Goal: Download file/media

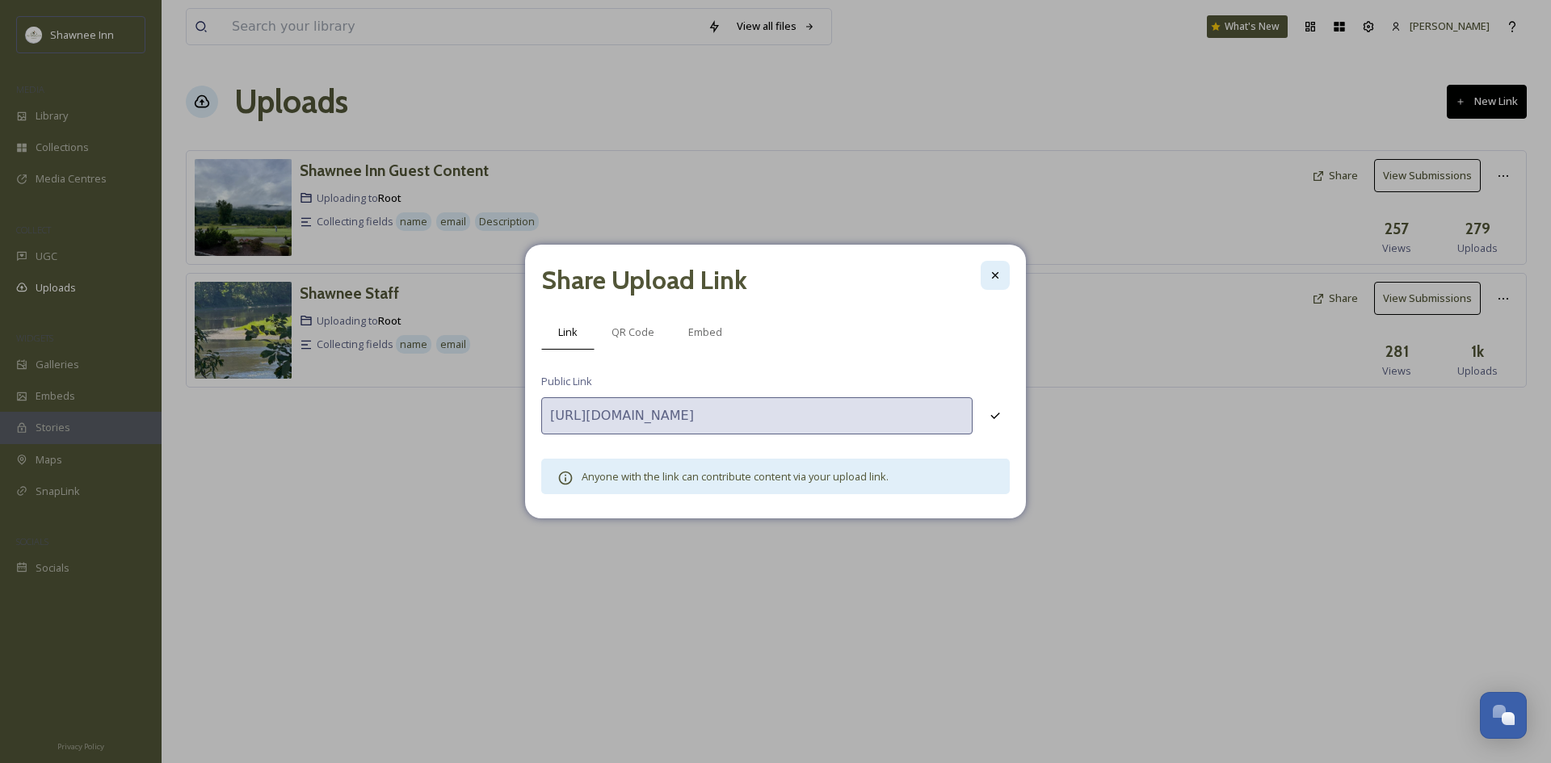
click at [999, 290] on div at bounding box center [995, 275] width 29 height 29
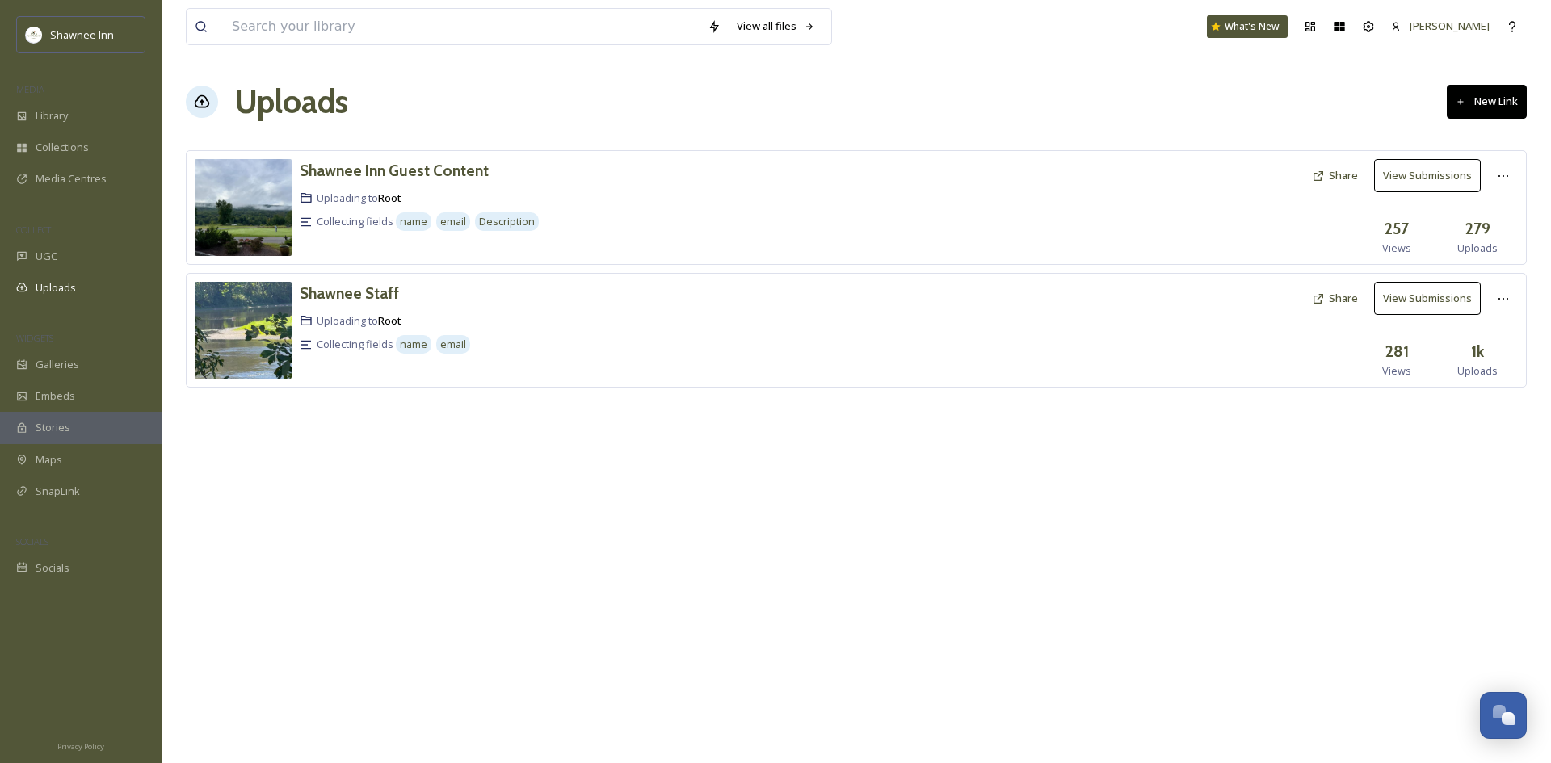
click at [338, 291] on h3 "Shawnee Staff" at bounding box center [349, 293] width 99 height 19
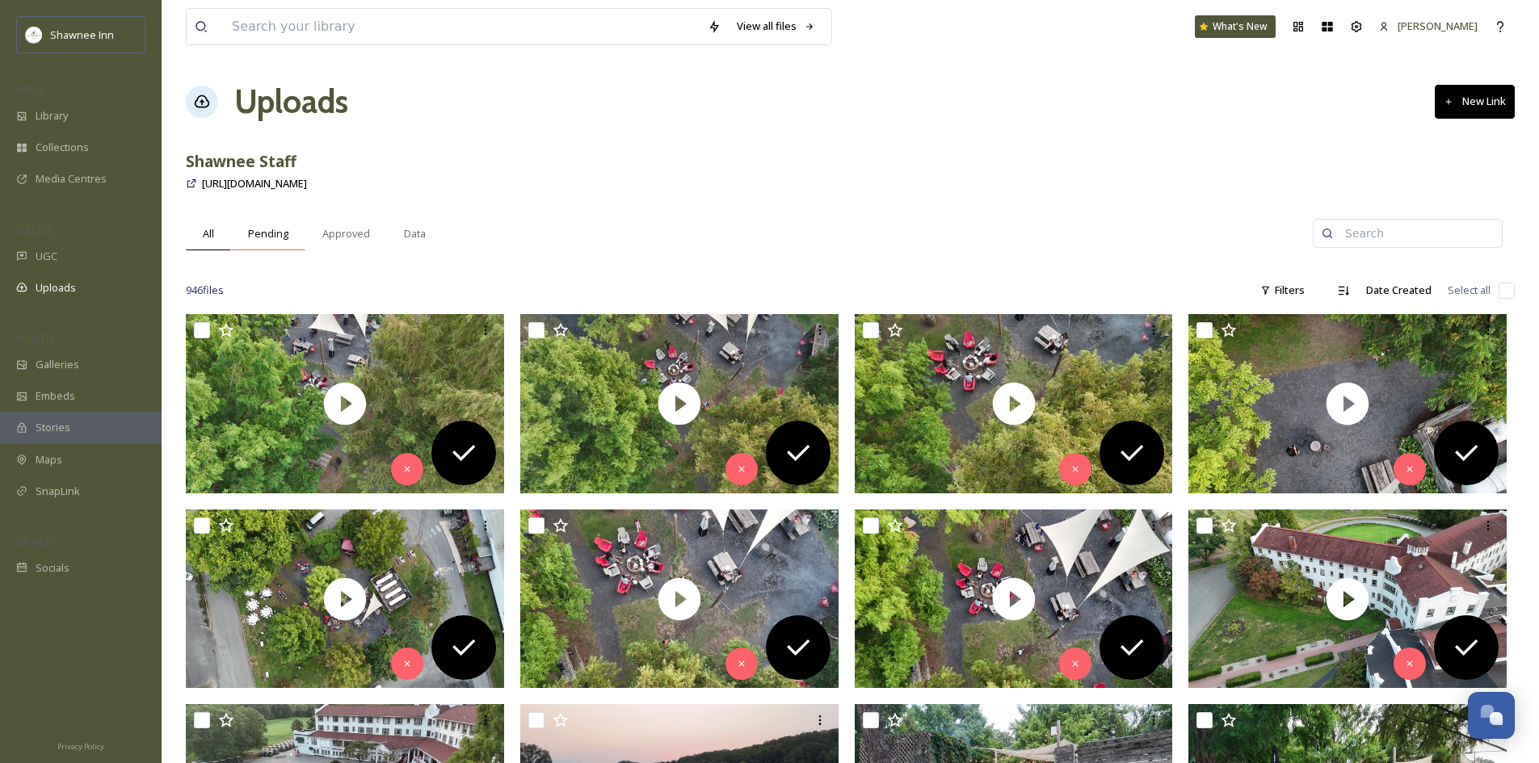
click at [282, 227] on span "Pending" at bounding box center [268, 233] width 40 height 15
click at [1455, 240] on button "Approve All" at bounding box center [1469, 233] width 90 height 33
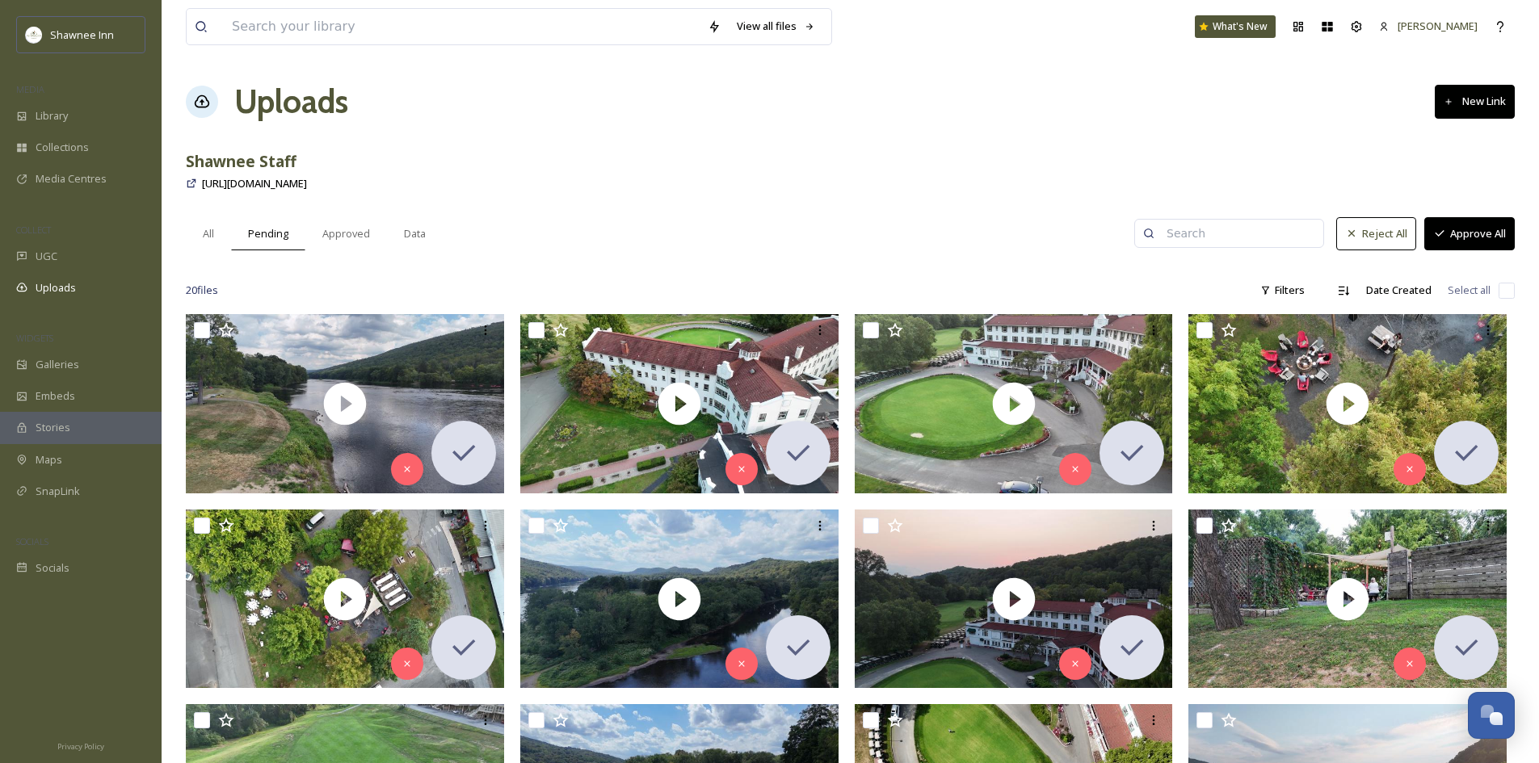
click at [1515, 291] on div "View all files What's New Mackenzie Uploads New Link Shawnee Staff [URL][DOMAIN…" at bounding box center [850, 650] width 1377 height 1301
click at [1507, 296] on input "checkbox" at bounding box center [1506, 291] width 16 height 16
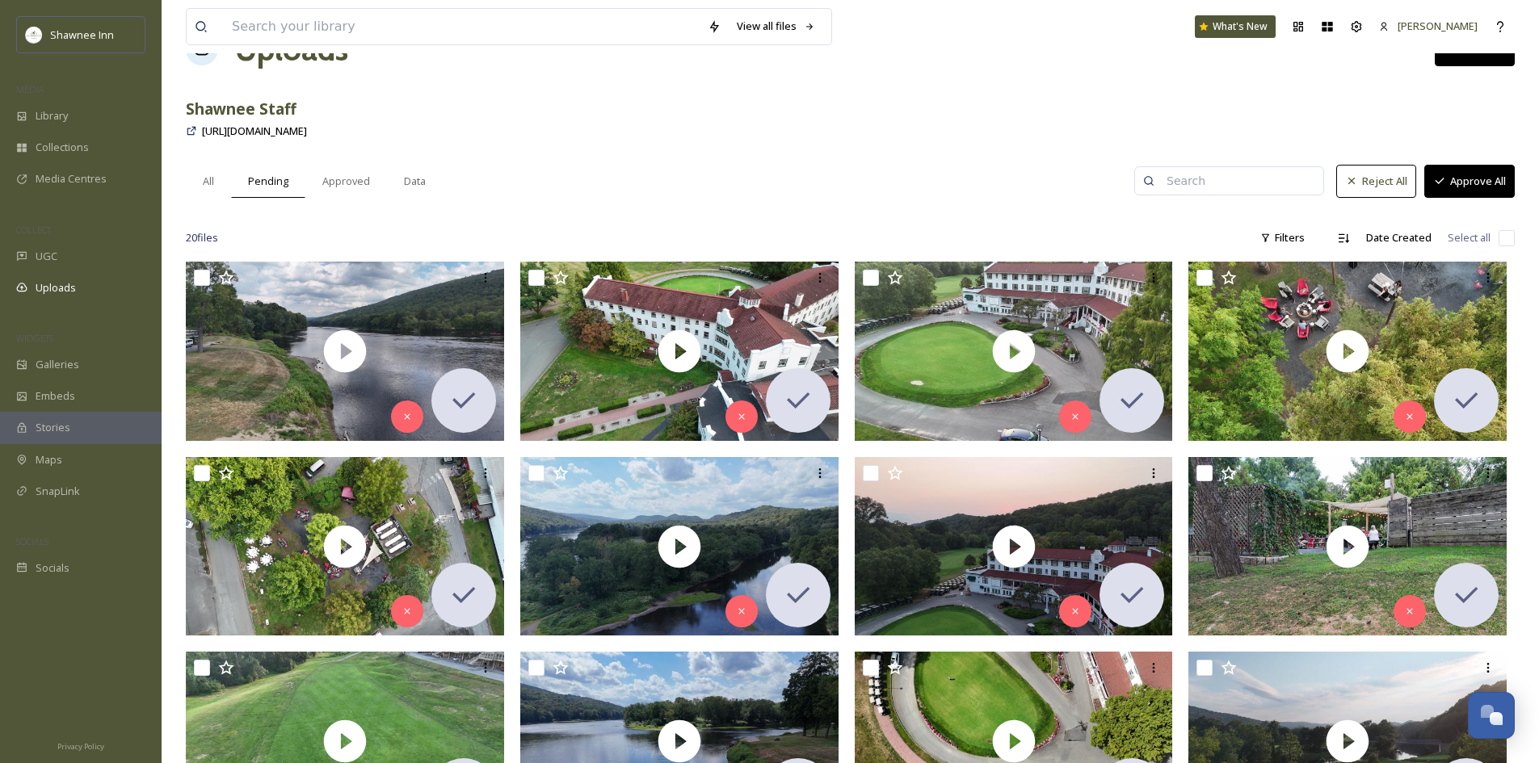
scroll to position [81, 0]
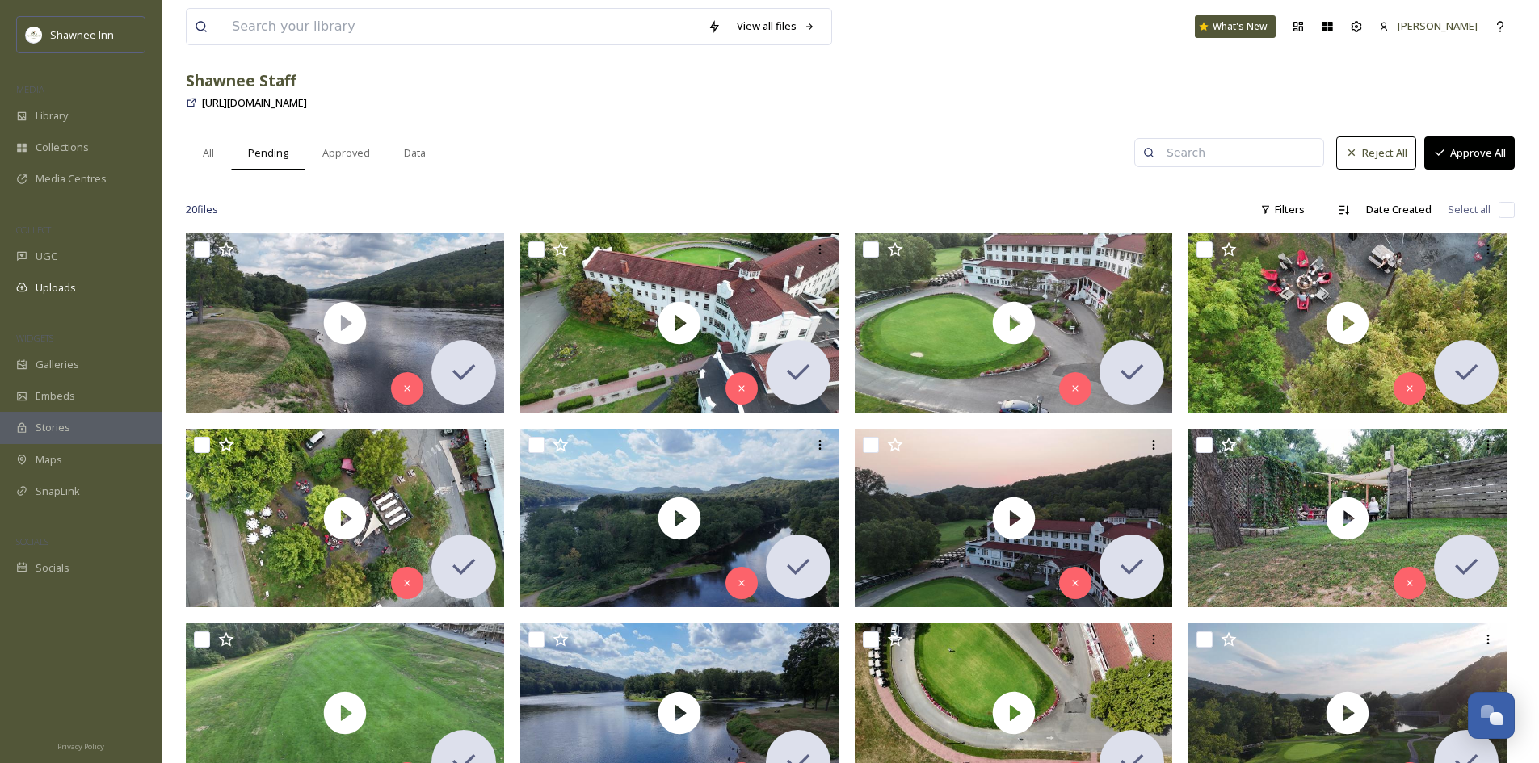
click at [1508, 208] on input "checkbox" at bounding box center [1506, 210] width 16 height 16
click at [1506, 208] on input "checkbox" at bounding box center [1506, 210] width 16 height 16
checkbox input "false"
click at [222, 164] on div "All" at bounding box center [208, 153] width 45 height 33
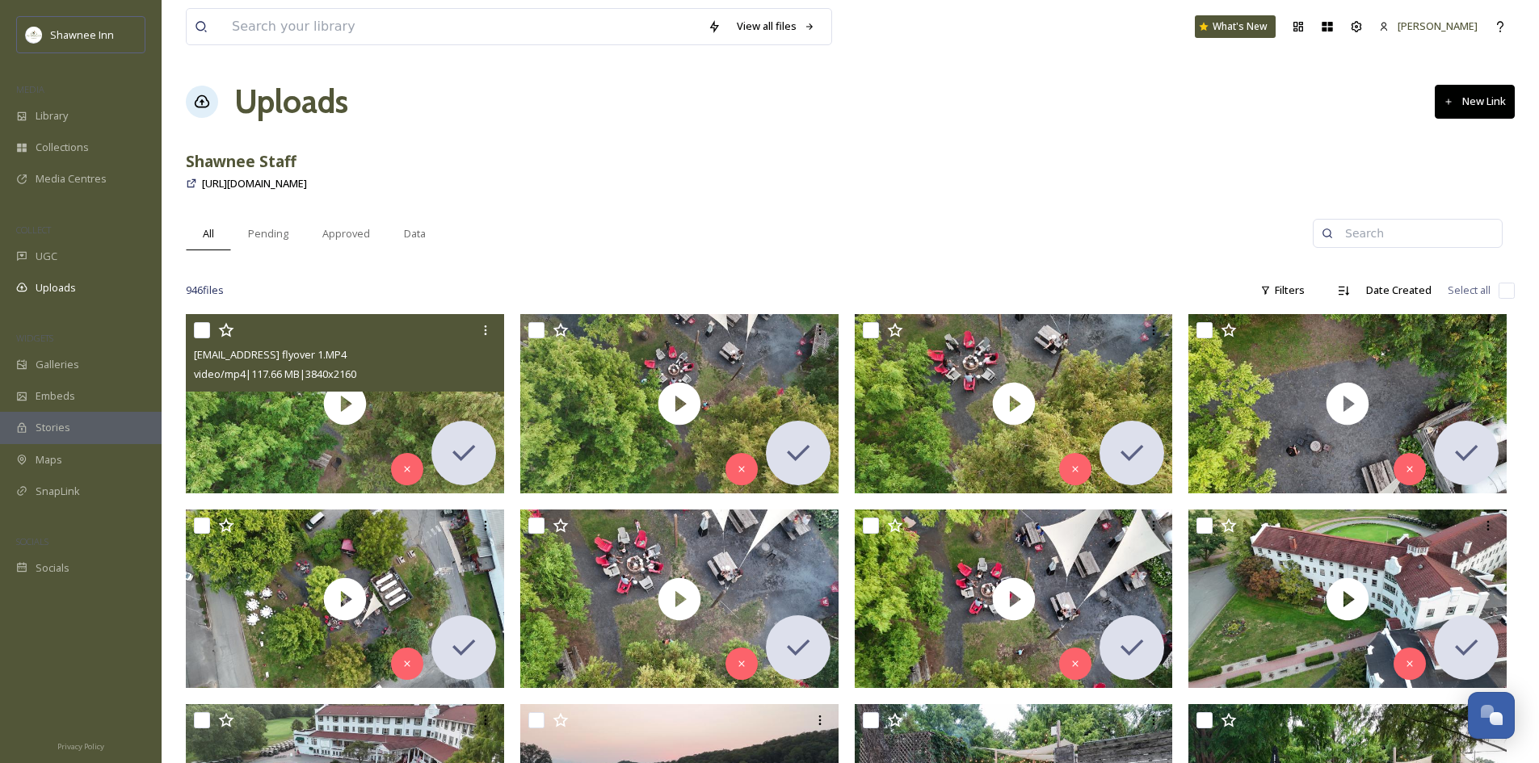
click at [206, 326] on input "checkbox" at bounding box center [202, 330] width 16 height 16
checkbox input "true"
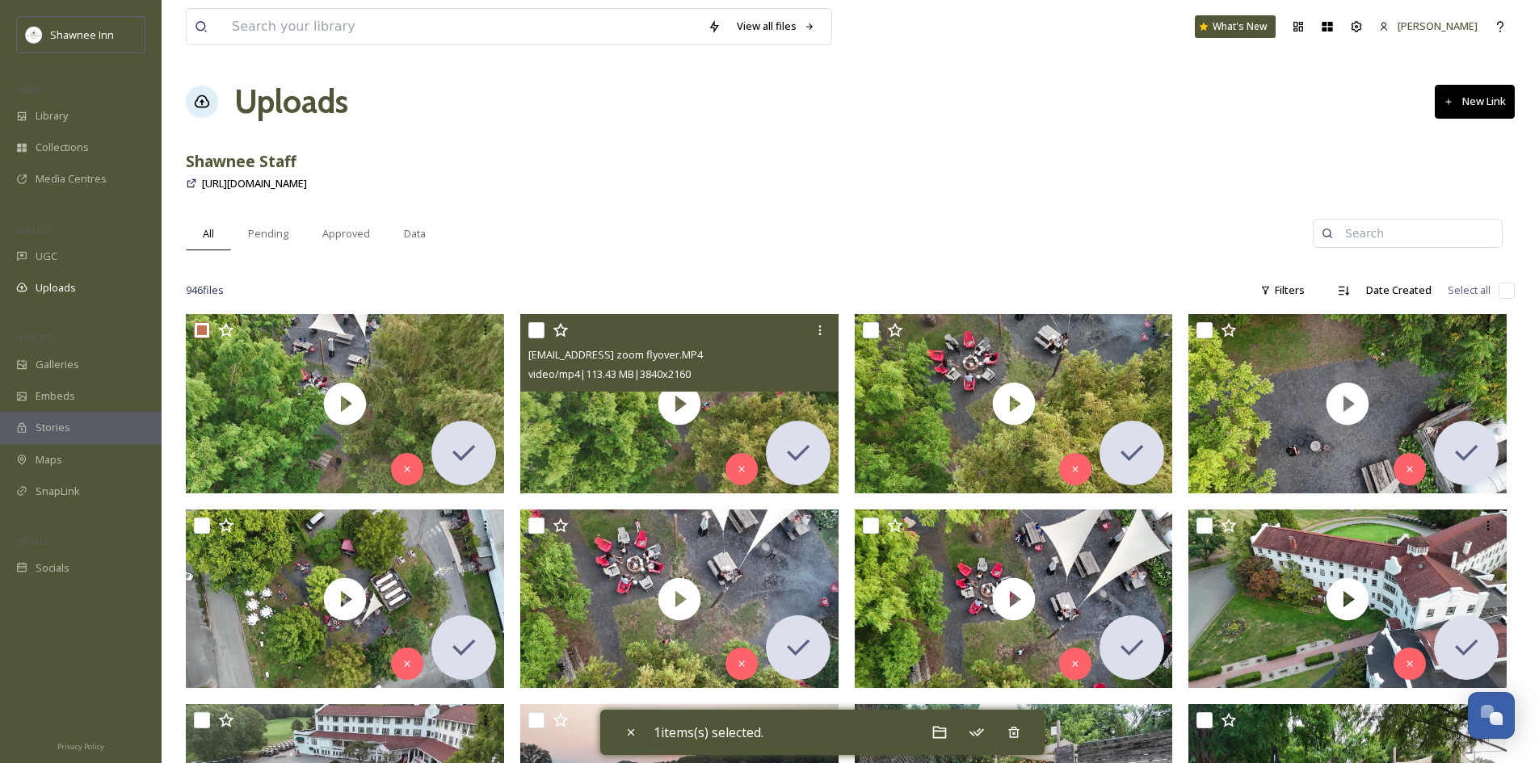
click at [535, 324] on input "checkbox" at bounding box center [536, 330] width 16 height 16
checkbox input "true"
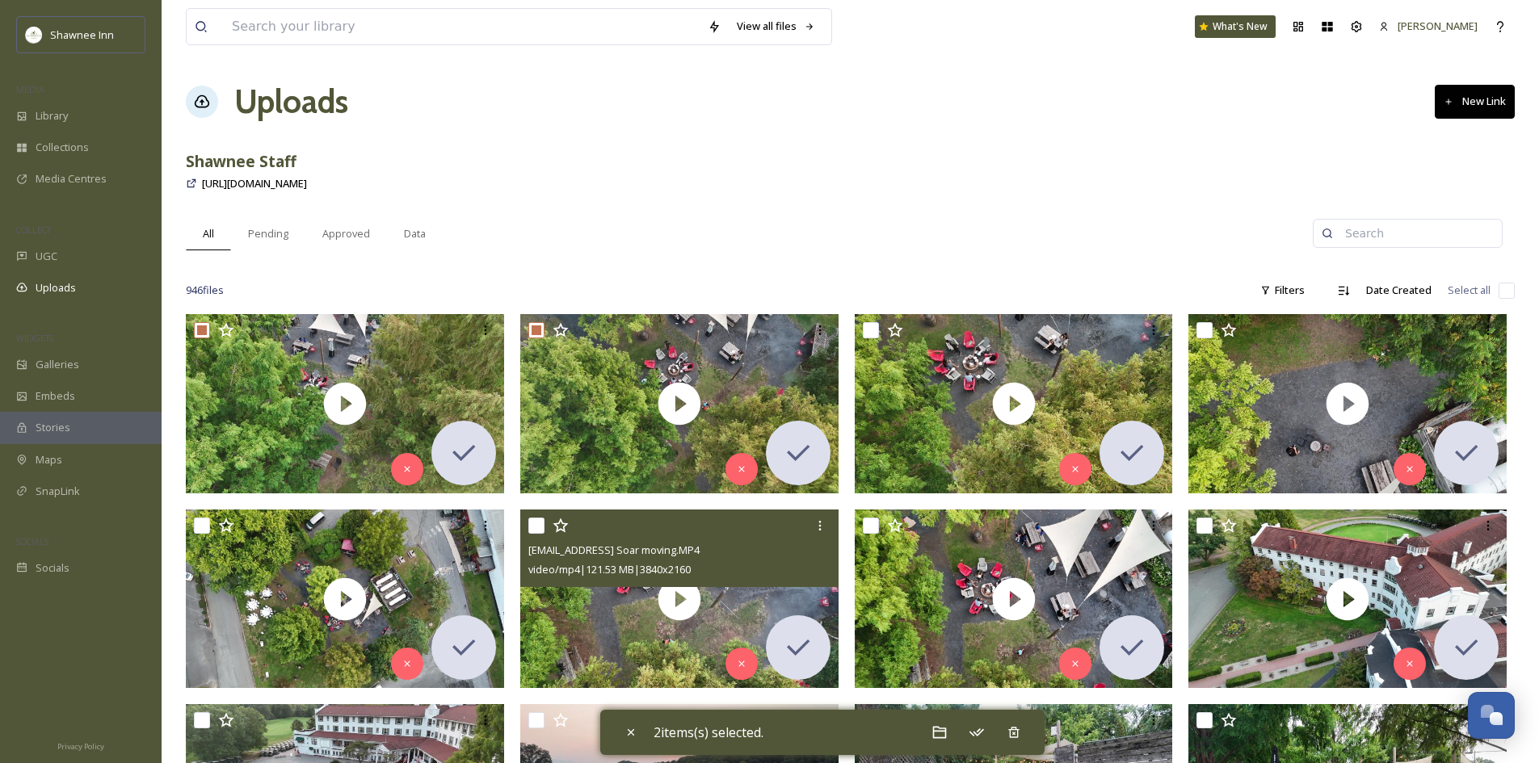
click at [536, 523] on input "checkbox" at bounding box center [536, 526] width 16 height 16
checkbox input "true"
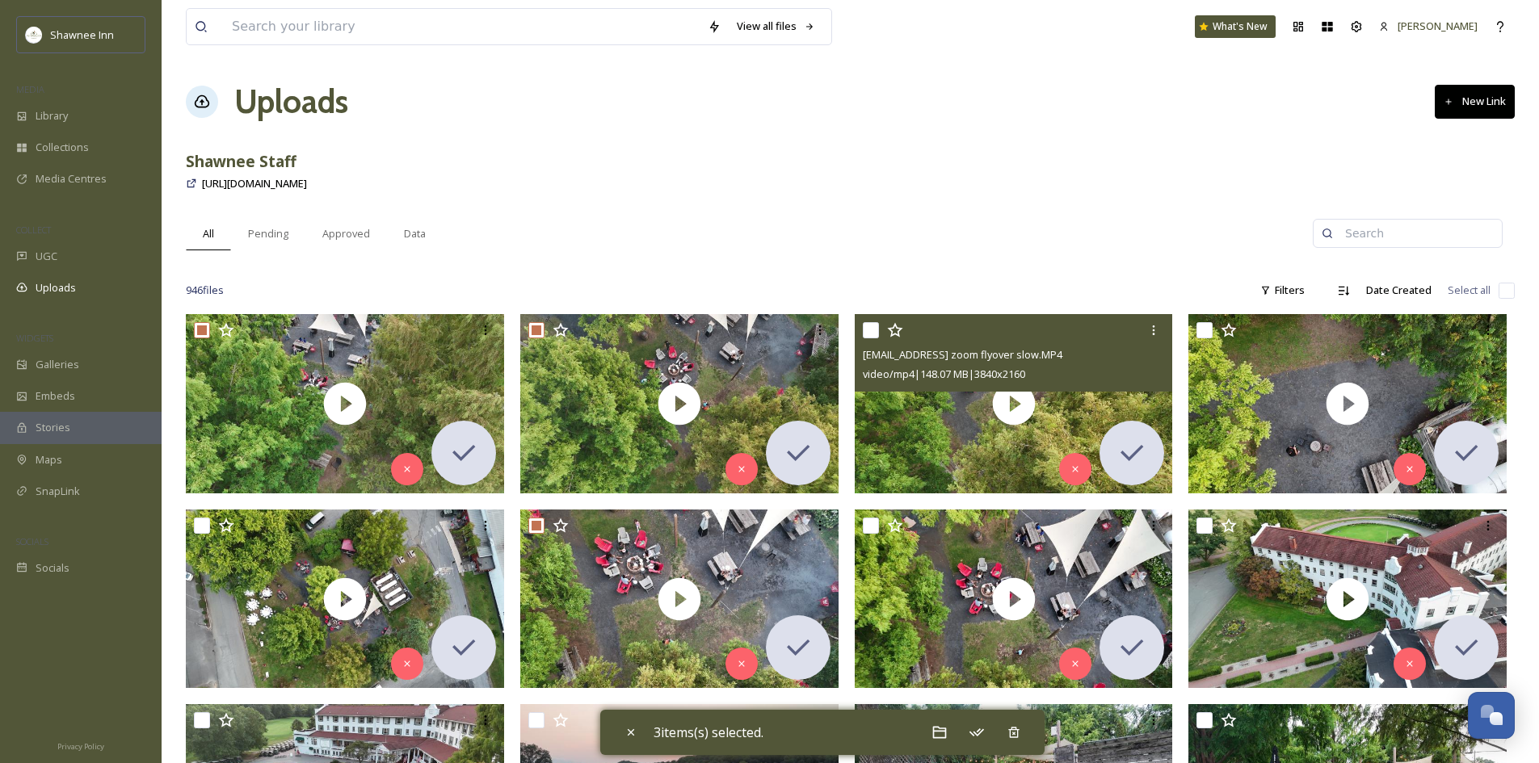
click at [866, 331] on input "checkbox" at bounding box center [871, 330] width 16 height 16
checkbox input "true"
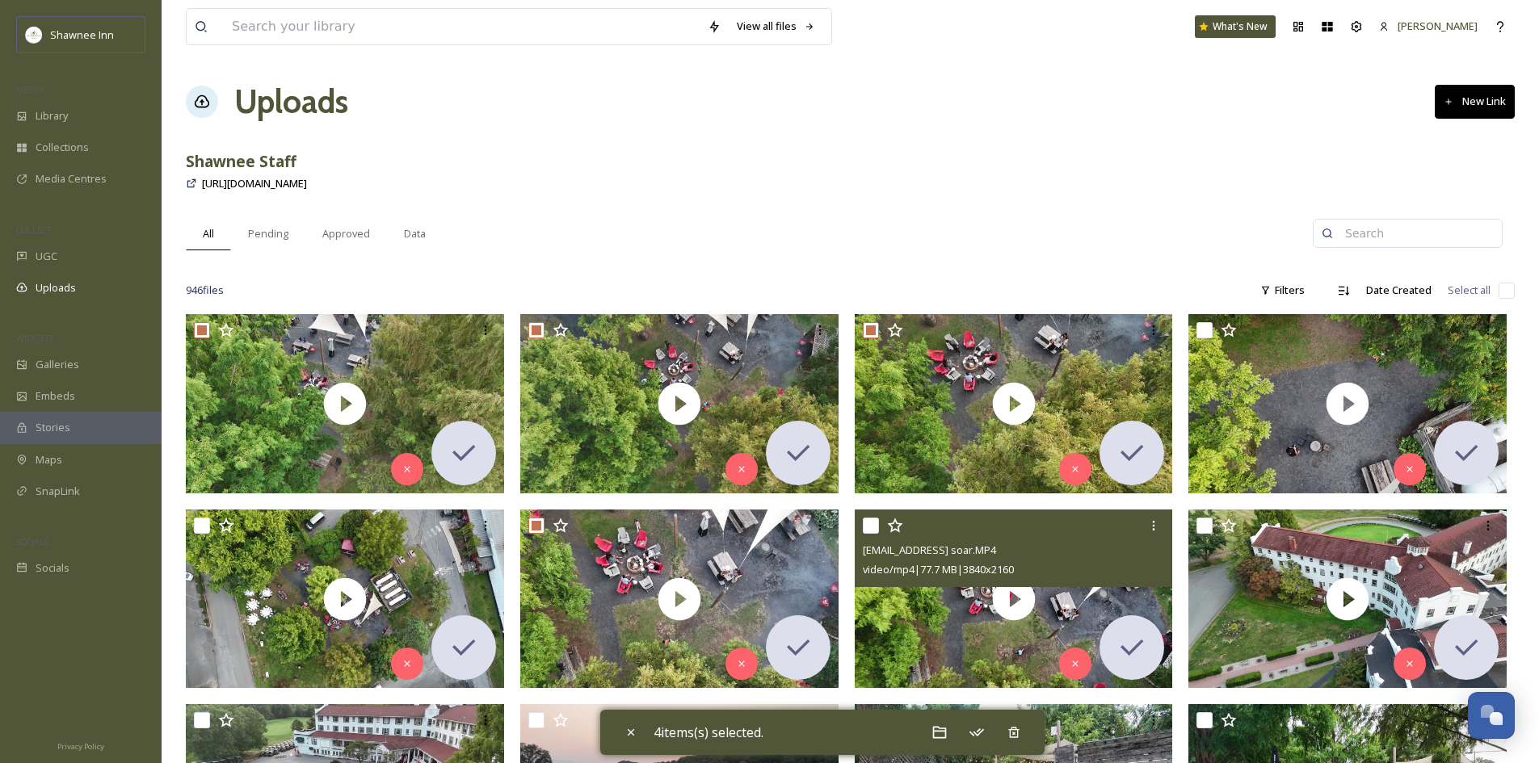
click at [874, 527] on input "checkbox" at bounding box center [871, 526] width 16 height 16
checkbox input "true"
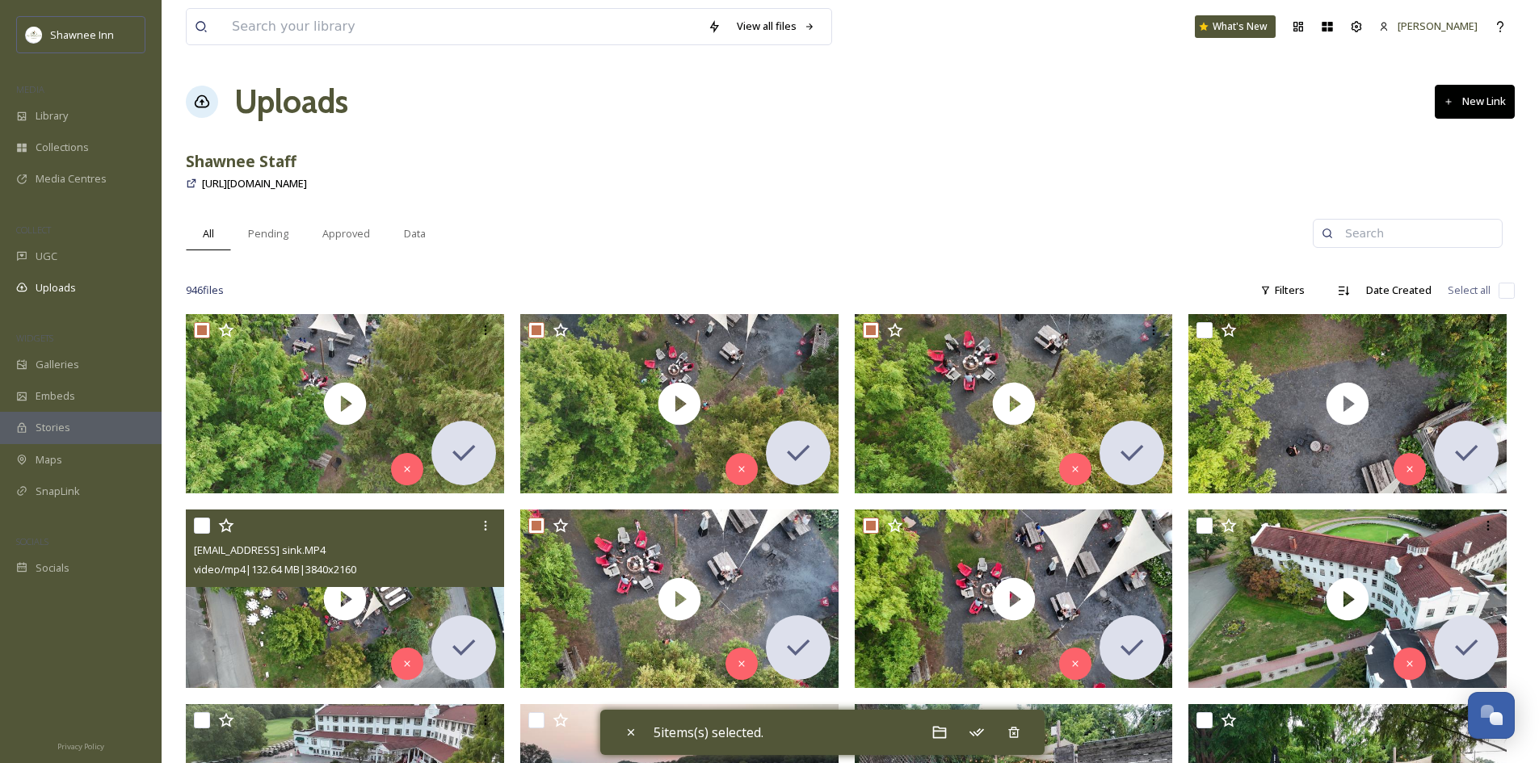
click at [203, 528] on input "checkbox" at bounding box center [202, 526] width 16 height 16
checkbox input "true"
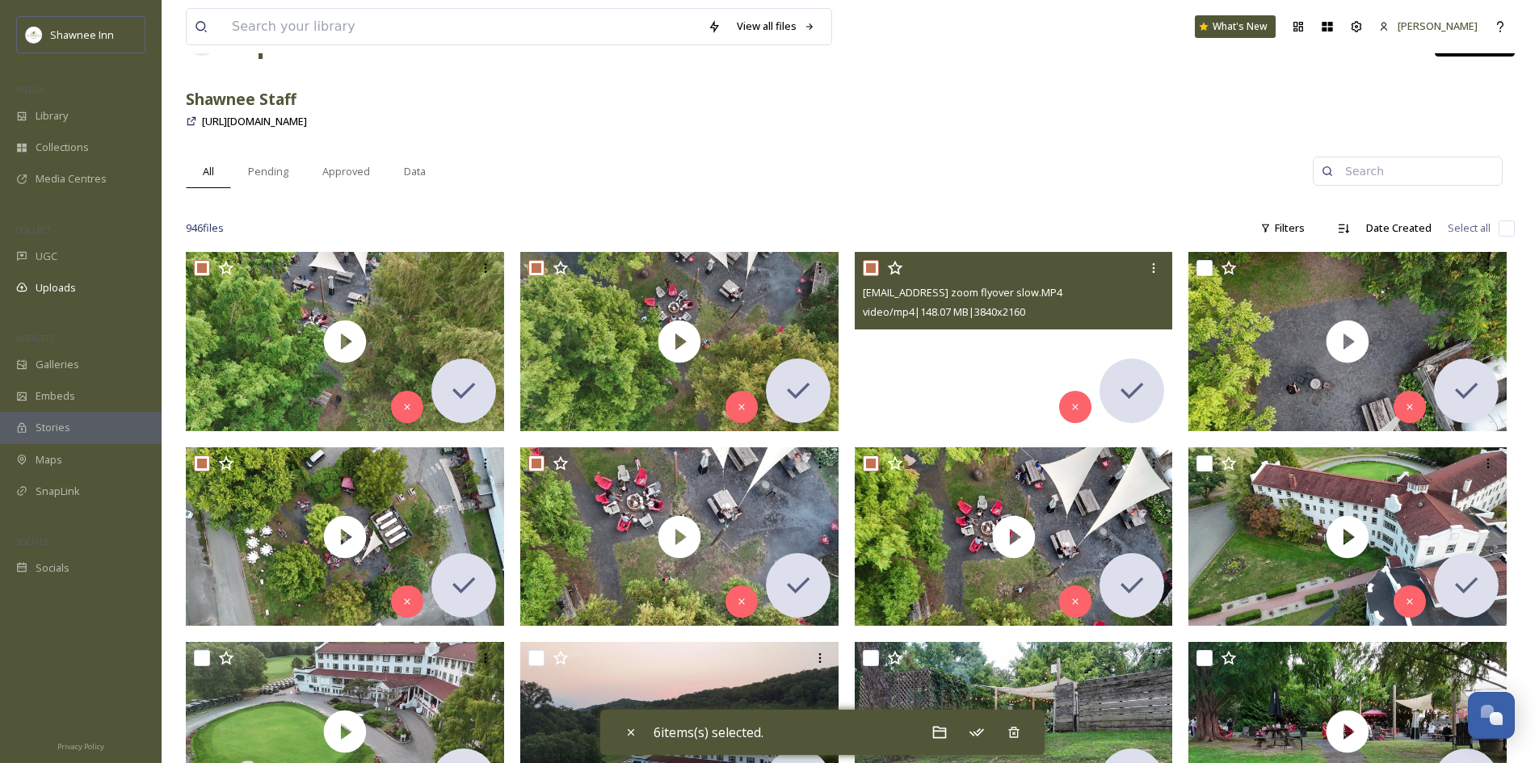
scroll to position [81, 0]
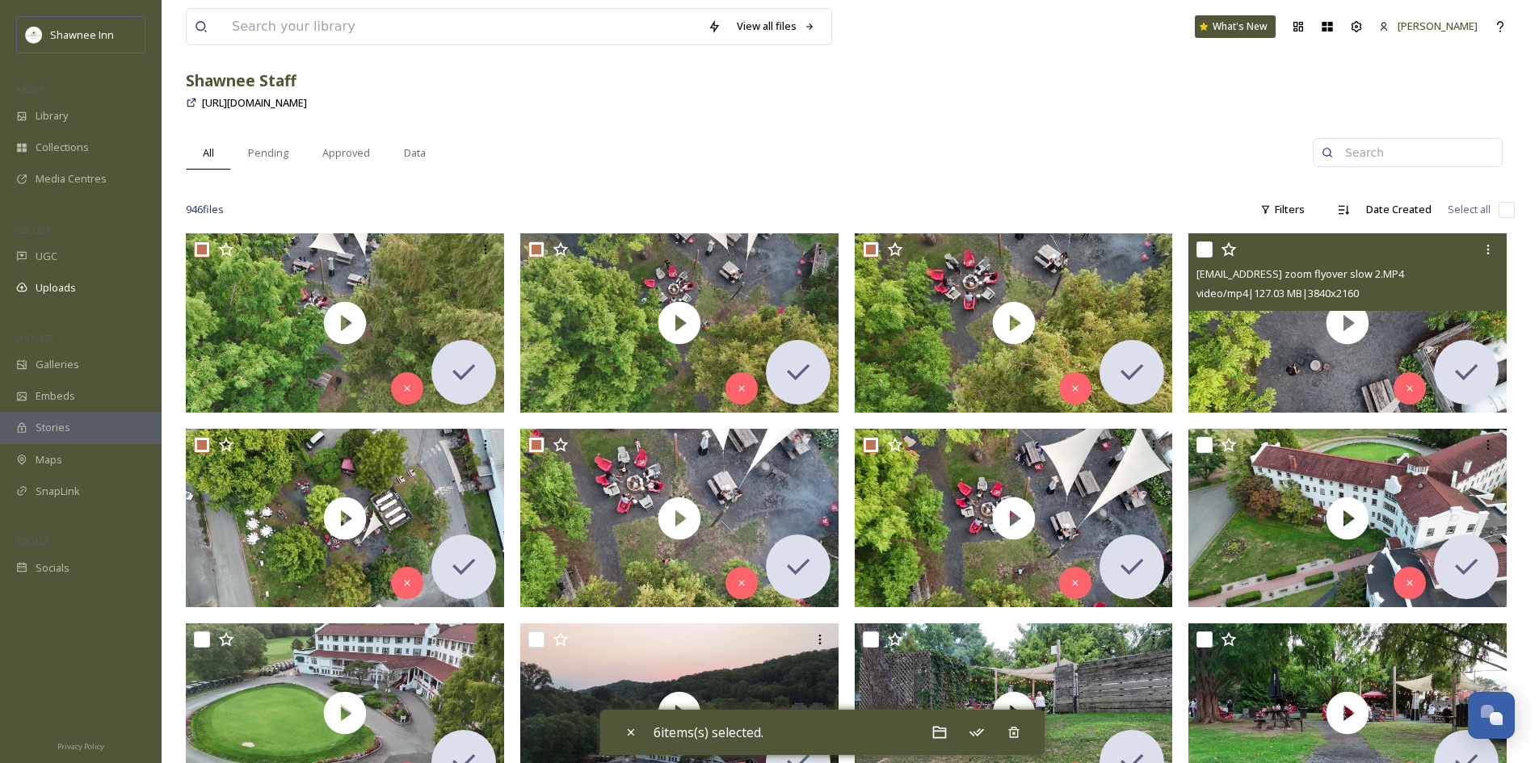
click at [1211, 255] on input "checkbox" at bounding box center [1204, 250] width 16 height 16
checkbox input "true"
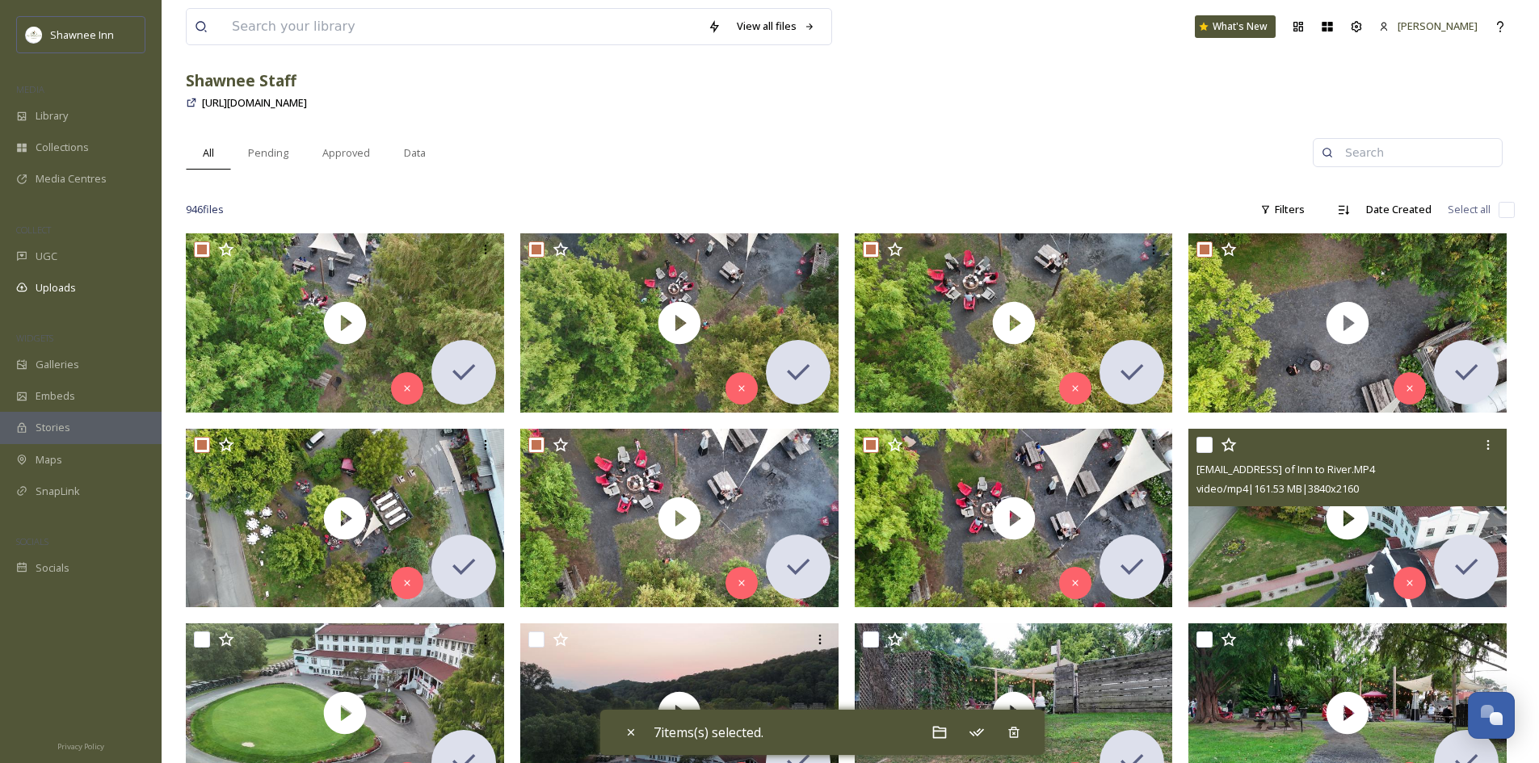
click at [1204, 445] on input "checkbox" at bounding box center [1204, 445] width 16 height 16
checkbox input "true"
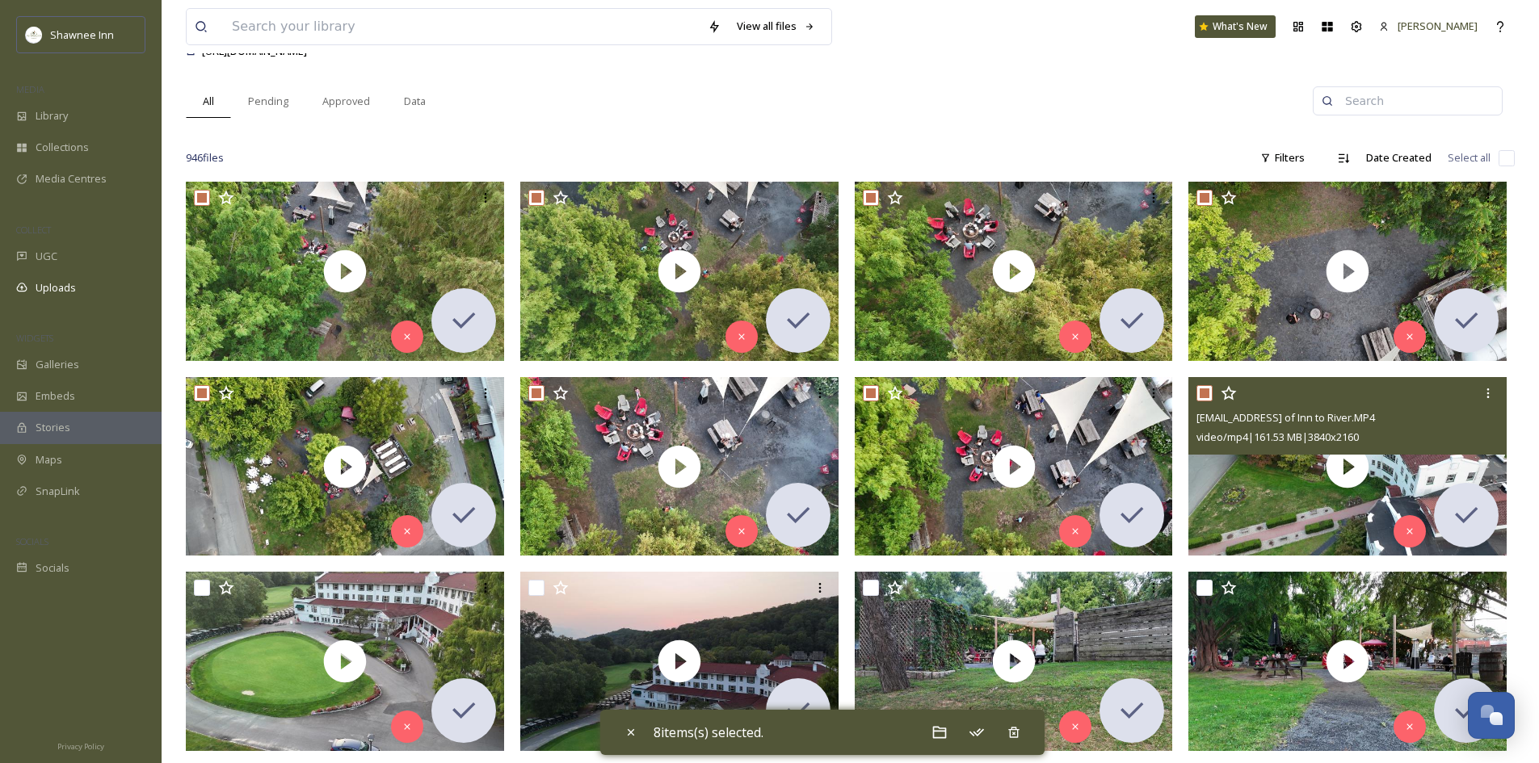
scroll to position [162, 0]
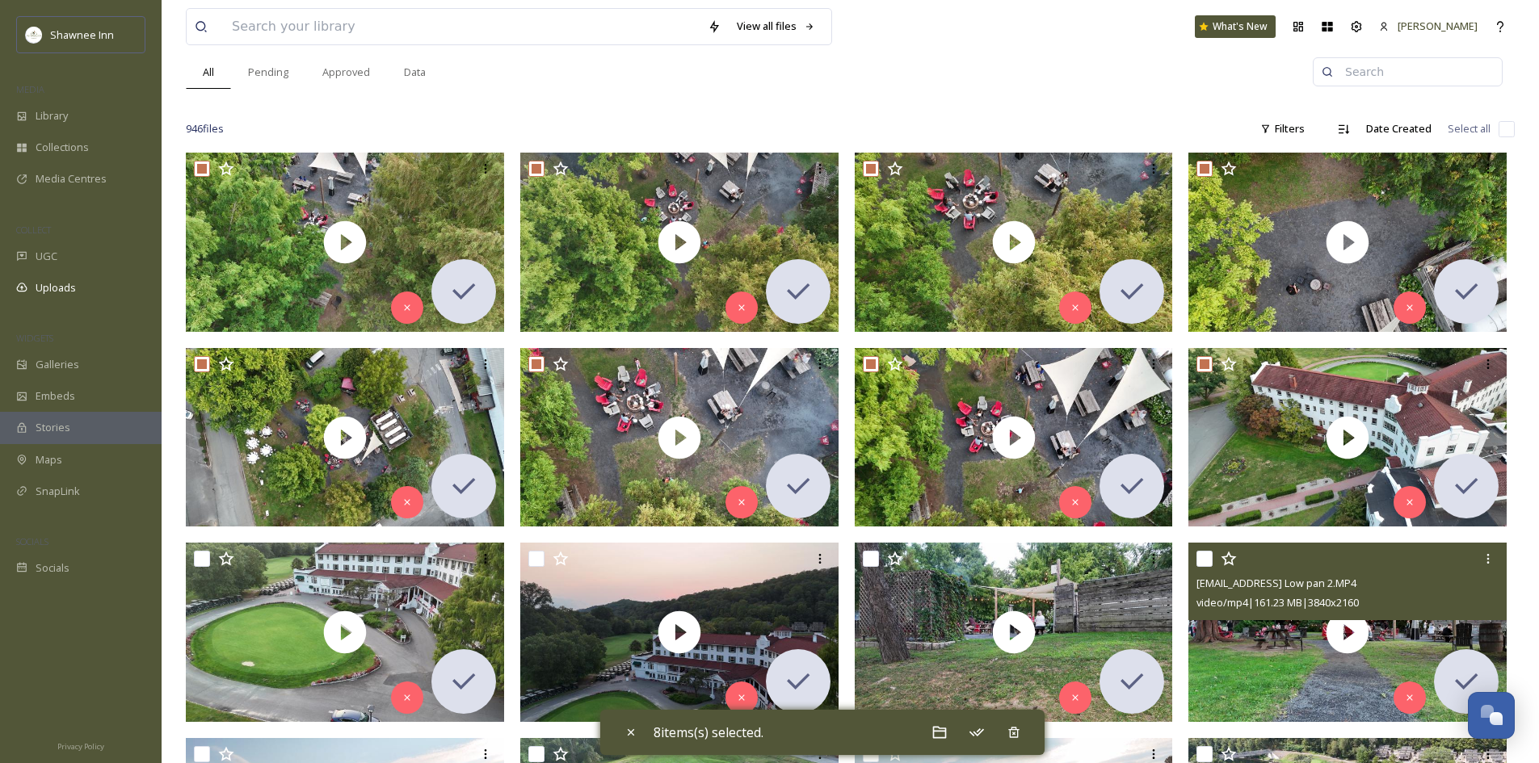
click at [1204, 553] on input "checkbox" at bounding box center [1204, 559] width 16 height 16
checkbox input "true"
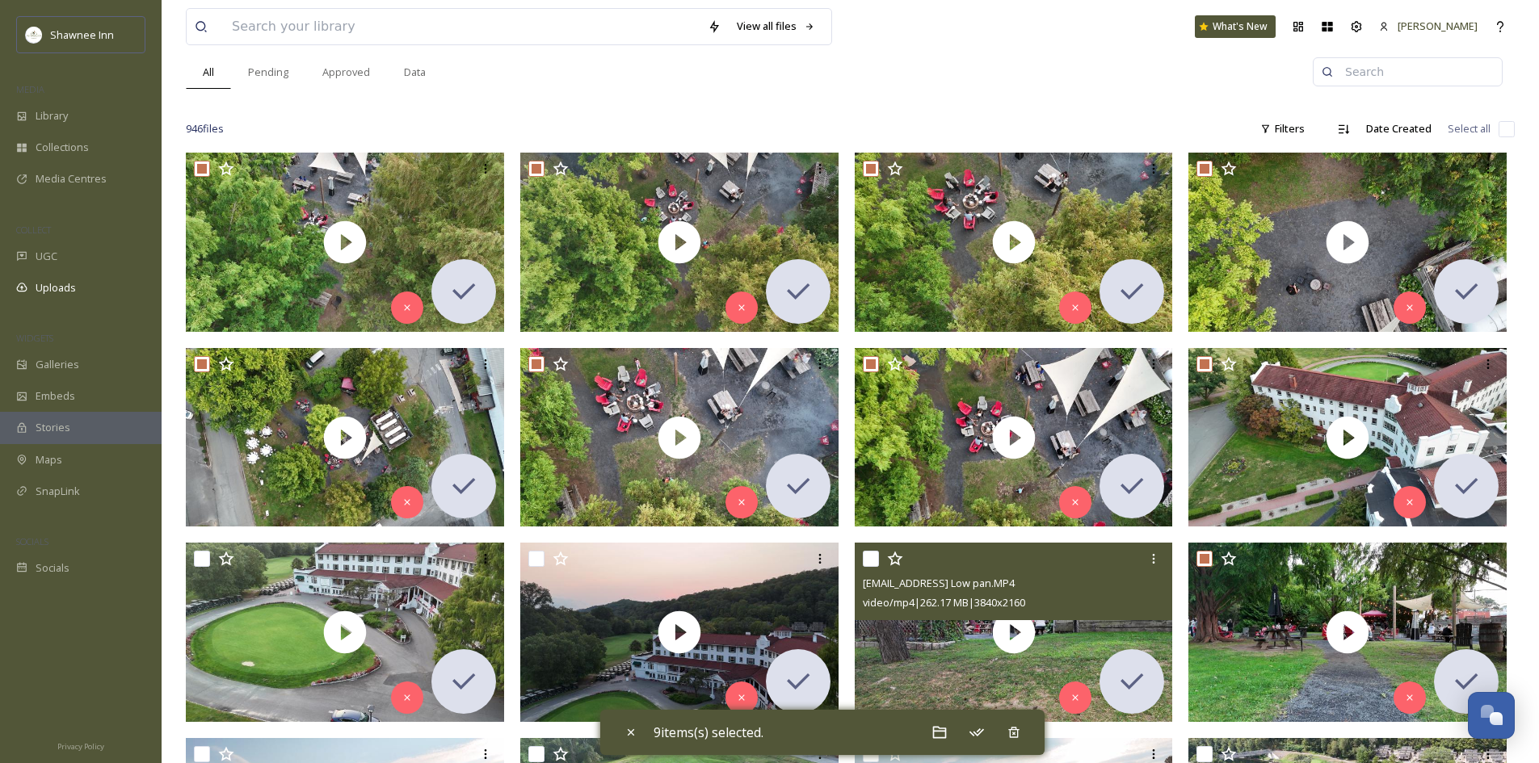
click at [872, 552] on input "checkbox" at bounding box center [871, 559] width 16 height 16
checkbox input "true"
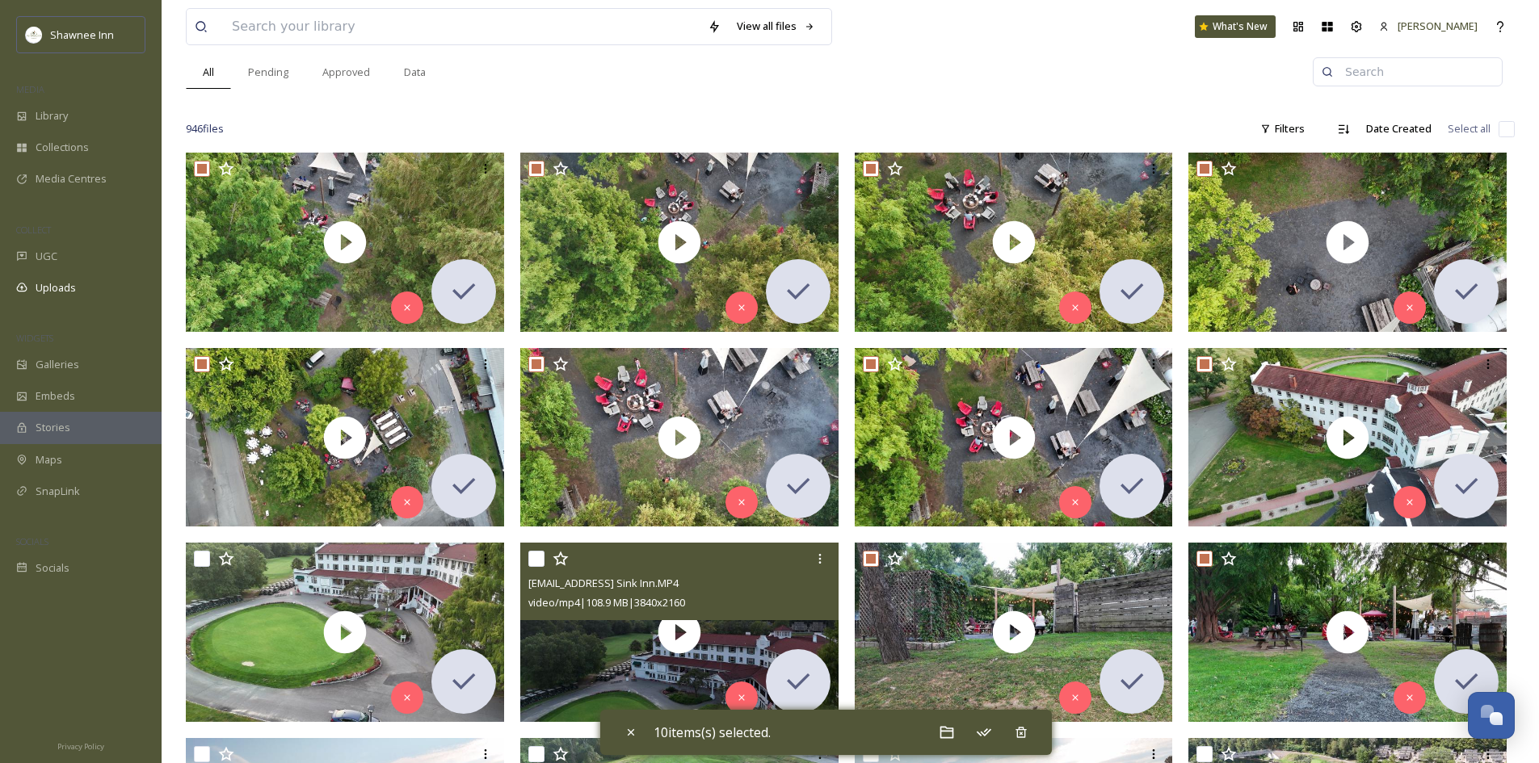
click at [539, 558] on input "checkbox" at bounding box center [536, 559] width 16 height 16
checkbox input "true"
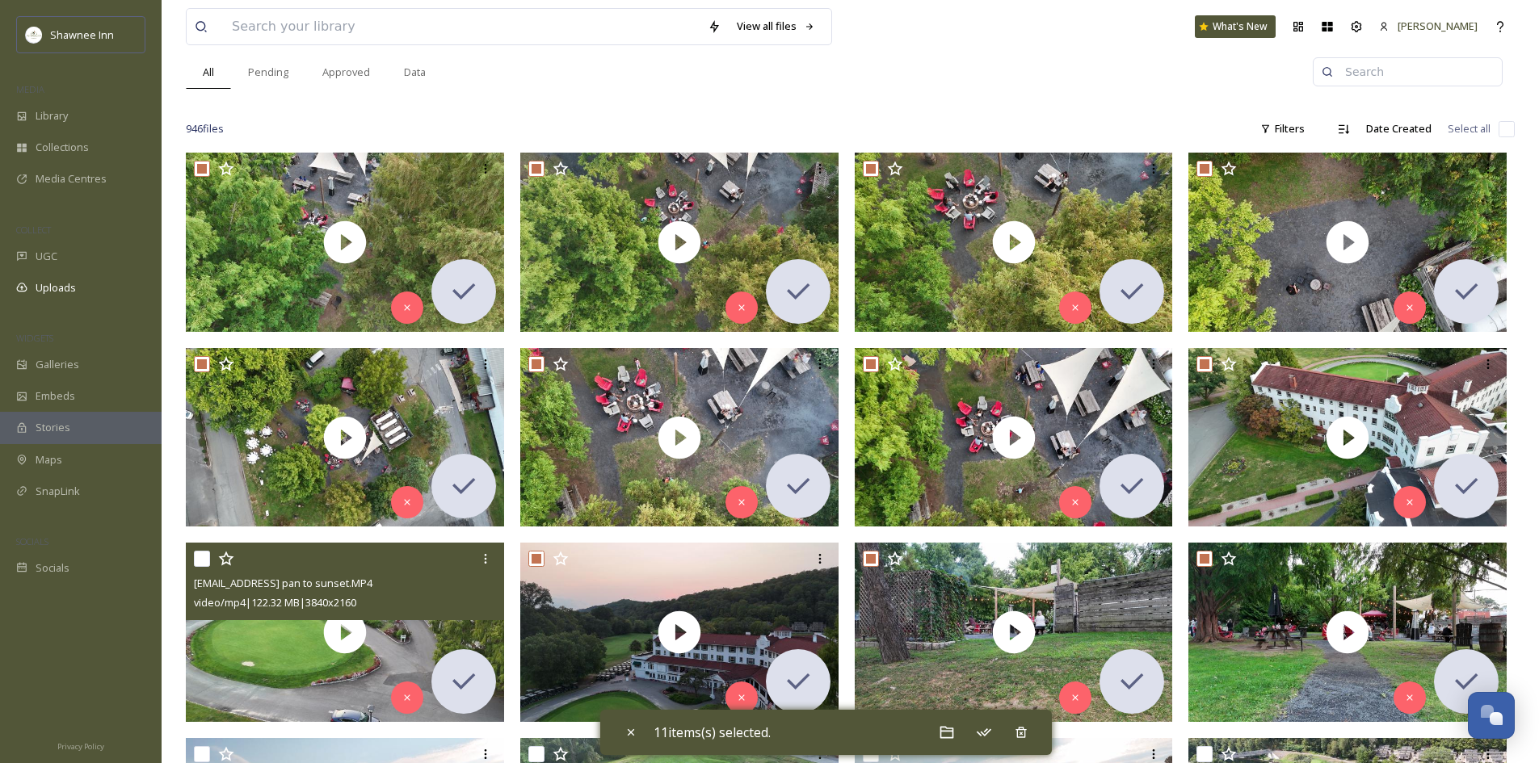
click at [191, 562] on div "[EMAIL_ADDRESS] pan to sunset.MP4 video/mp4 | 122.32 MB | 3840 x 2160" at bounding box center [345, 582] width 318 height 78
click at [196, 559] on input "checkbox" at bounding box center [202, 559] width 16 height 16
checkbox input "true"
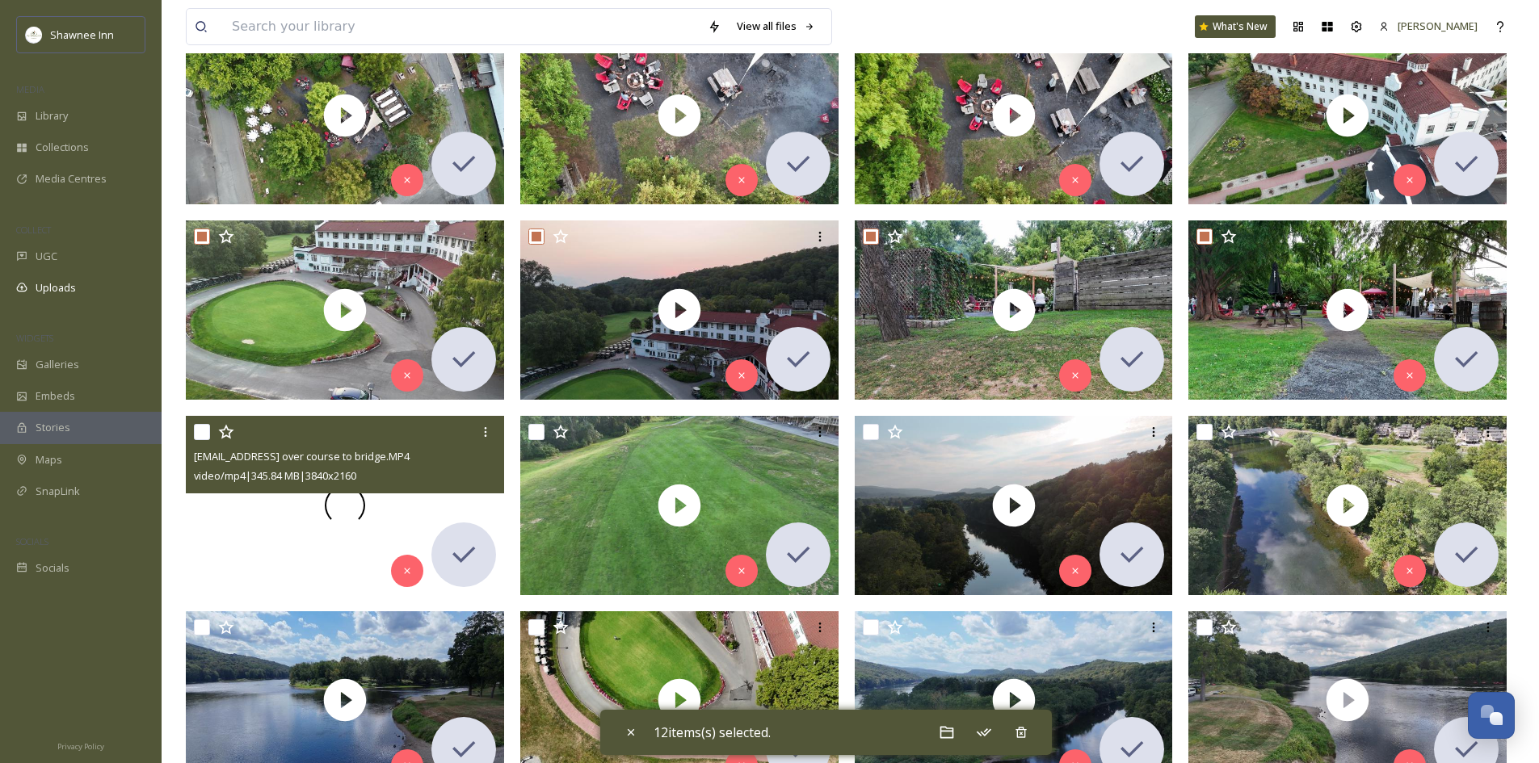
scroll to position [485, 0]
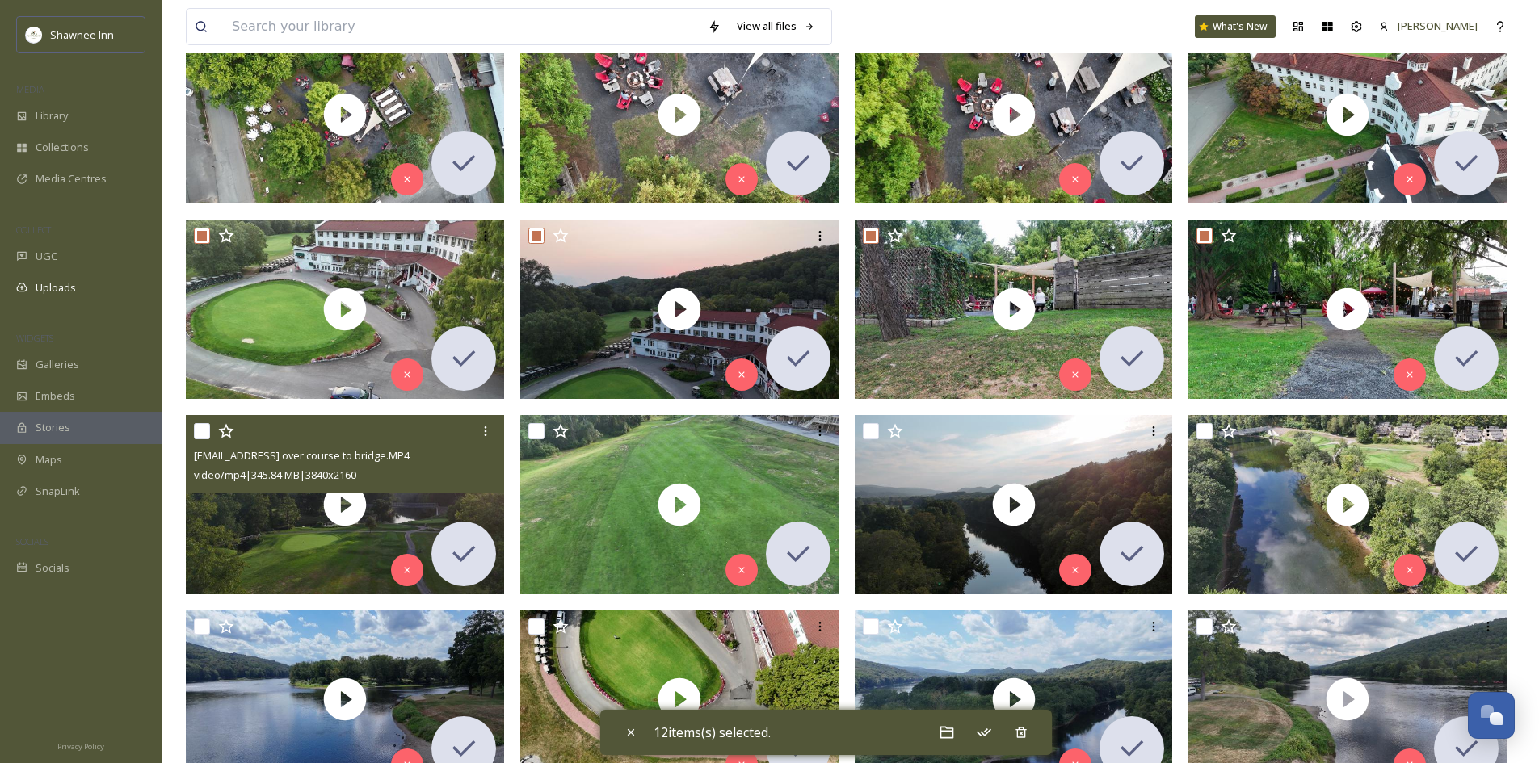
click at [205, 433] on input "checkbox" at bounding box center [202, 431] width 16 height 16
checkbox input "true"
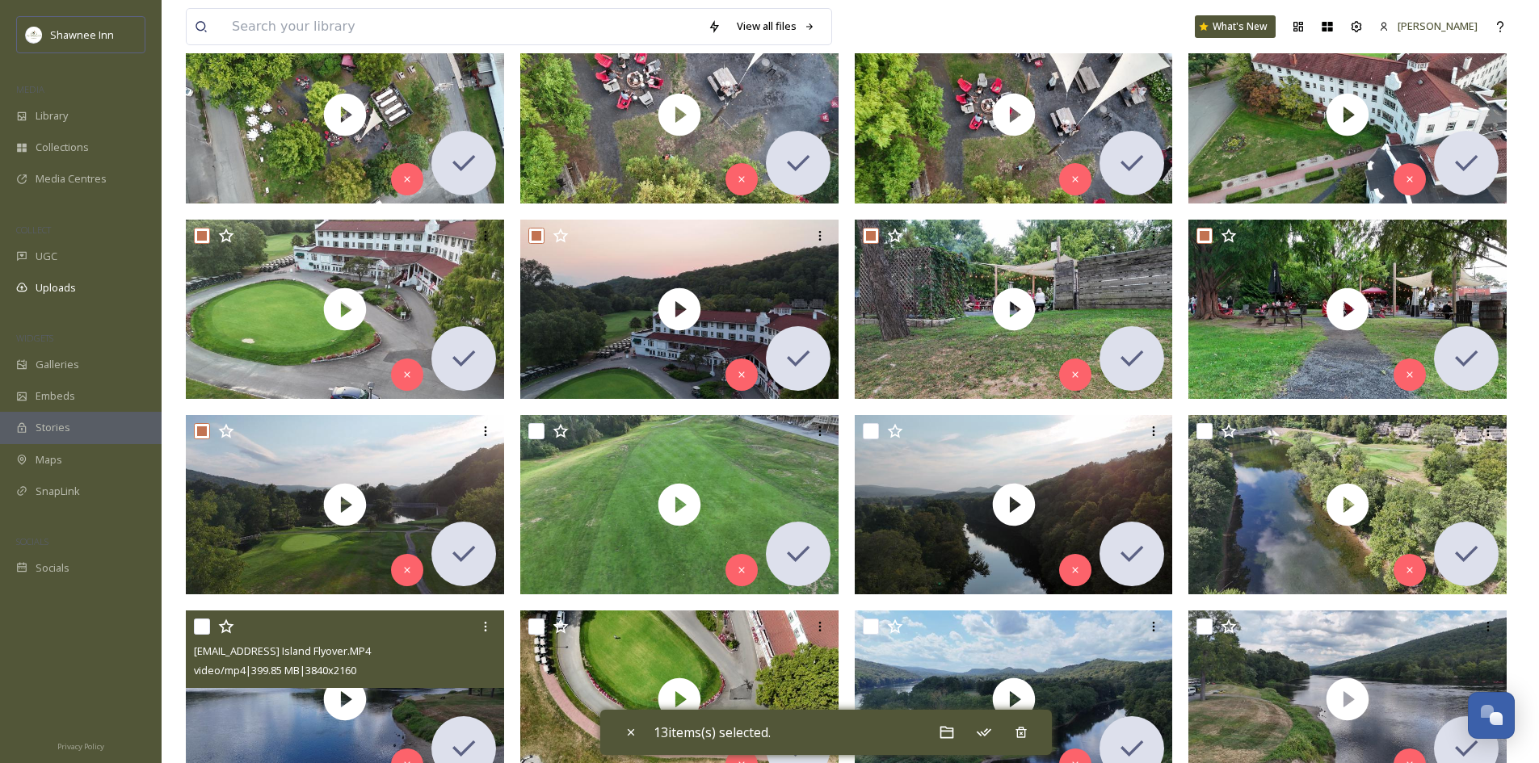
click at [196, 622] on input "checkbox" at bounding box center [202, 627] width 16 height 16
checkbox input "true"
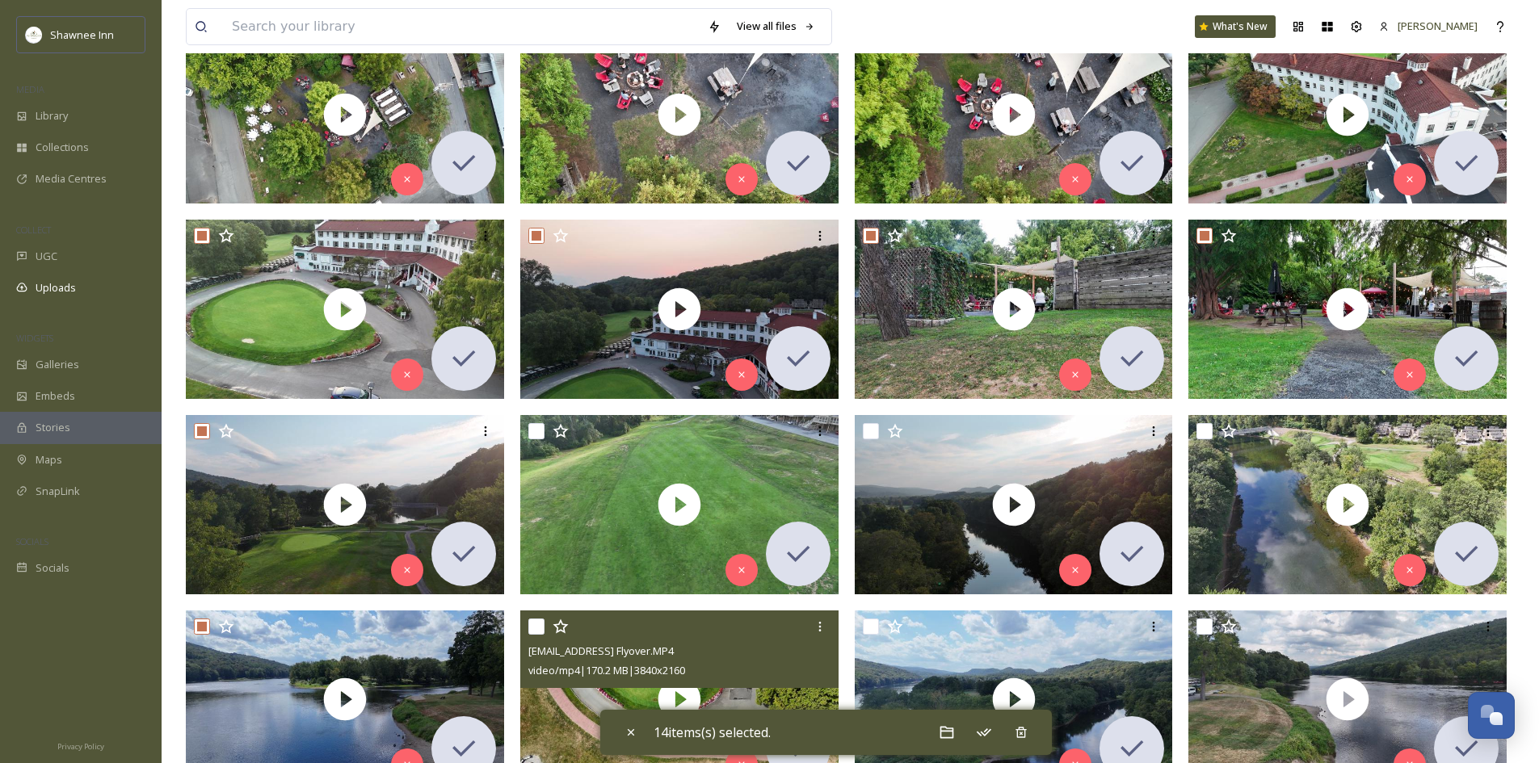
click at [536, 628] on input "checkbox" at bounding box center [536, 627] width 16 height 16
checkbox input "true"
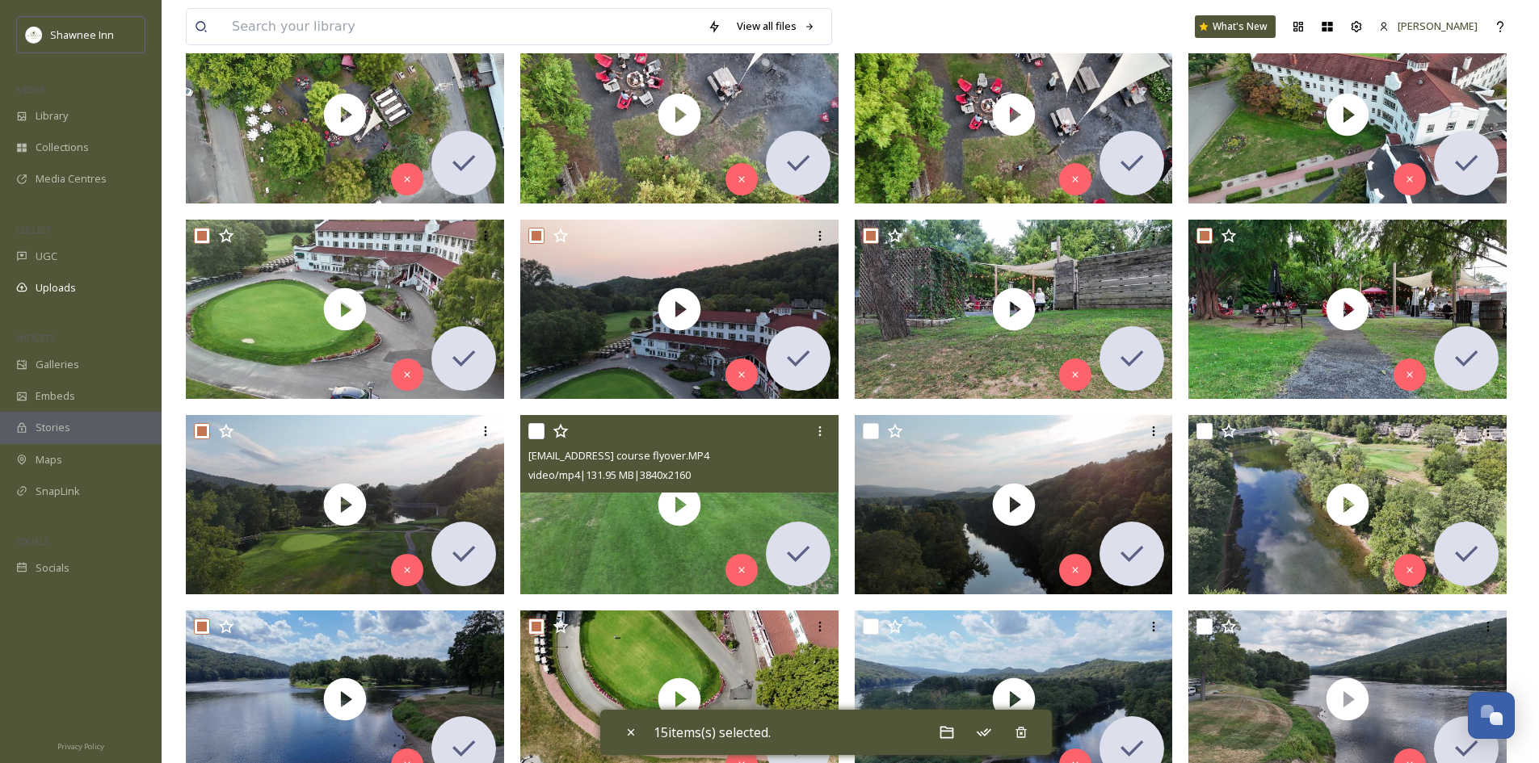
click at [540, 422] on div at bounding box center [681, 431] width 306 height 29
click at [540, 433] on input "checkbox" at bounding box center [536, 431] width 16 height 16
checkbox input "true"
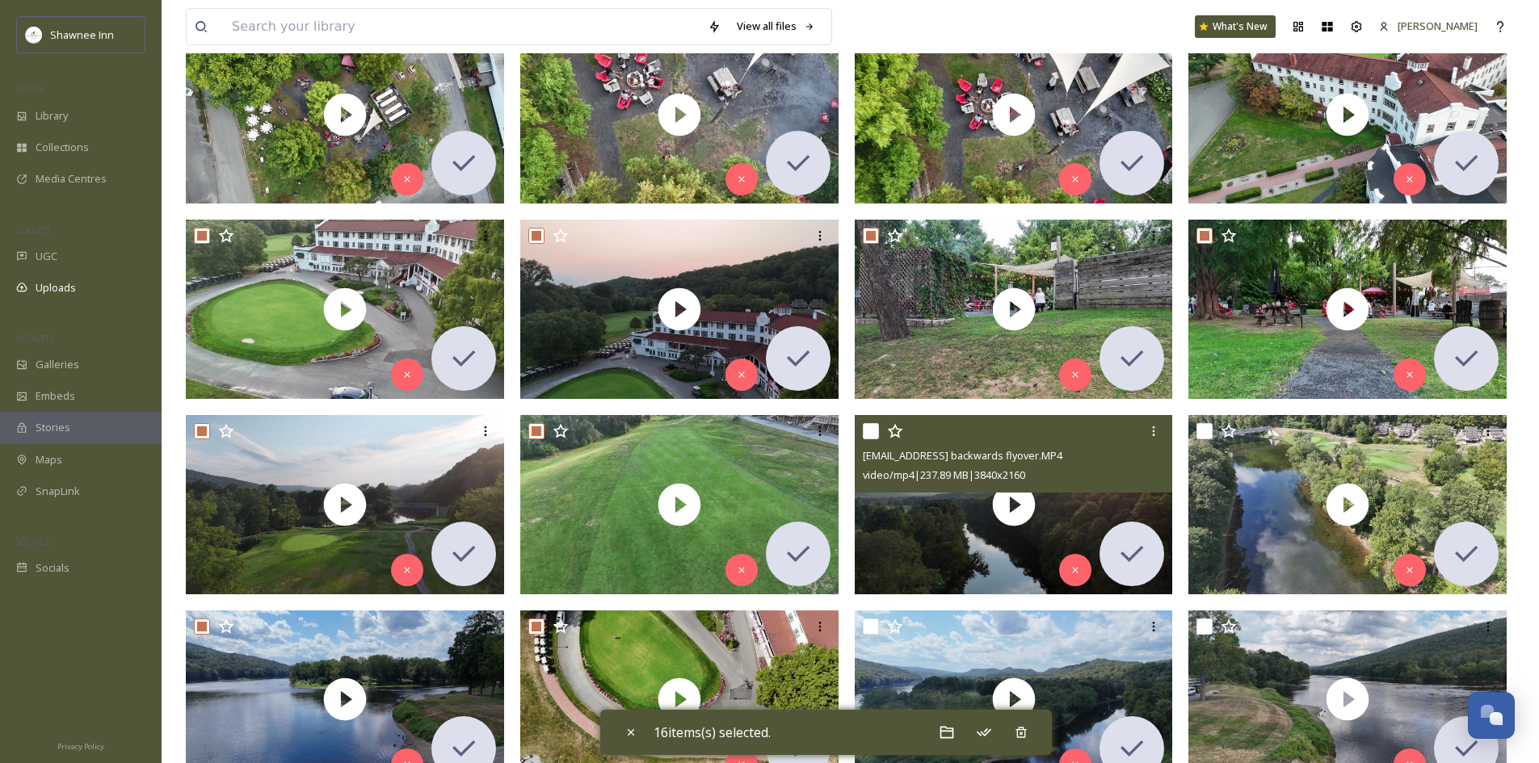
click at [872, 439] on input "checkbox" at bounding box center [871, 431] width 16 height 16
checkbox input "true"
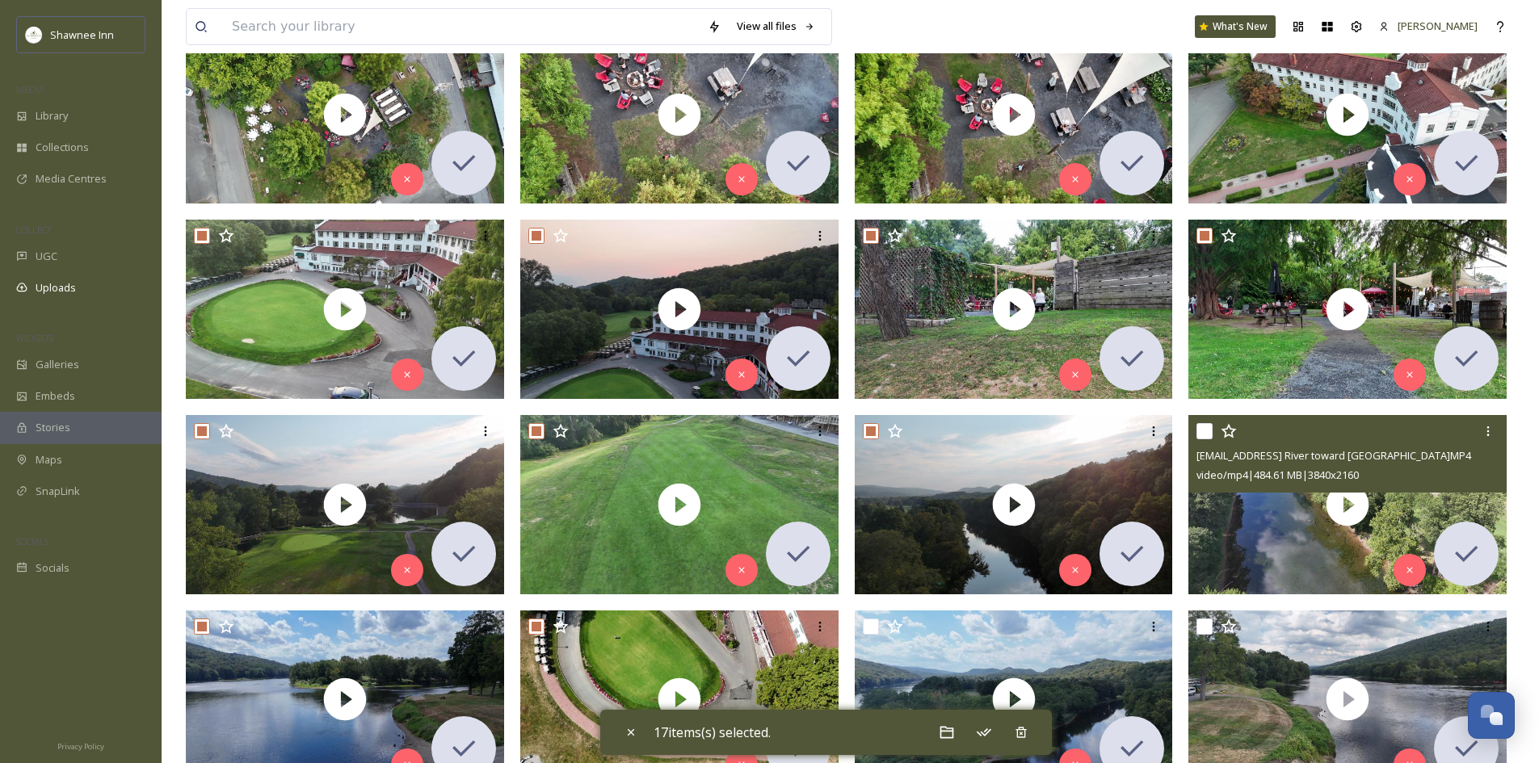
click at [1204, 433] on input "checkbox" at bounding box center [1204, 431] width 16 height 16
checkbox input "true"
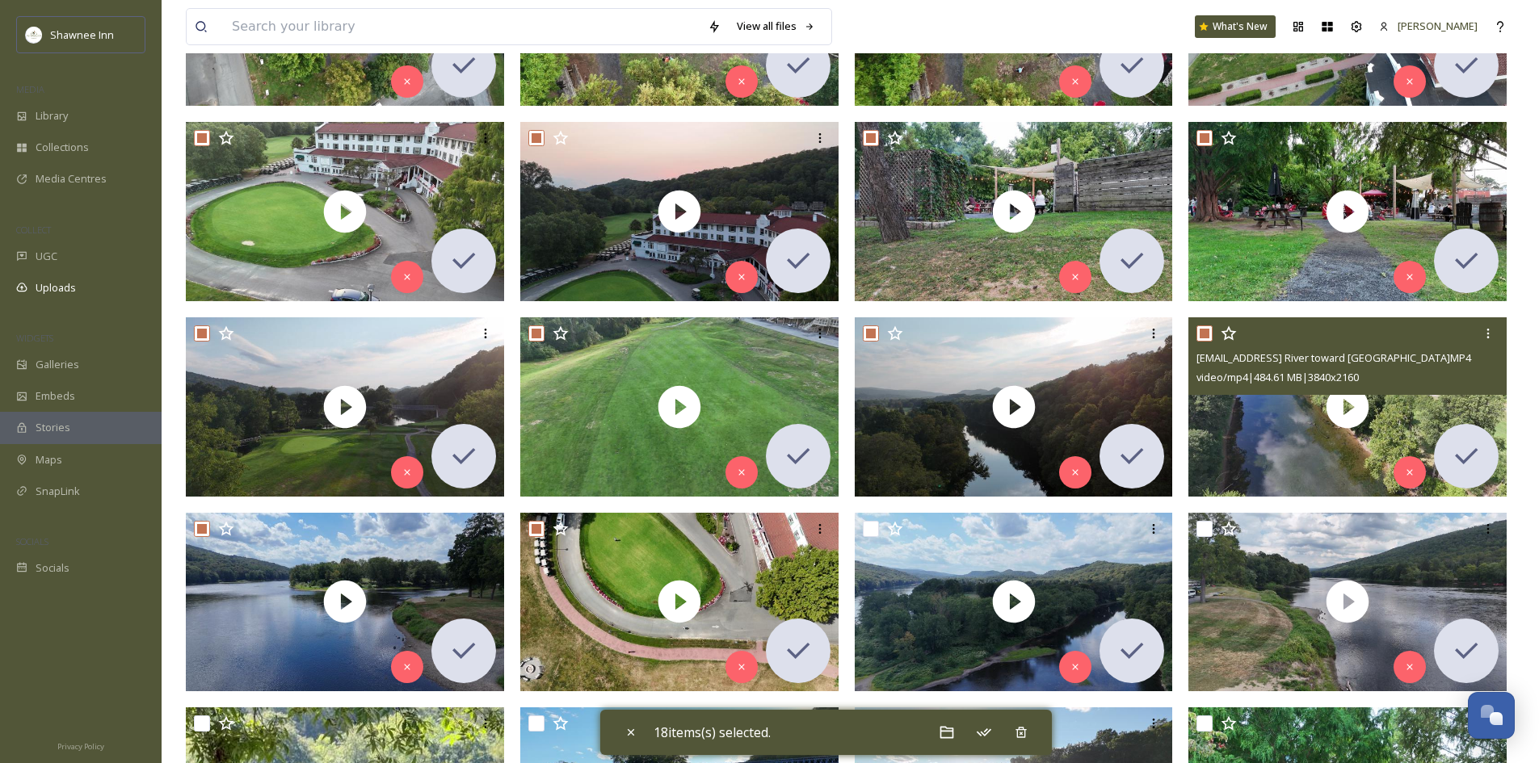
scroll to position [646, 0]
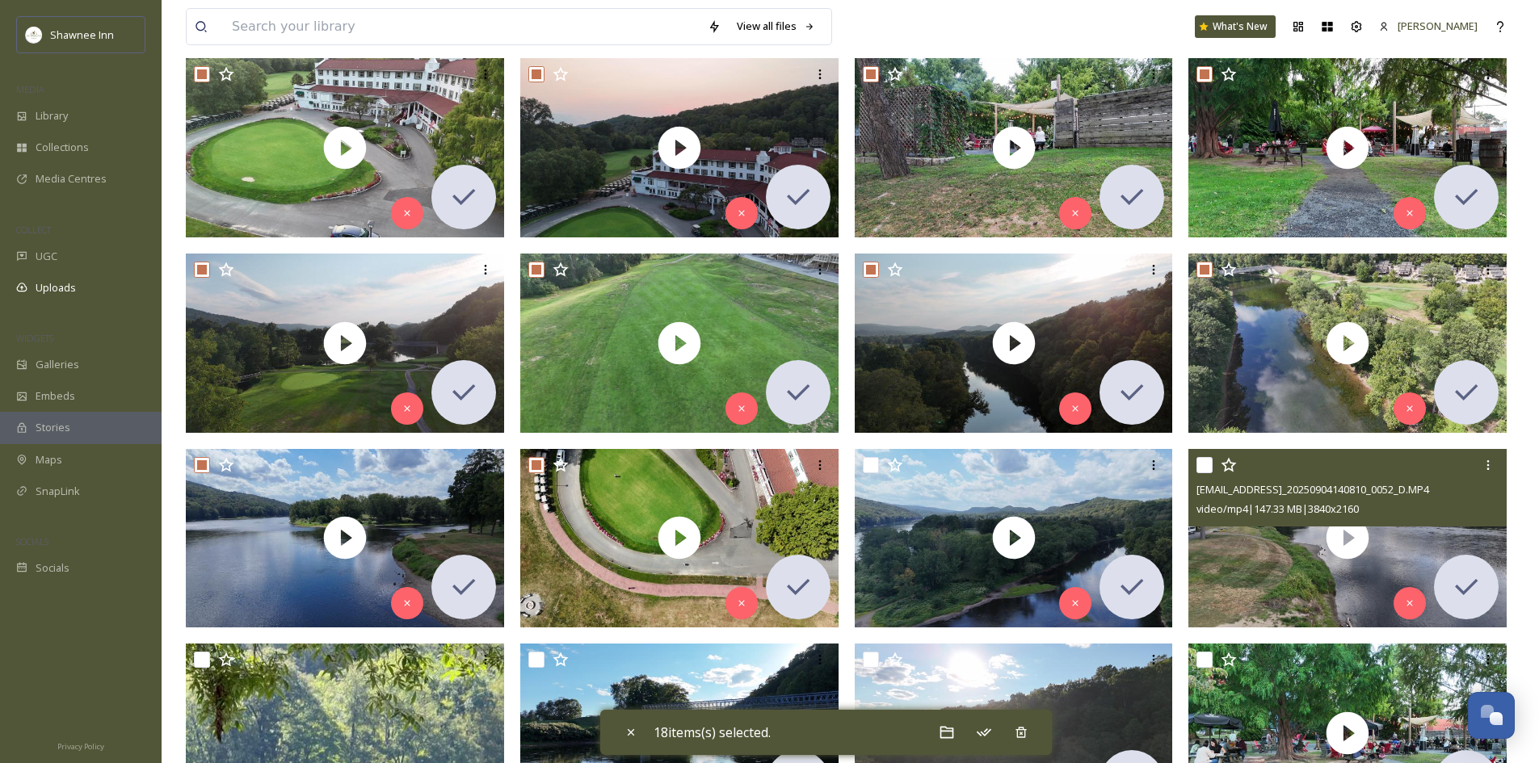
click at [1208, 464] on input "checkbox" at bounding box center [1204, 465] width 16 height 16
checkbox input "true"
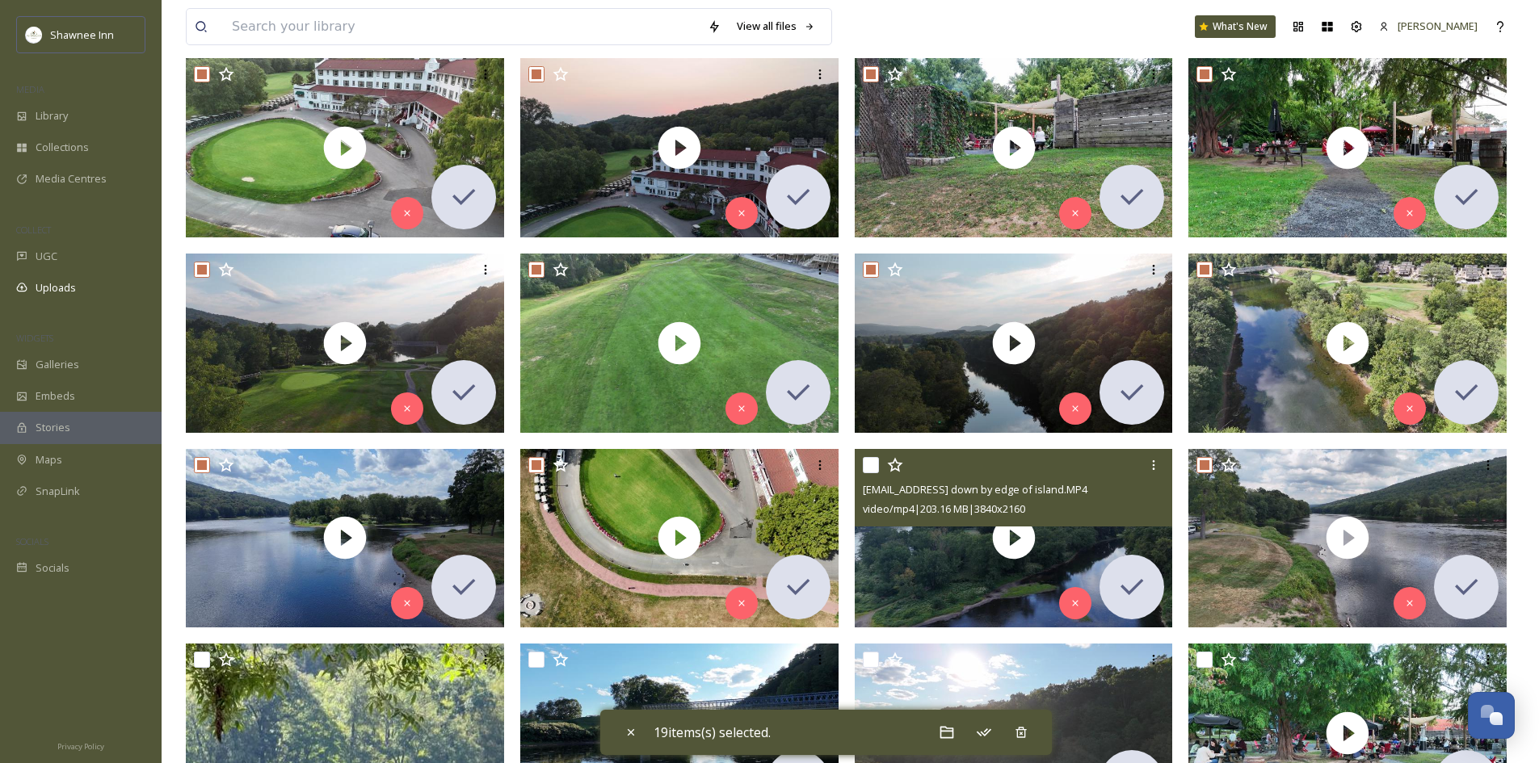
click at [873, 465] on input "checkbox" at bounding box center [871, 465] width 16 height 16
checkbox input "true"
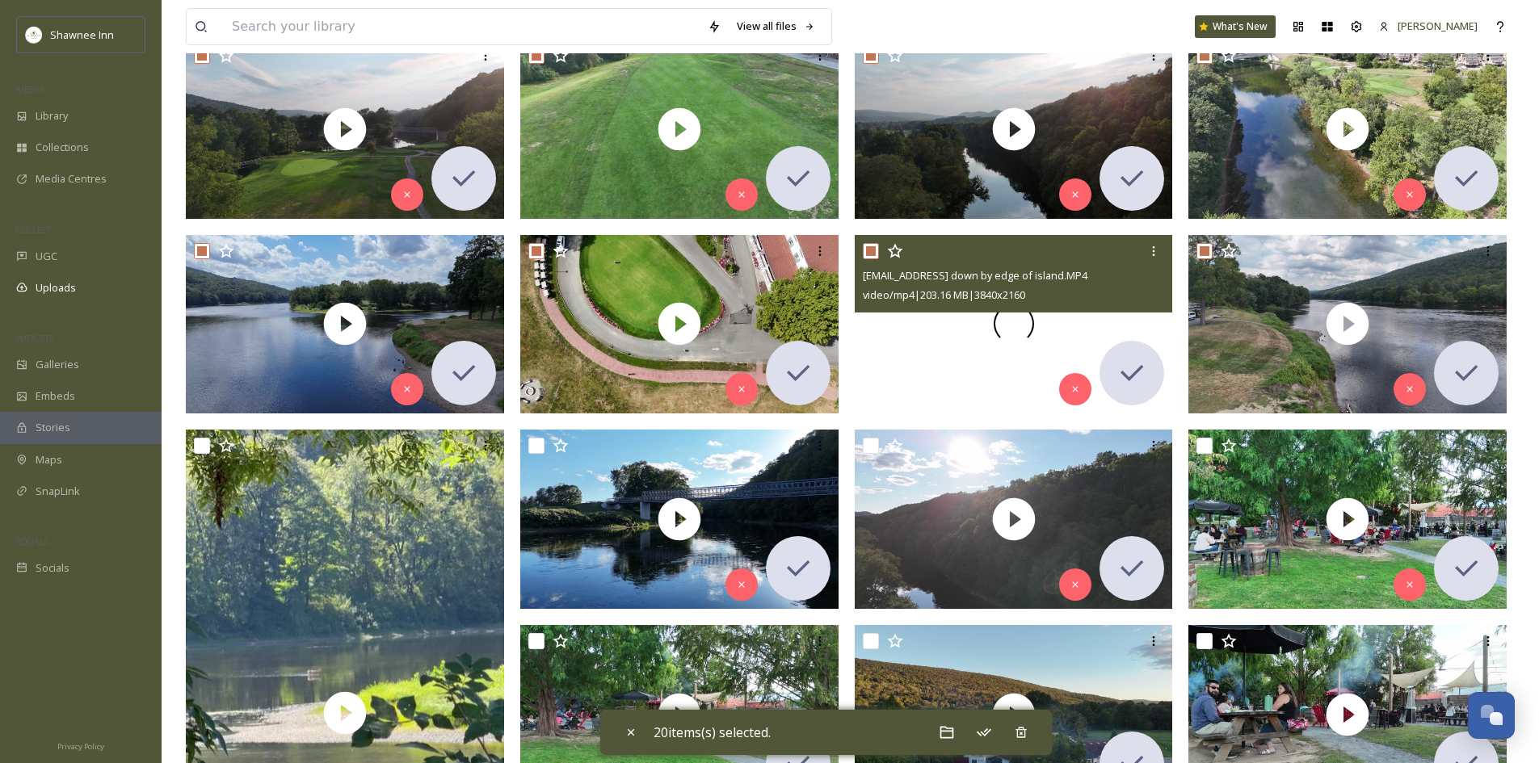
scroll to position [889, 0]
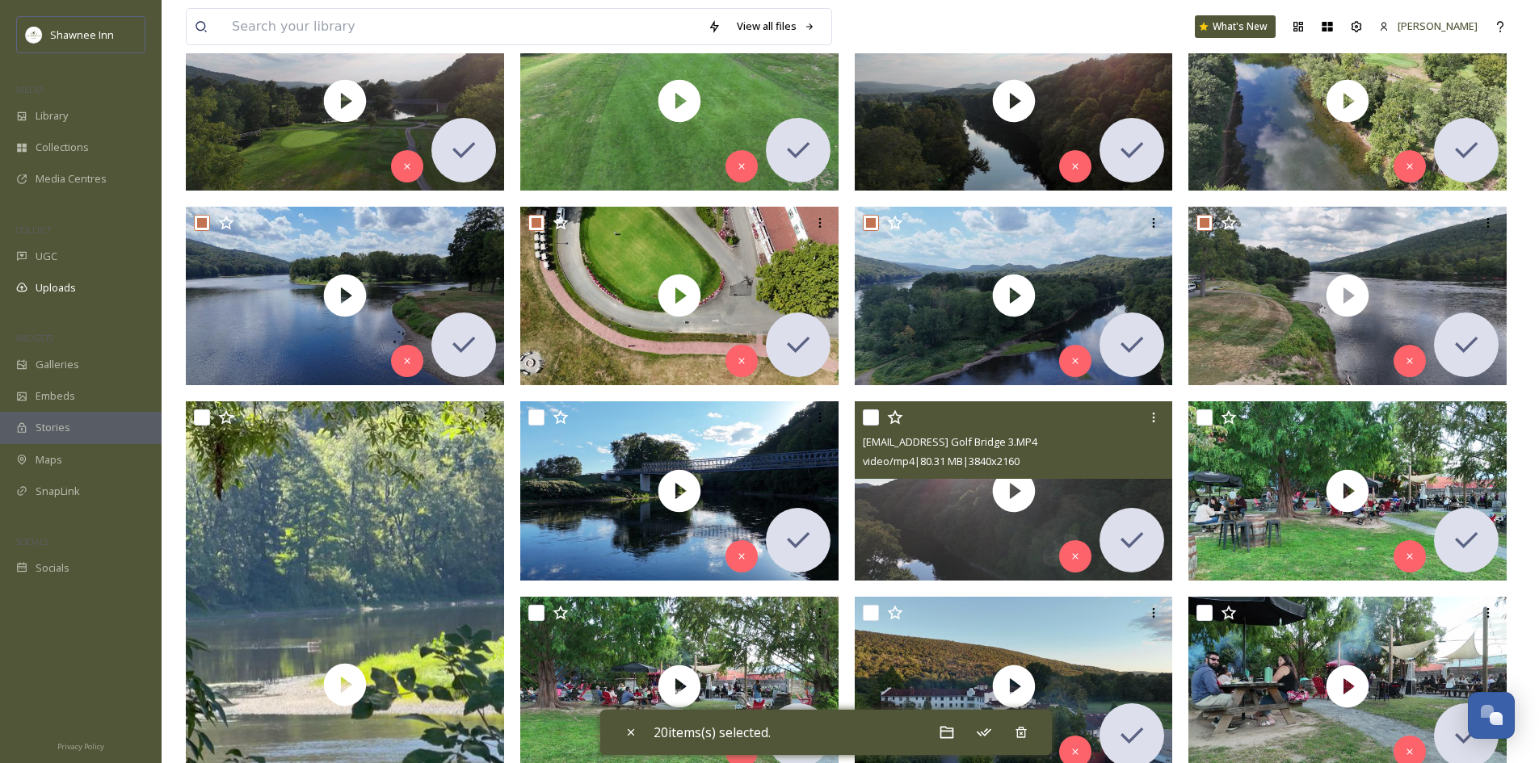
click at [876, 416] on input "checkbox" at bounding box center [871, 418] width 16 height 16
checkbox input "true"
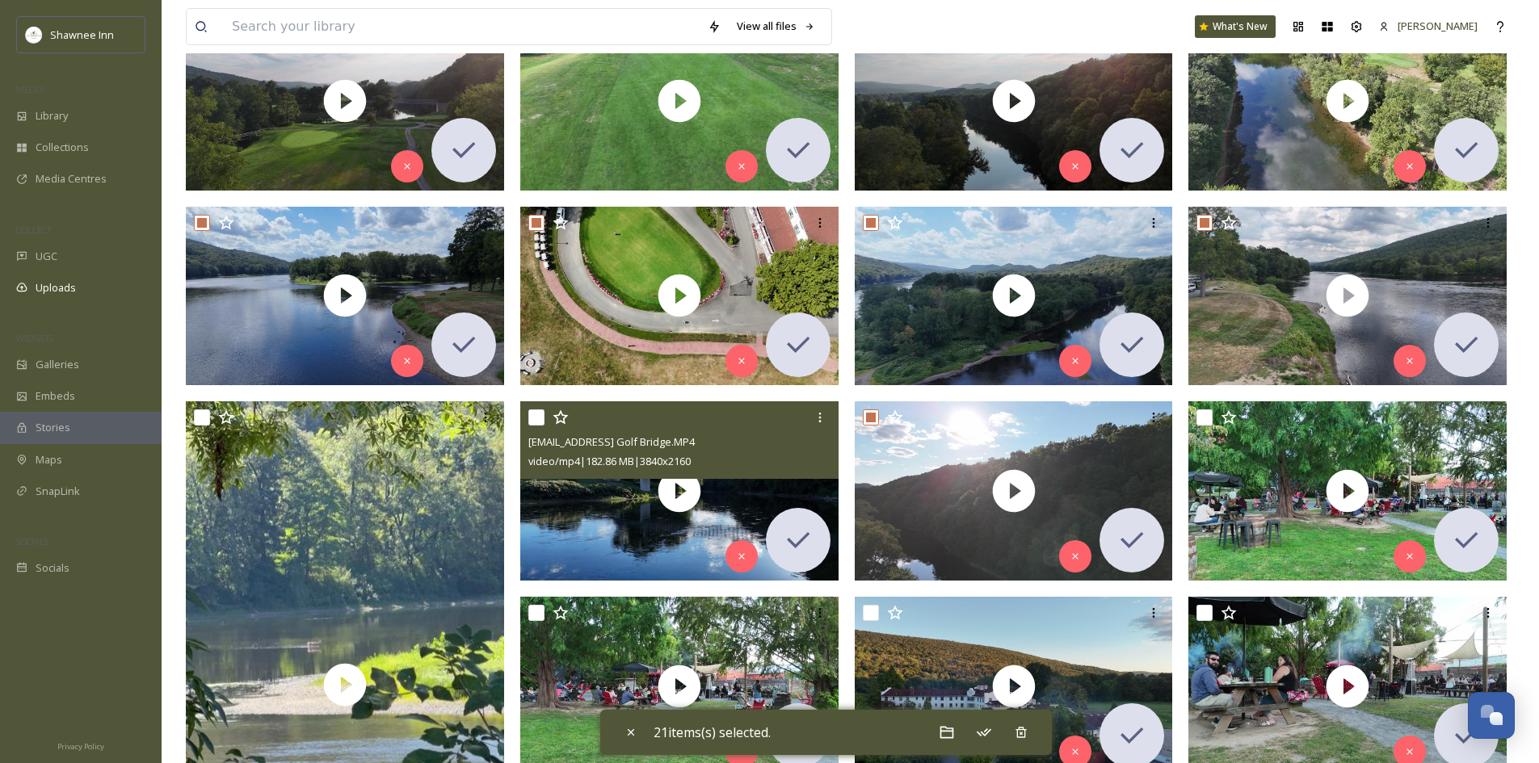
click at [542, 418] on input "checkbox" at bounding box center [536, 418] width 16 height 16
checkbox input "true"
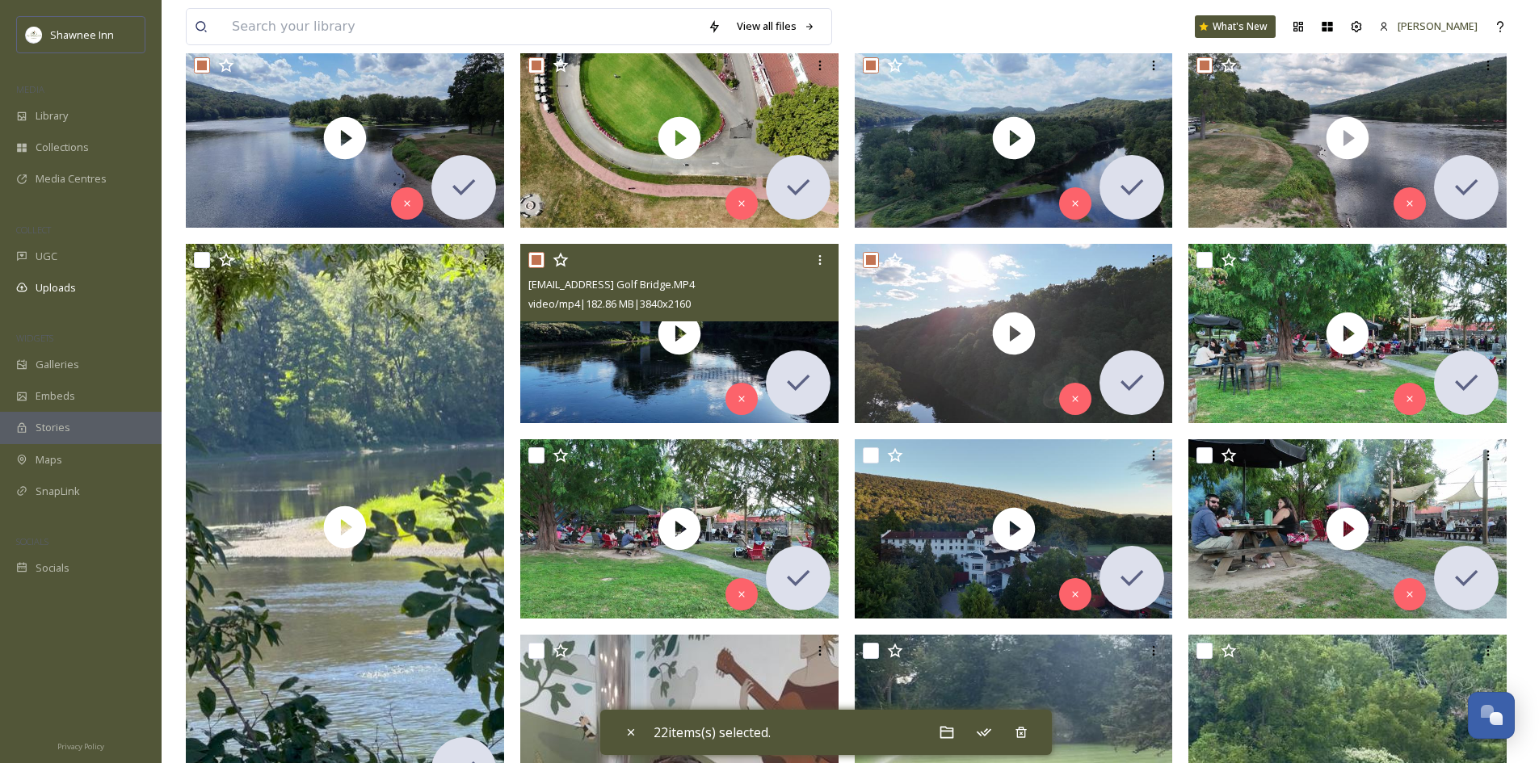
scroll to position [1050, 0]
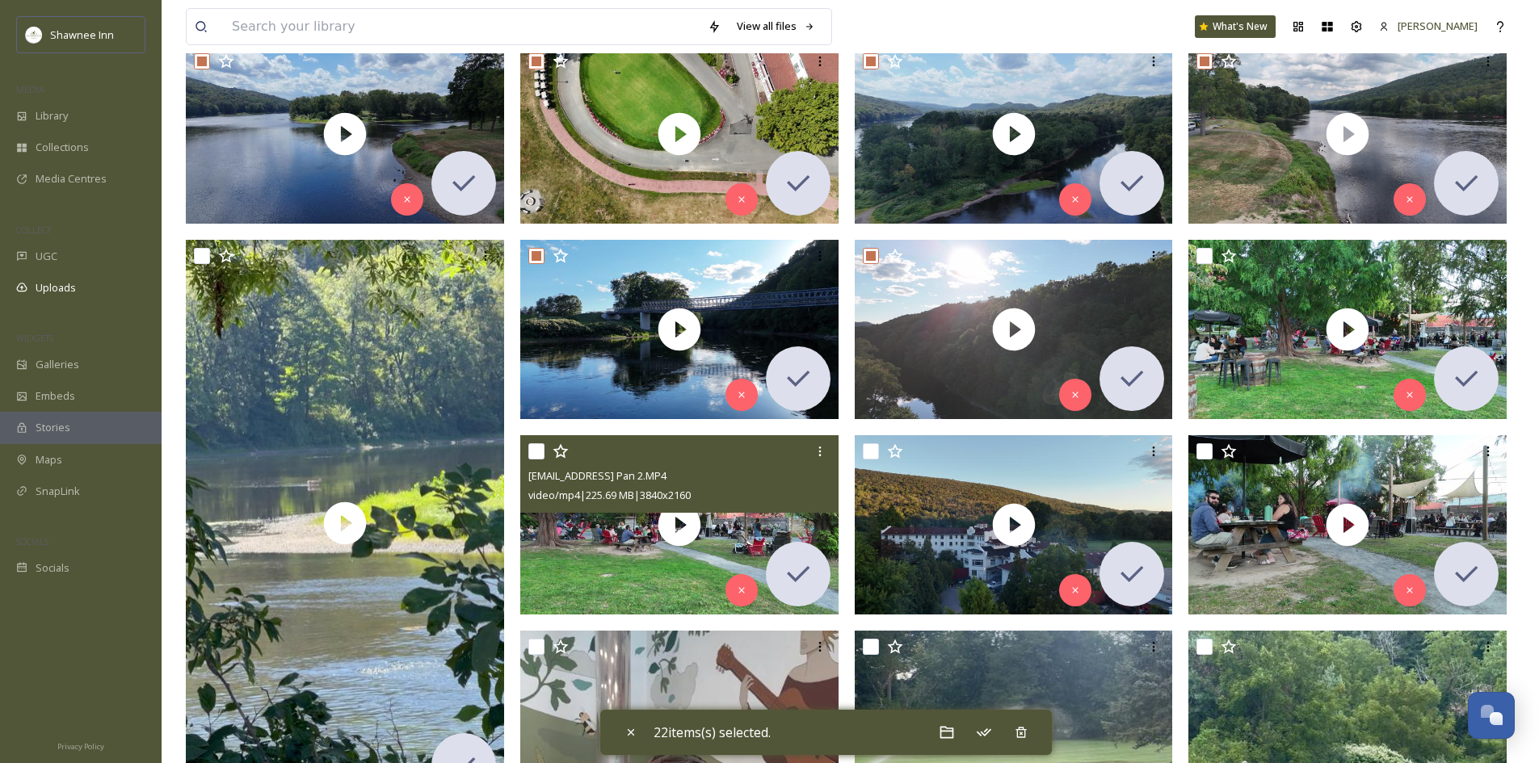
click at [537, 456] on input "checkbox" at bounding box center [536, 451] width 16 height 16
checkbox input "true"
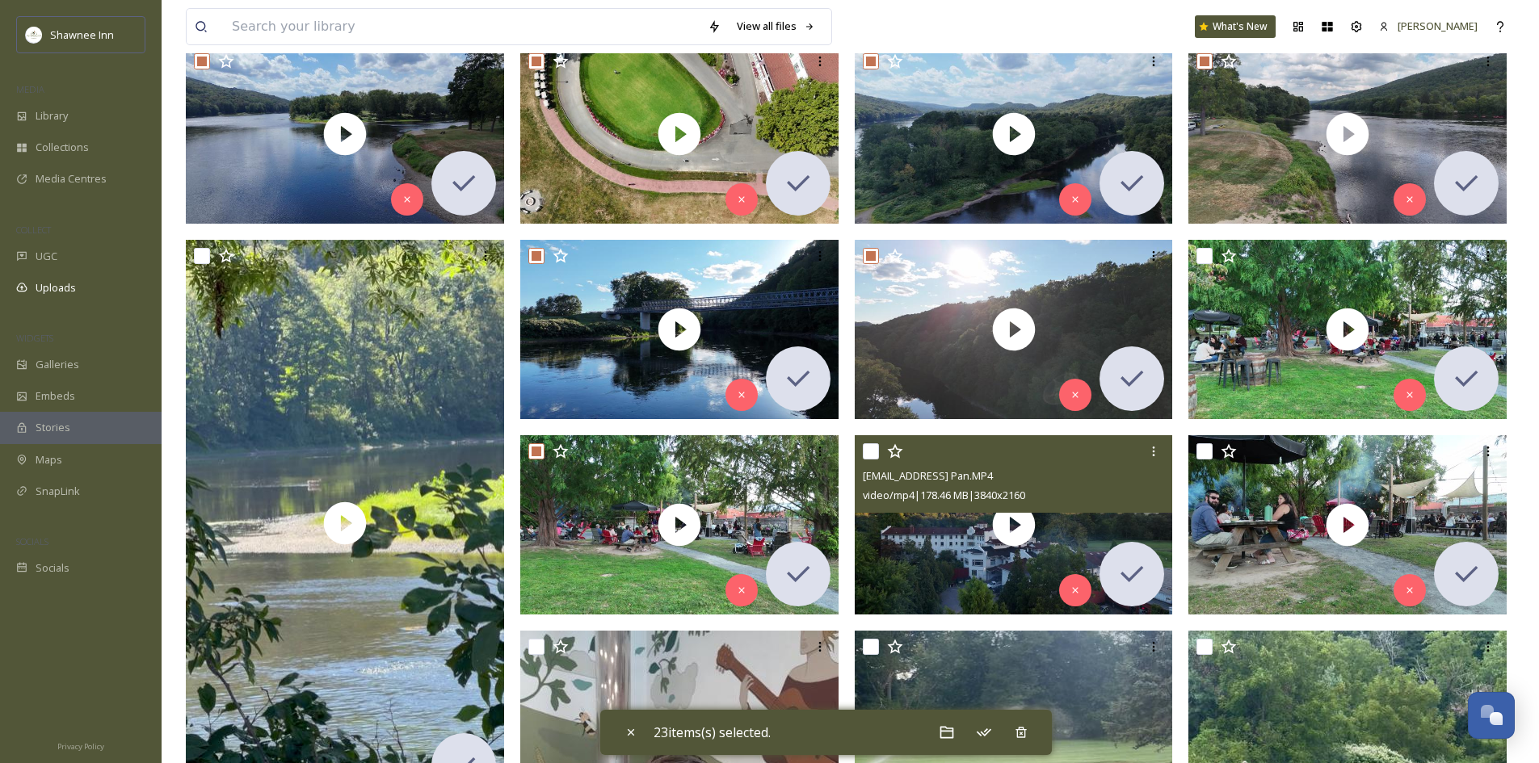
click at [875, 451] on input "checkbox" at bounding box center [871, 451] width 16 height 16
checkbox input "true"
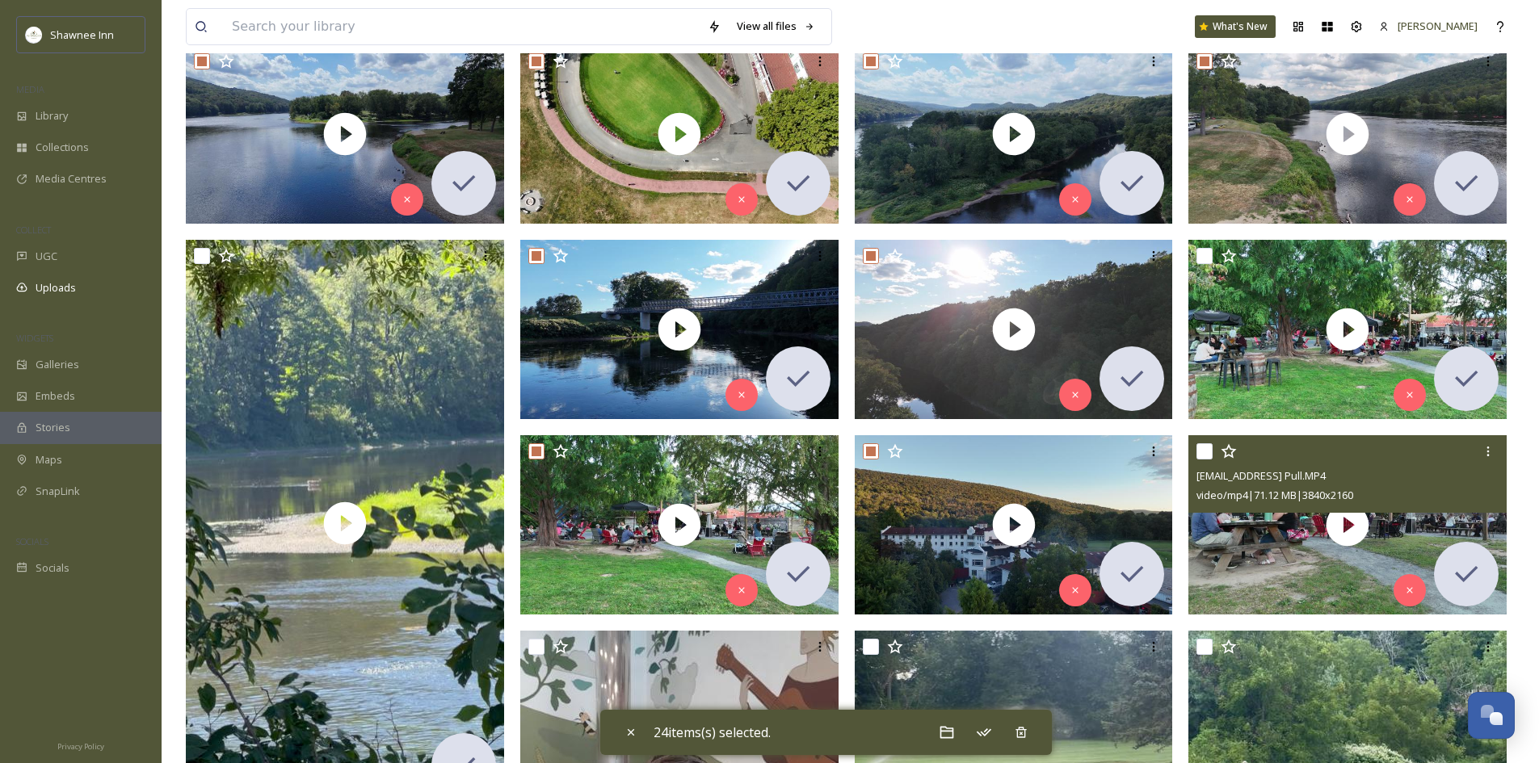
click at [1201, 450] on input "checkbox" at bounding box center [1204, 451] width 16 height 16
checkbox input "true"
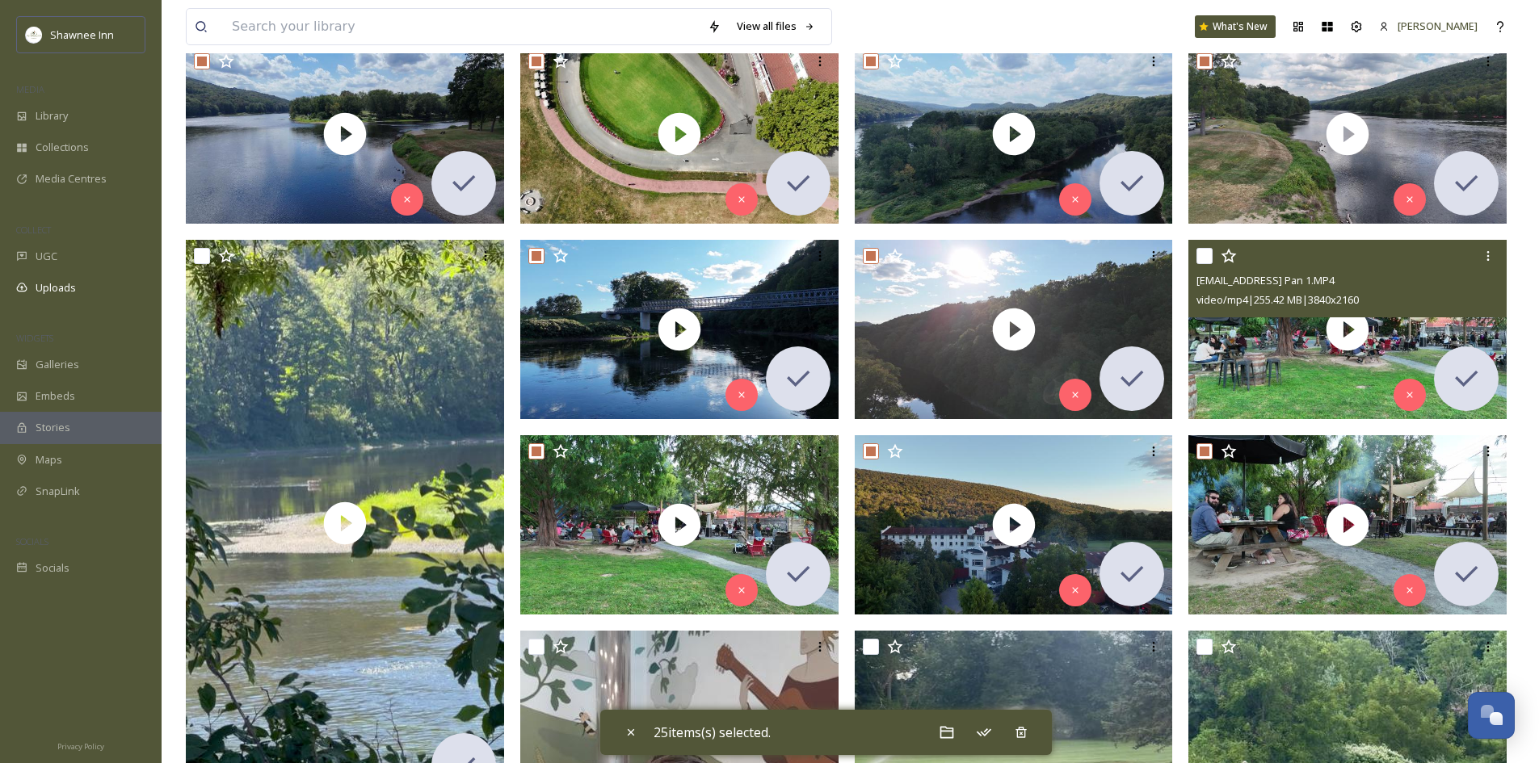
click at [1204, 257] on input "checkbox" at bounding box center [1204, 256] width 16 height 16
checkbox input "true"
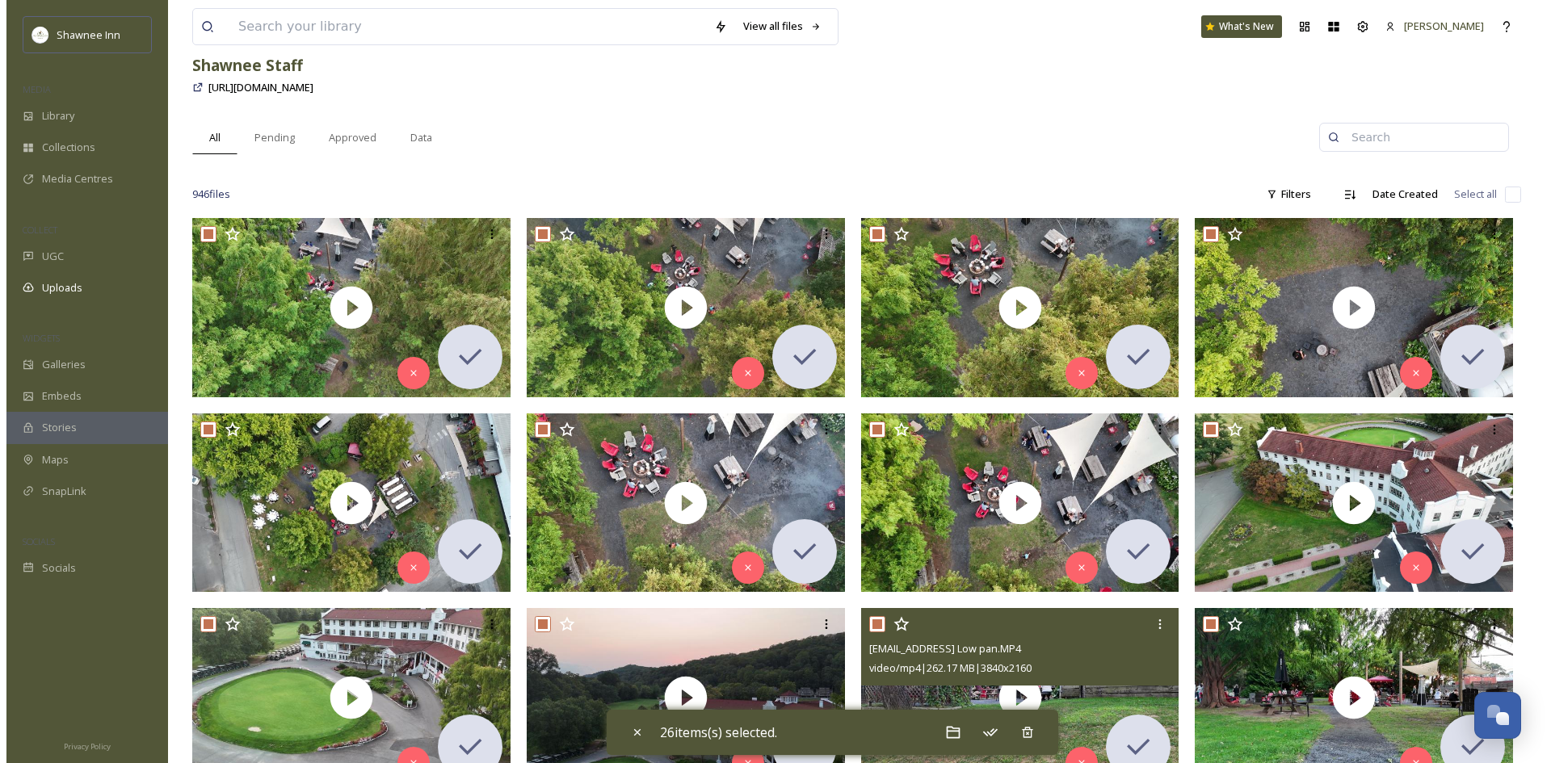
scroll to position [81, 0]
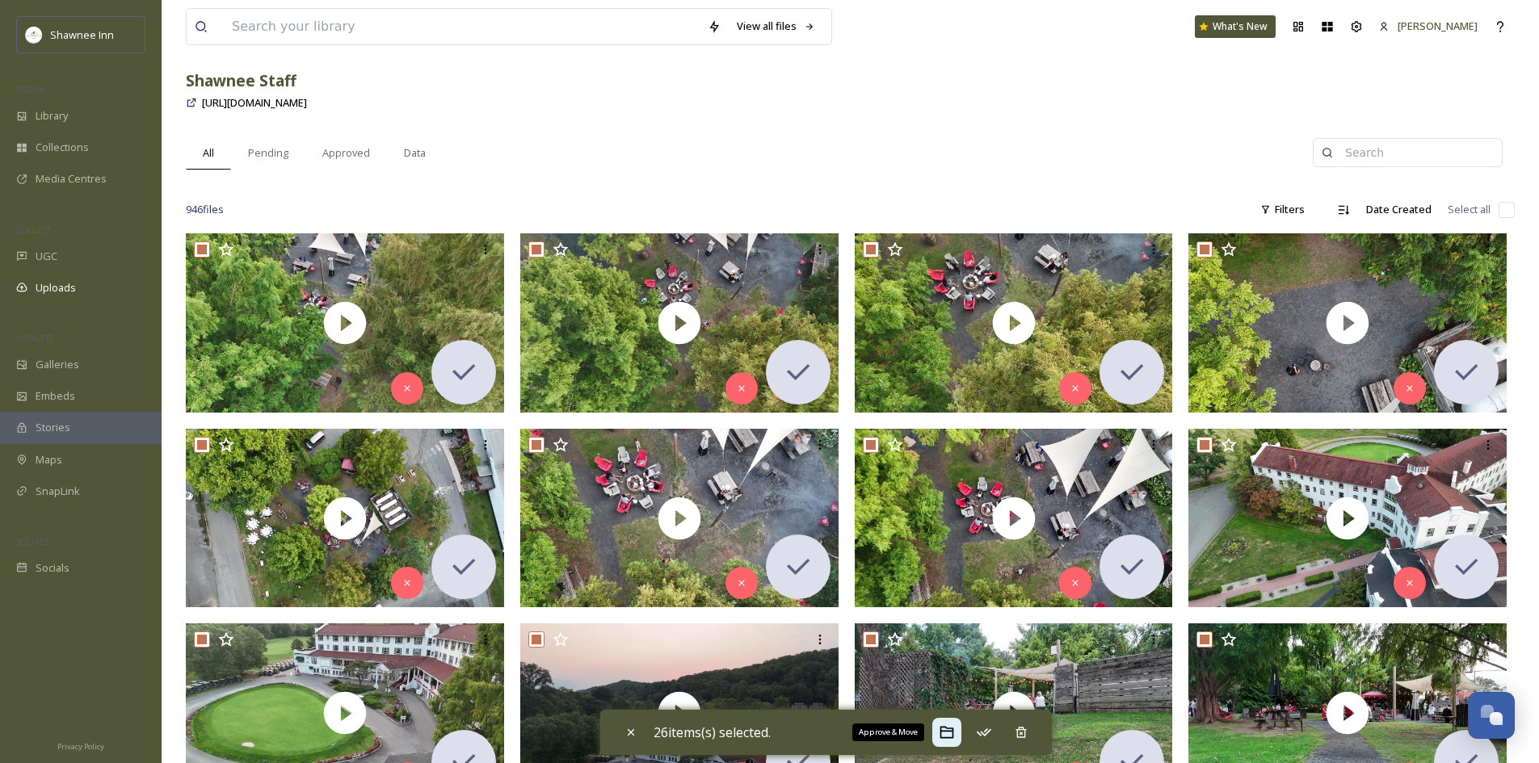
click at [953, 737] on icon at bounding box center [946, 733] width 14 height 12
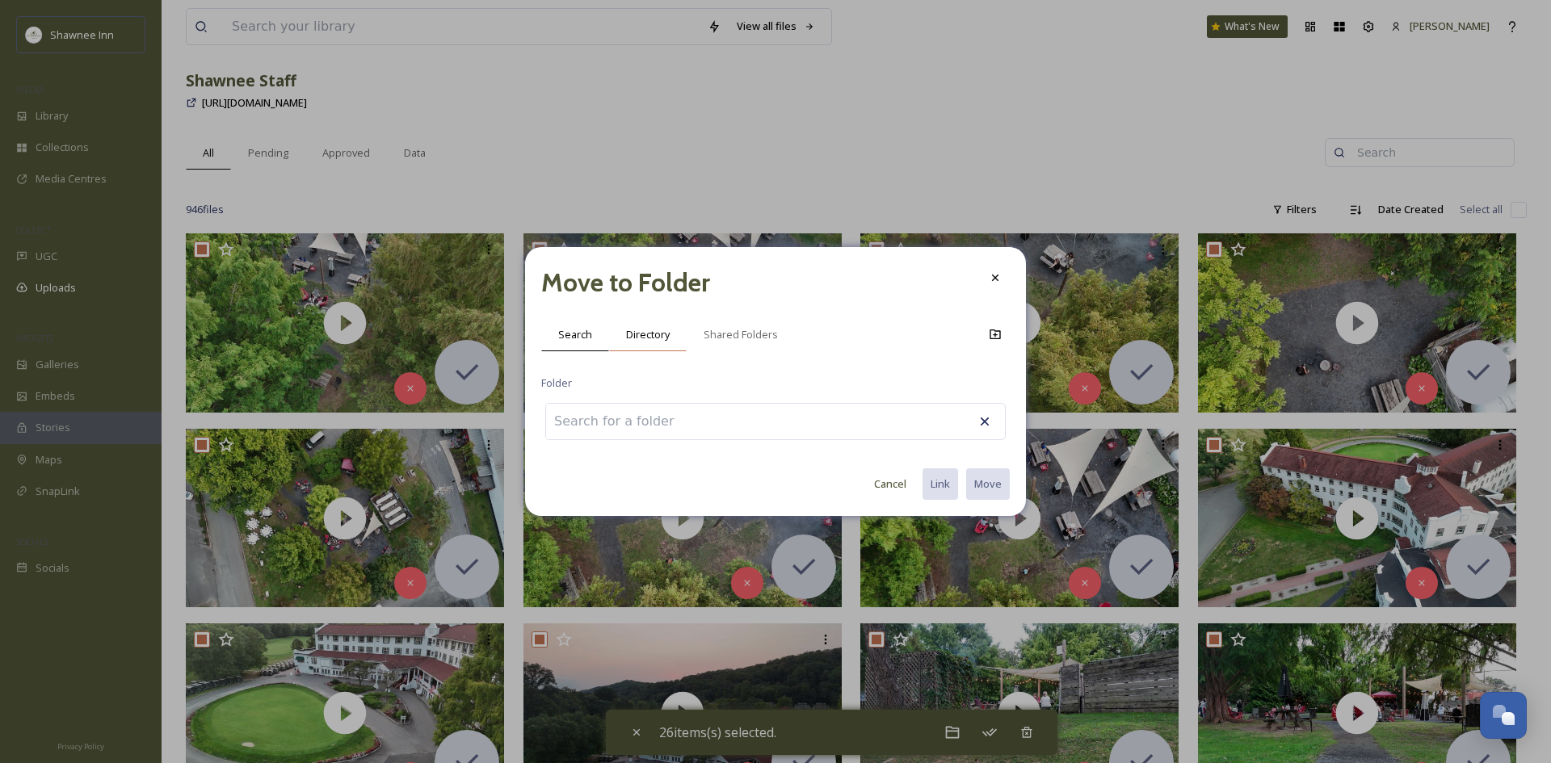
click at [640, 348] on div "Directory" at bounding box center [648, 334] width 78 height 33
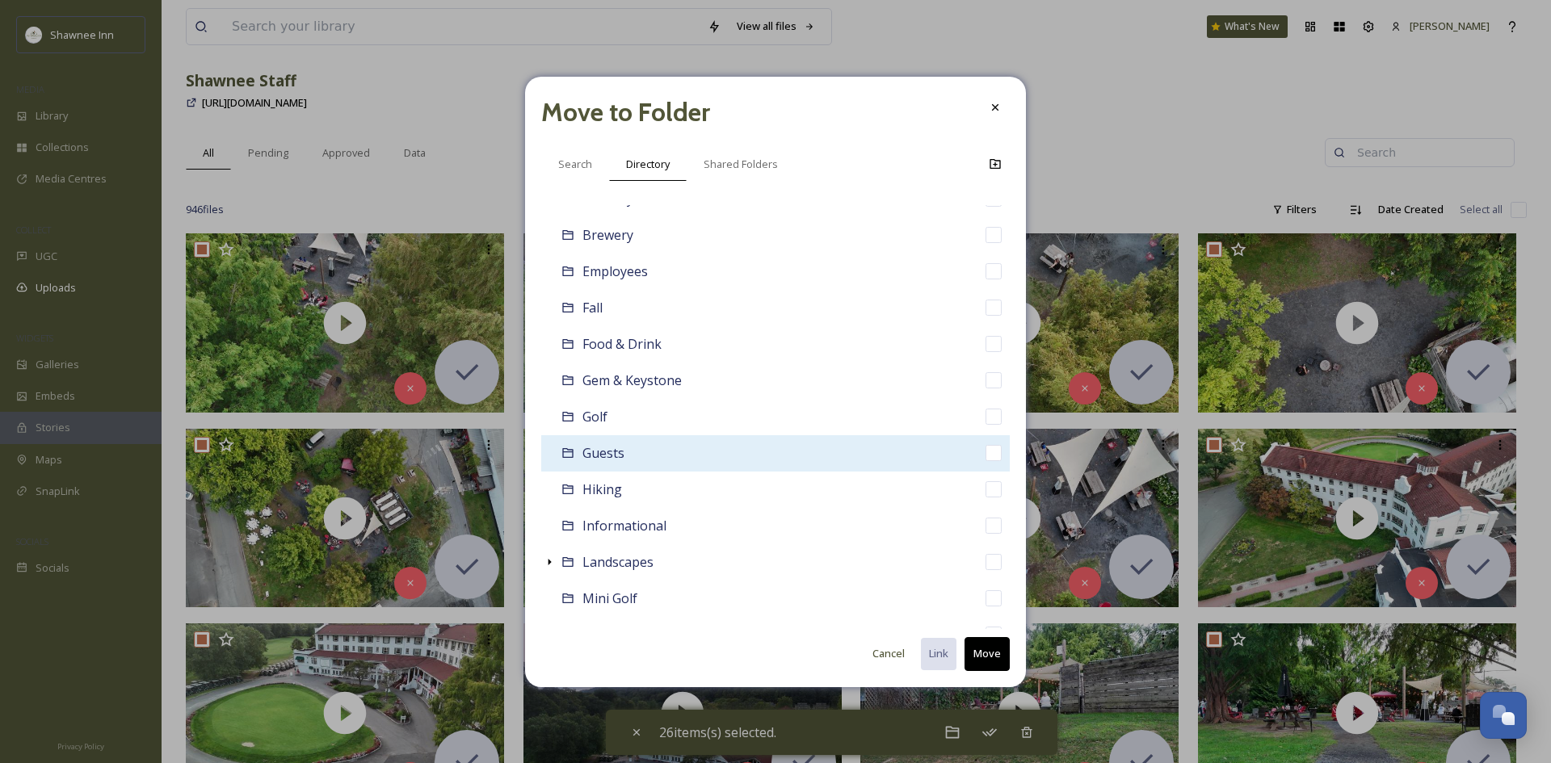
scroll to position [242, 0]
click at [551, 455] on icon at bounding box center [549, 453] width 13 height 13
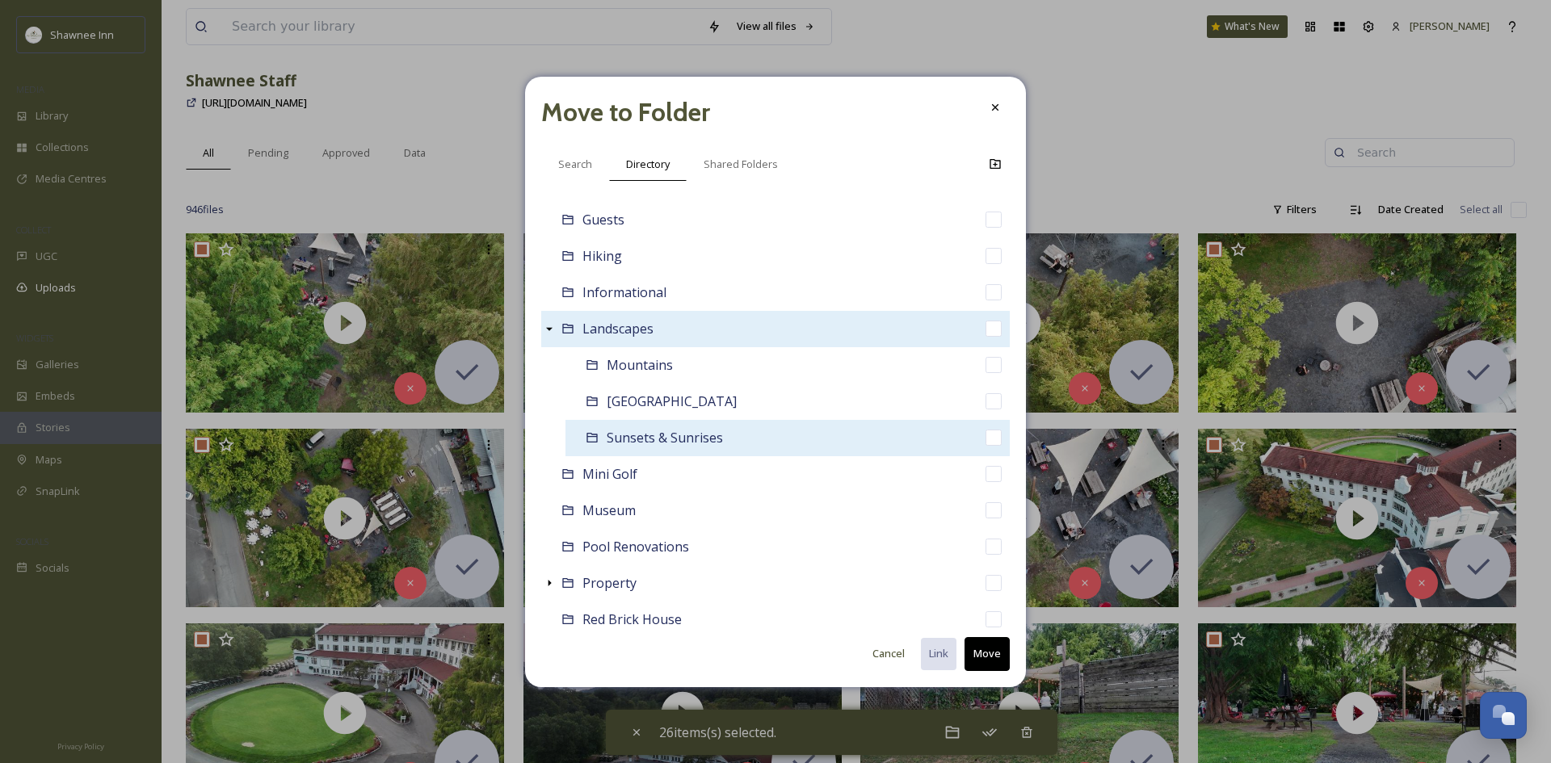
scroll to position [404, 0]
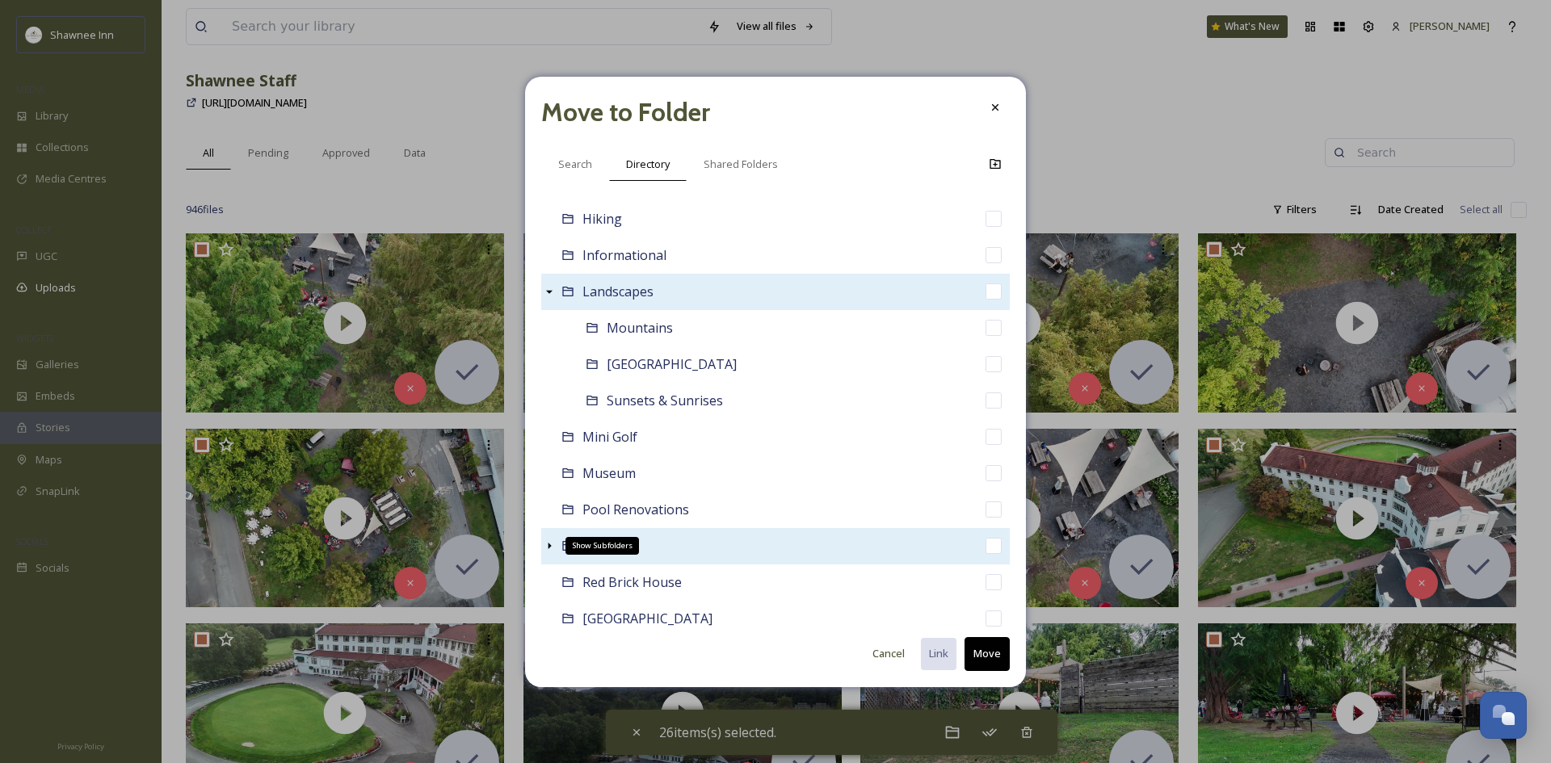
click at [545, 543] on icon at bounding box center [549, 546] width 13 height 13
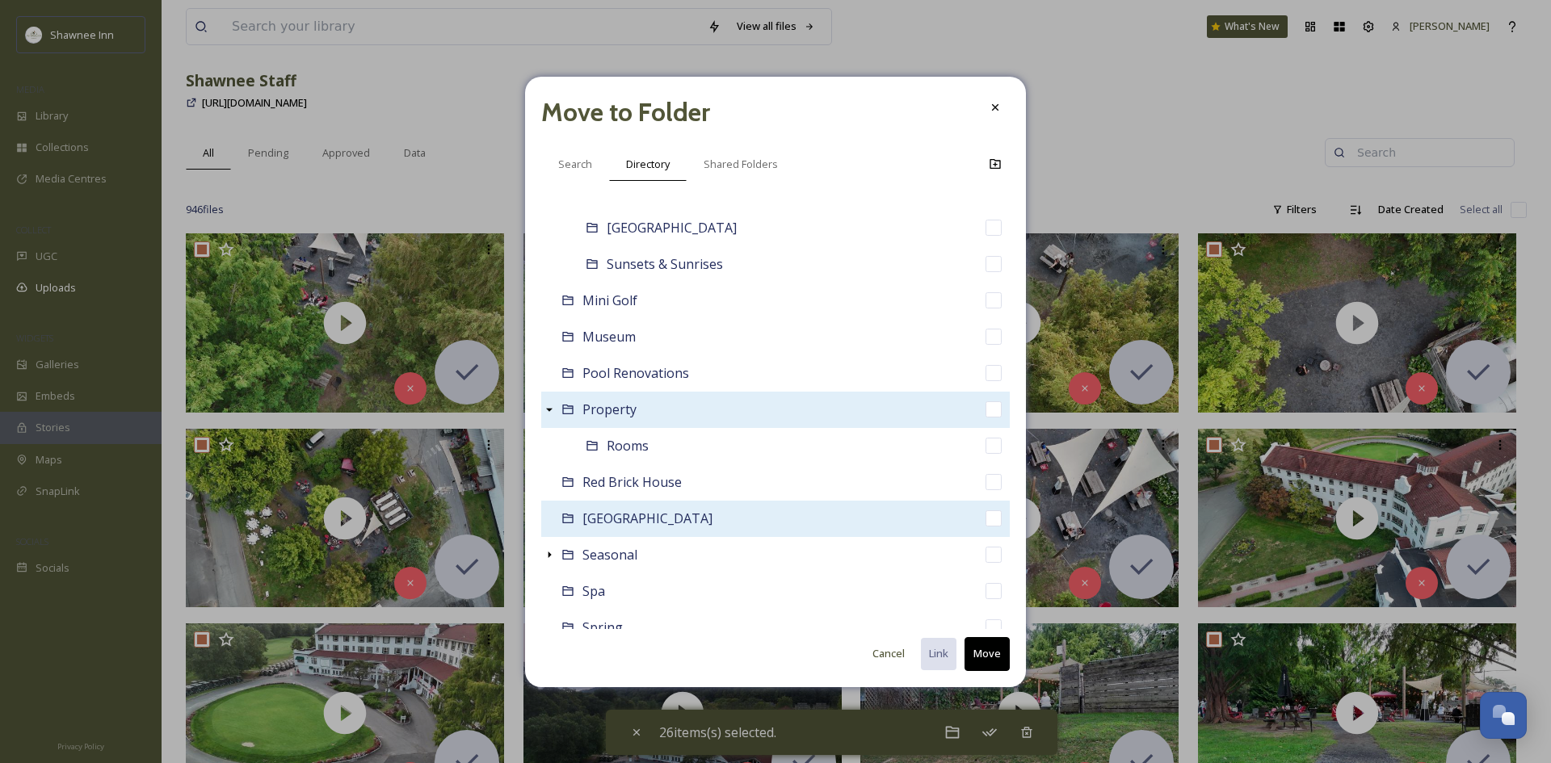
scroll to position [565, 0]
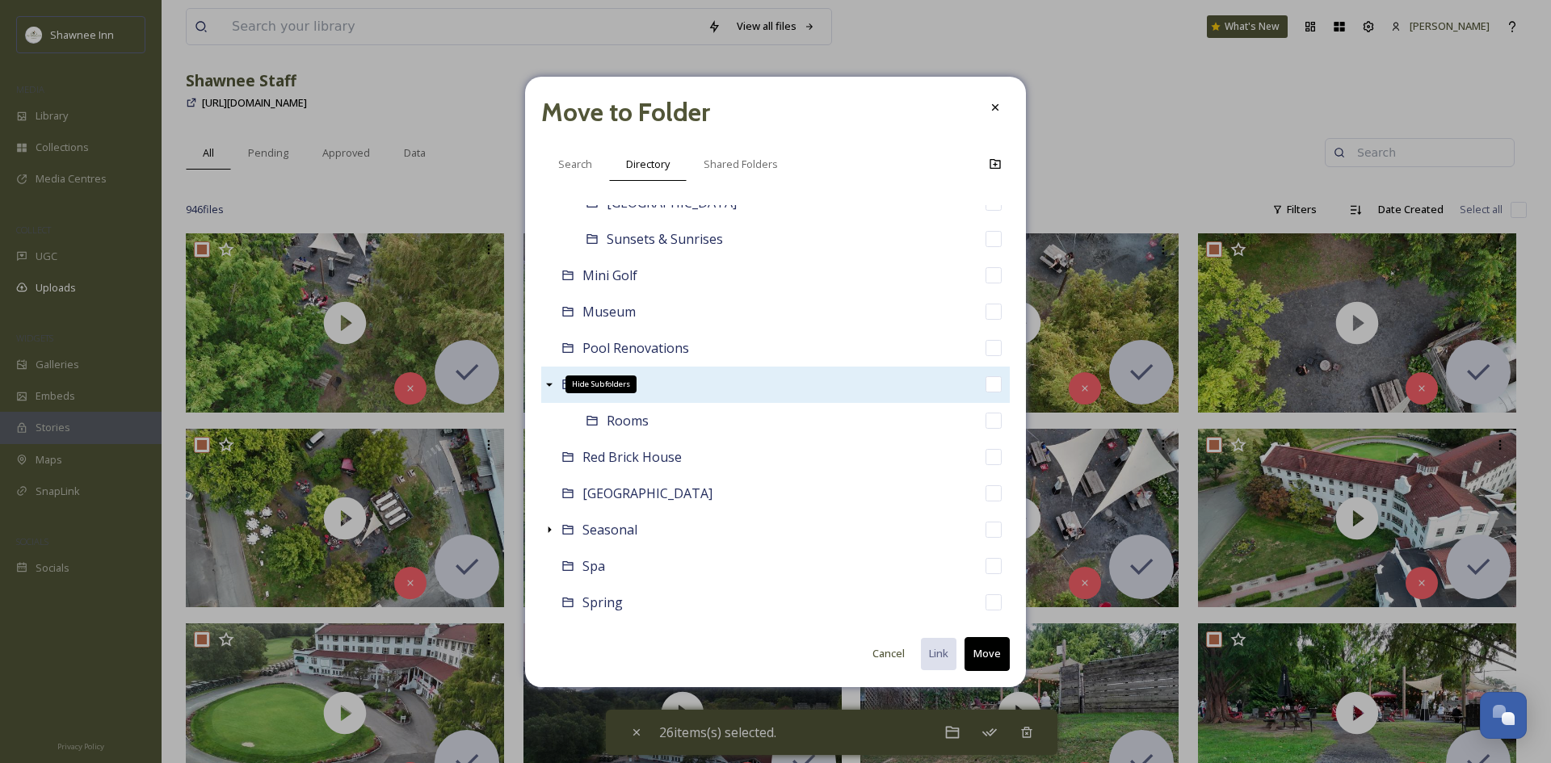
click at [556, 388] on div "Hide Subfolders" at bounding box center [549, 384] width 16 height 16
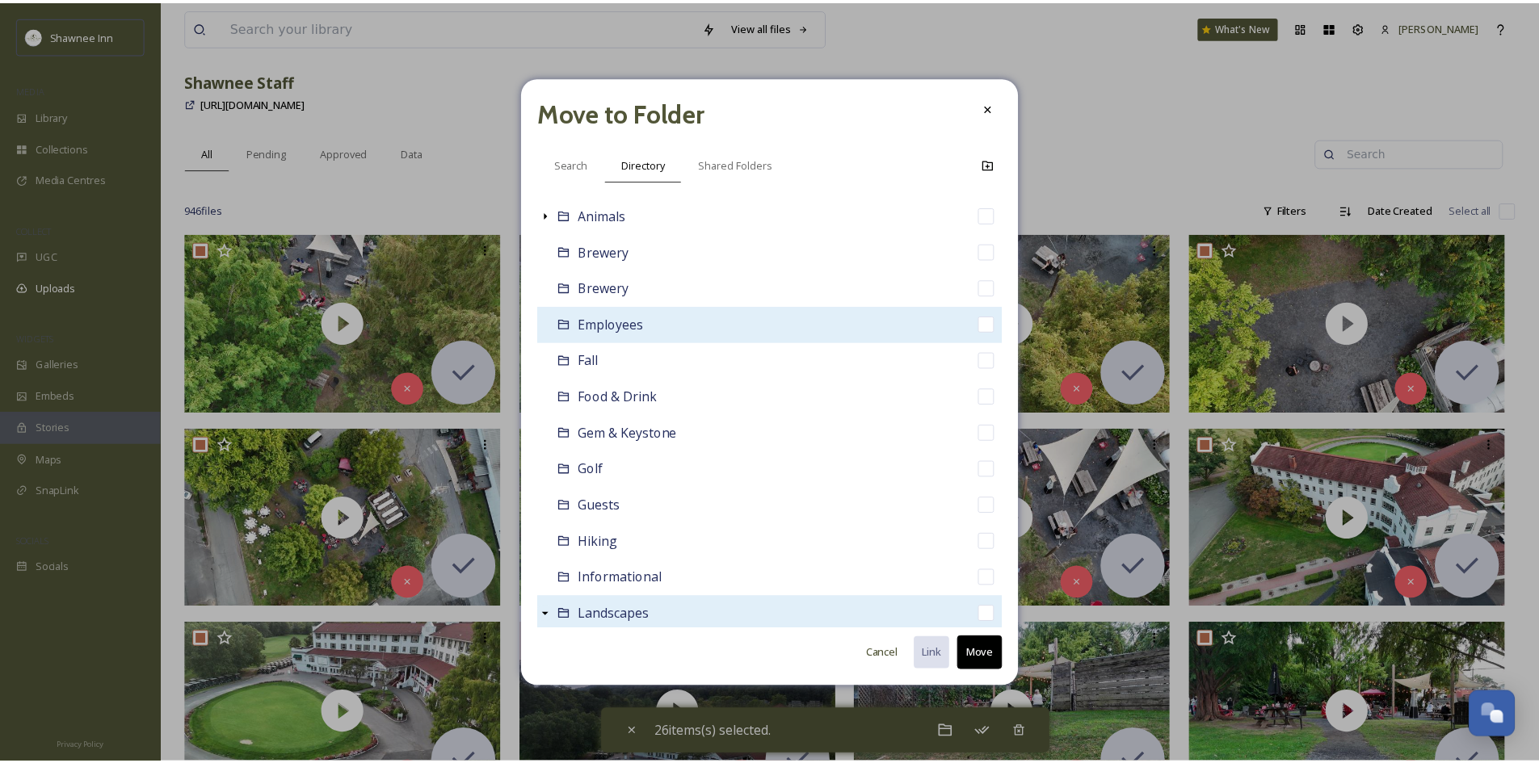
scroll to position [0, 0]
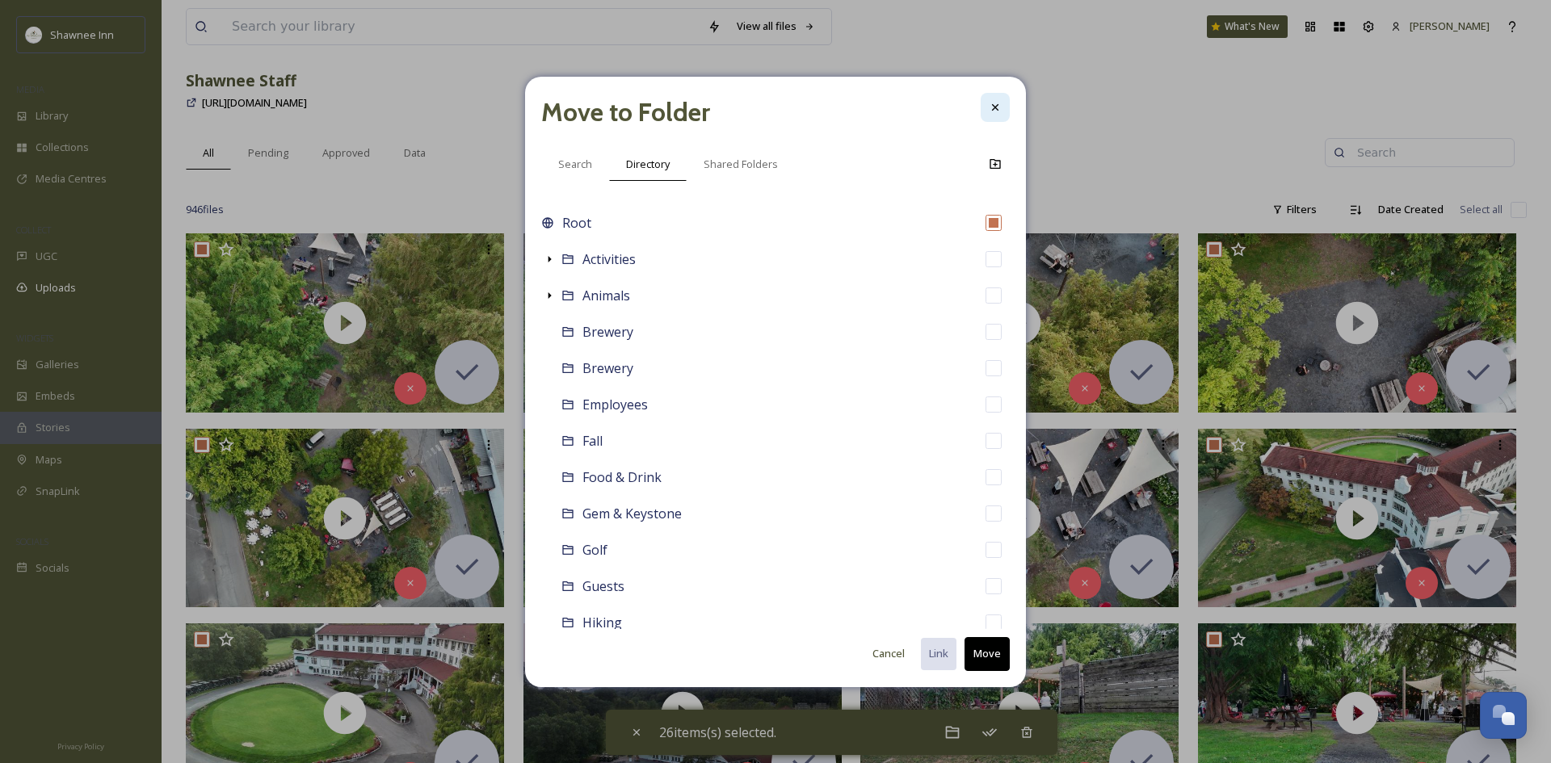
click at [990, 116] on div at bounding box center [995, 107] width 29 height 29
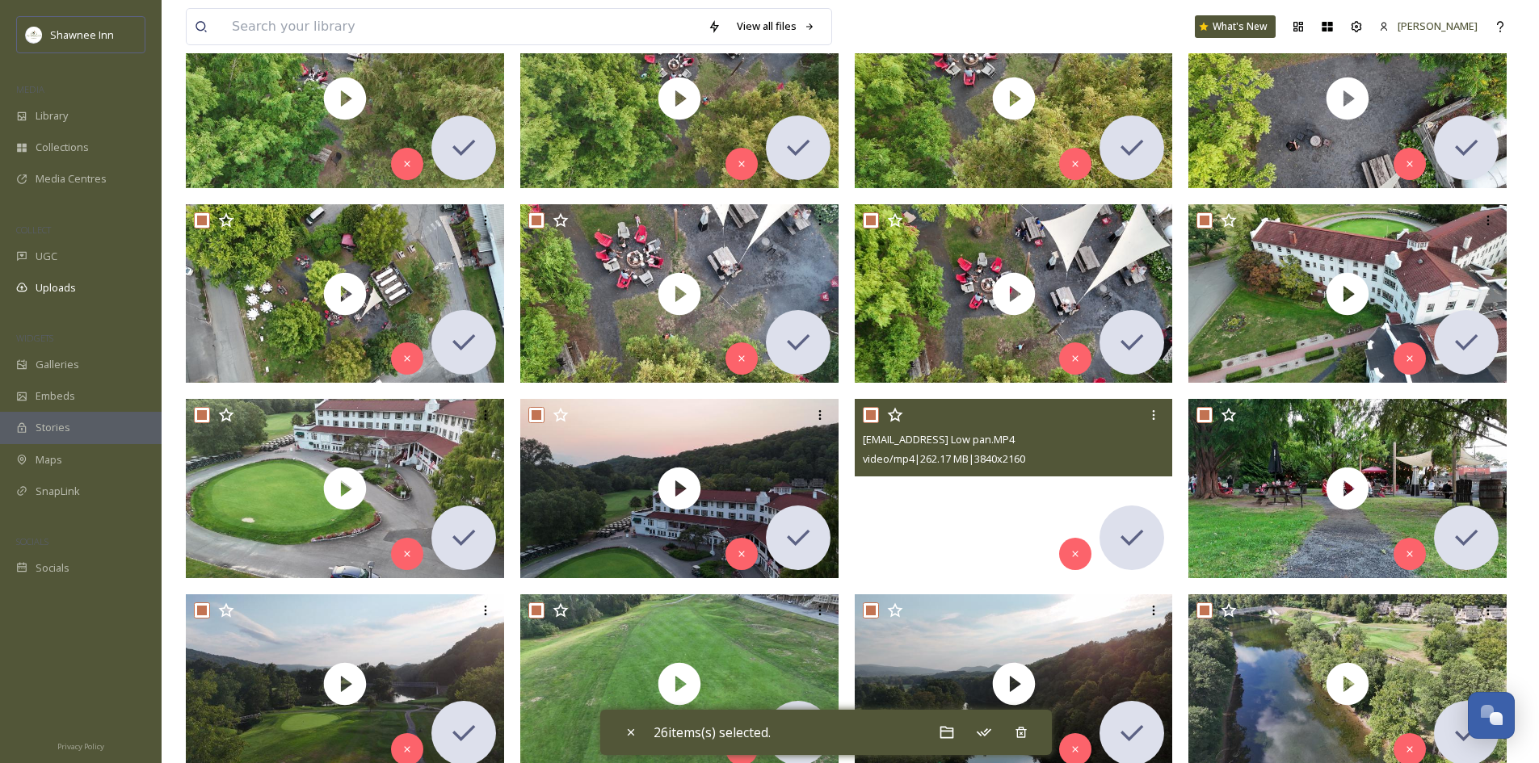
scroll to position [404, 0]
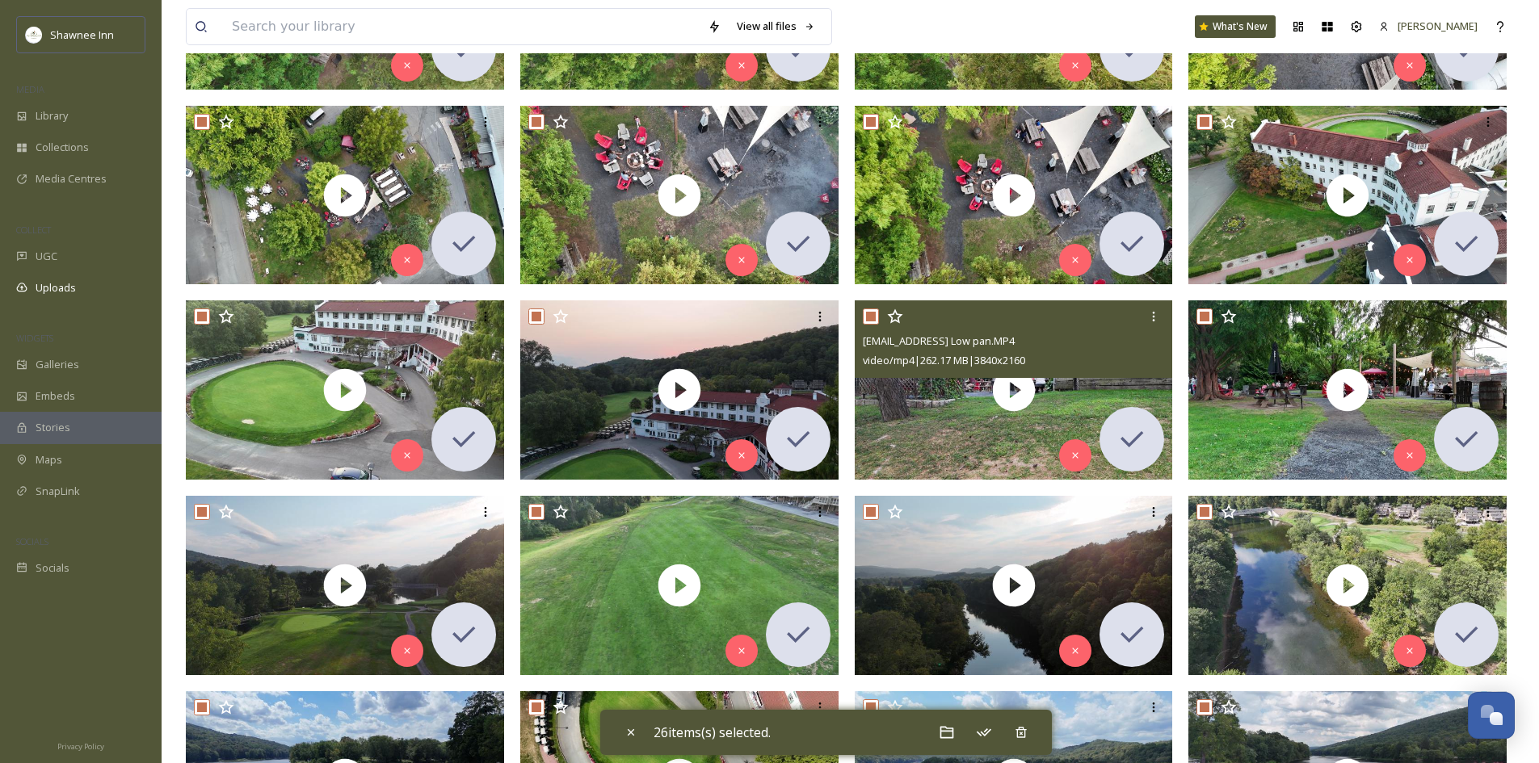
click at [868, 337] on span "[EMAIL_ADDRESS] Low pan.MP4" at bounding box center [939, 341] width 152 height 15
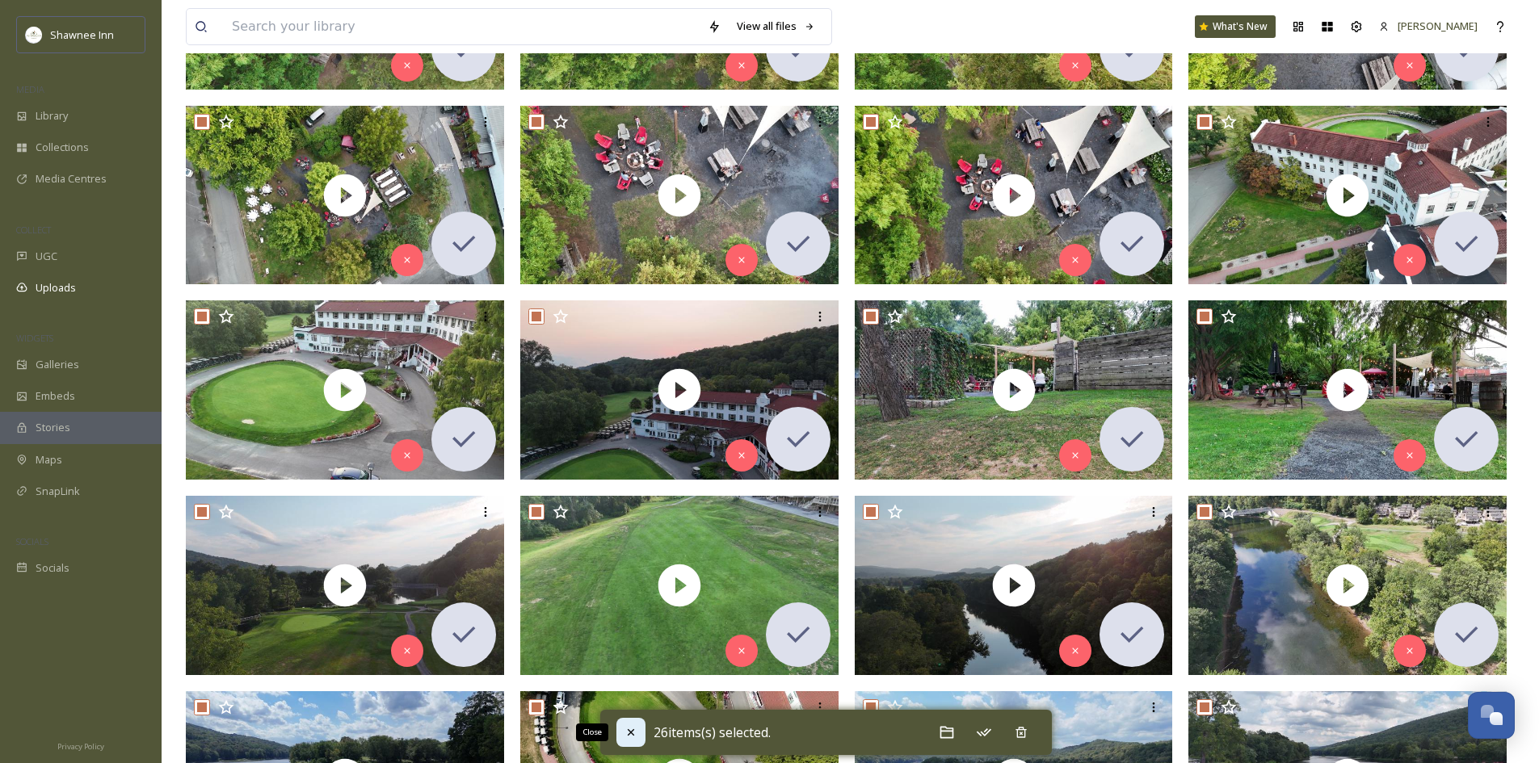
click at [639, 728] on div "Close" at bounding box center [630, 732] width 29 height 29
checkbox input "false"
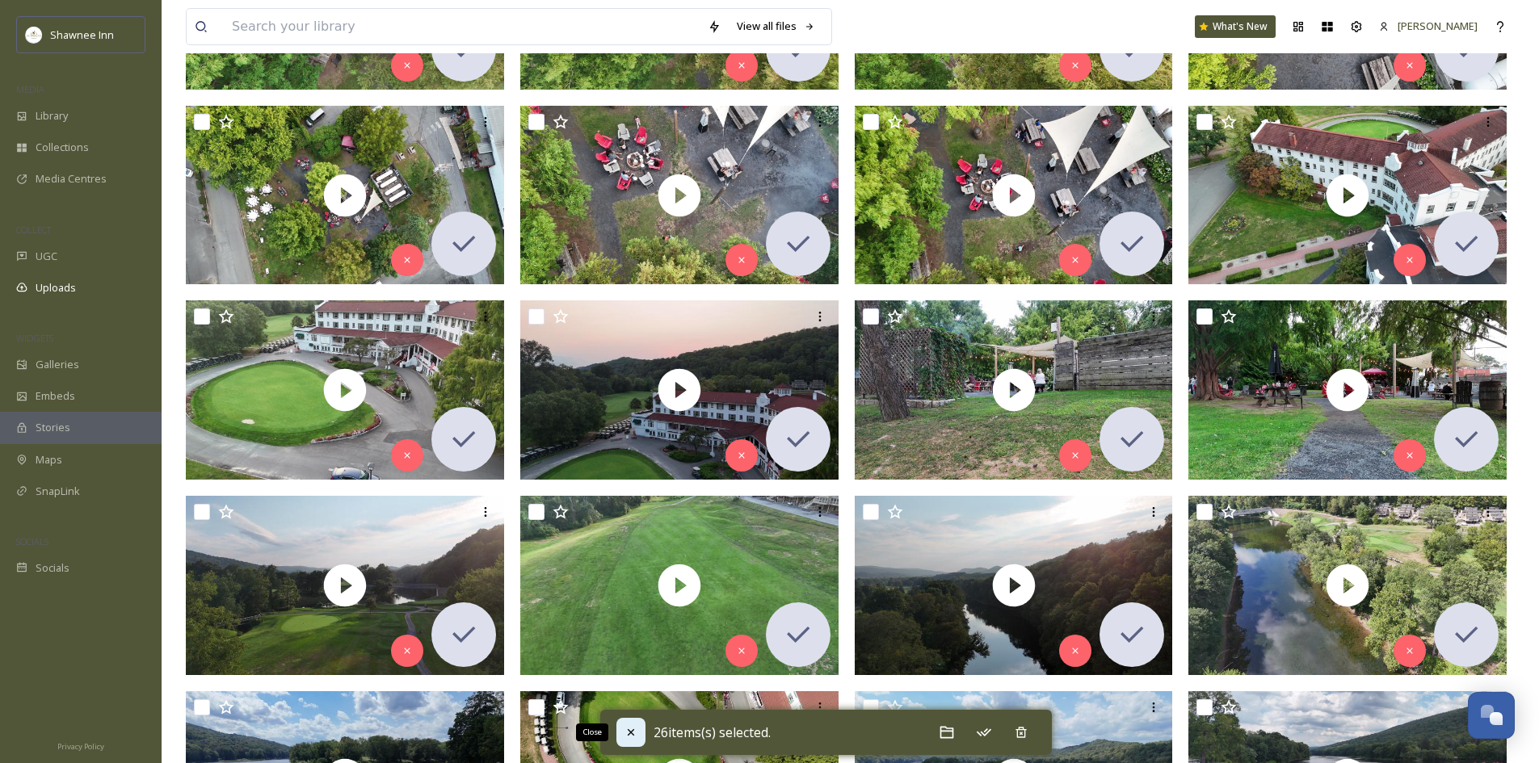
checkbox input "false"
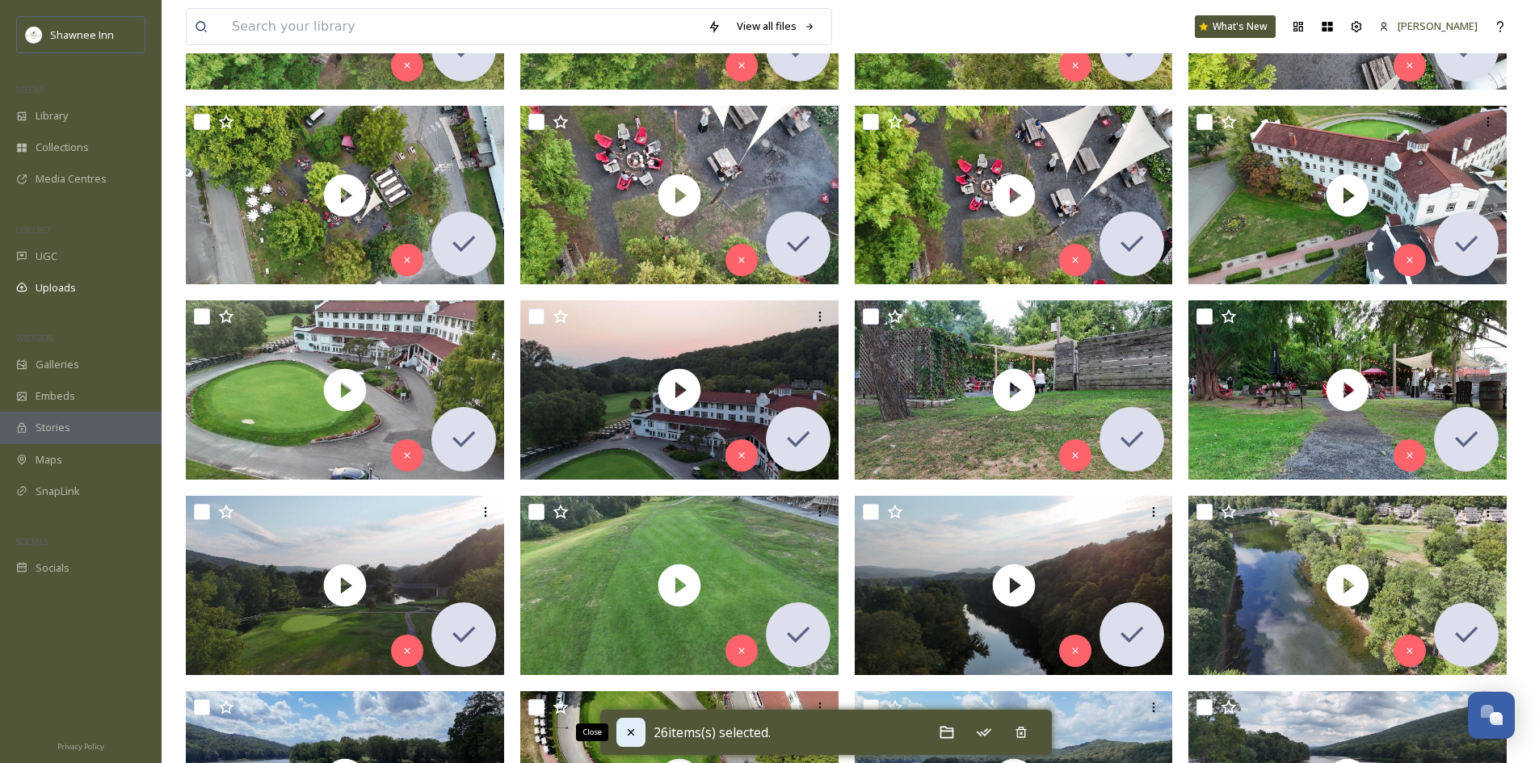
checkbox input "false"
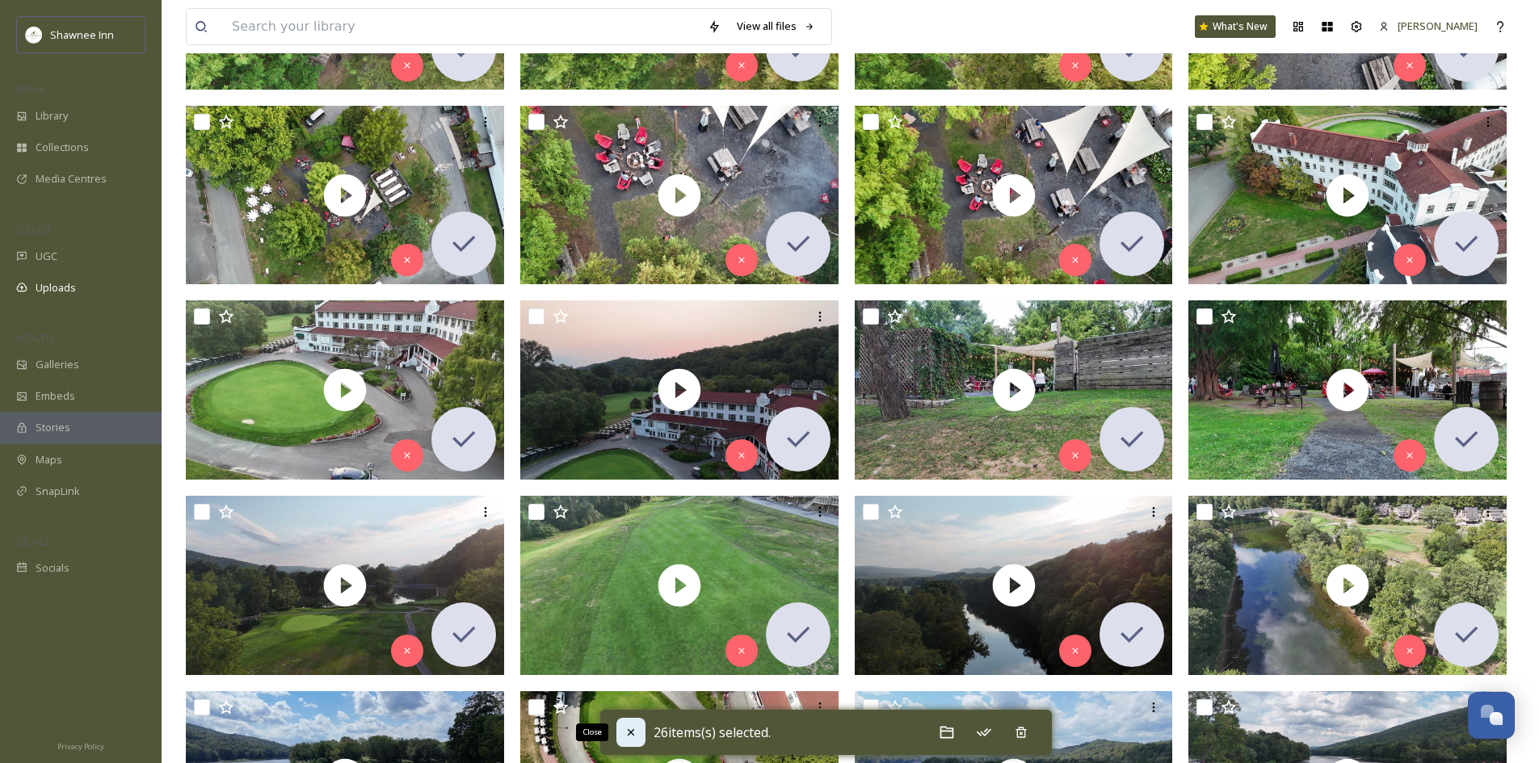
checkbox input "false"
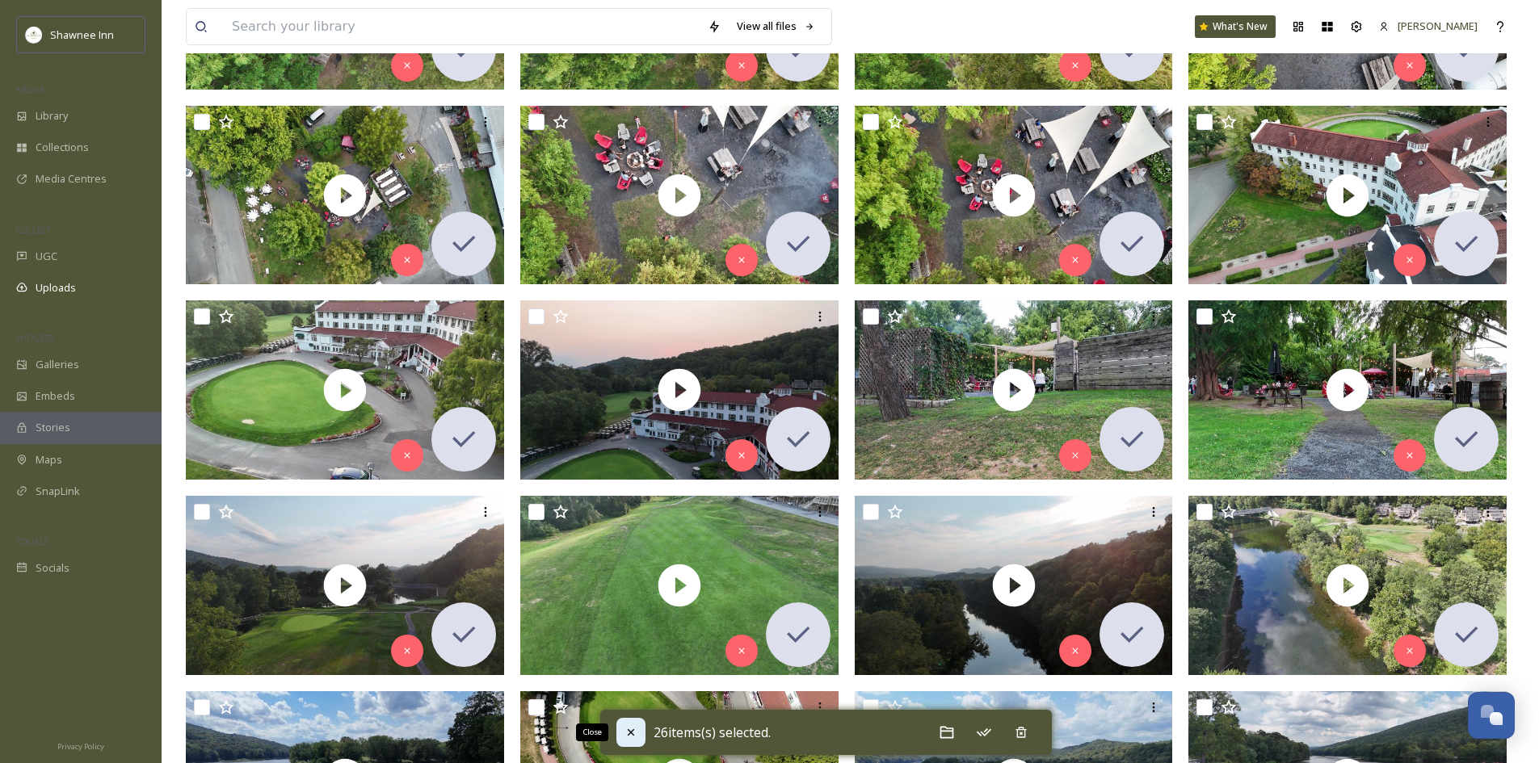
checkbox input "false"
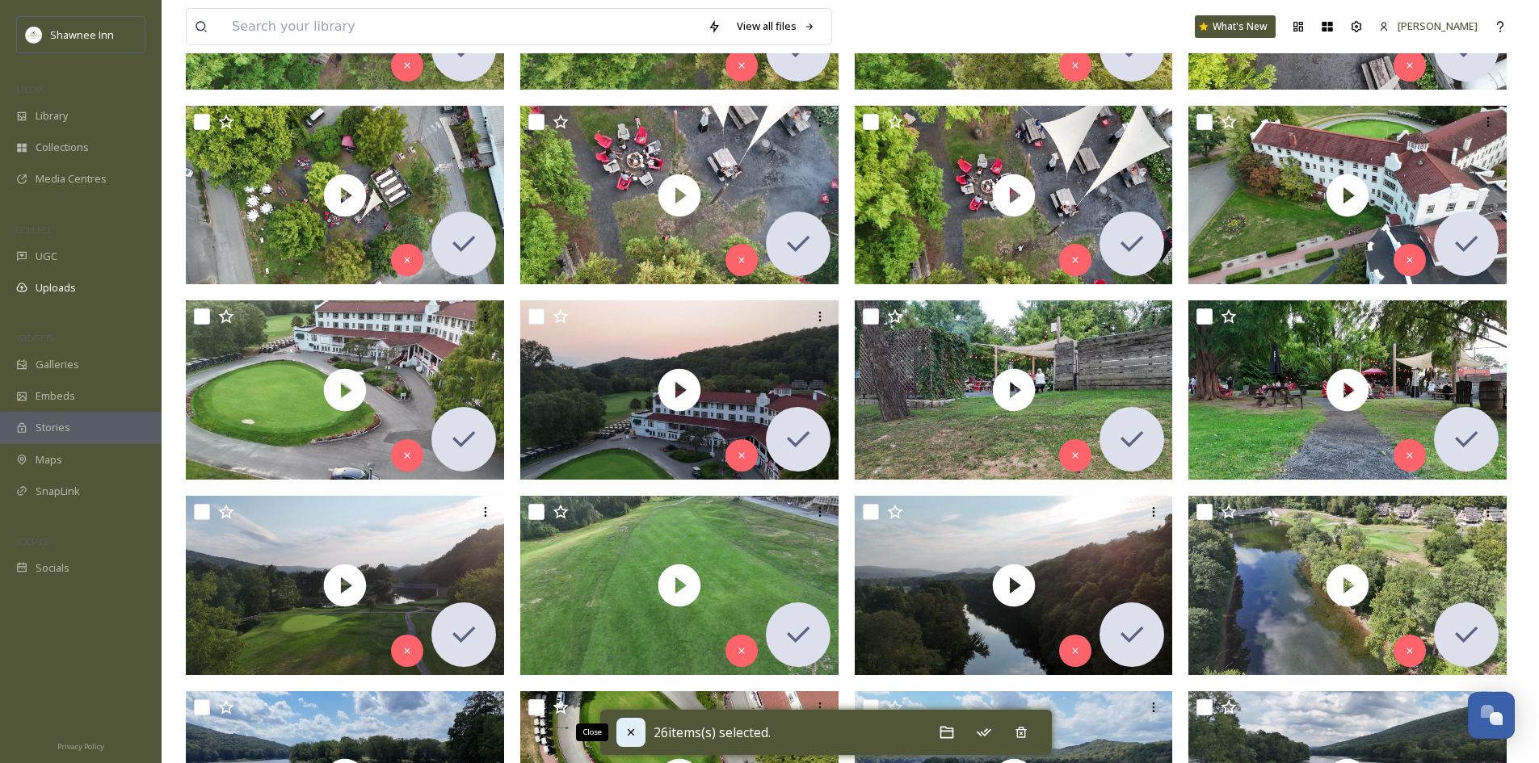
checkbox input "false"
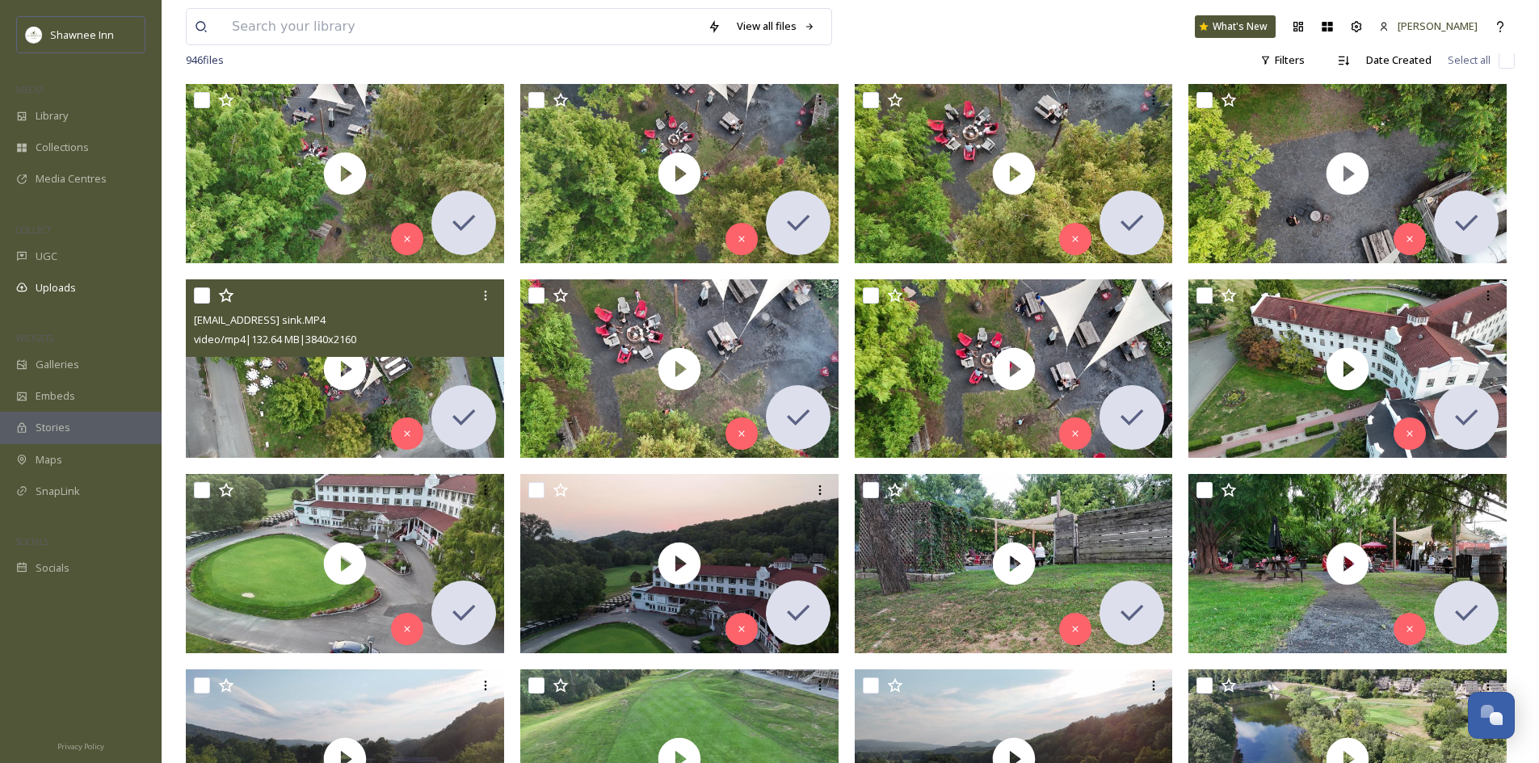
scroll to position [0, 0]
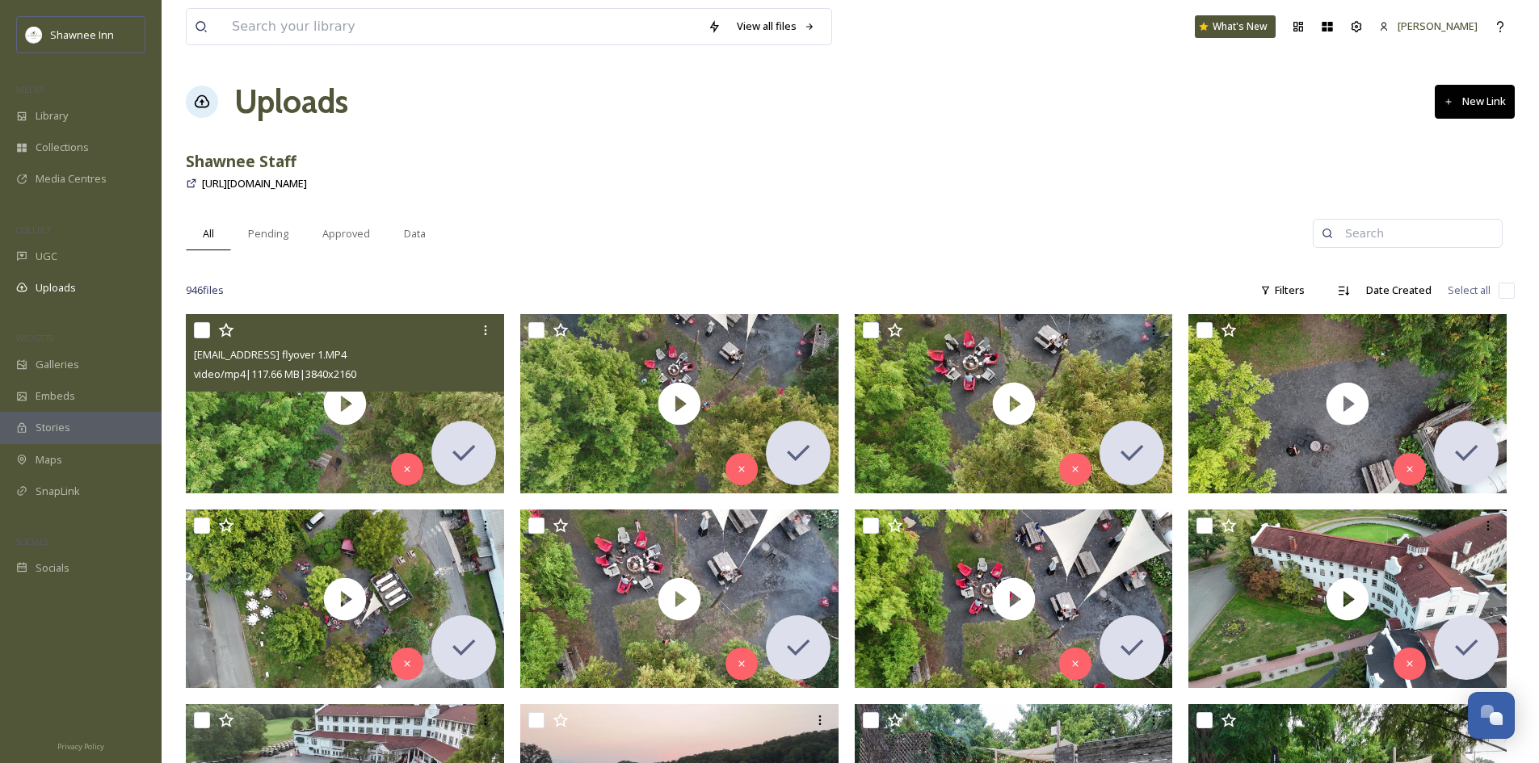
drag, startPoint x: 206, startPoint y: 324, endPoint x: 208, endPoint y: 337, distance: 13.0
click at [206, 324] on input "checkbox" at bounding box center [202, 330] width 16 height 16
checkbox input "true"
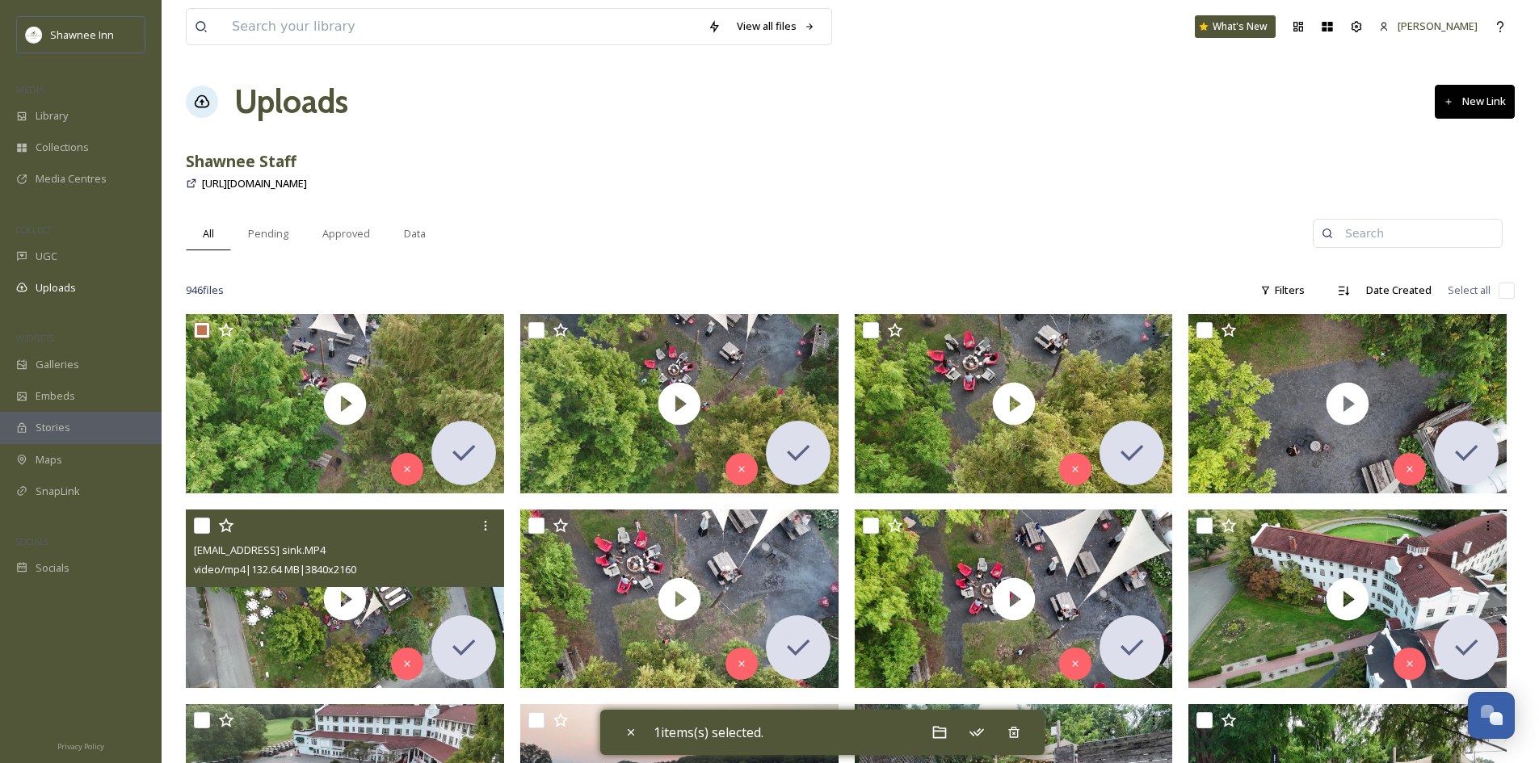
click at [204, 524] on input "checkbox" at bounding box center [202, 526] width 16 height 16
checkbox input "true"
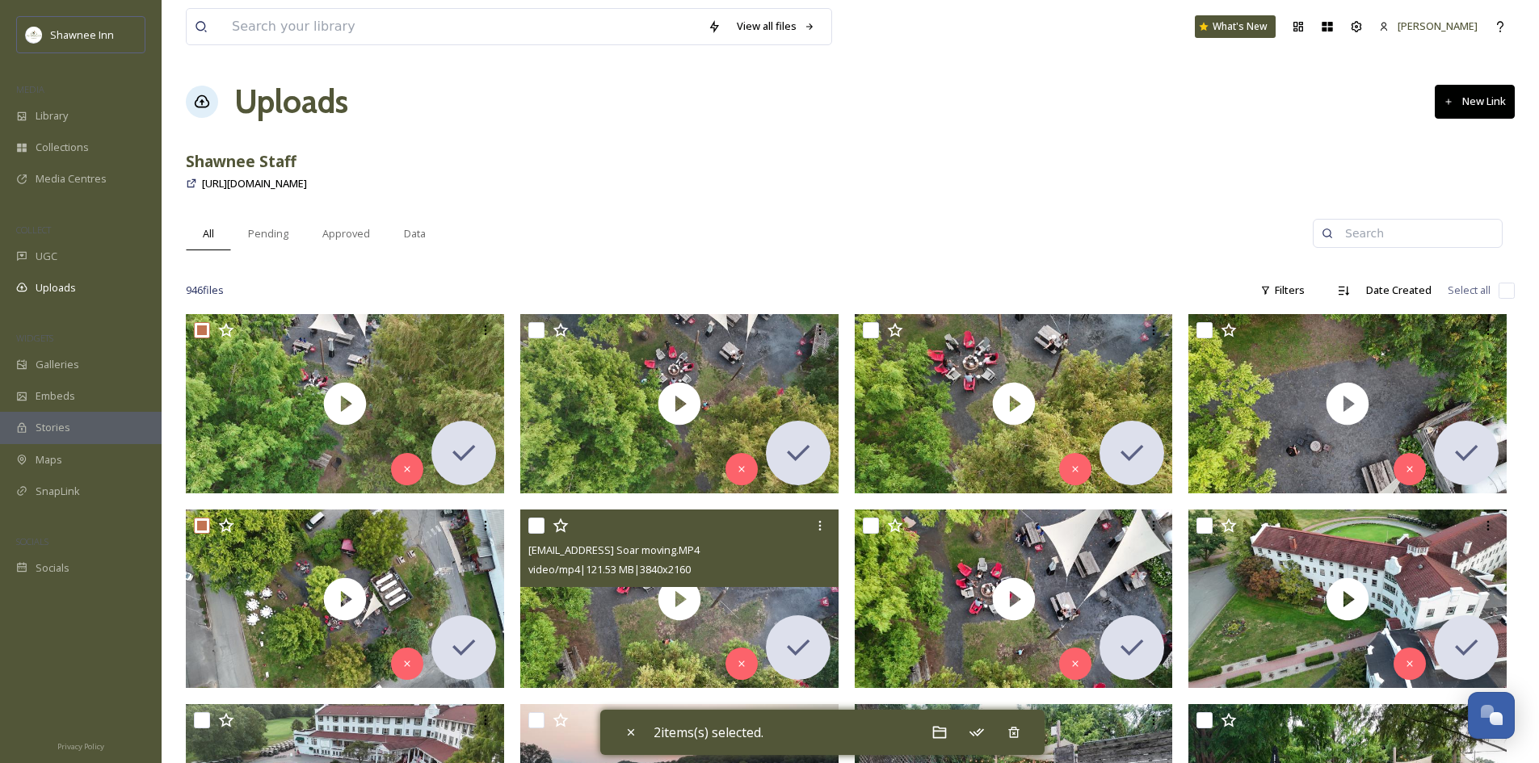
click at [535, 527] on input "checkbox" at bounding box center [536, 526] width 16 height 16
checkbox input "true"
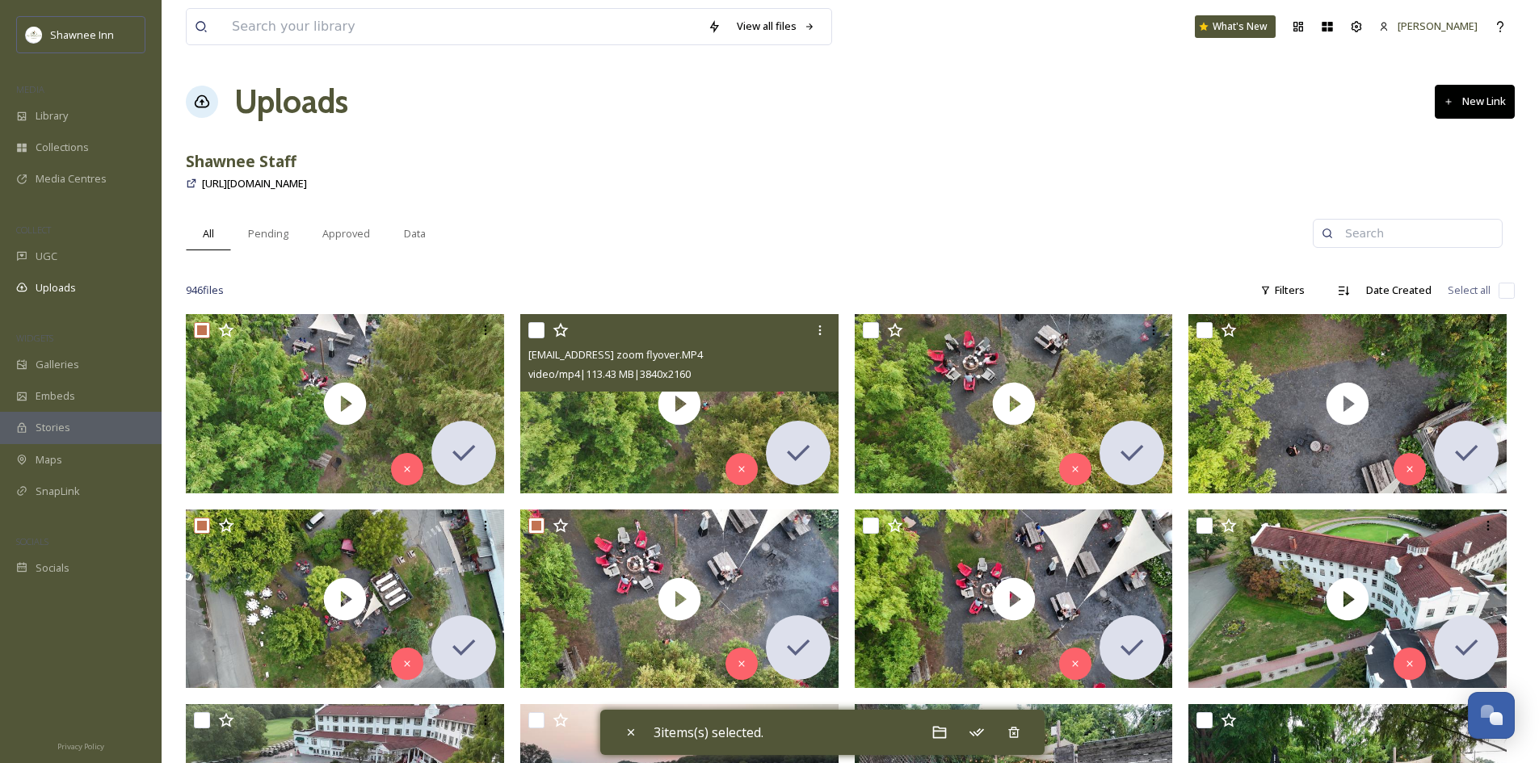
click at [536, 321] on div at bounding box center [681, 330] width 306 height 29
click at [535, 326] on input "checkbox" at bounding box center [536, 330] width 16 height 16
checkbox input "true"
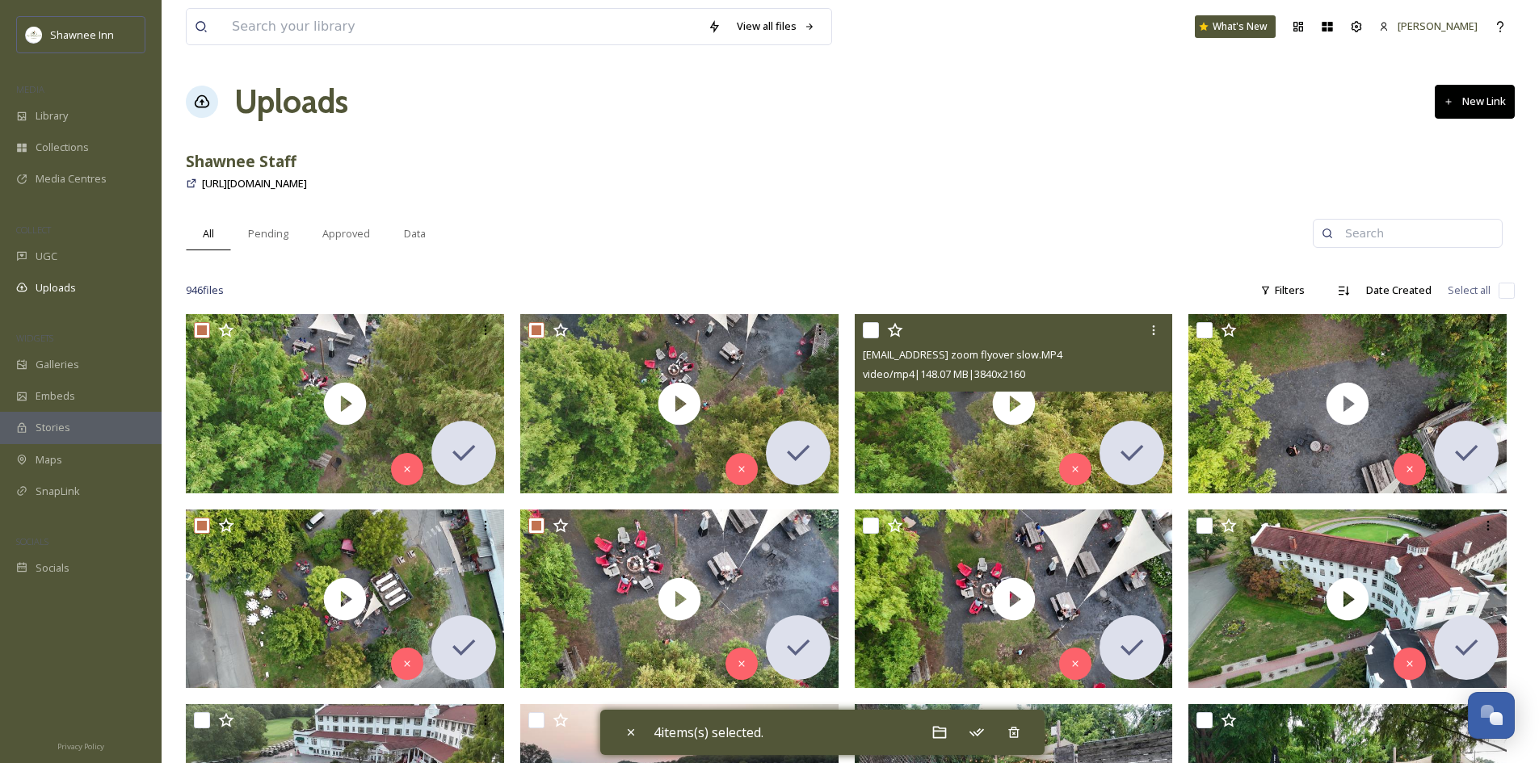
click at [870, 330] on input "checkbox" at bounding box center [871, 330] width 16 height 16
checkbox input "true"
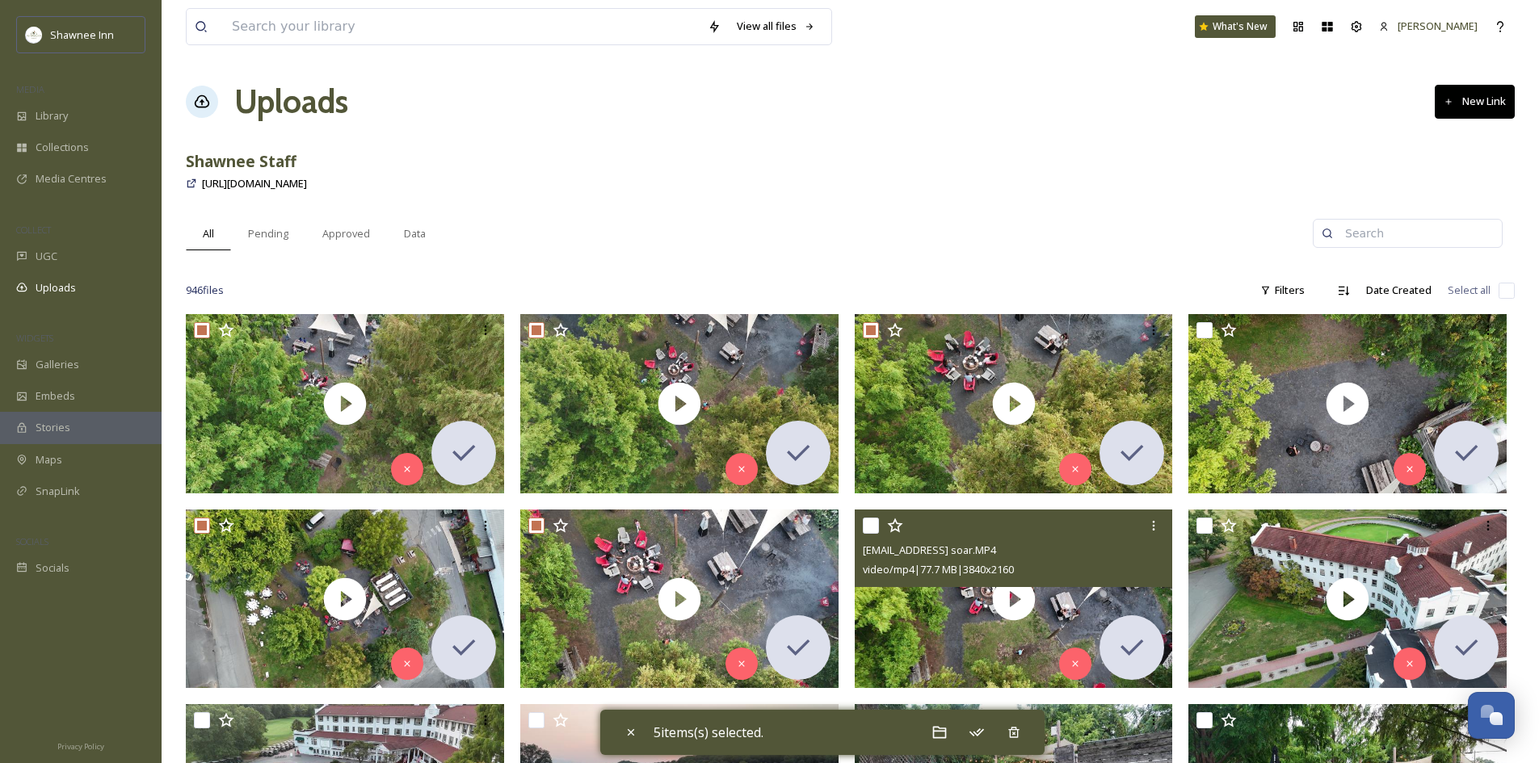
click at [869, 527] on input "checkbox" at bounding box center [871, 526] width 16 height 16
checkbox input "true"
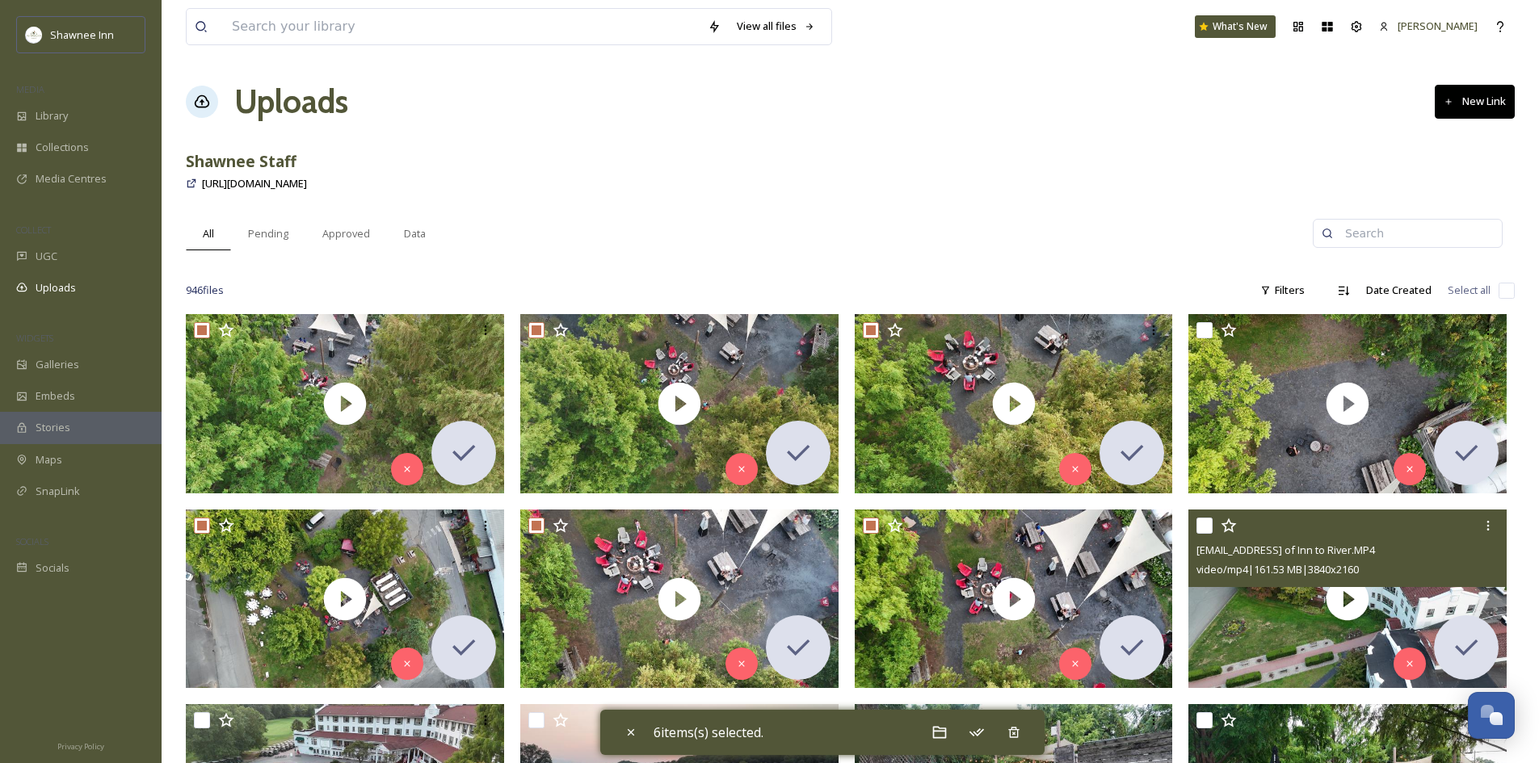
click at [1204, 533] on input "checkbox" at bounding box center [1204, 526] width 16 height 16
checkbox input "true"
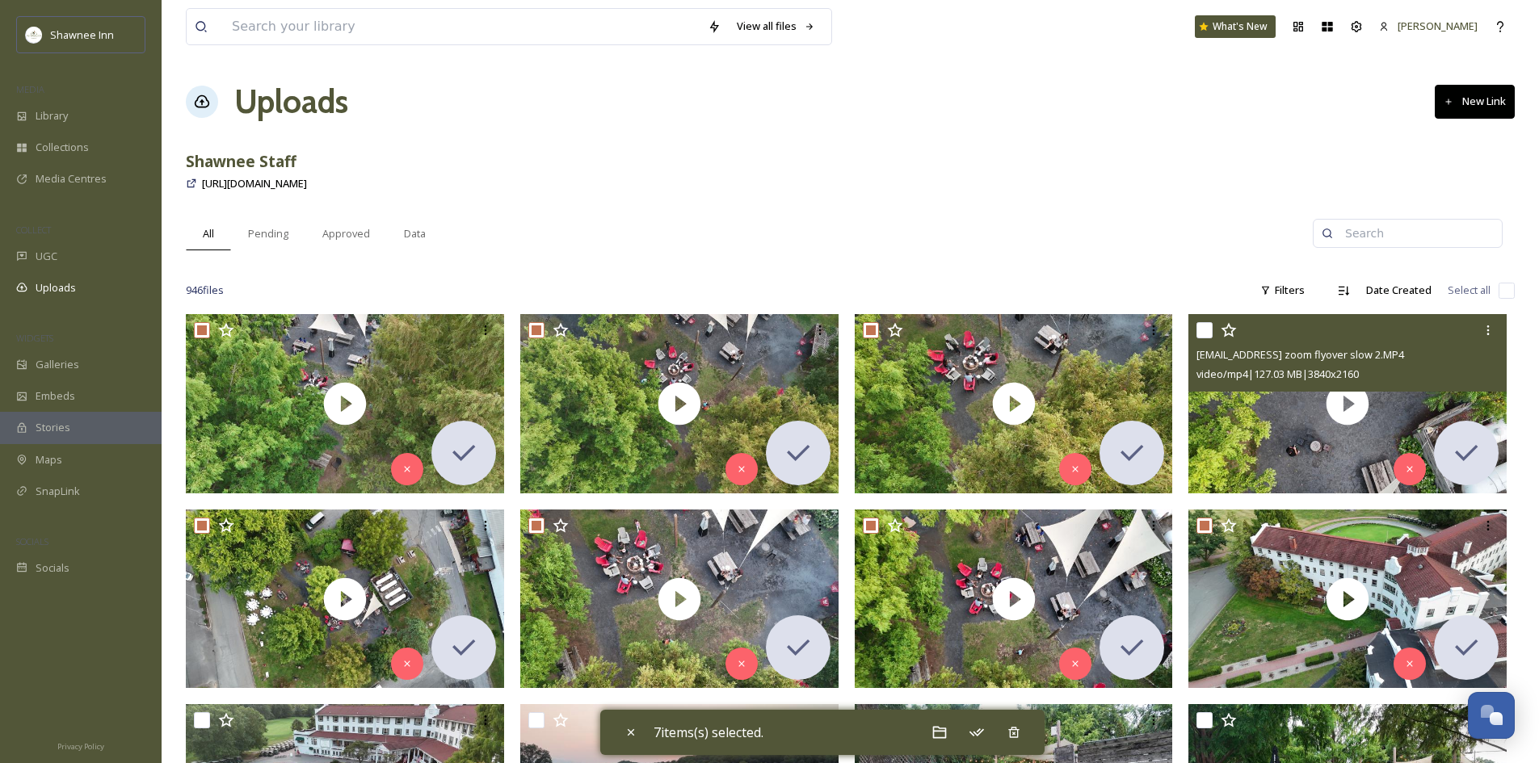
click at [1197, 334] on input "checkbox" at bounding box center [1204, 330] width 16 height 16
checkbox input "true"
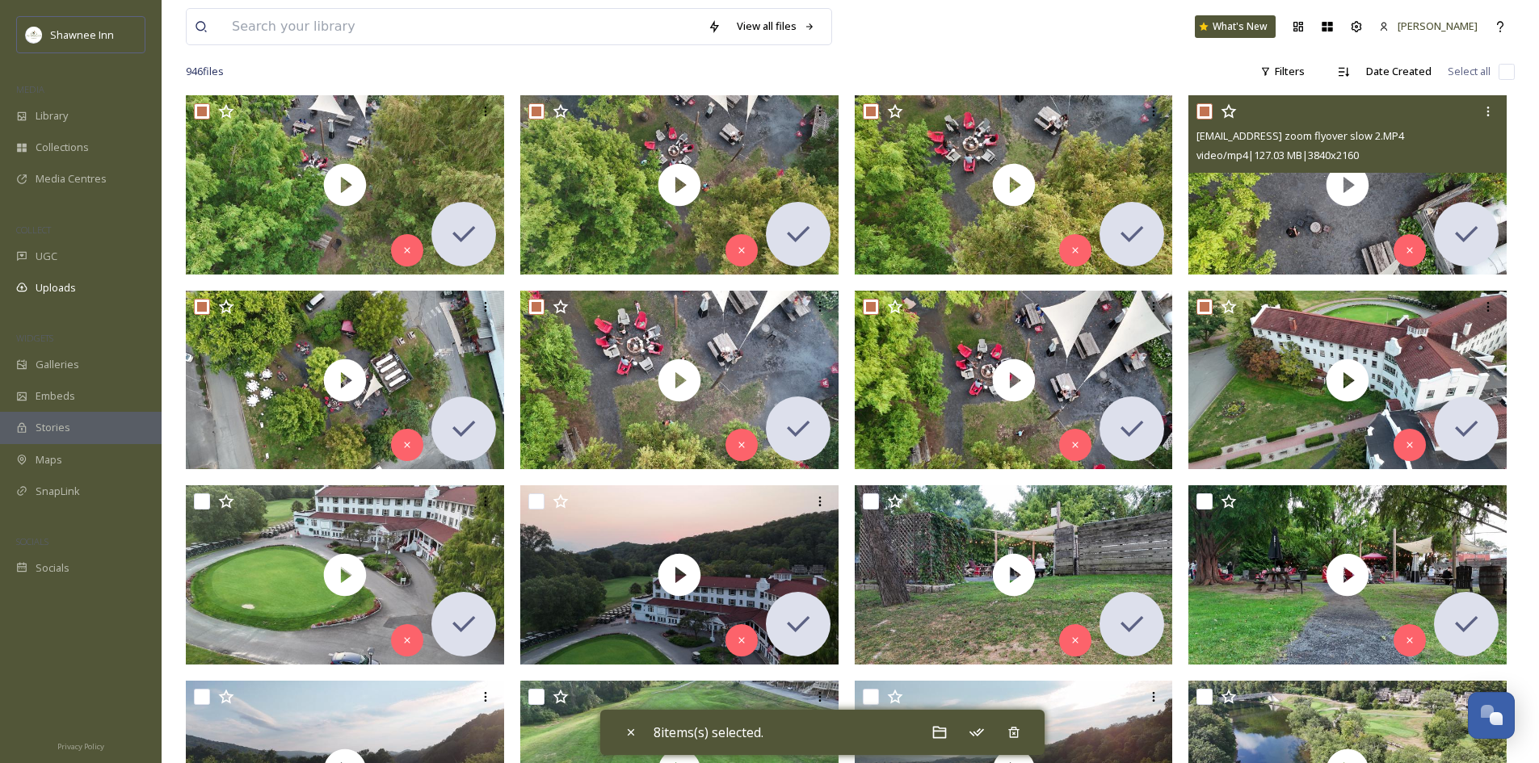
scroll to position [242, 0]
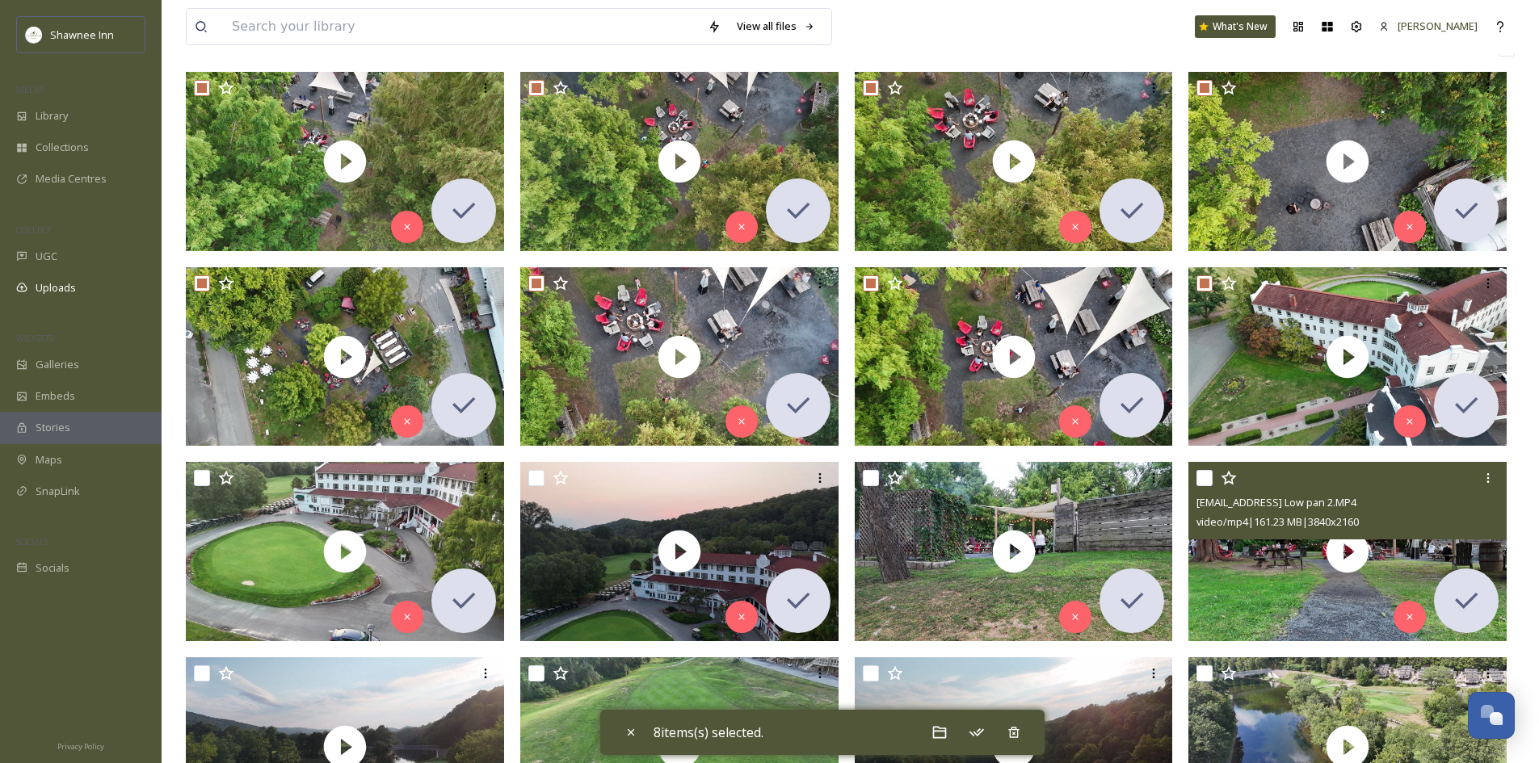
click at [1205, 477] on input "checkbox" at bounding box center [1204, 478] width 16 height 16
checkbox input "true"
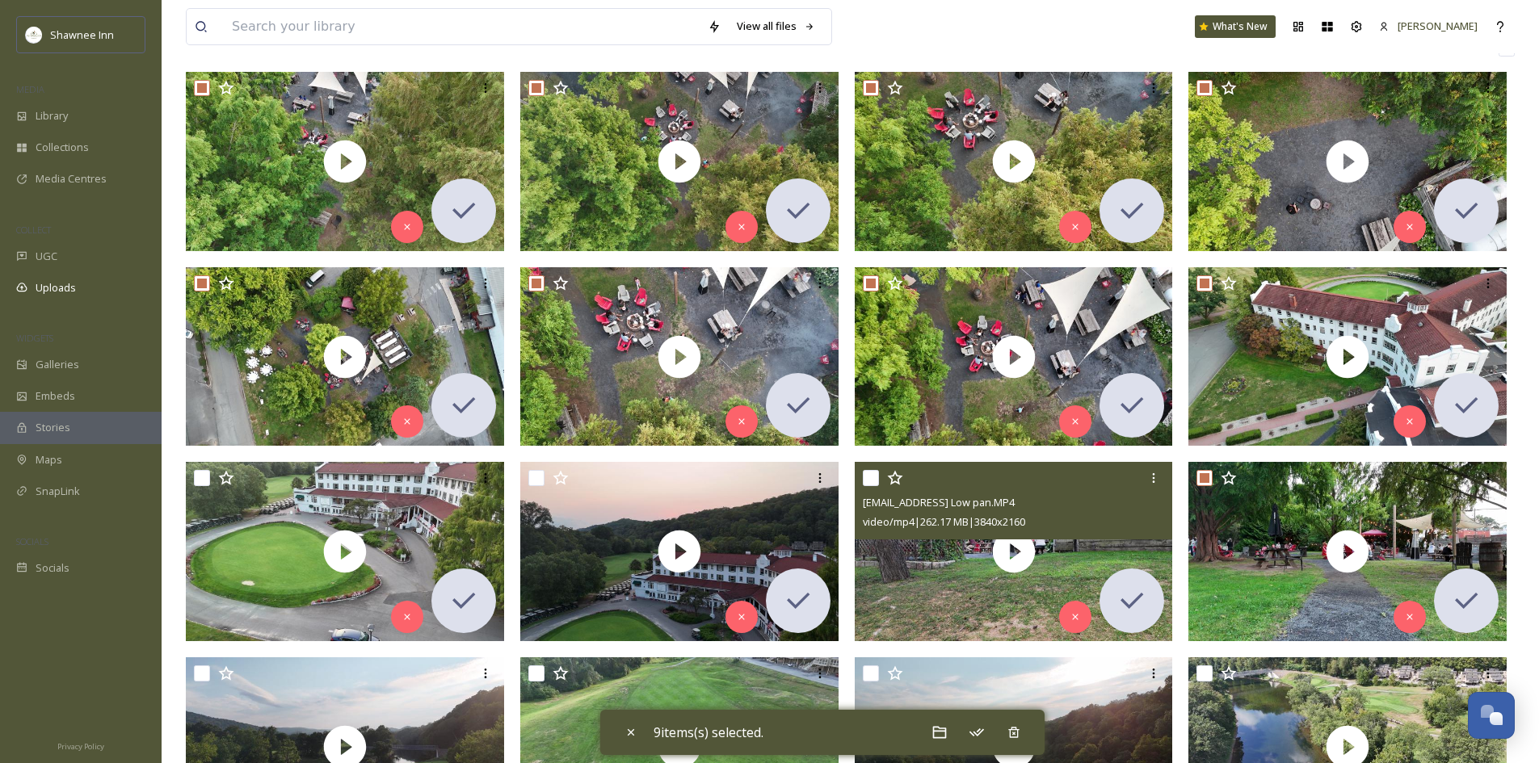
click at [868, 481] on input "checkbox" at bounding box center [871, 478] width 16 height 16
checkbox input "true"
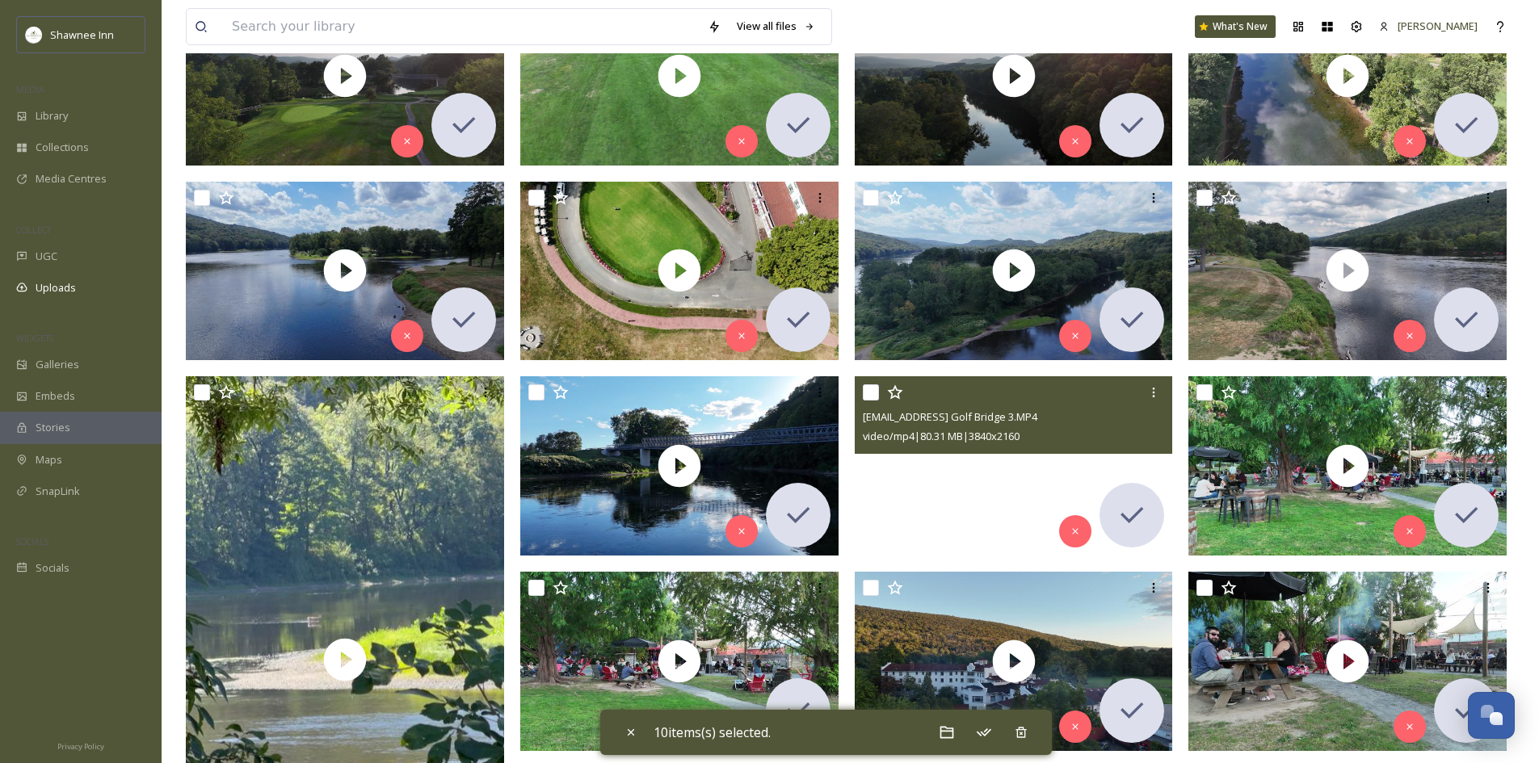
scroll to position [1050, 0]
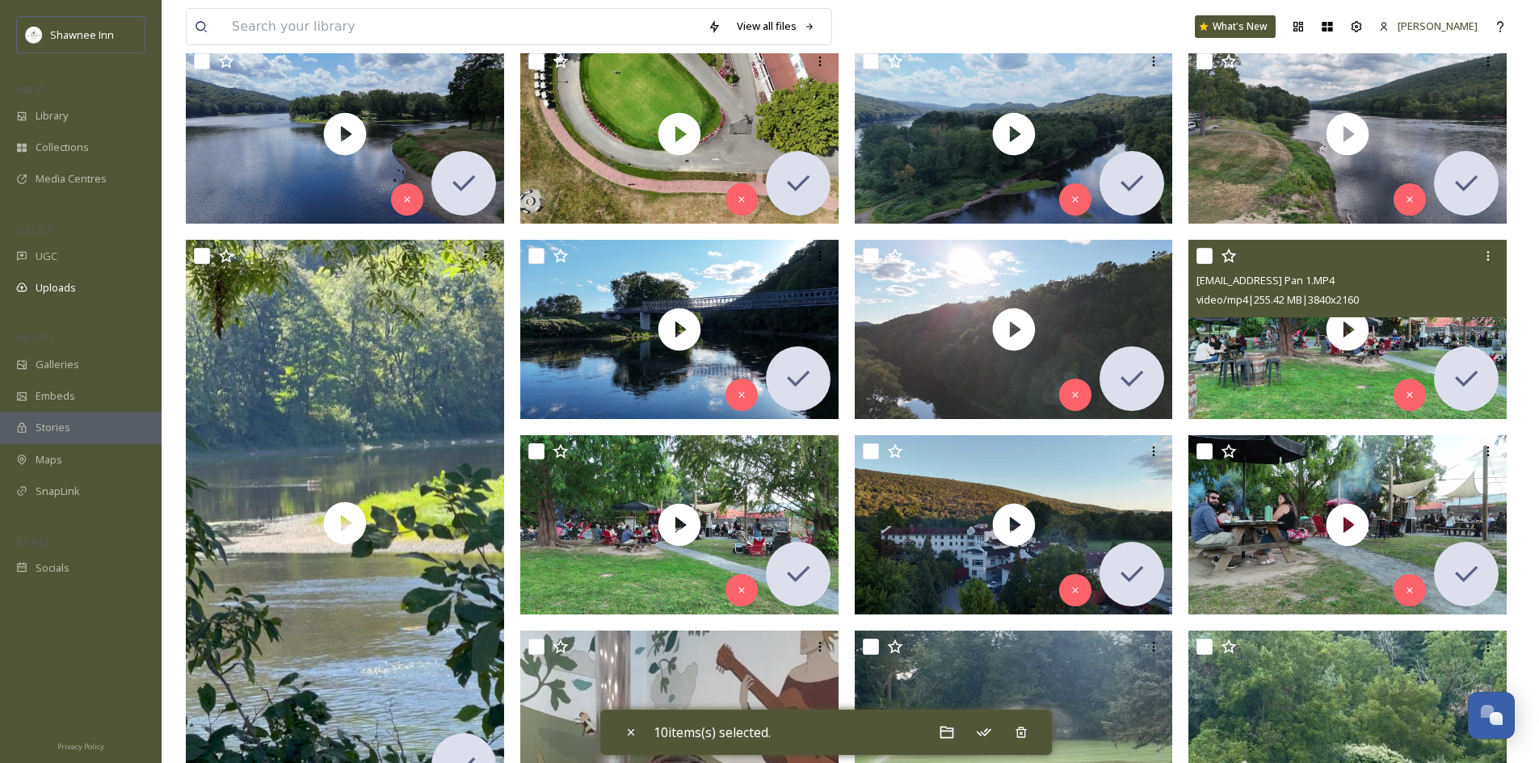
click at [1196, 254] on input "checkbox" at bounding box center [1204, 256] width 16 height 16
checkbox input "true"
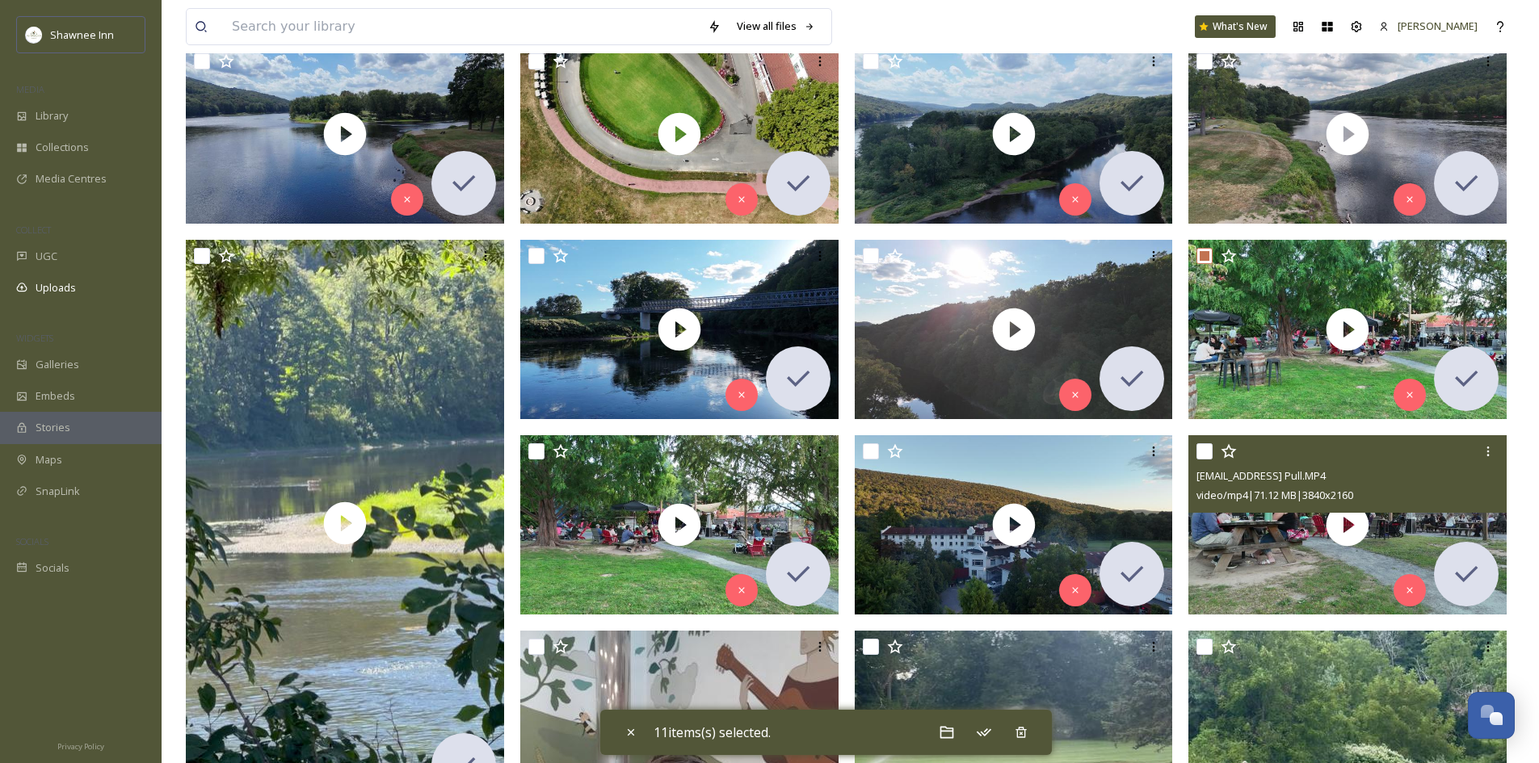
click at [1204, 456] on input "checkbox" at bounding box center [1204, 451] width 16 height 16
checkbox input "true"
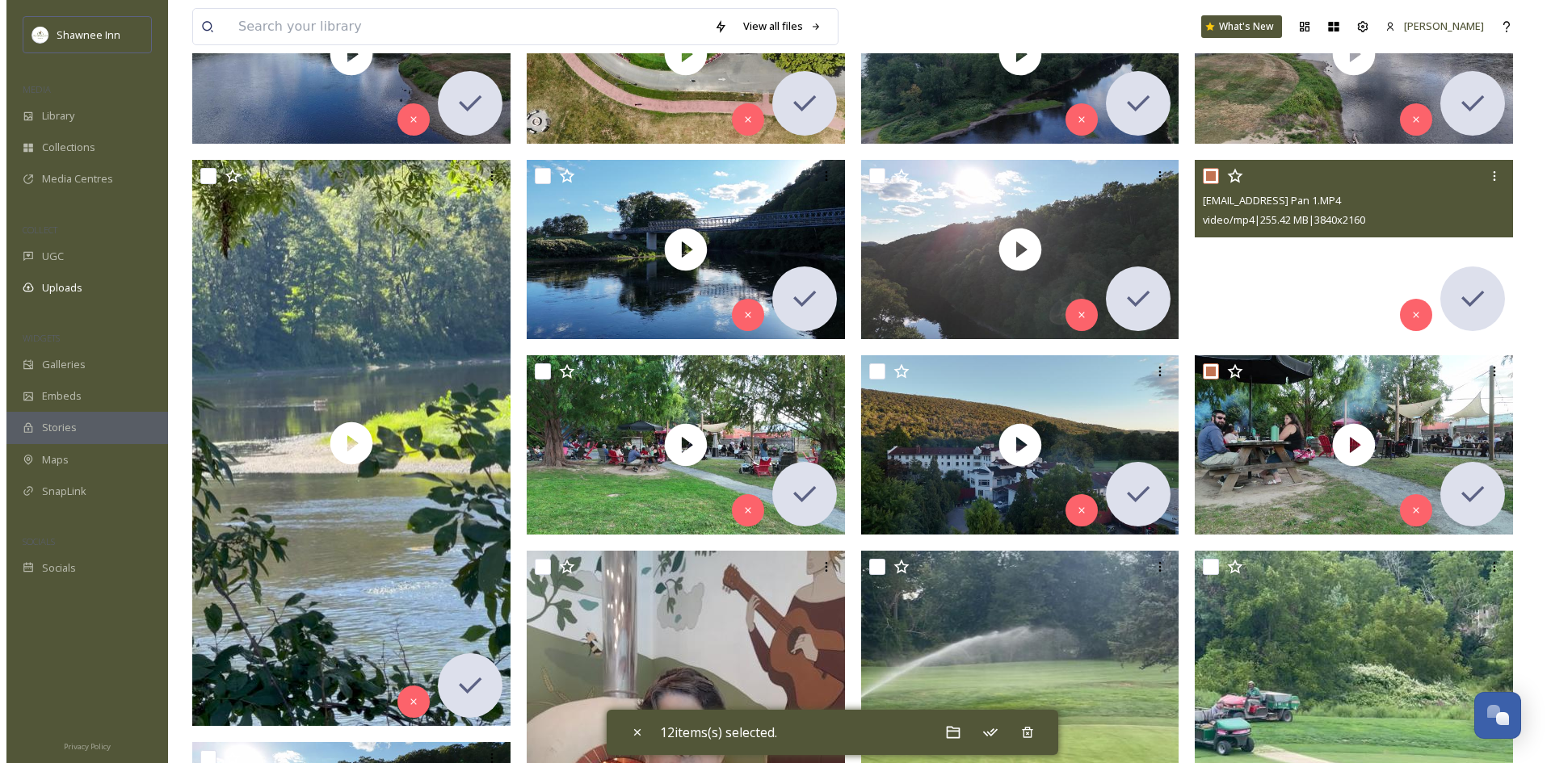
scroll to position [1131, 0]
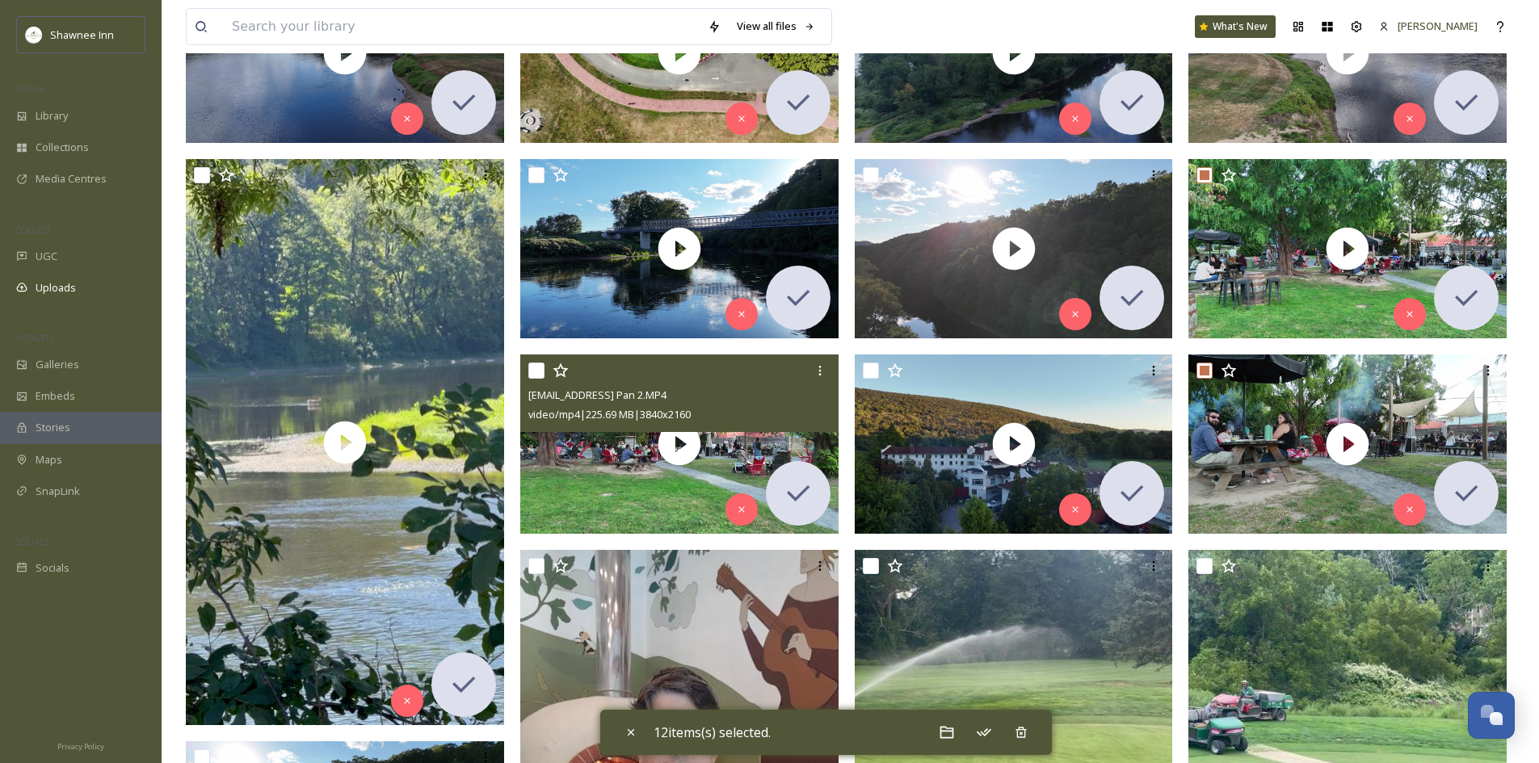
click at [526, 367] on div "[EMAIL_ADDRESS] Pan 2.MP4 video/mp4 | 225.69 MB | 3840 x 2160" at bounding box center [679, 394] width 318 height 78
click at [534, 376] on input "checkbox" at bounding box center [536, 371] width 16 height 16
checkbox input "true"
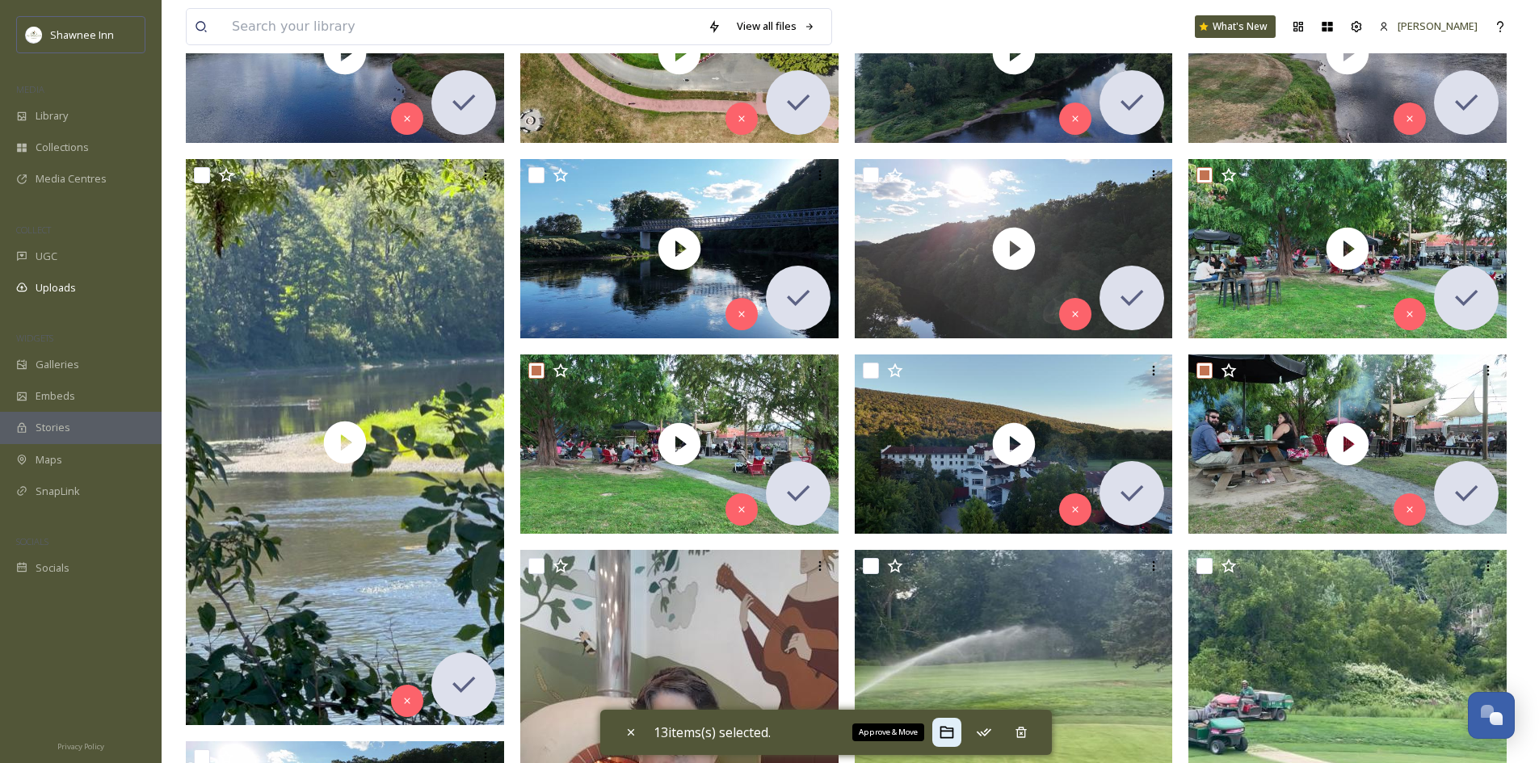
click at [950, 729] on icon at bounding box center [947, 733] width 16 height 16
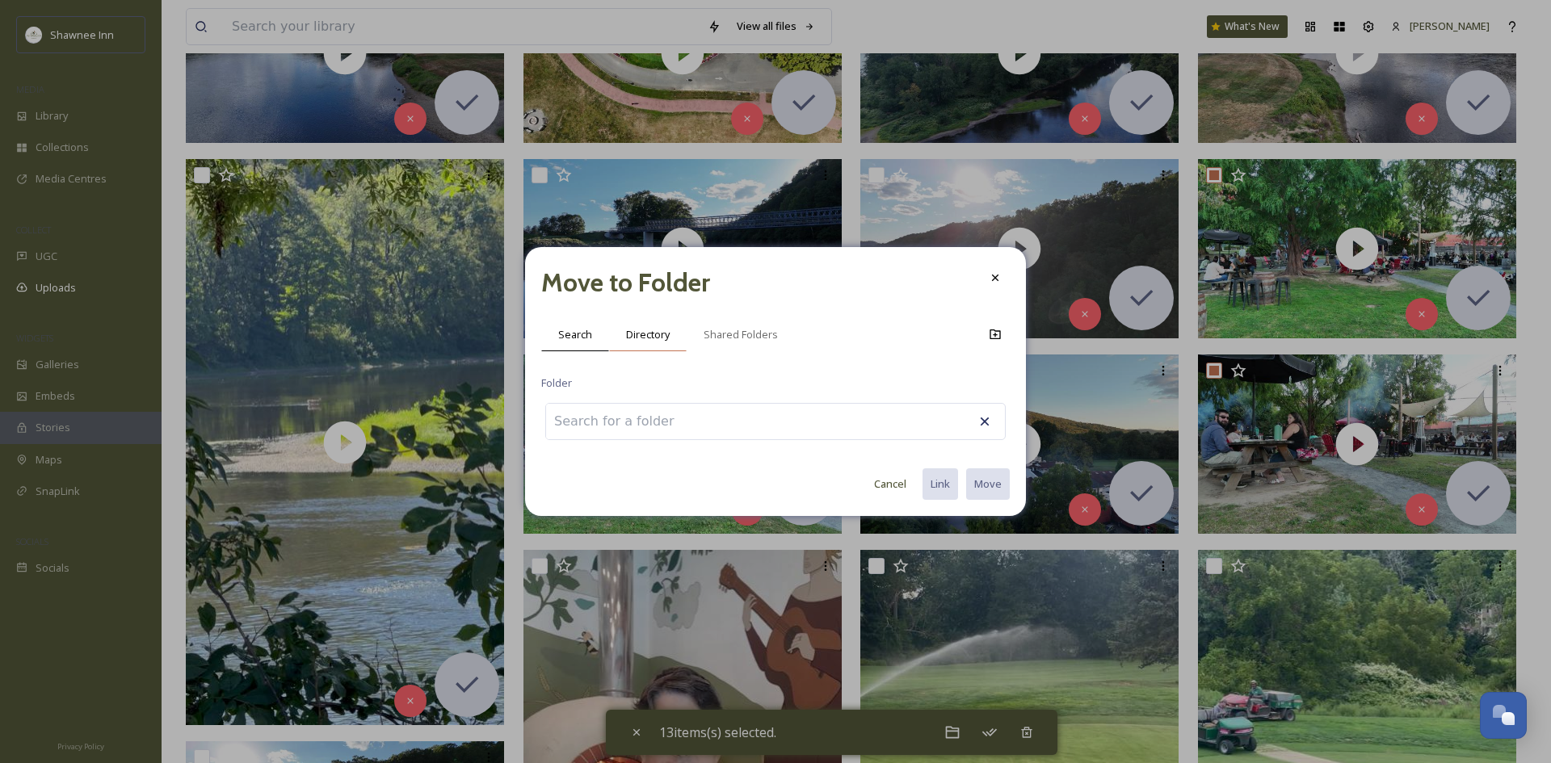
click at [646, 321] on div "Directory" at bounding box center [648, 334] width 78 height 33
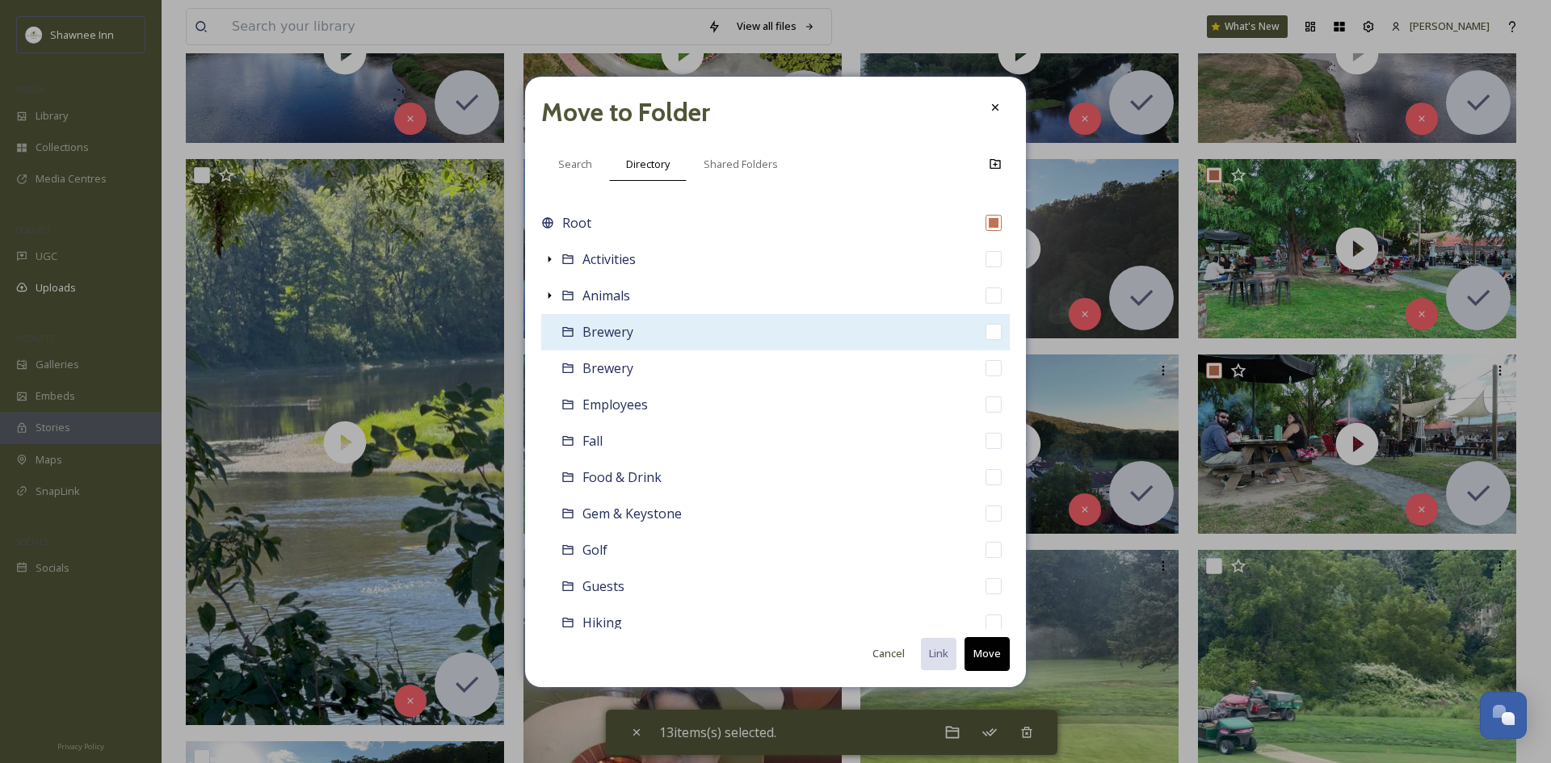
click at [607, 346] on div "Brewery" at bounding box center [775, 332] width 469 height 36
checkbox input "false"
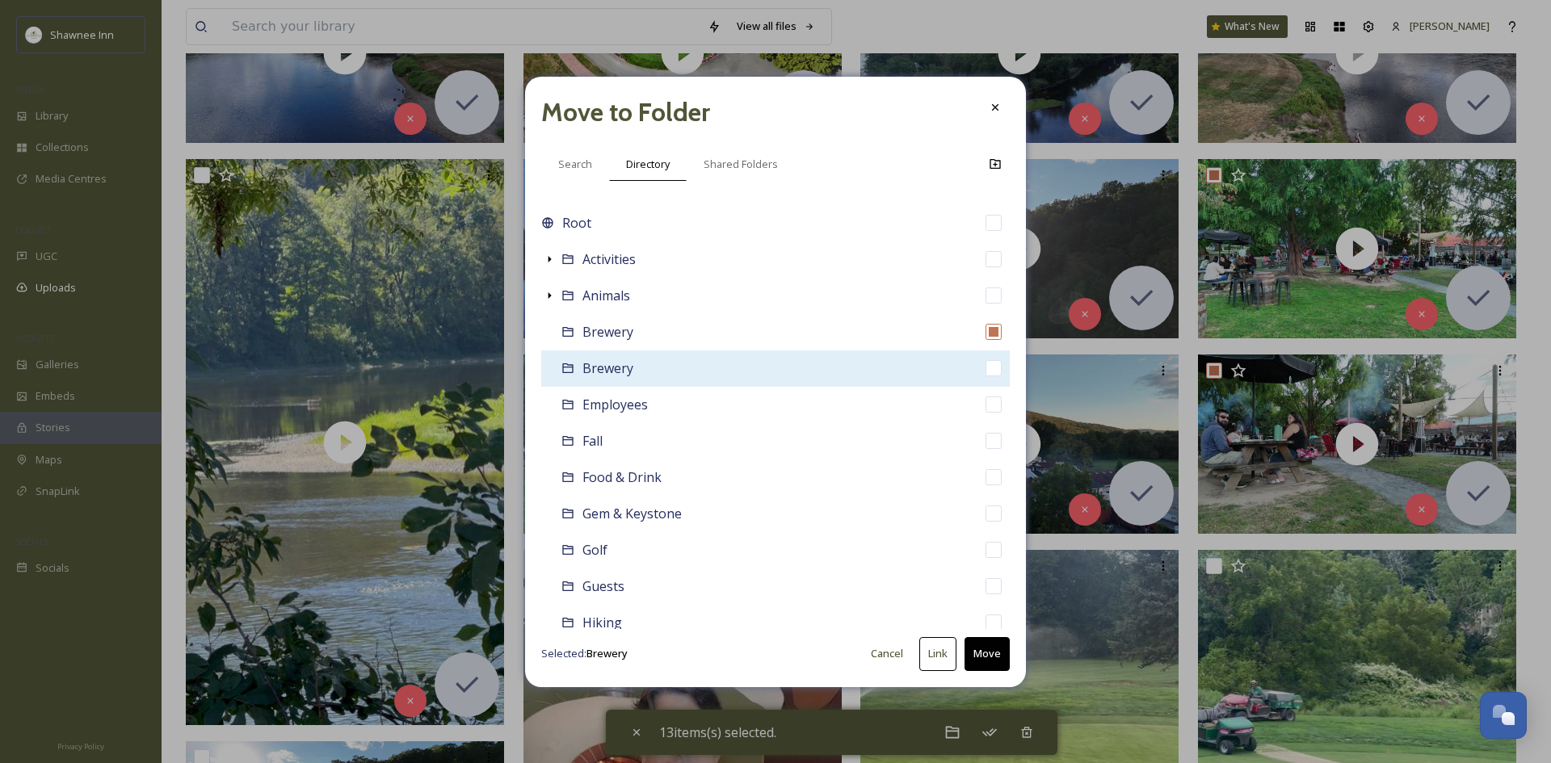
click at [702, 379] on div "Brewery" at bounding box center [775, 369] width 469 height 36
checkbox input "false"
checkbox input "true"
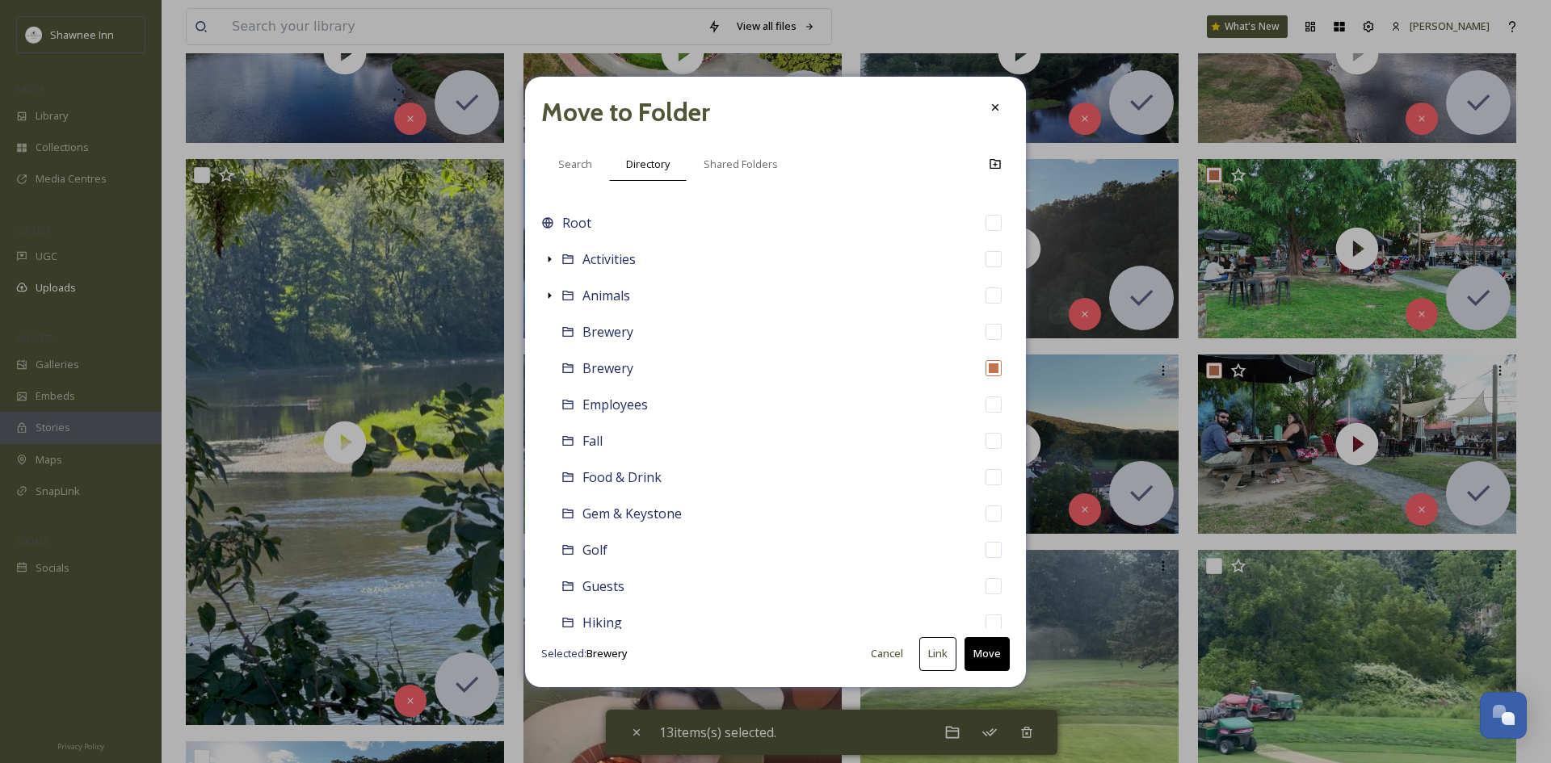
click at [972, 655] on button "Move" at bounding box center [986, 653] width 45 height 33
checkbox input "false"
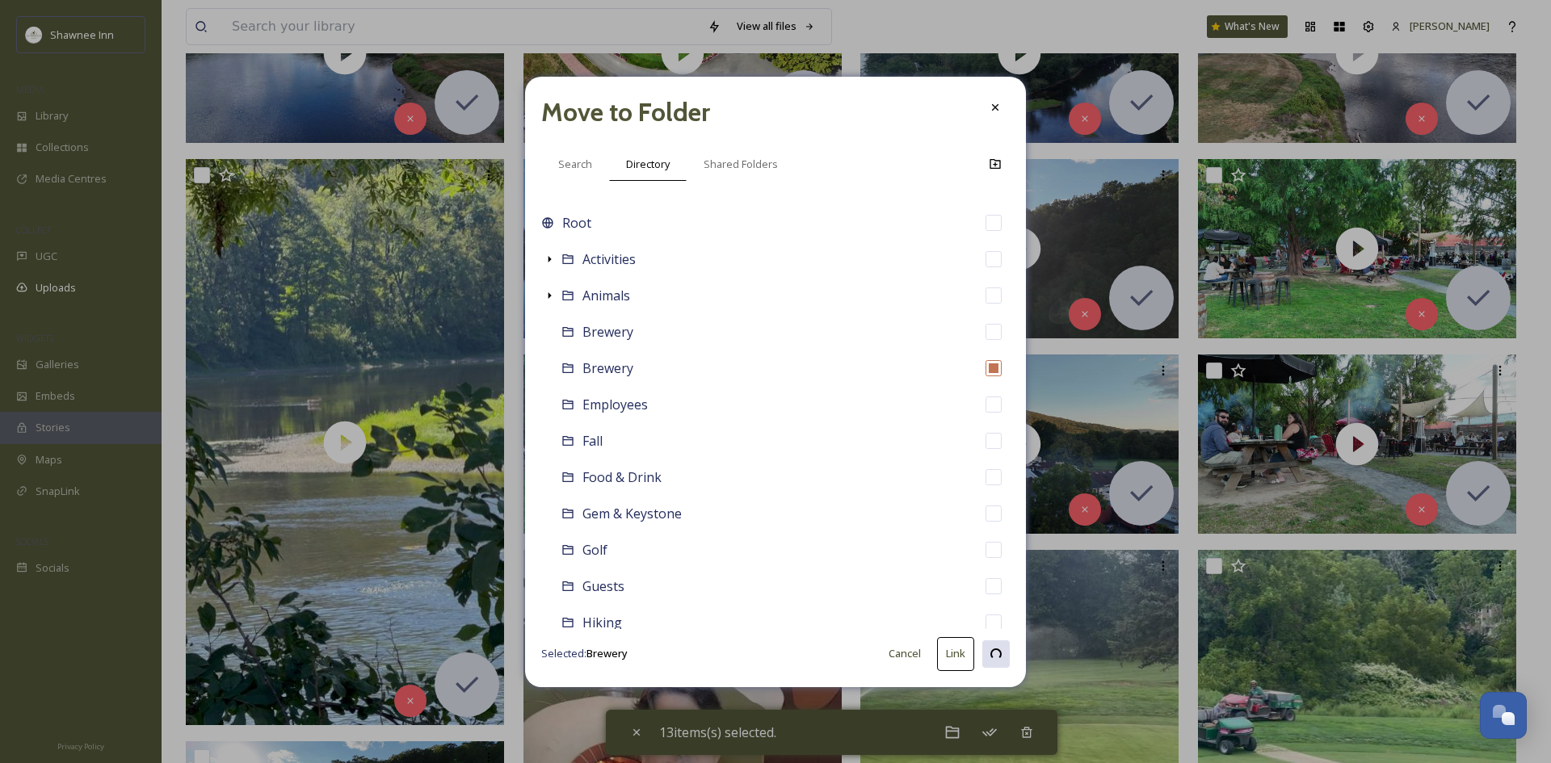
checkbox input "false"
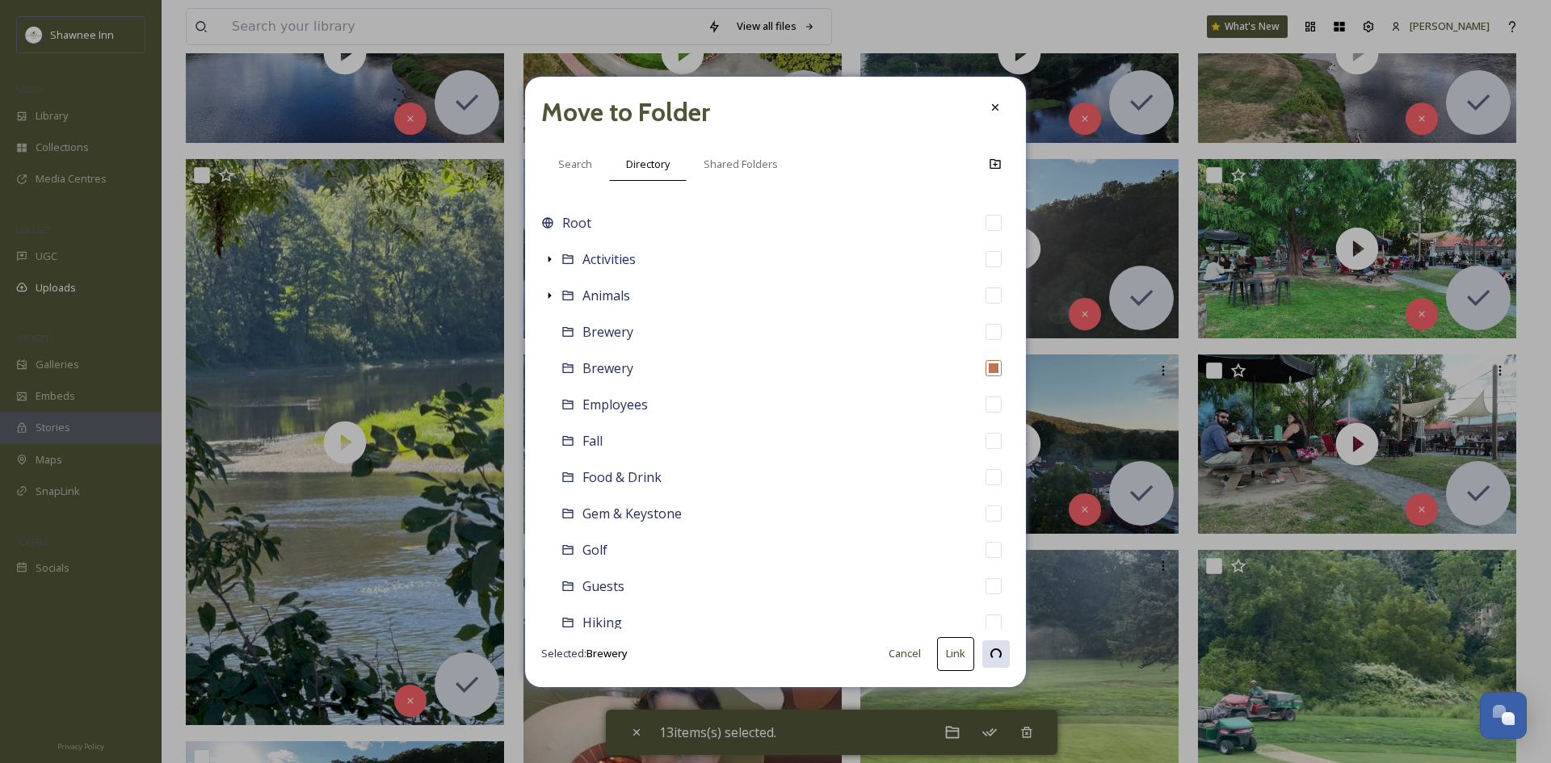
checkbox input "false"
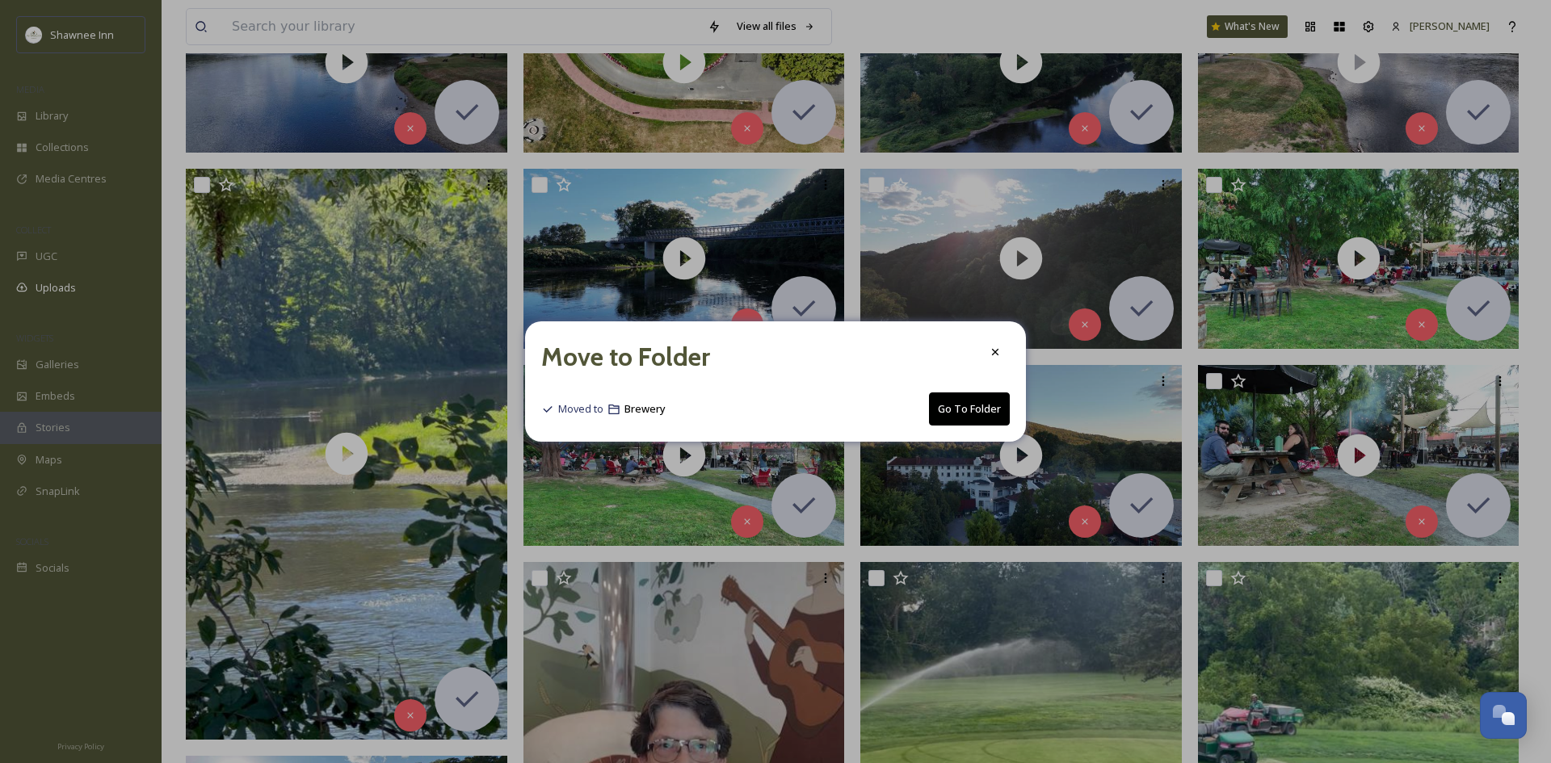
click at [985, 423] on button "Go To Folder" at bounding box center [969, 409] width 81 height 33
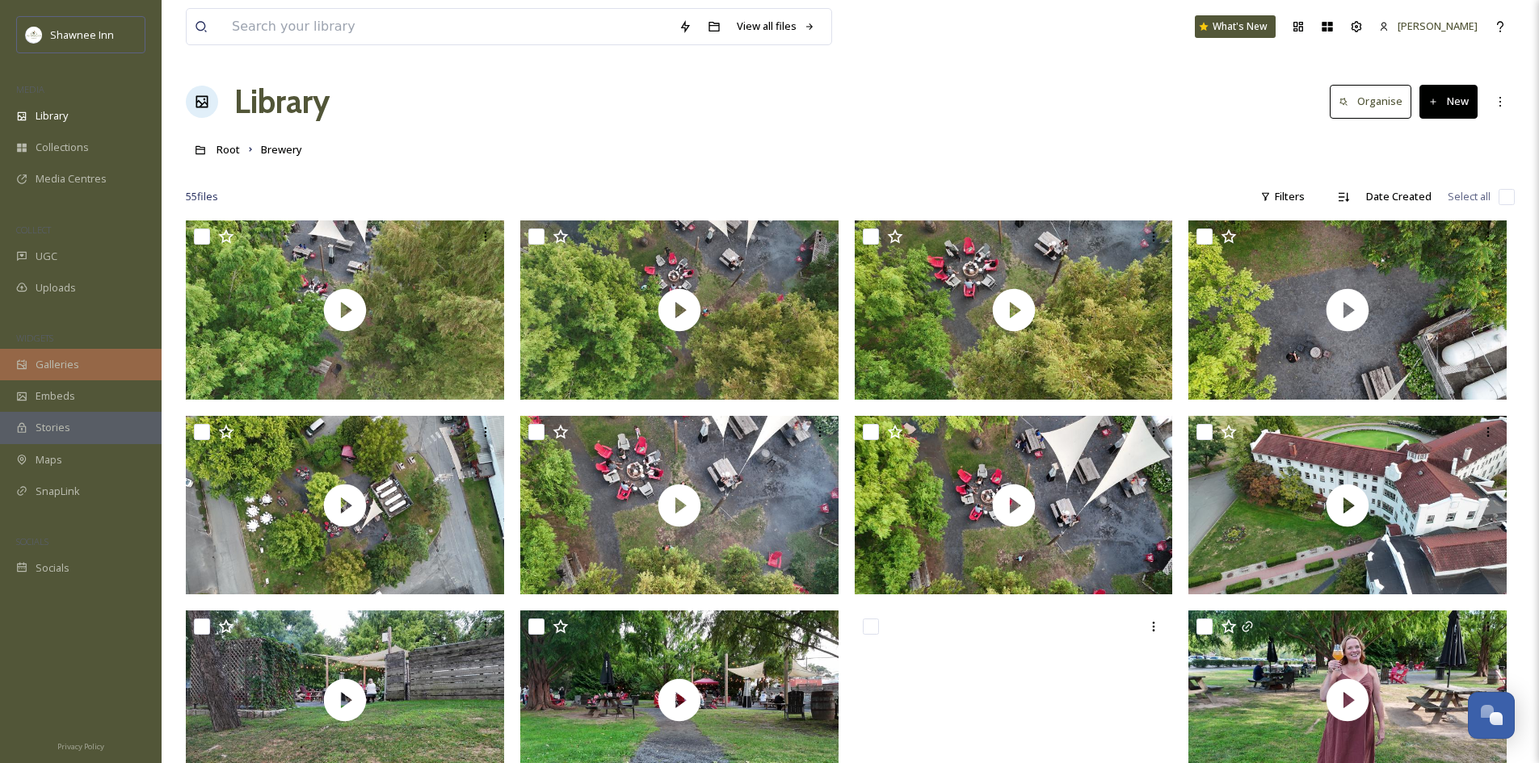
click at [69, 367] on span "Galleries" at bounding box center [58, 364] width 44 height 15
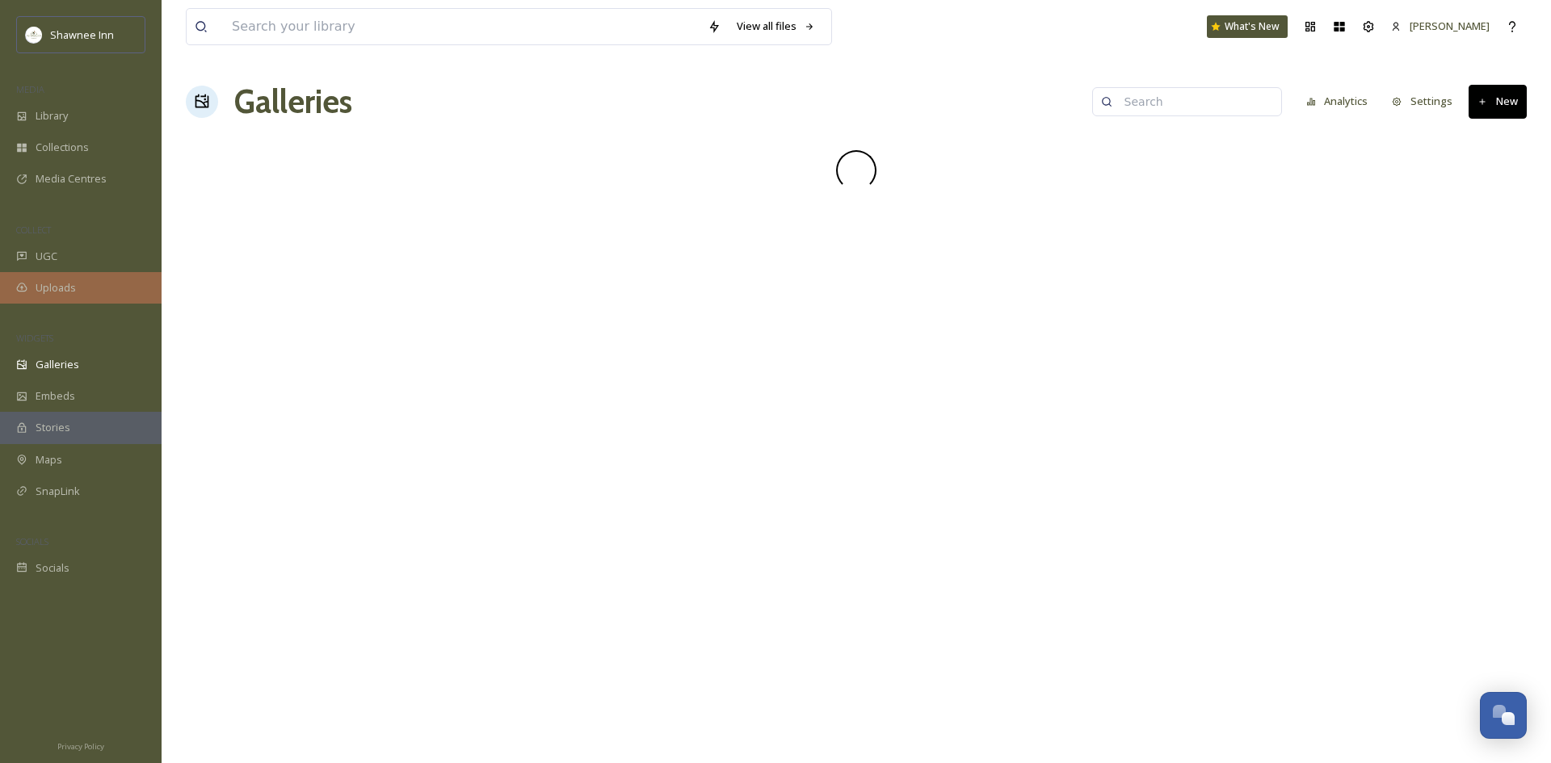
click at [111, 296] on div "Uploads" at bounding box center [81, 288] width 162 height 32
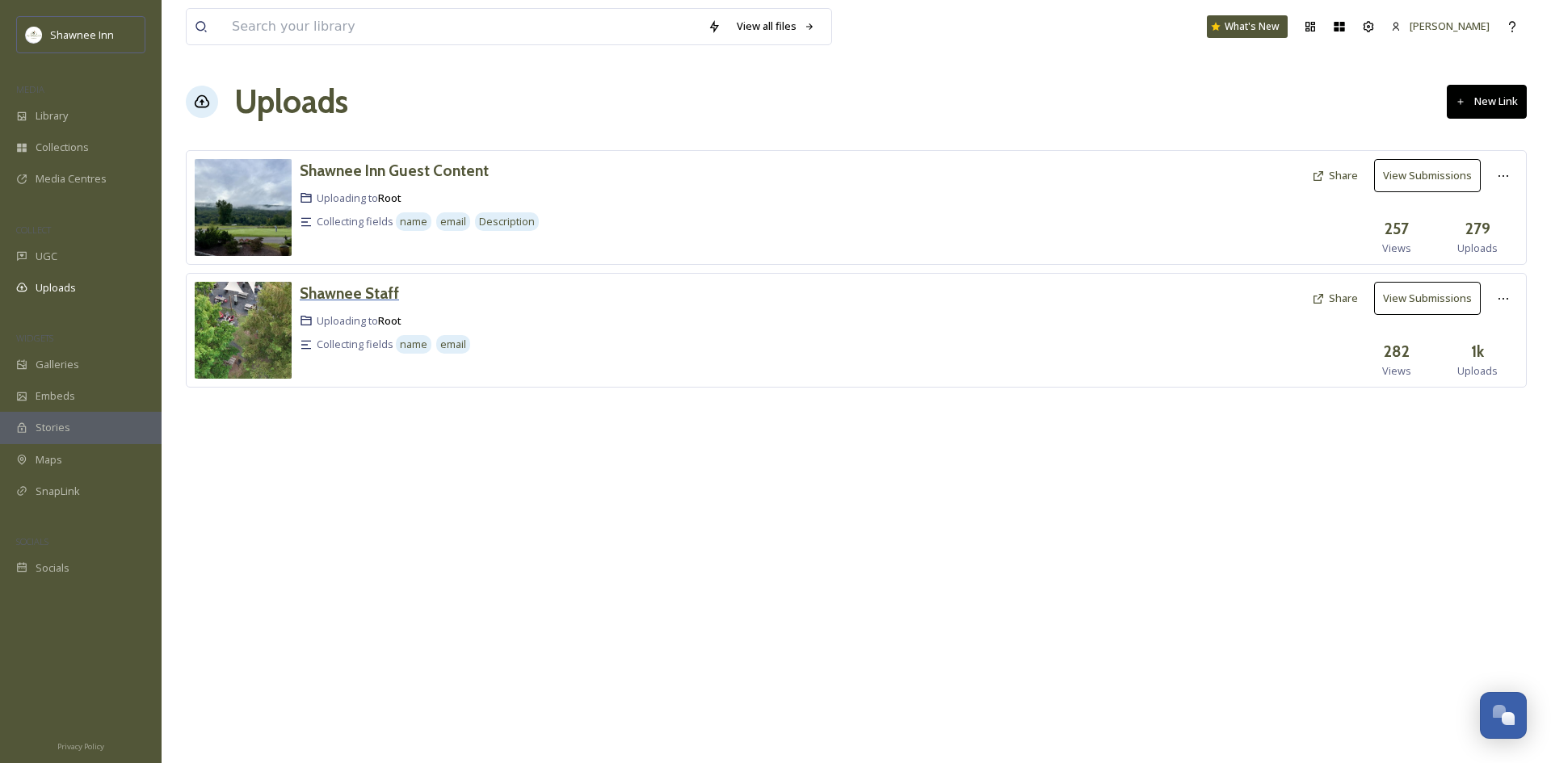
click at [359, 284] on h3 "Shawnee Staff" at bounding box center [349, 293] width 99 height 19
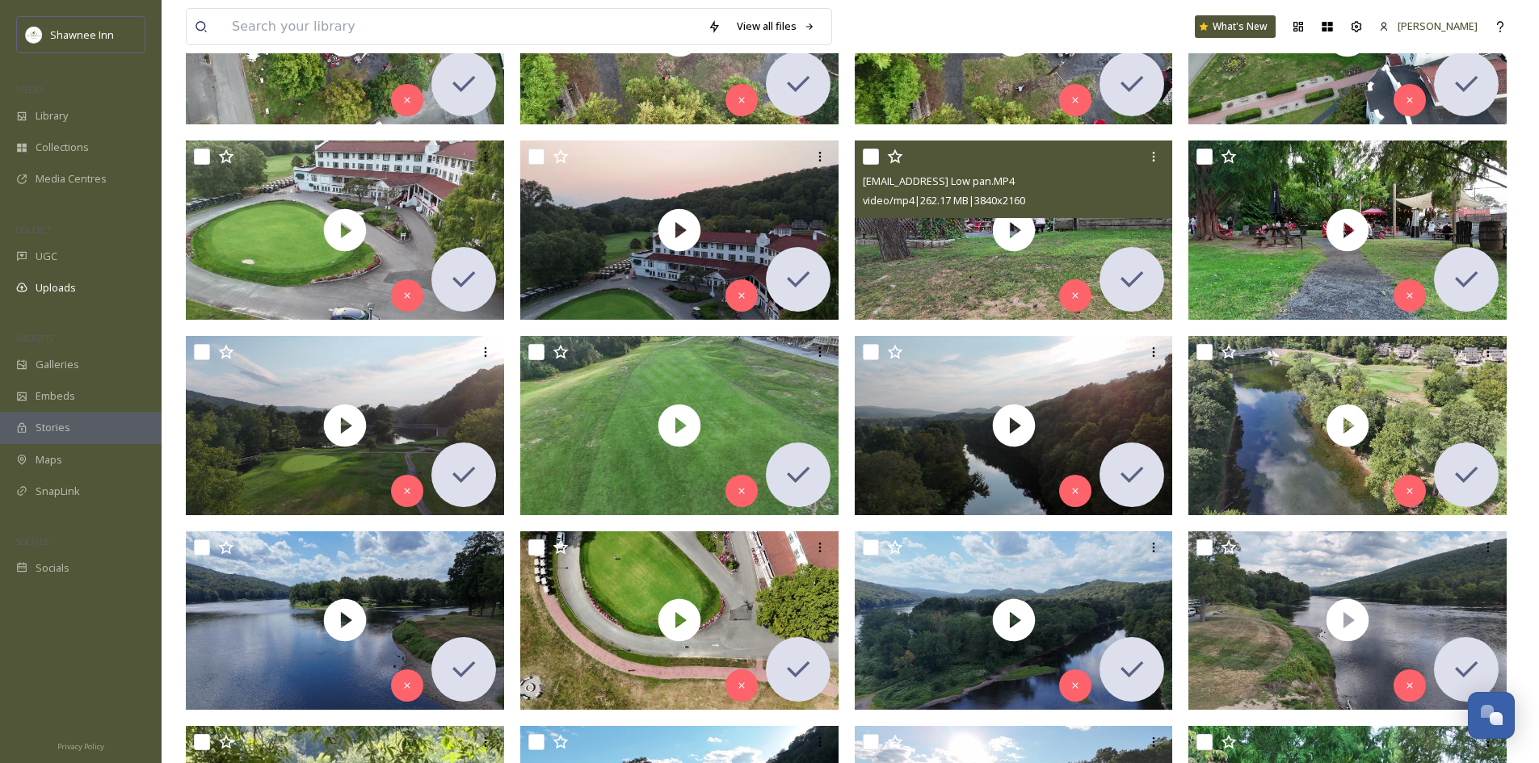
scroll to position [565, 0]
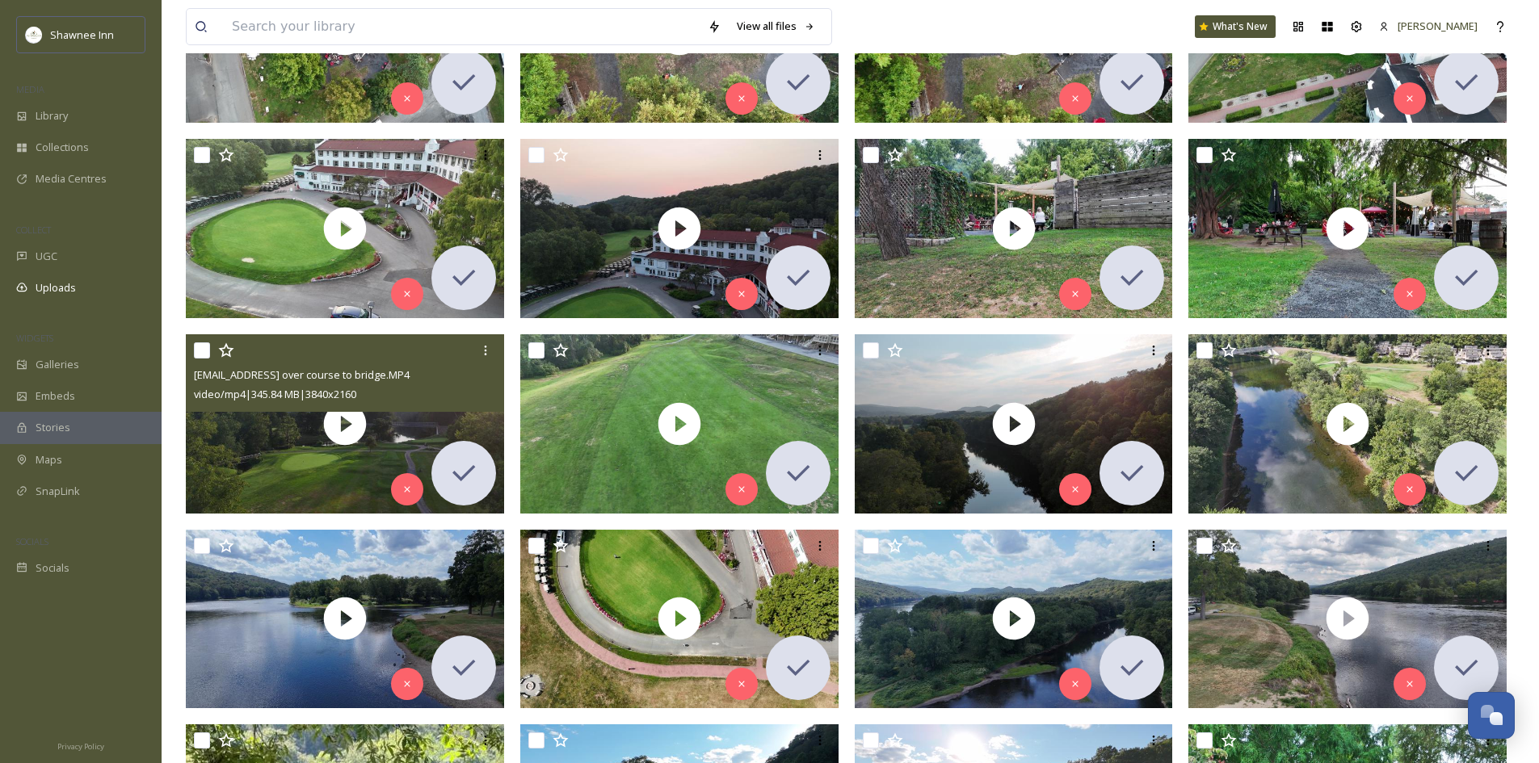
click at [196, 351] on input "checkbox" at bounding box center [202, 350] width 16 height 16
checkbox input "true"
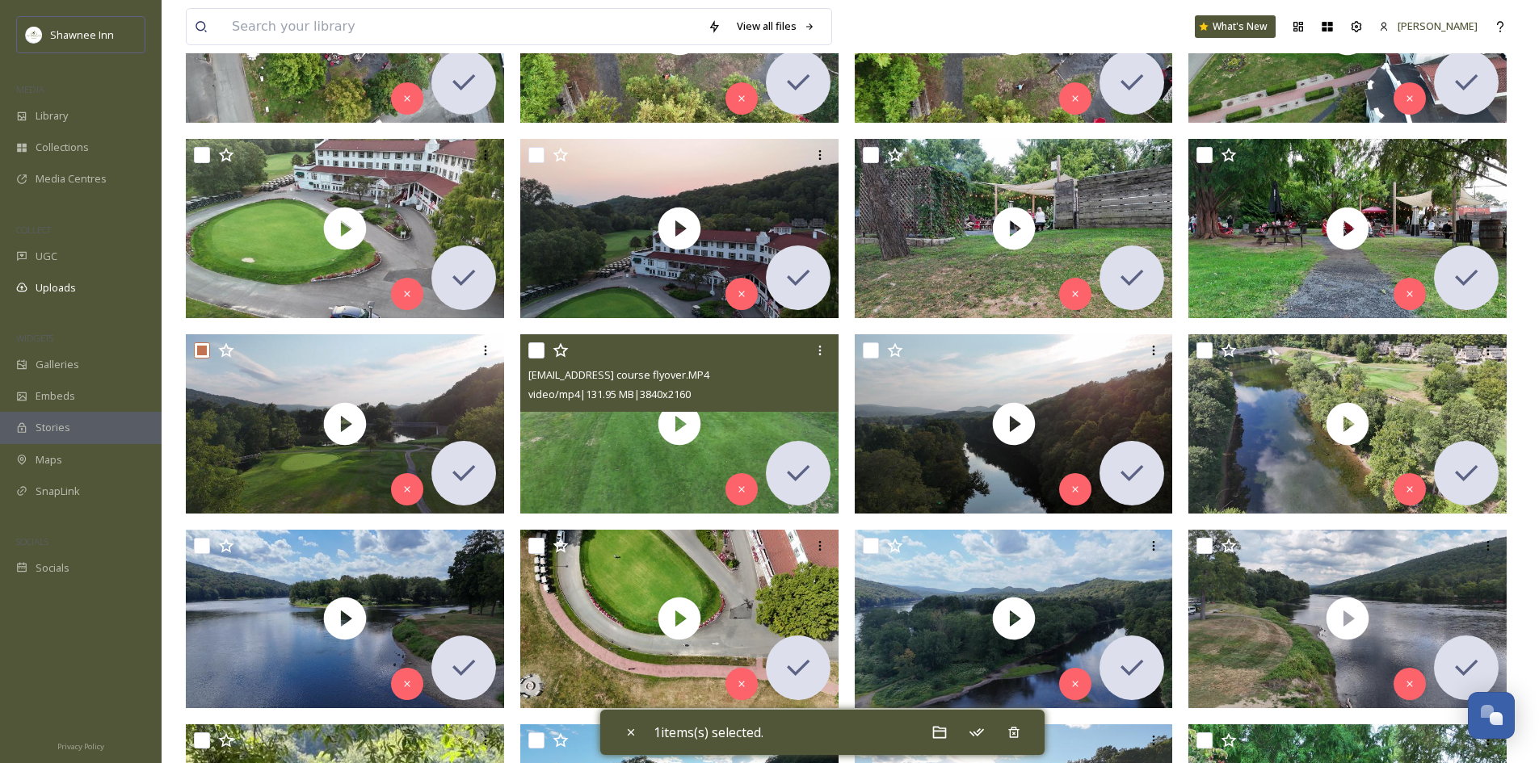
click at [537, 352] on input "checkbox" at bounding box center [536, 350] width 16 height 16
checkbox input "true"
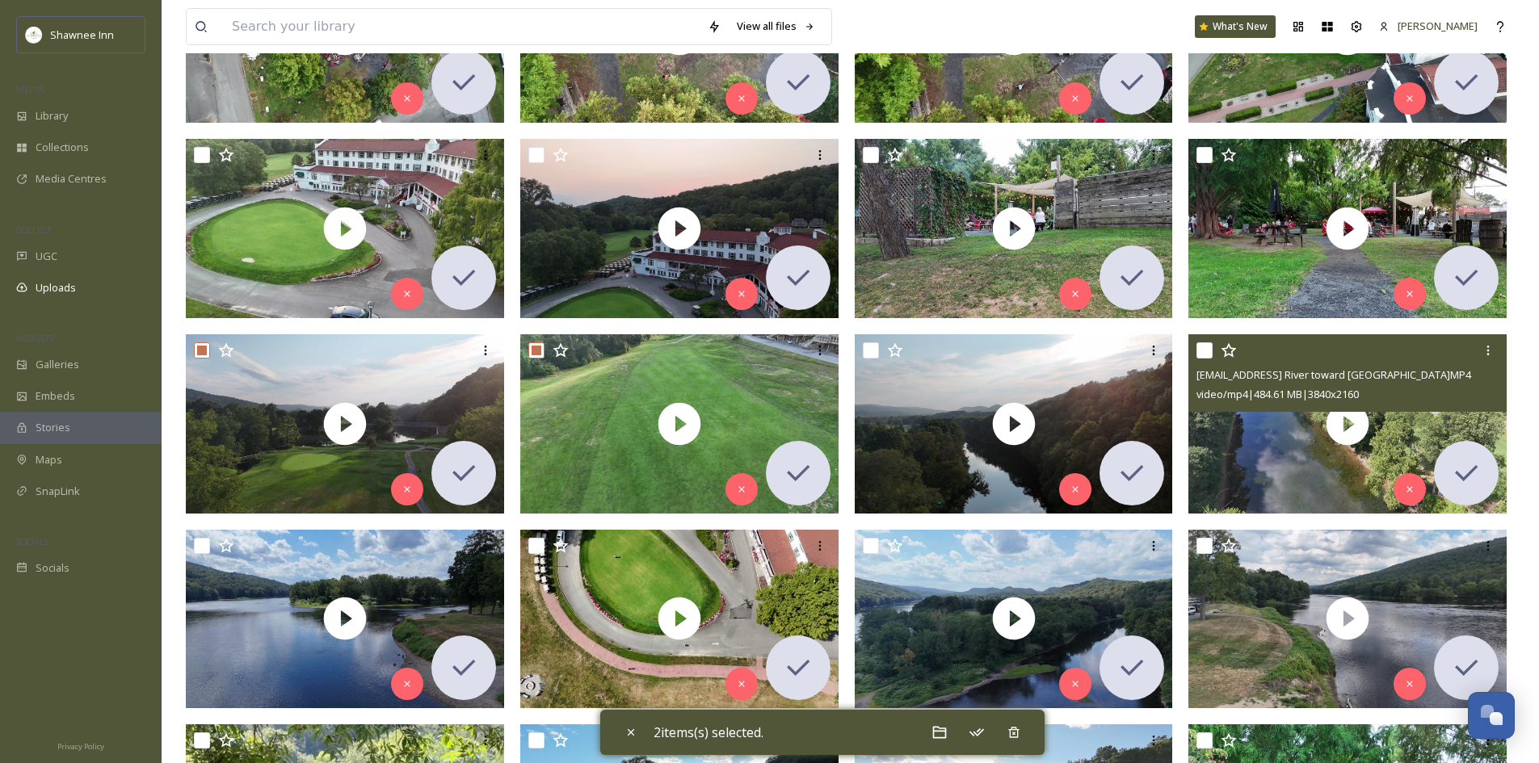
click at [1195, 352] on div "[EMAIL_ADDRESS] River toward [GEOGRAPHIC_DATA]MP4 video/mp4 | 484.61 MB | 3840 …" at bounding box center [1347, 373] width 318 height 78
click at [1198, 353] on input "checkbox" at bounding box center [1204, 350] width 16 height 16
checkbox input "true"
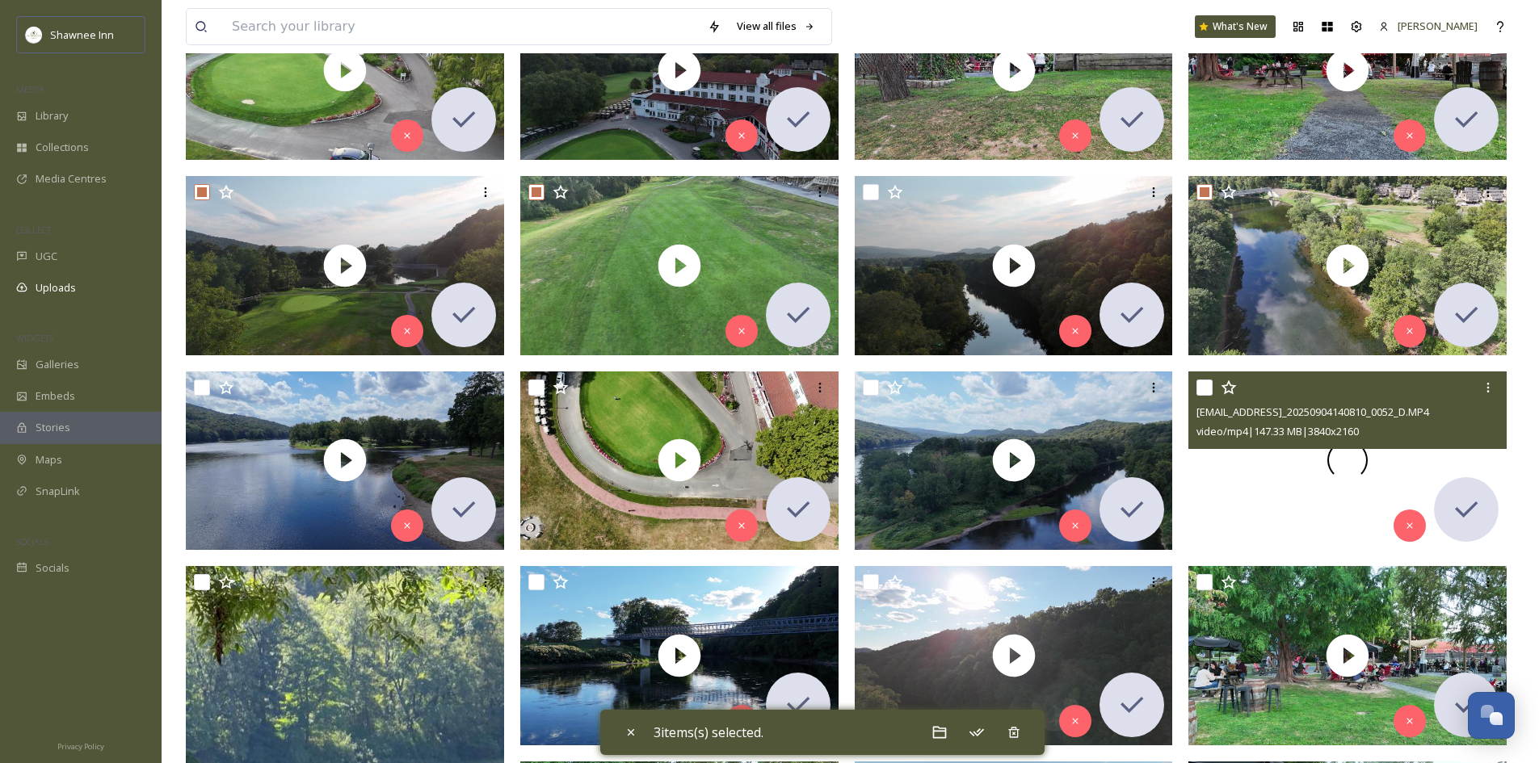
scroll to position [727, 0]
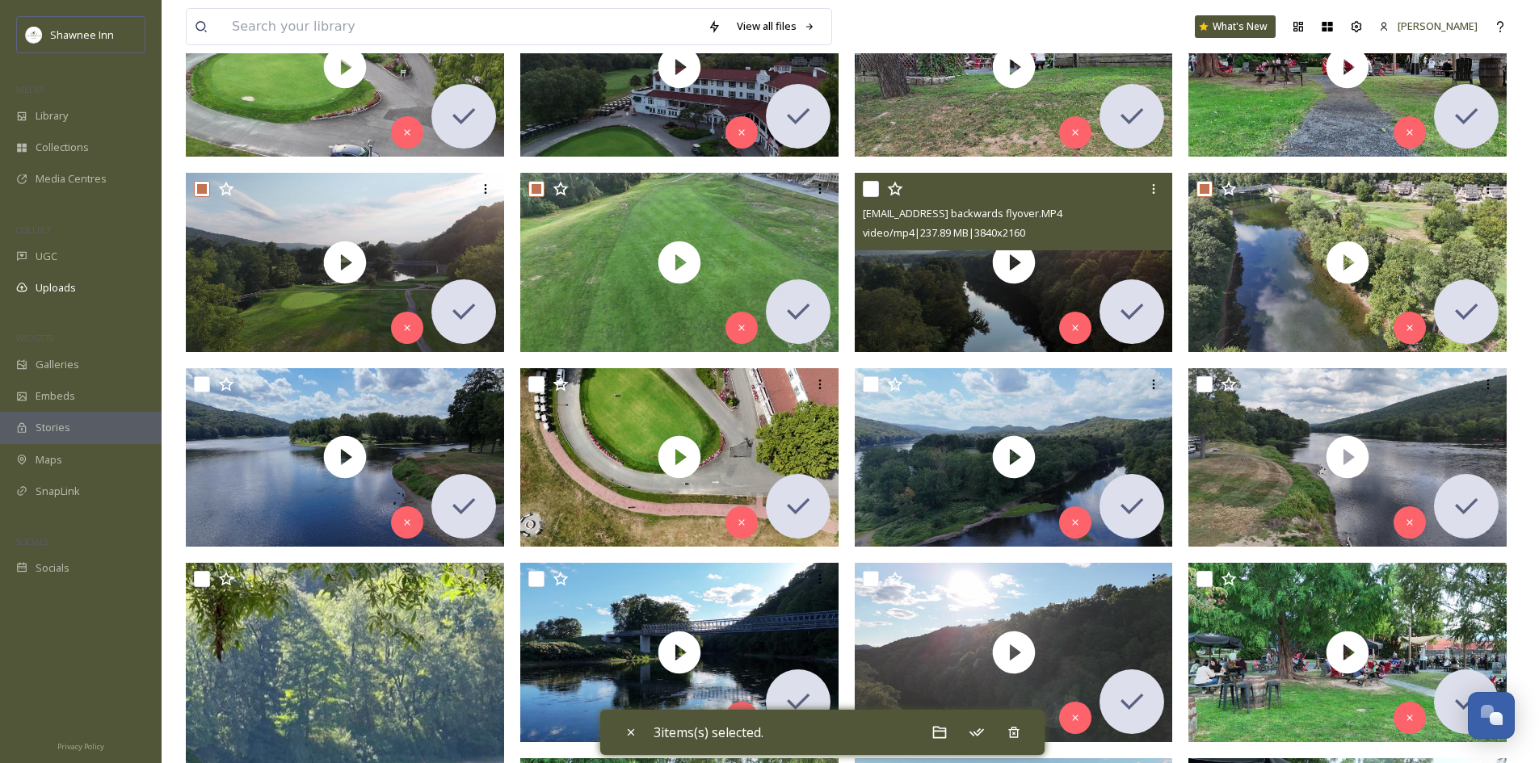
click at [868, 183] on input "checkbox" at bounding box center [871, 189] width 16 height 16
checkbox input "true"
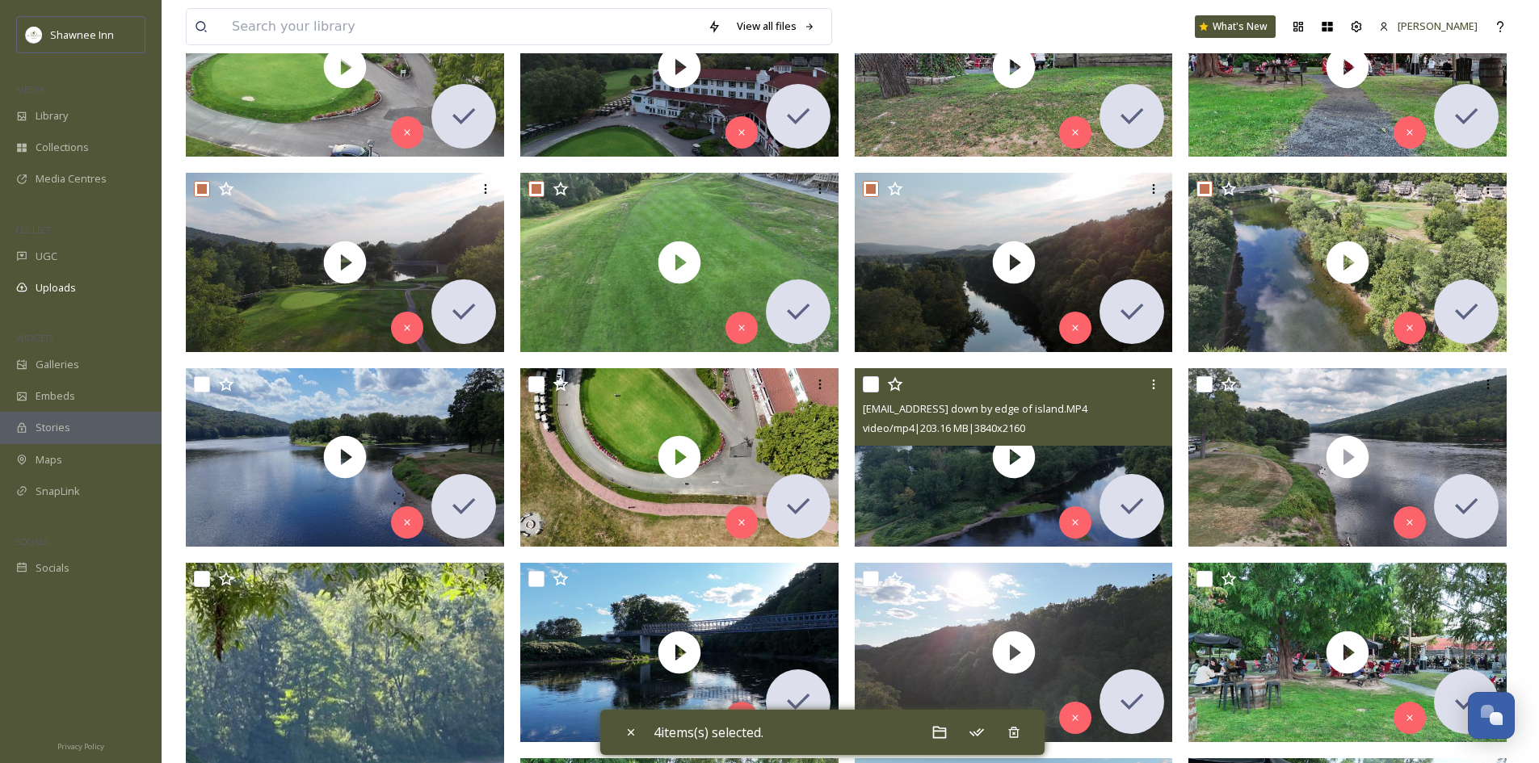
click at [876, 380] on input "checkbox" at bounding box center [871, 384] width 16 height 16
checkbox input "true"
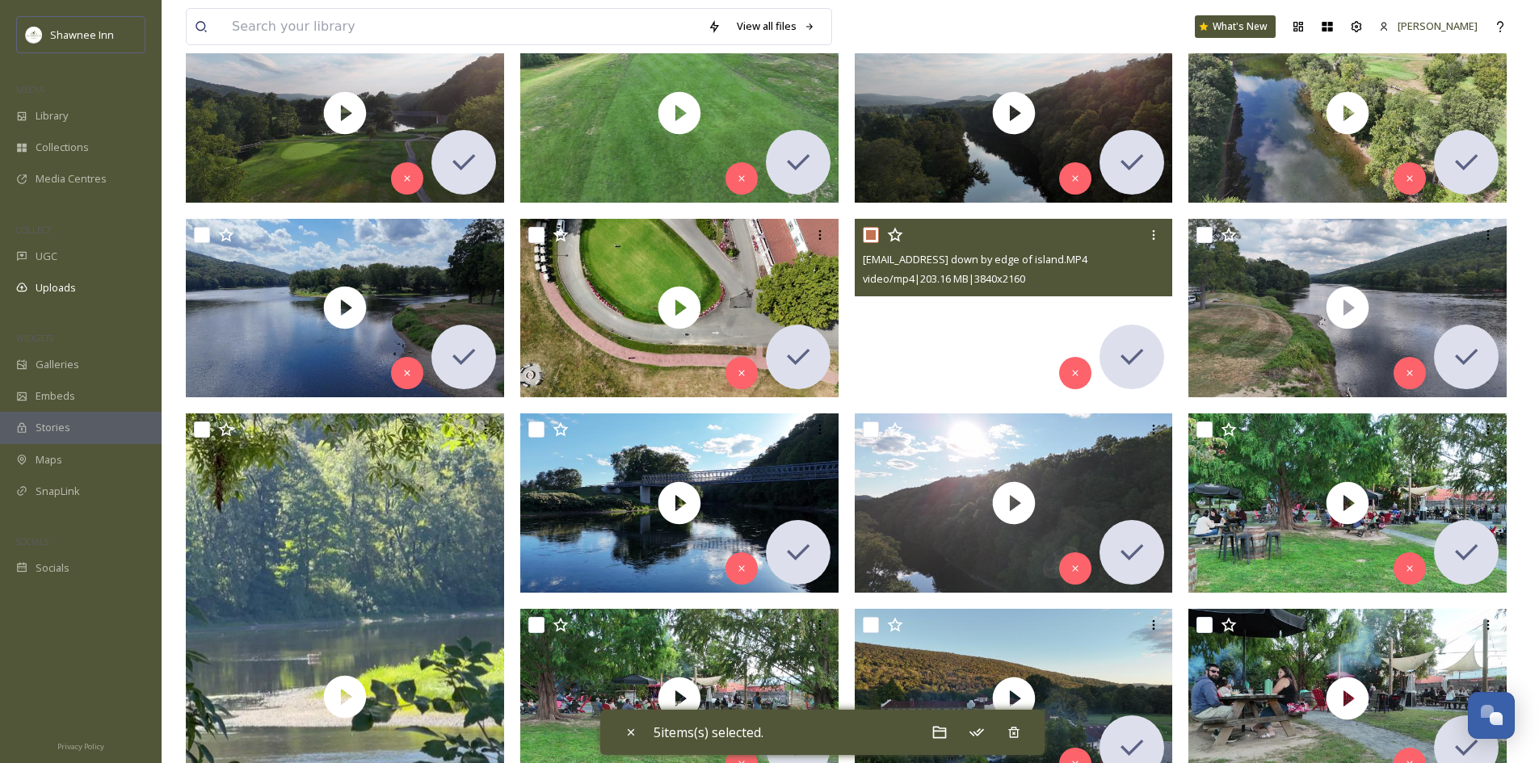
scroll to position [889, 0]
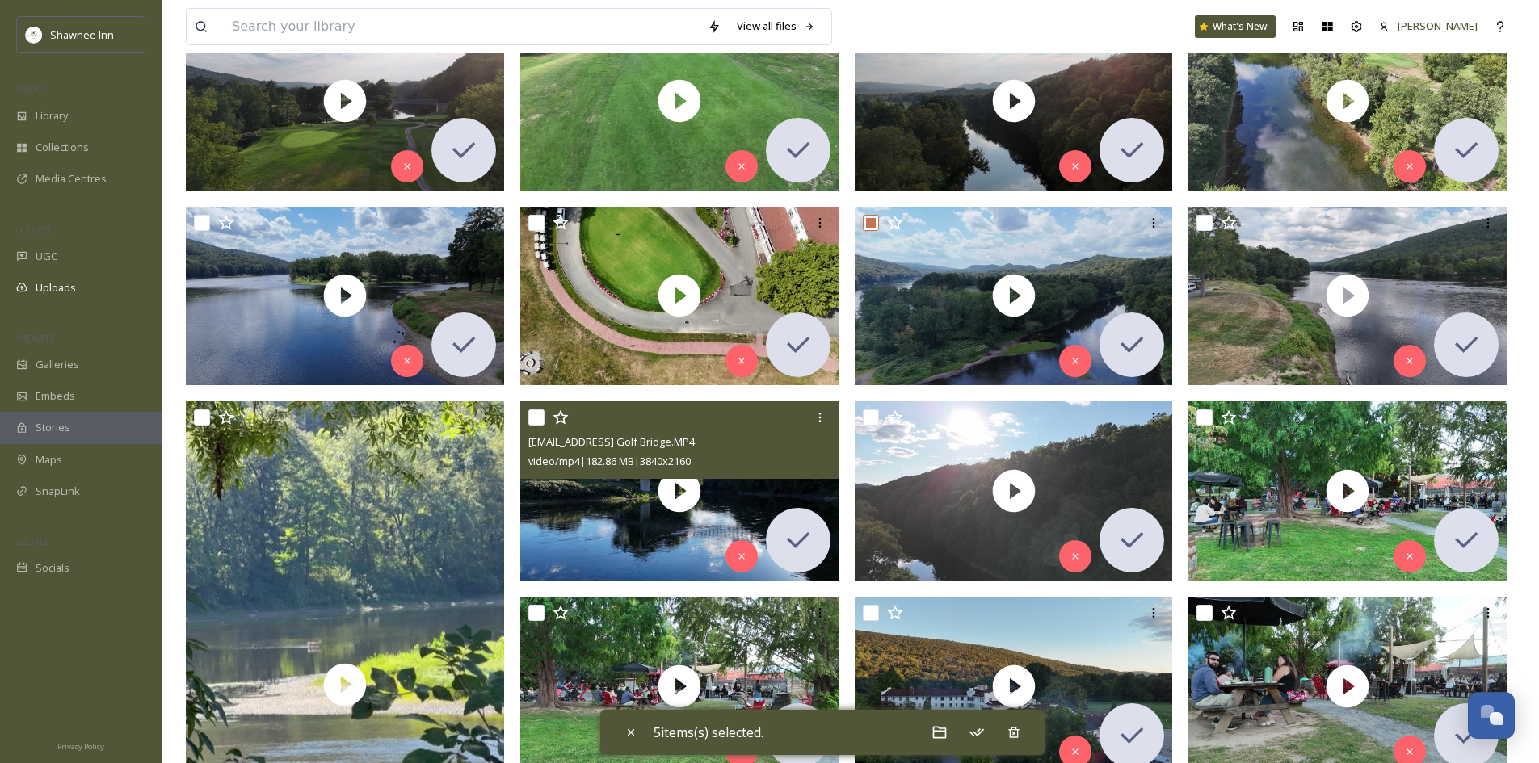
click at [535, 418] on input "checkbox" at bounding box center [536, 418] width 16 height 16
checkbox input "true"
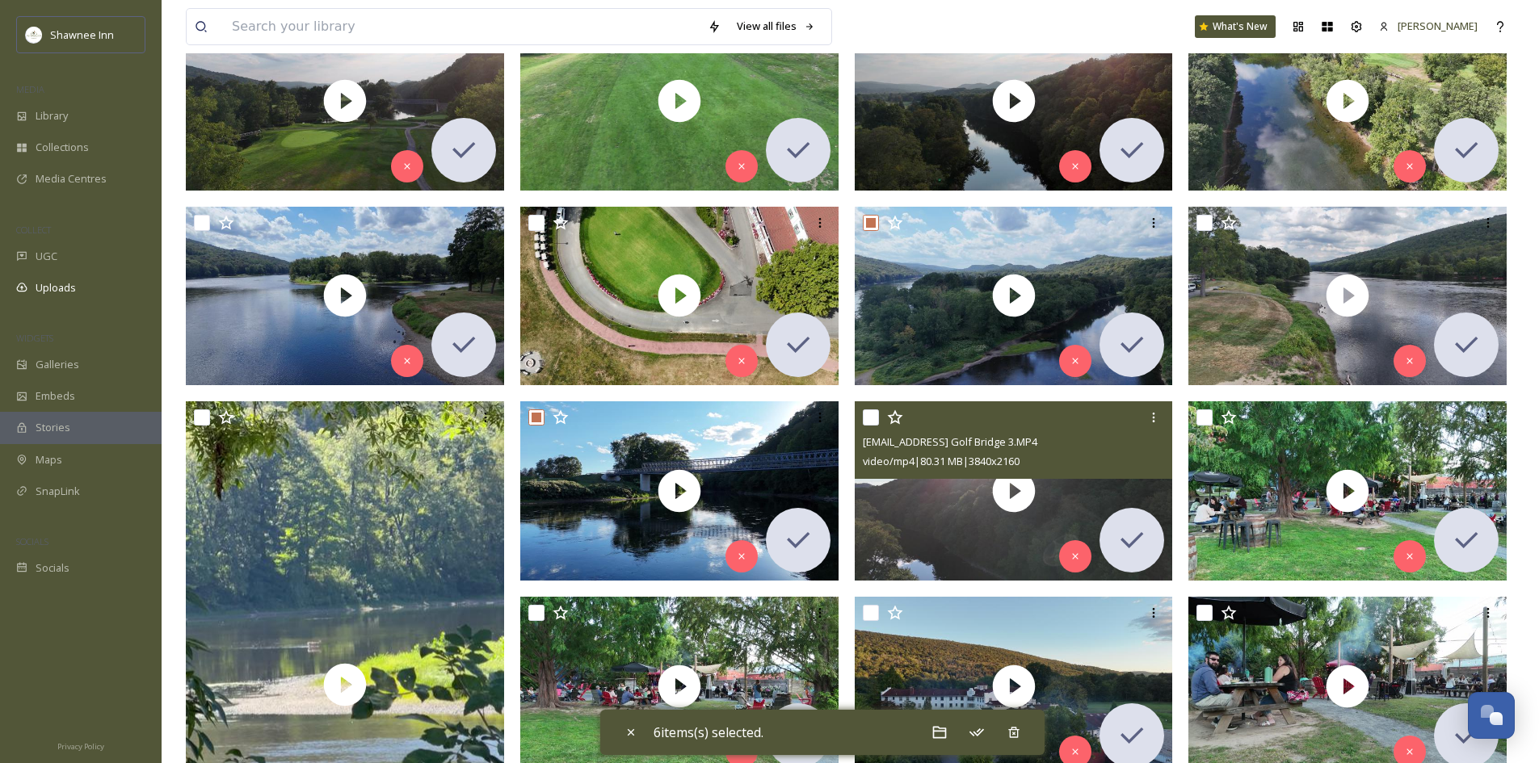
click at [872, 423] on input "checkbox" at bounding box center [871, 418] width 16 height 16
checkbox input "true"
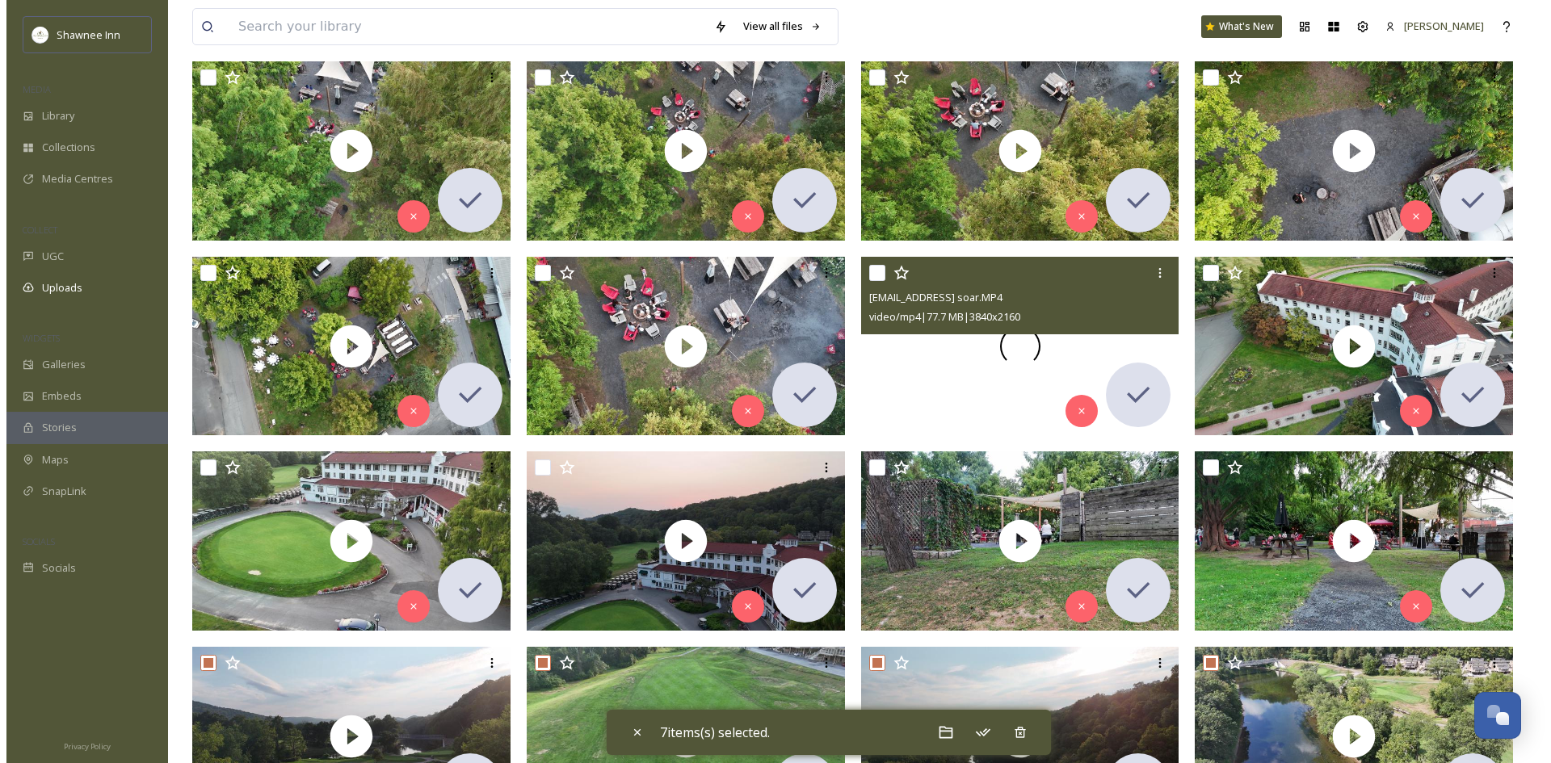
scroll to position [242, 0]
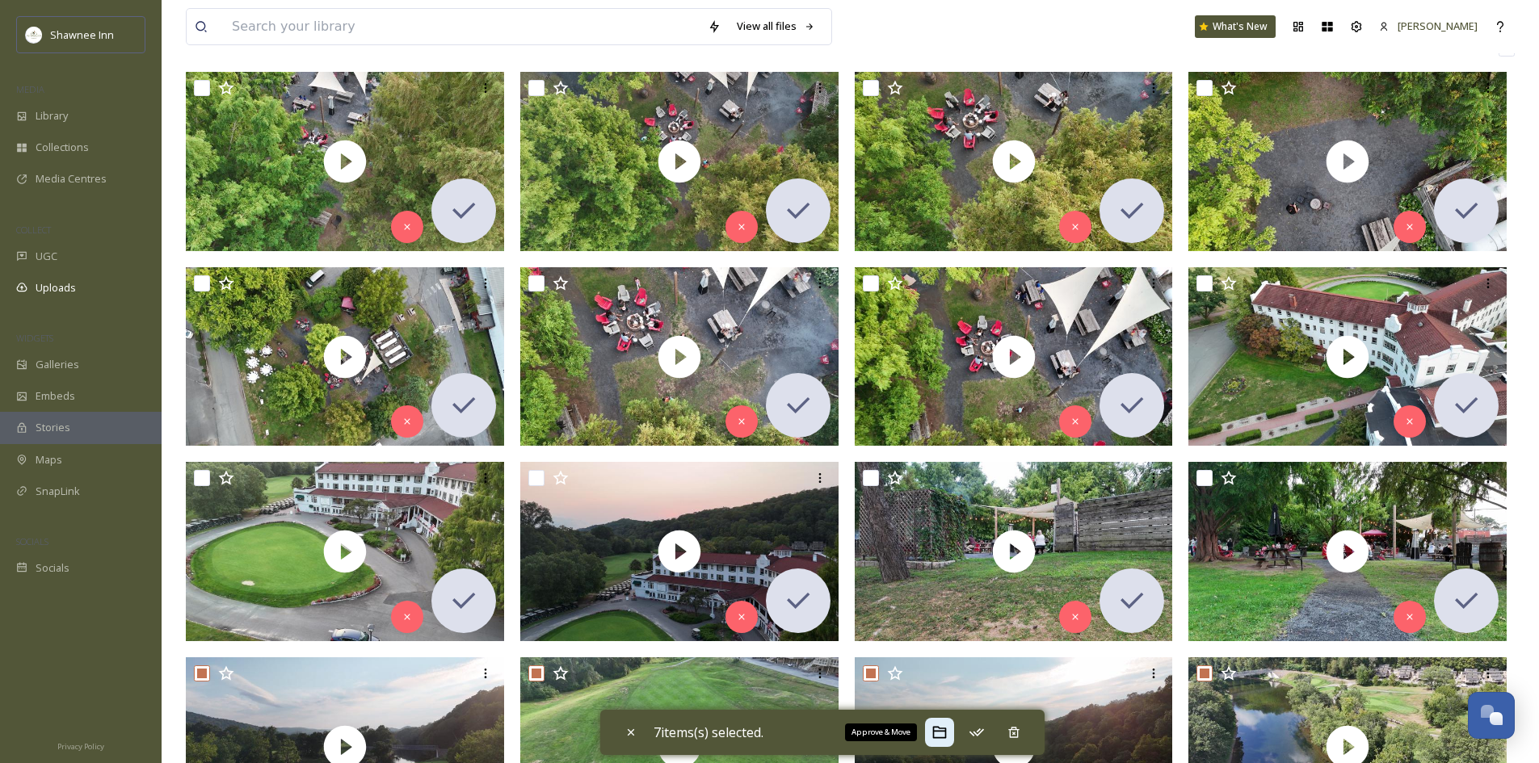
click at [933, 735] on div "Approve & Move" at bounding box center [939, 732] width 29 height 29
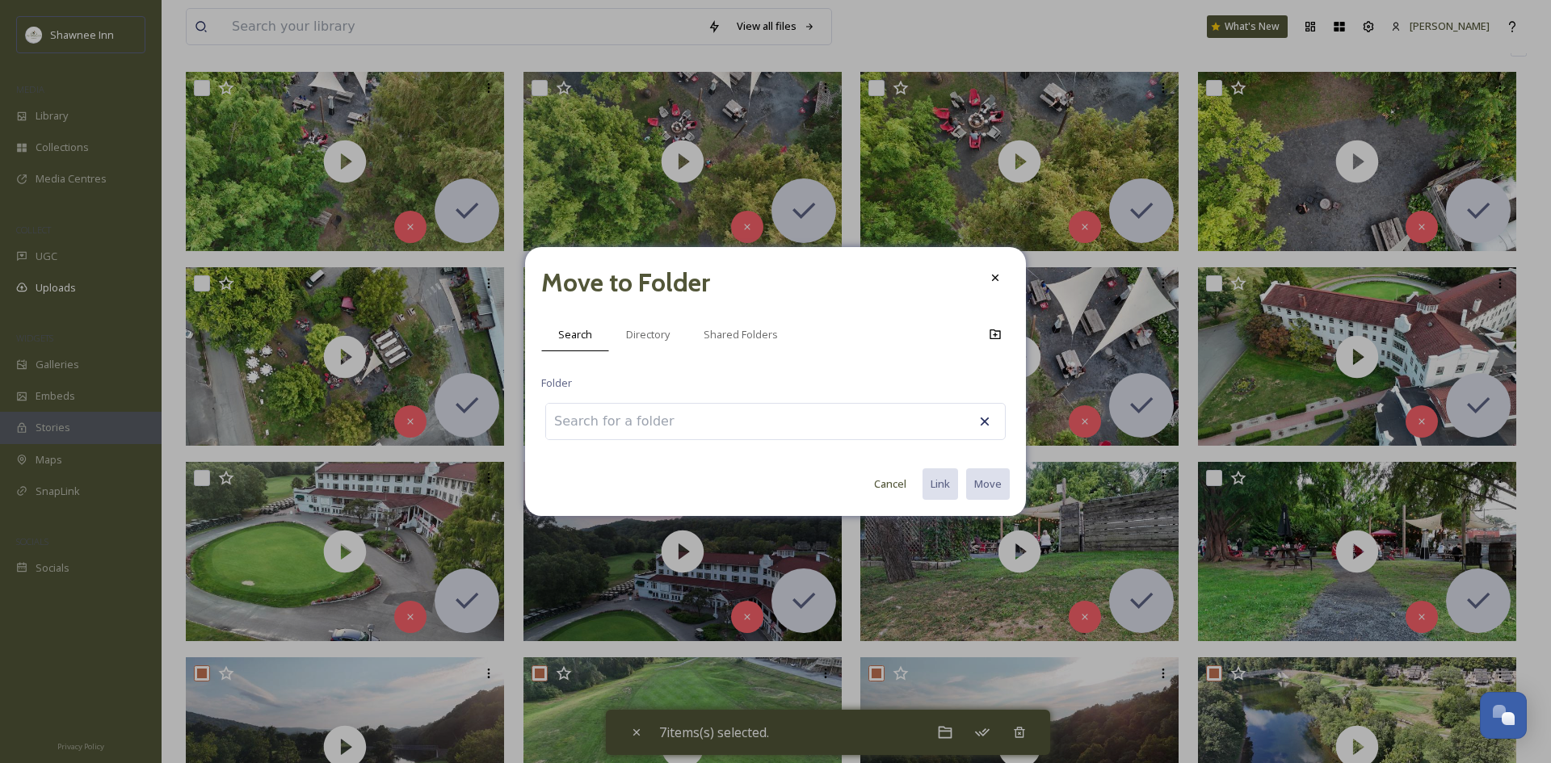
click at [636, 303] on div "Move to Folder Search Directory Shared Folders Folder Cancel Link Move" at bounding box center [775, 382] width 501 height 270
click at [659, 338] on span "Directory" at bounding box center [648, 334] width 44 height 15
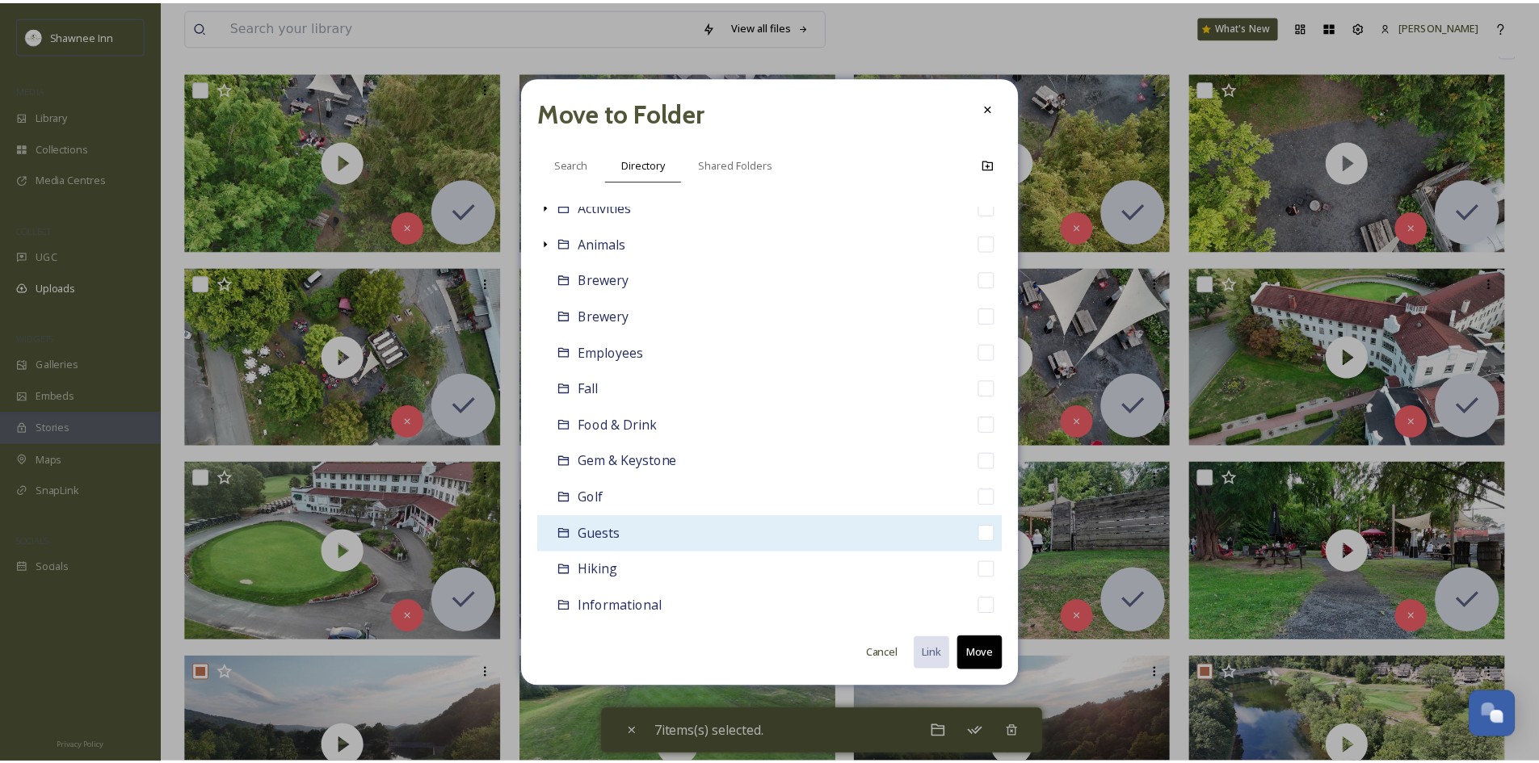
scroll to position [81, 0]
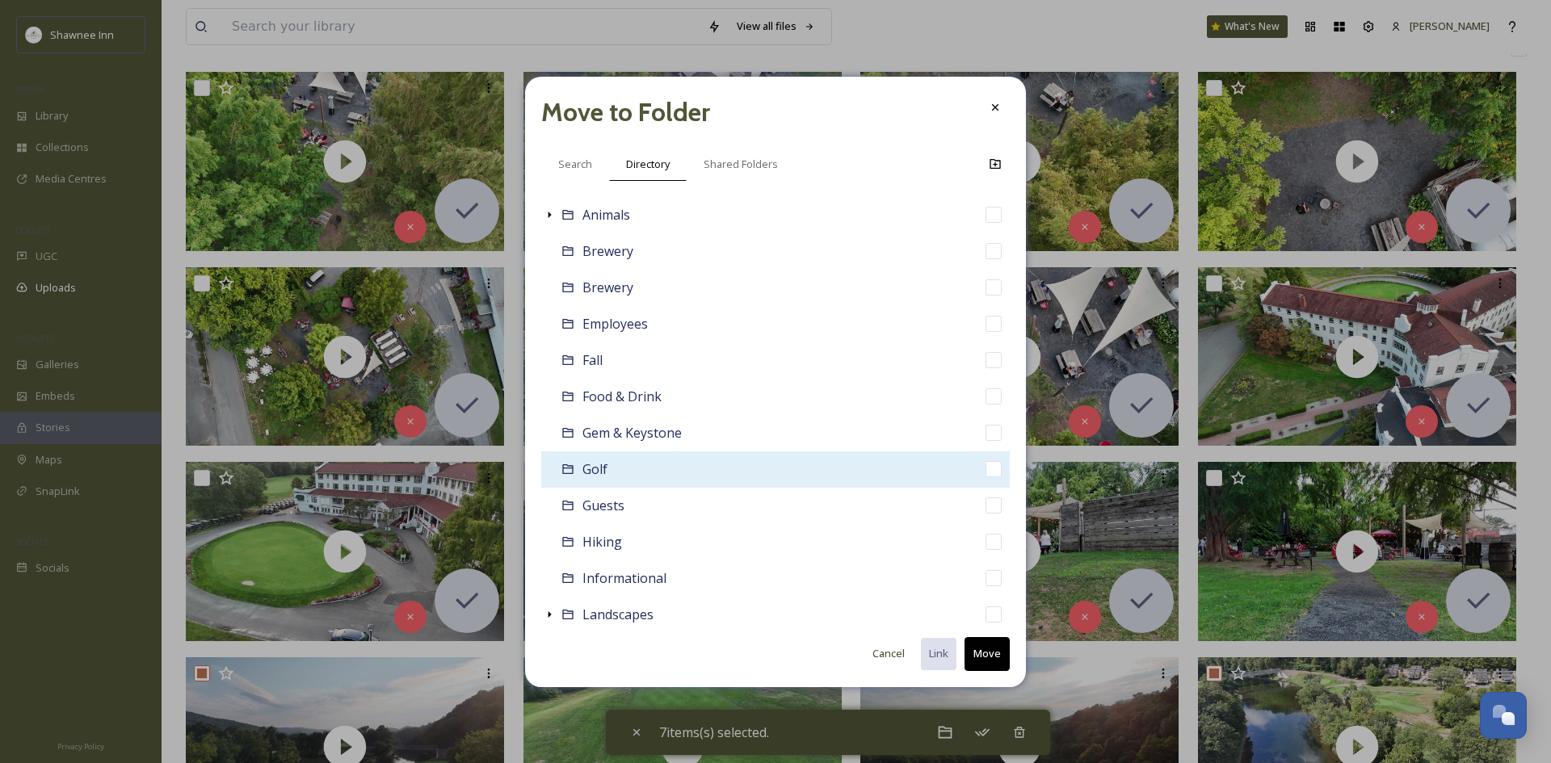
click at [611, 460] on div "Golf" at bounding box center [775, 470] width 469 height 36
checkbox input "false"
checkbox input "true"
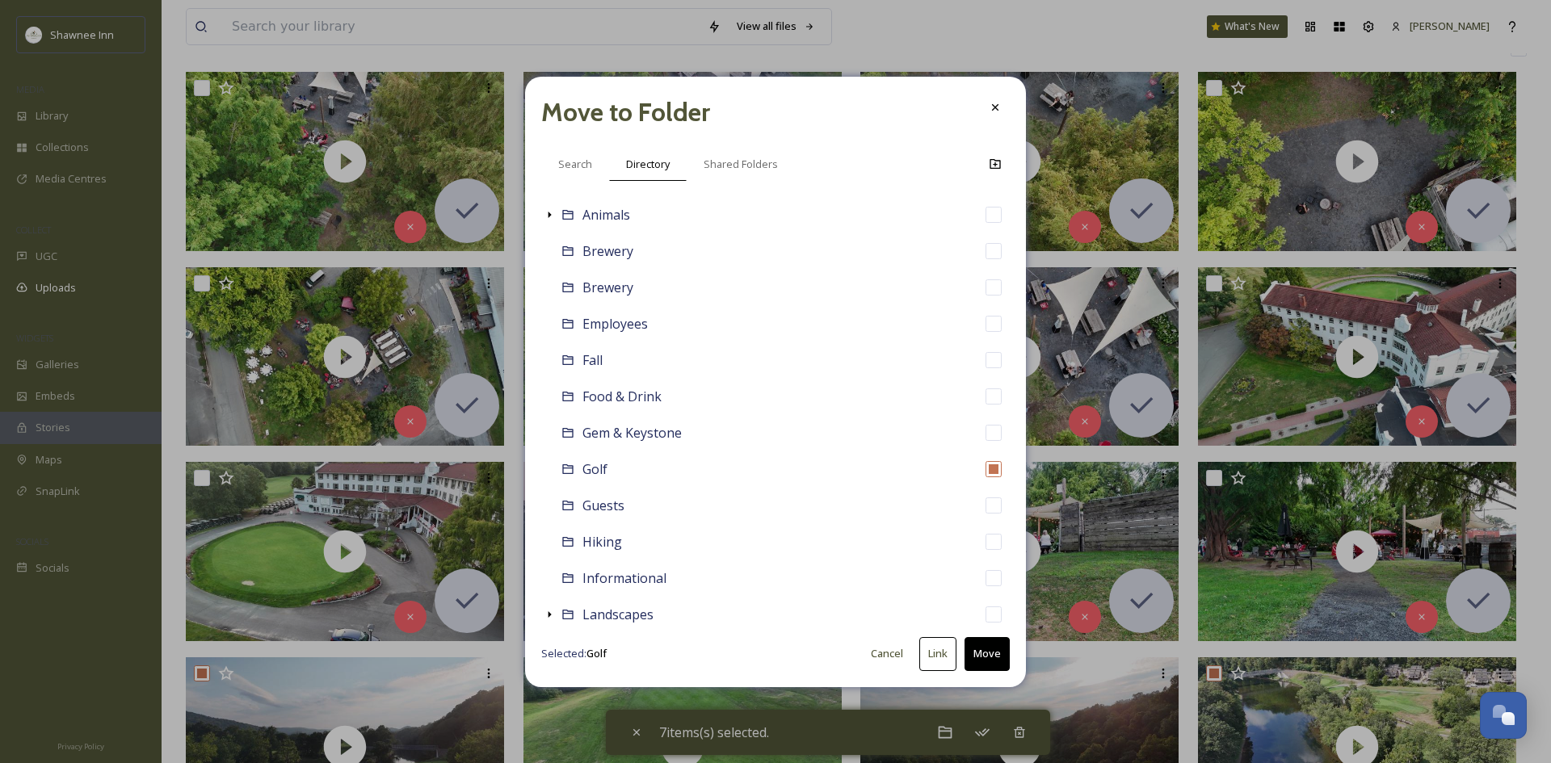
click at [986, 656] on button "Move" at bounding box center [986, 653] width 45 height 33
checkbox input "false"
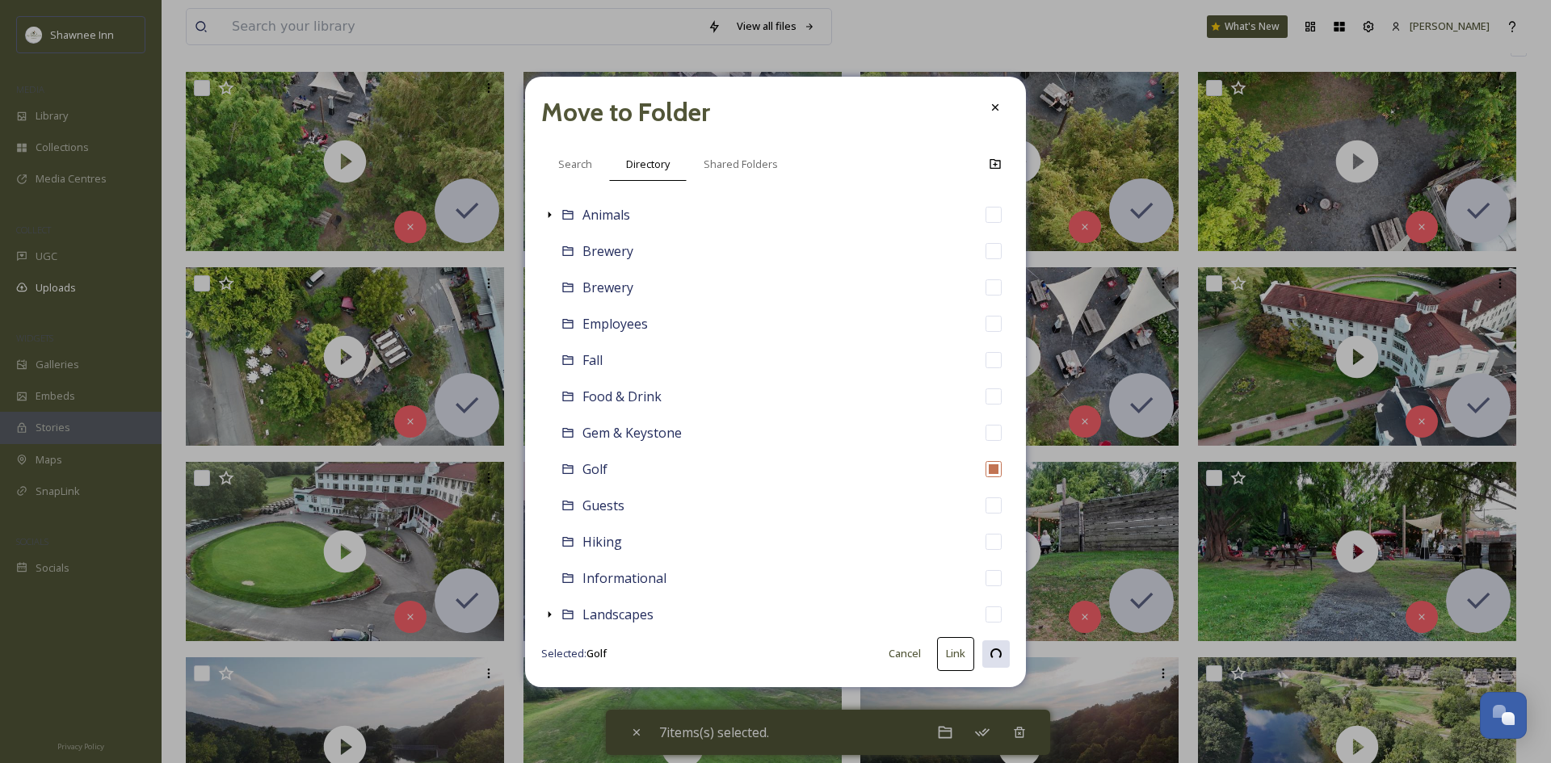
checkbox input "false"
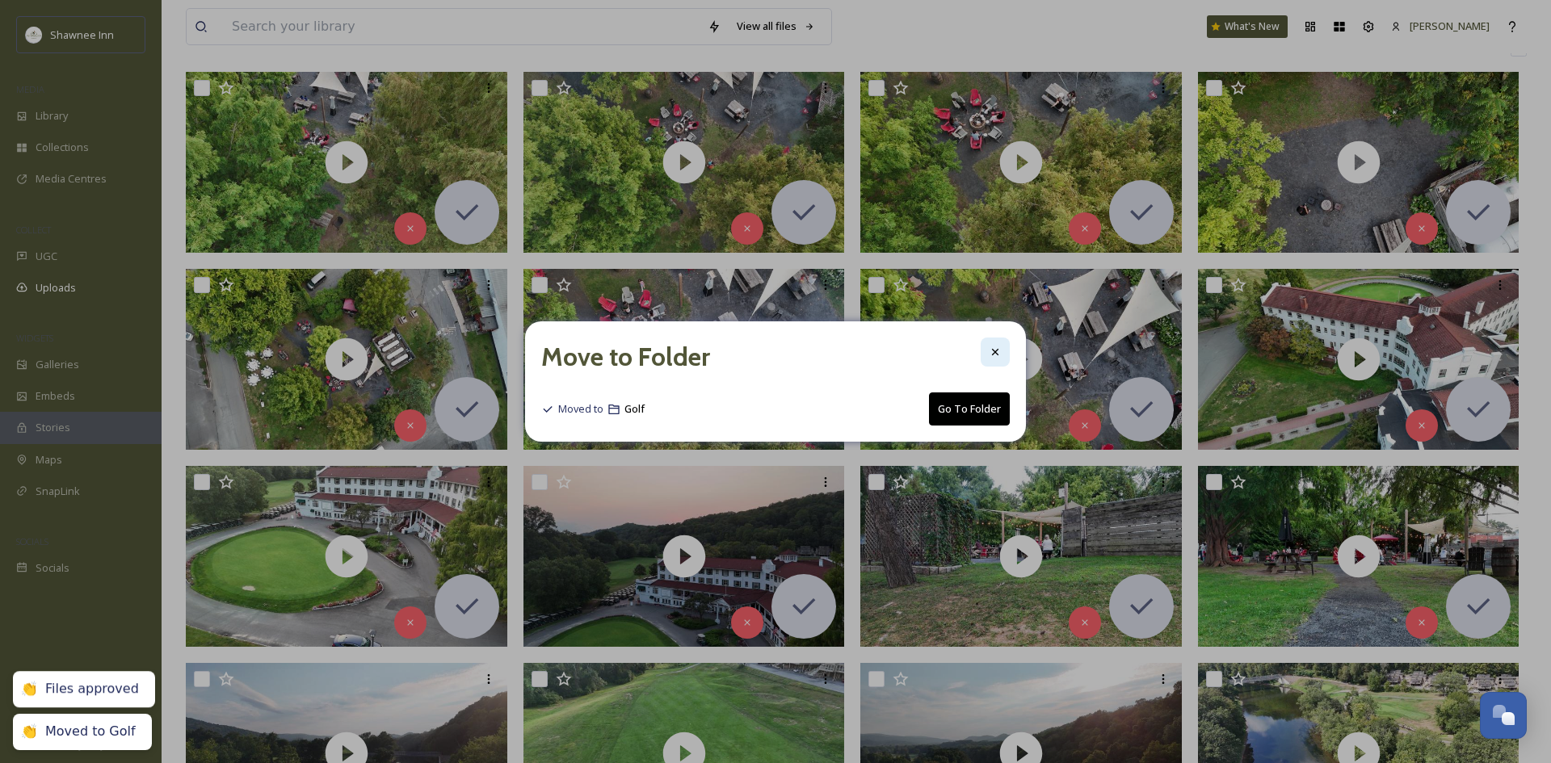
click at [993, 358] on icon at bounding box center [995, 352] width 13 height 13
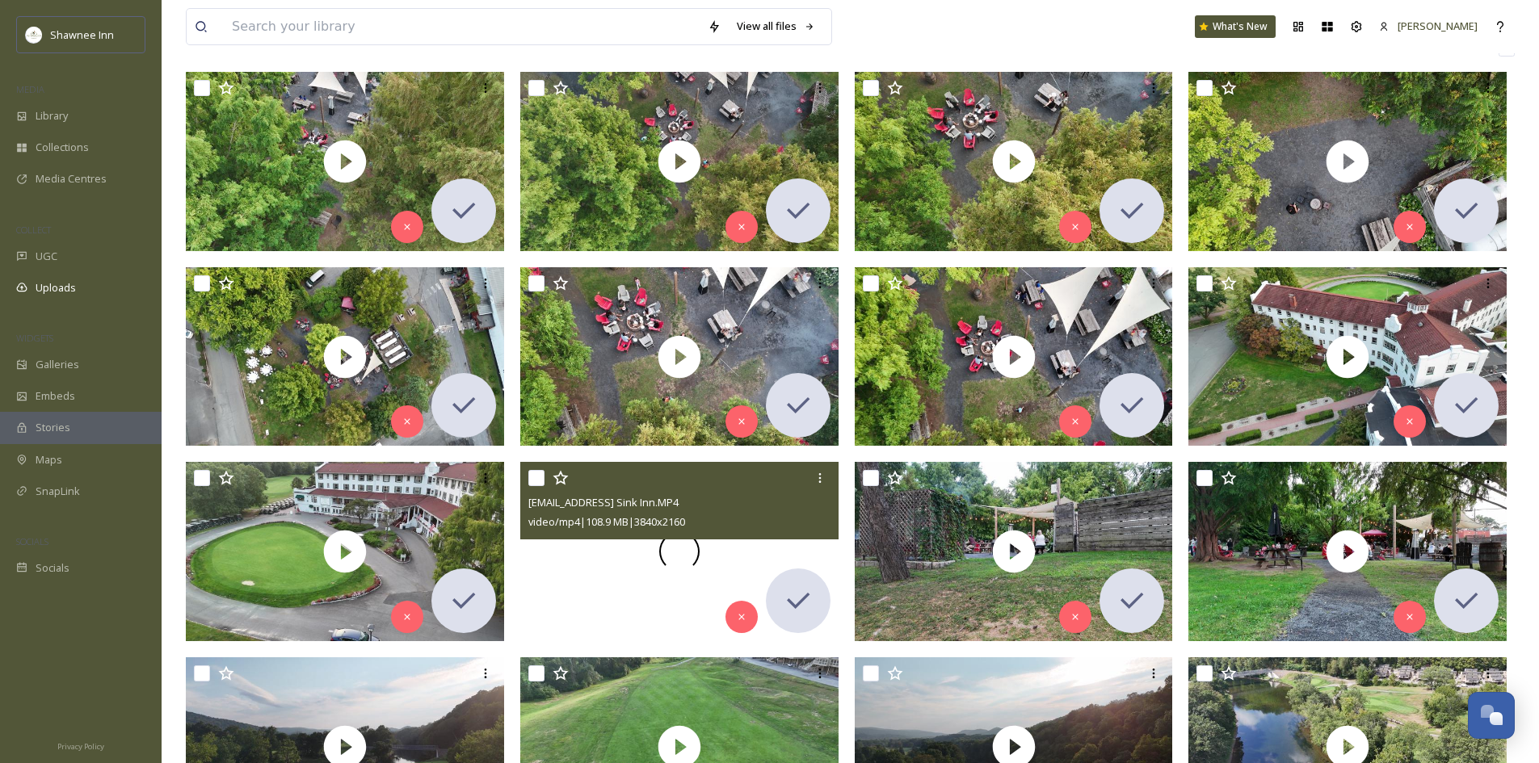
scroll to position [485, 0]
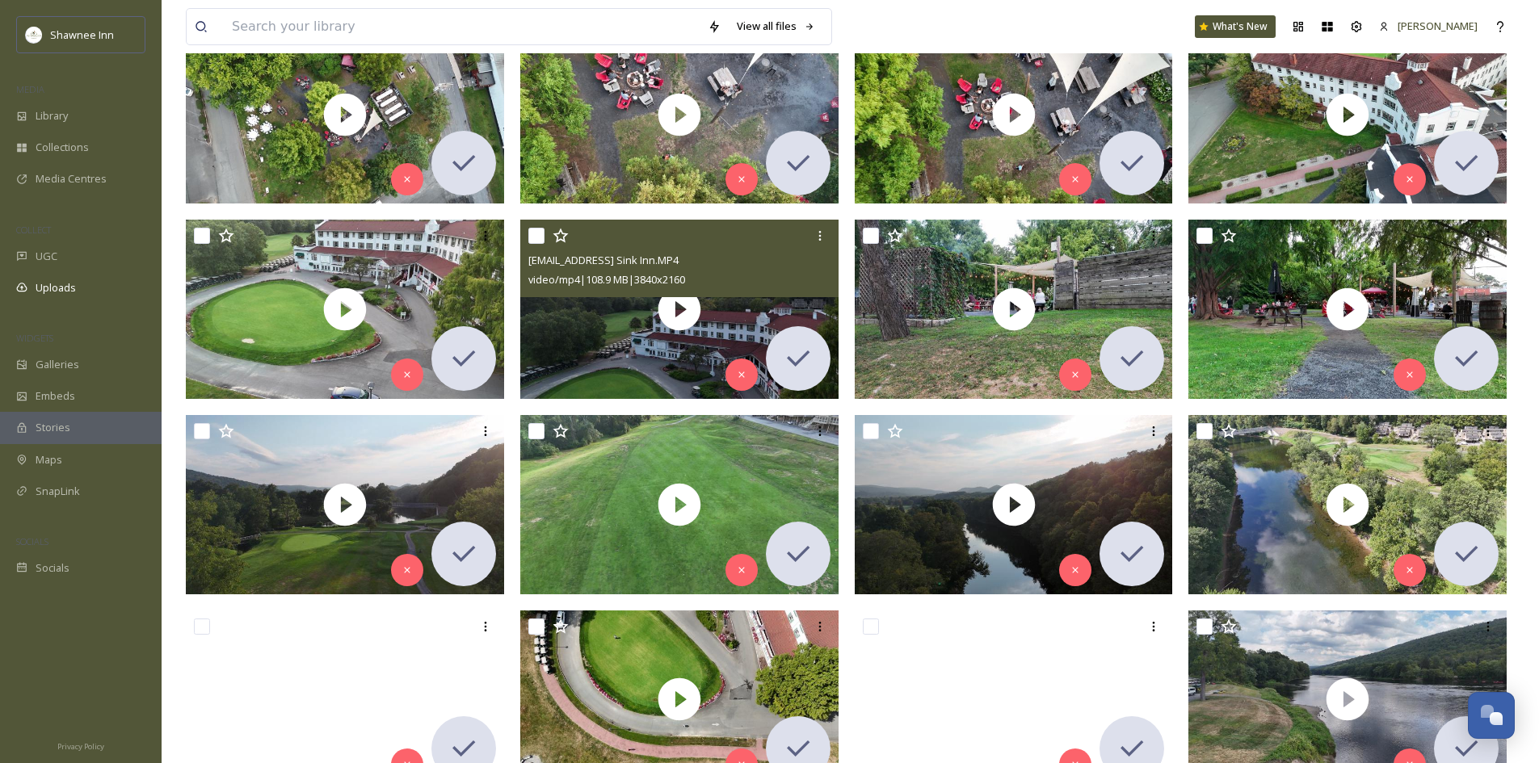
click at [527, 233] on div "[EMAIL_ADDRESS] Sink Inn.MP4 video/mp4 | 108.9 MB | 3840 x 2160" at bounding box center [679, 259] width 318 height 78
click at [540, 237] on input "checkbox" at bounding box center [536, 236] width 16 height 16
checkbox input "true"
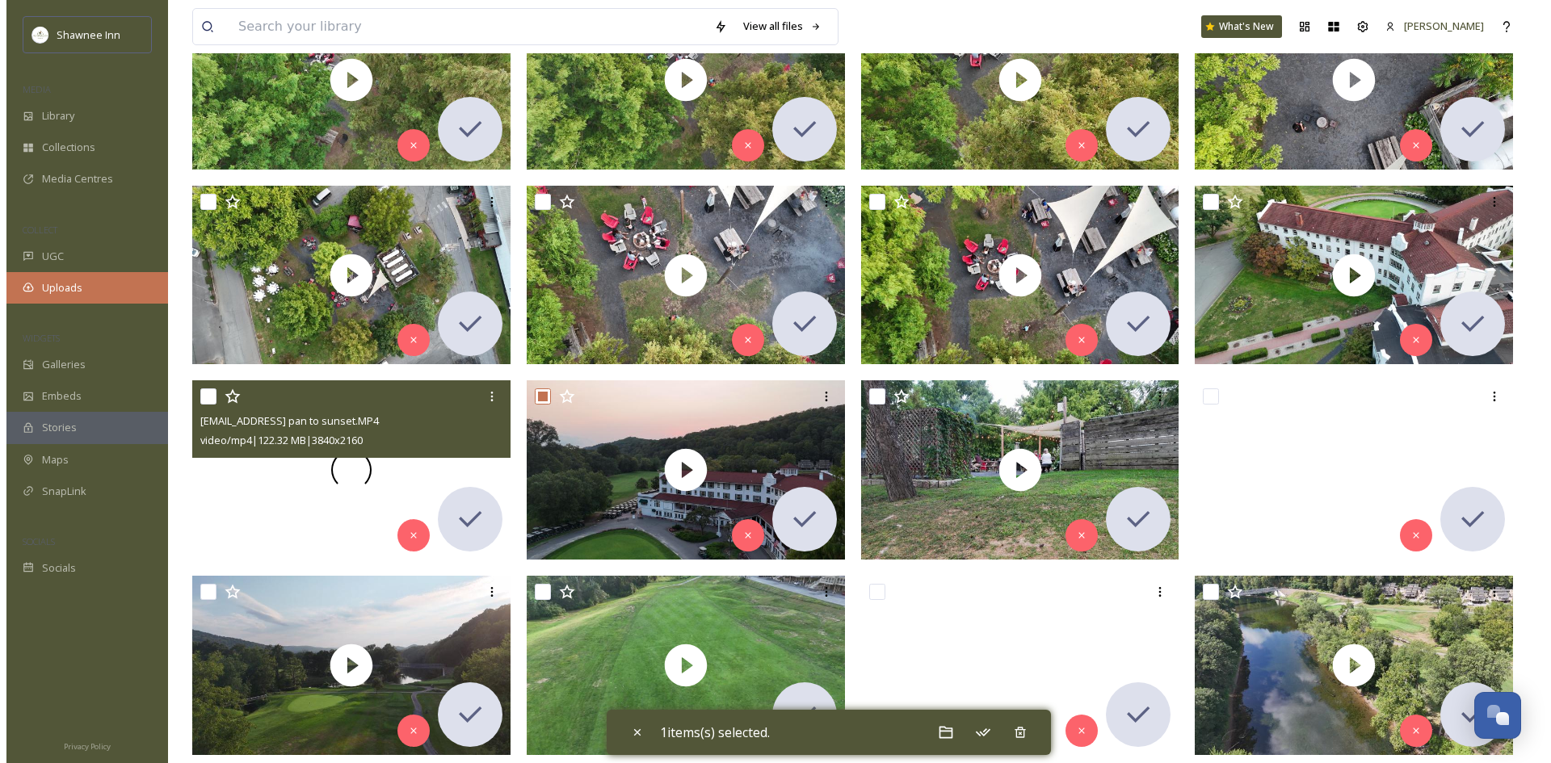
scroll to position [404, 0]
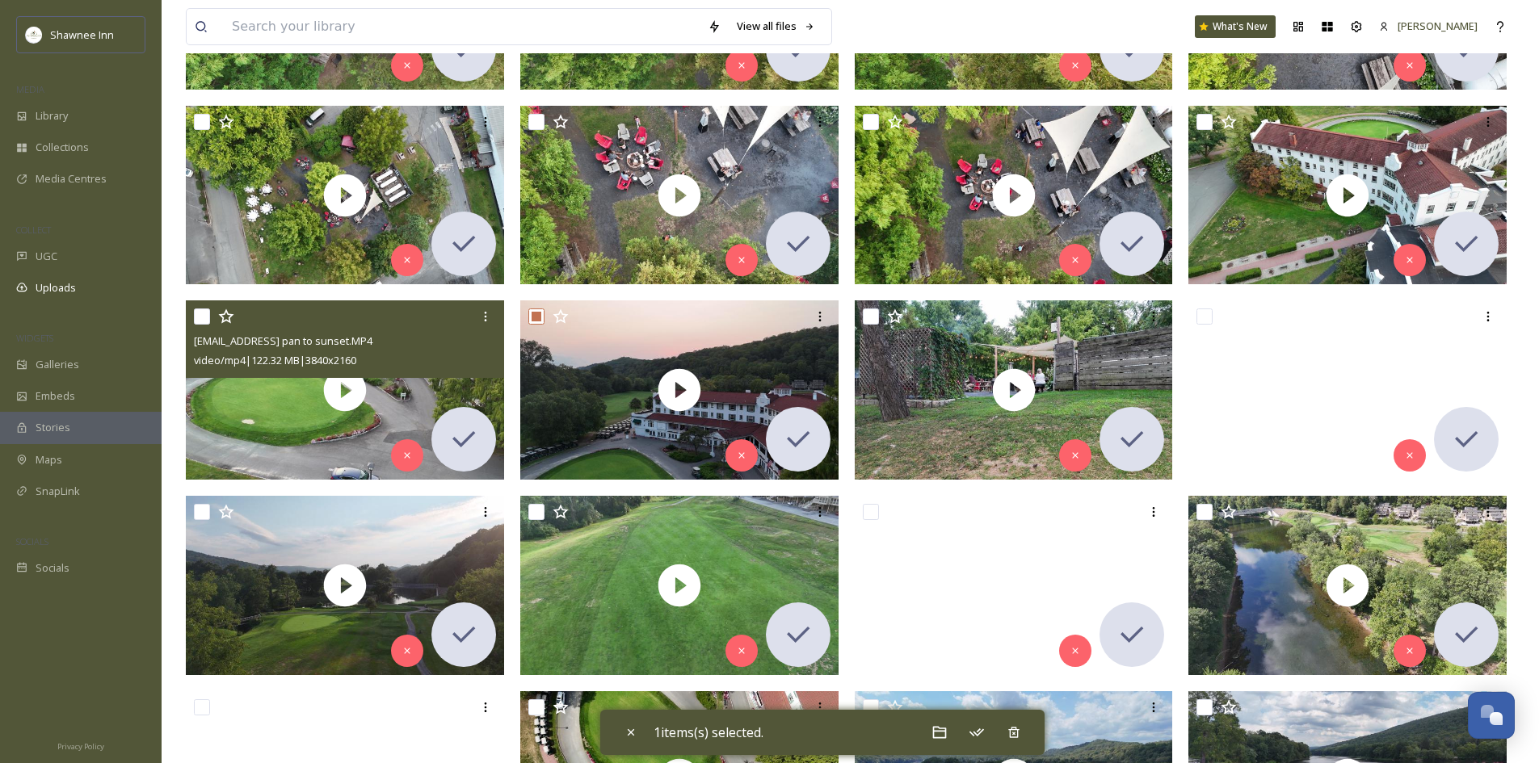
click at [200, 318] on input "checkbox" at bounding box center [202, 317] width 16 height 16
checkbox input "true"
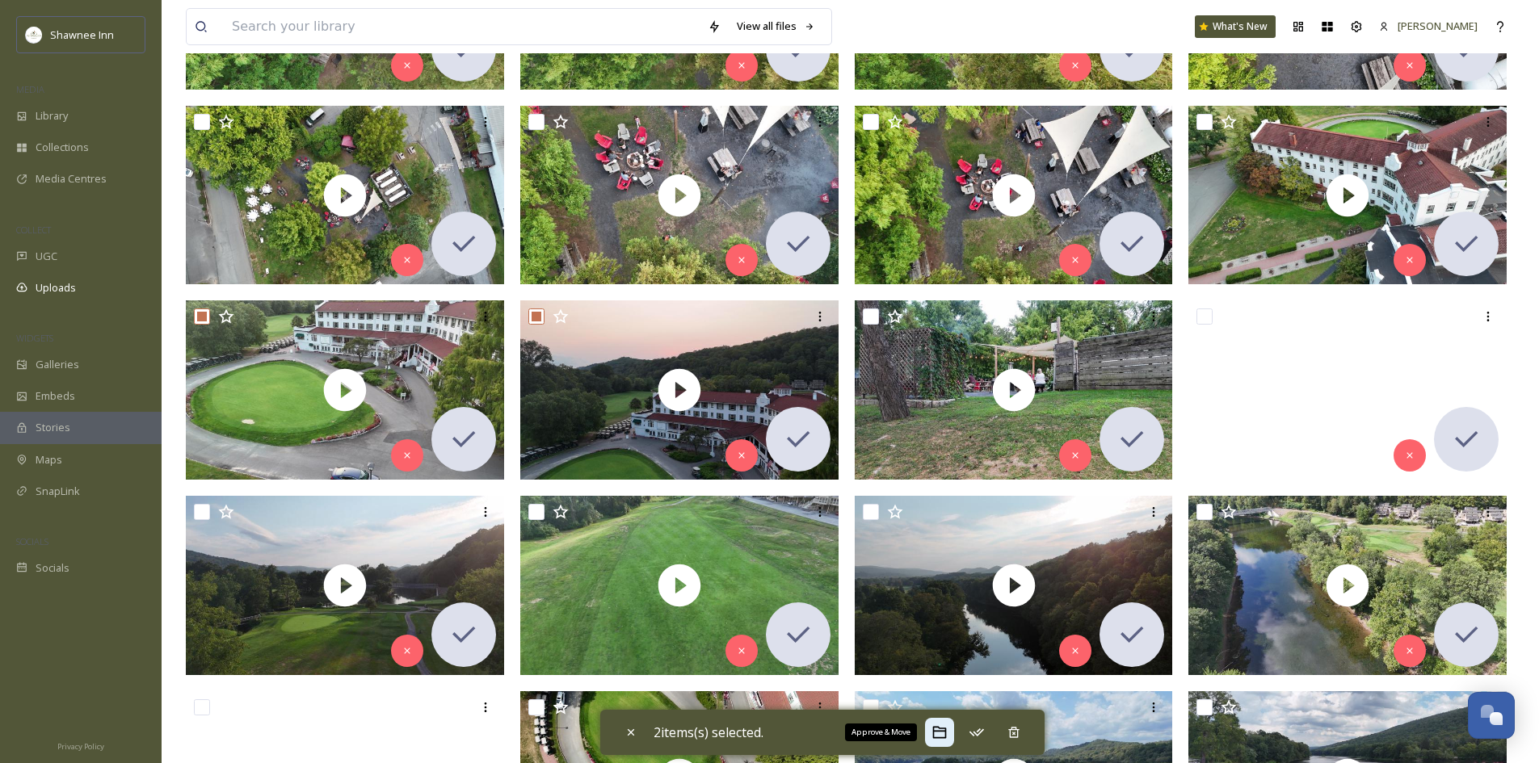
click at [939, 729] on icon at bounding box center [939, 733] width 16 height 16
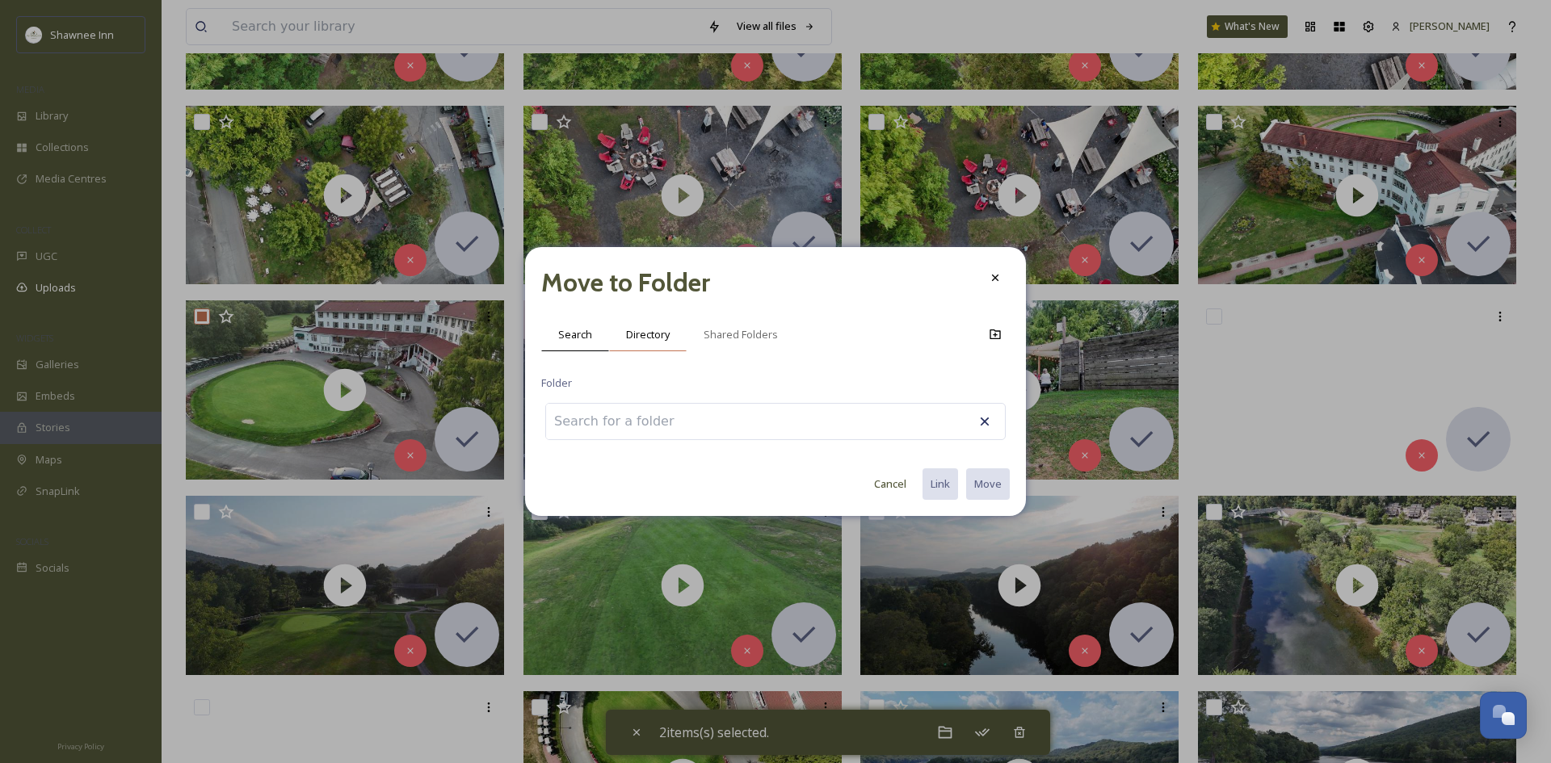
click at [663, 342] on span "Directory" at bounding box center [648, 334] width 44 height 15
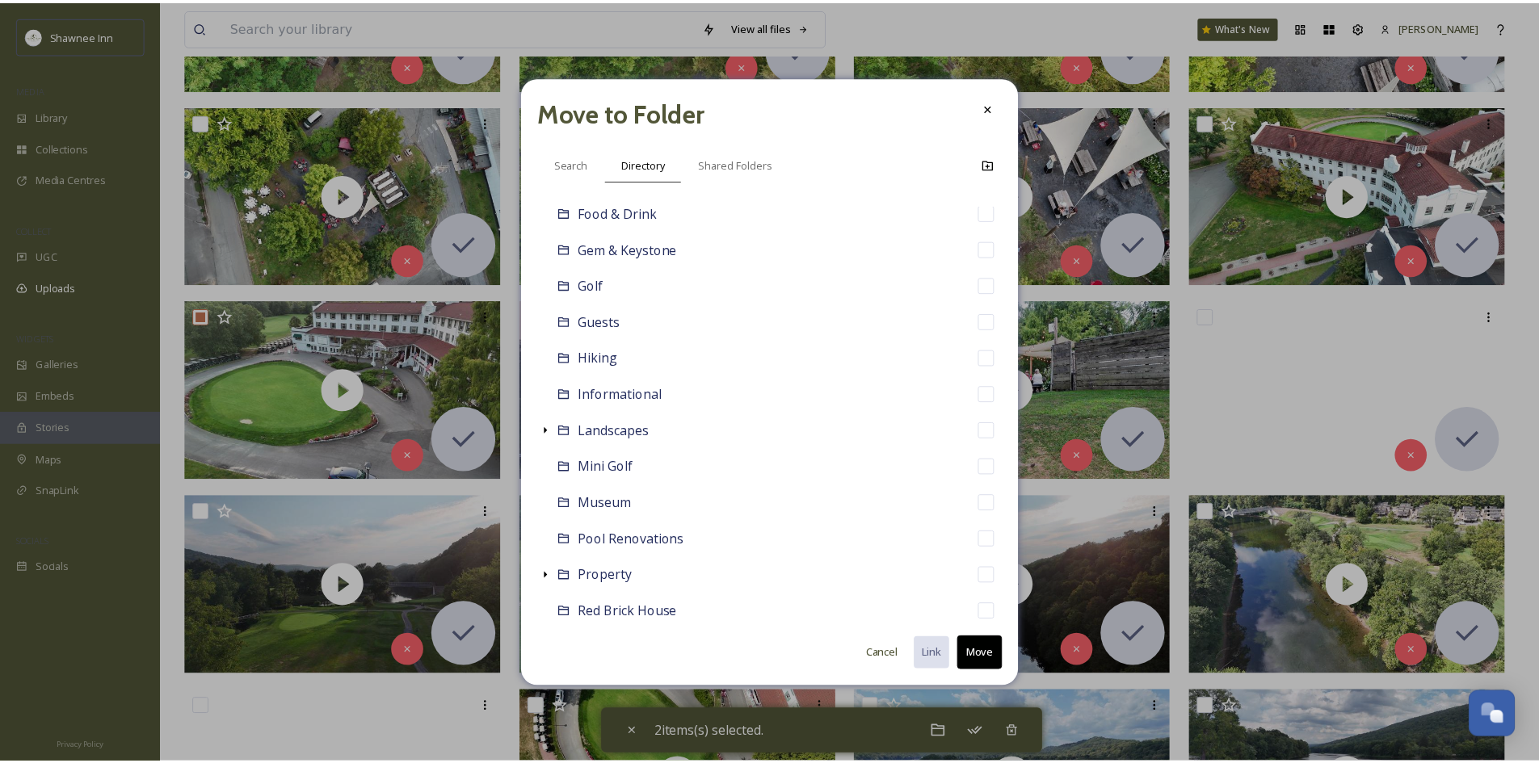
scroll to position [323, 0]
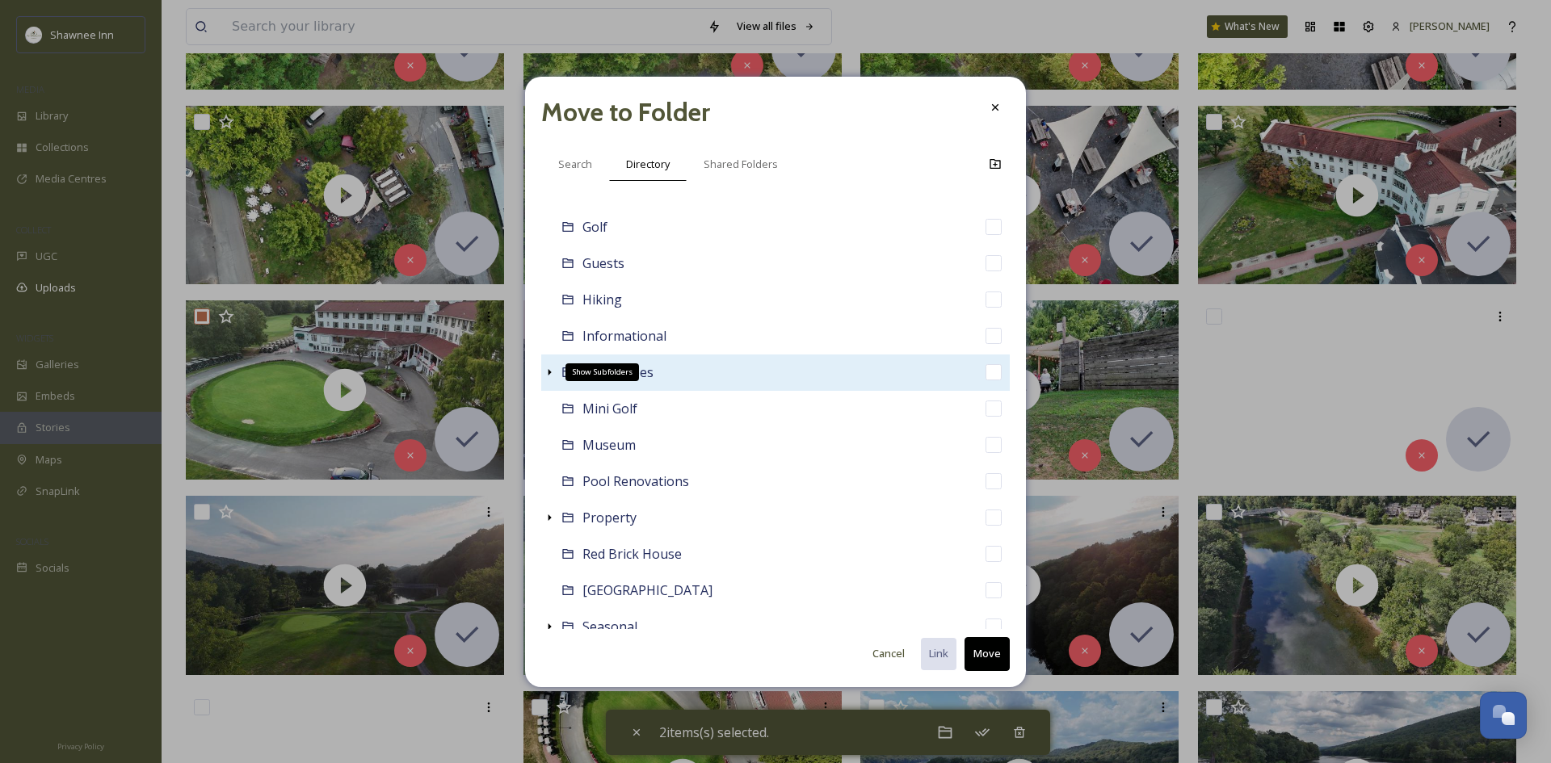
click at [547, 372] on icon at bounding box center [549, 372] width 13 height 13
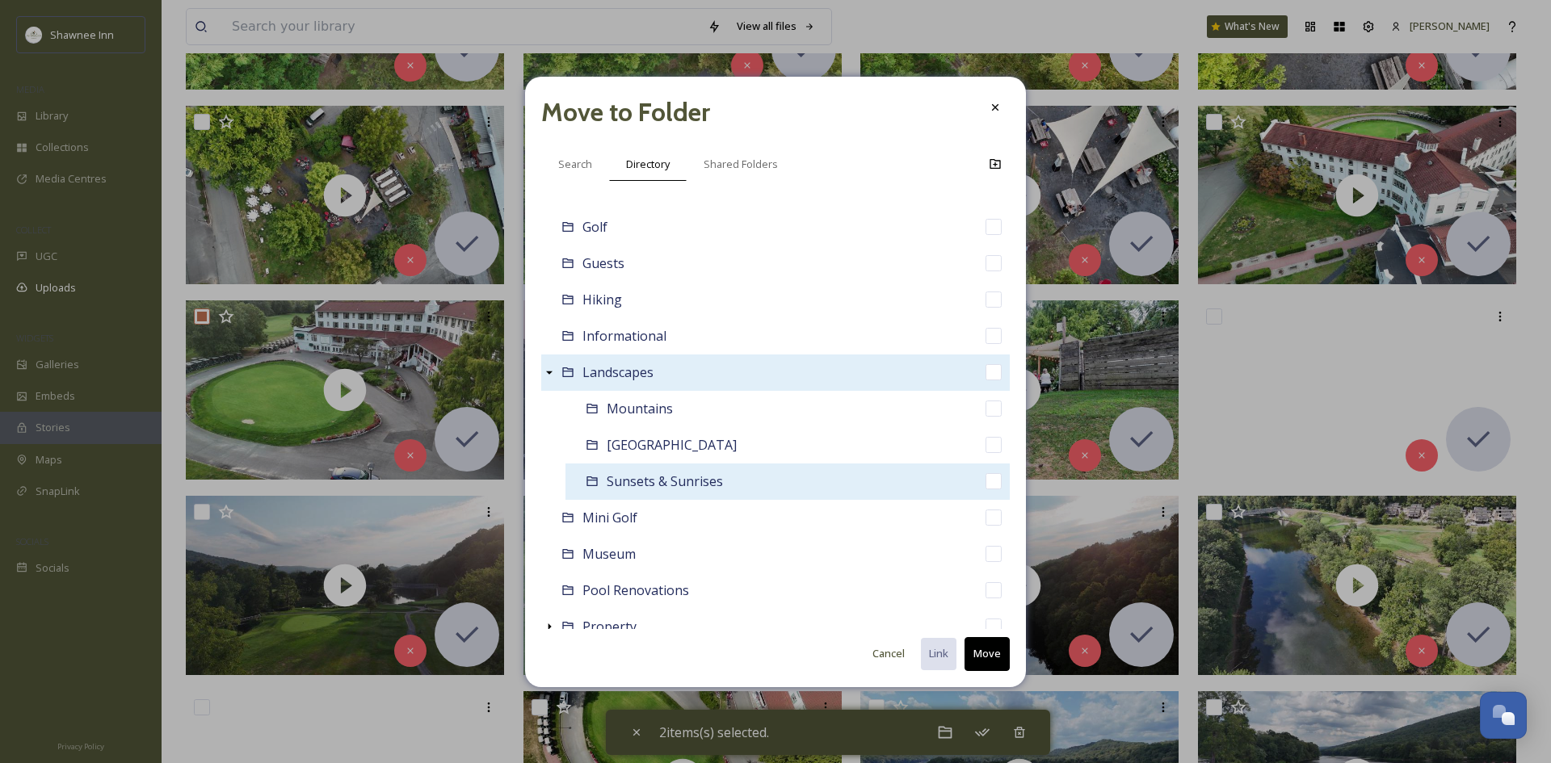
click at [620, 489] on span "Sunsets & Sunrises" at bounding box center [665, 482] width 116 height 18
checkbox input "false"
checkbox input "true"
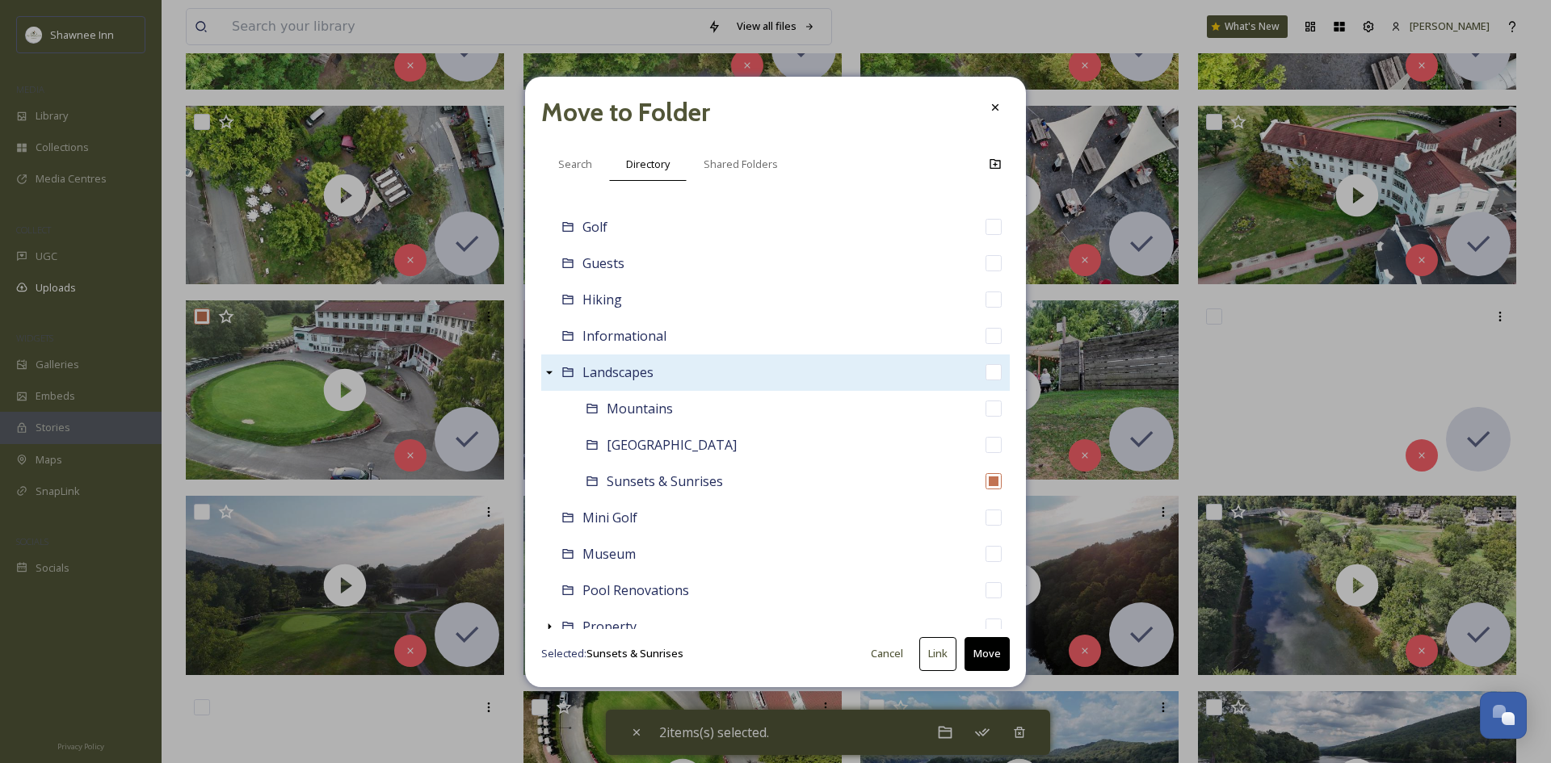
click at [985, 656] on button "Move" at bounding box center [986, 653] width 45 height 33
checkbox input "false"
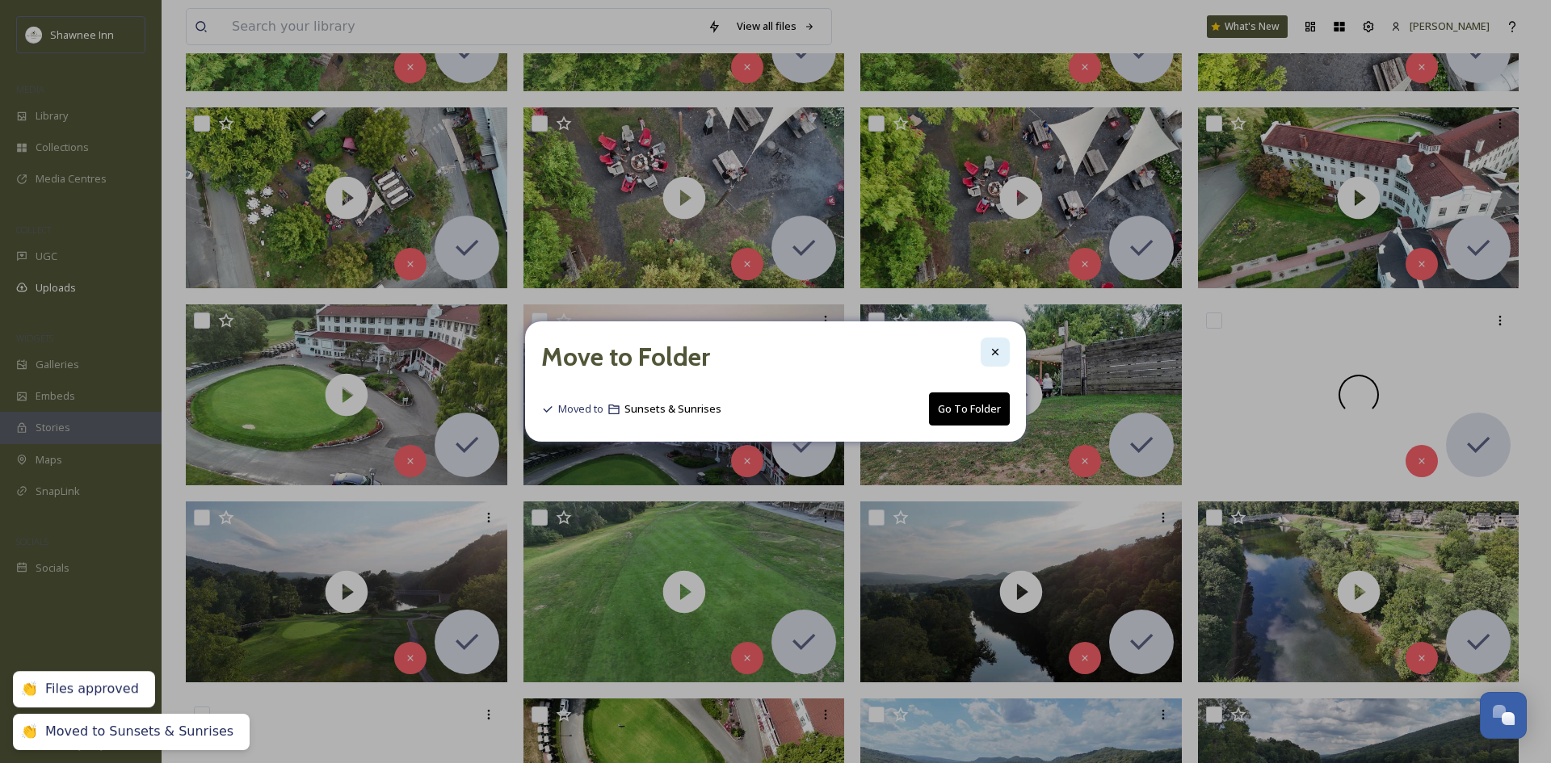
click at [992, 356] on icon at bounding box center [995, 352] width 13 height 13
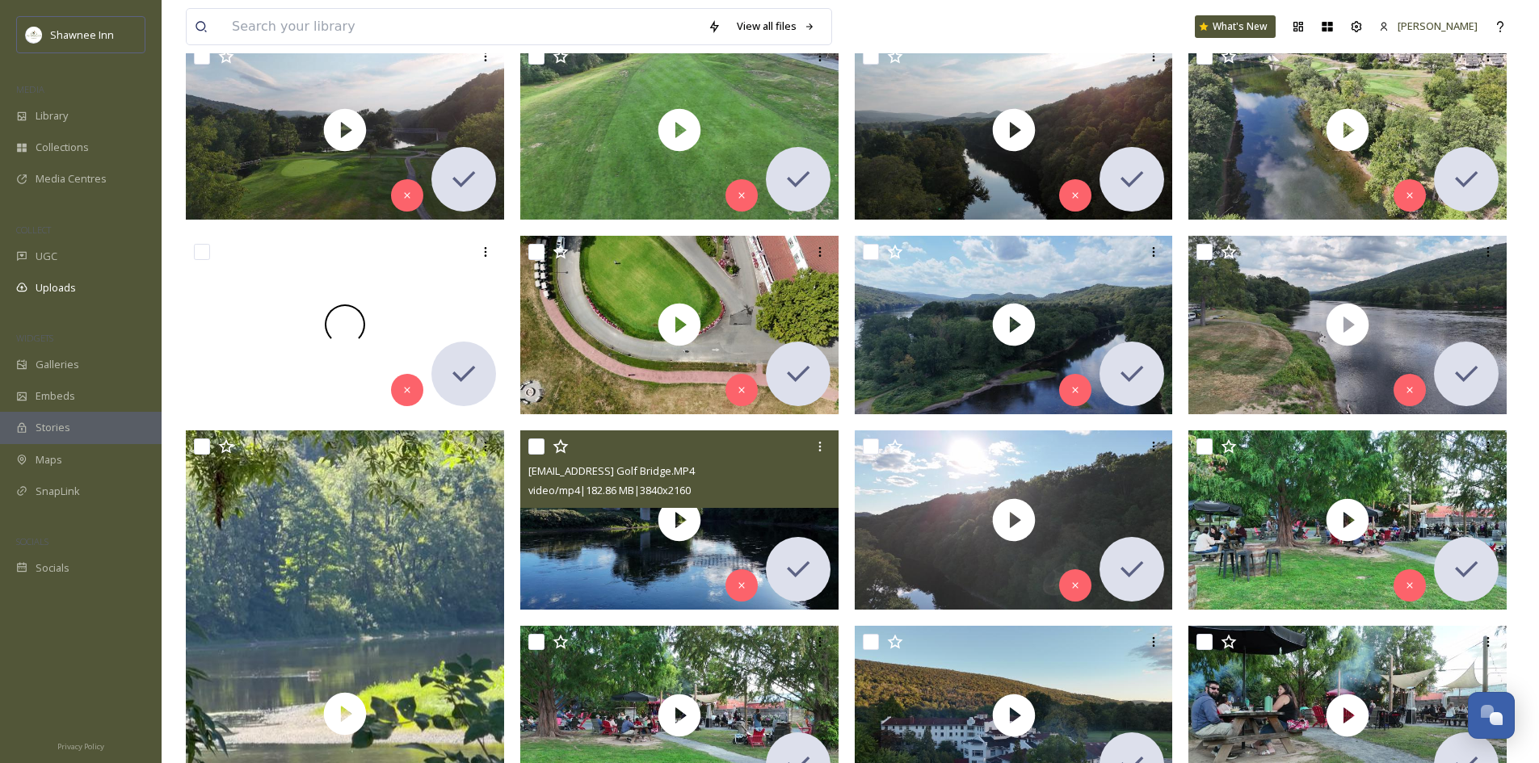
scroll to position [889, 0]
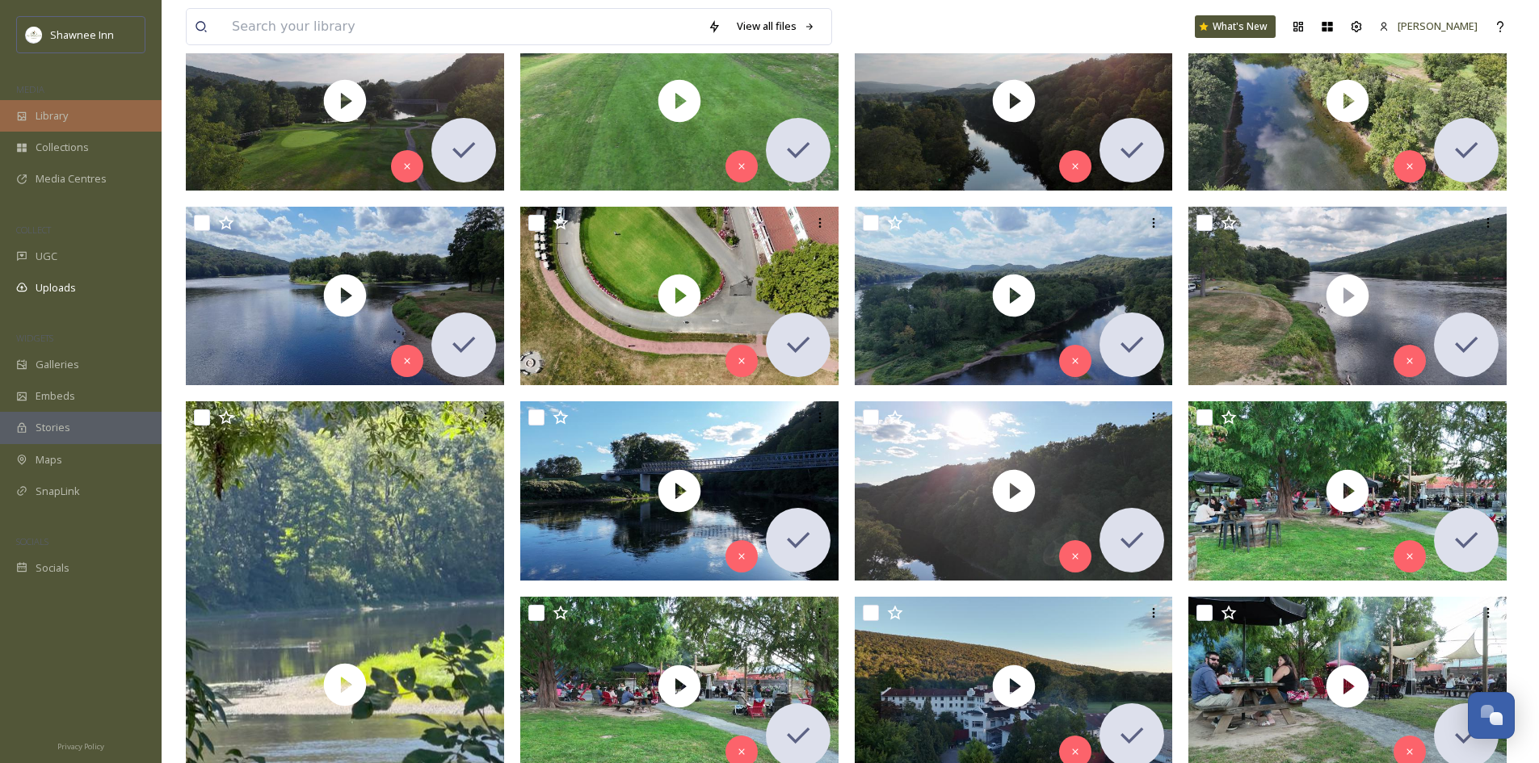
click at [84, 103] on div "Library" at bounding box center [81, 116] width 162 height 32
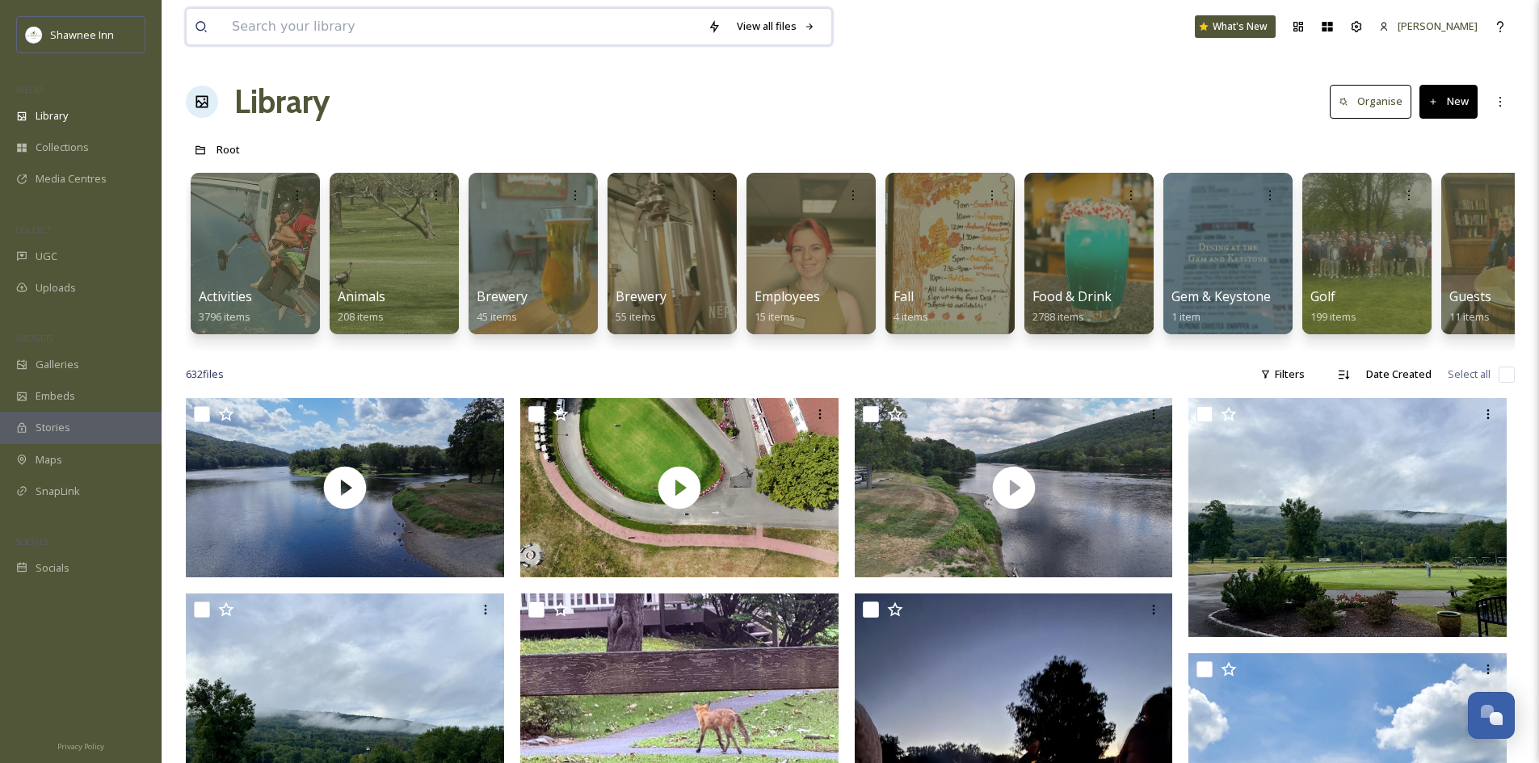
click at [350, 40] on input at bounding box center [462, 27] width 476 height 36
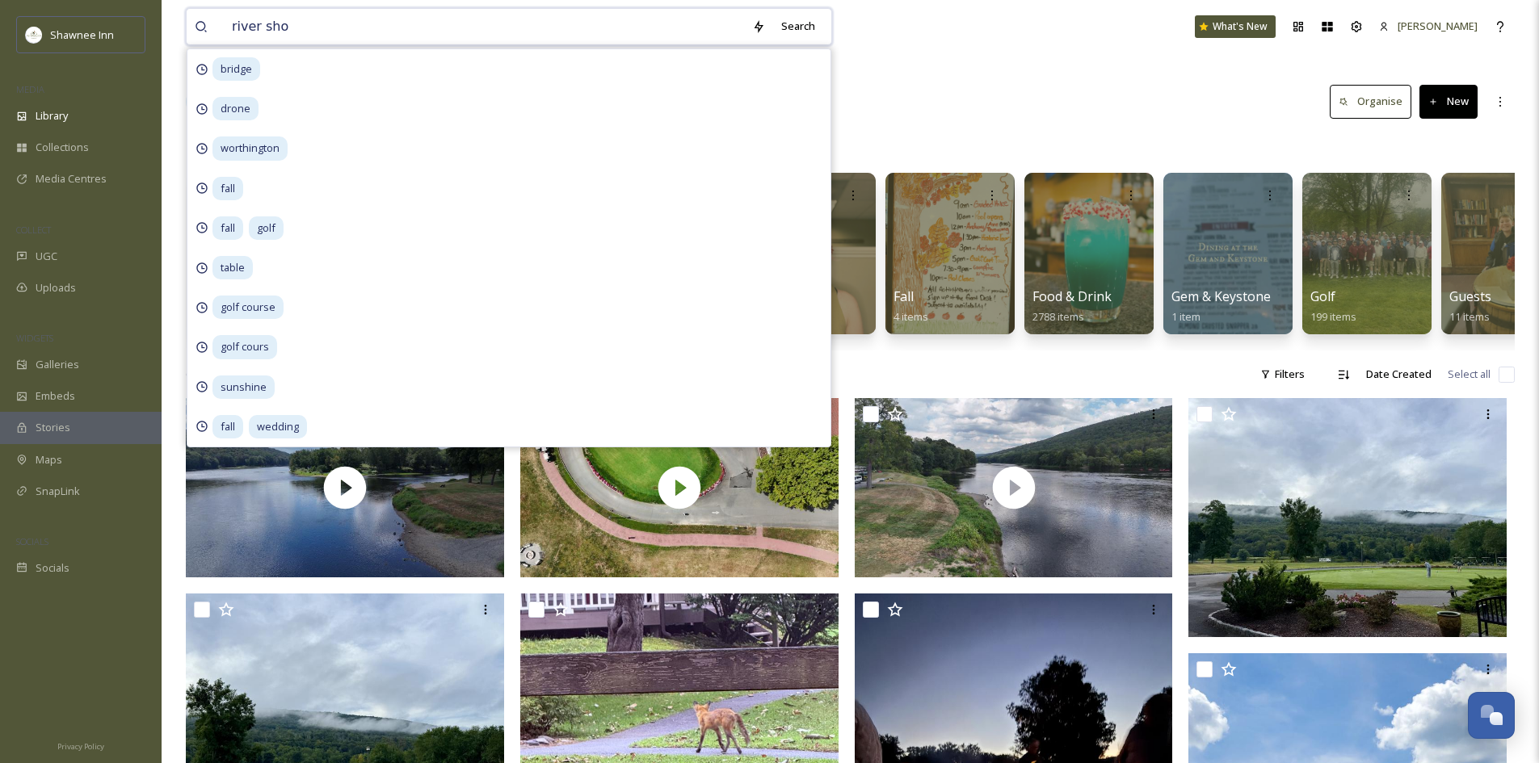
type input "river shot"
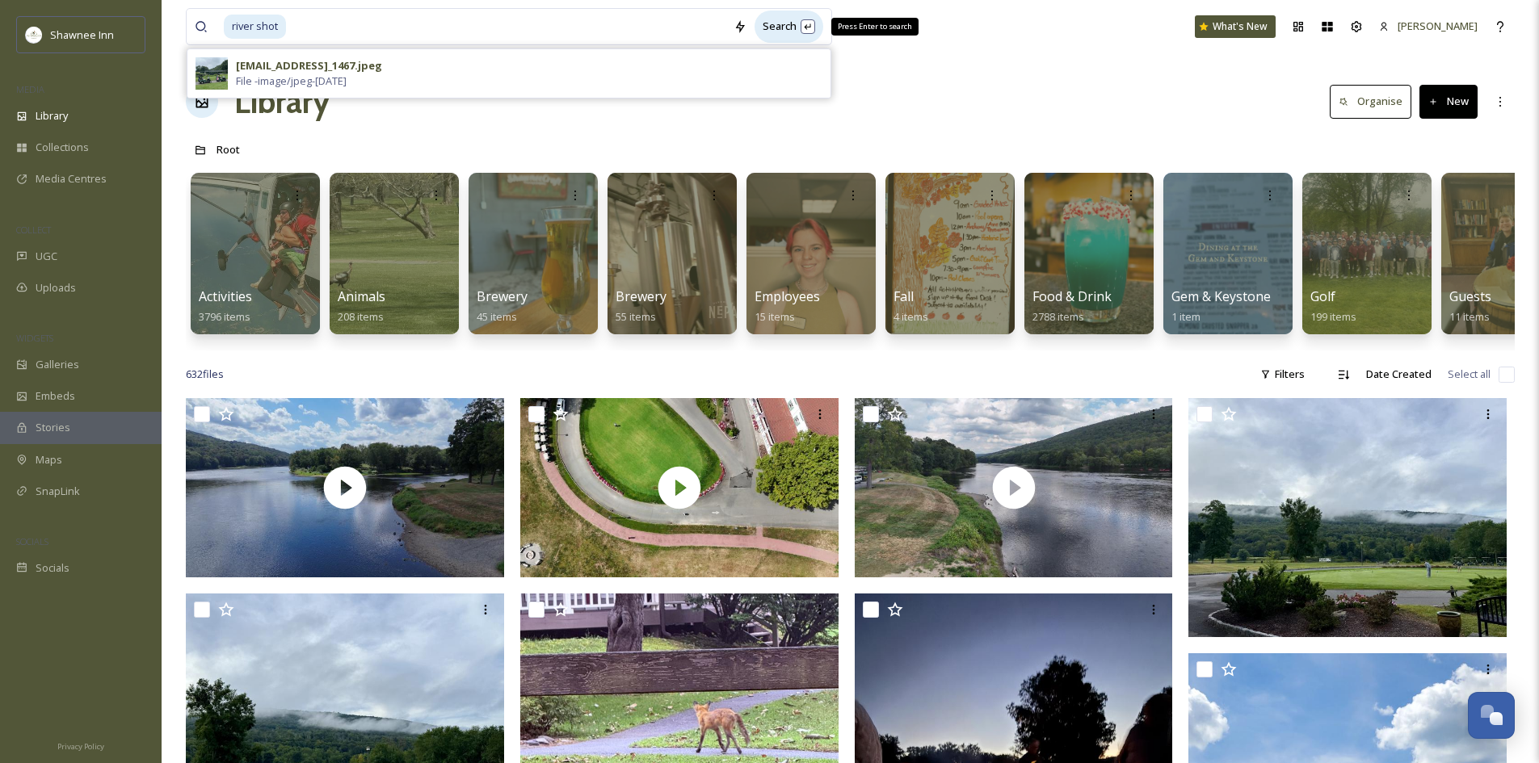
click at [783, 33] on div "Search Press Enter to search" at bounding box center [788, 27] width 69 height 32
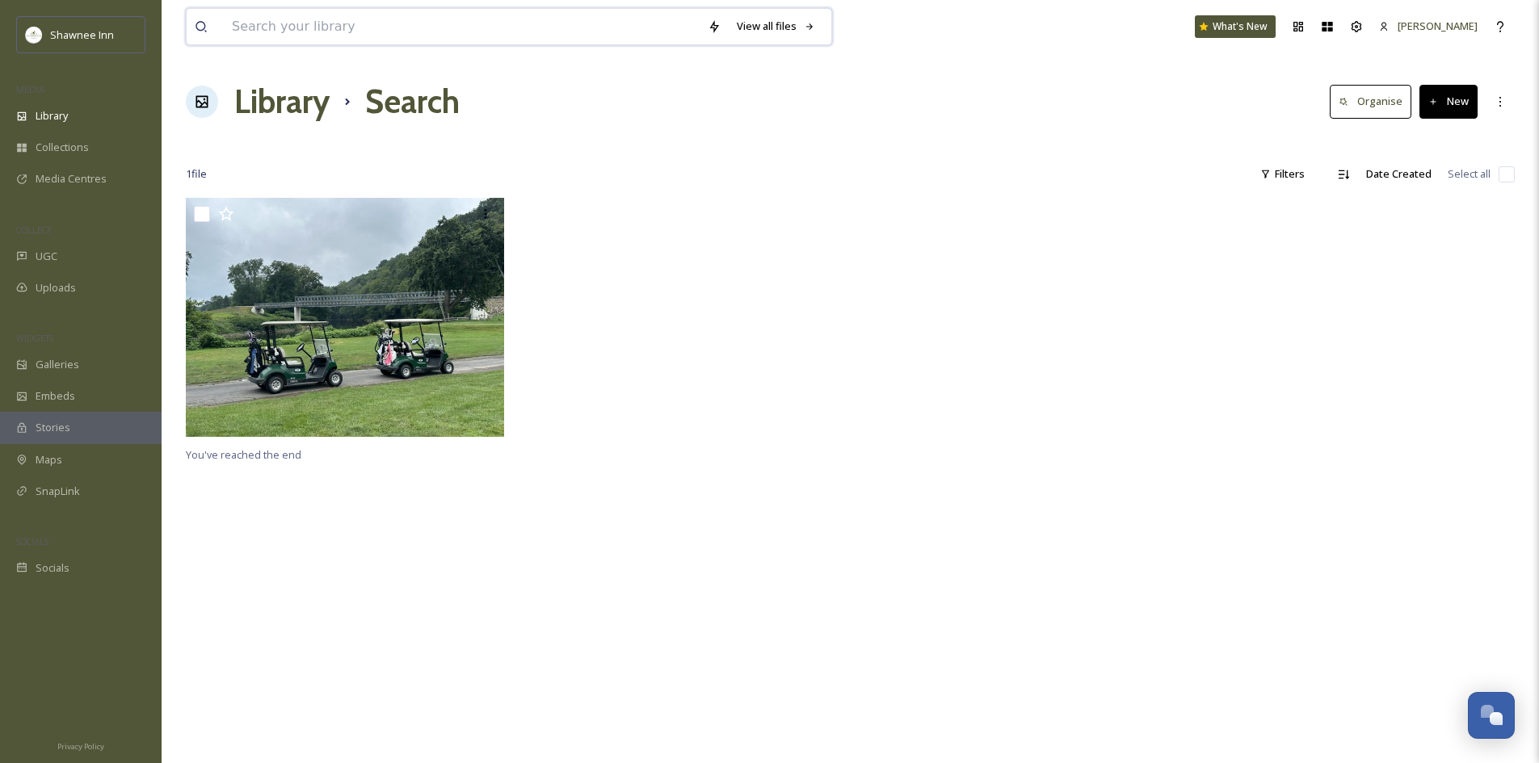
click at [288, 19] on input at bounding box center [462, 27] width 476 height 36
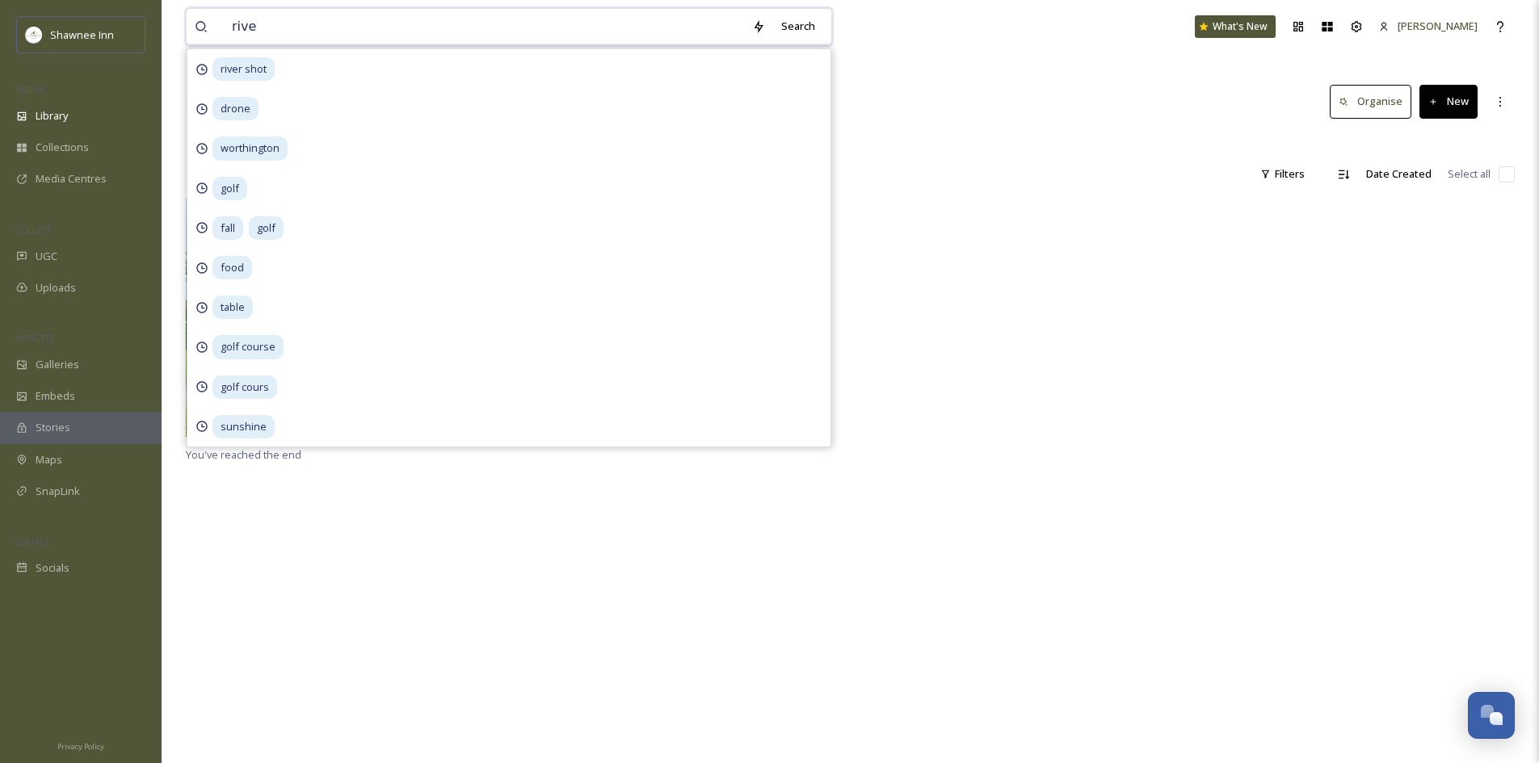
type input "river"
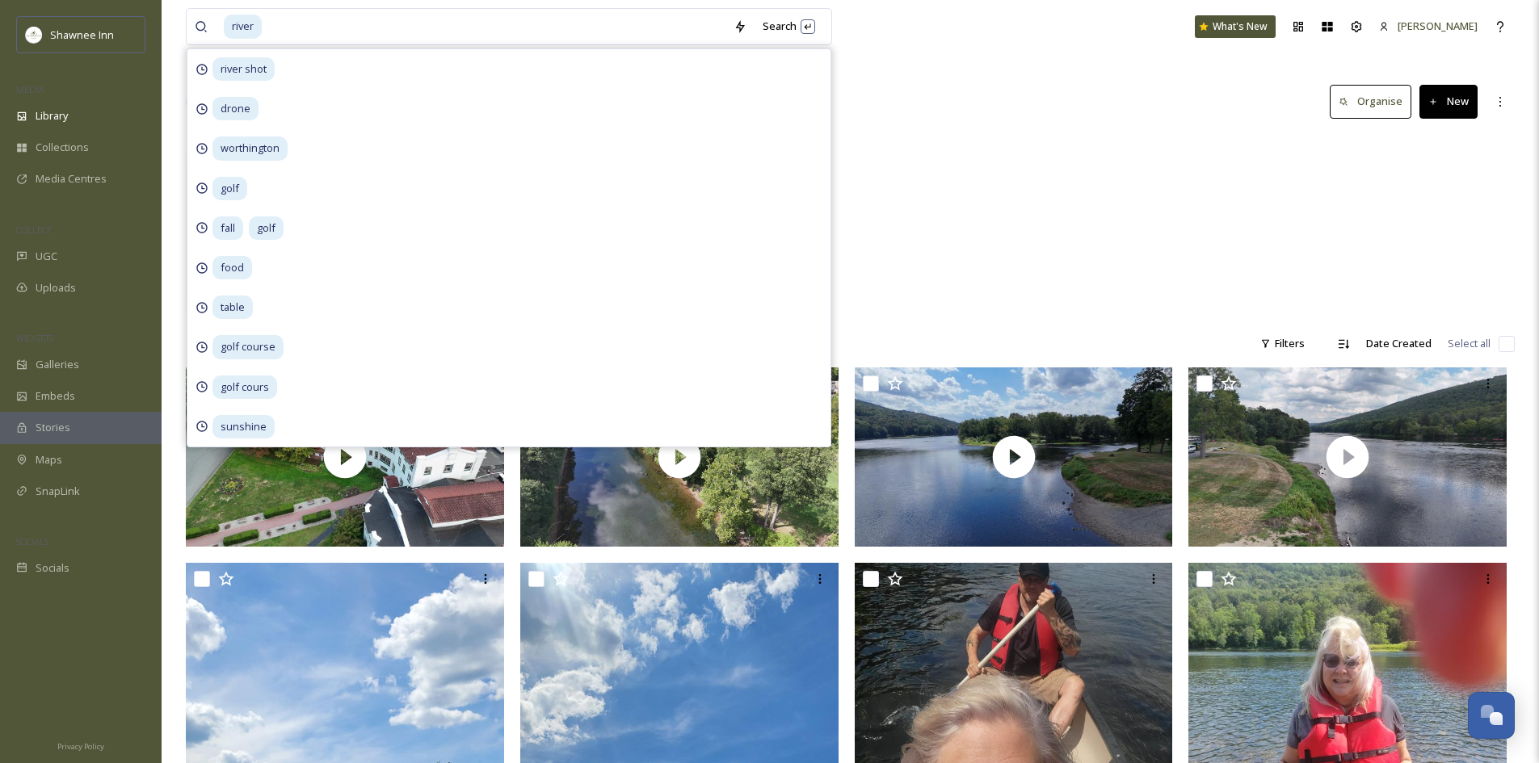
click at [960, 221] on div "[GEOGRAPHIC_DATA] 12 items Landscapes [GEOGRAPHIC_DATA] 1213 items" at bounding box center [850, 227] width 1329 height 186
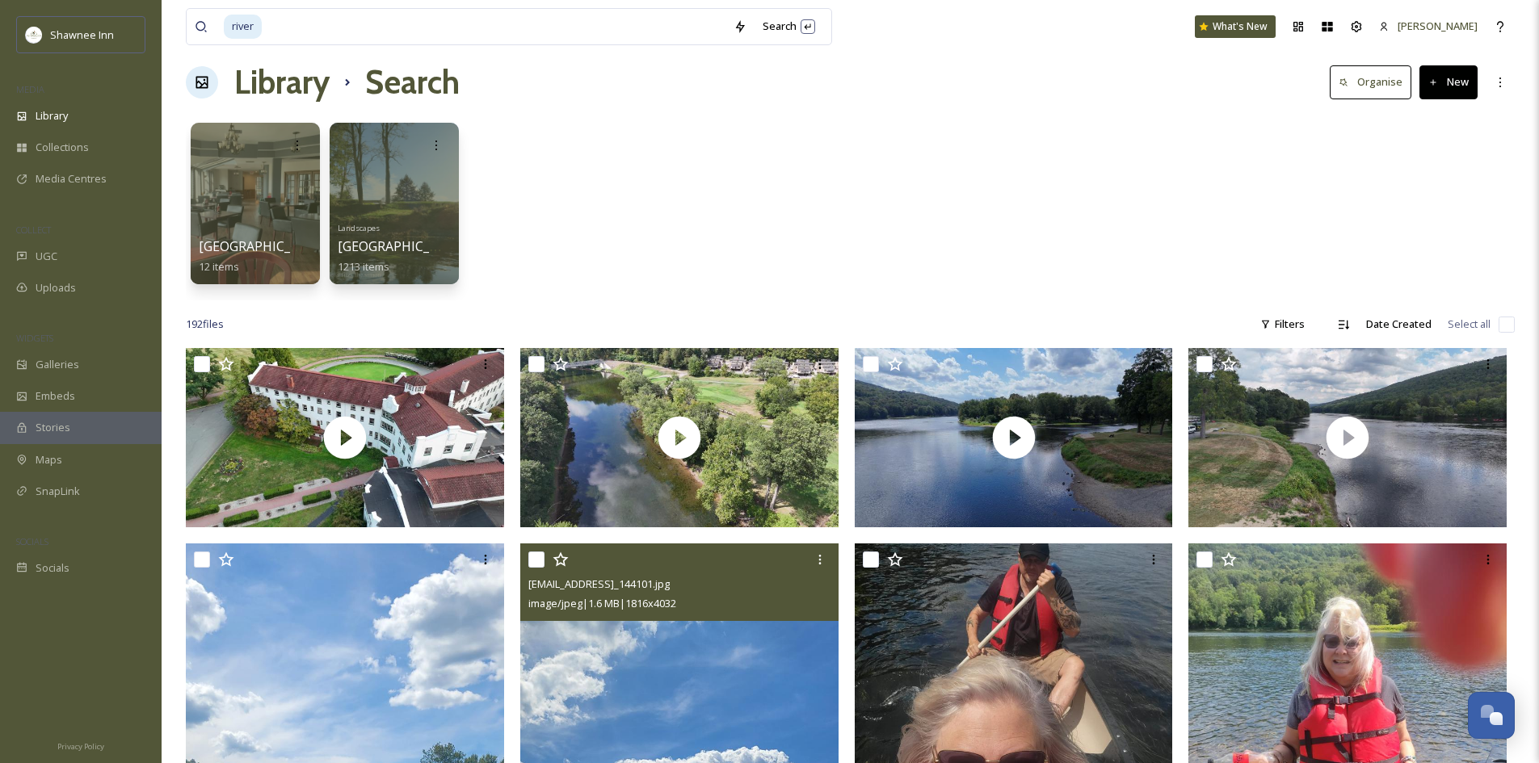
scroll to position [81, 0]
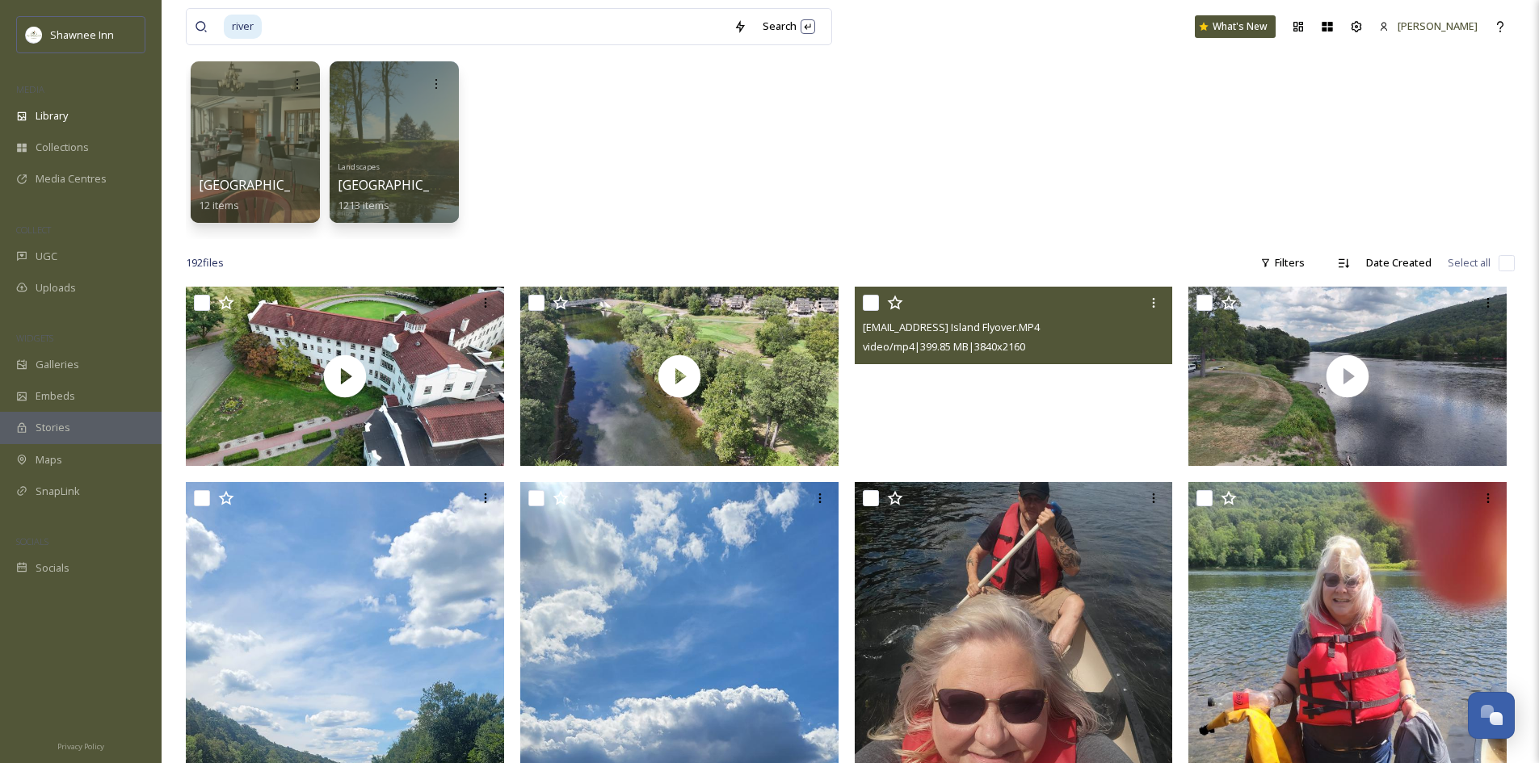
click at [1071, 433] on video "ext_1757201376.970725_archibaldmackenzie16@gmail.com-Drone Island Flyover.MP4" at bounding box center [1014, 376] width 318 height 179
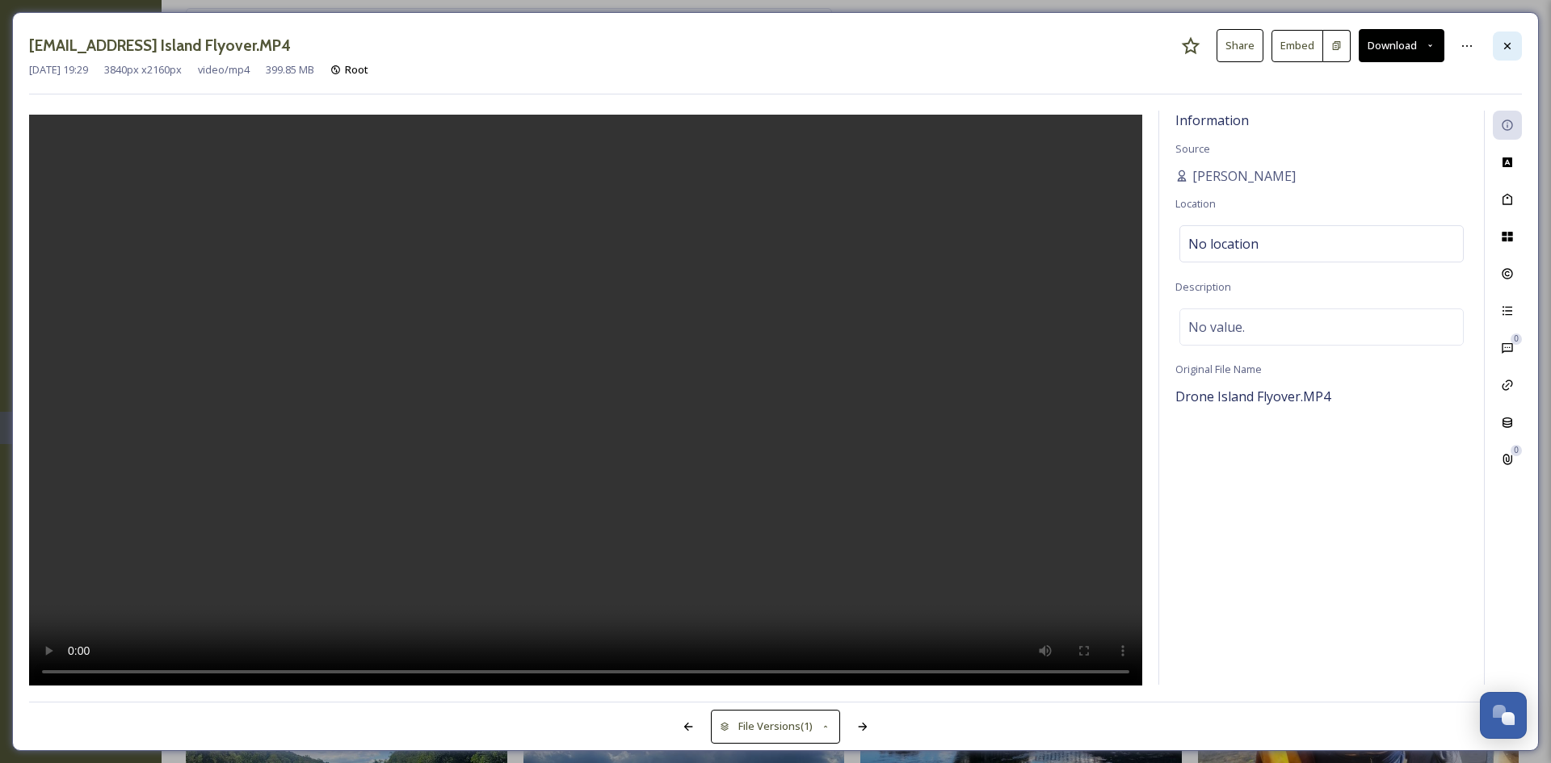
click at [1495, 53] on div at bounding box center [1507, 46] width 29 height 29
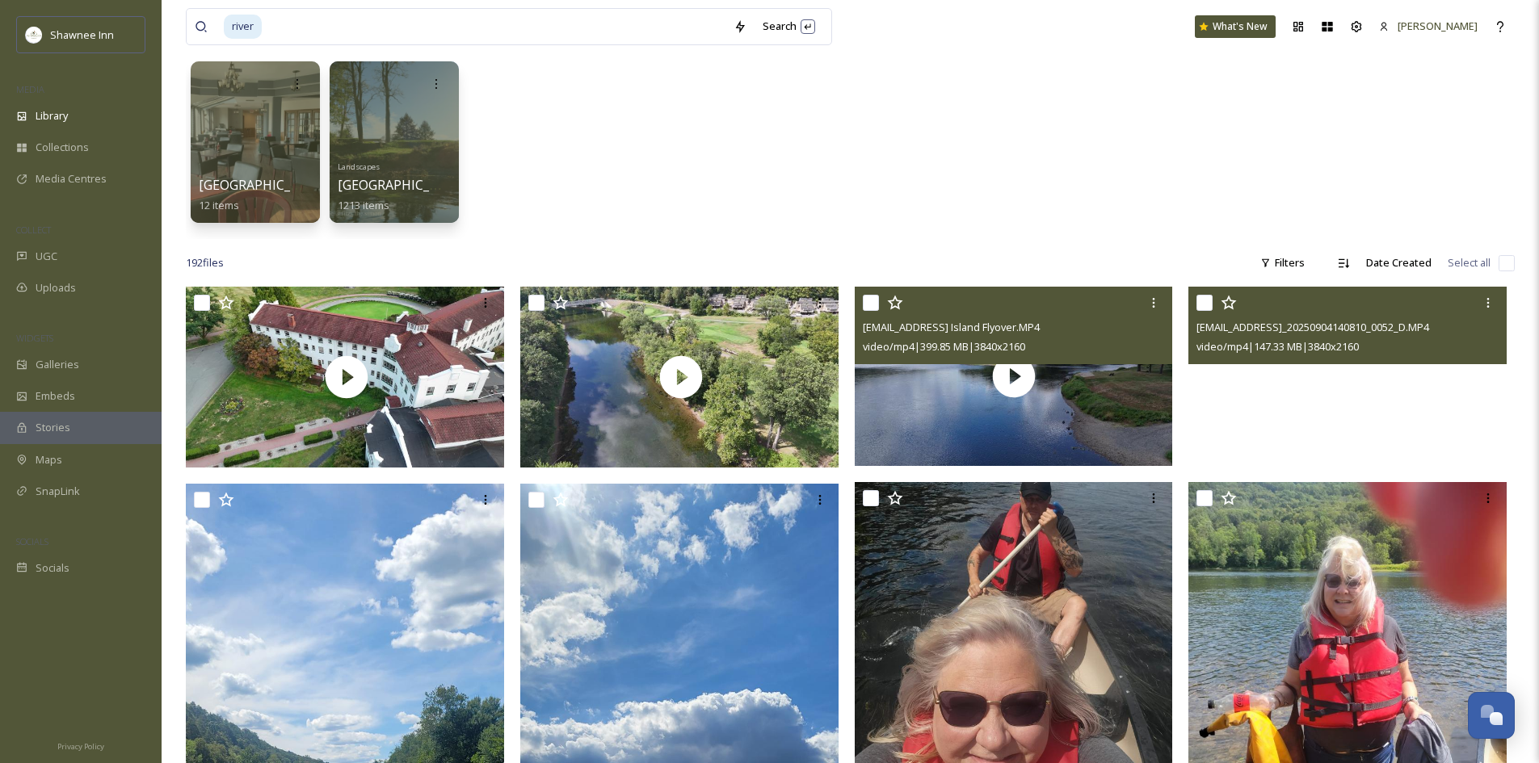
click at [1319, 397] on video "ext_1757201299.35207_archibaldmackenzie16@gmail.com-DJI_20250904140810_0052_D.M…" at bounding box center [1347, 376] width 318 height 179
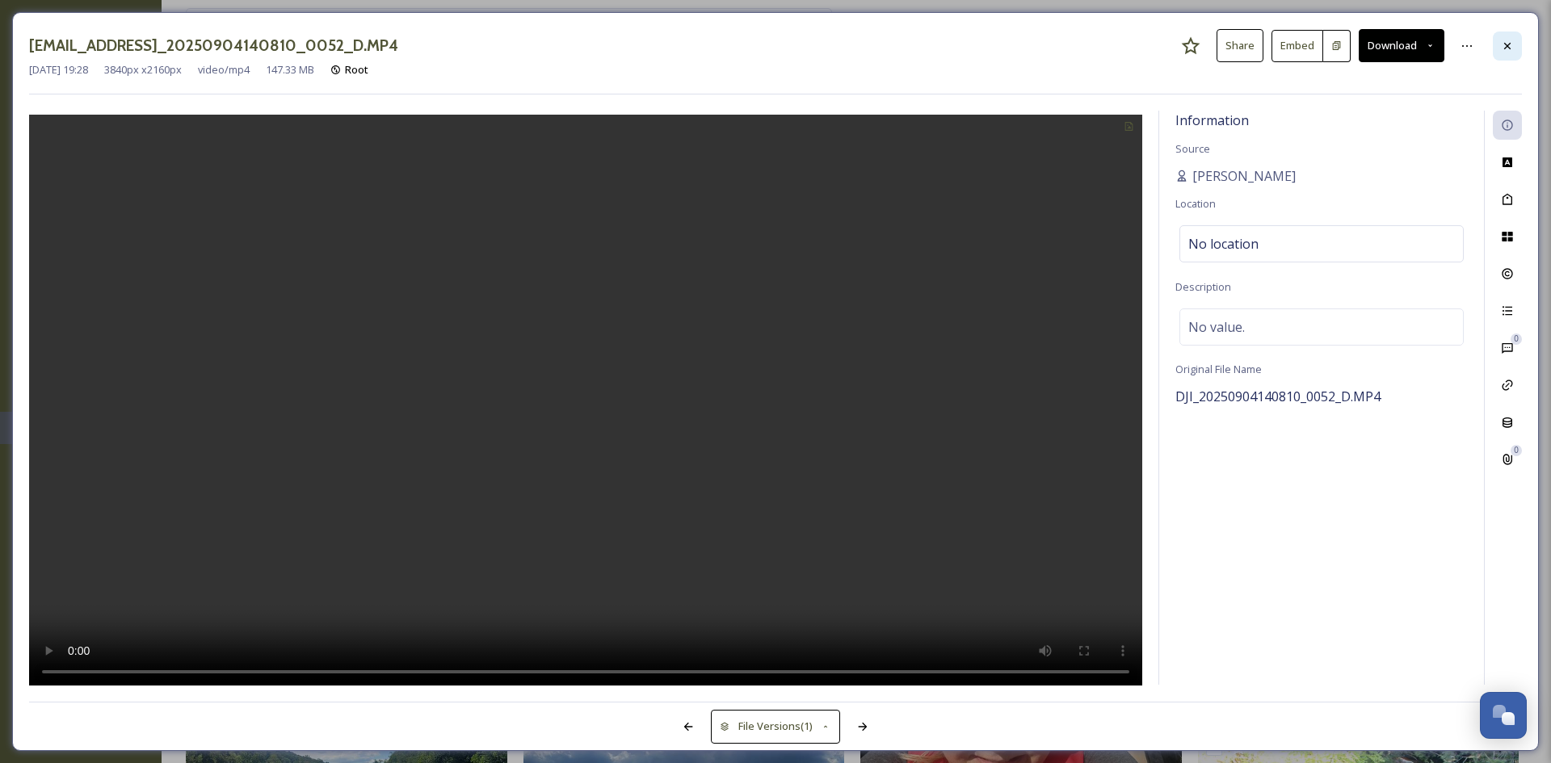
click at [1494, 45] on div at bounding box center [1507, 46] width 29 height 29
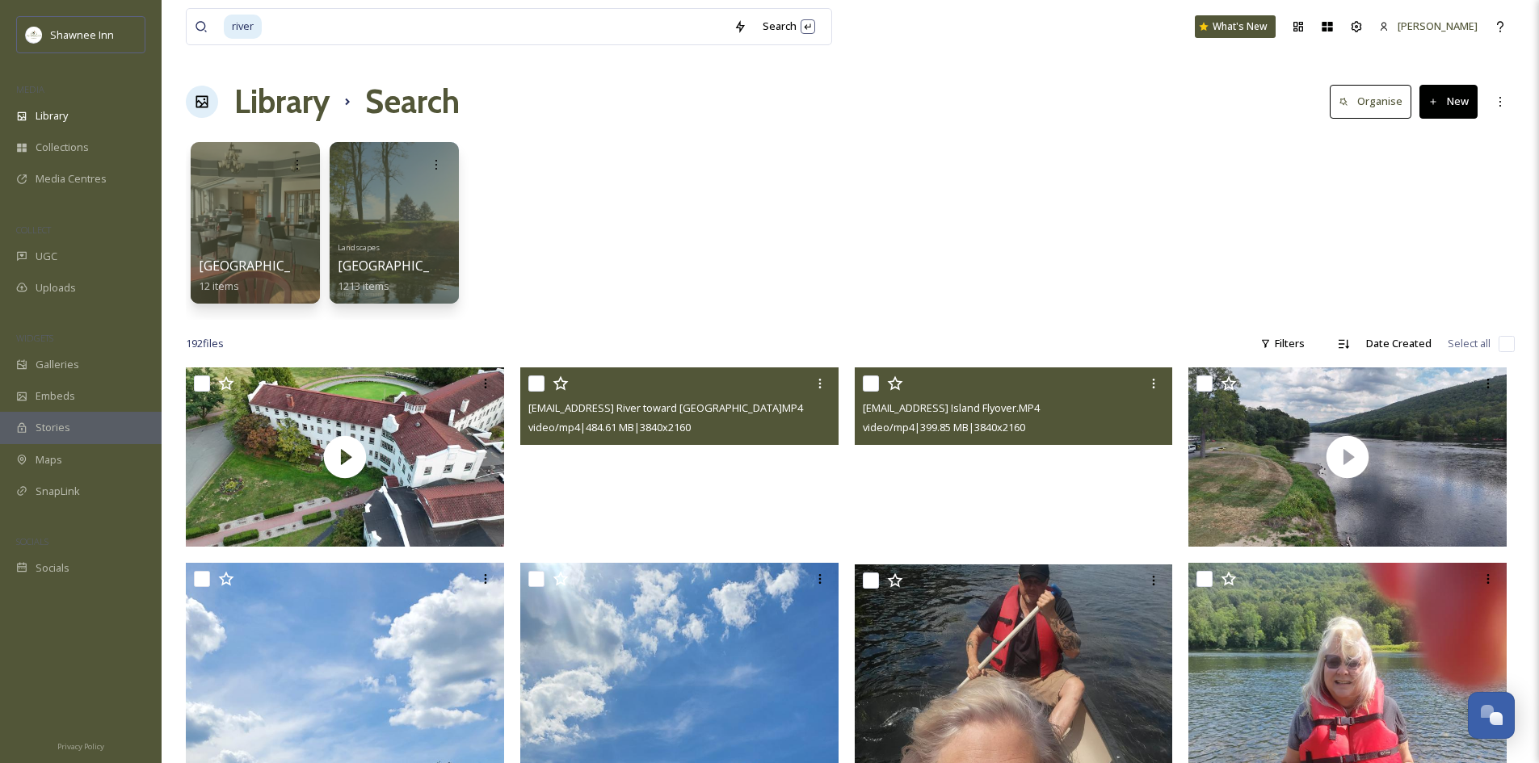
click at [719, 502] on video "ext_1757201384.34786_archibaldmackenzie16@gmail.com-Drone River toward Golf Bri…" at bounding box center [679, 457] width 318 height 179
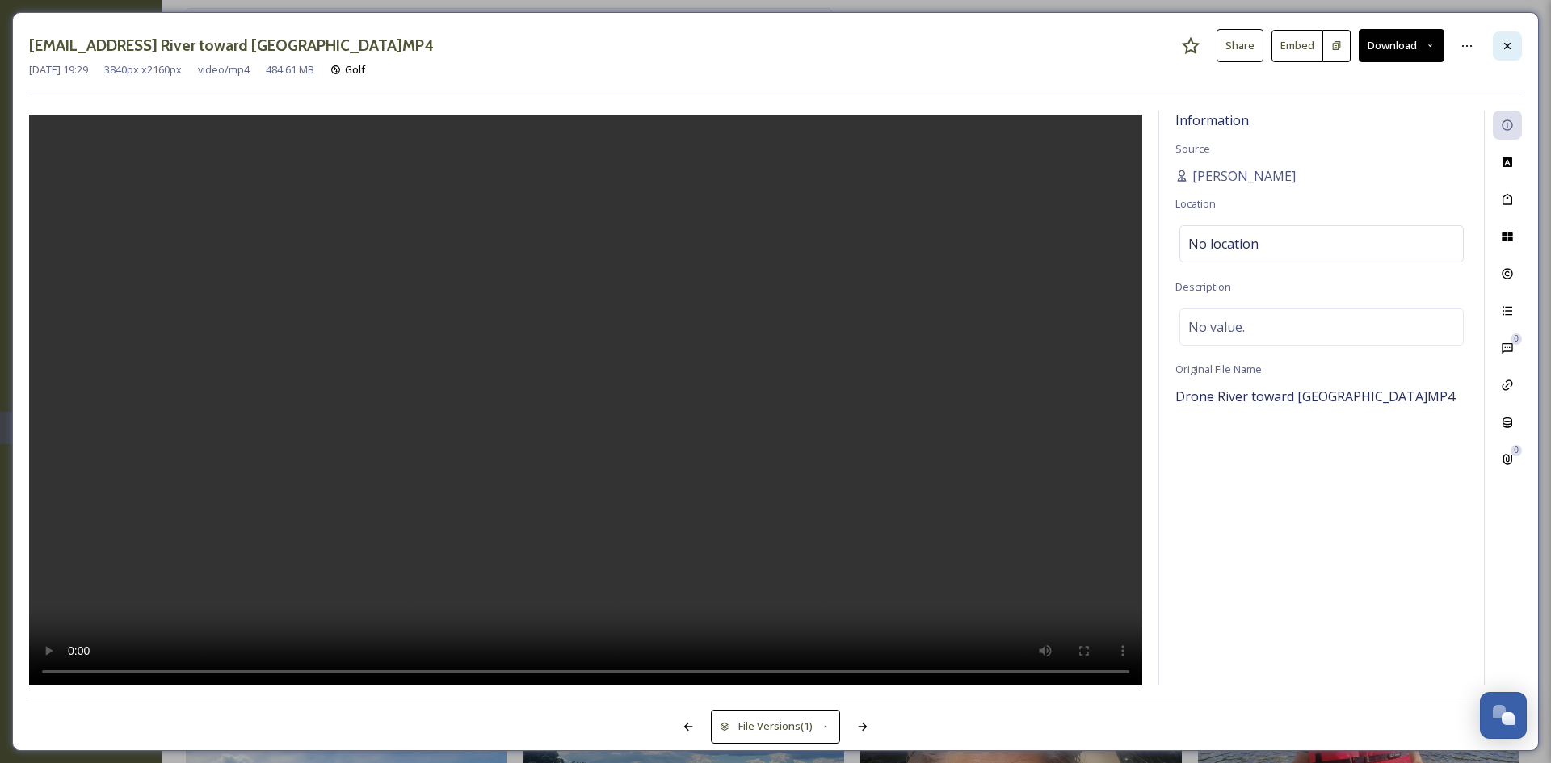
click at [1507, 46] on icon at bounding box center [1507, 45] width 6 height 6
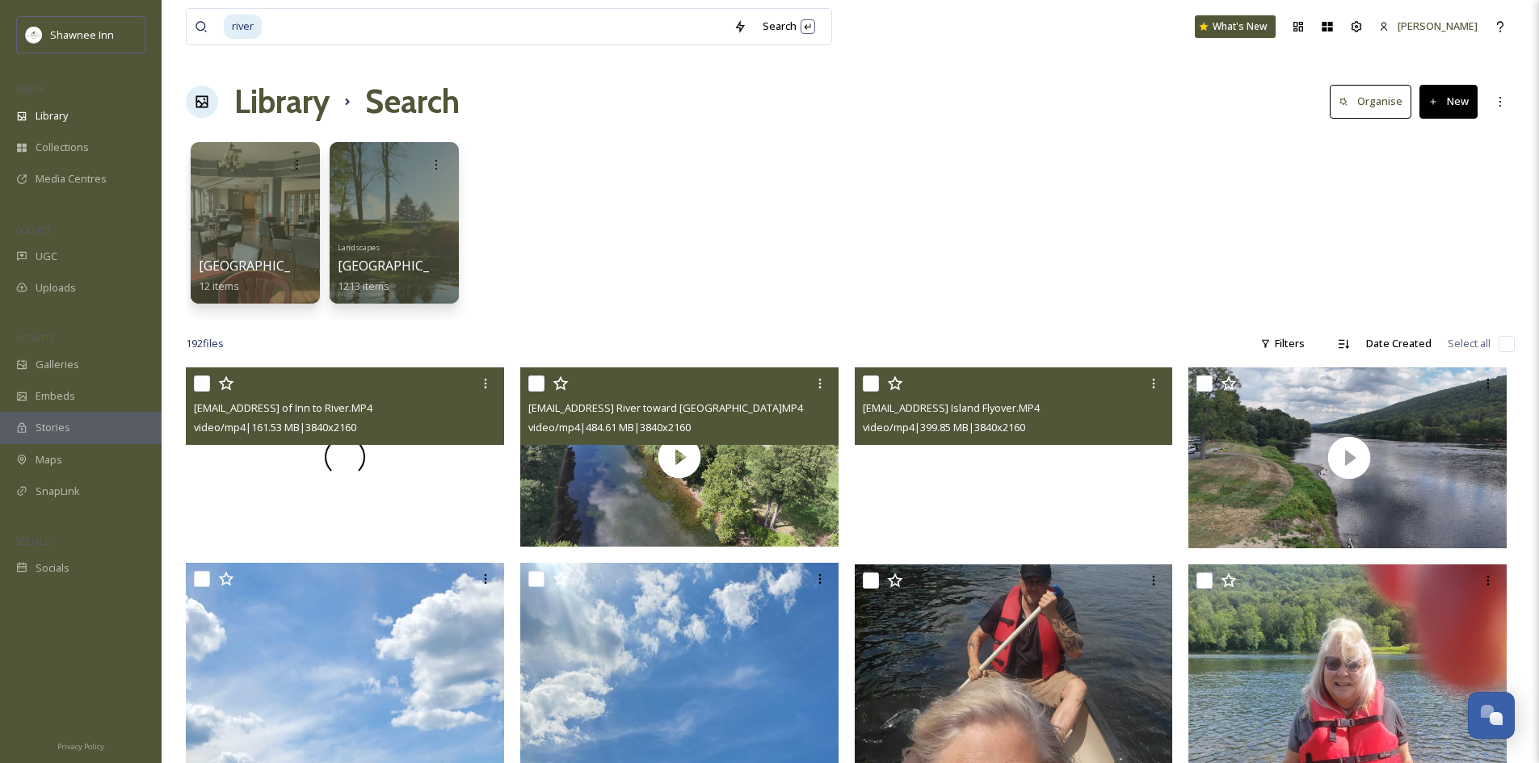
click at [330, 468] on span at bounding box center [344, 457] width 53 height 53
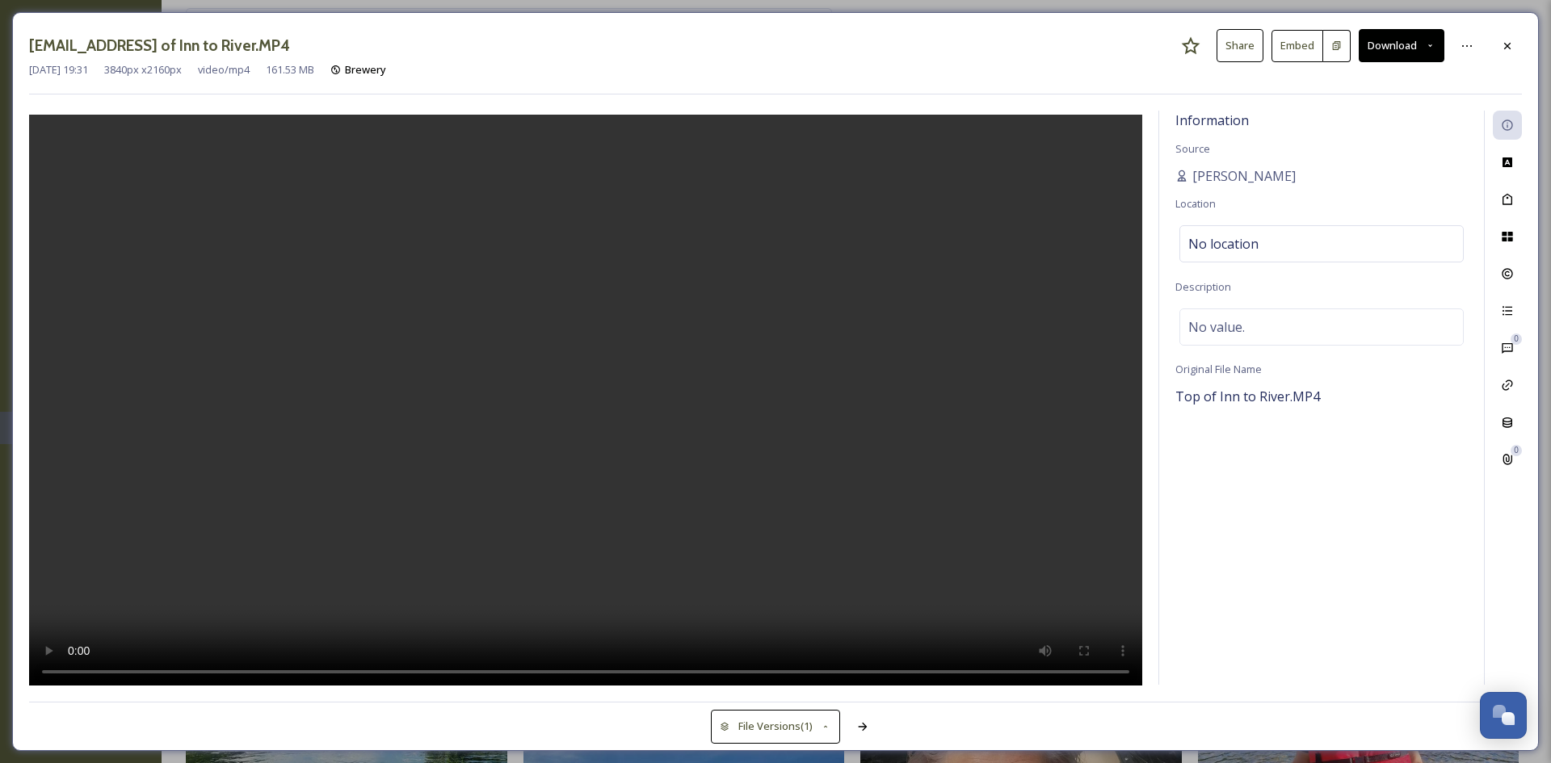
click at [1381, 43] on button "Download" at bounding box center [1402, 45] width 86 height 33
click at [1322, 120] on span "Download Large (2000 x 1125)" at bounding box center [1354, 114] width 142 height 15
click at [1515, 44] on div at bounding box center [1507, 46] width 29 height 29
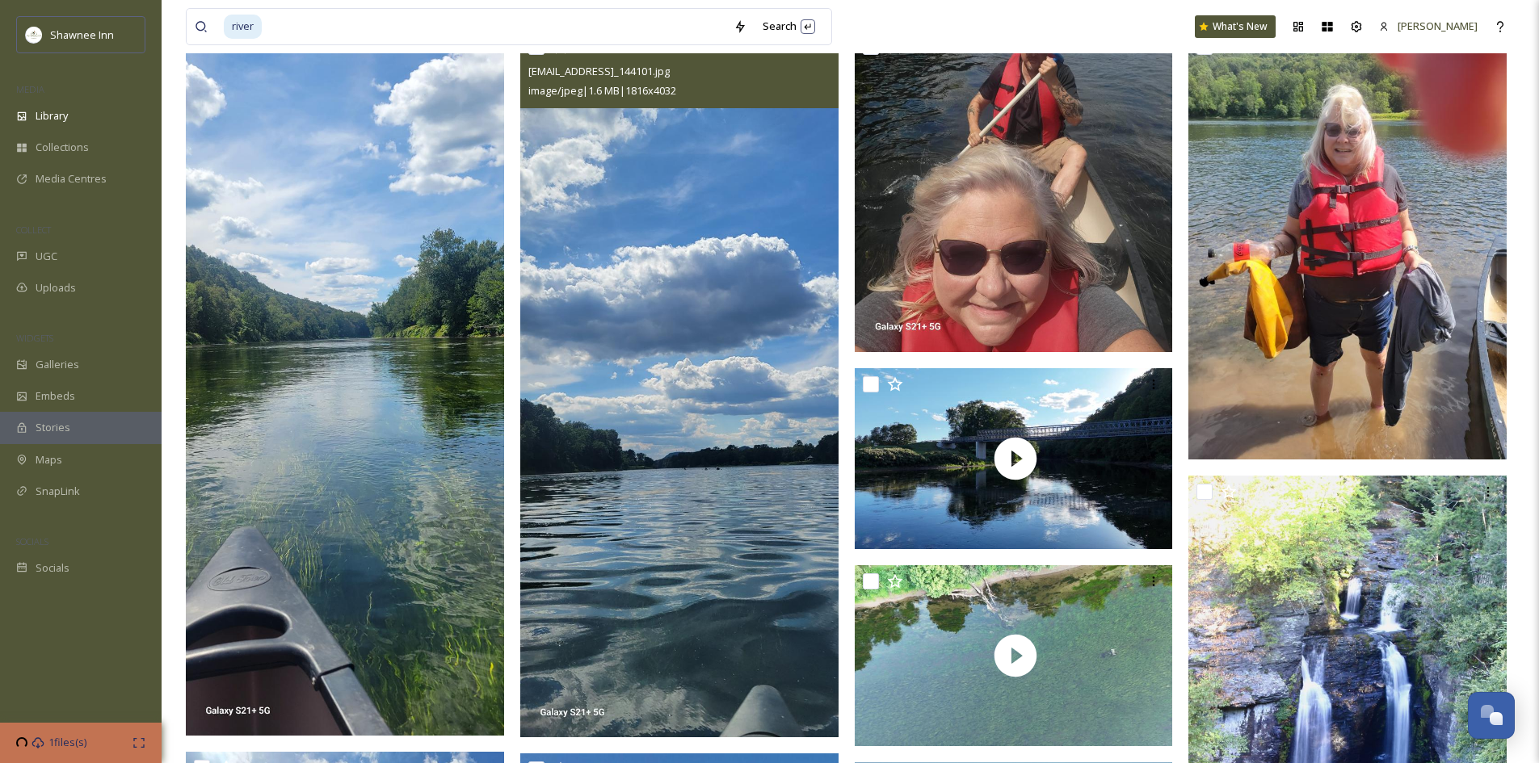
scroll to position [565, 0]
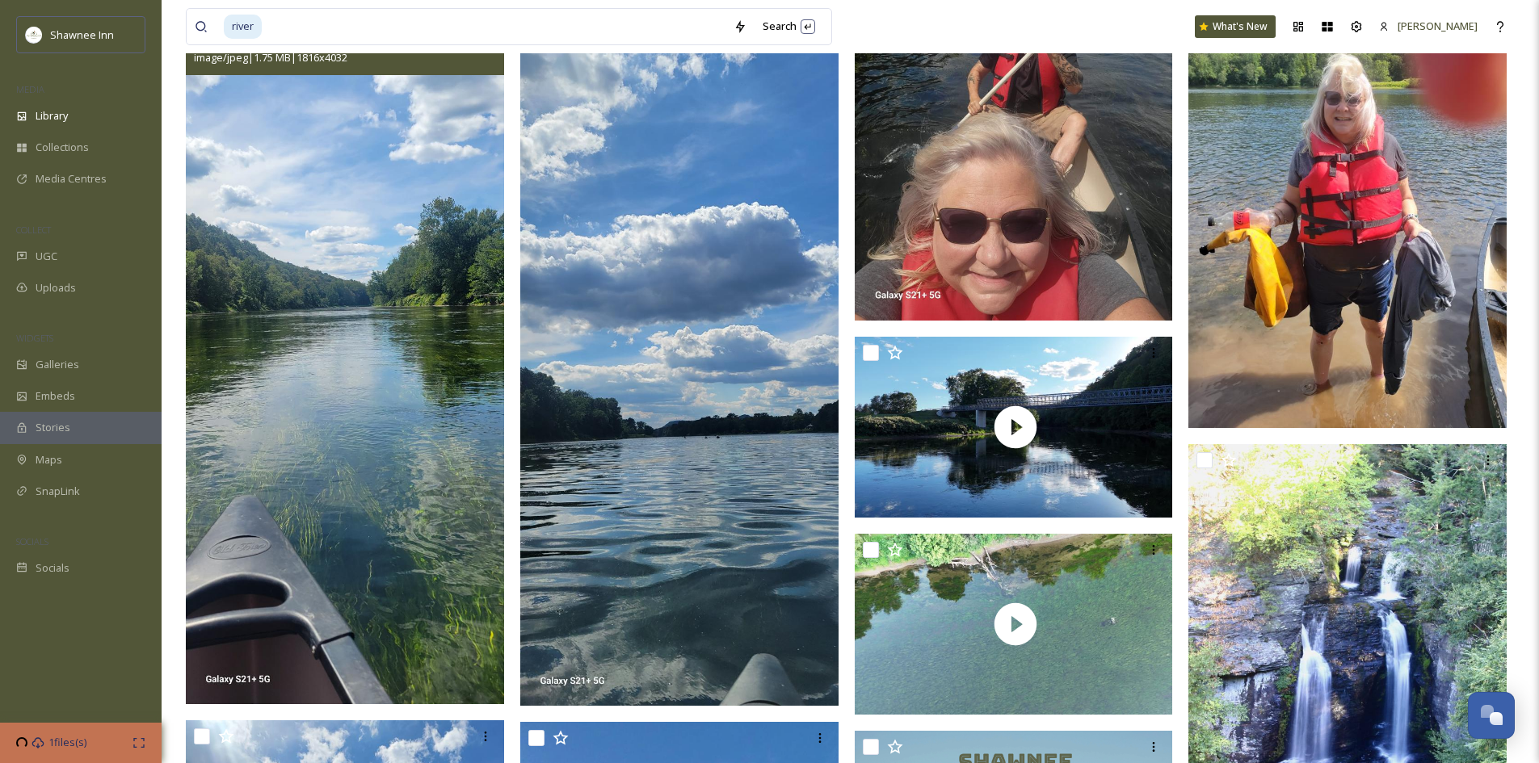
click at [417, 403] on img at bounding box center [345, 351] width 318 height 707
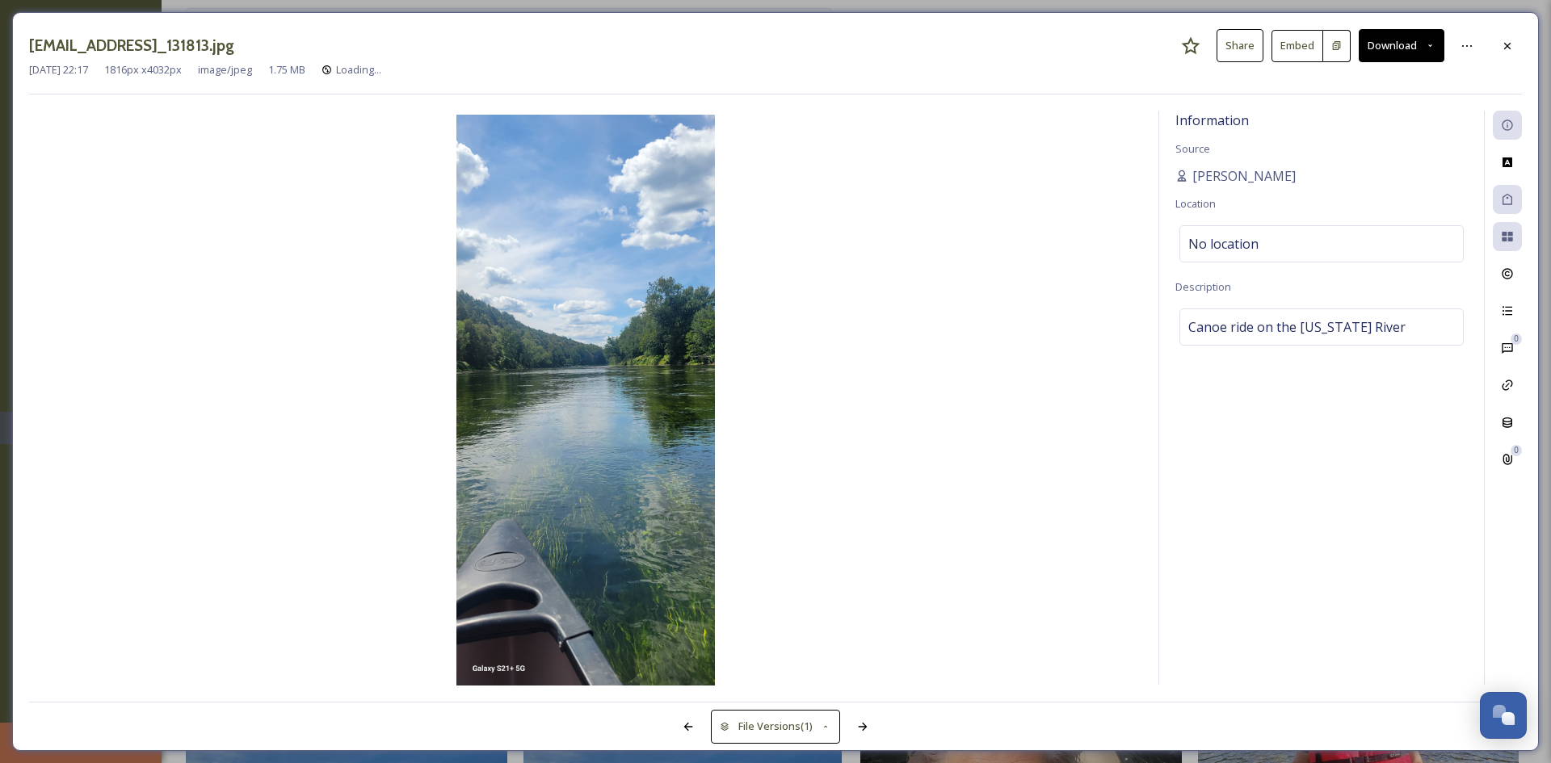
click at [1402, 49] on button "Download" at bounding box center [1402, 45] width 86 height 33
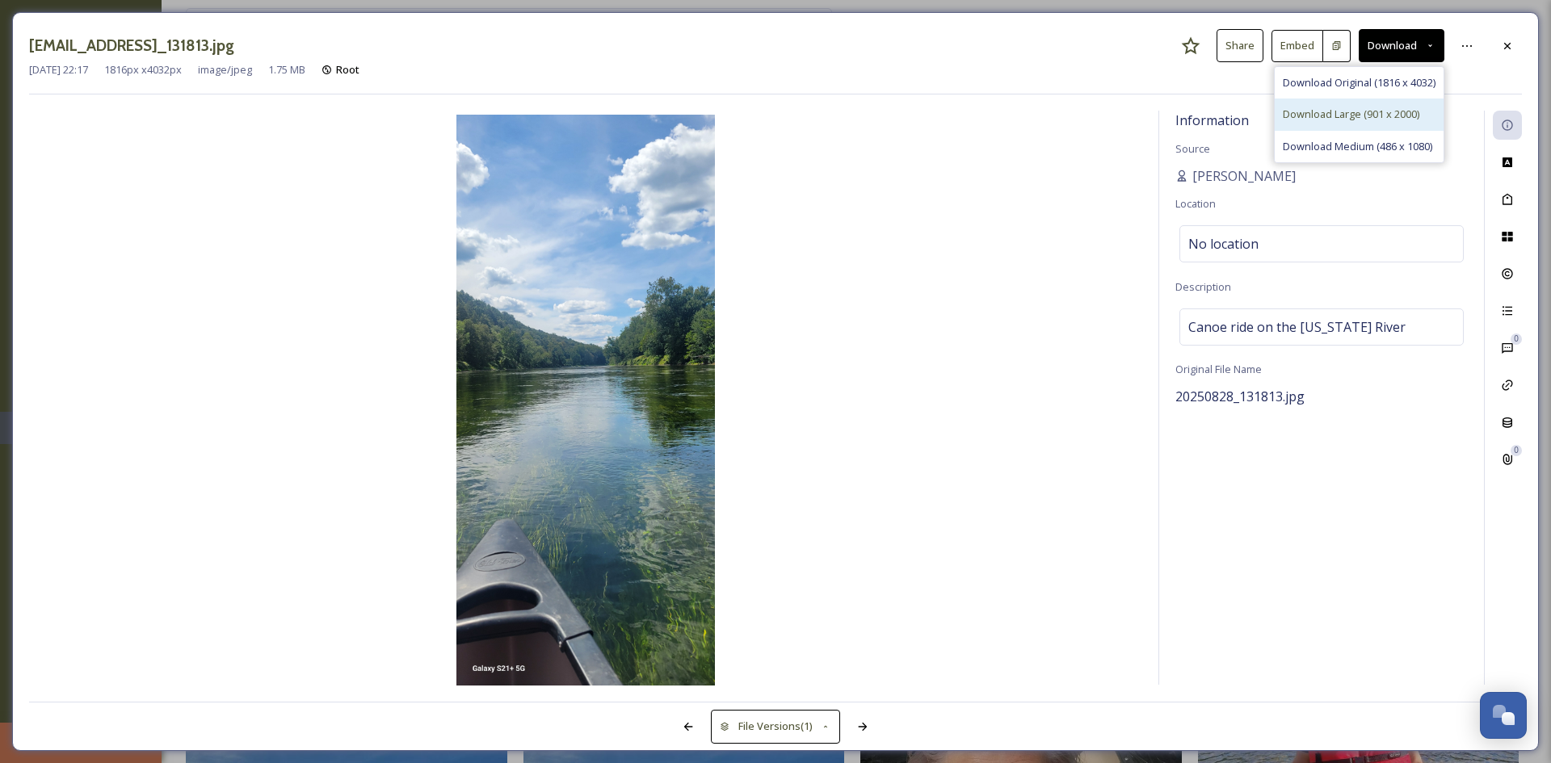
click at [1380, 111] on span "Download Large (901 x 2000)" at bounding box center [1351, 114] width 137 height 15
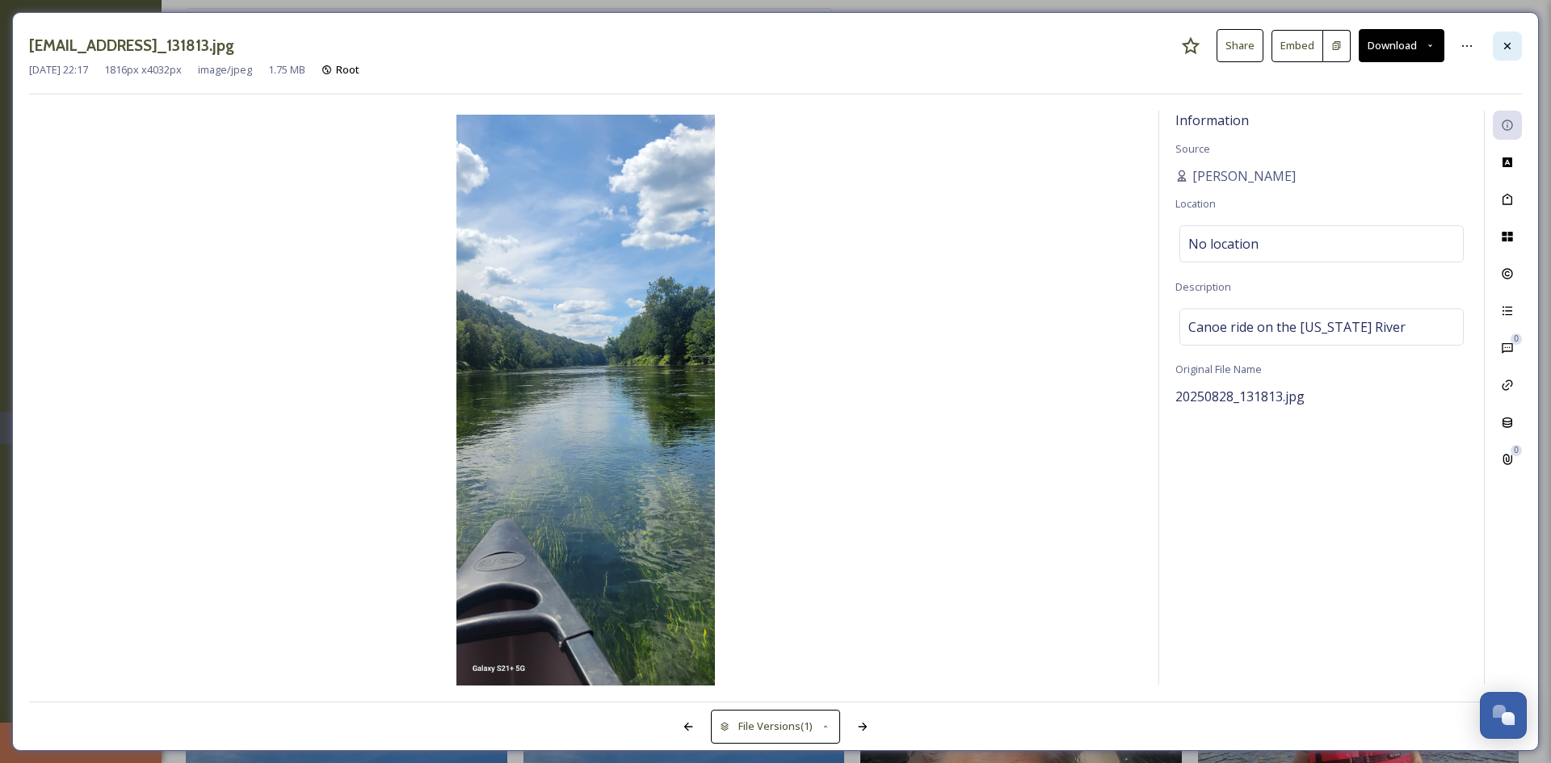
click at [1513, 57] on div at bounding box center [1507, 46] width 29 height 29
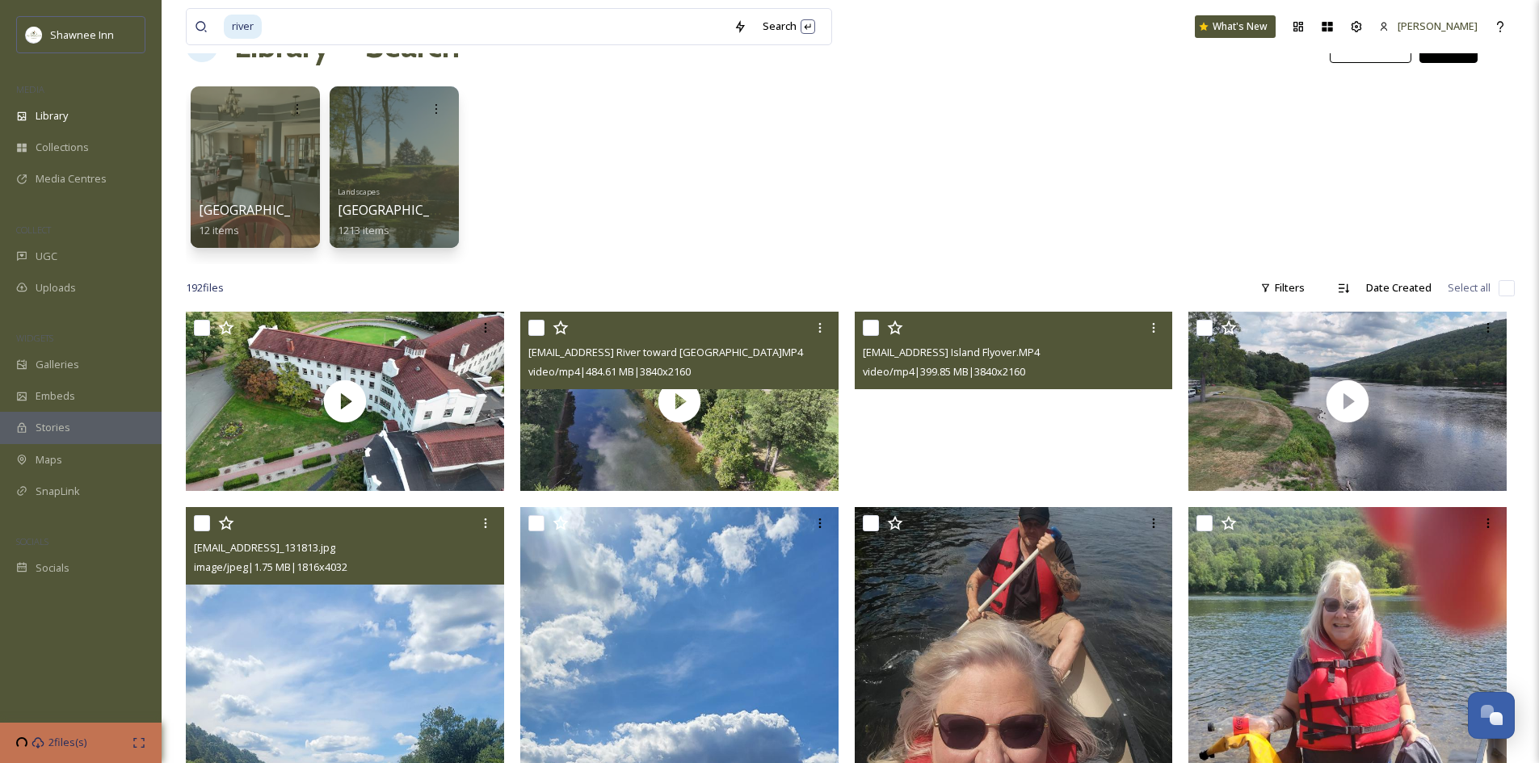
scroll to position [242, 0]
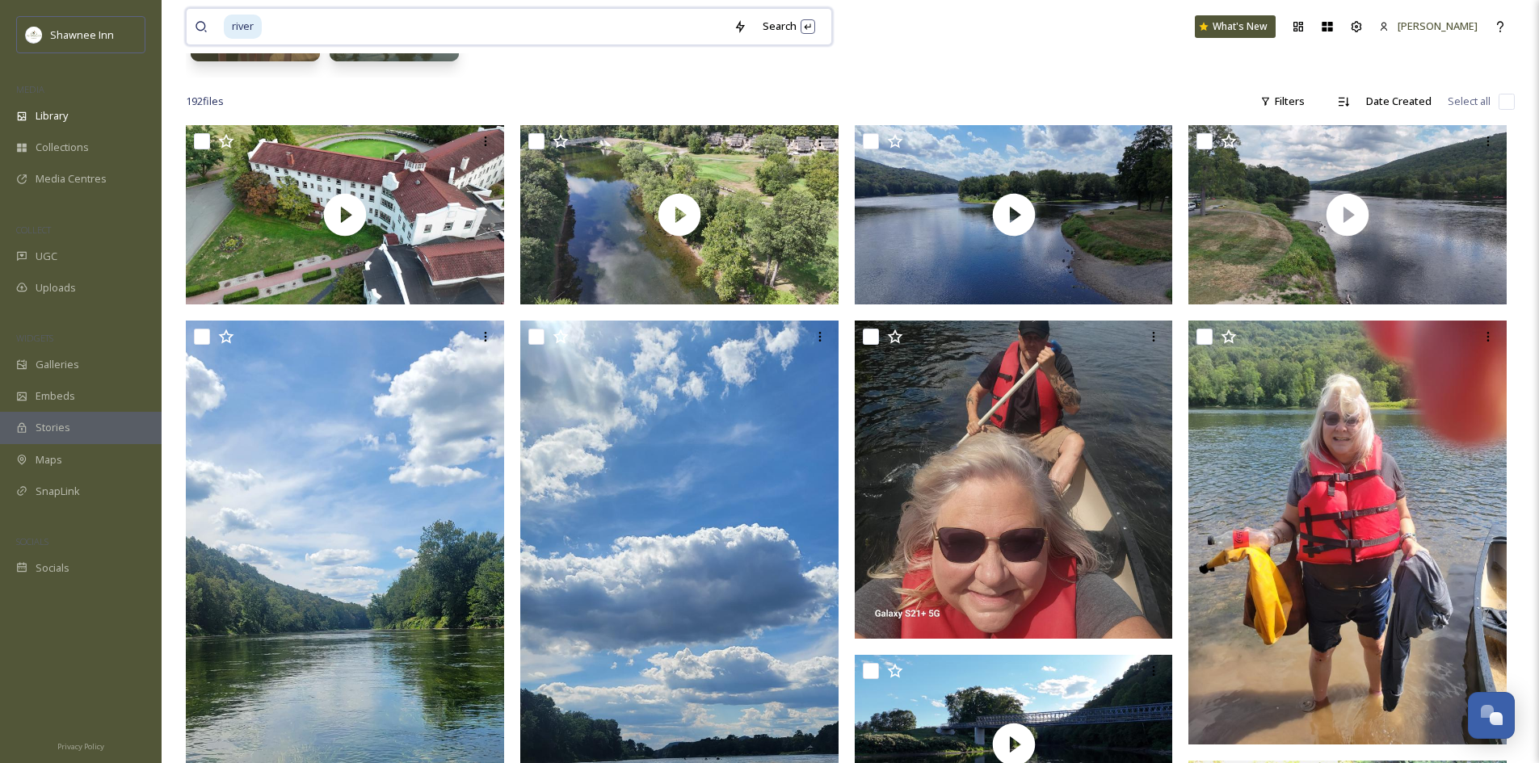
click at [271, 23] on input at bounding box center [494, 27] width 462 height 36
drag, startPoint x: 285, startPoint y: 22, endPoint x: 168, endPoint y: 15, distance: 117.4
type input "r"
type input "campfire"
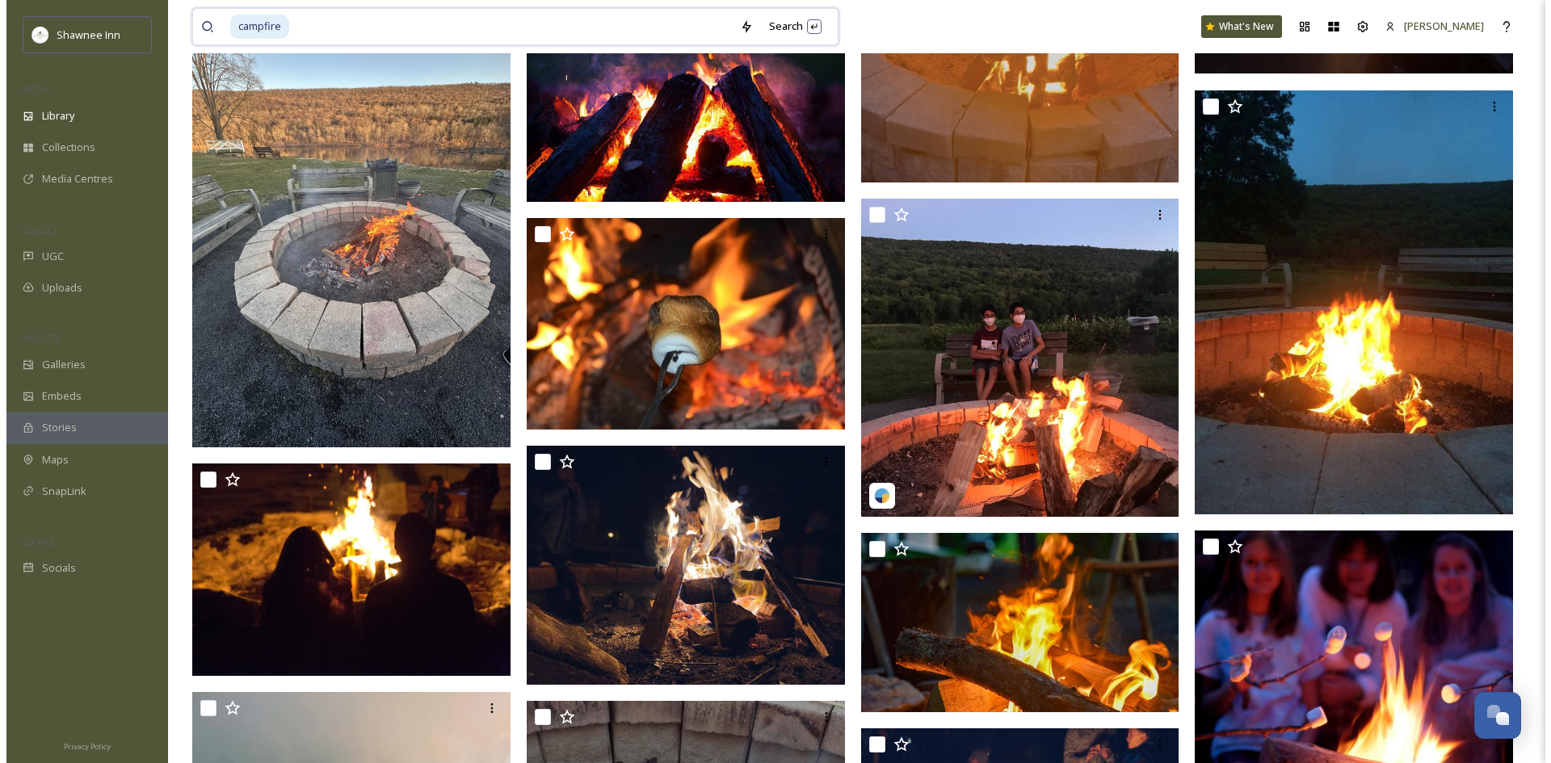
scroll to position [565, 0]
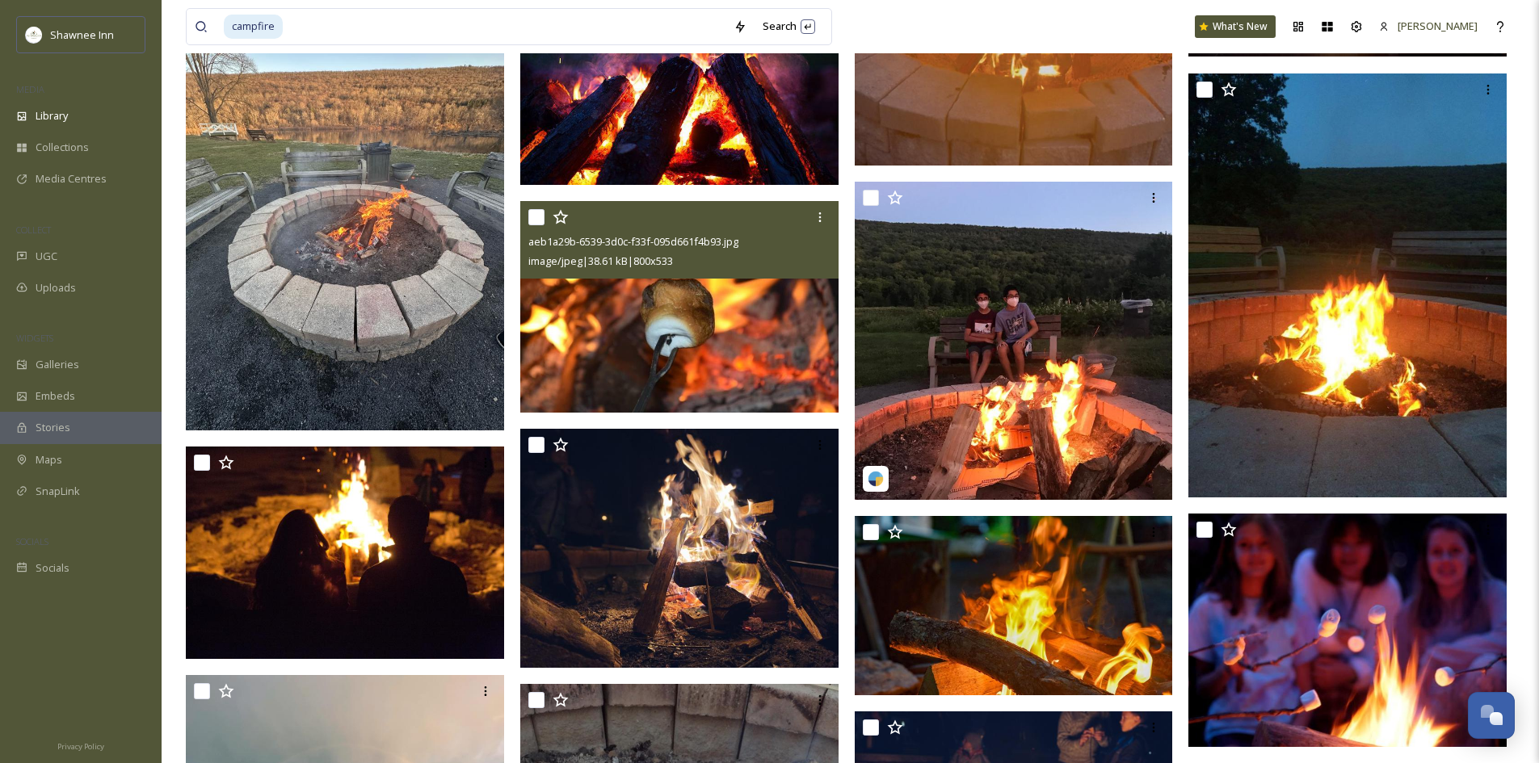
click at [663, 303] on img at bounding box center [679, 307] width 318 height 212
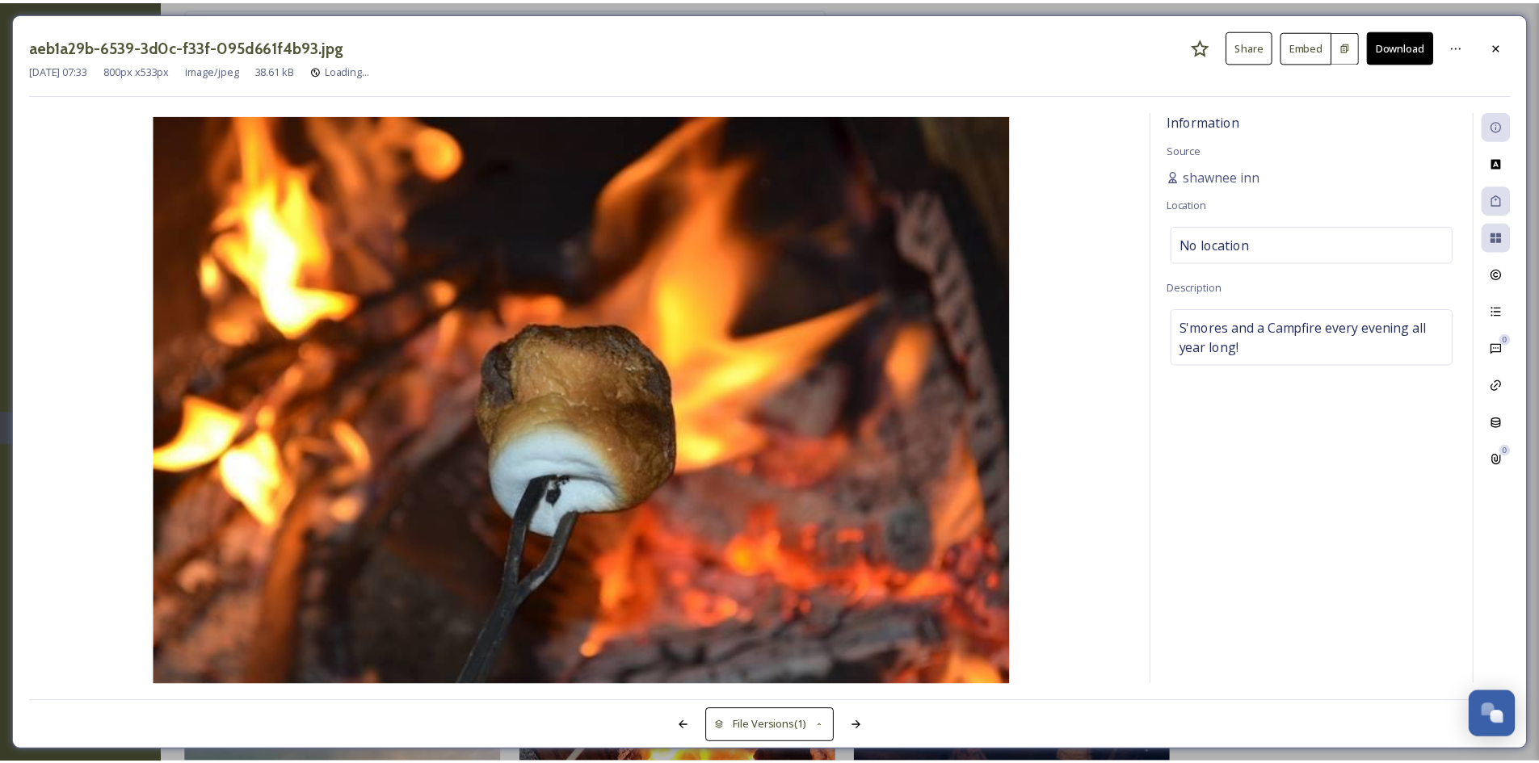
scroll to position [569, 0]
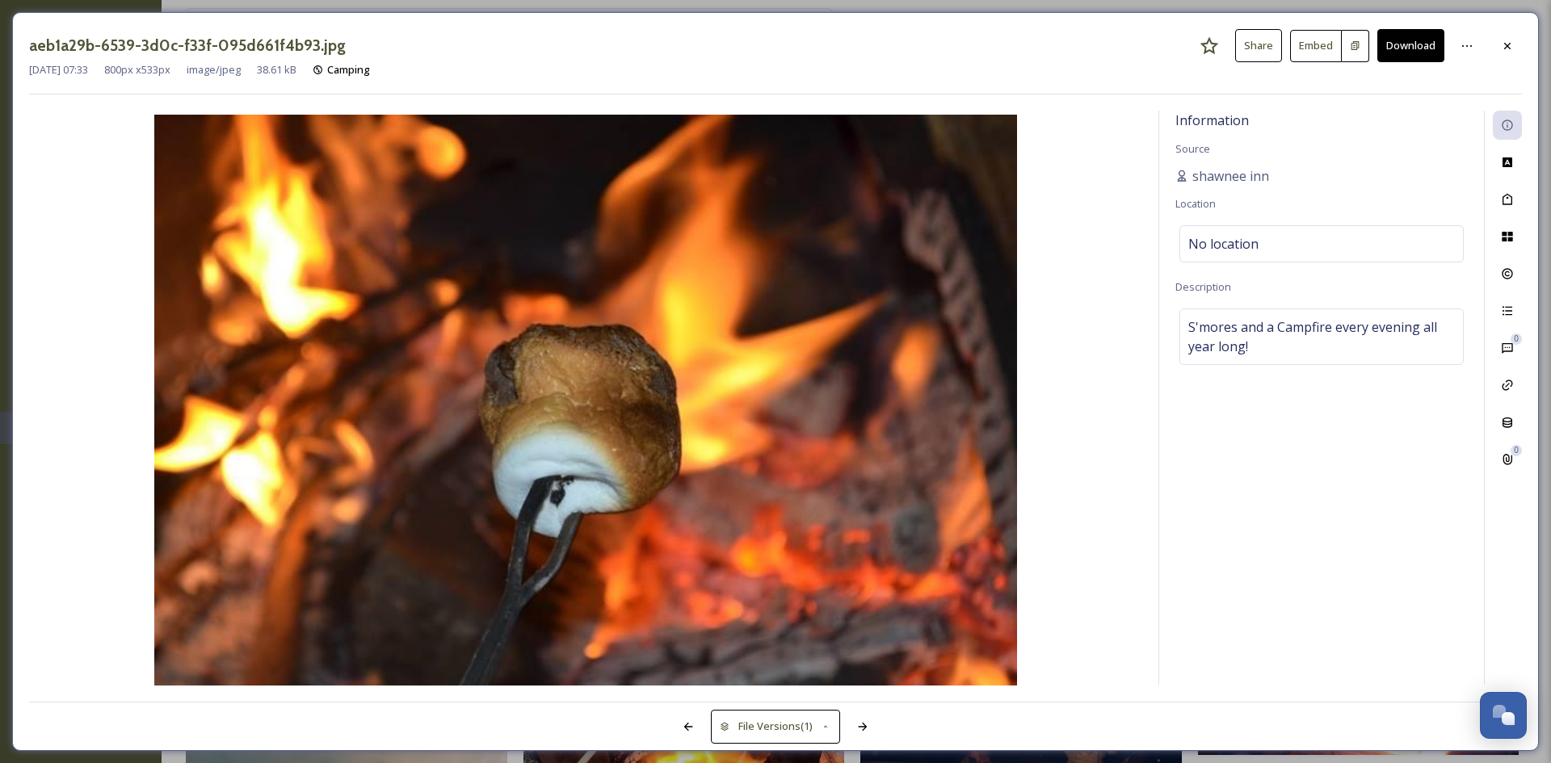
click at [1414, 48] on button "Download" at bounding box center [1410, 45] width 67 height 33
click at [1526, 57] on div "aeb1a29b-6539-3d0c-f33f-095d661f4b93.jpg Share Embed Download [DATE] 07:33 800 …" at bounding box center [775, 381] width 1527 height 739
click at [1526, 48] on div "aeb1a29b-6539-3d0c-f33f-095d661f4b93.jpg Share Embed Download [DATE] 07:33 800 …" at bounding box center [775, 381] width 1527 height 739
click at [1507, 57] on div at bounding box center [1507, 46] width 29 height 29
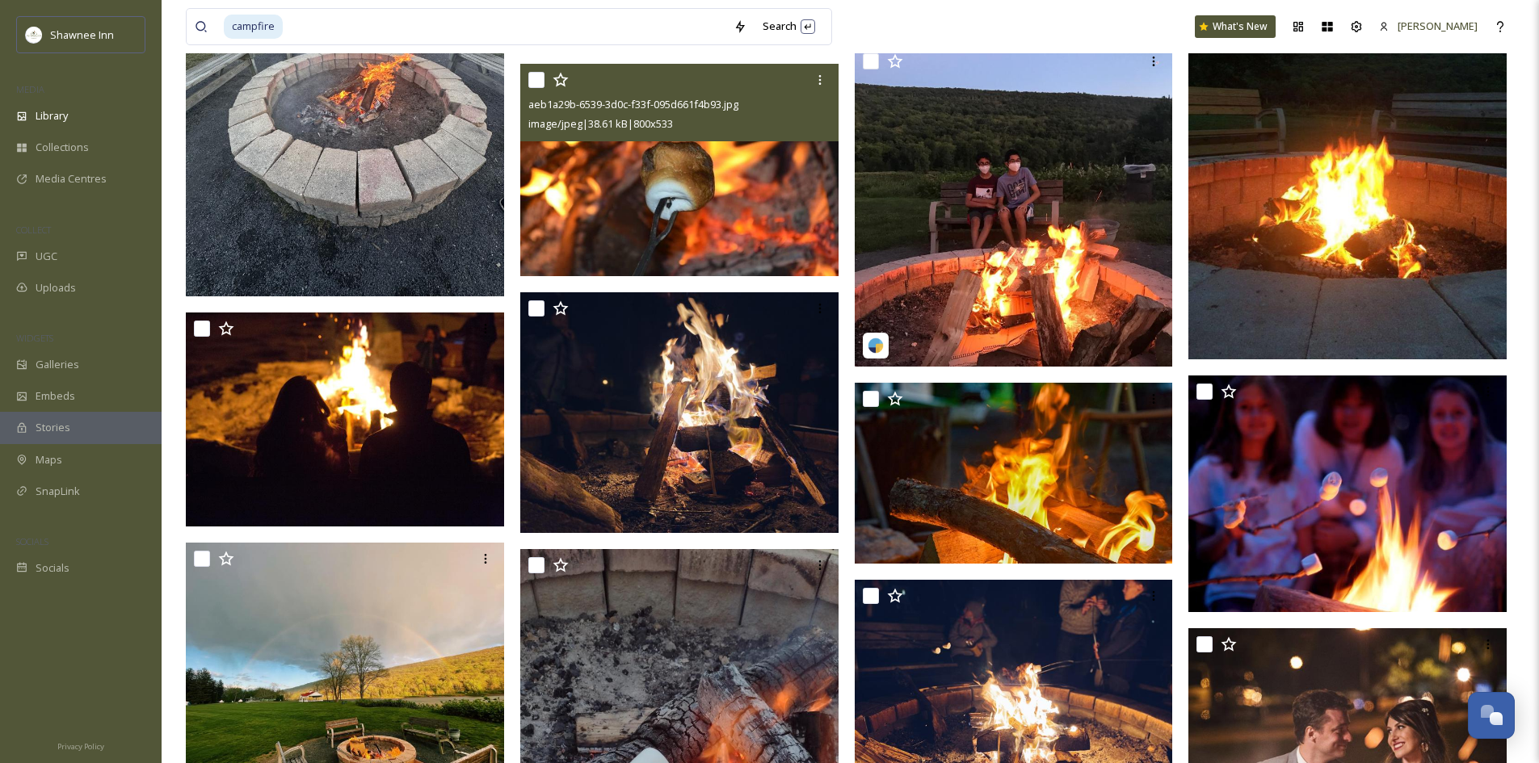
scroll to position [730, 0]
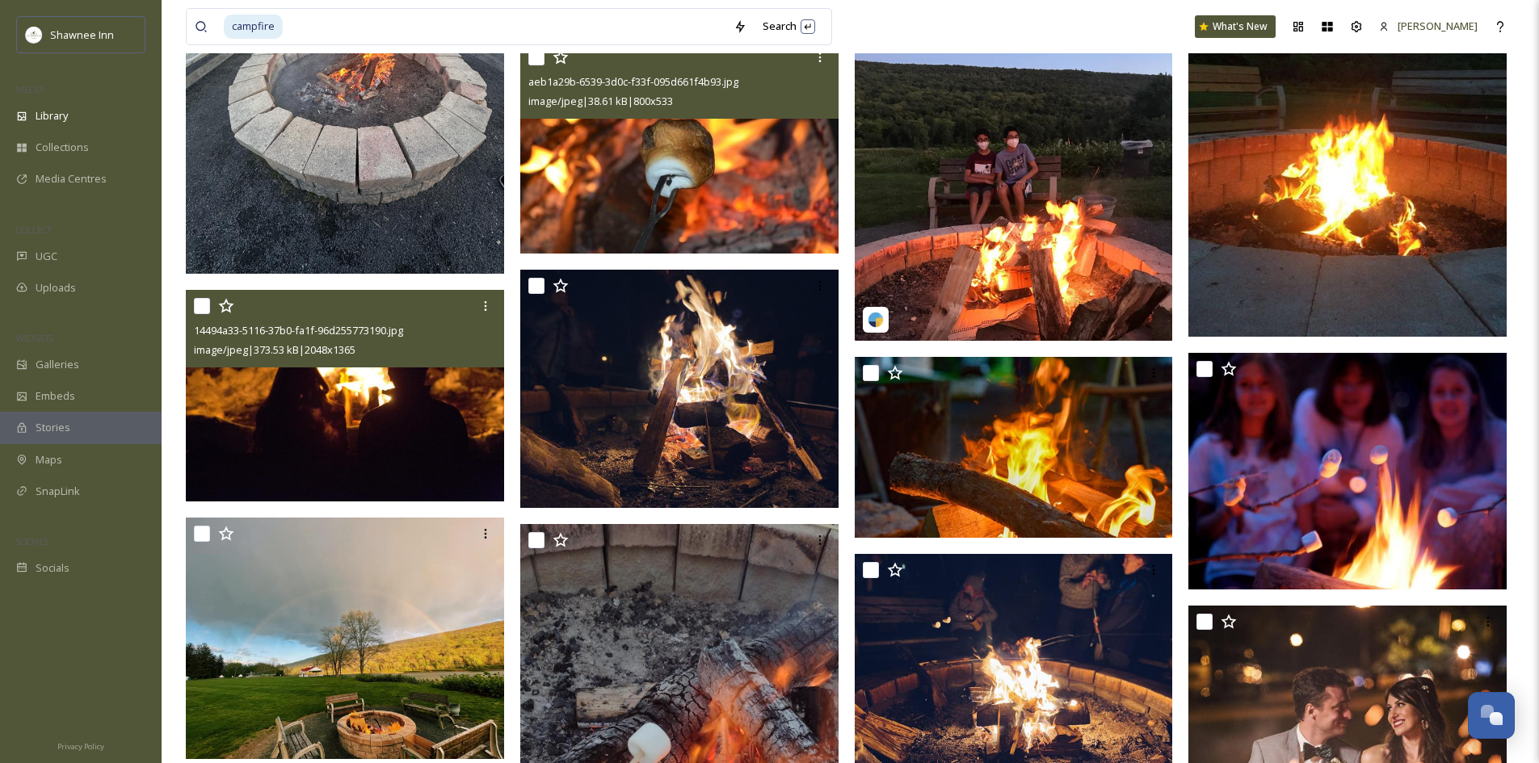
click at [407, 379] on img at bounding box center [345, 396] width 318 height 212
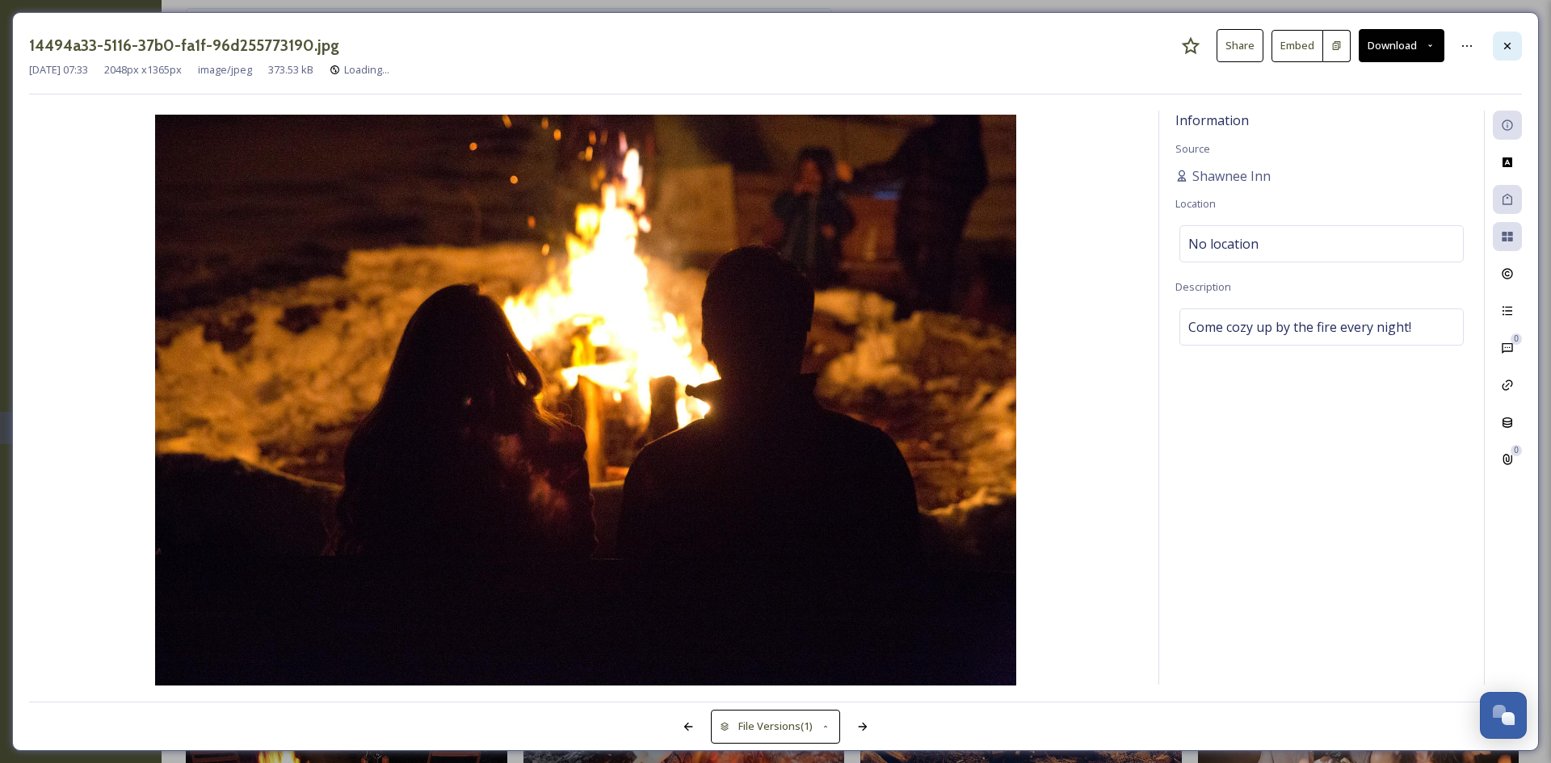
click at [1515, 44] on div at bounding box center [1507, 46] width 29 height 29
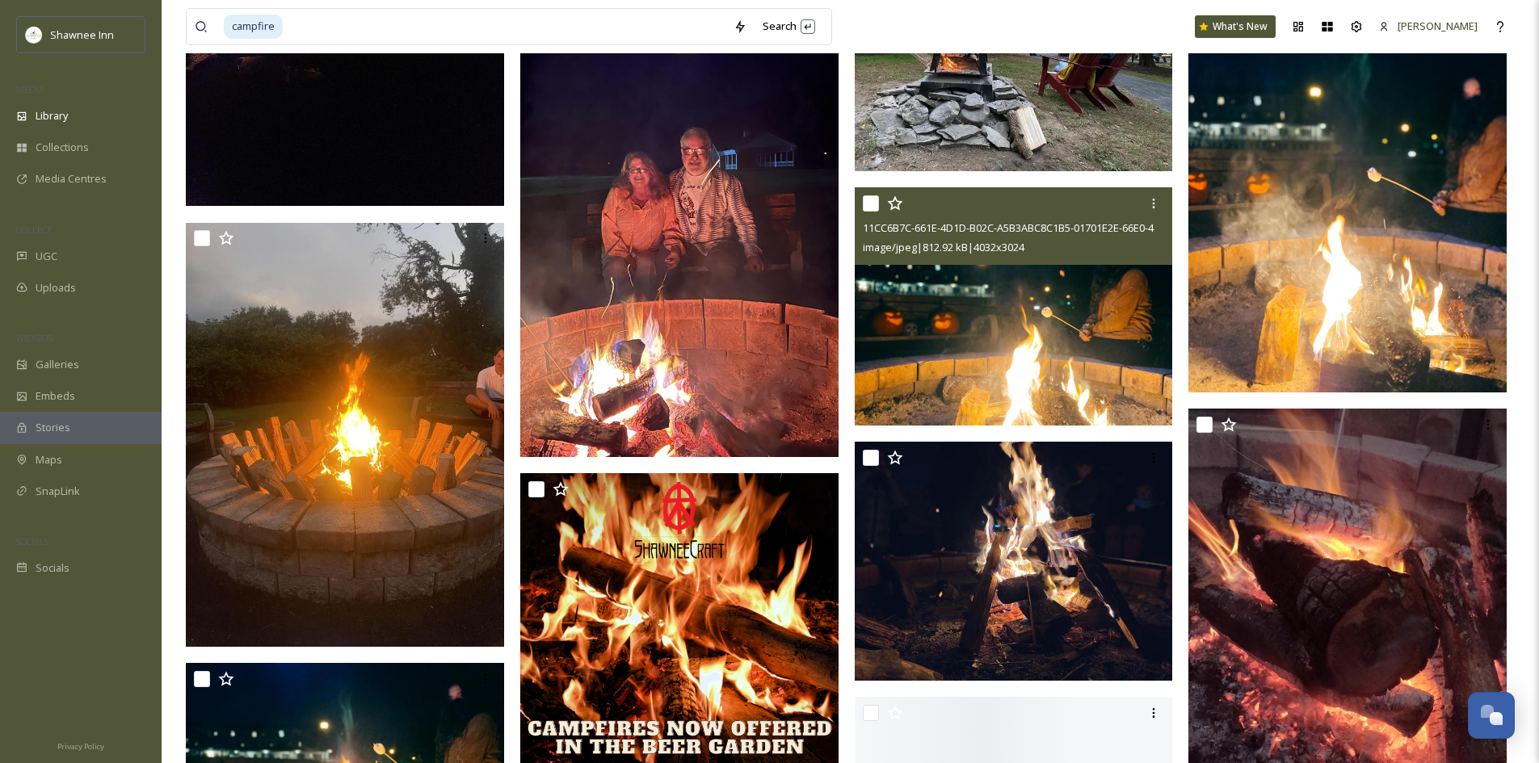
scroll to position [1861, 0]
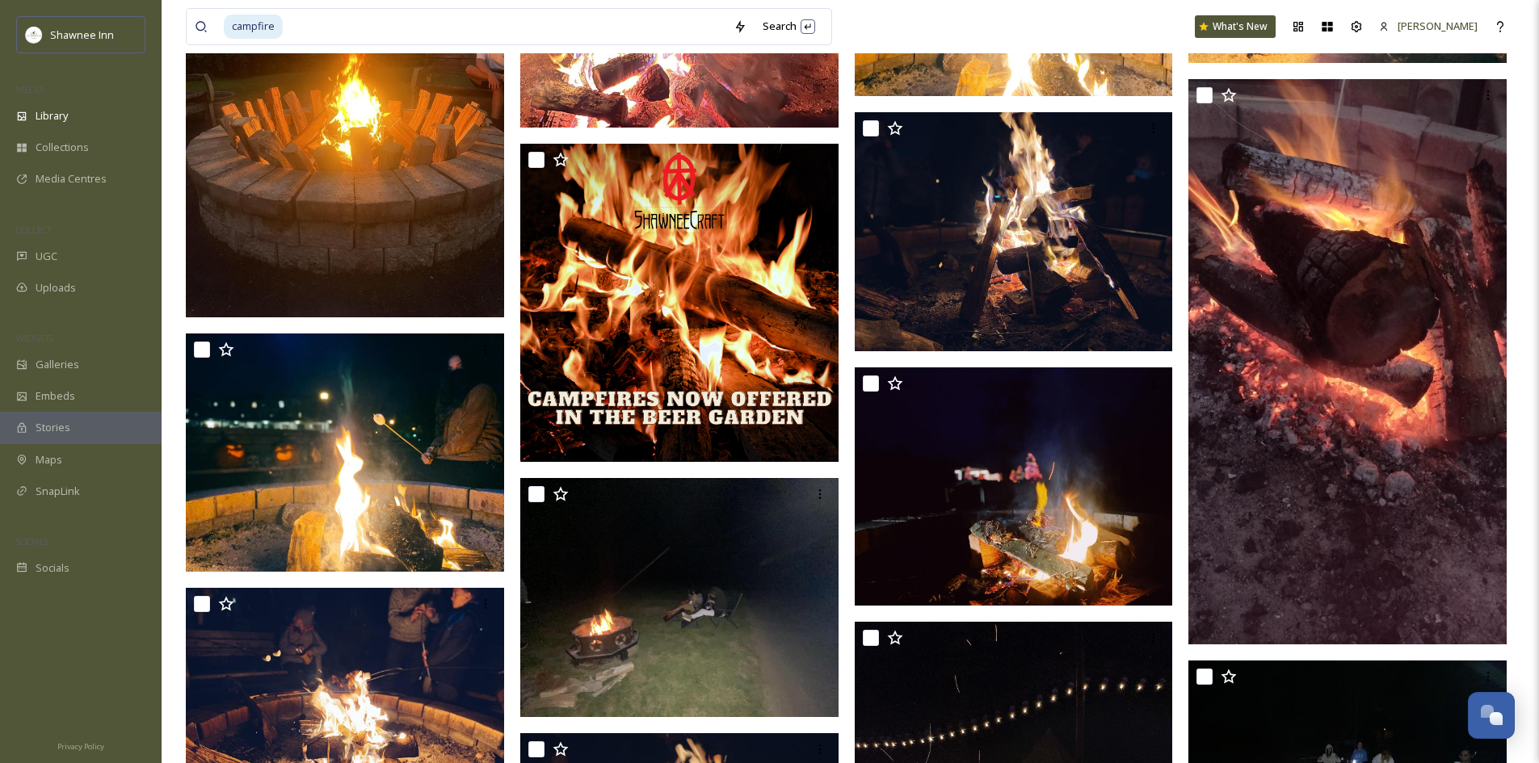
click at [250, 160] on img at bounding box center [345, 105] width 318 height 424
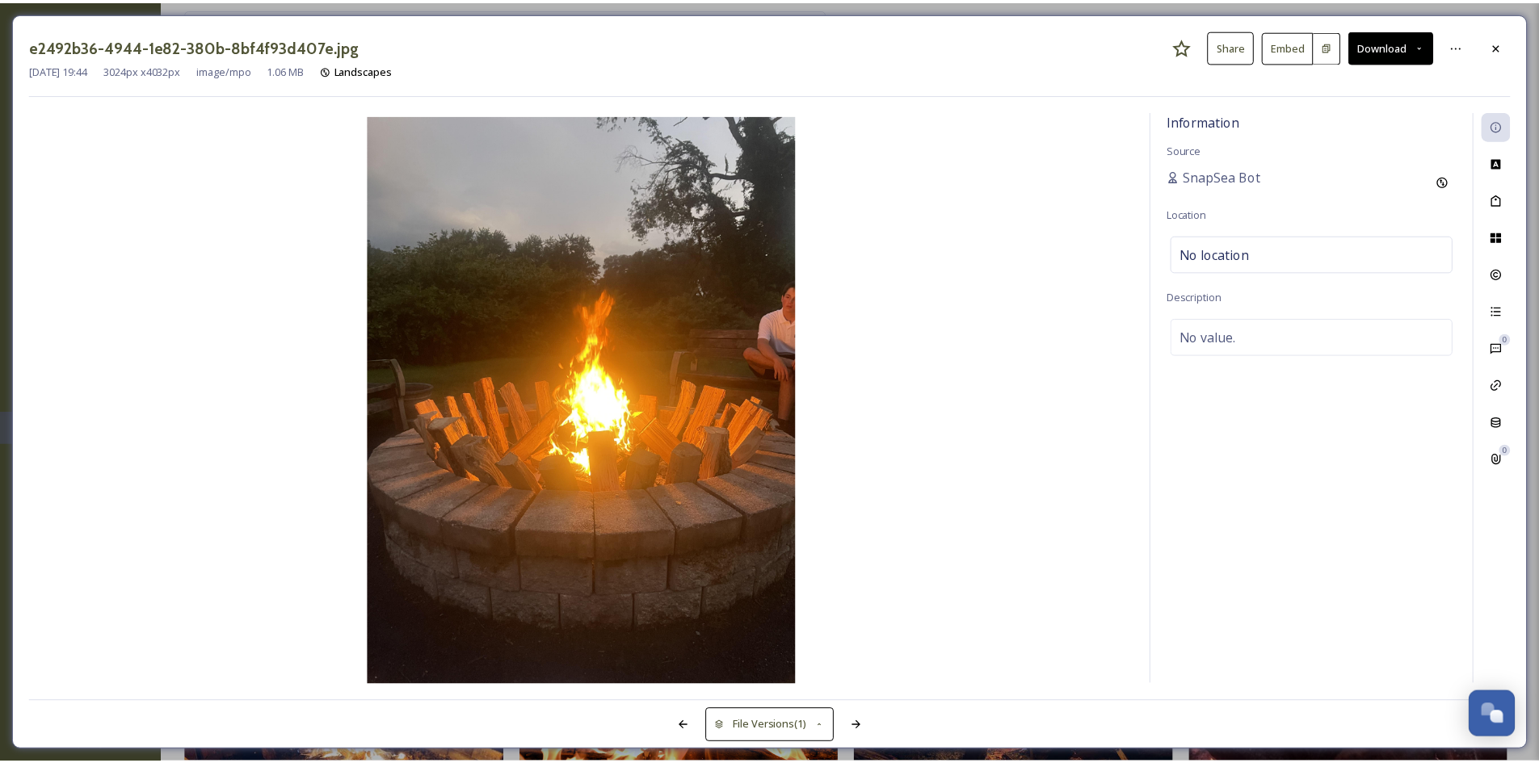
scroll to position [1762, 0]
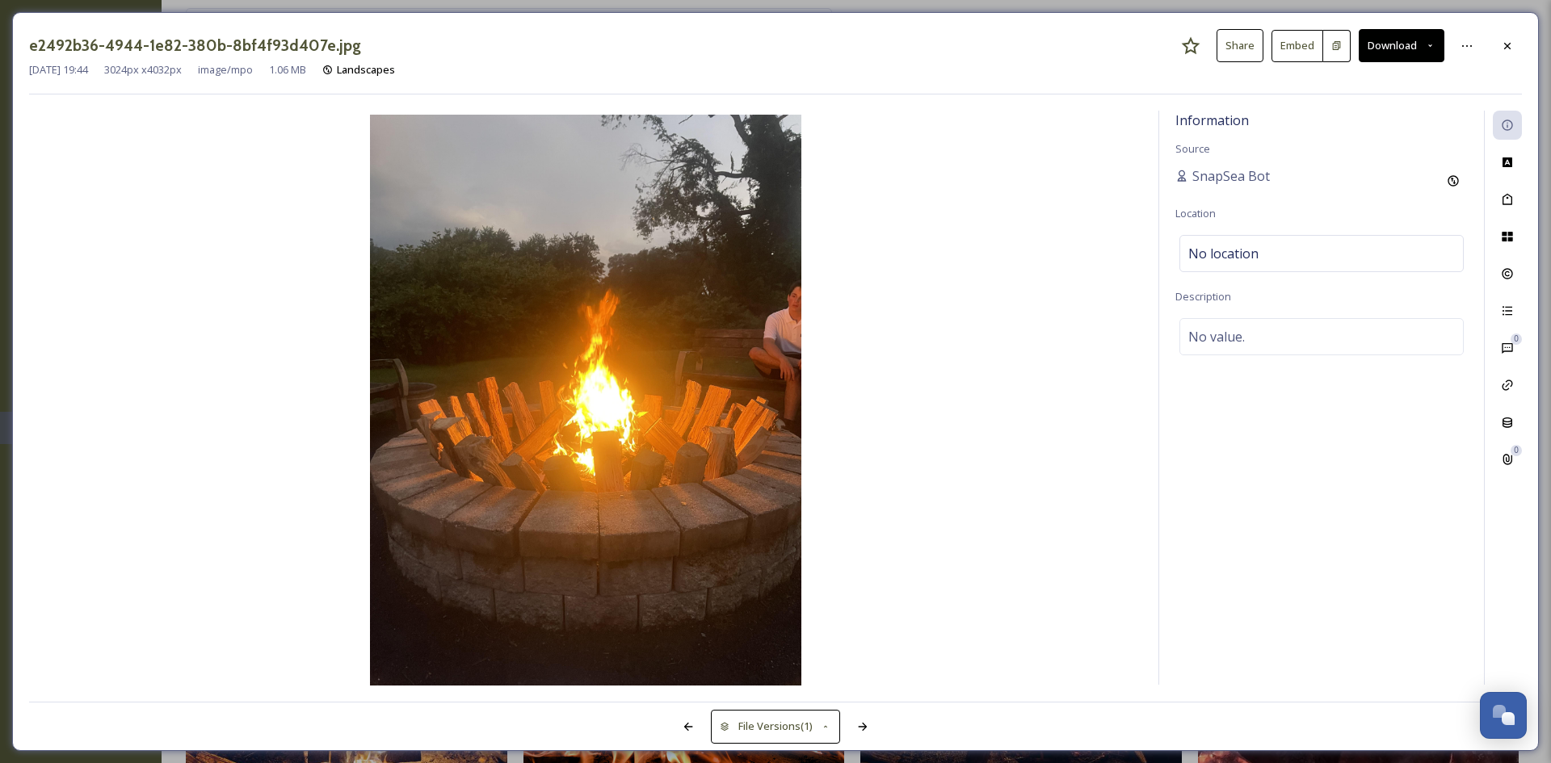
click at [1375, 43] on button "Download" at bounding box center [1402, 45] width 86 height 33
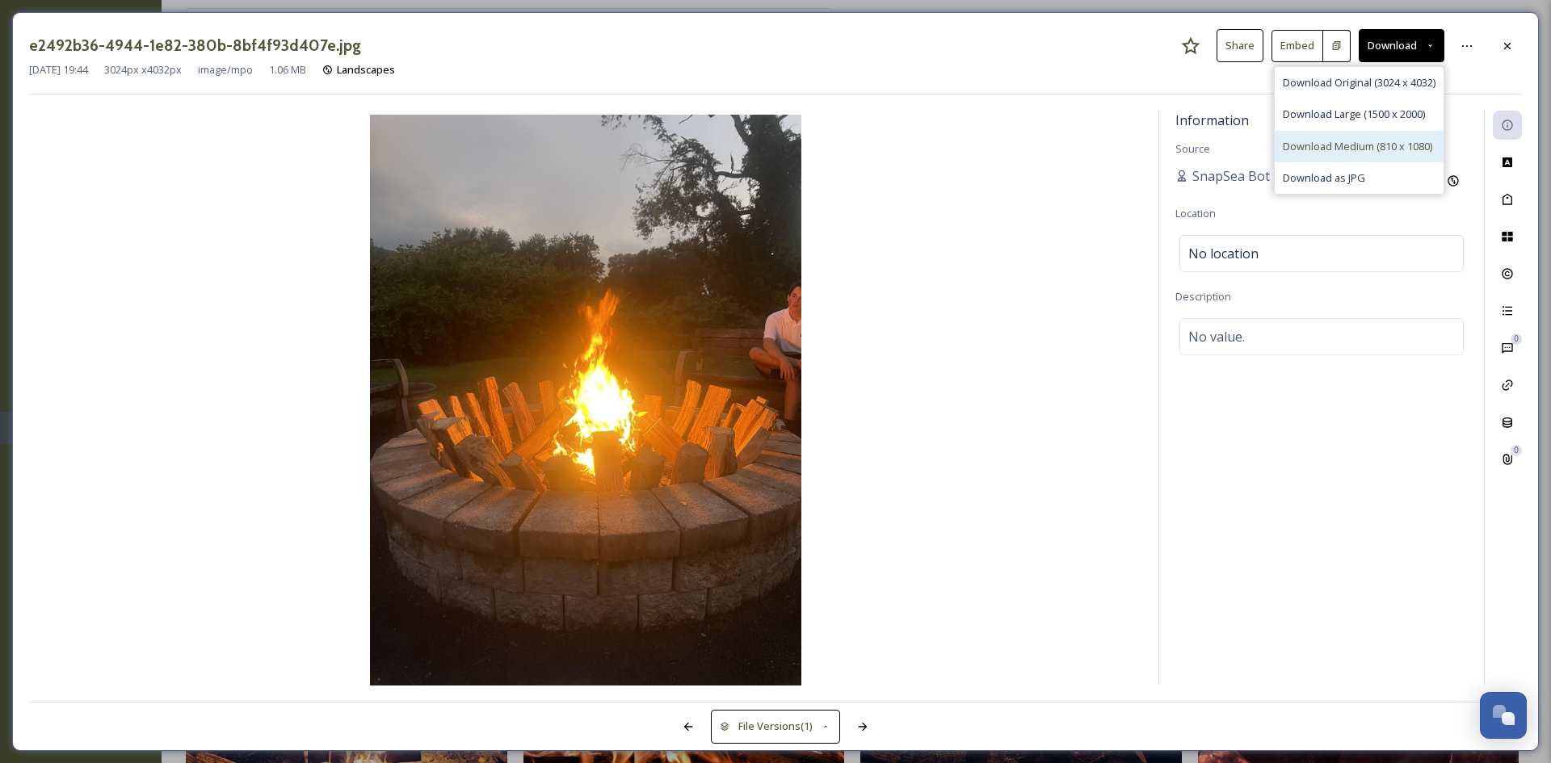
click at [1366, 143] on span "Download Medium (810 x 1080)" at bounding box center [1357, 146] width 149 height 15
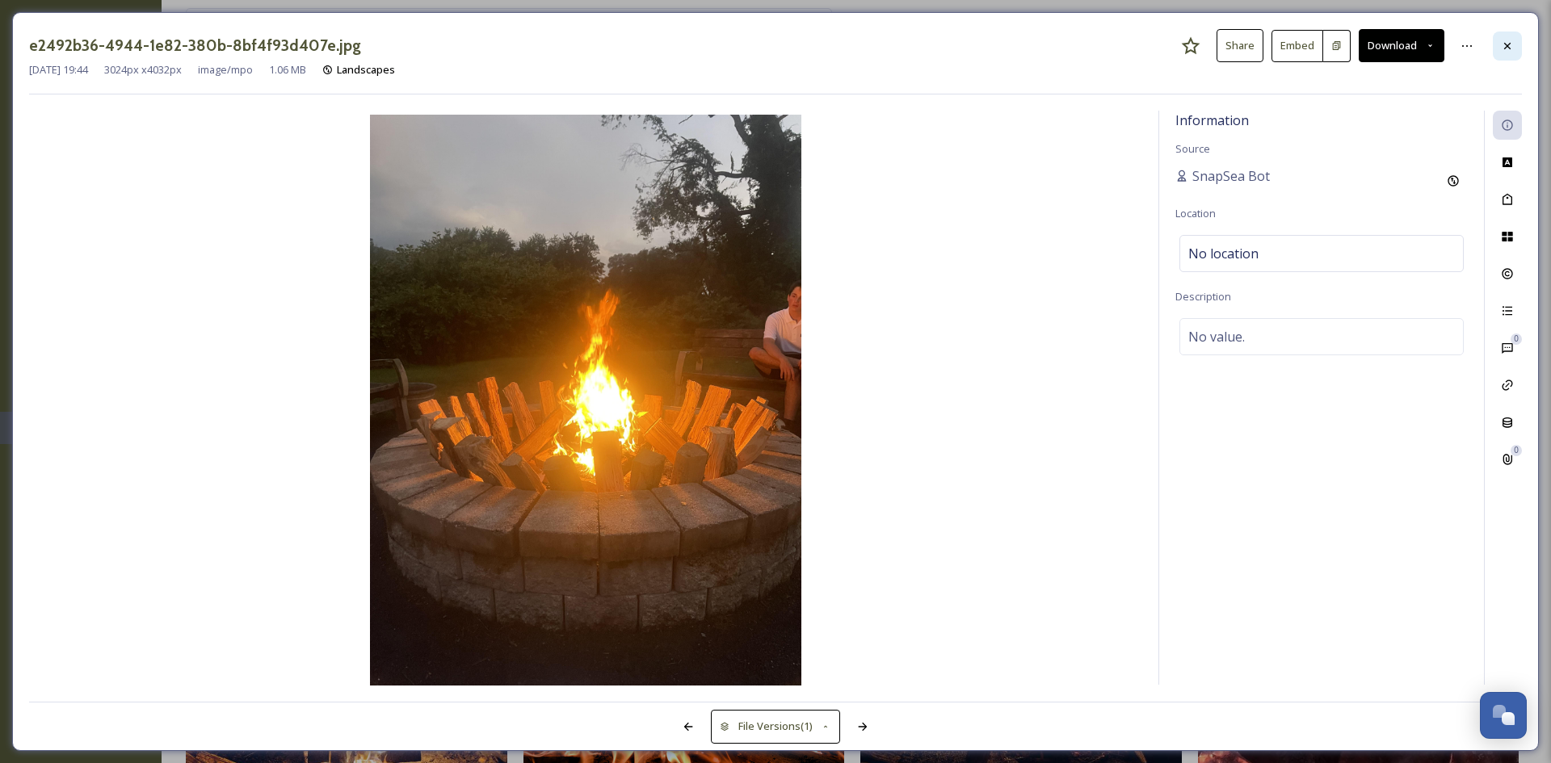
click at [1499, 54] on div at bounding box center [1507, 46] width 29 height 29
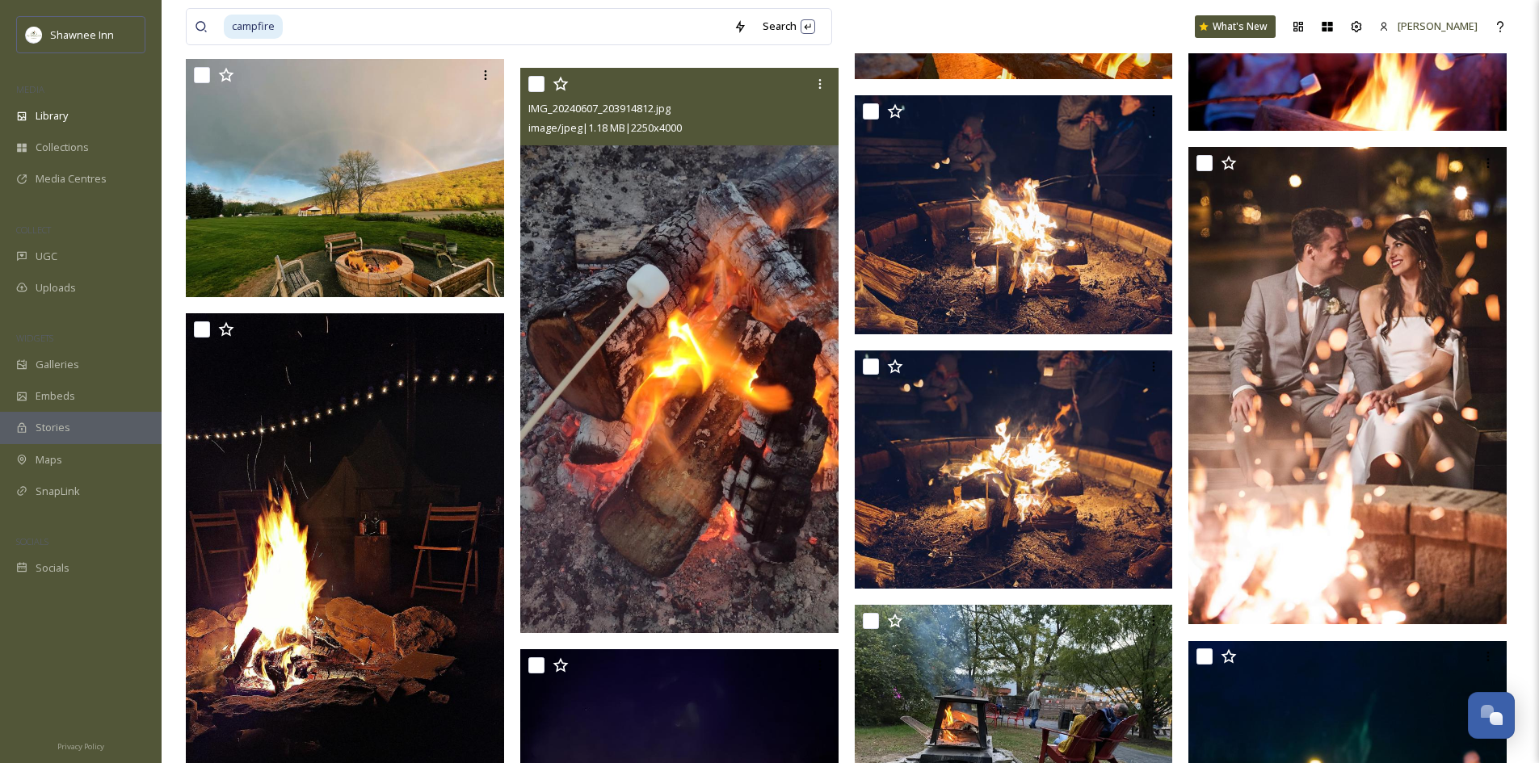
scroll to position [1178, 0]
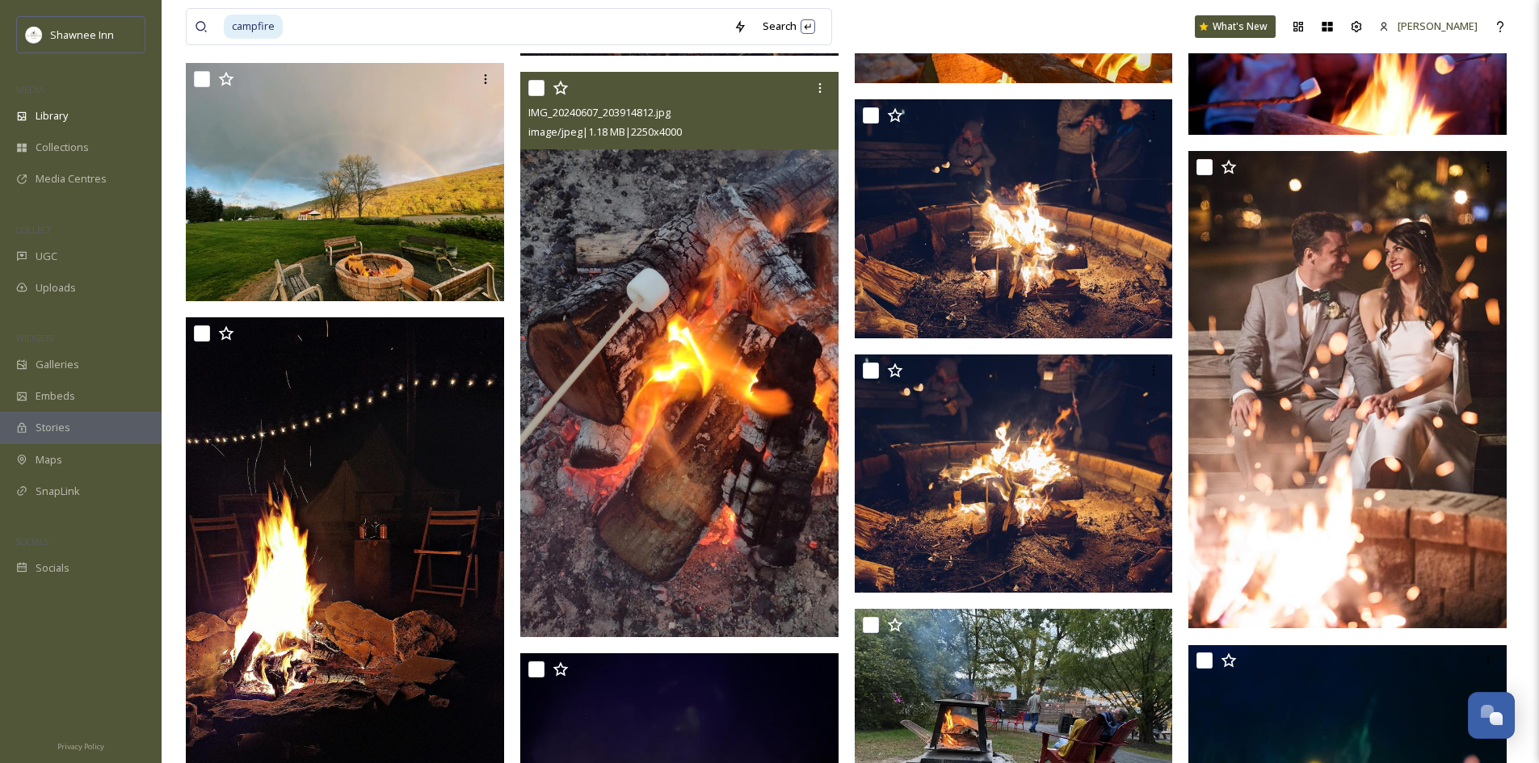
click at [570, 354] on img at bounding box center [679, 354] width 318 height 565
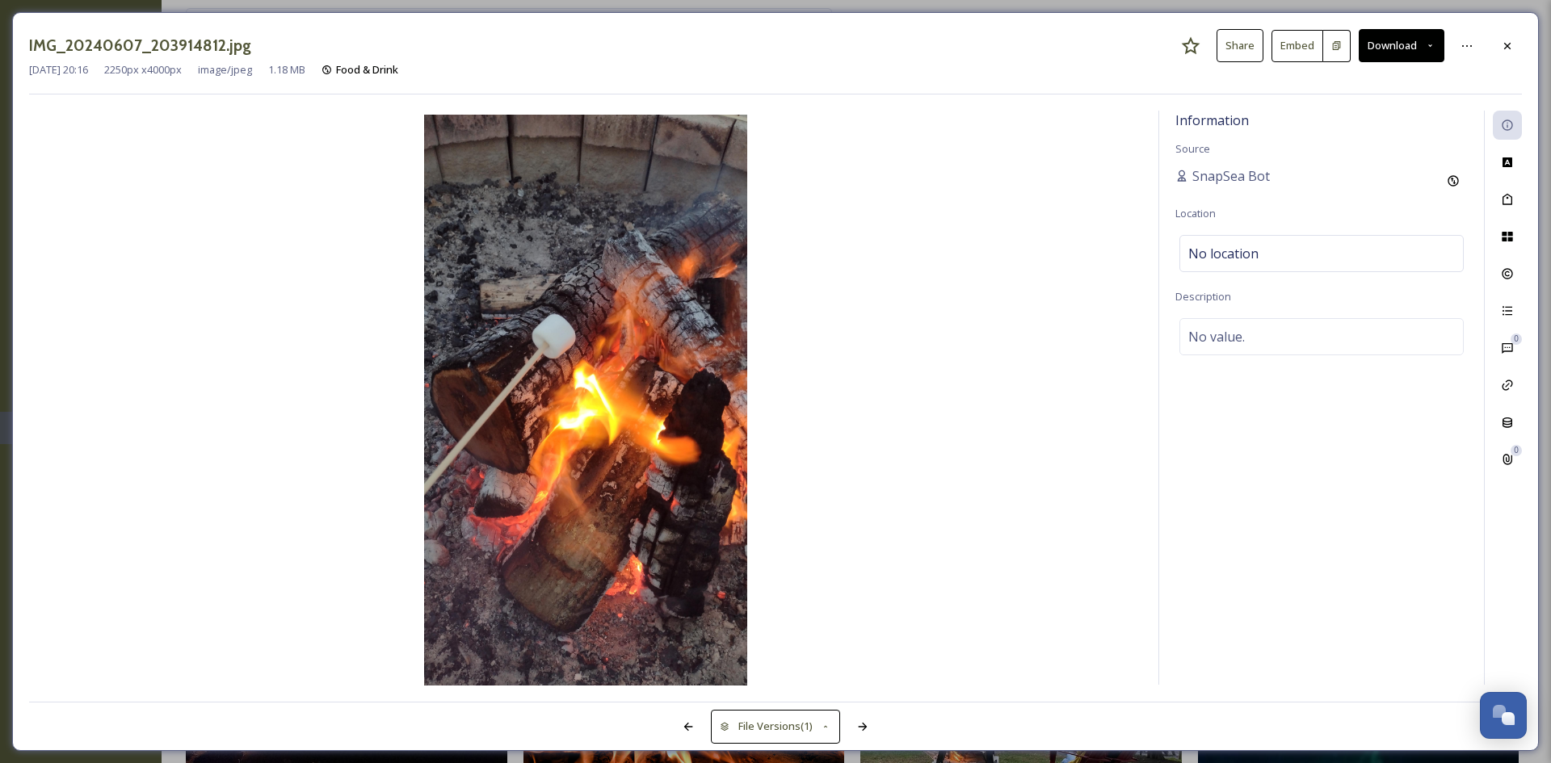
click at [1409, 51] on button "Download" at bounding box center [1402, 45] width 86 height 33
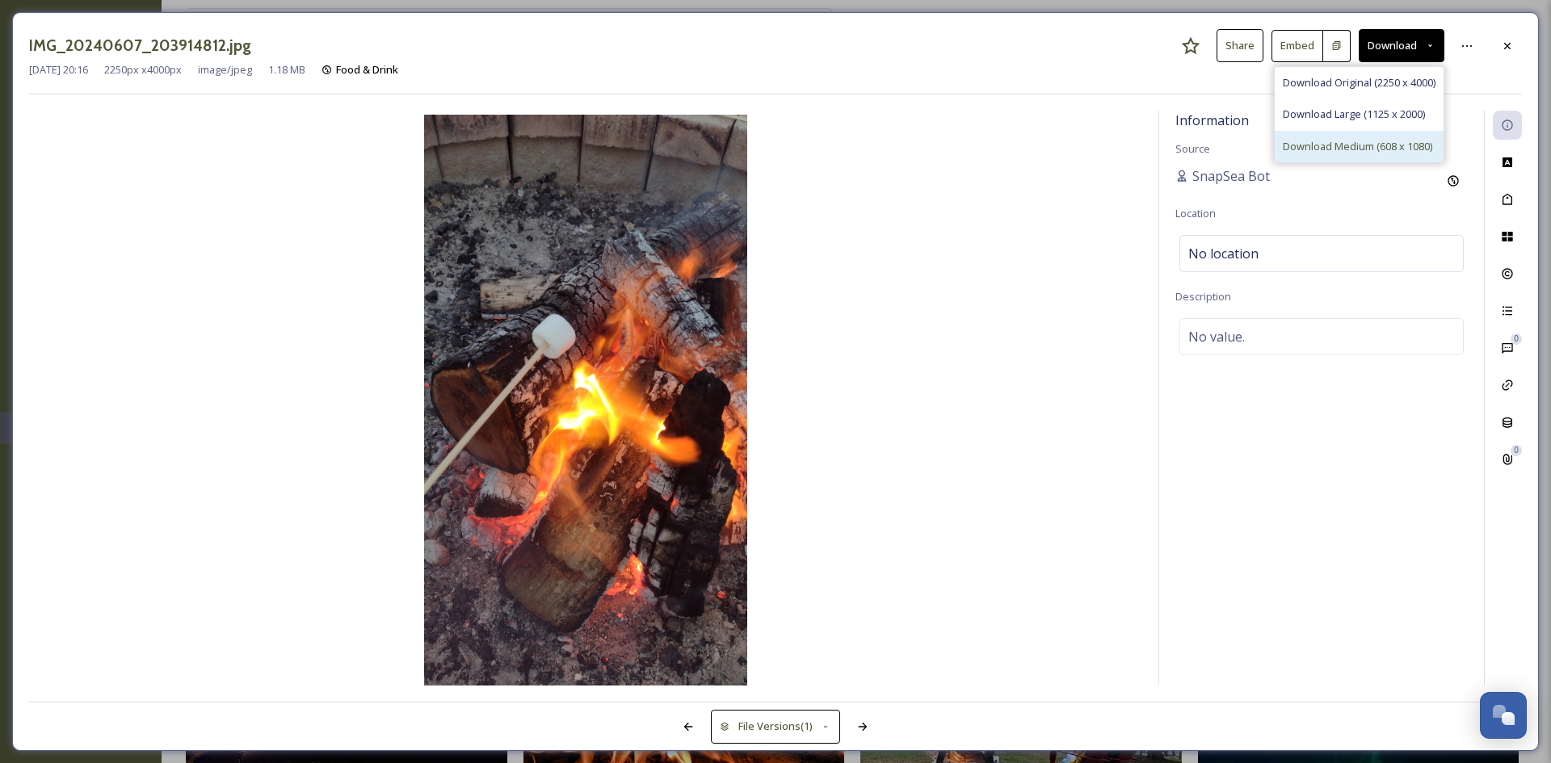
click at [1330, 137] on div "Download Medium (608 x 1080)" at bounding box center [1359, 147] width 169 height 32
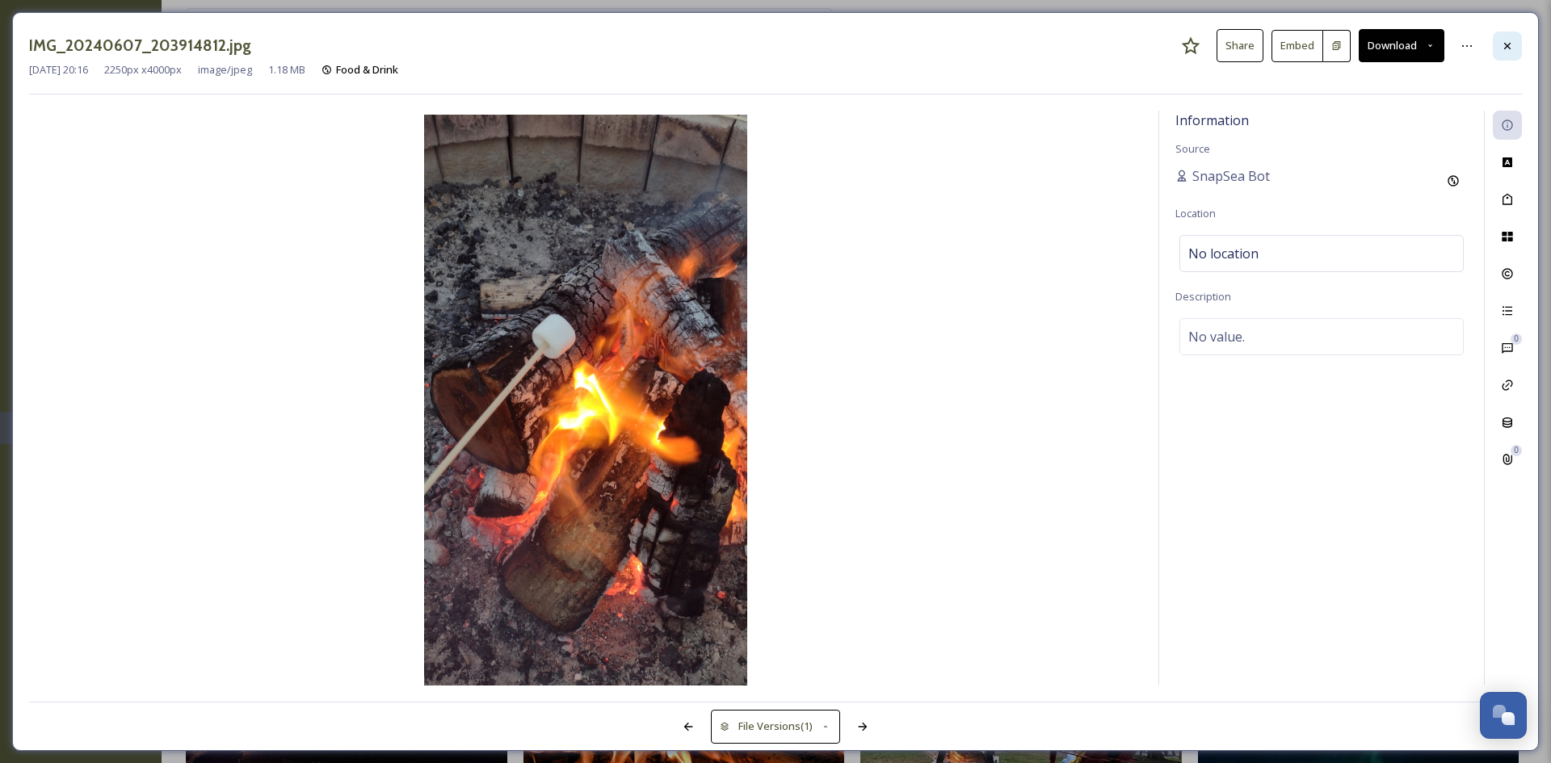
click at [1512, 44] on icon at bounding box center [1507, 46] width 13 height 13
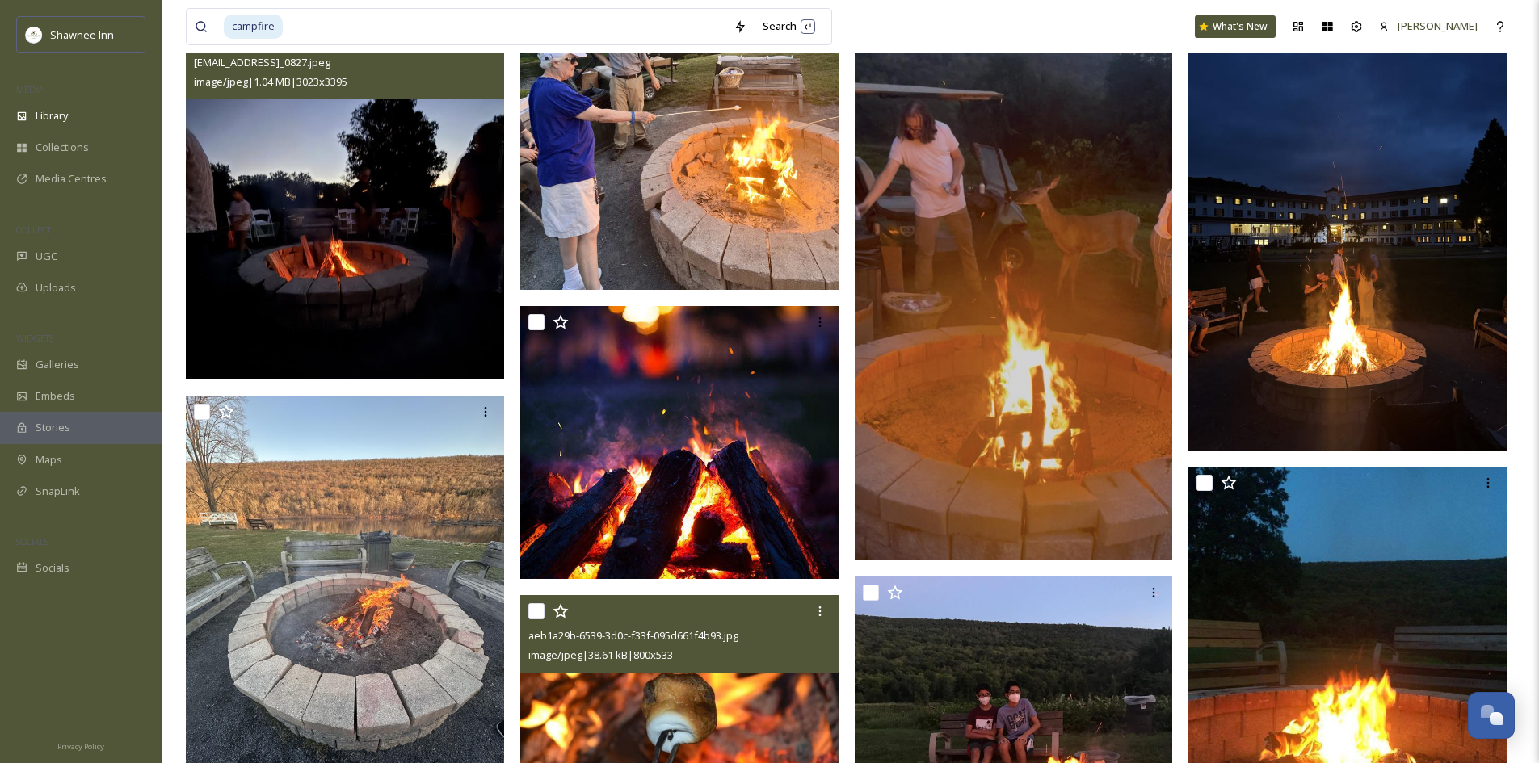
scroll to position [128, 0]
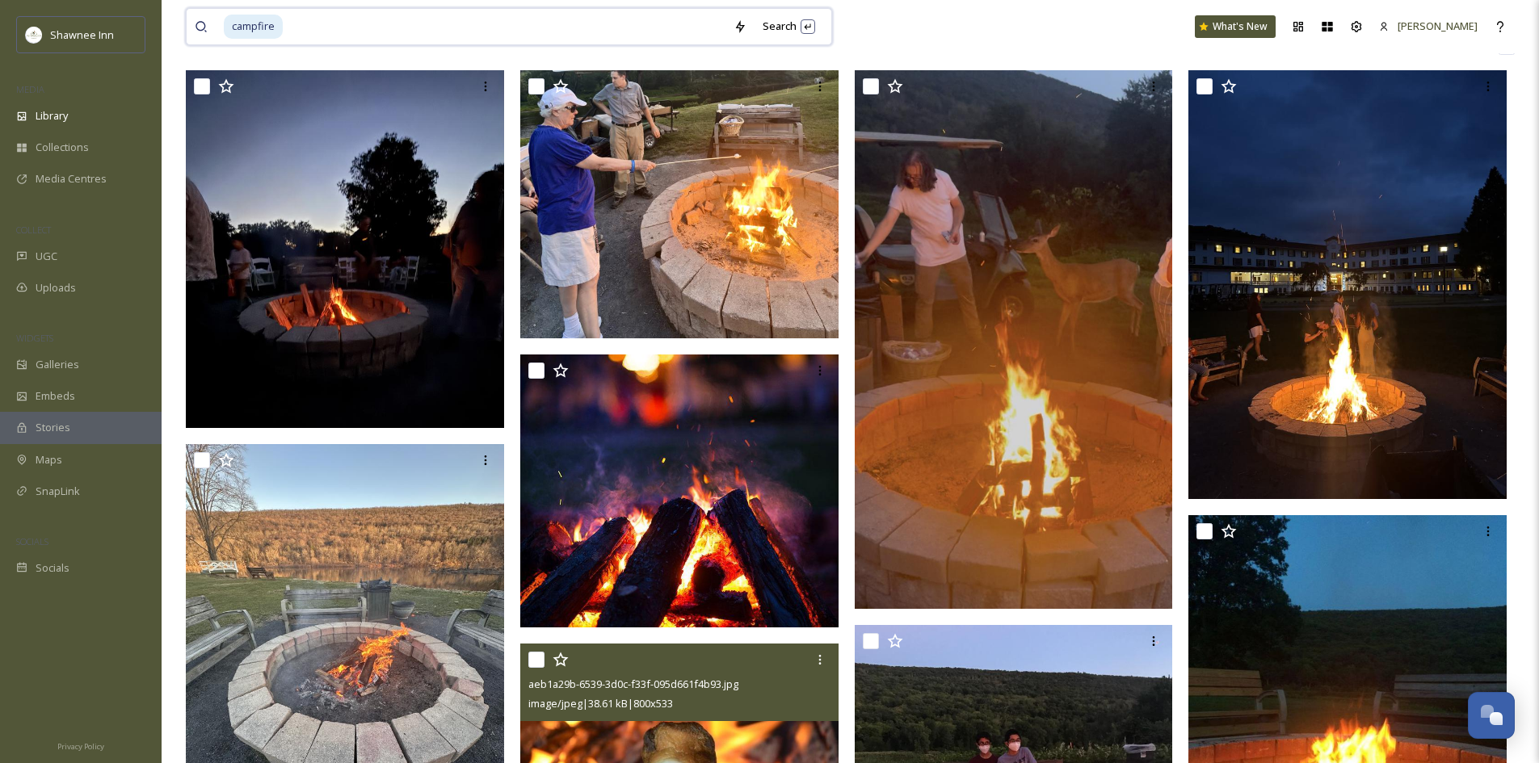
click at [279, 27] on span "campfire" at bounding box center [253, 26] width 59 height 23
drag, startPoint x: 291, startPoint y: 26, endPoint x: 120, endPoint y: 25, distance: 170.4
type input "c"
type input "golf"
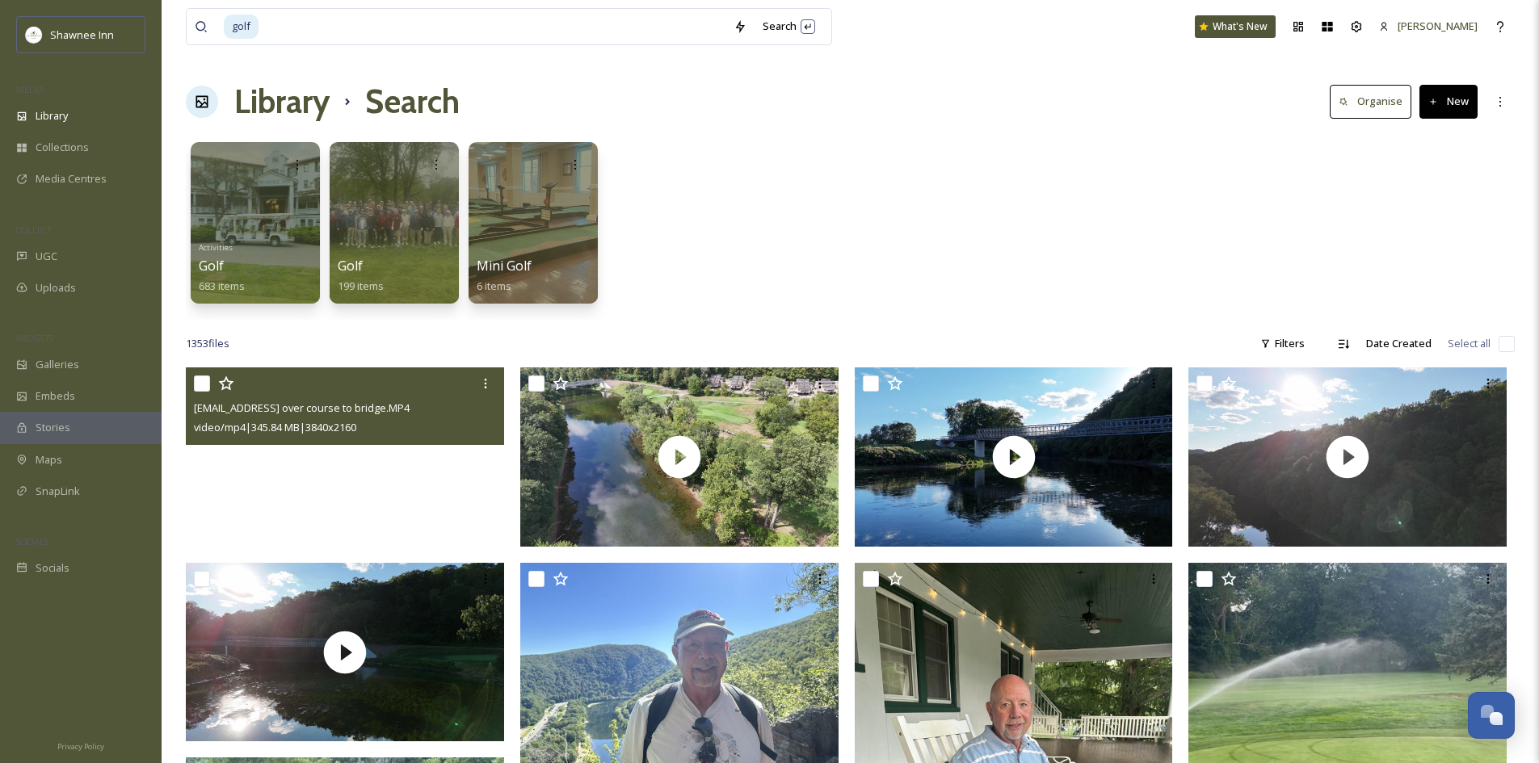
drag, startPoint x: 192, startPoint y: 458, endPoint x: 319, endPoint y: 492, distance: 131.3
click at [319, 492] on video "ext_1757201422.698076_archibaldmackenzie16@gmail.com-Flying over course to brid…" at bounding box center [345, 457] width 318 height 179
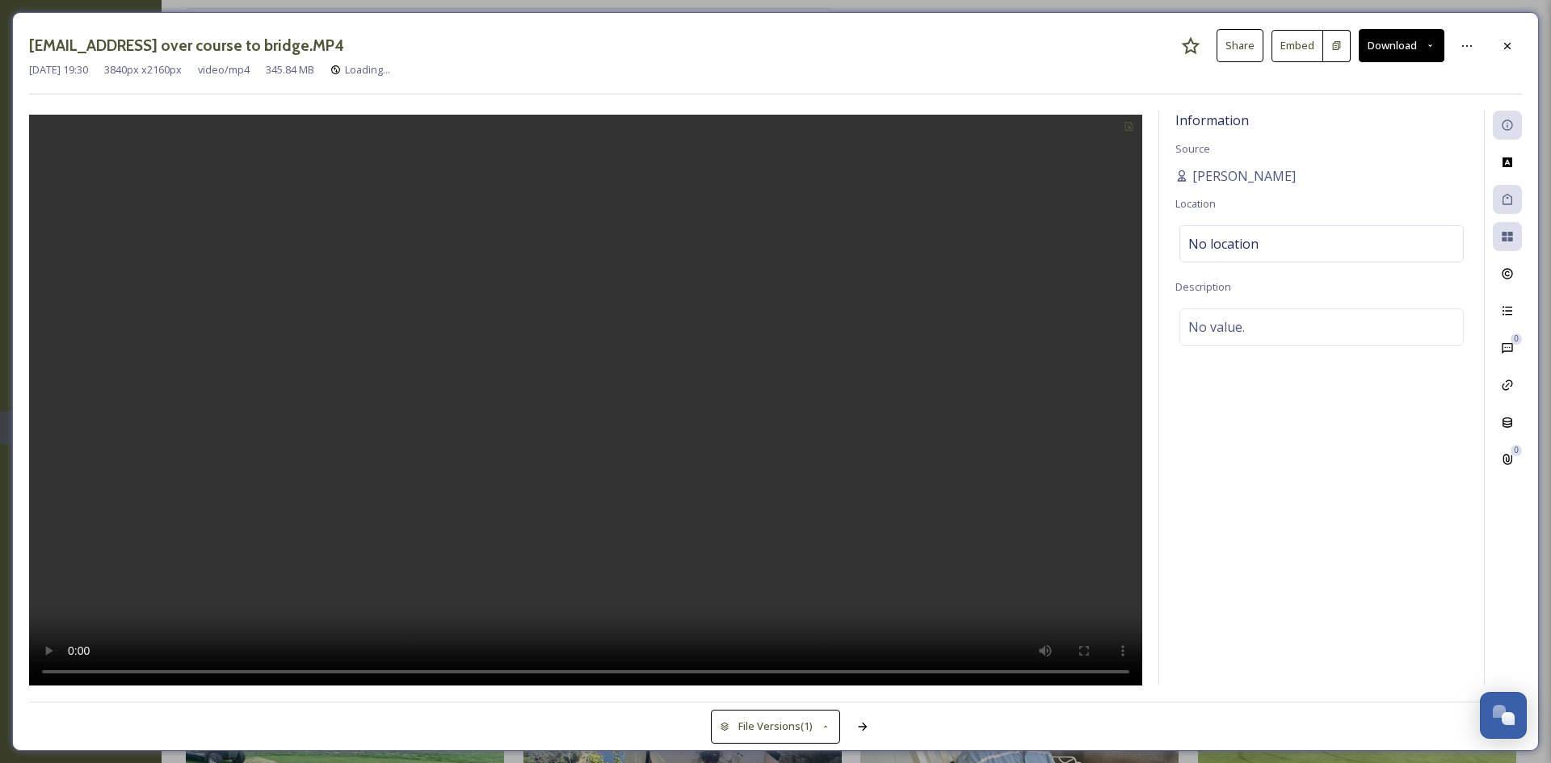
click at [1386, 53] on button "Download" at bounding box center [1402, 45] width 86 height 33
click at [1131, 69] on div "[DATE] 19:30 3840 px x 2160 px video/mp4 345.84 MB Golf" at bounding box center [775, 69] width 1493 height 15
click at [1374, 43] on button "Download" at bounding box center [1402, 45] width 86 height 33
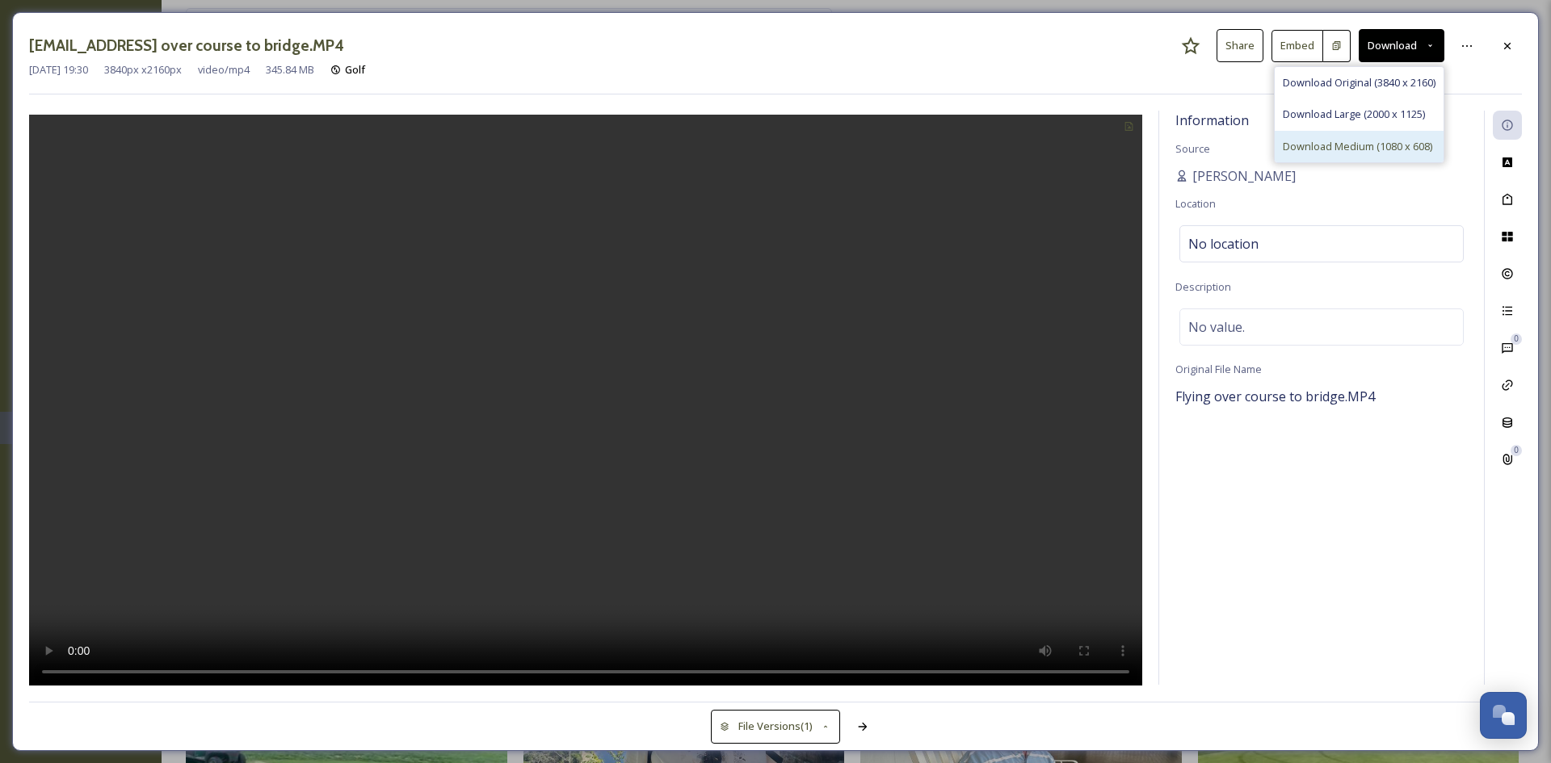
click at [1347, 149] on span "Download Medium (1080 x 608)" at bounding box center [1357, 146] width 149 height 15
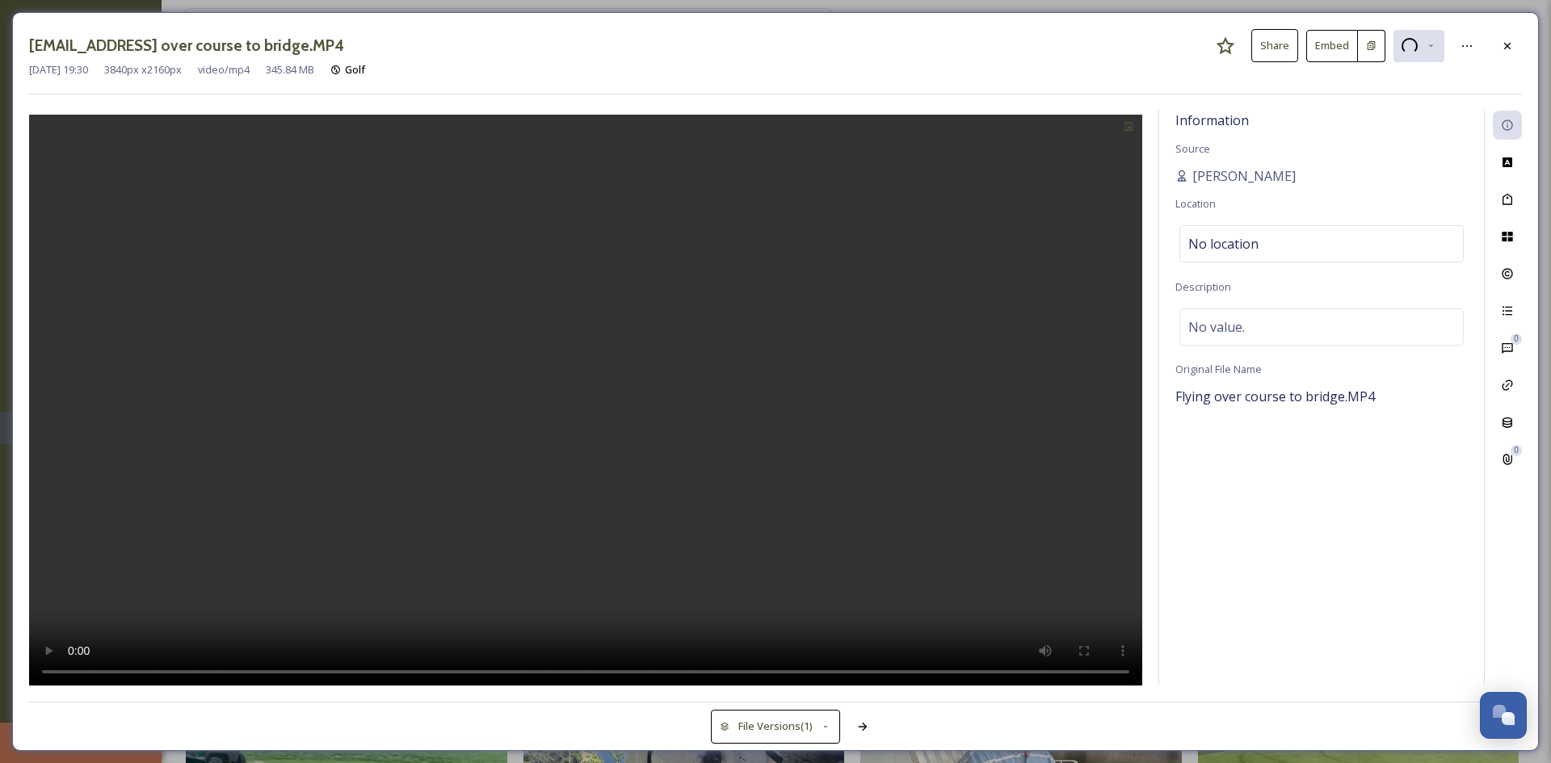
click at [1523, 42] on div "[EMAIL_ADDRESS] over course to bridge.MP4 Share Embed [DATE] 19:30 3840 px x 21…" at bounding box center [775, 381] width 1527 height 739
click at [1500, 49] on div at bounding box center [1507, 46] width 29 height 29
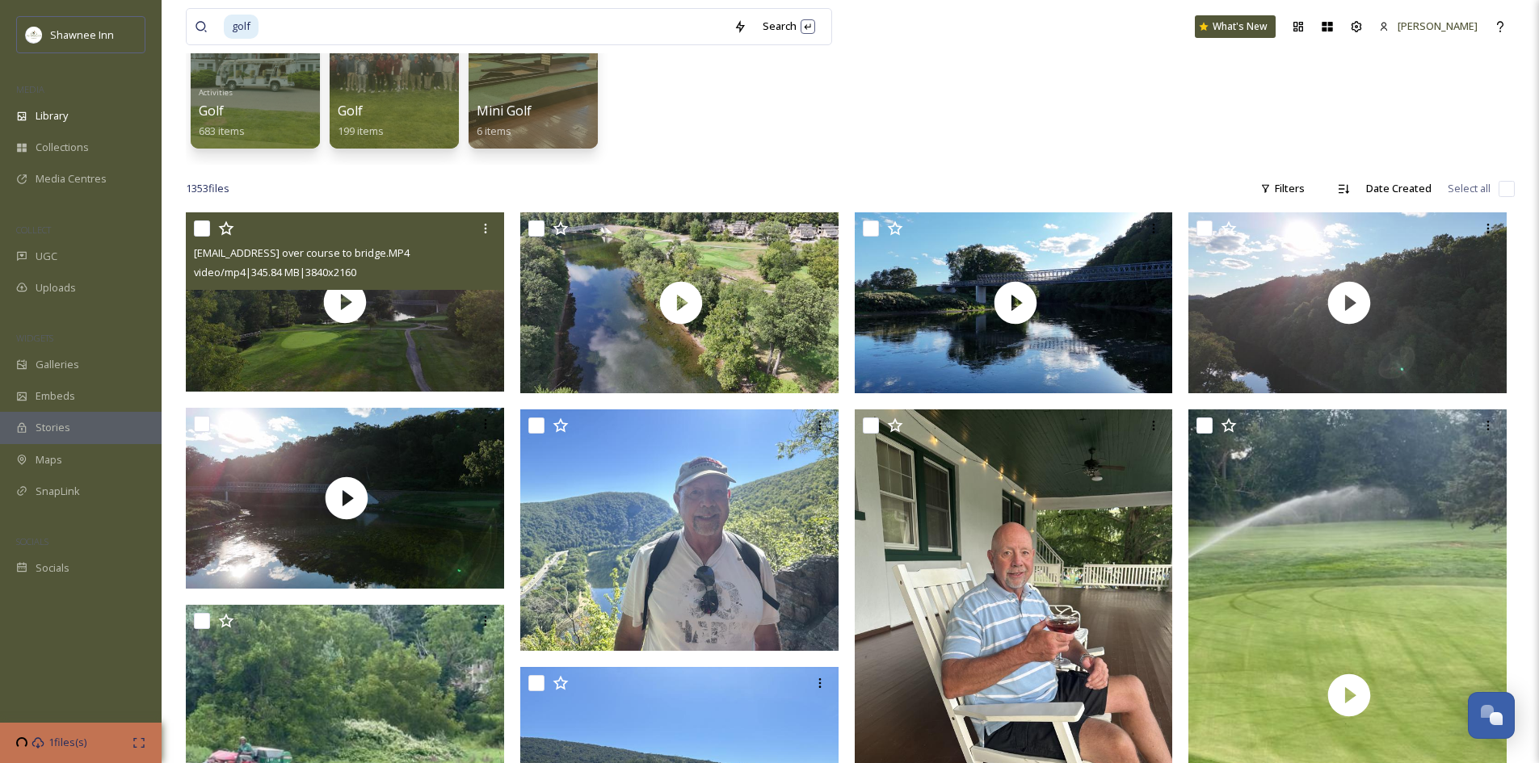
scroll to position [162, 0]
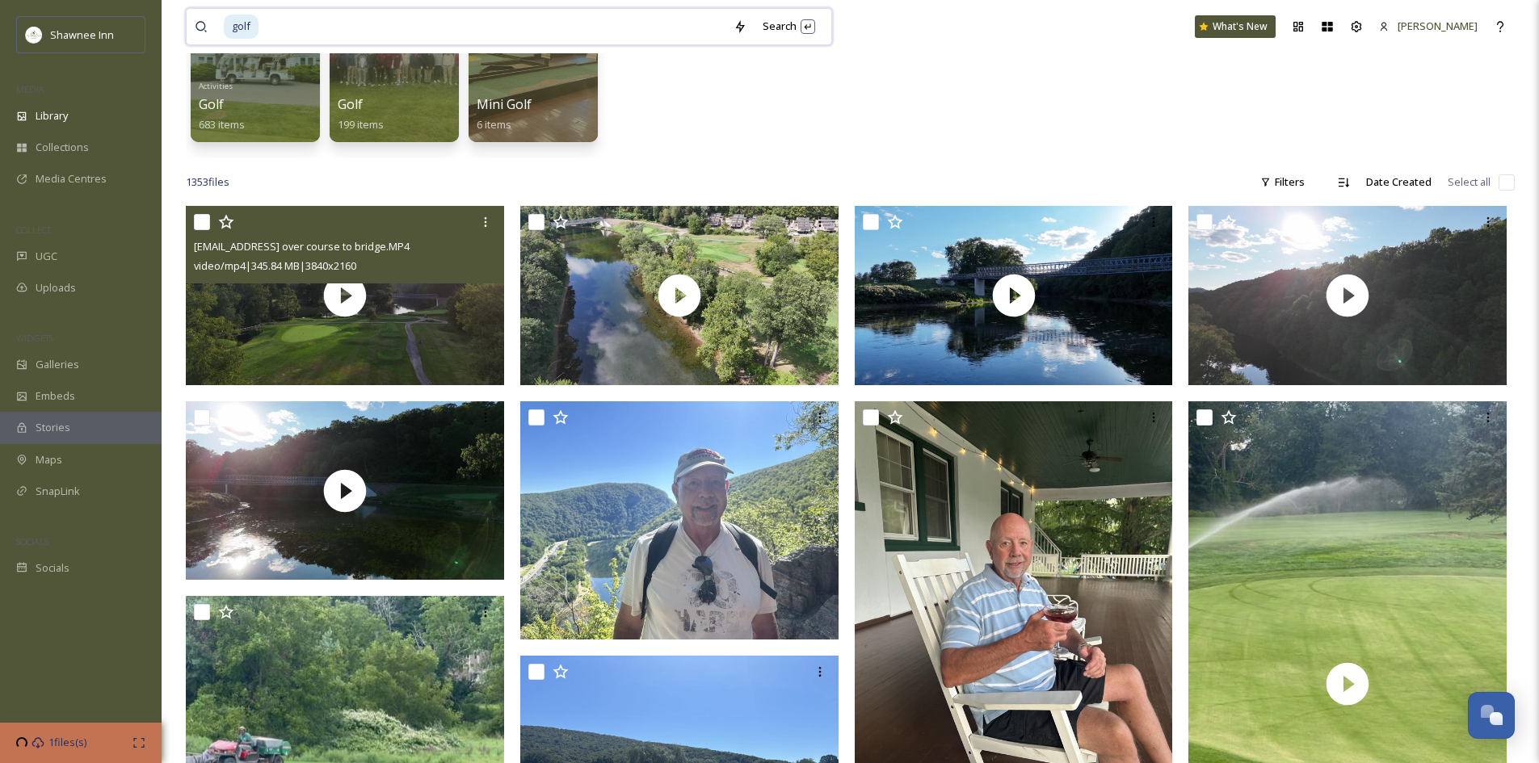
click at [411, 19] on input at bounding box center [492, 27] width 465 height 36
type input "g"
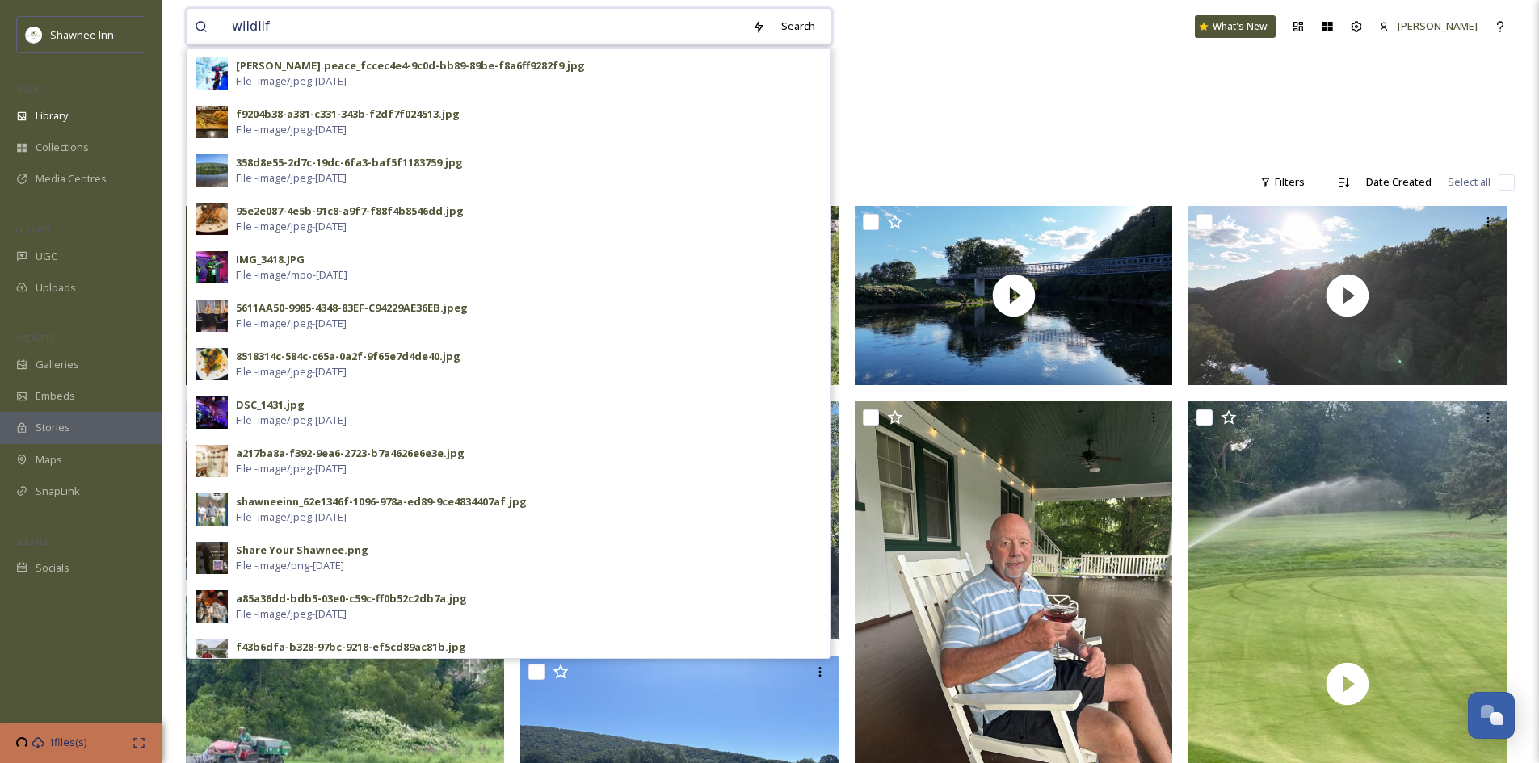
type input "wildlife"
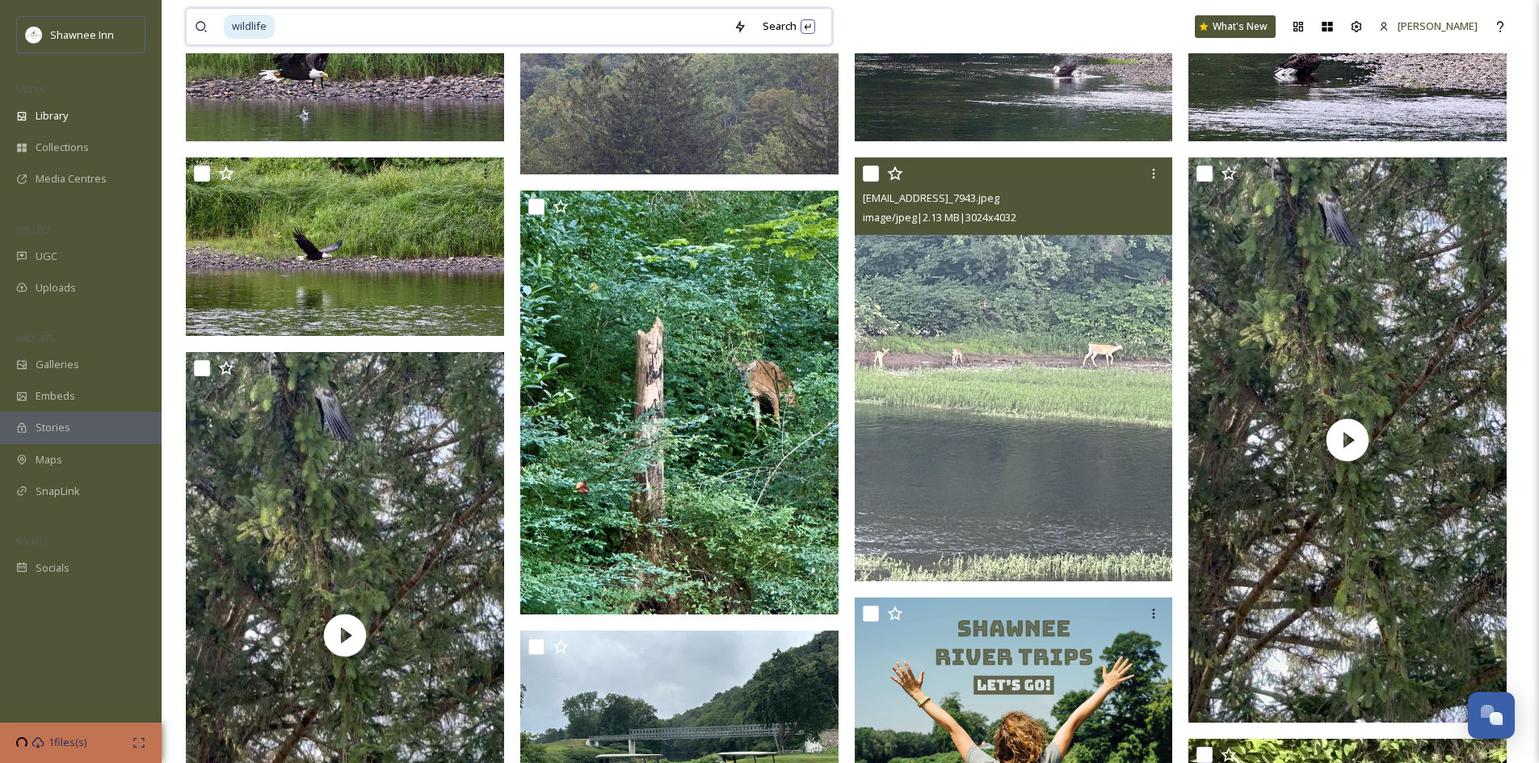
scroll to position [485, 0]
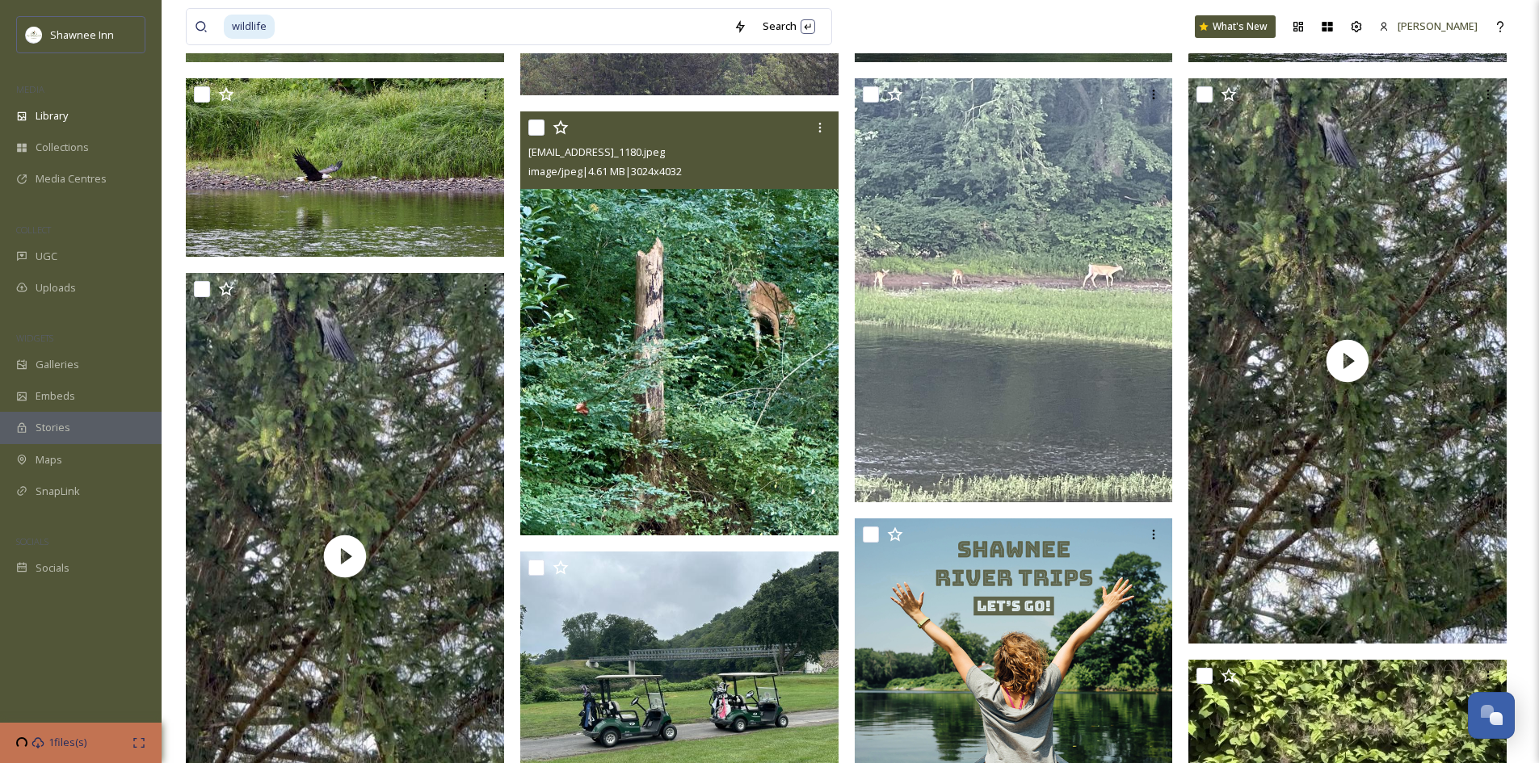
click at [771, 448] on img at bounding box center [679, 323] width 318 height 424
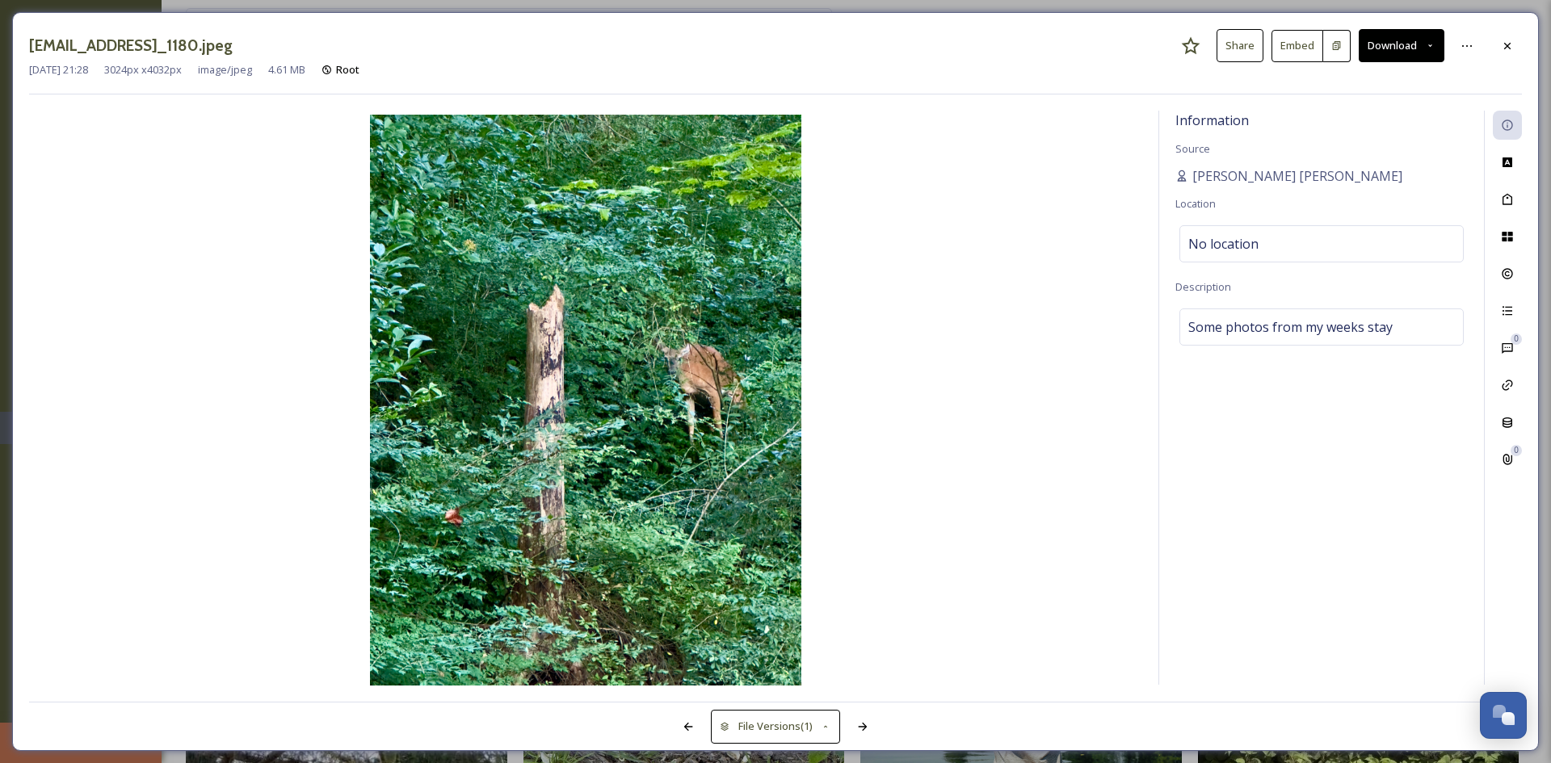
click at [1382, 46] on button "Download" at bounding box center [1402, 45] width 86 height 33
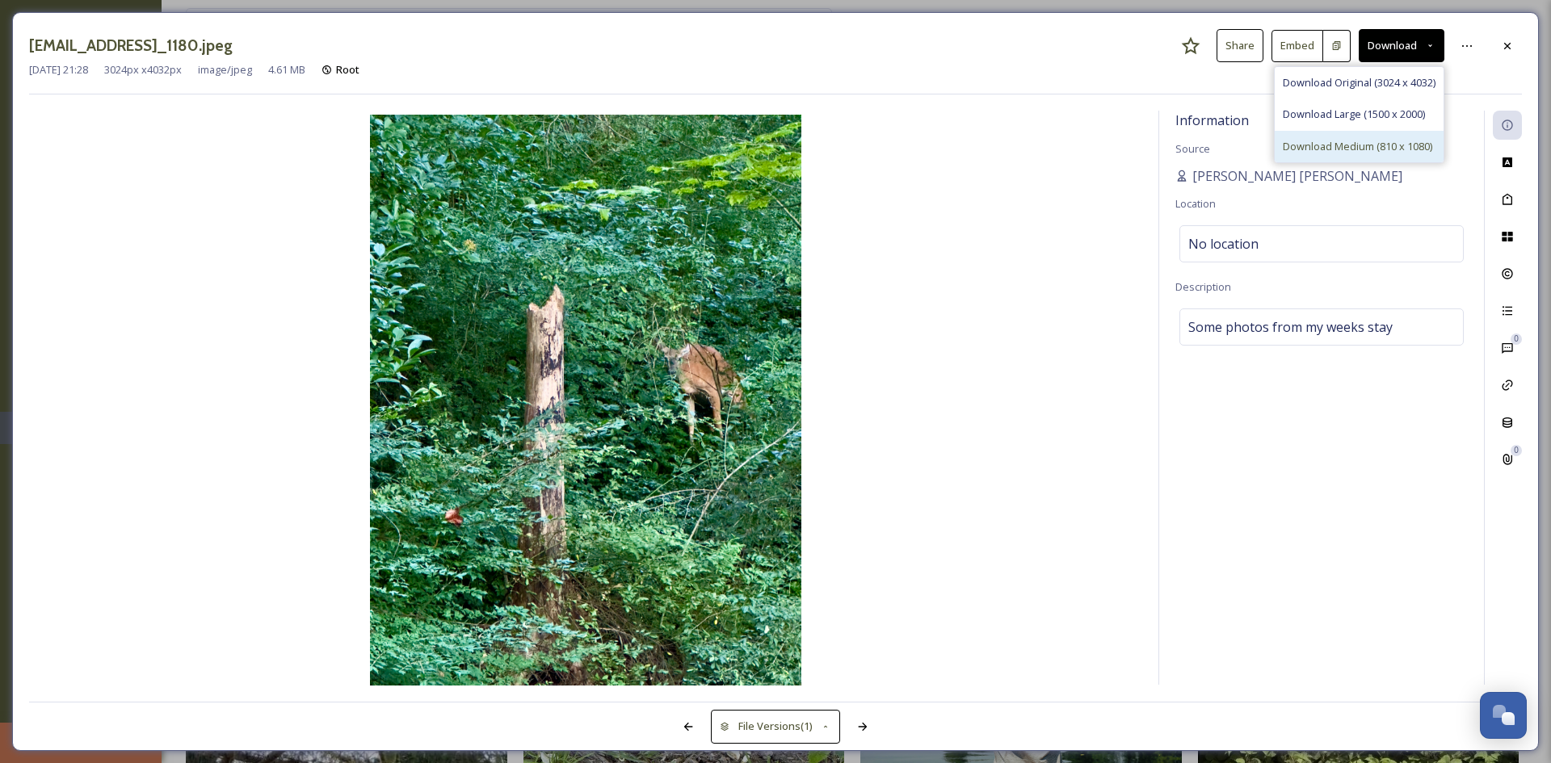
click at [1354, 139] on span "Download Medium (810 x 1080)" at bounding box center [1357, 146] width 149 height 15
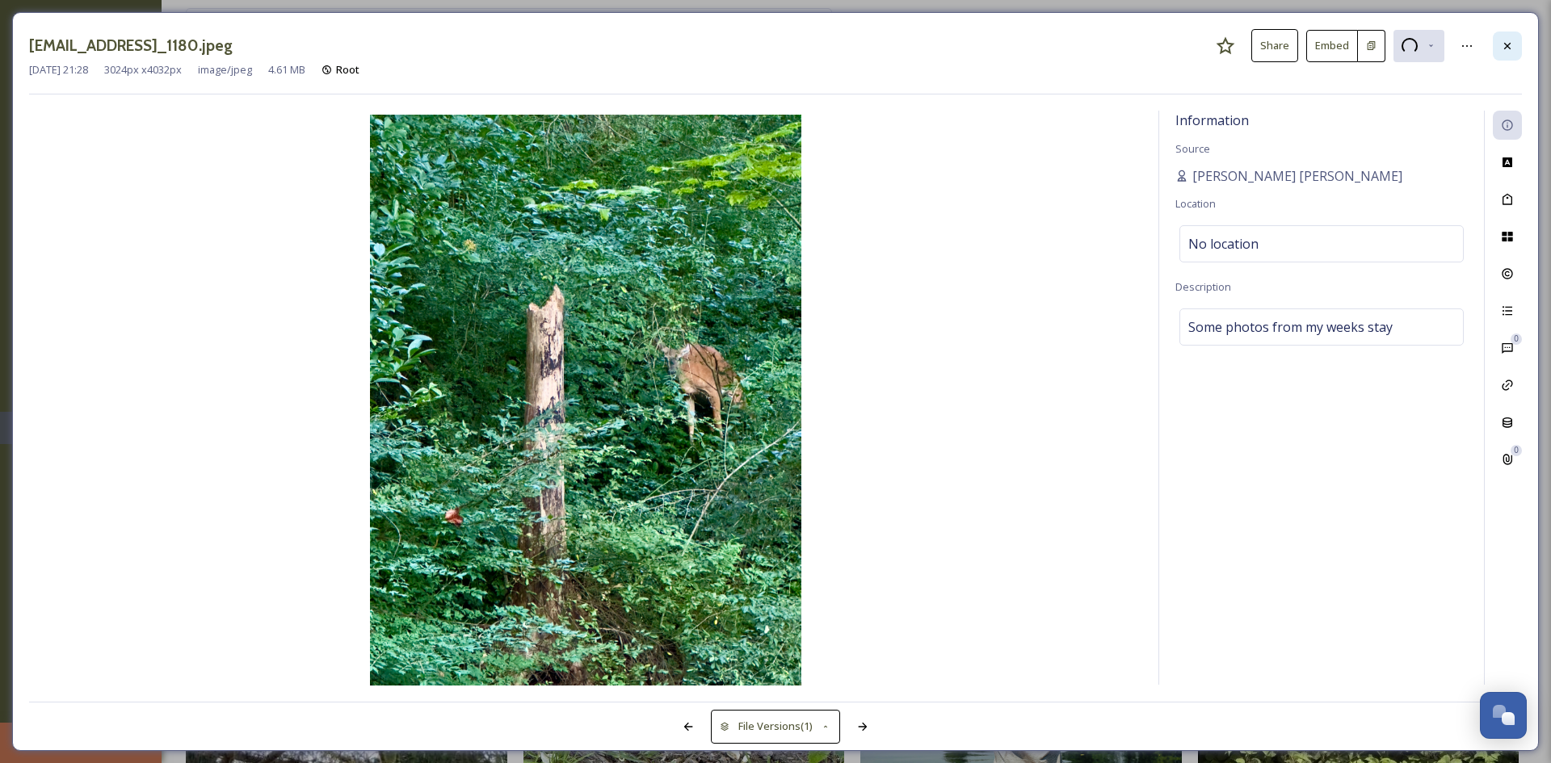
click at [1504, 49] on icon at bounding box center [1507, 46] width 13 height 13
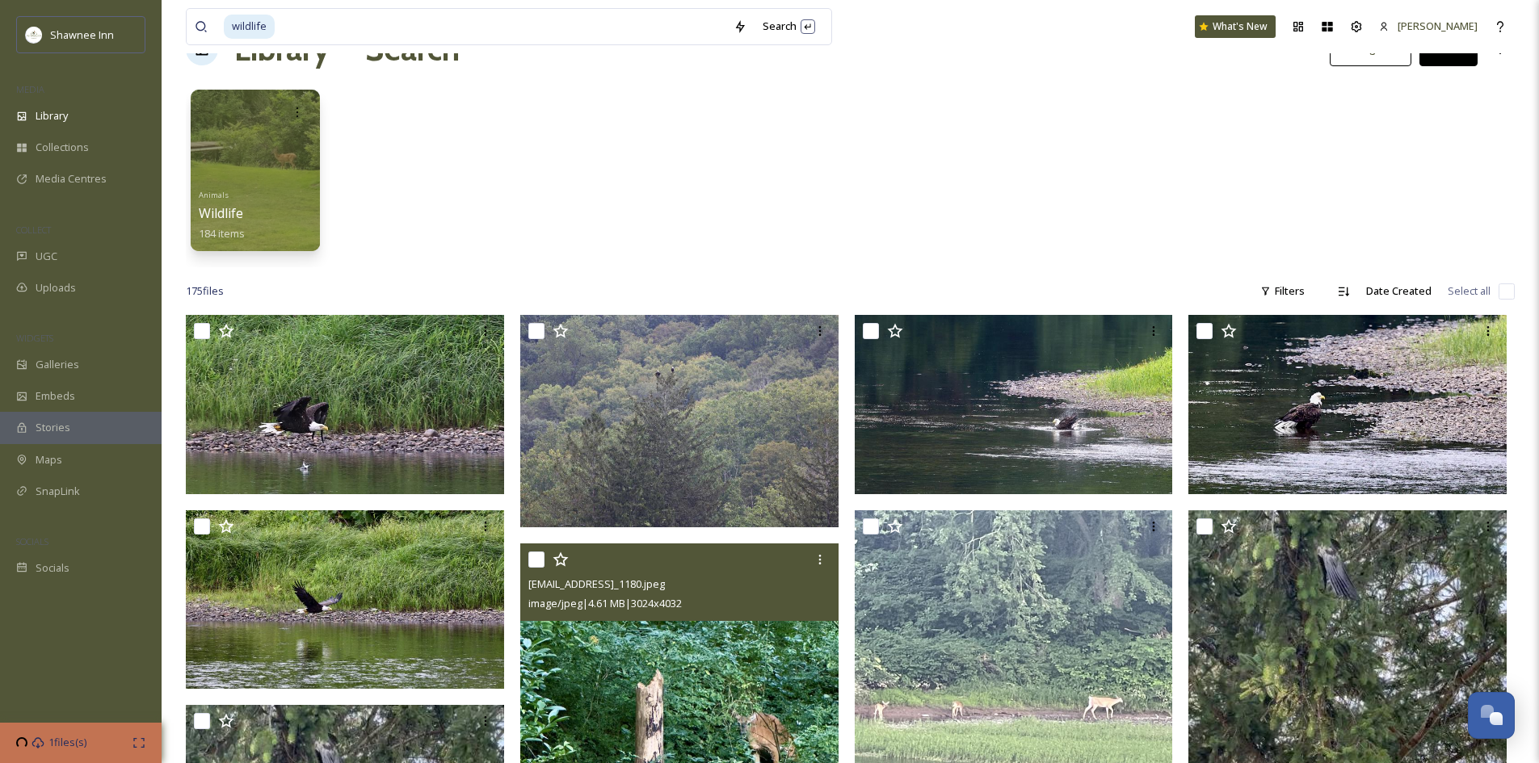
scroll to position [81, 0]
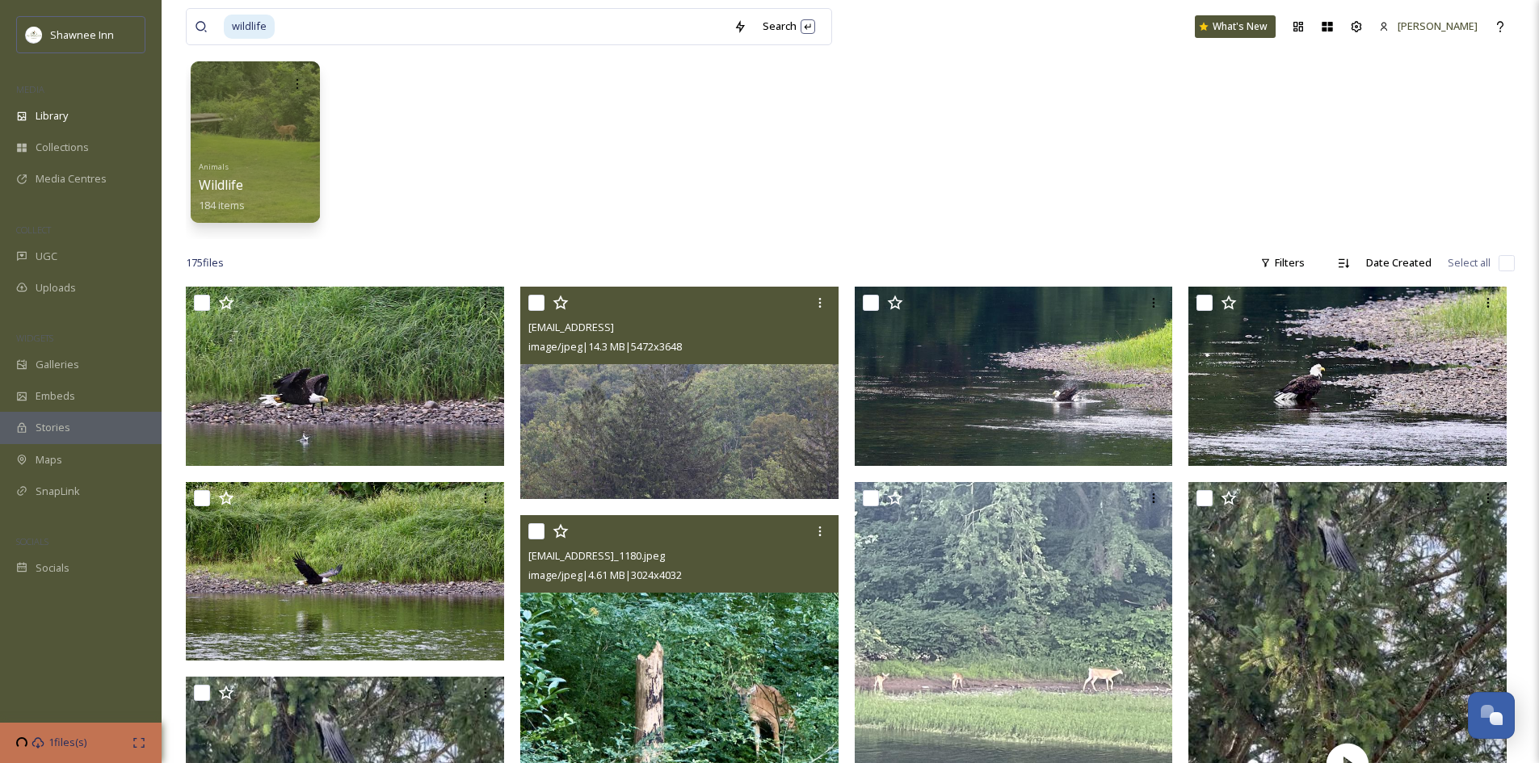
click at [685, 410] on img at bounding box center [679, 393] width 318 height 212
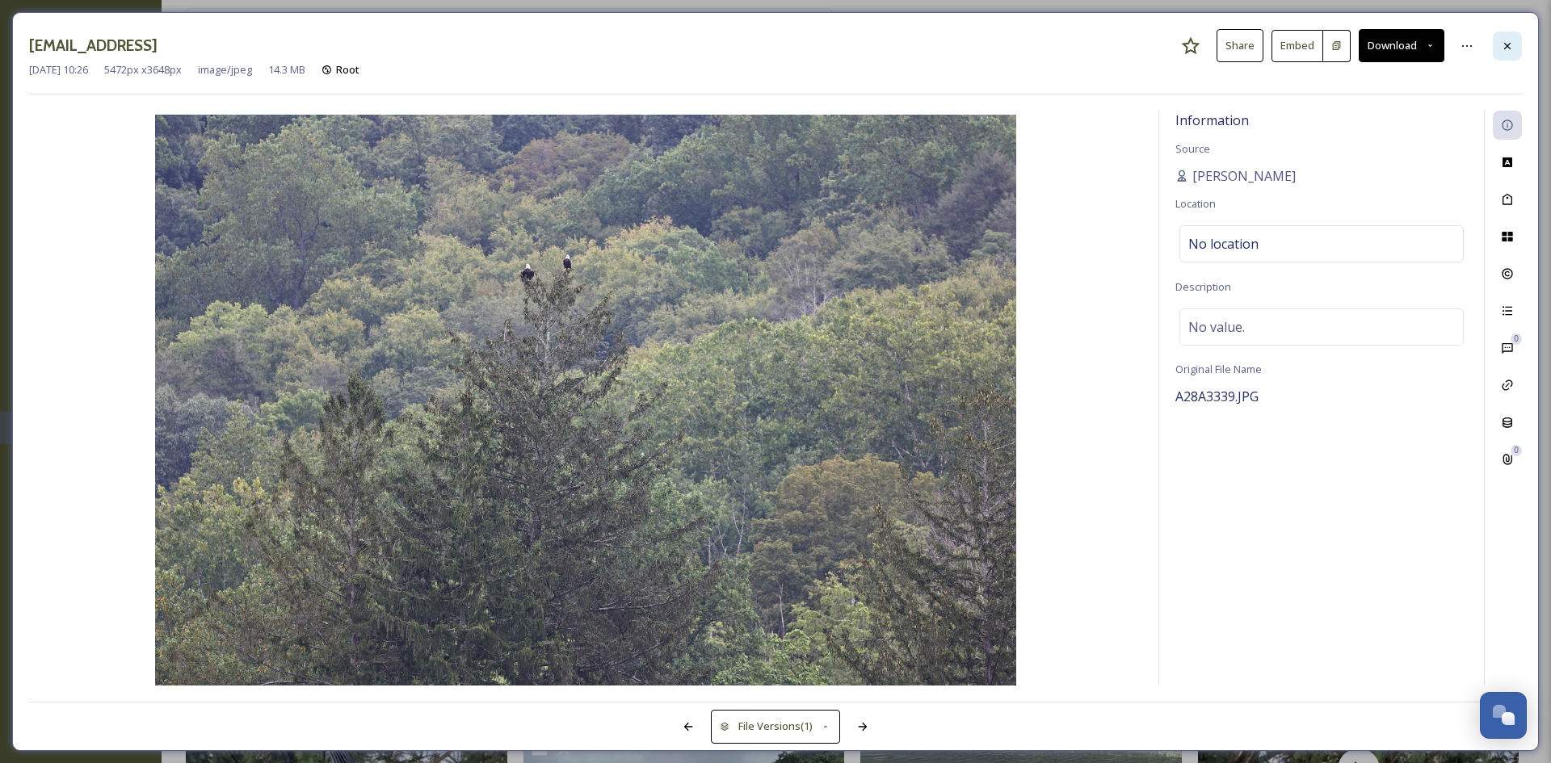
click at [1501, 45] on div at bounding box center [1507, 46] width 29 height 29
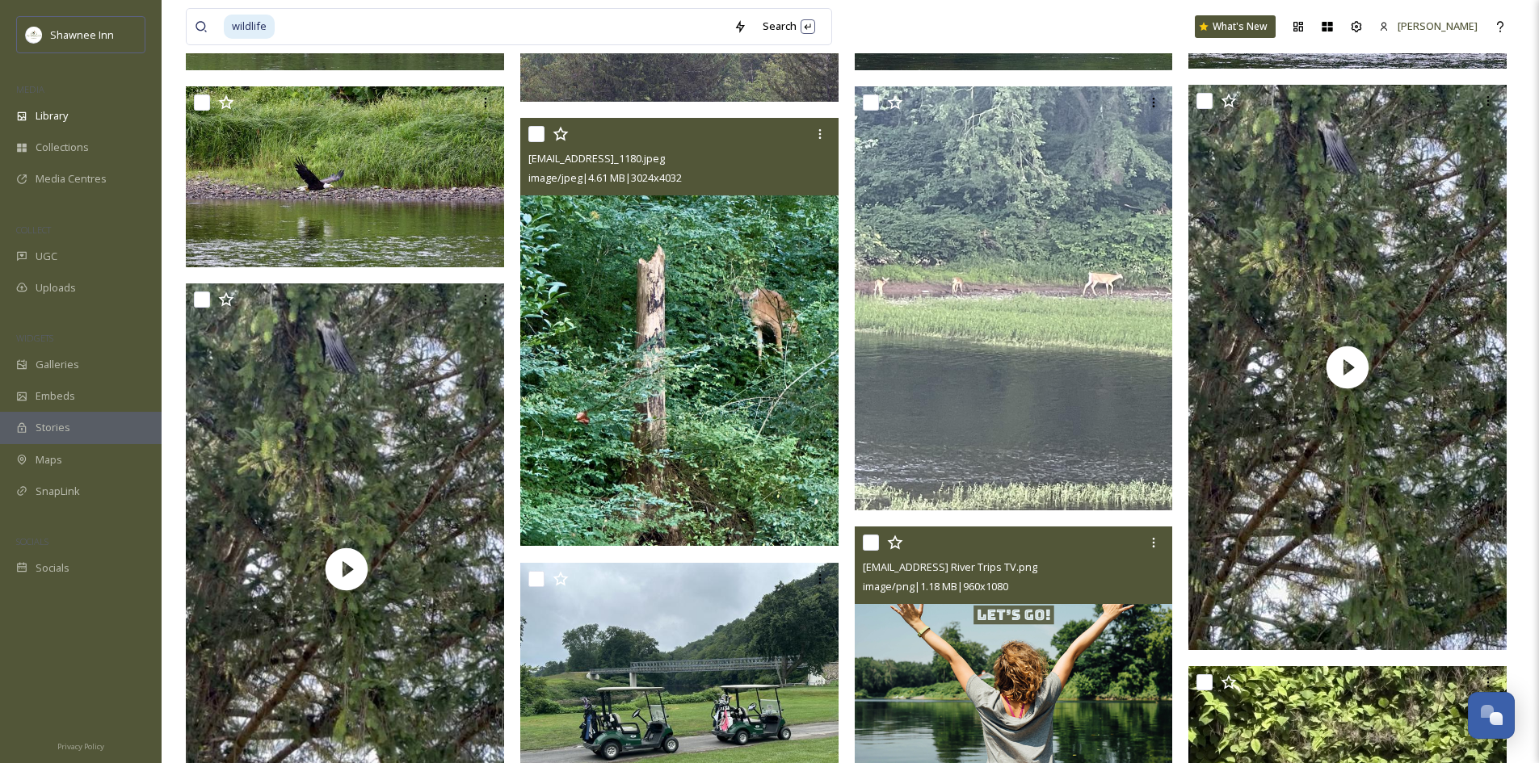
scroll to position [485, 0]
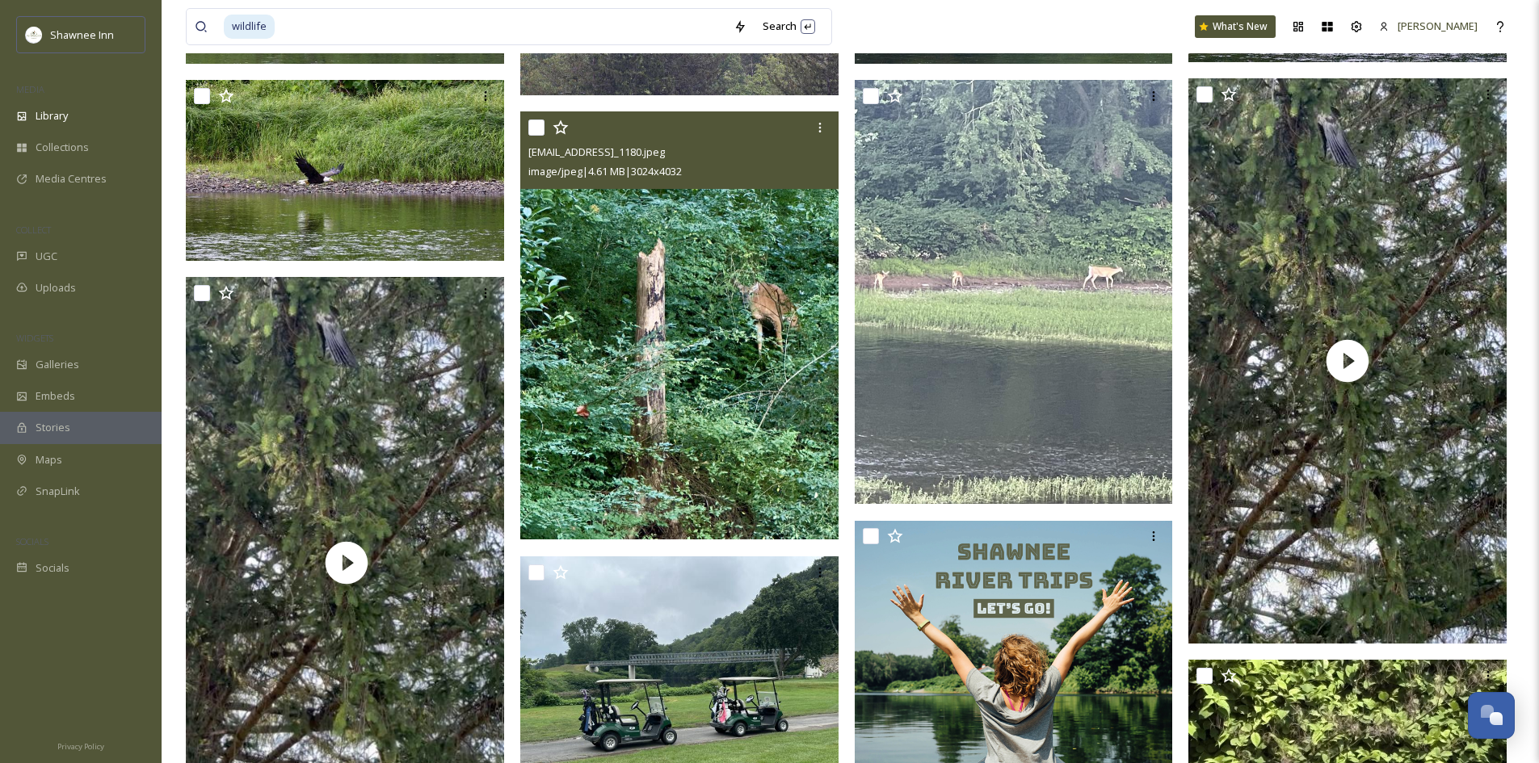
click at [770, 470] on img at bounding box center [680, 325] width 321 height 428
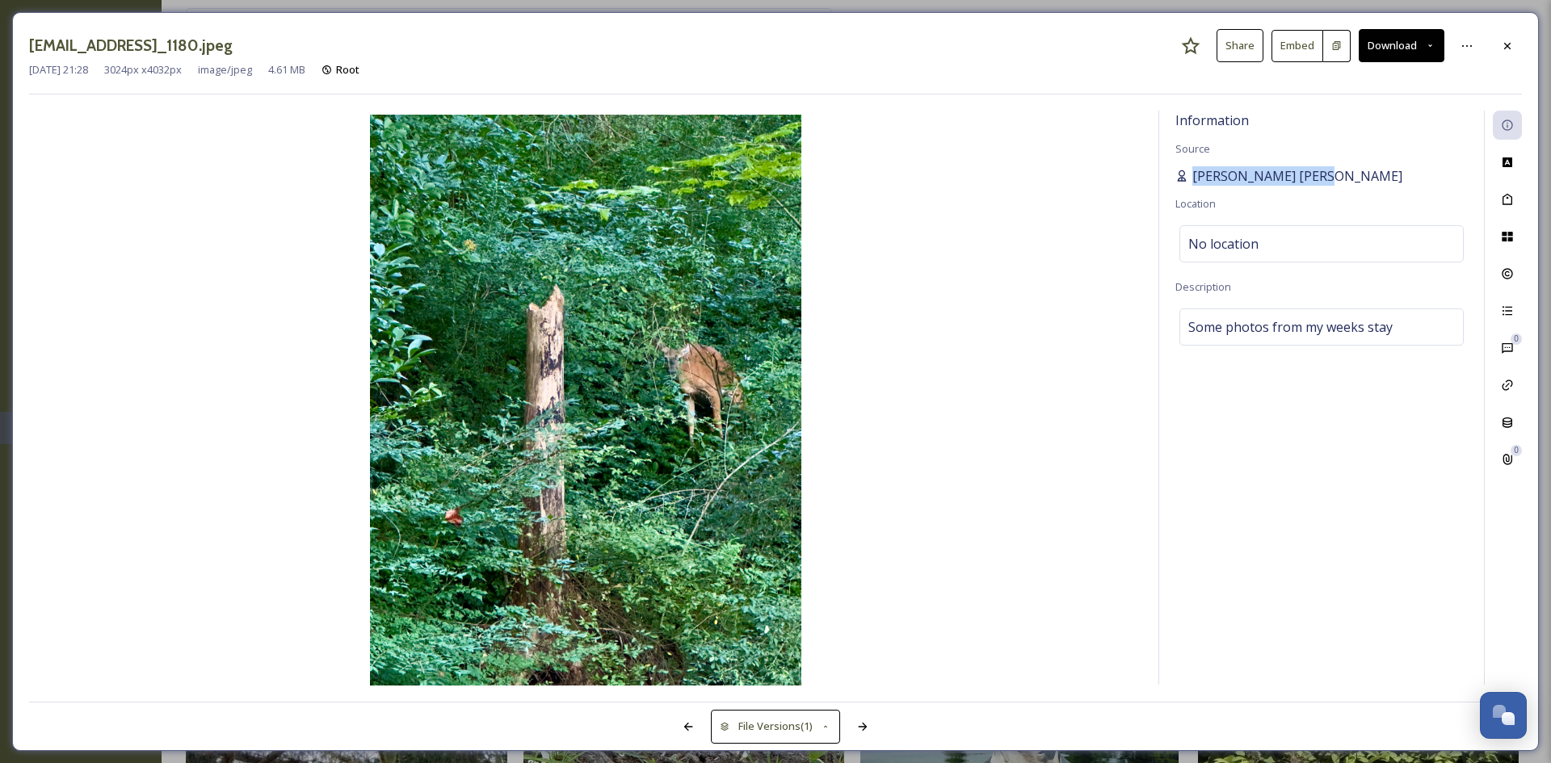
drag, startPoint x: 1310, startPoint y: 177, endPoint x: 1193, endPoint y: 185, distance: 117.4
click at [1193, 185] on div "[PERSON_NAME] [PERSON_NAME]" at bounding box center [1321, 175] width 292 height 19
copy span "[PERSON_NAME] [PERSON_NAME]"
click at [1493, 53] on div at bounding box center [1507, 46] width 29 height 29
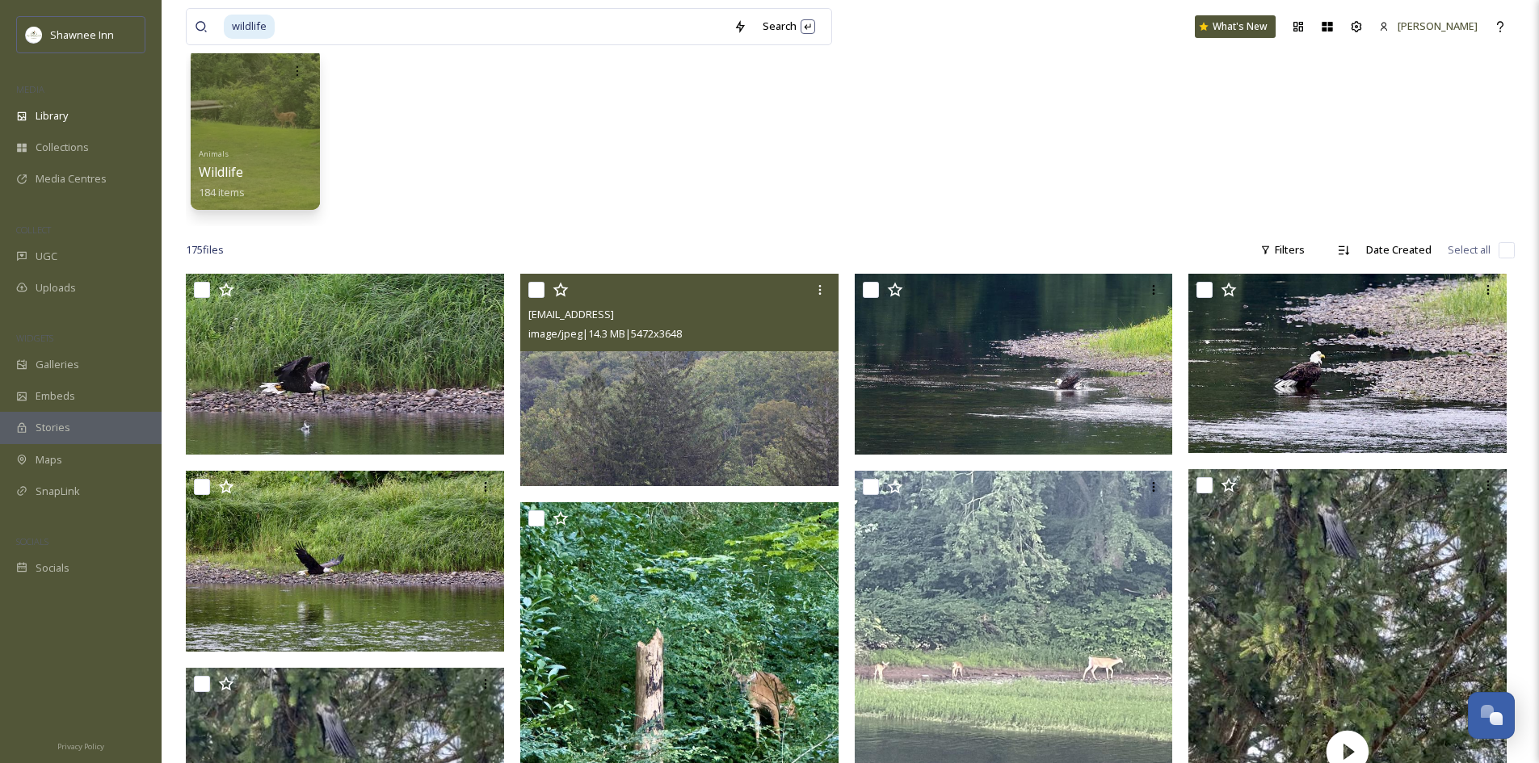
scroll to position [81, 0]
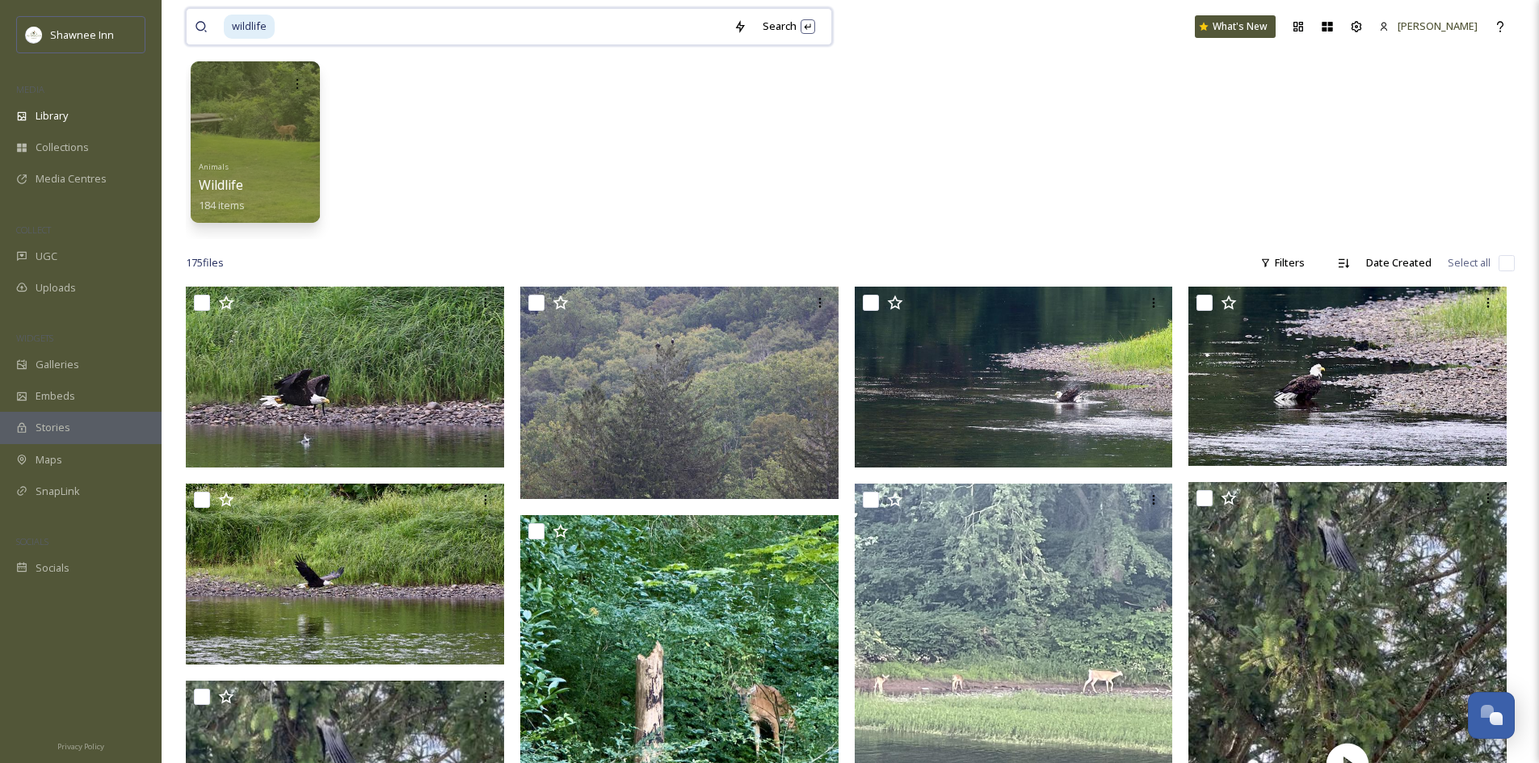
drag, startPoint x: 309, startPoint y: 27, endPoint x: 188, endPoint y: 32, distance: 121.2
click at [188, 32] on div "wildlife Search" at bounding box center [509, 26] width 646 height 37
type input "w"
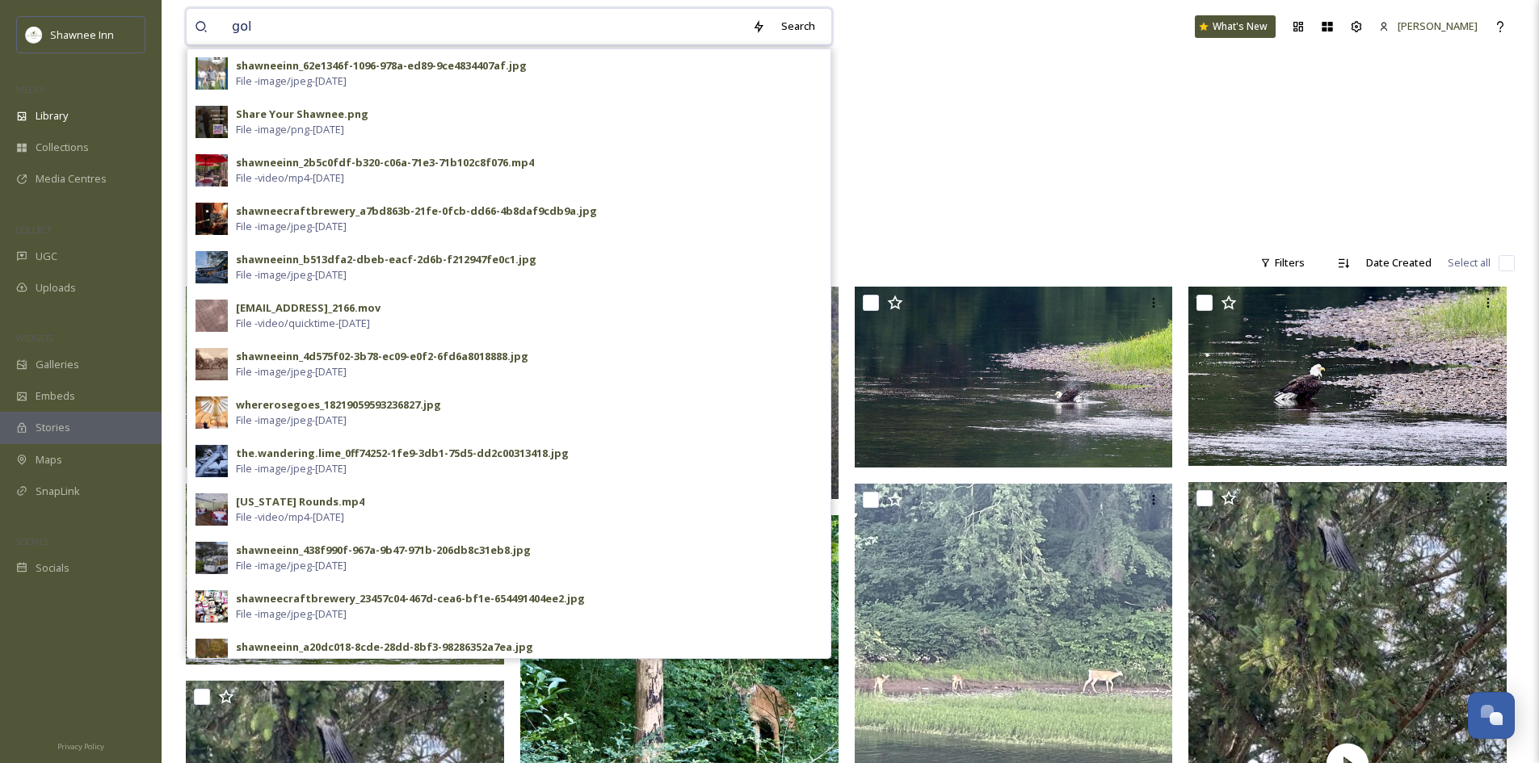
type input "golf"
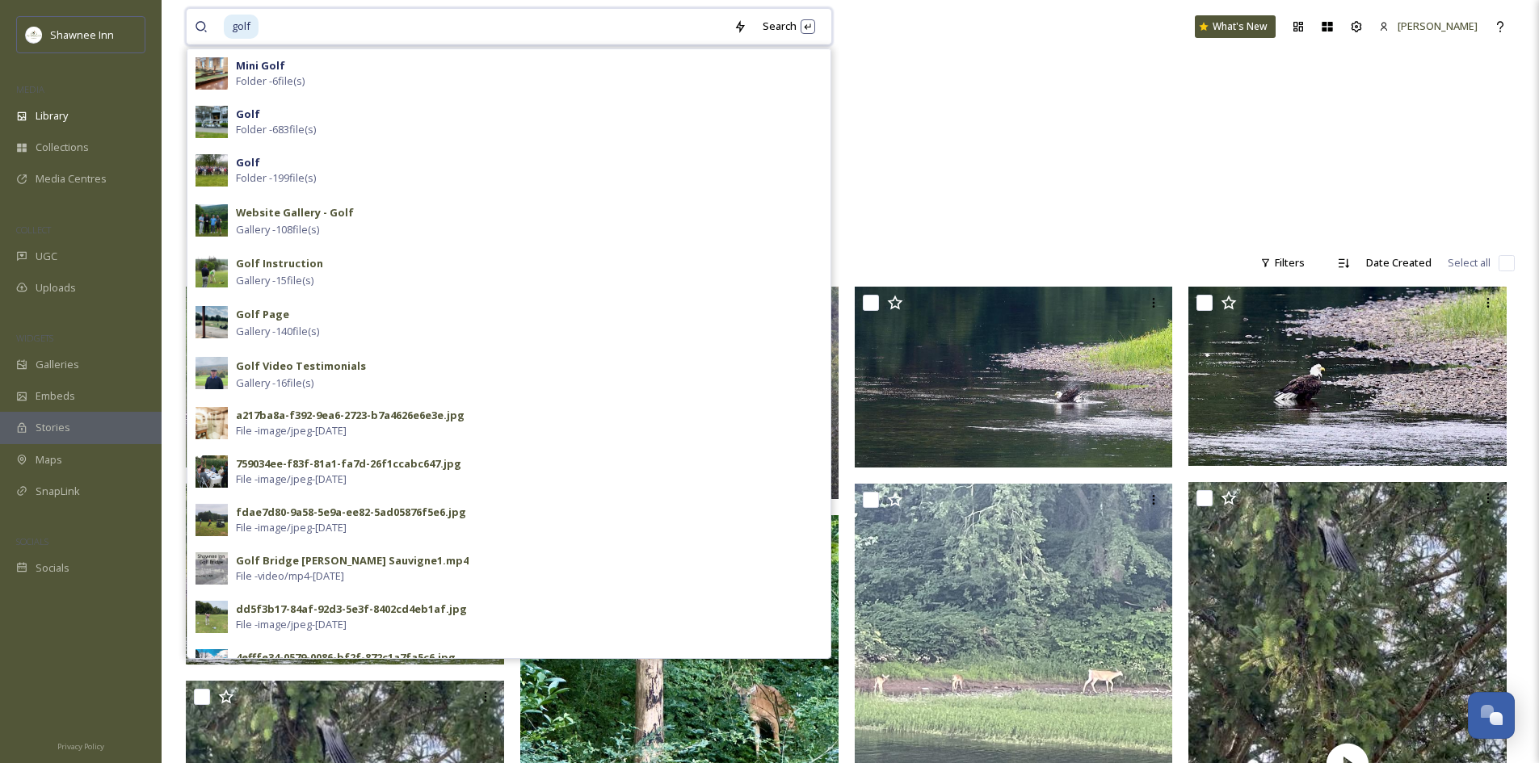
click at [398, 38] on input at bounding box center [492, 27] width 465 height 36
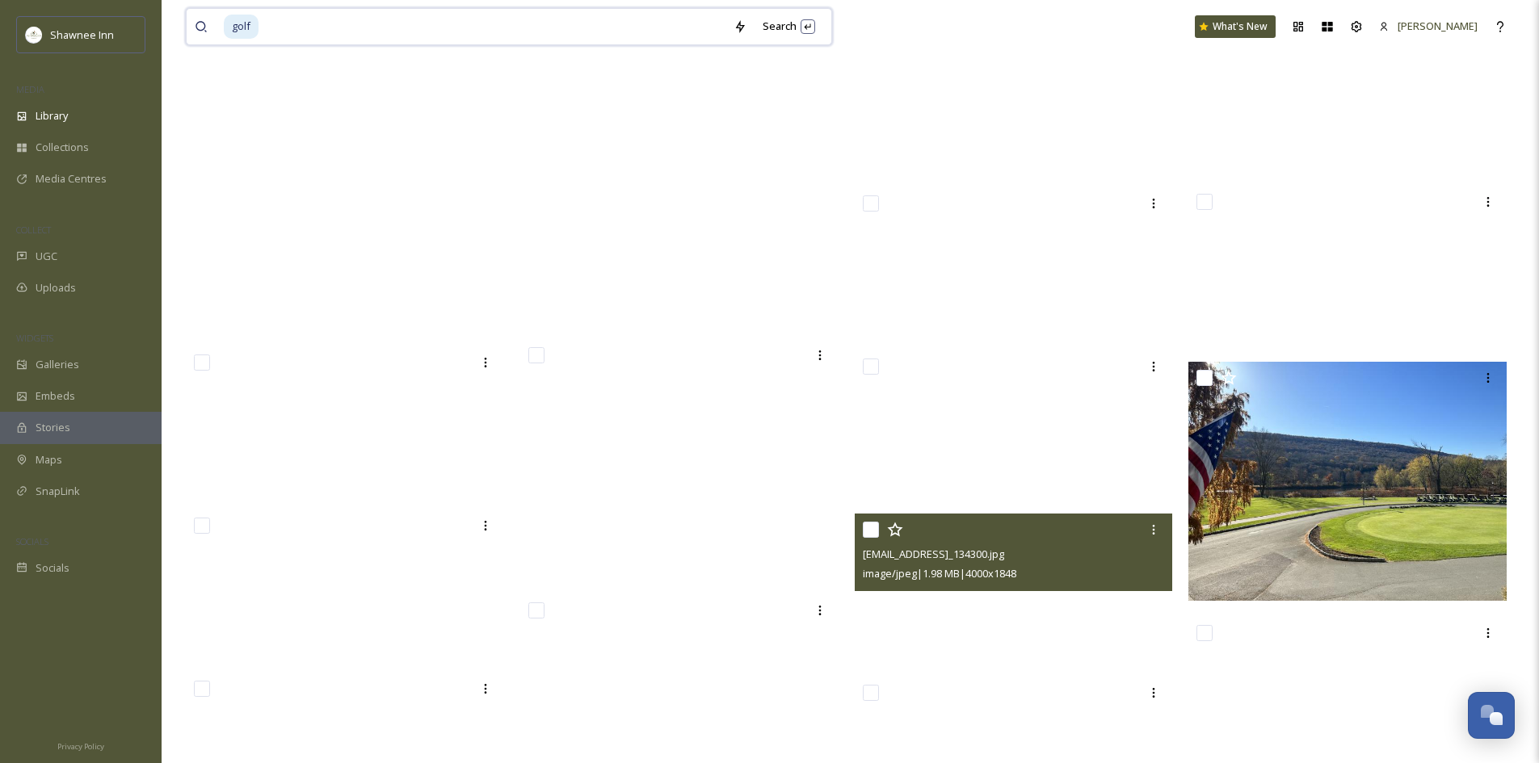
scroll to position [15833, 0]
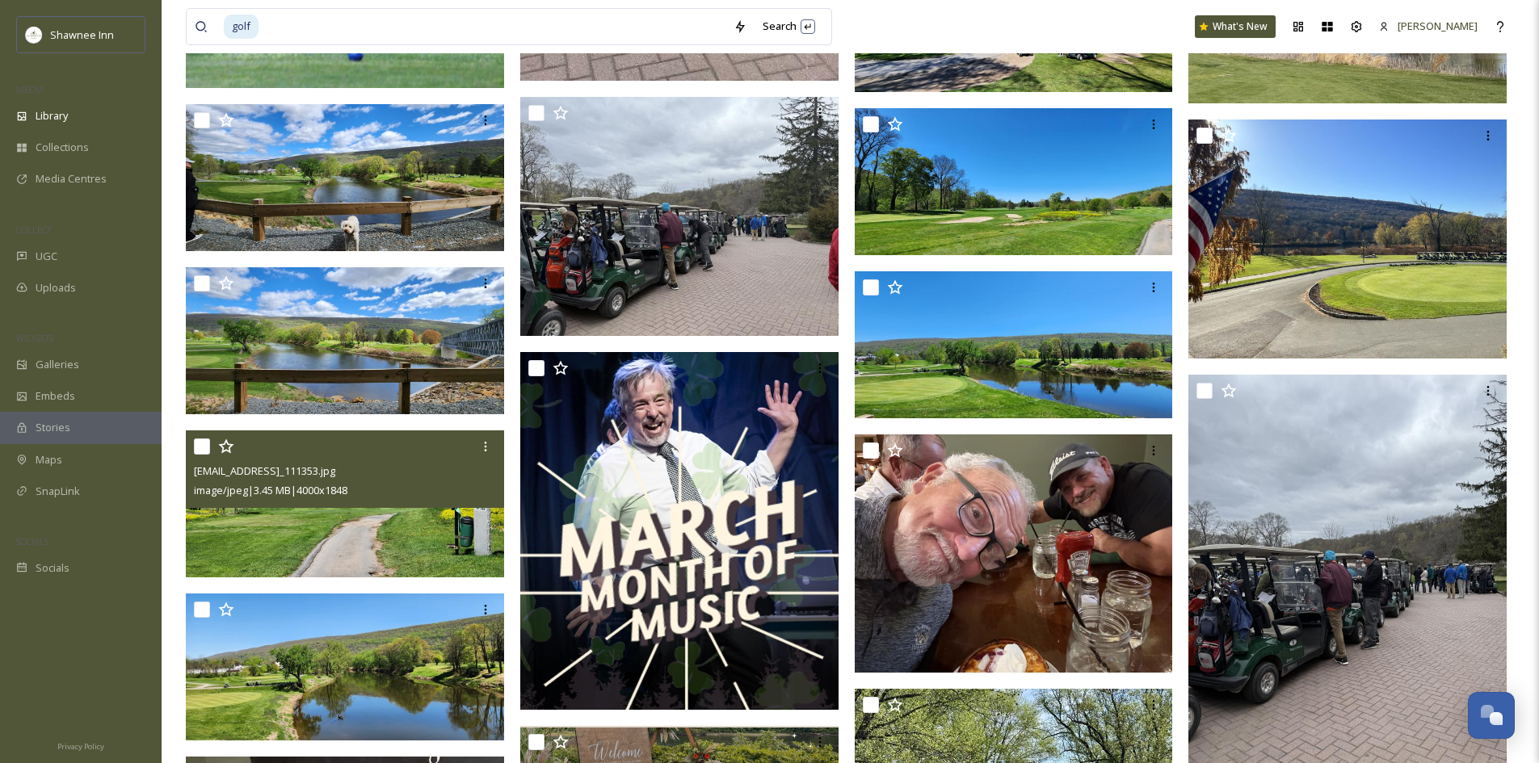
click at [386, 527] on img at bounding box center [345, 504] width 318 height 147
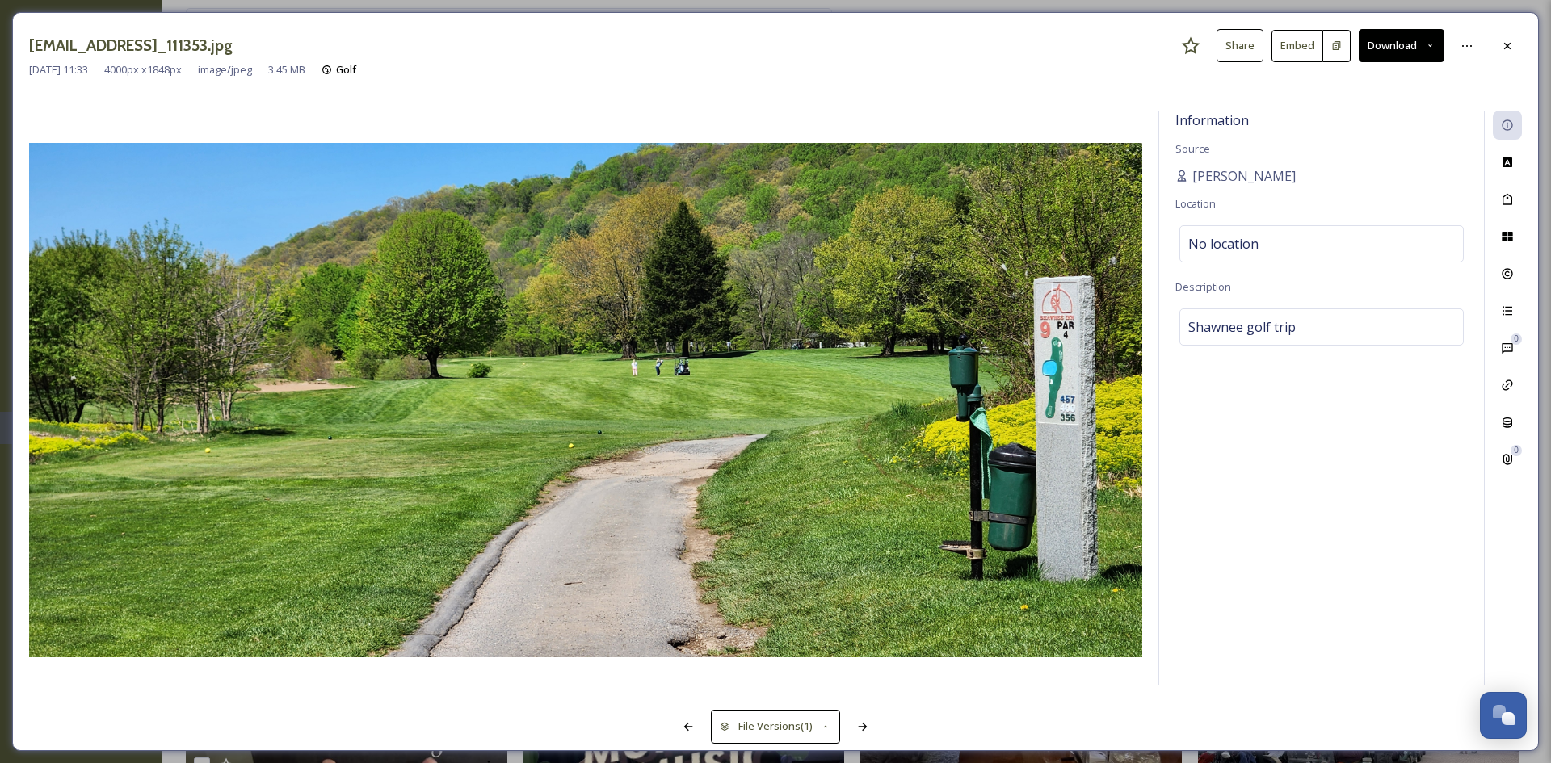
click at [1390, 34] on button "Download" at bounding box center [1402, 45] width 86 height 33
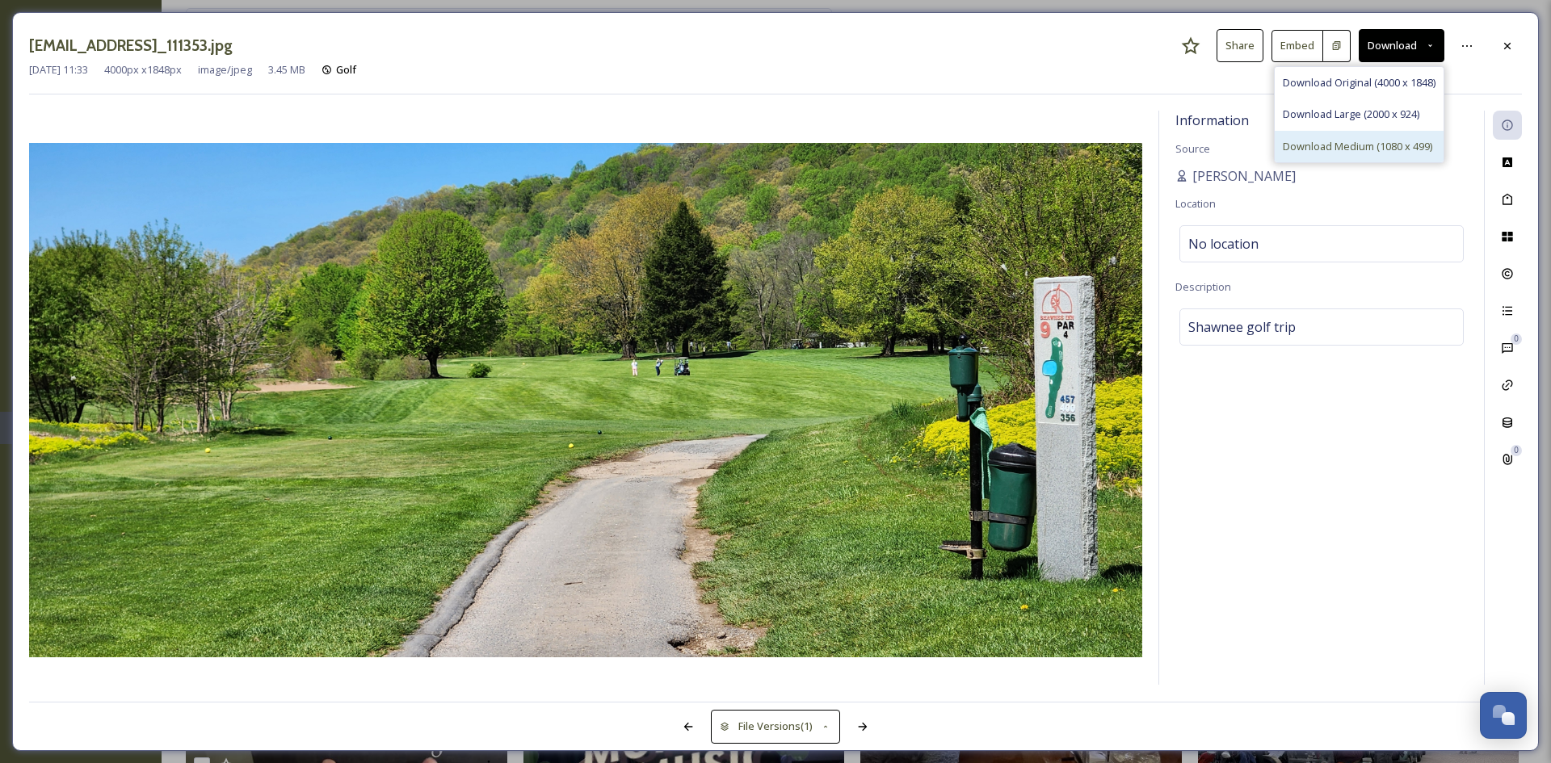
click at [1350, 139] on span "Download Medium (1080 x 499)" at bounding box center [1357, 146] width 149 height 15
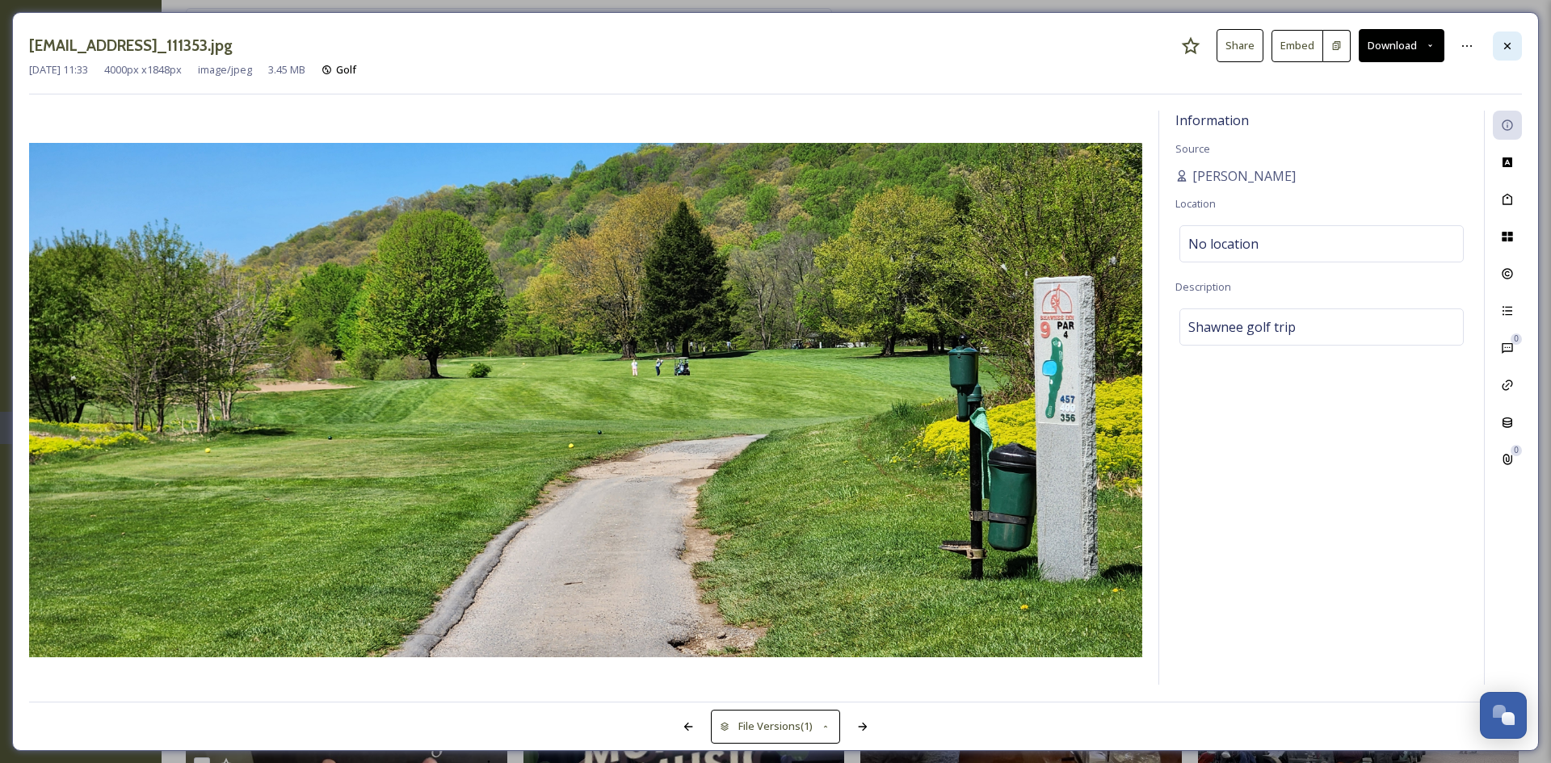
click at [1512, 48] on icon at bounding box center [1507, 46] width 13 height 13
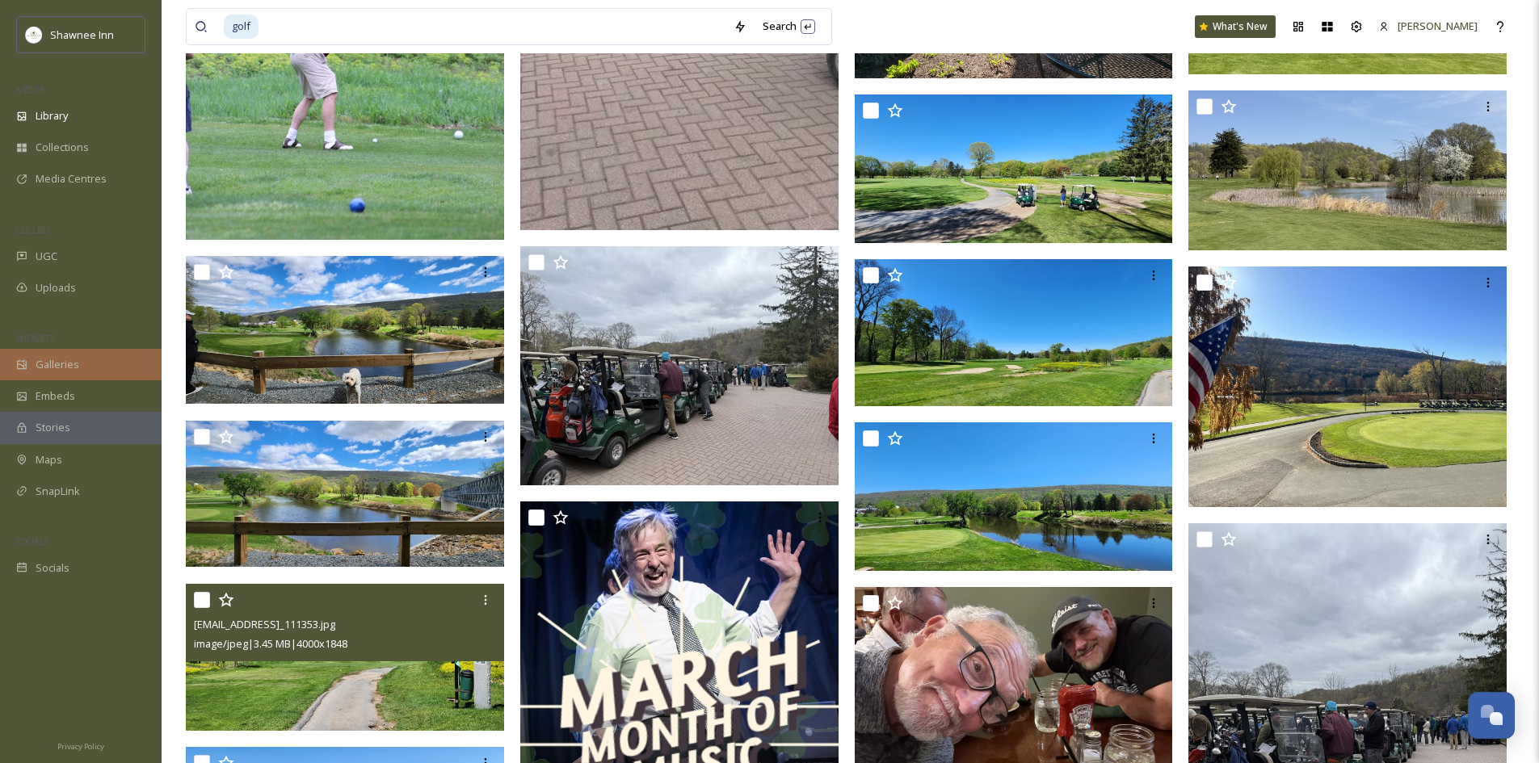
click at [88, 367] on div "Galleries" at bounding box center [81, 365] width 162 height 32
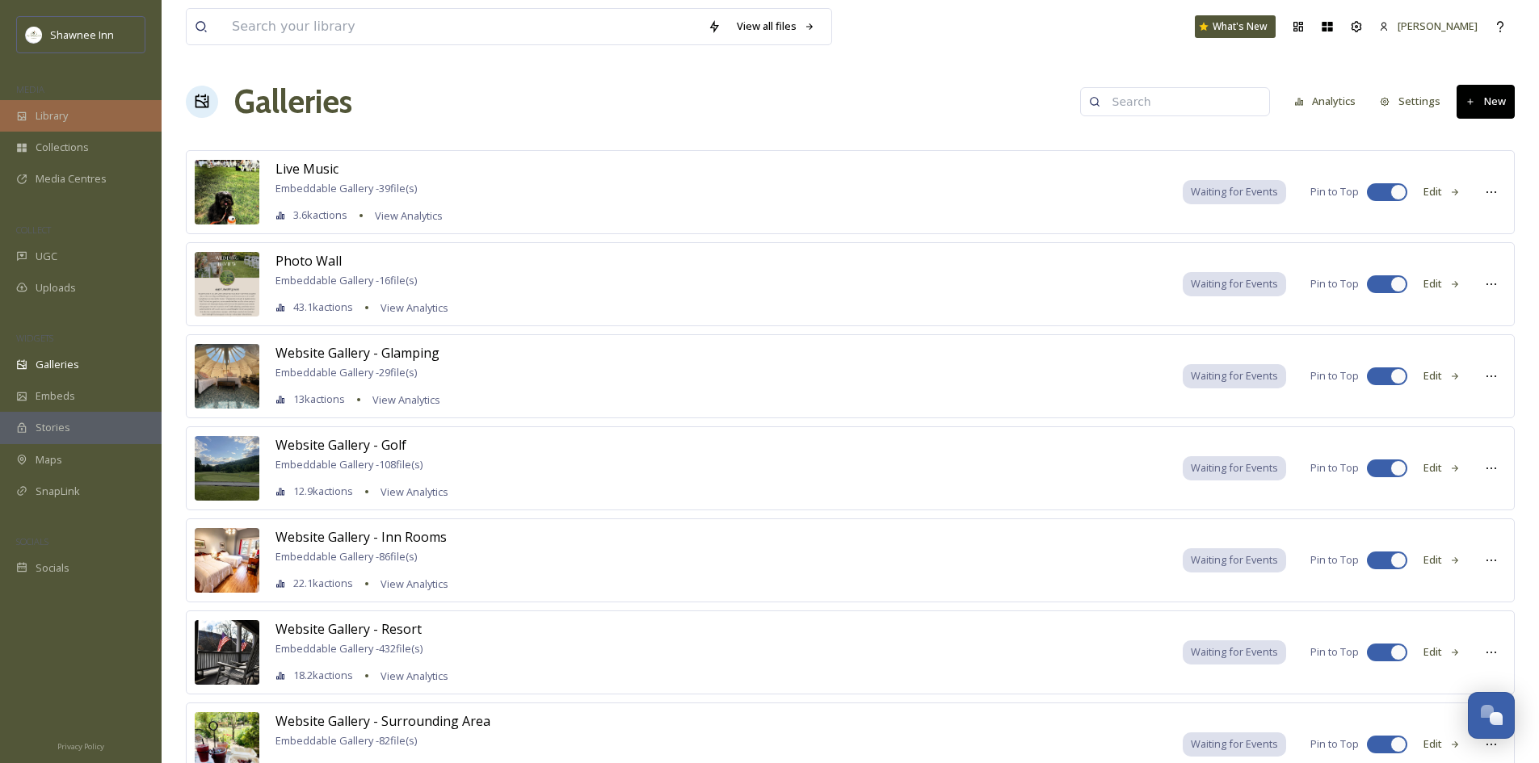
click at [95, 112] on div "Library" at bounding box center [81, 116] width 162 height 32
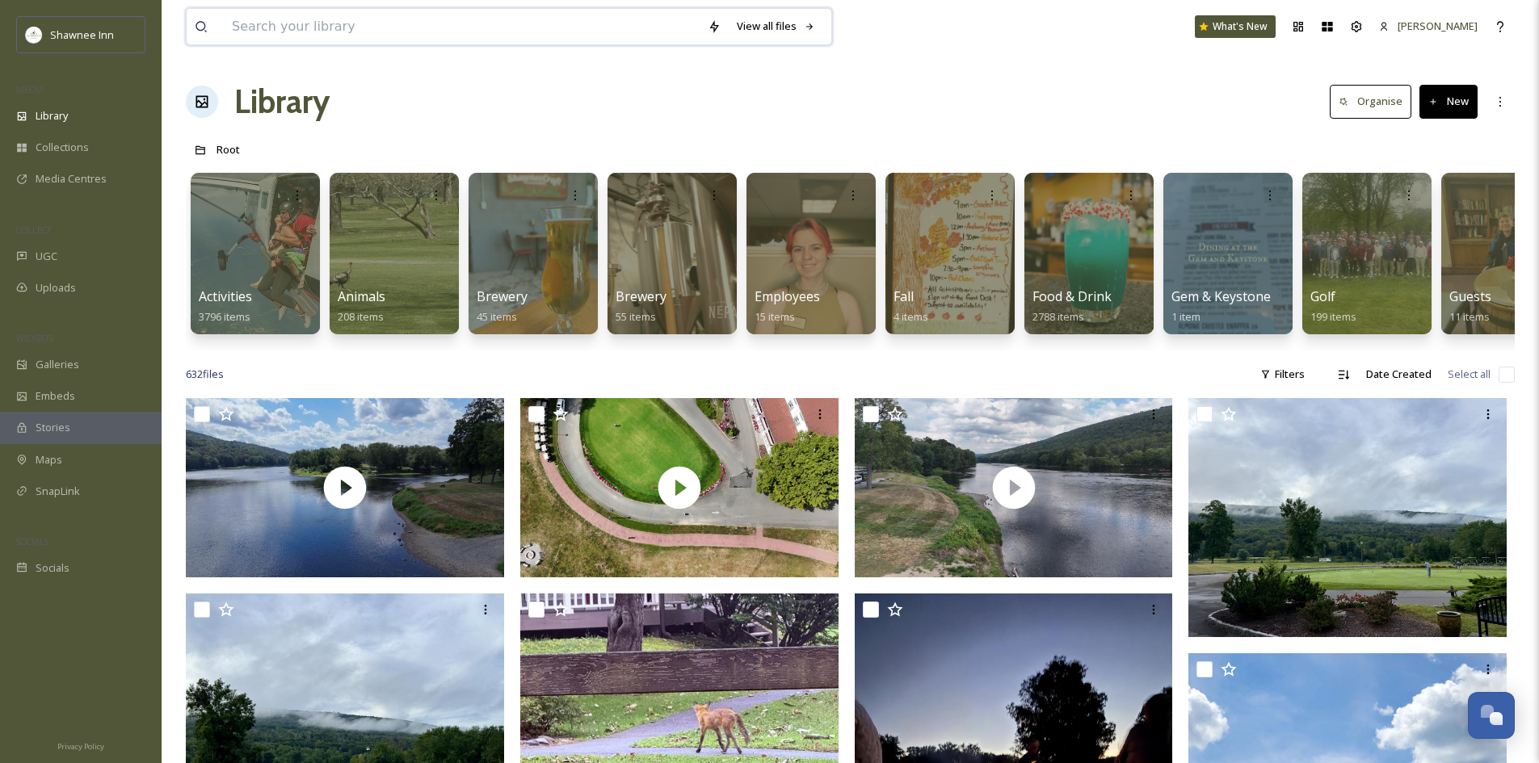
click at [474, 29] on input at bounding box center [462, 27] width 476 height 36
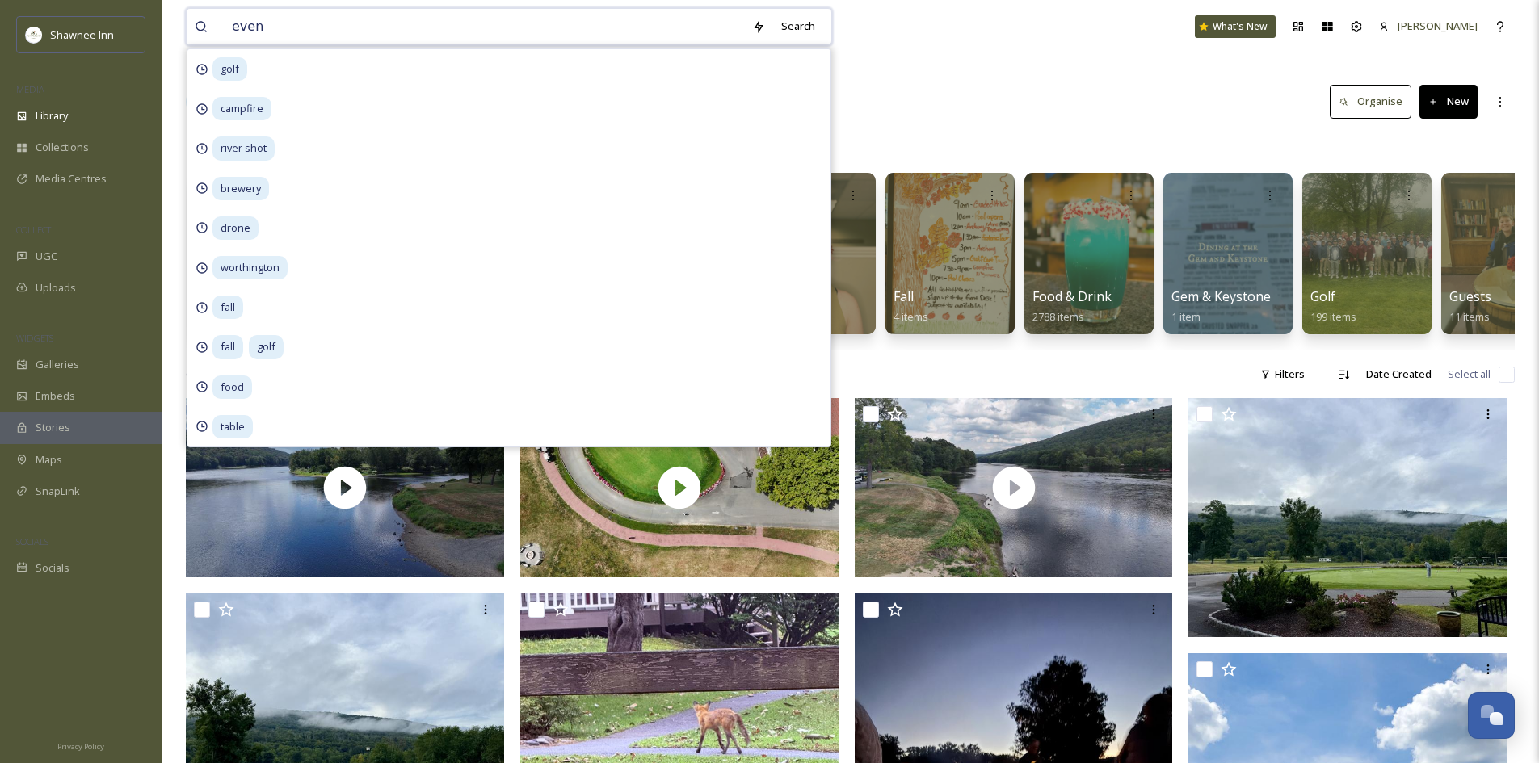
type input "event"
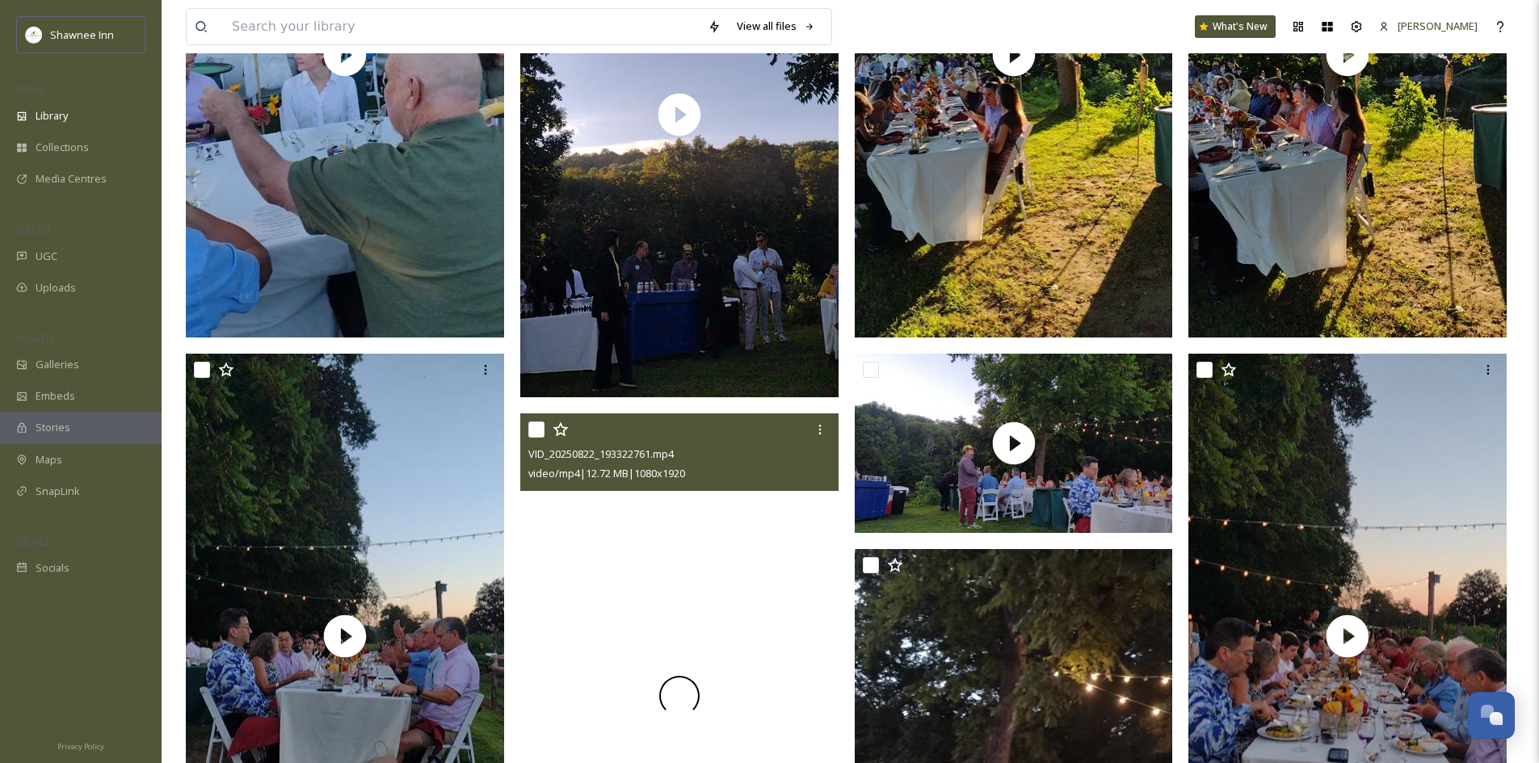
scroll to position [565, 0]
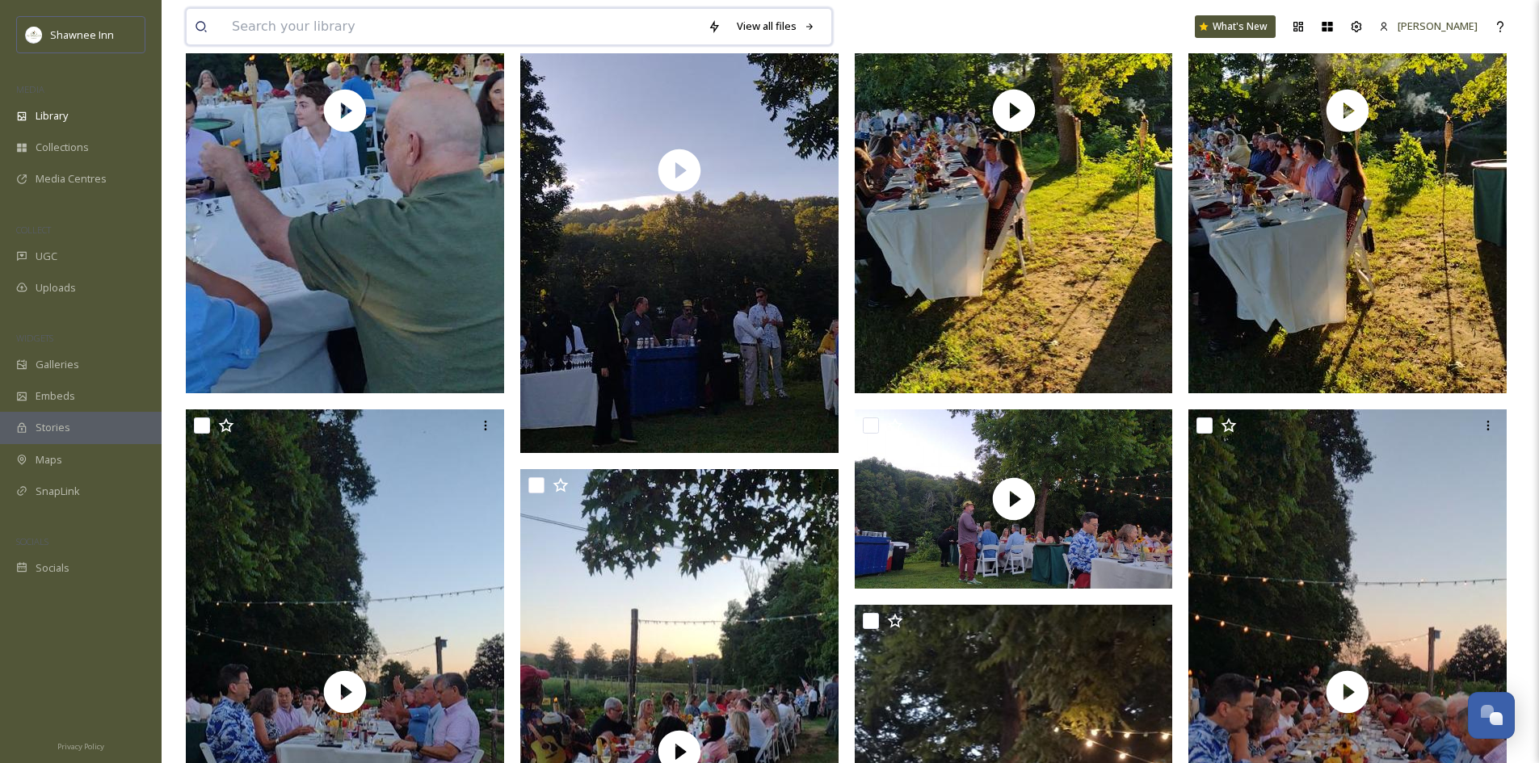
click at [355, 17] on input at bounding box center [462, 27] width 476 height 36
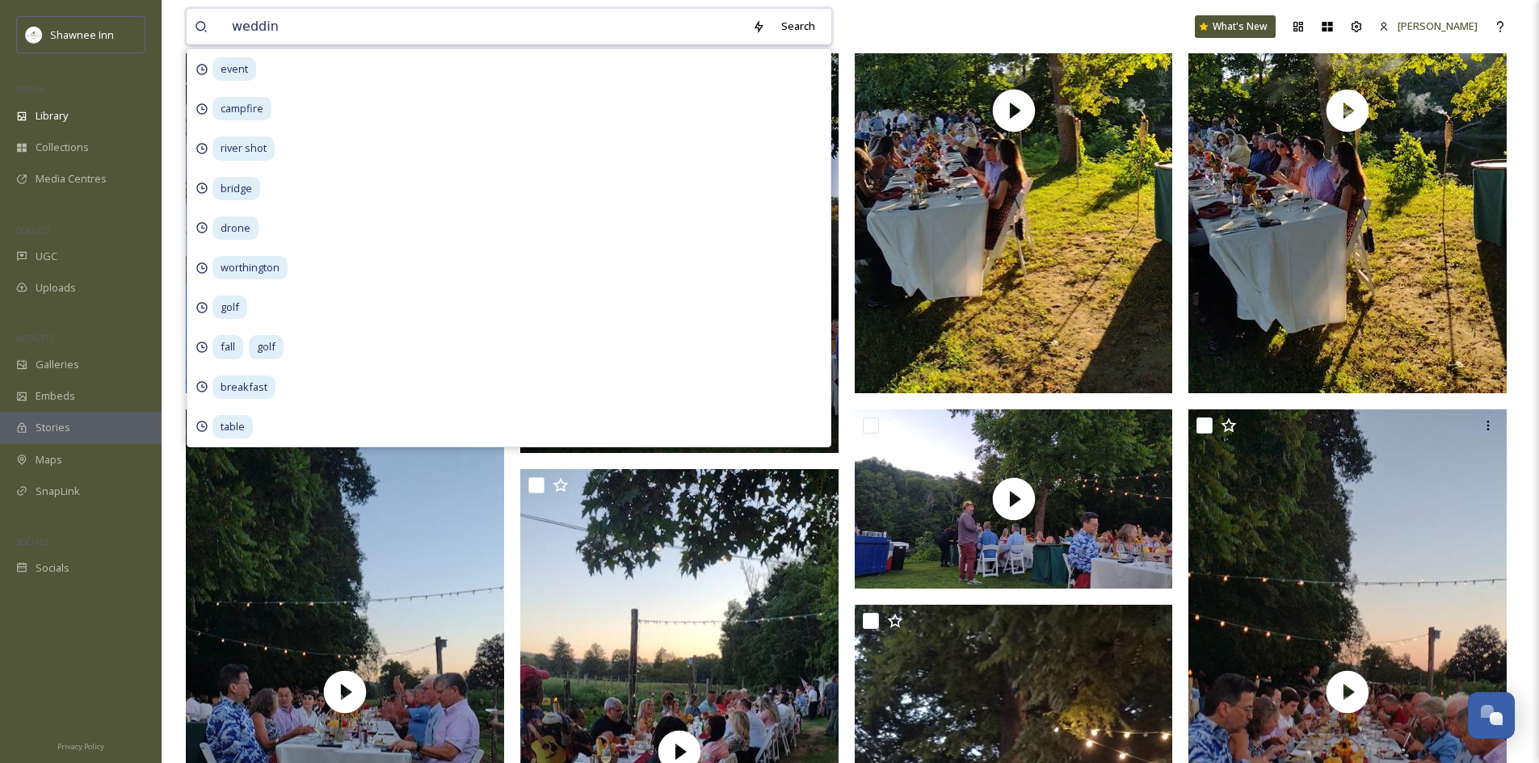
type input "wedding"
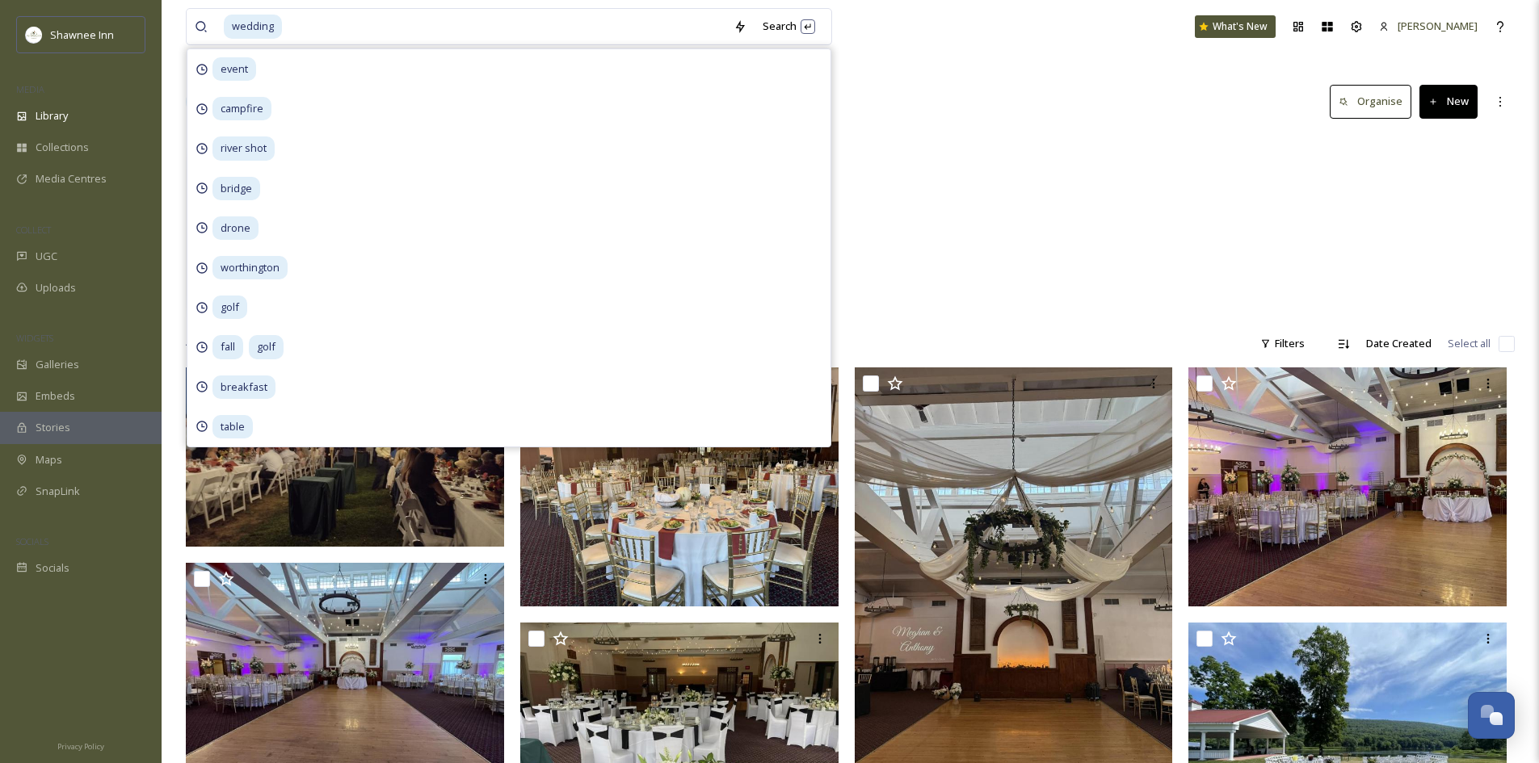
click at [1054, 202] on div "Themes Weddings 342 items Weddings 8 items" at bounding box center [850, 227] width 1329 height 186
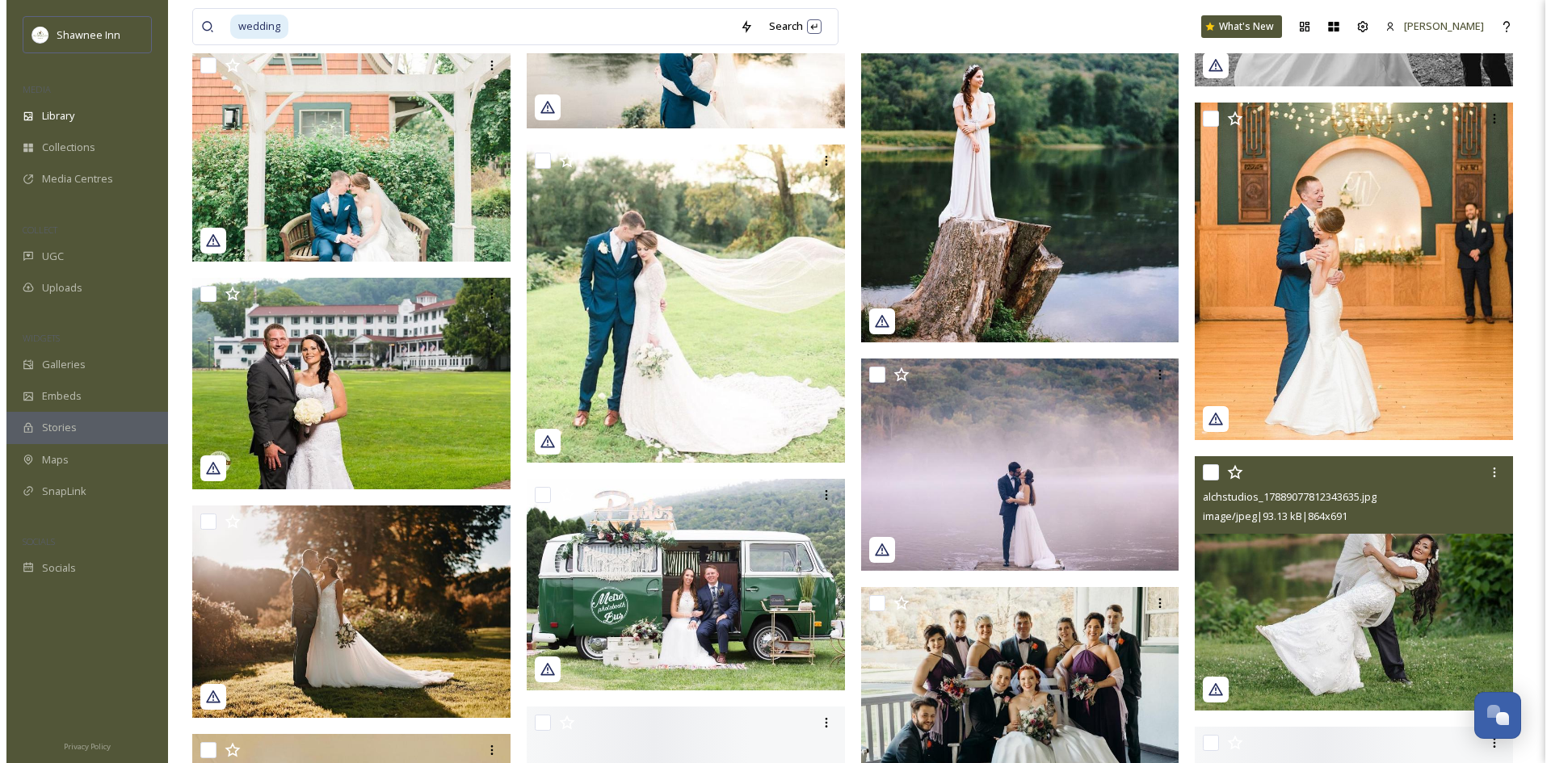
scroll to position [3393, 0]
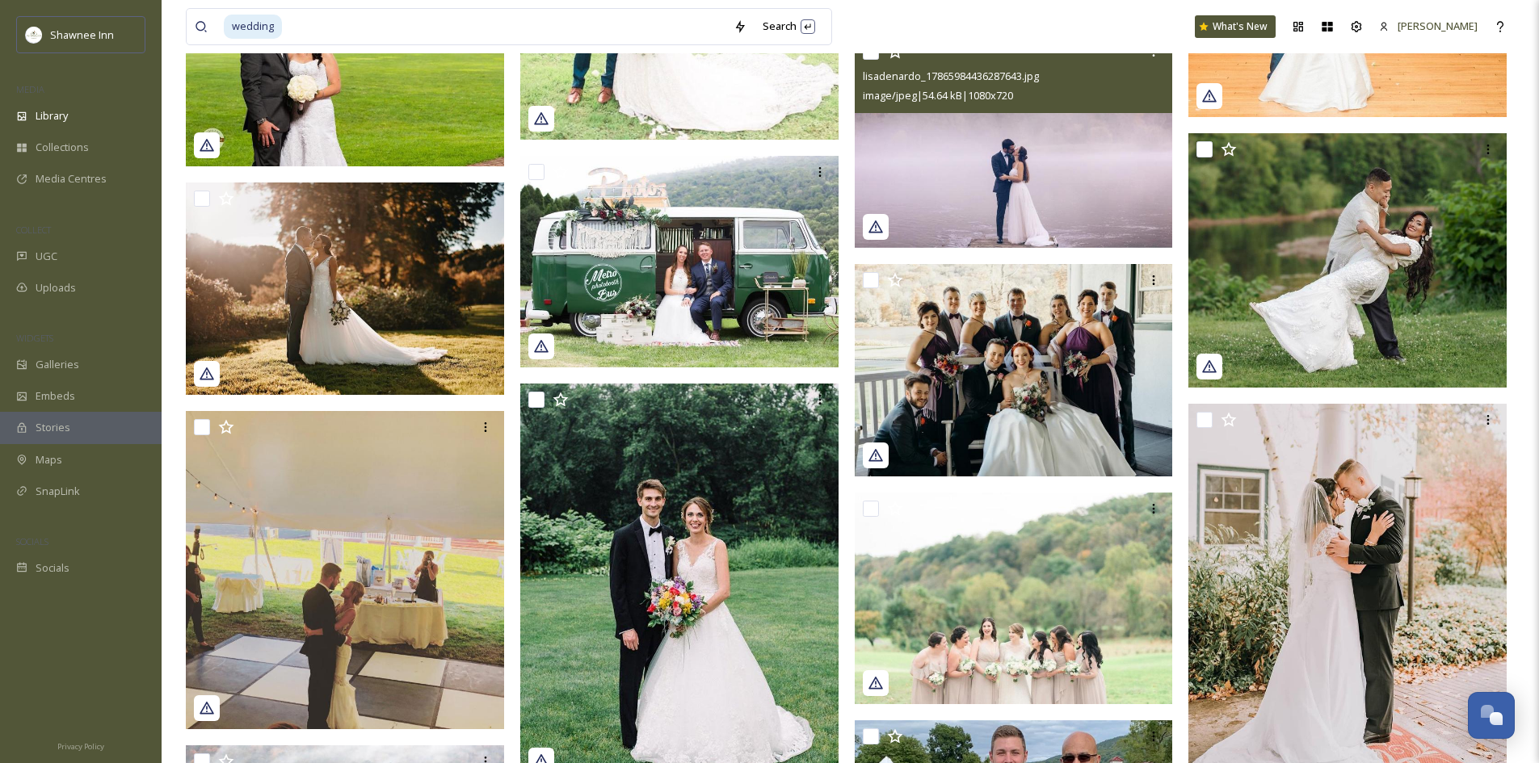
click at [959, 174] on img at bounding box center [1014, 142] width 318 height 212
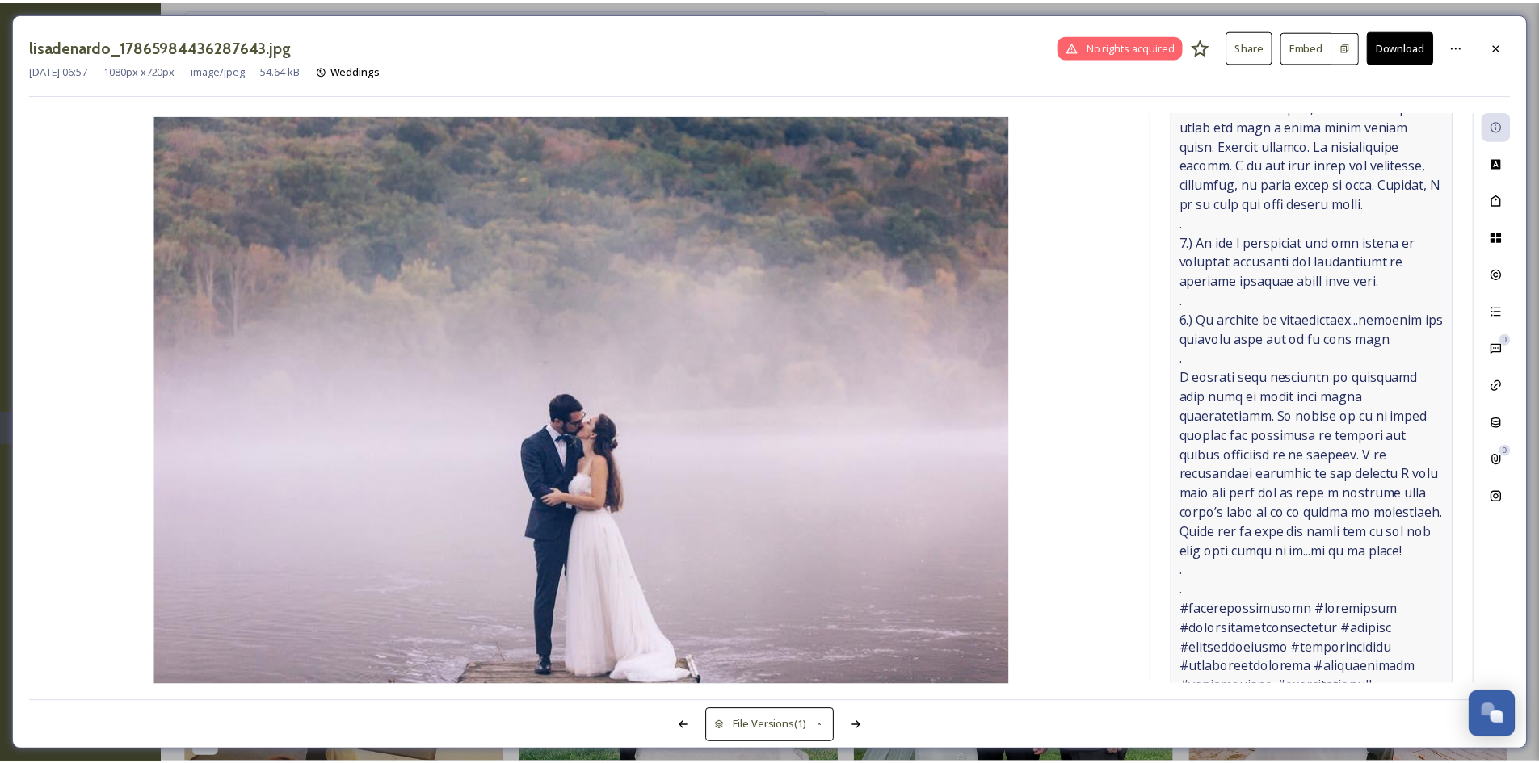
scroll to position [242, 0]
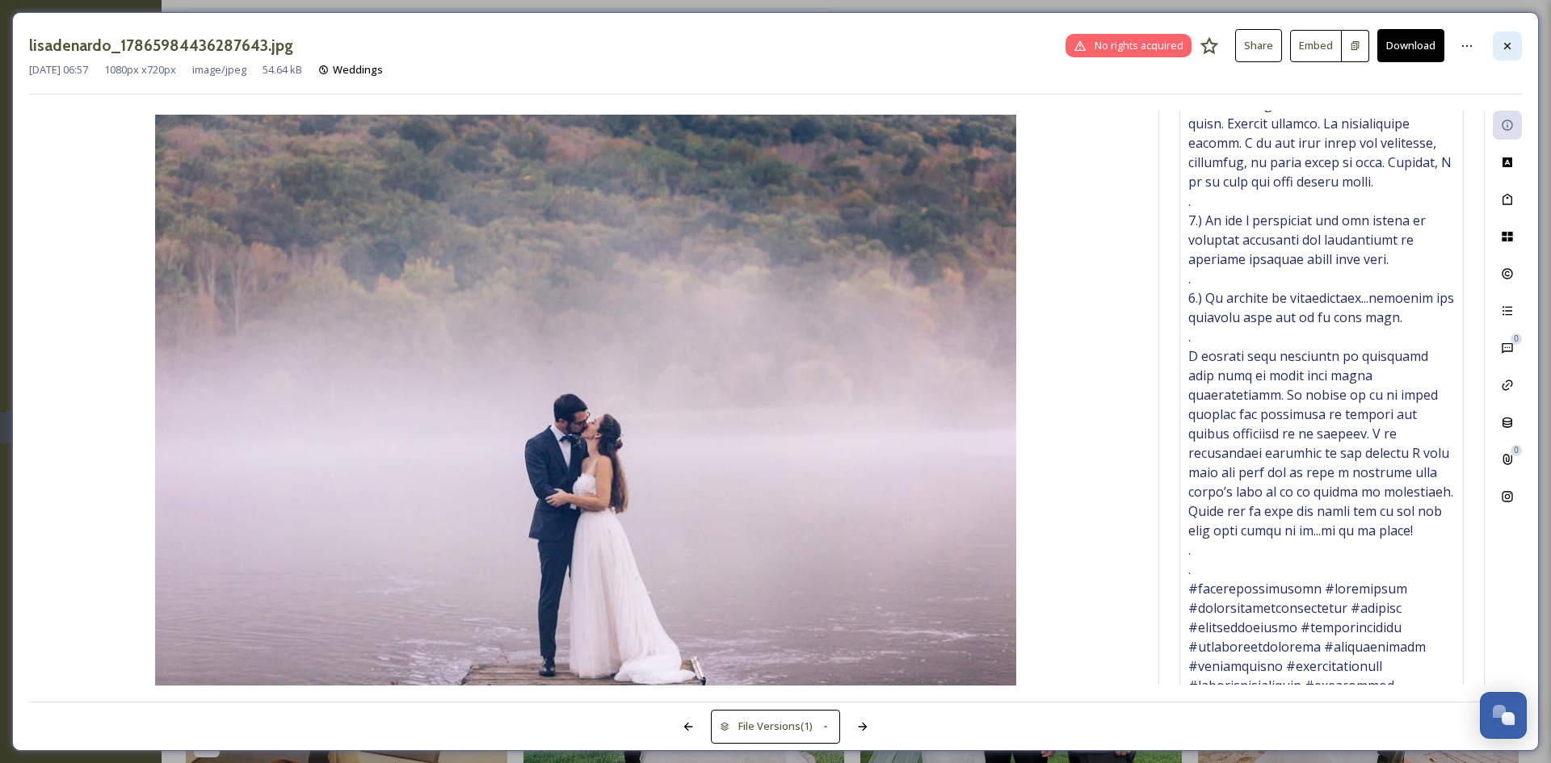
click at [1510, 57] on div at bounding box center [1507, 46] width 29 height 29
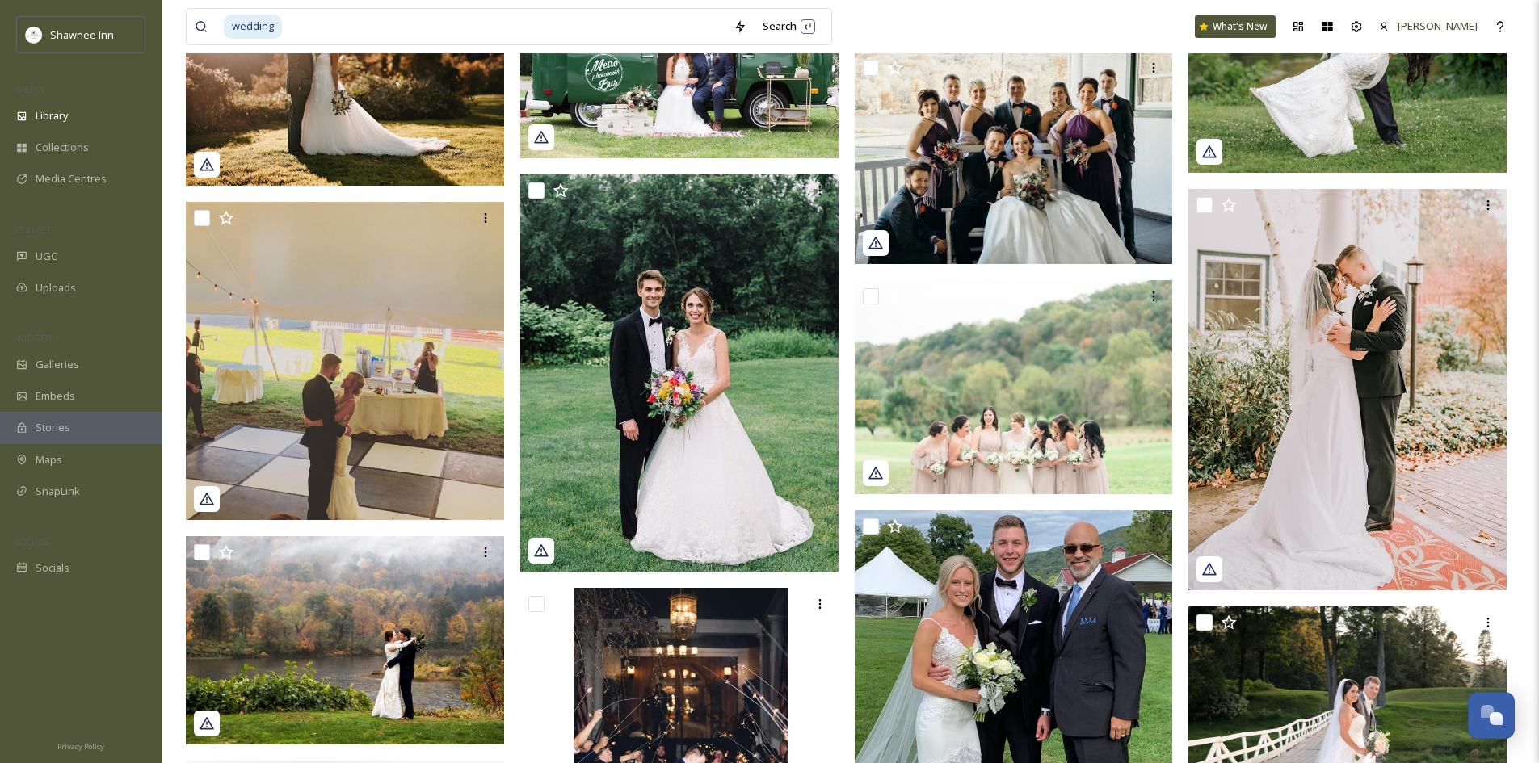
scroll to position [3716, 0]
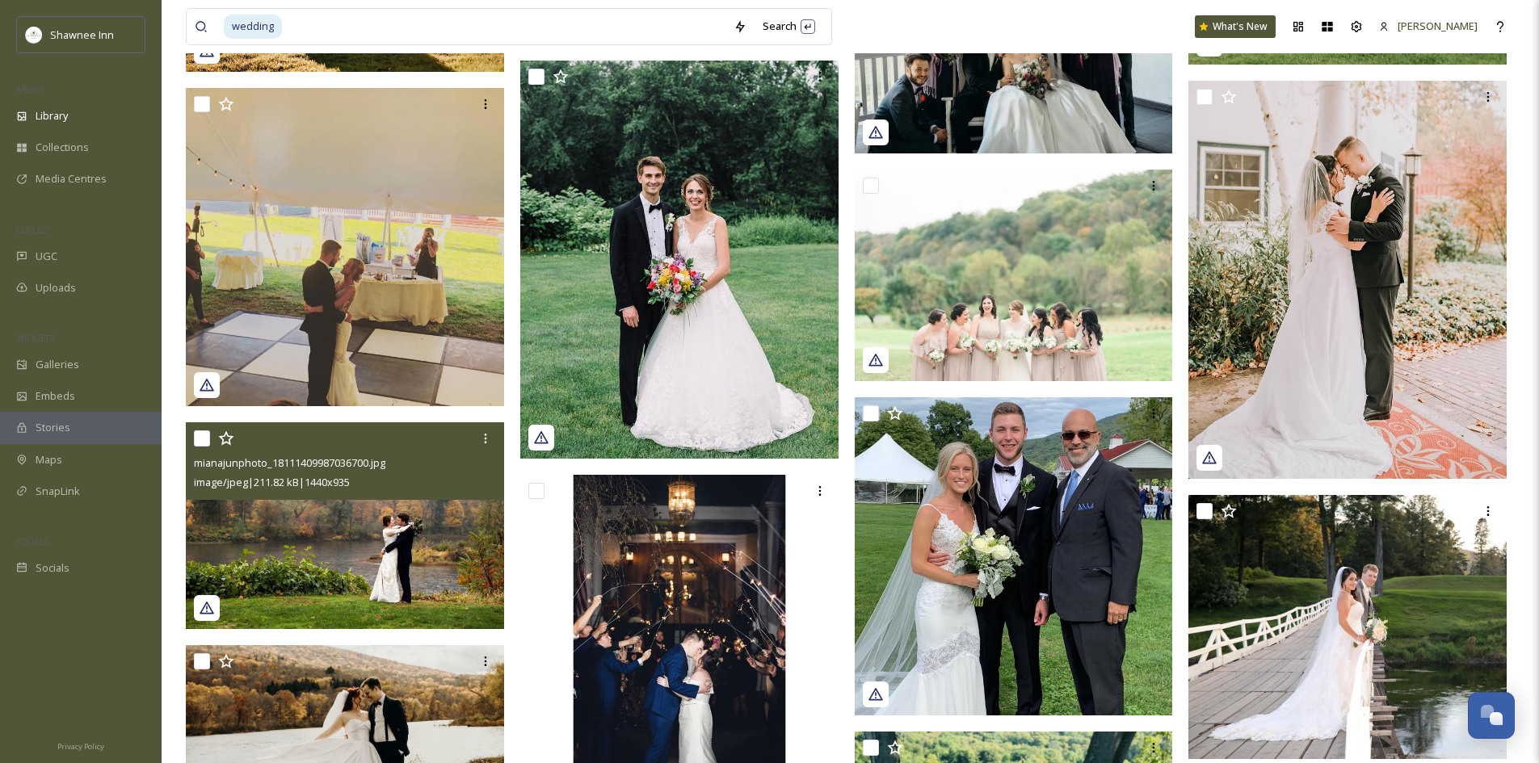
click at [423, 519] on img at bounding box center [345, 525] width 318 height 207
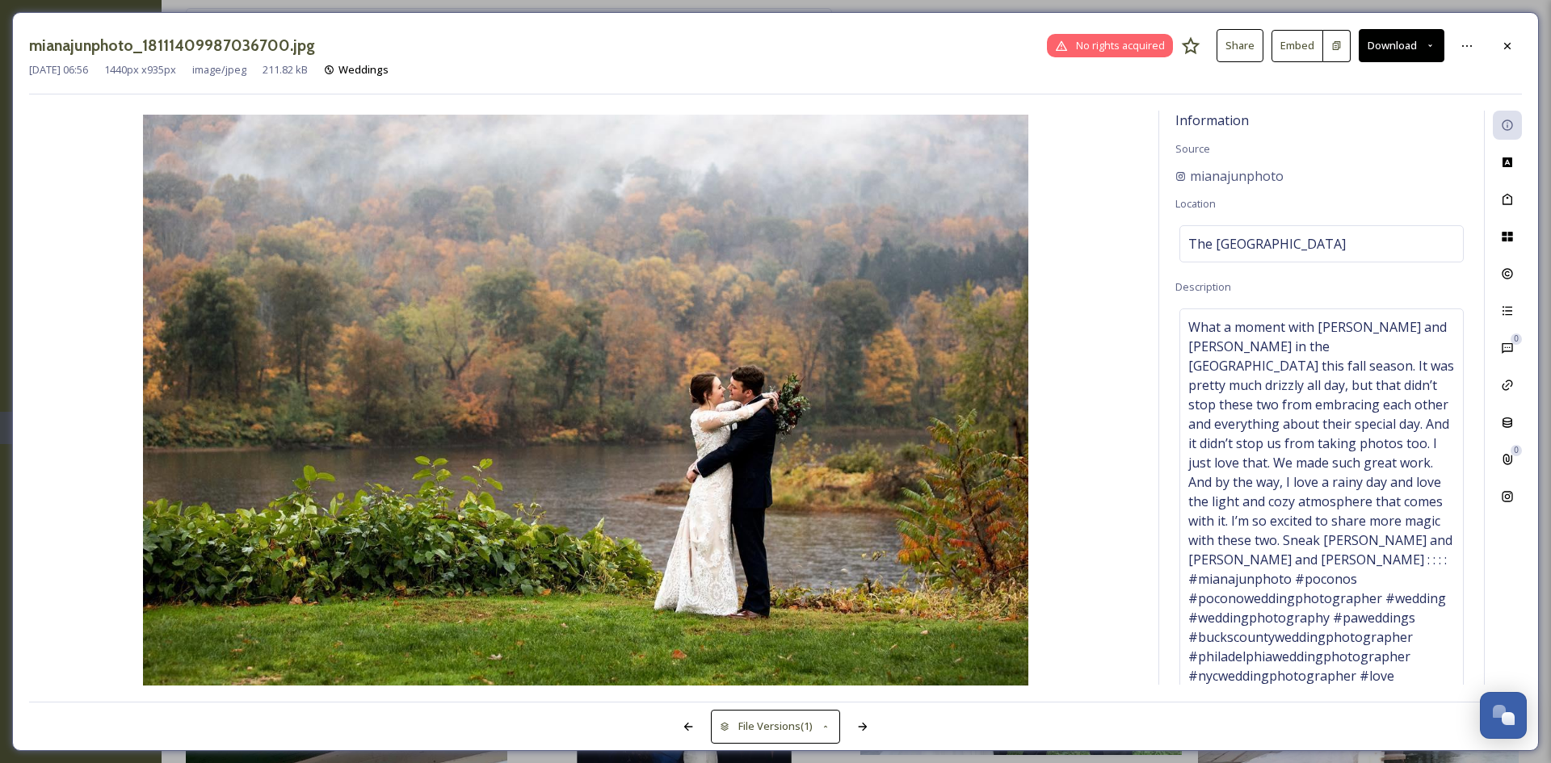
click at [1508, 78] on div "[DATE] 06:56 1440 px x 935 px image/jpeg 211.82 kB Weddings" at bounding box center [775, 69] width 1493 height 15
click at [1504, 42] on icon at bounding box center [1507, 46] width 13 height 13
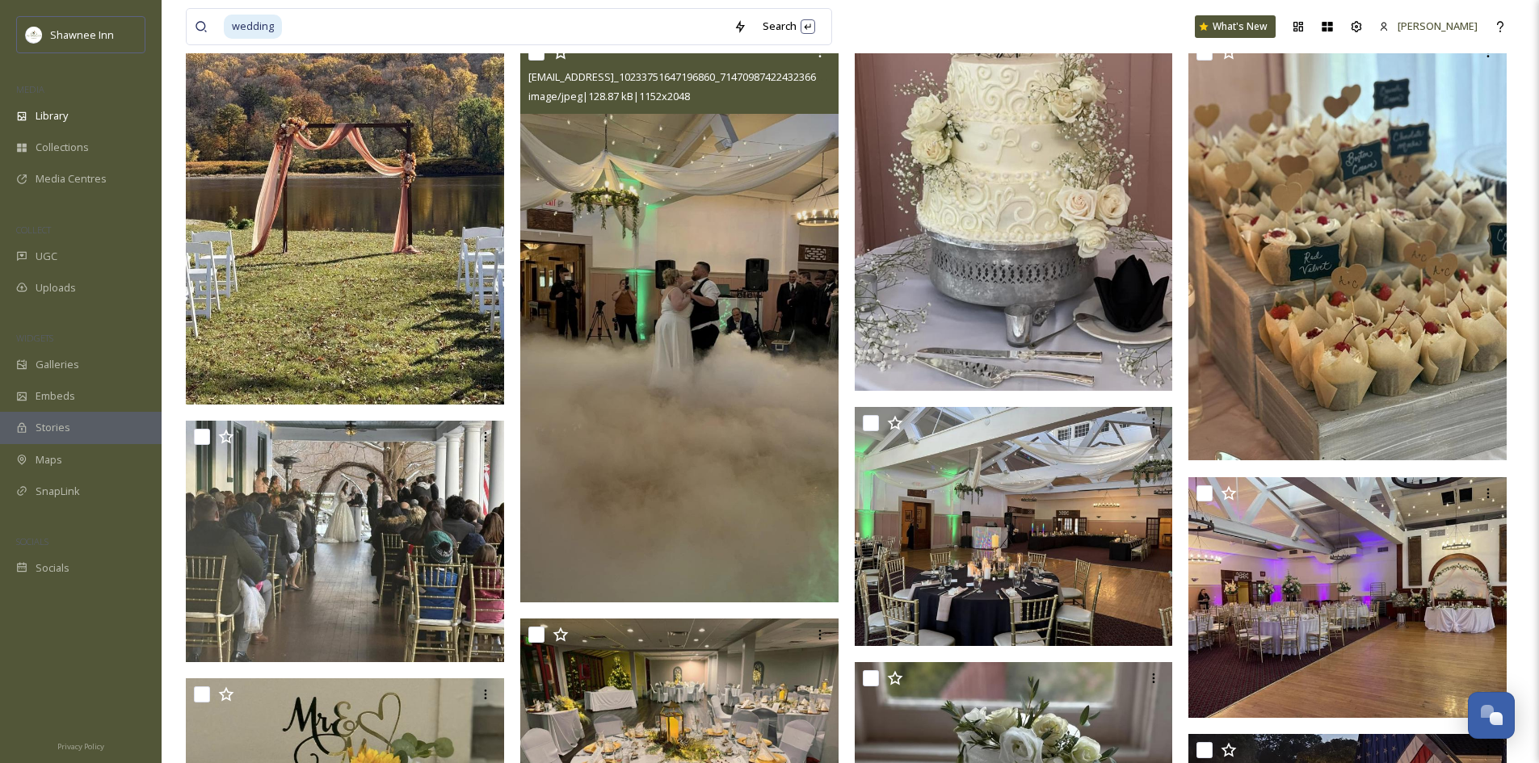
scroll to position [969, 0]
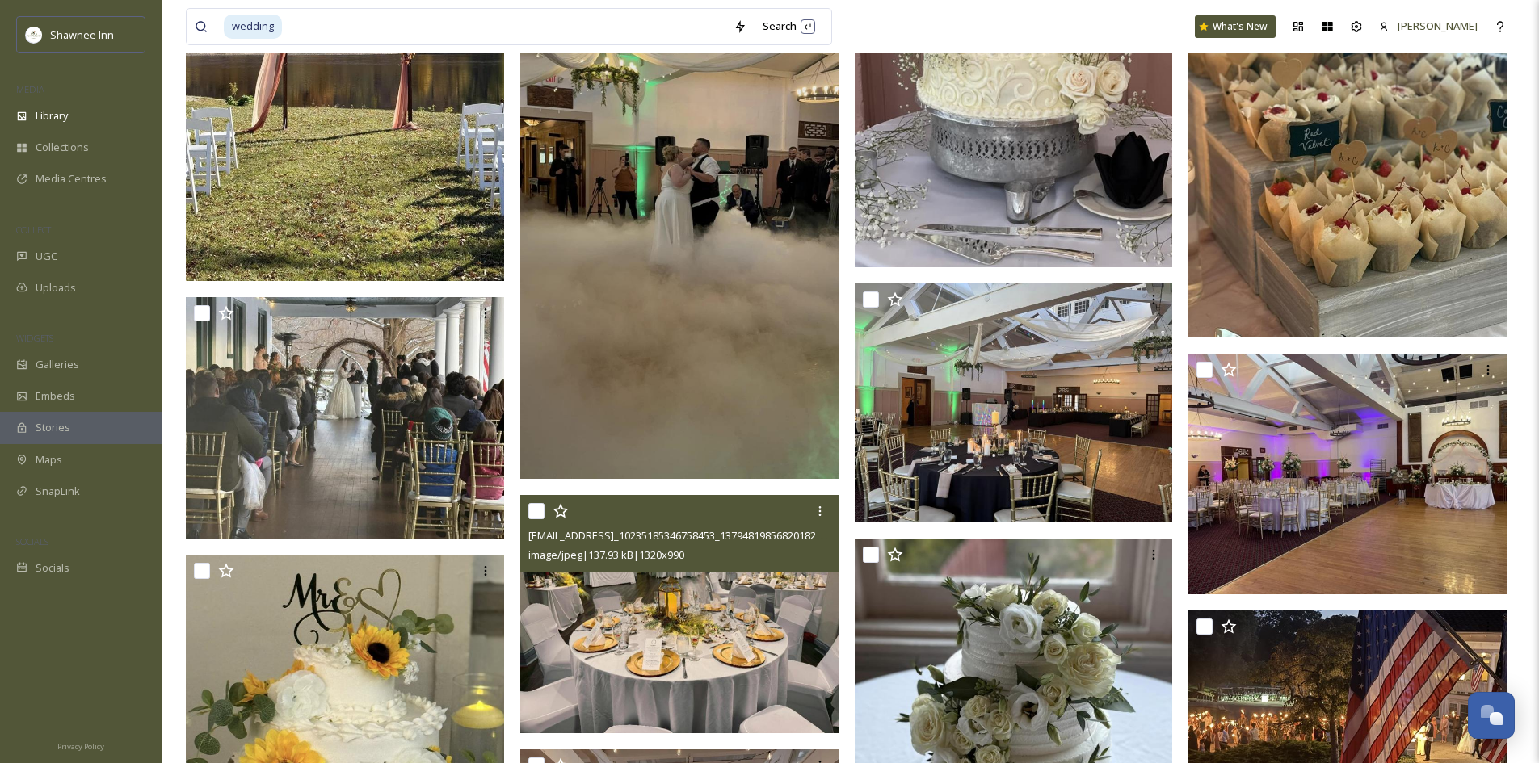
click at [624, 616] on img at bounding box center [679, 614] width 318 height 239
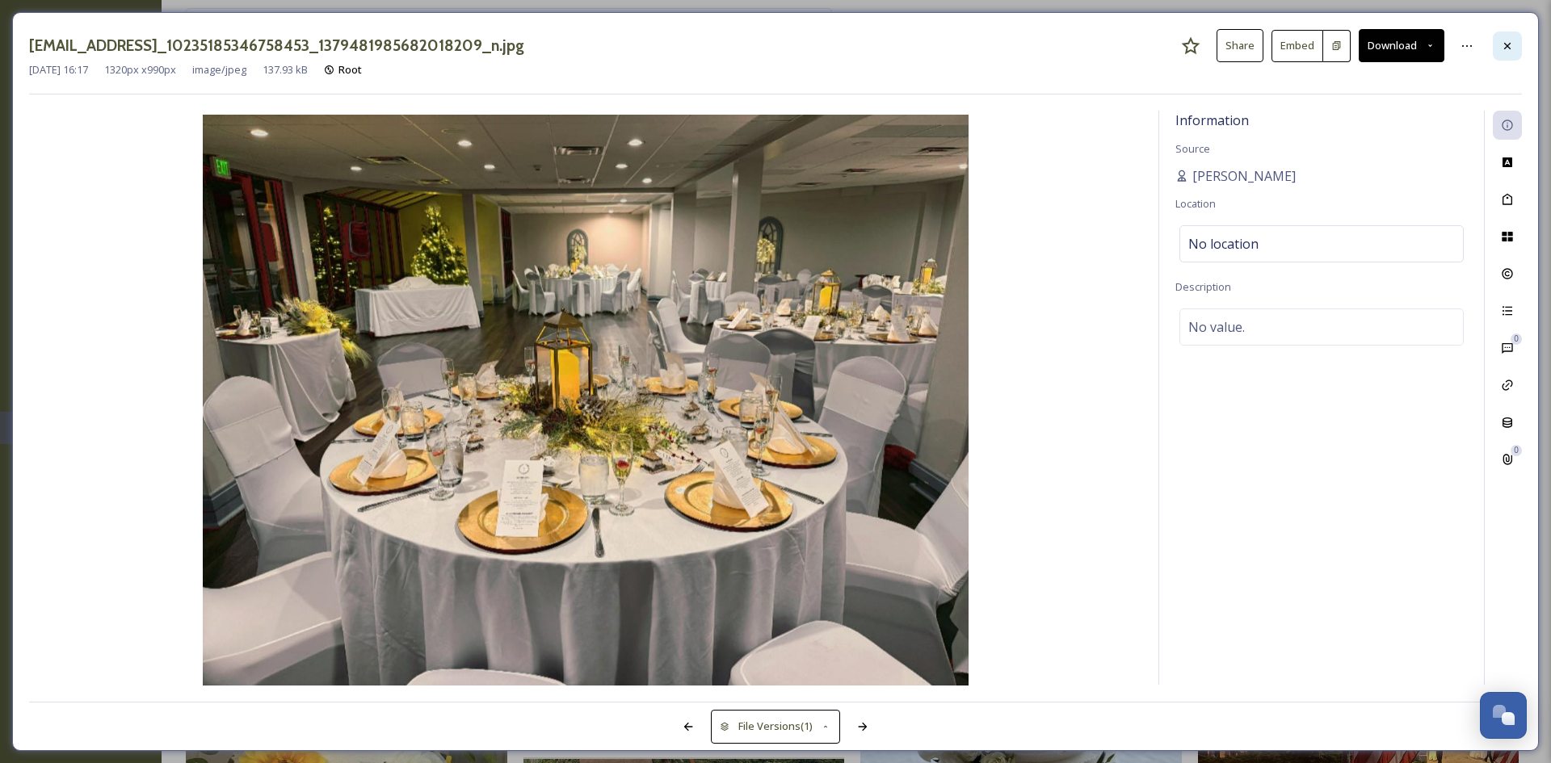
click at [1499, 48] on div at bounding box center [1507, 46] width 29 height 29
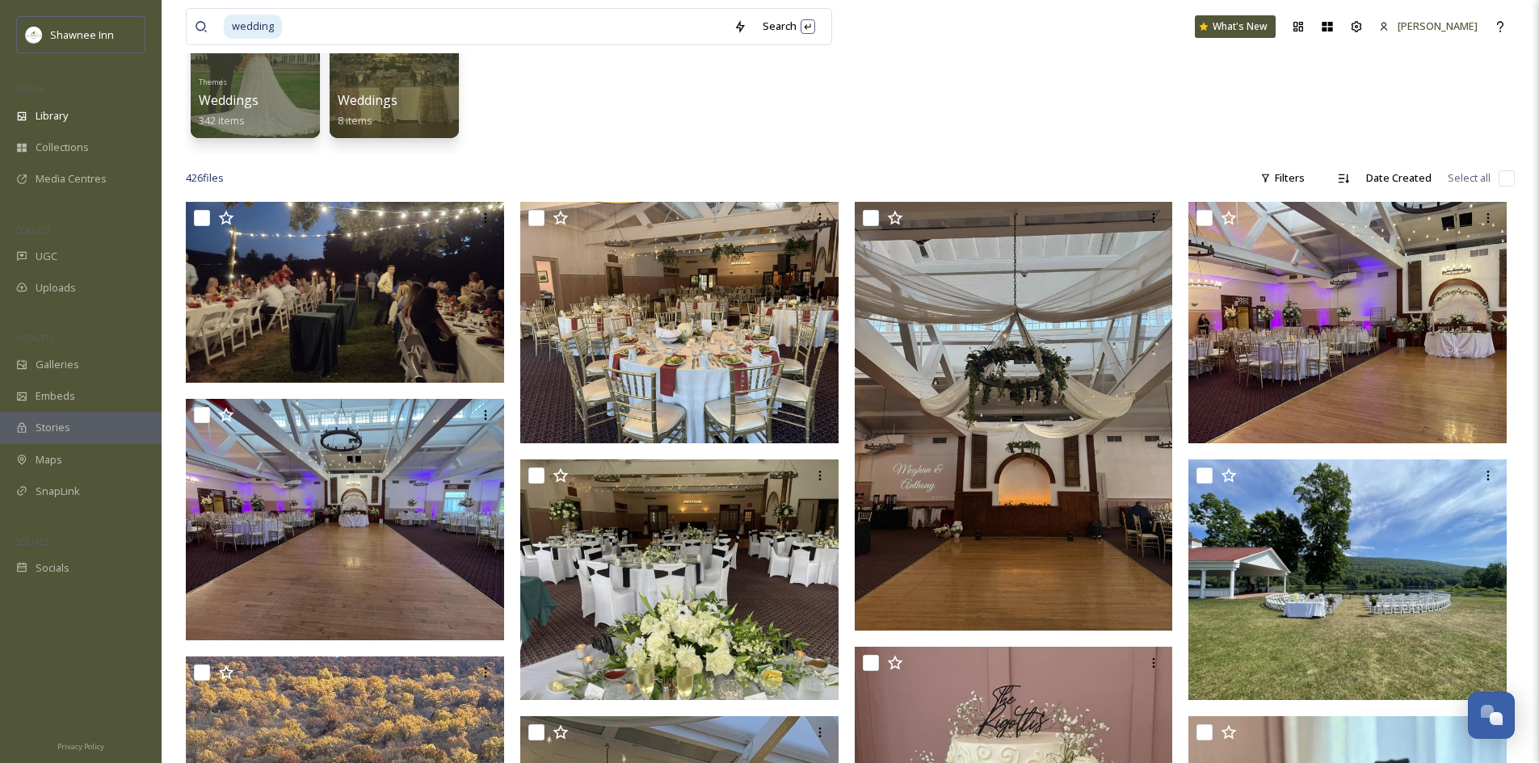
scroll to position [162, 0]
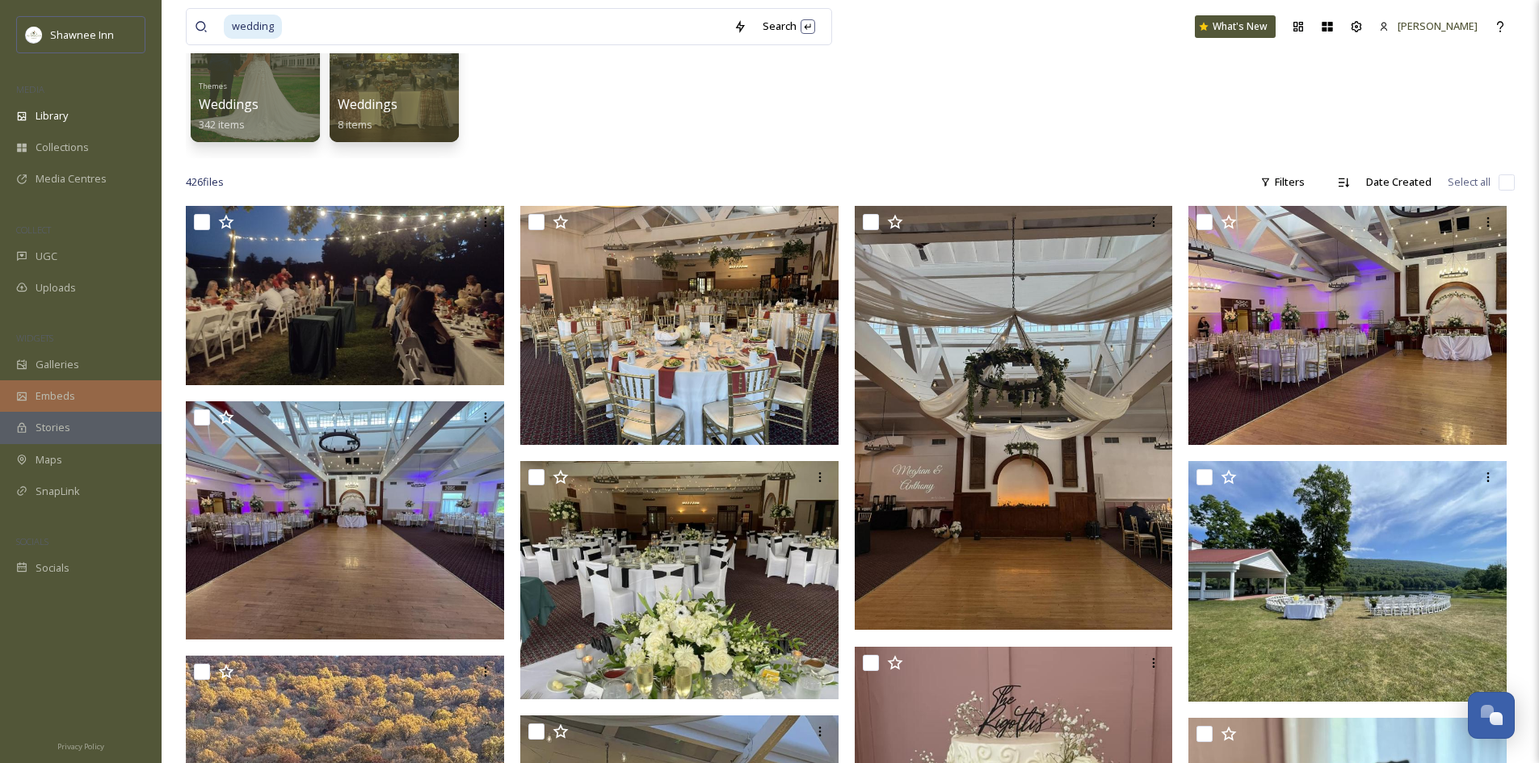
click at [81, 389] on div "Embeds" at bounding box center [81, 396] width 162 height 32
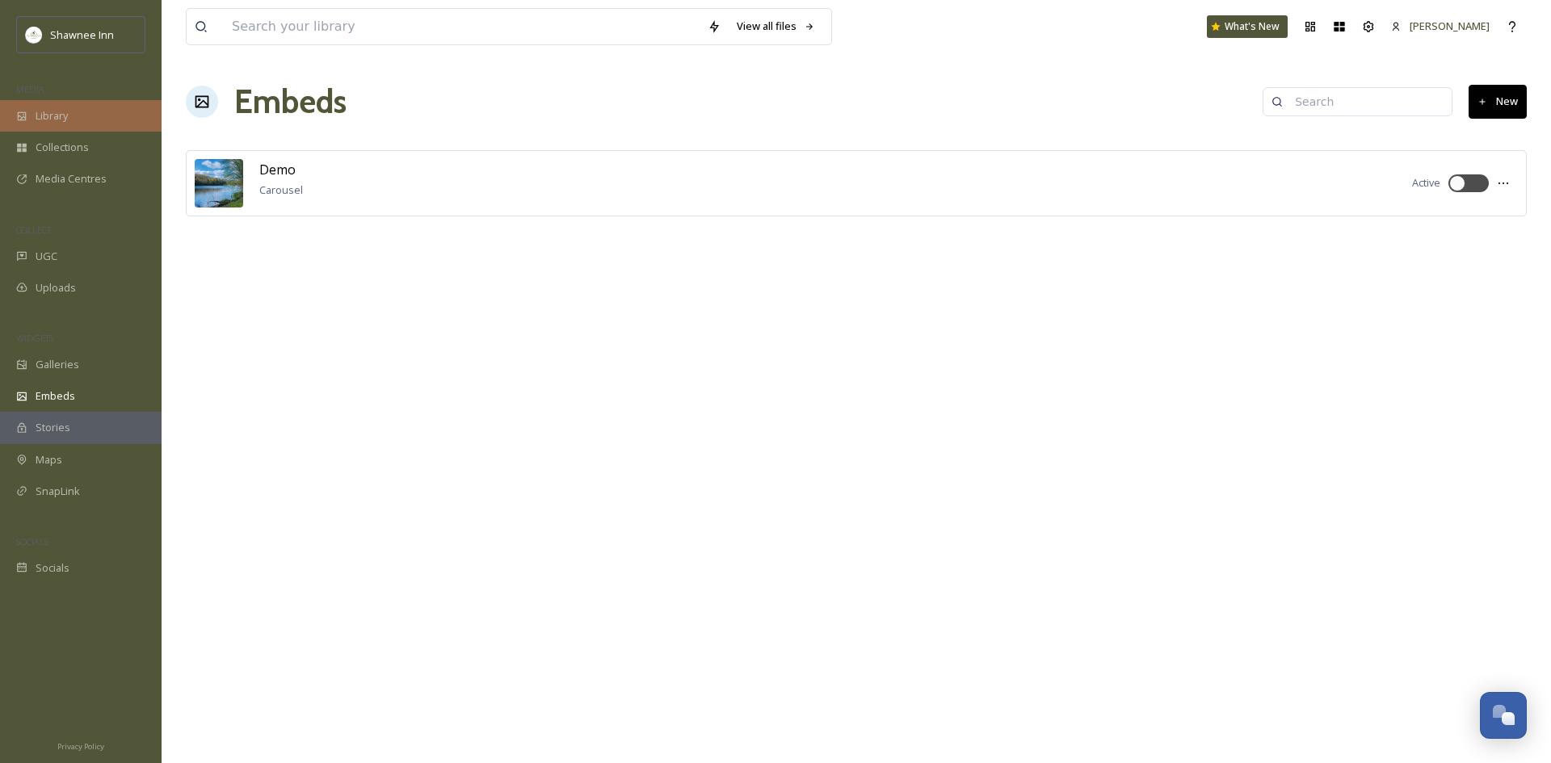
click at [90, 110] on div "Library" at bounding box center [81, 116] width 162 height 32
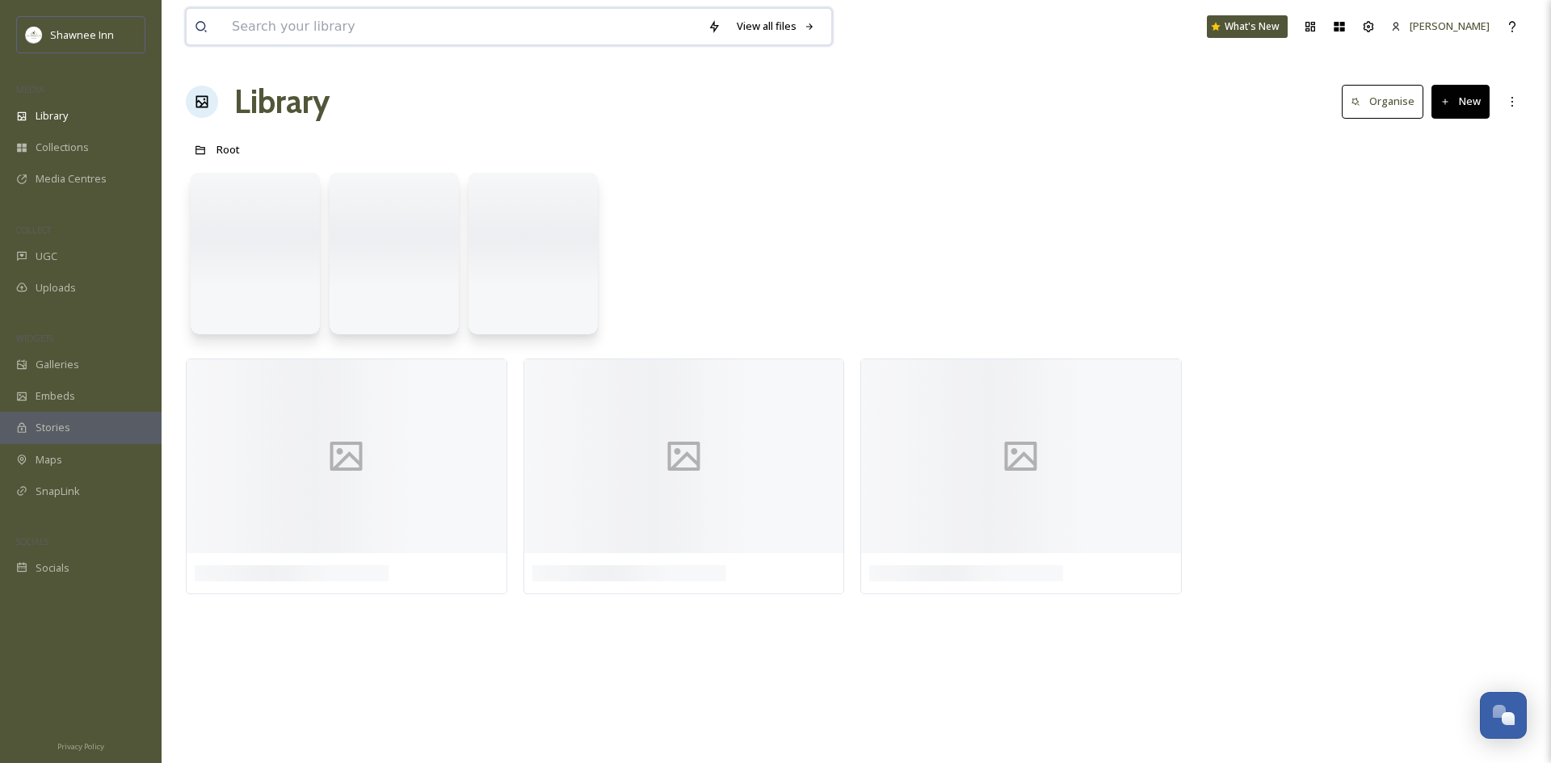
click at [260, 32] on input at bounding box center [462, 27] width 476 height 36
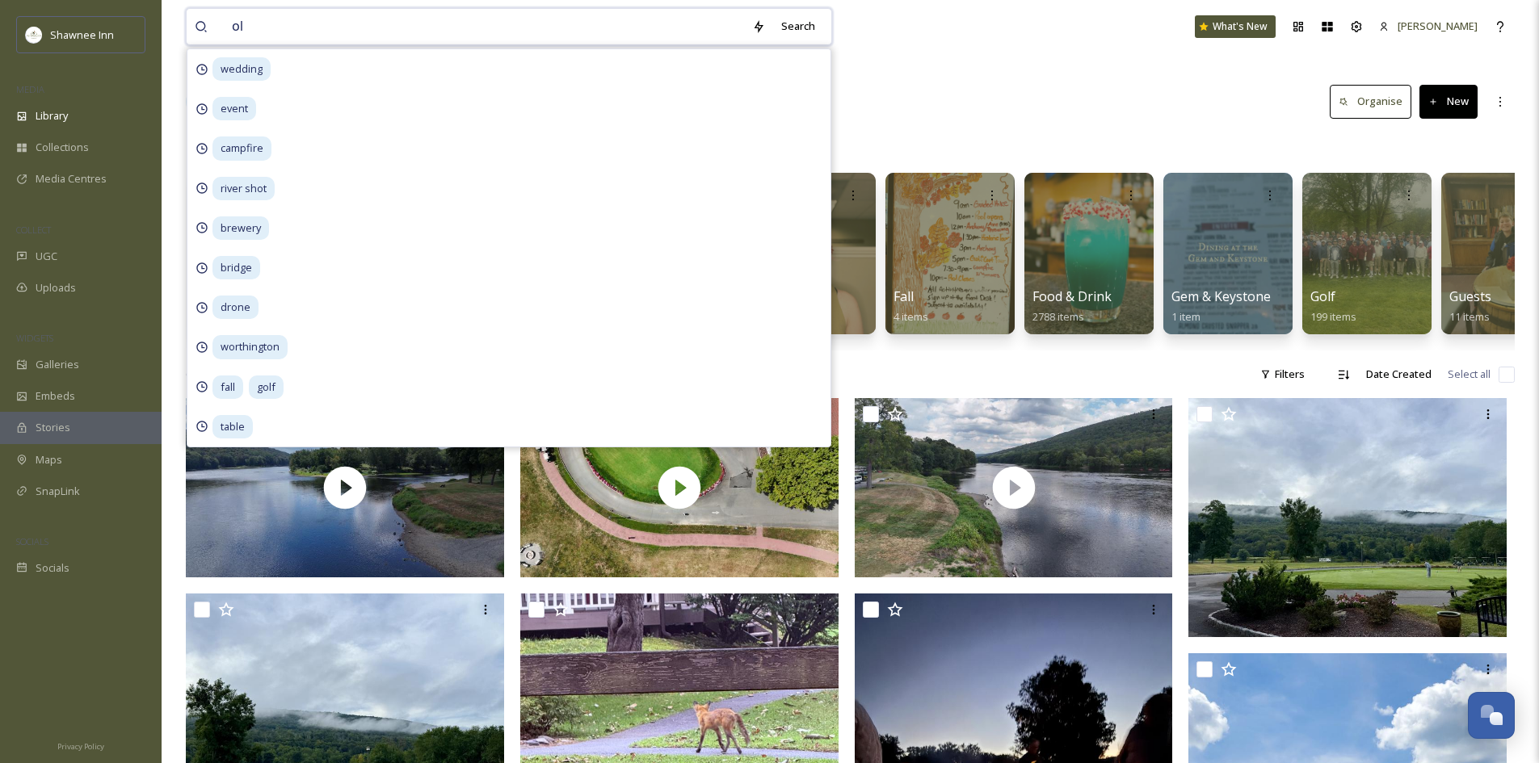
type input "old"
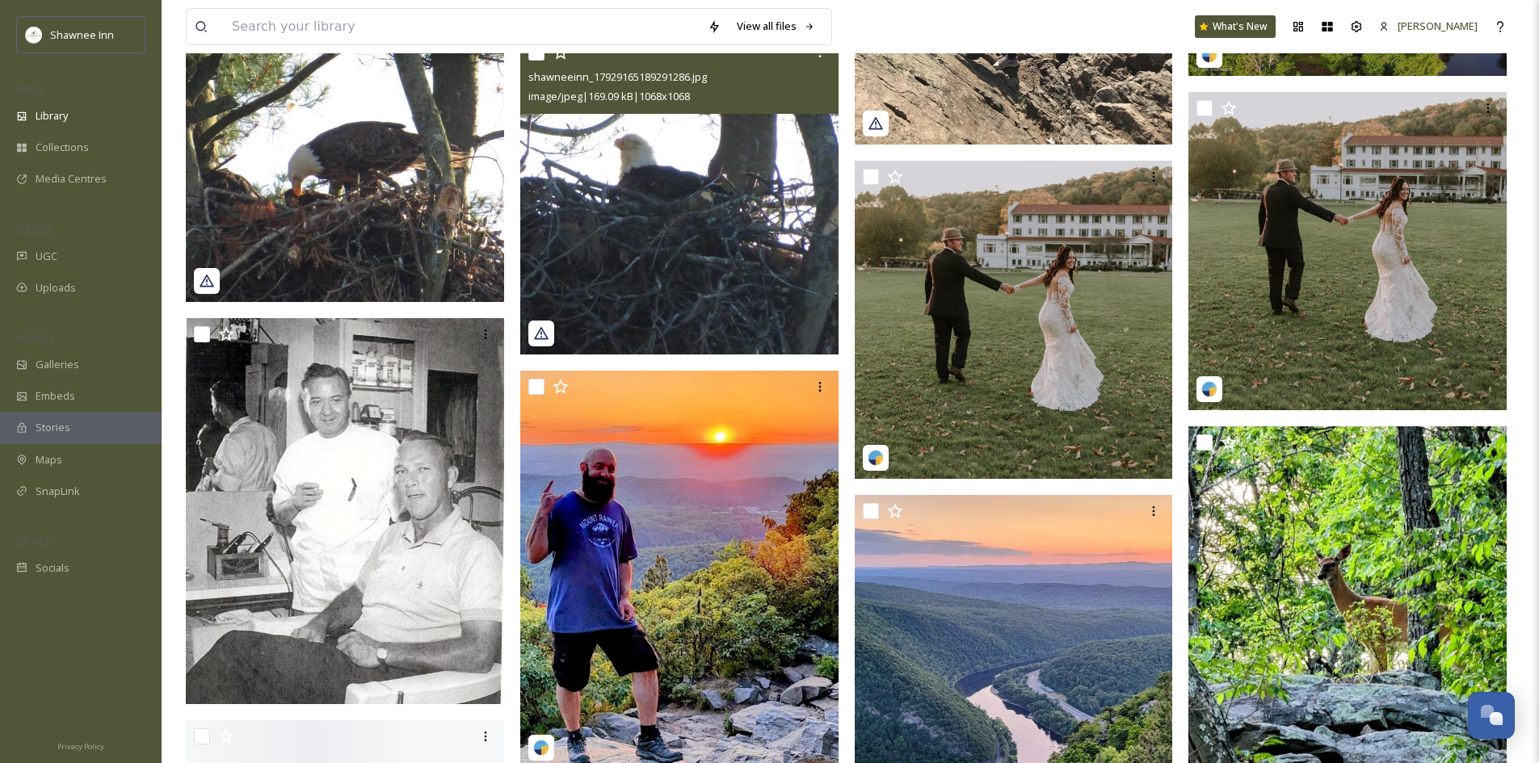
scroll to position [2343, 0]
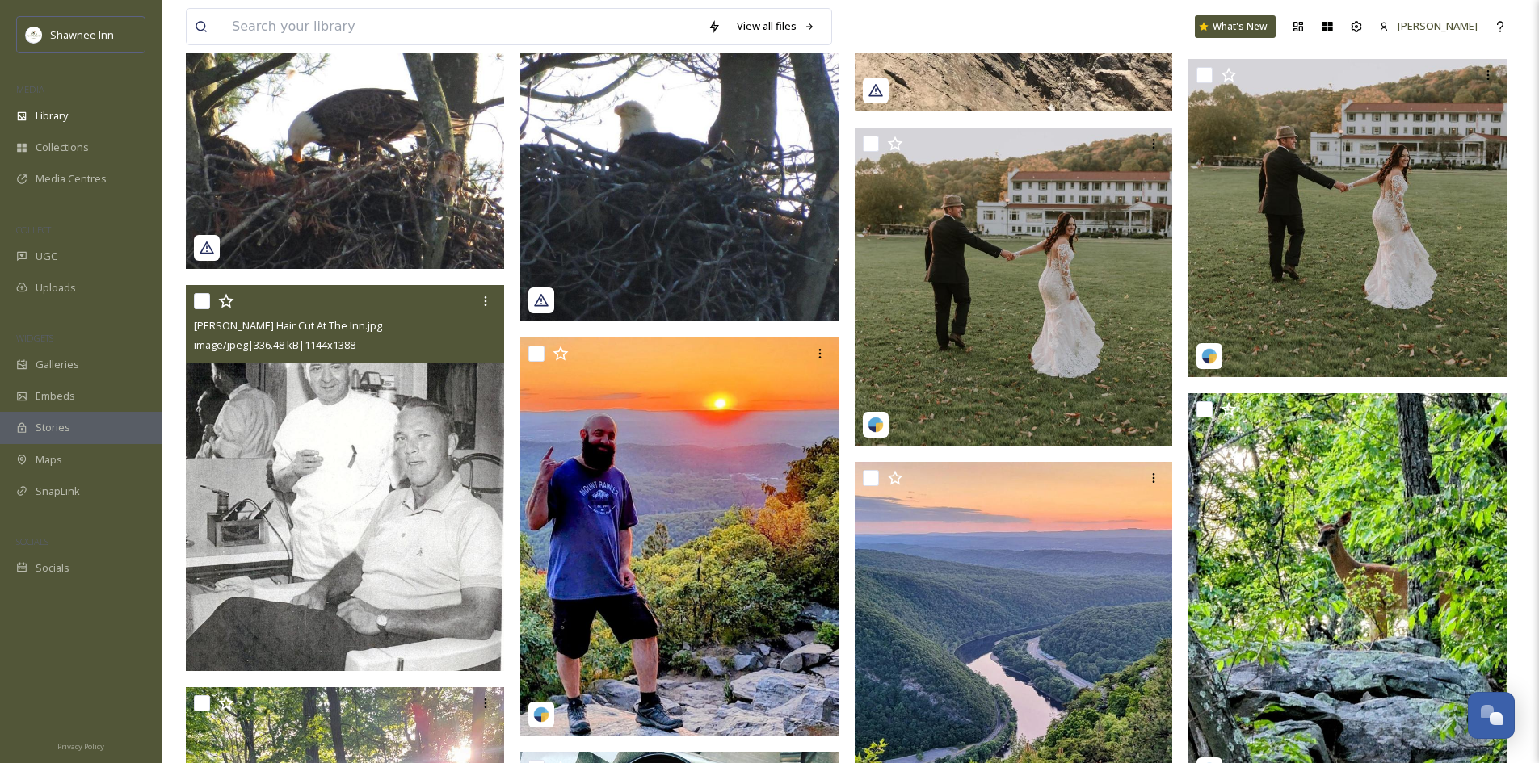
click at [270, 486] on img at bounding box center [345, 478] width 318 height 386
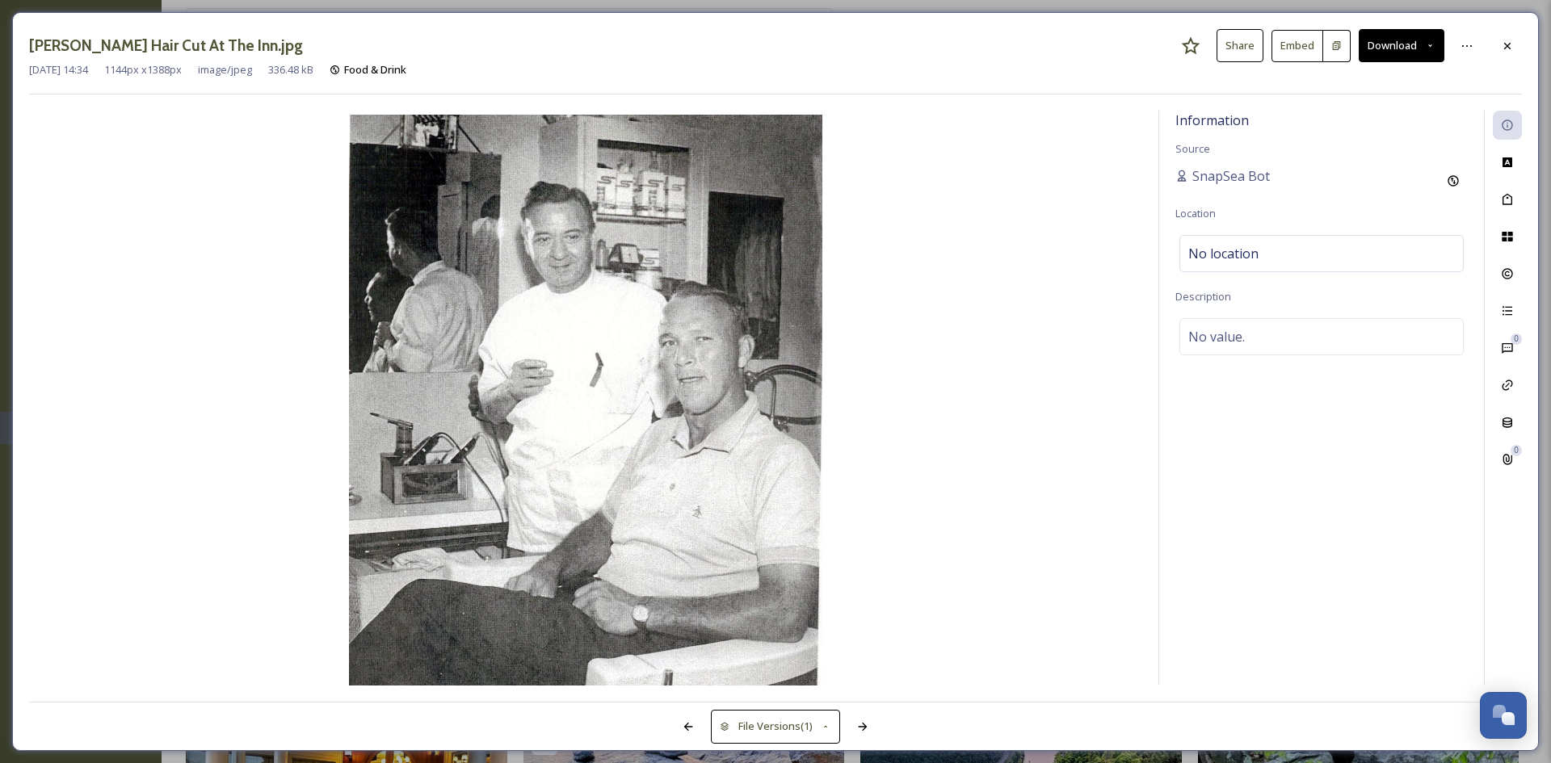
click at [1393, 53] on button "Download" at bounding box center [1402, 45] width 86 height 33
click at [1346, 105] on div "Download Medium (890 x 1080)" at bounding box center [1359, 115] width 169 height 32
click at [1496, 60] on div at bounding box center [1507, 46] width 29 height 29
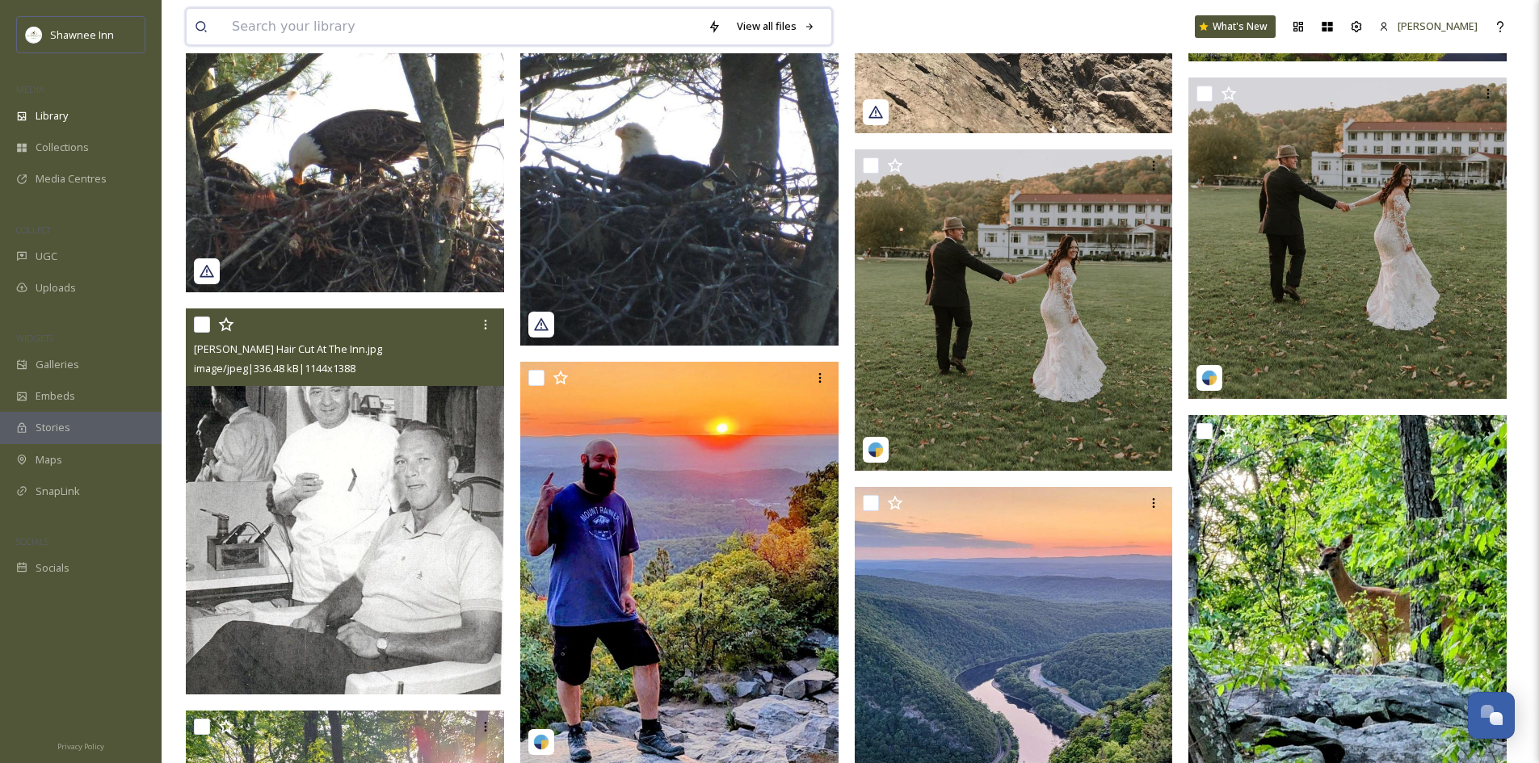
click at [452, 15] on input at bounding box center [462, 27] width 476 height 36
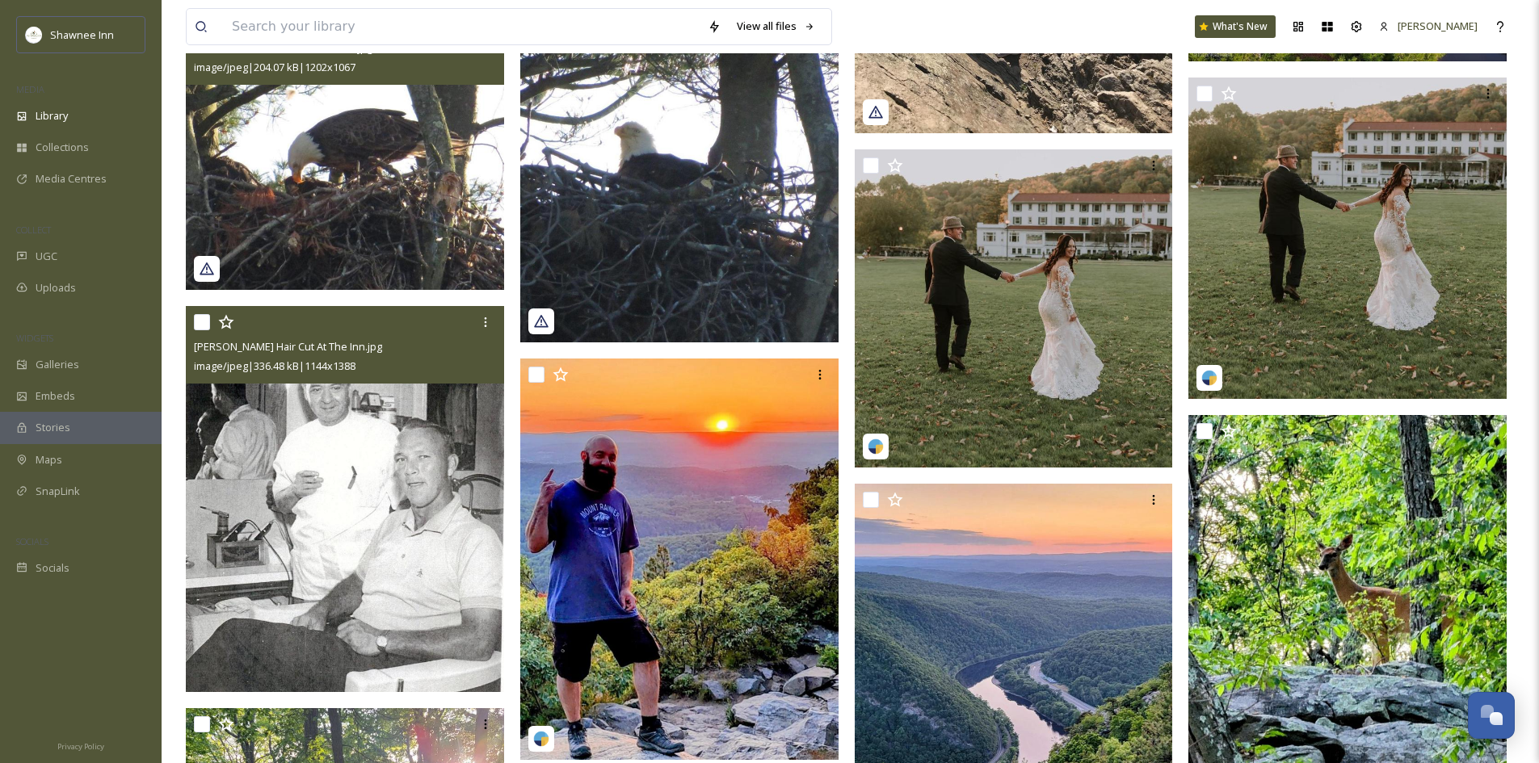
click at [376, 242] on img at bounding box center [345, 148] width 318 height 283
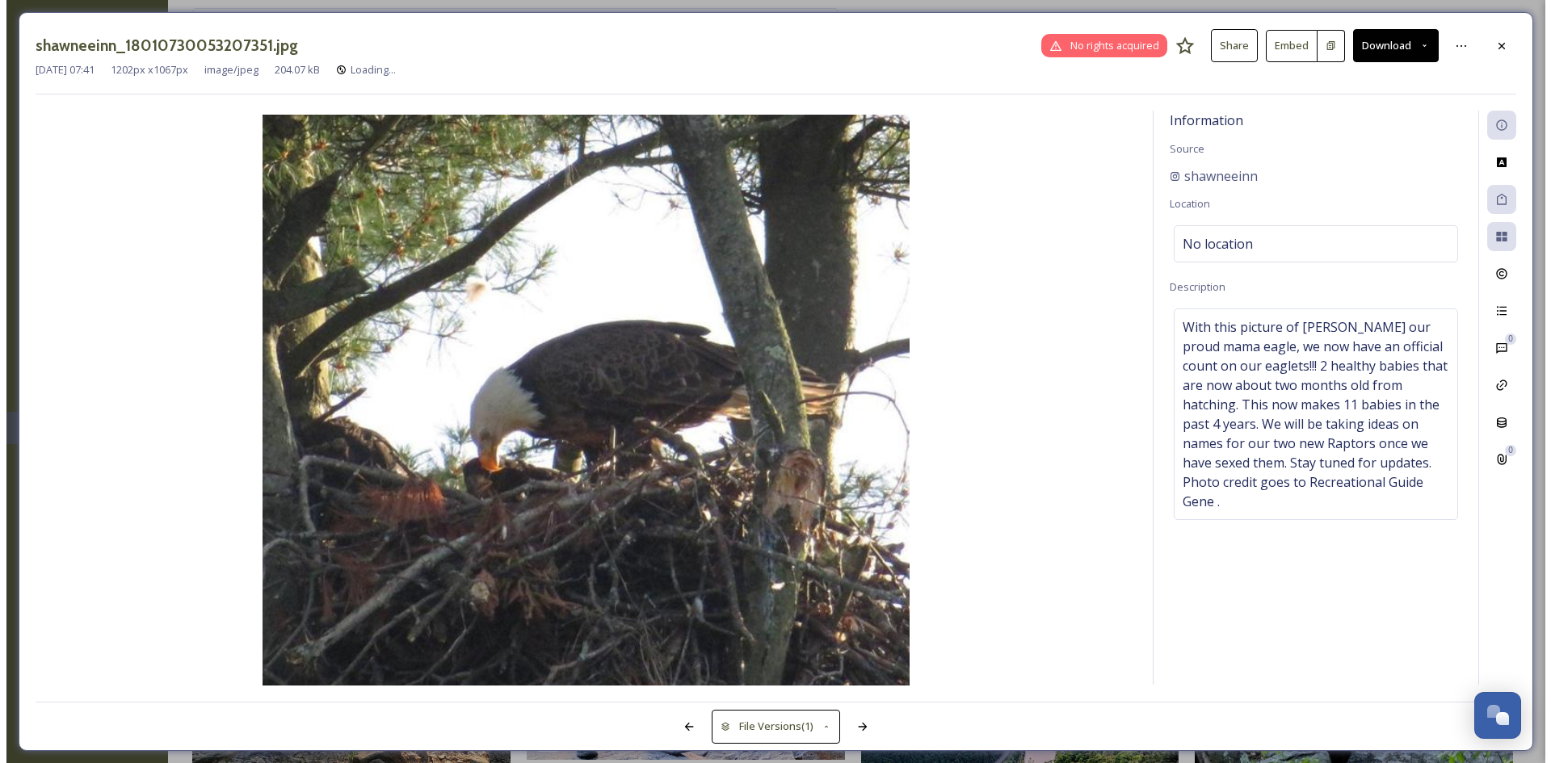
scroll to position [2044, 0]
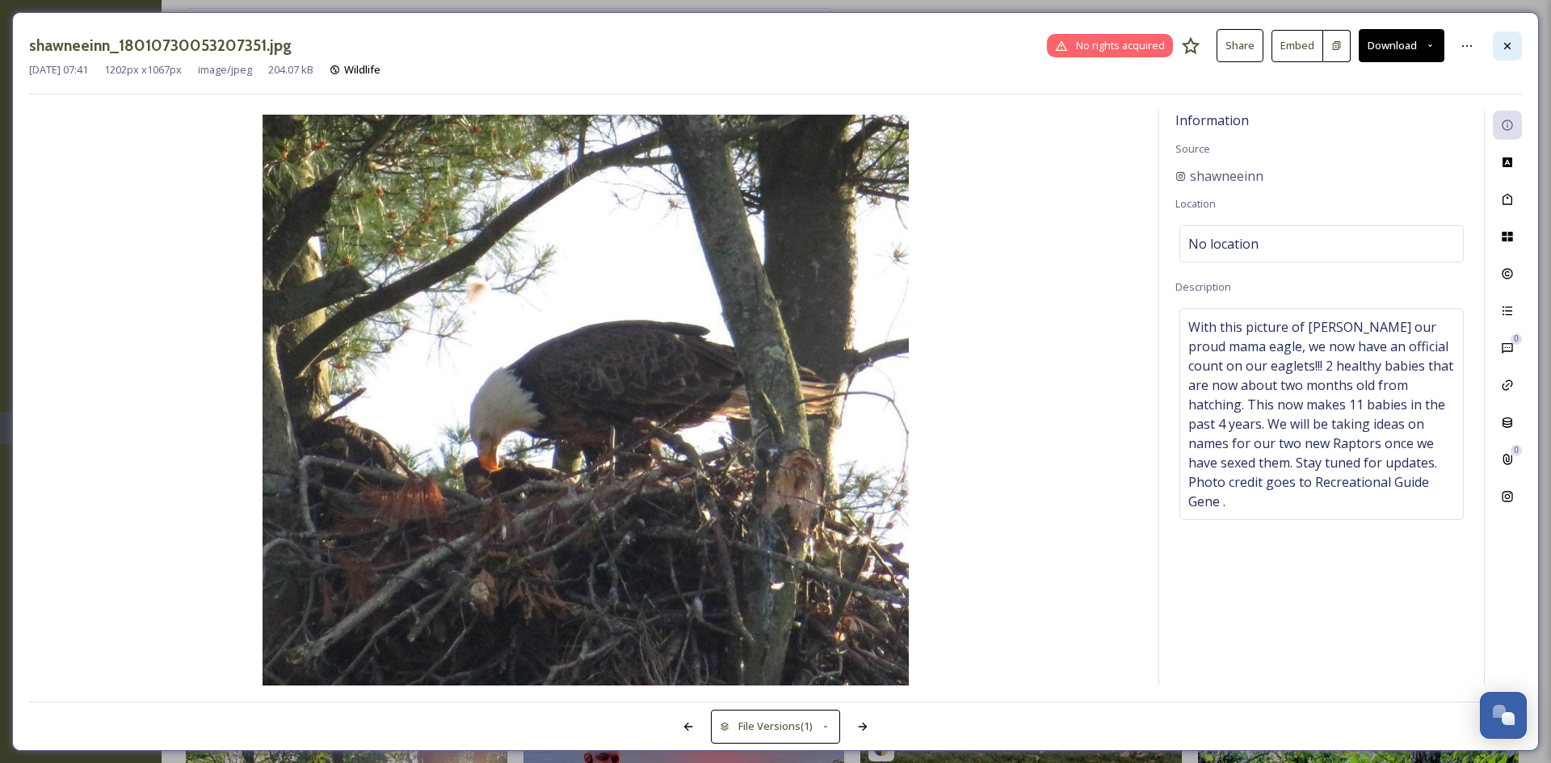
click at [1510, 57] on div at bounding box center [1507, 46] width 29 height 29
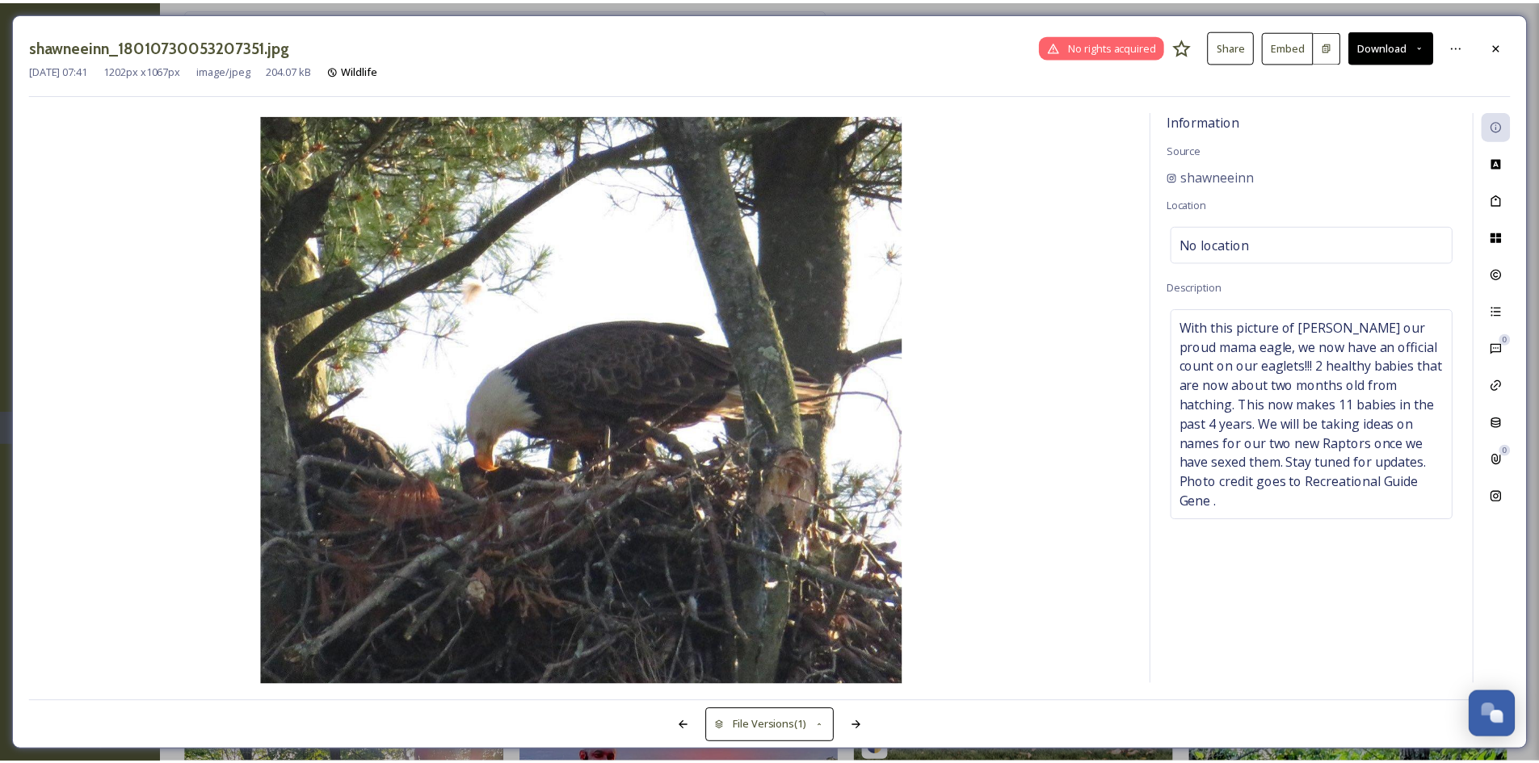
scroll to position [2343, 0]
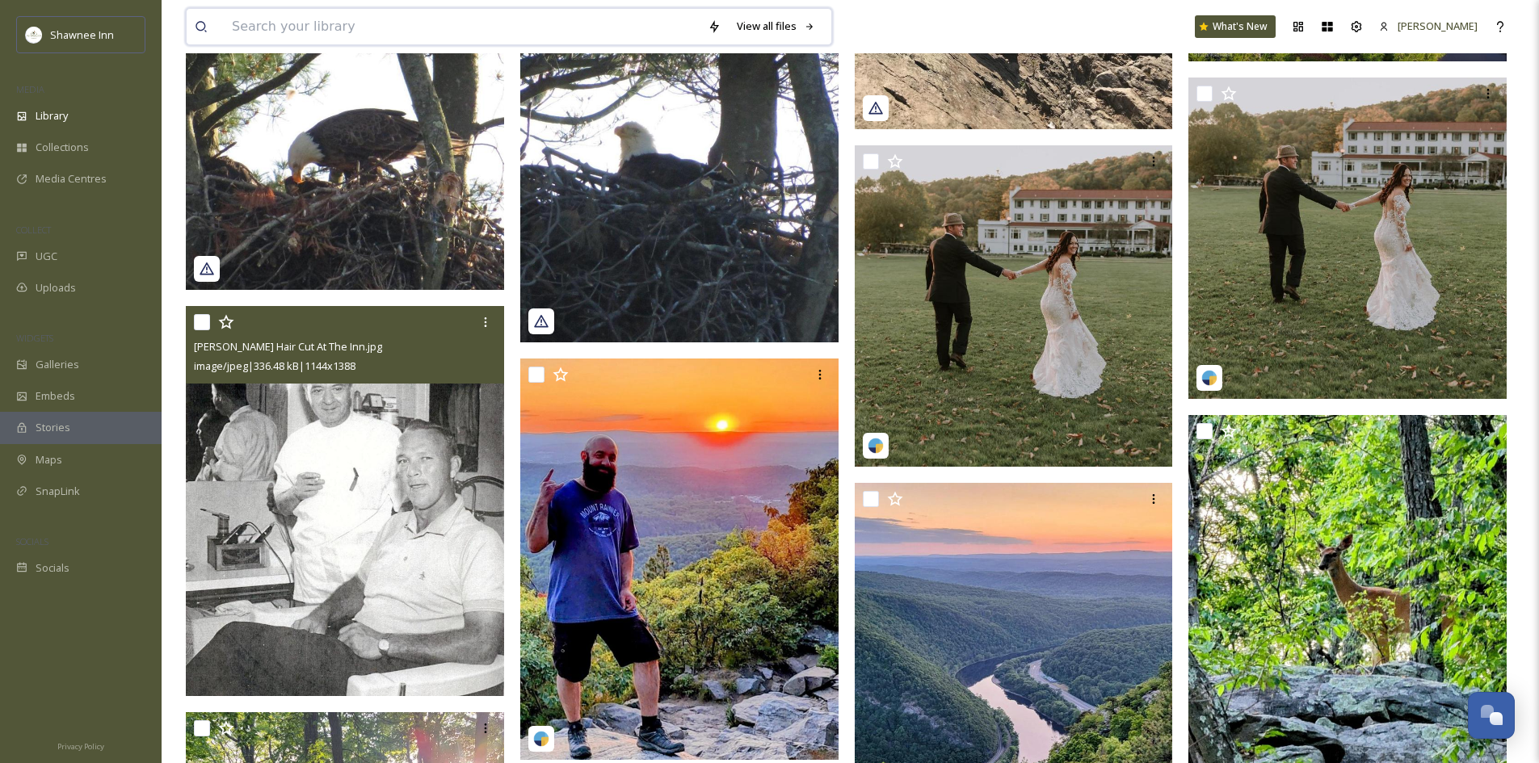
click at [434, 28] on input at bounding box center [462, 27] width 476 height 36
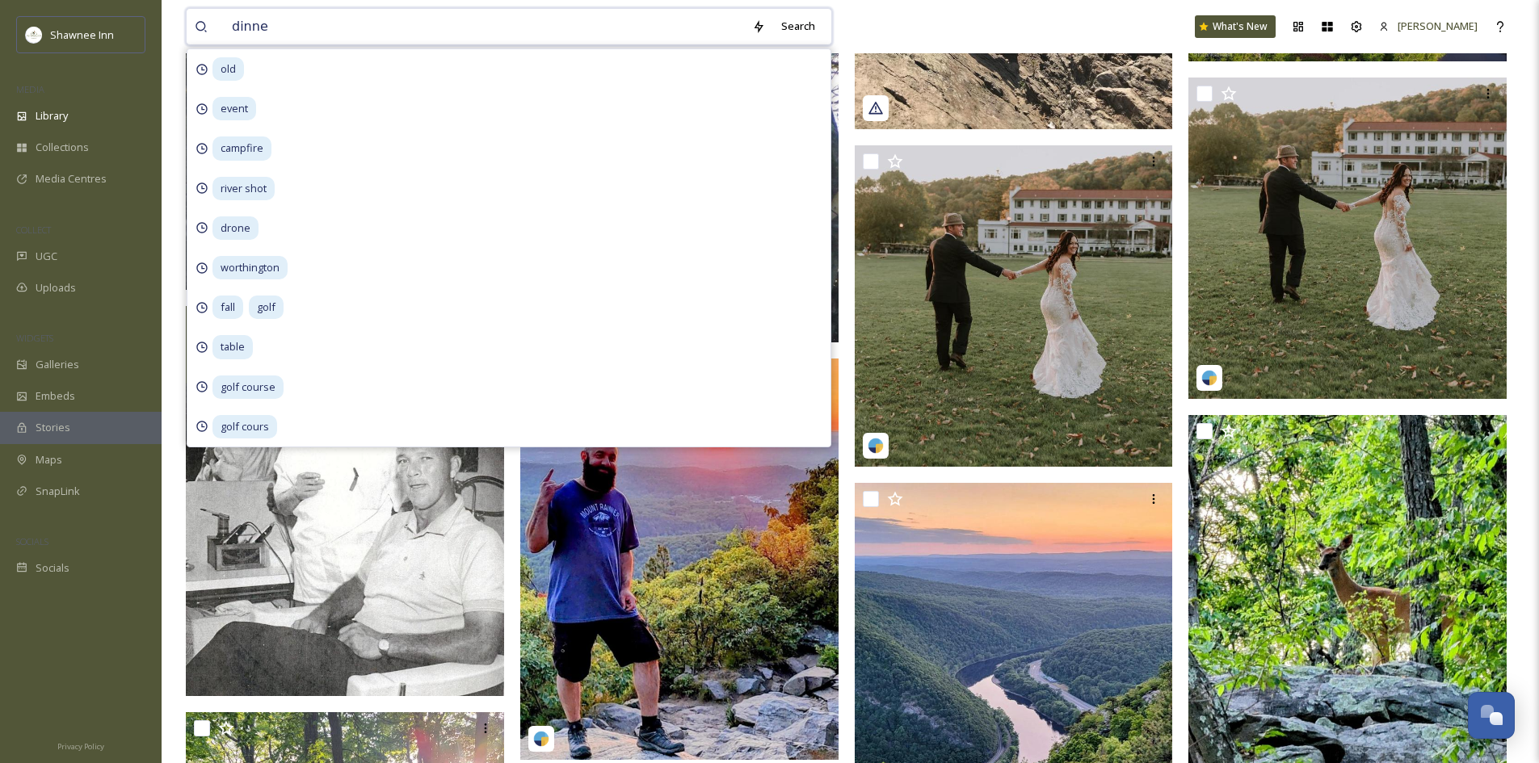
type input "dinner"
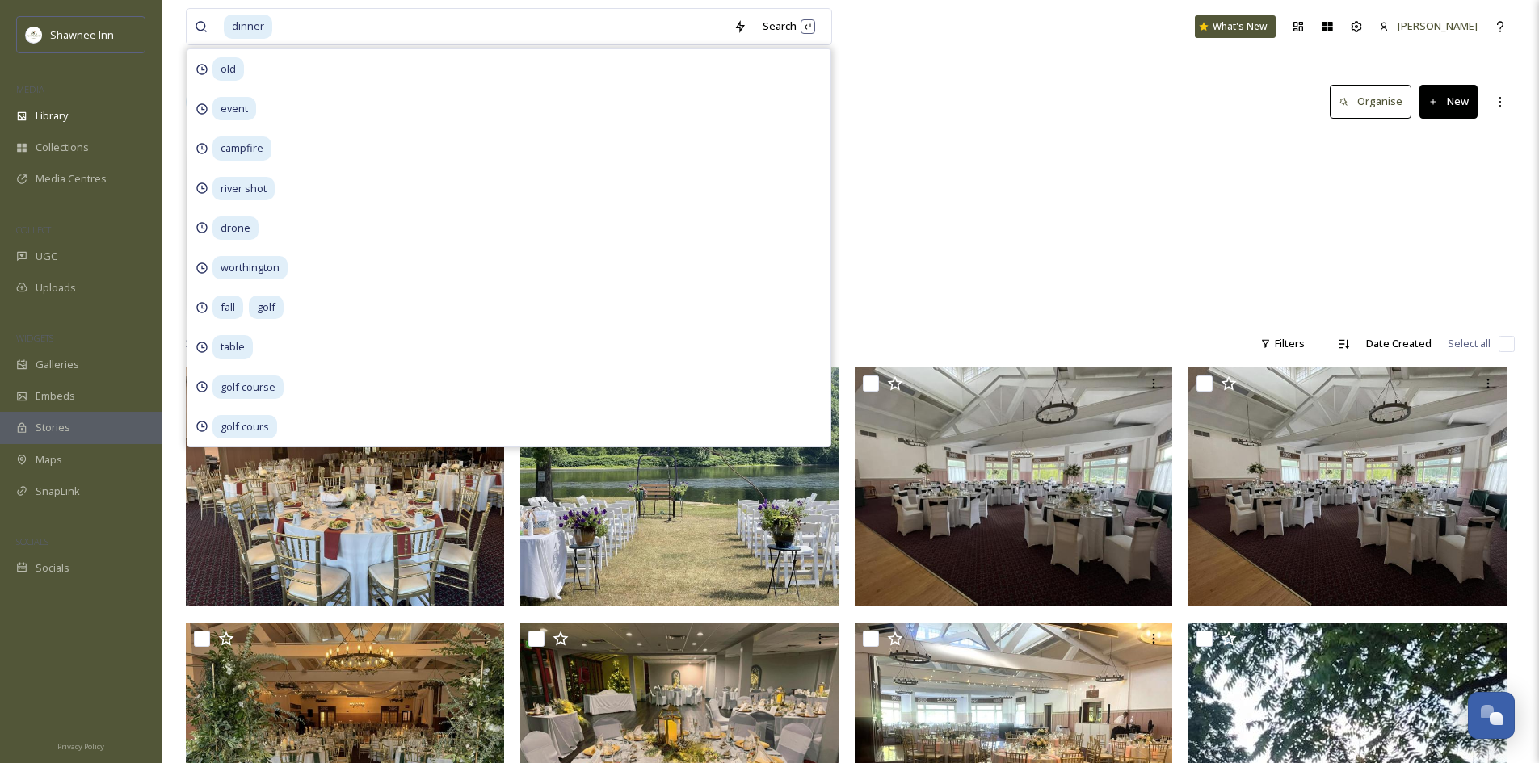
click at [1091, 107] on div "Library Search Organise New" at bounding box center [850, 102] width 1329 height 48
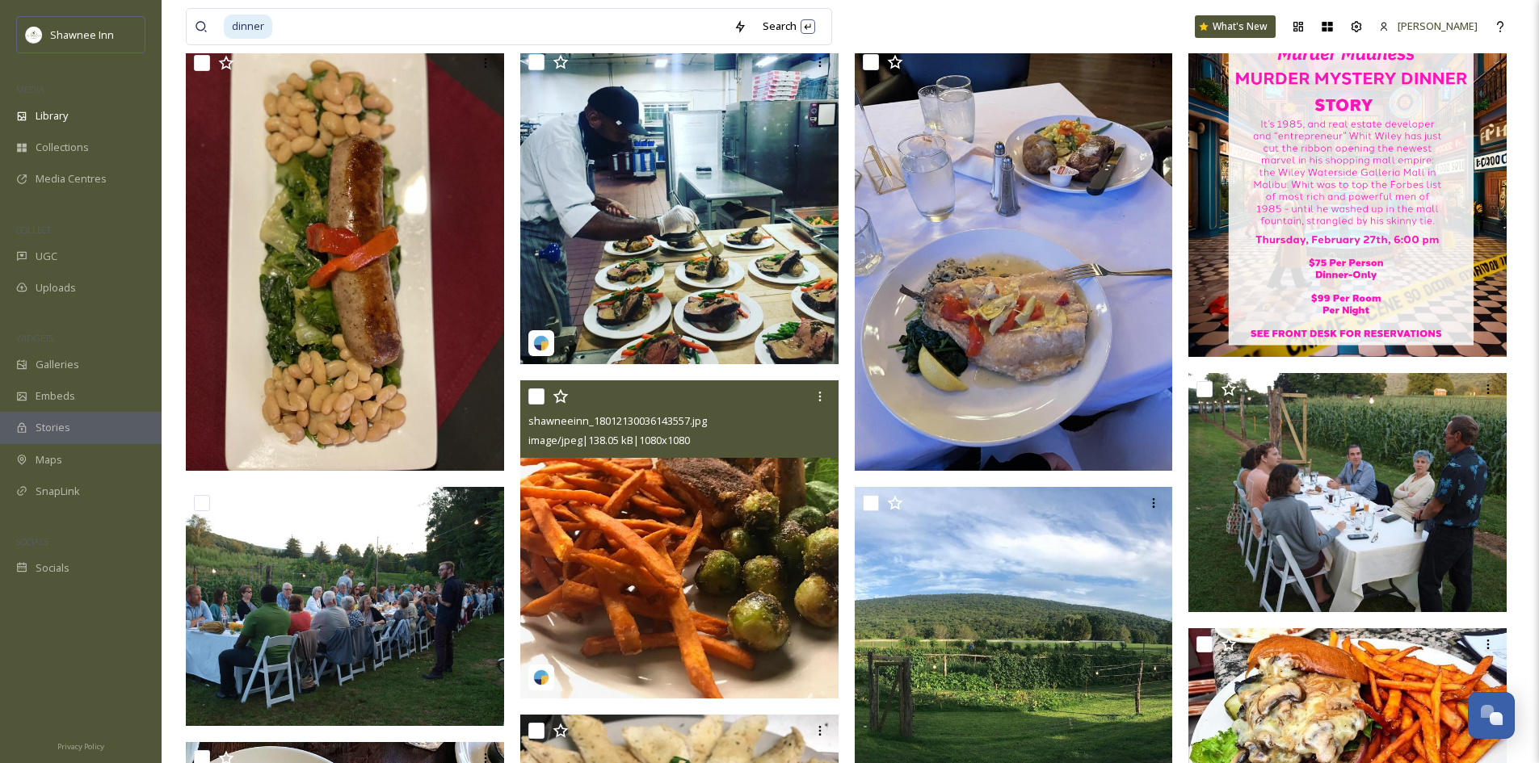
scroll to position [1177, 0]
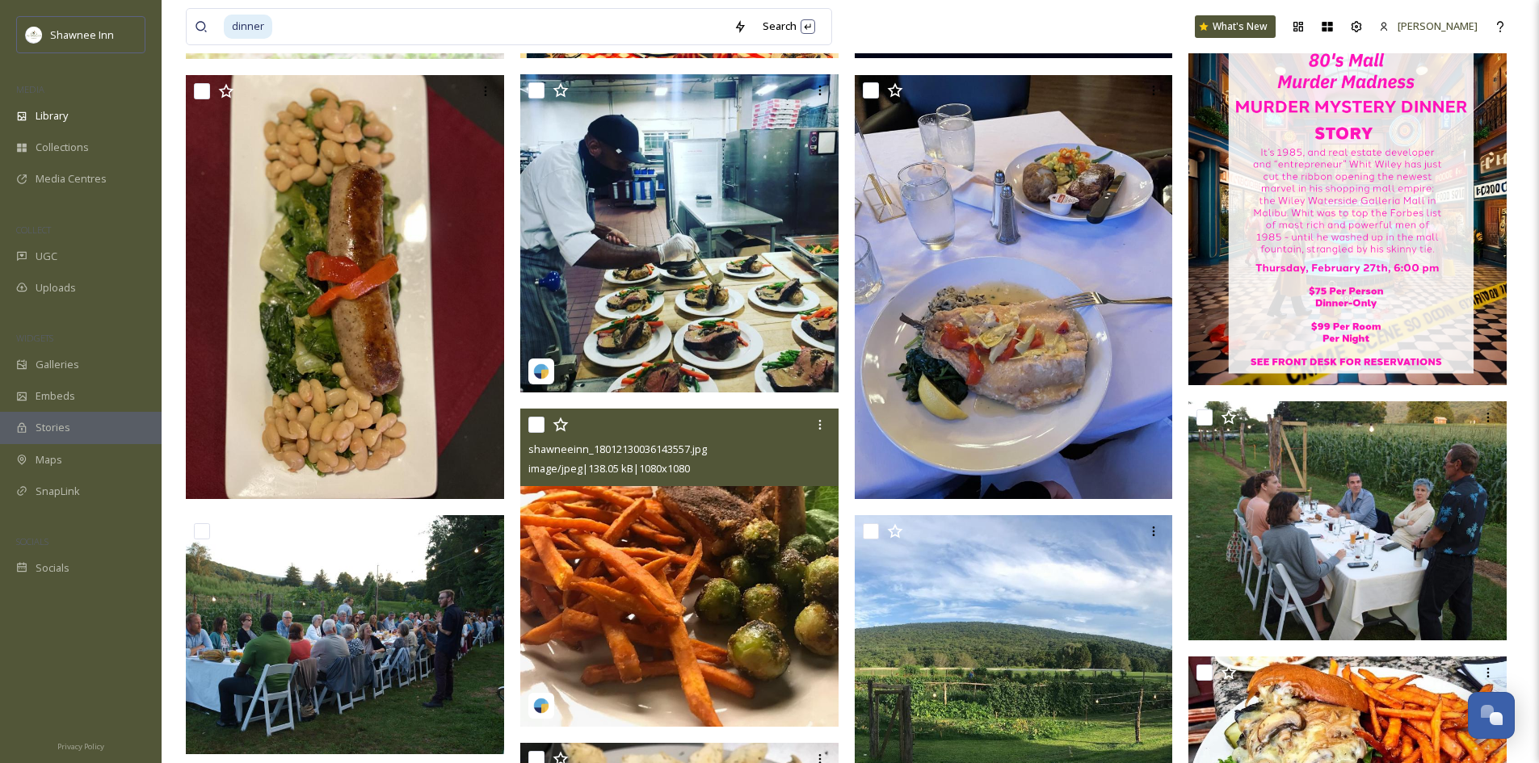
click at [676, 522] on img at bounding box center [679, 568] width 318 height 318
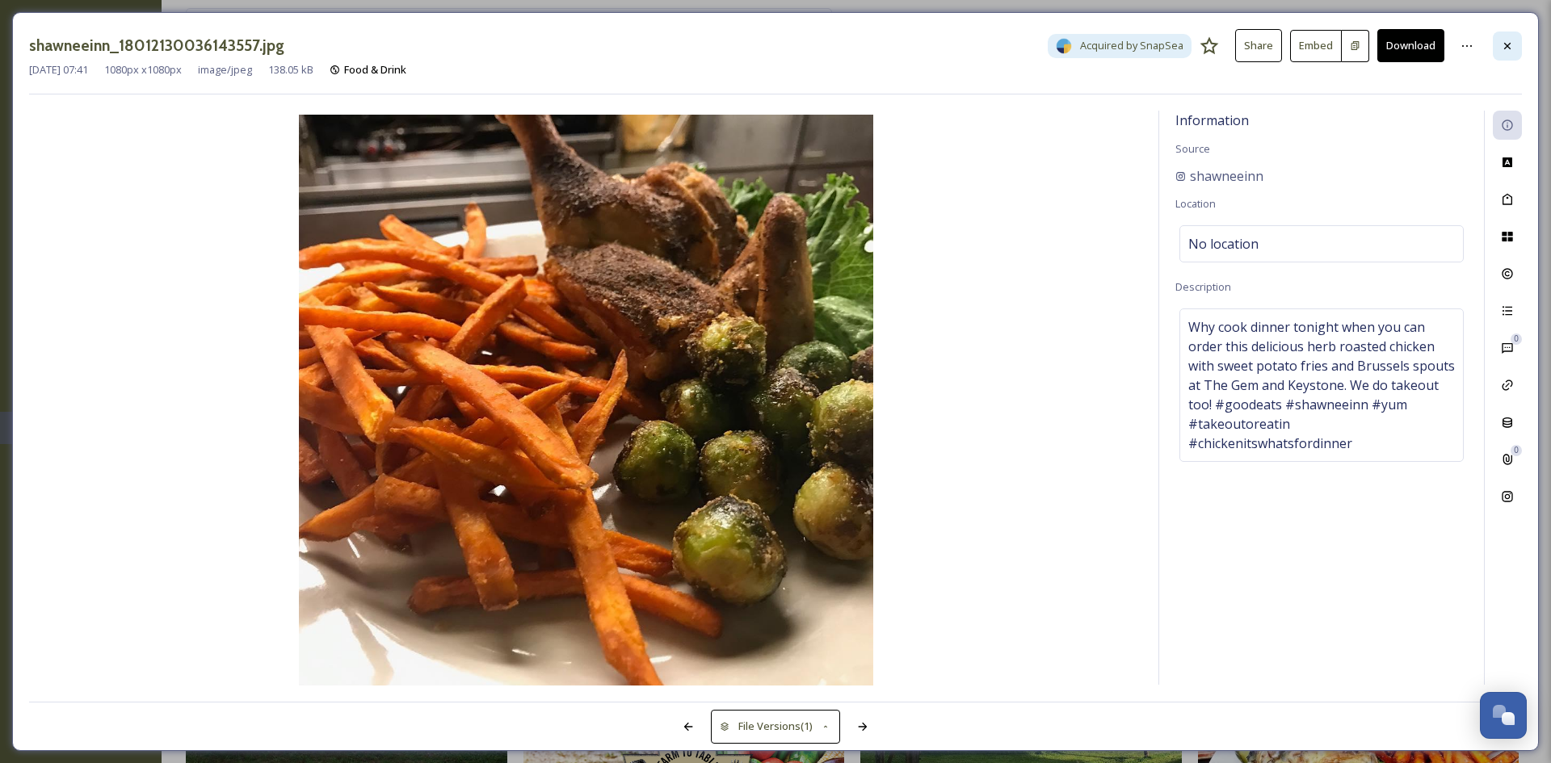
click at [1504, 54] on div at bounding box center [1507, 46] width 29 height 29
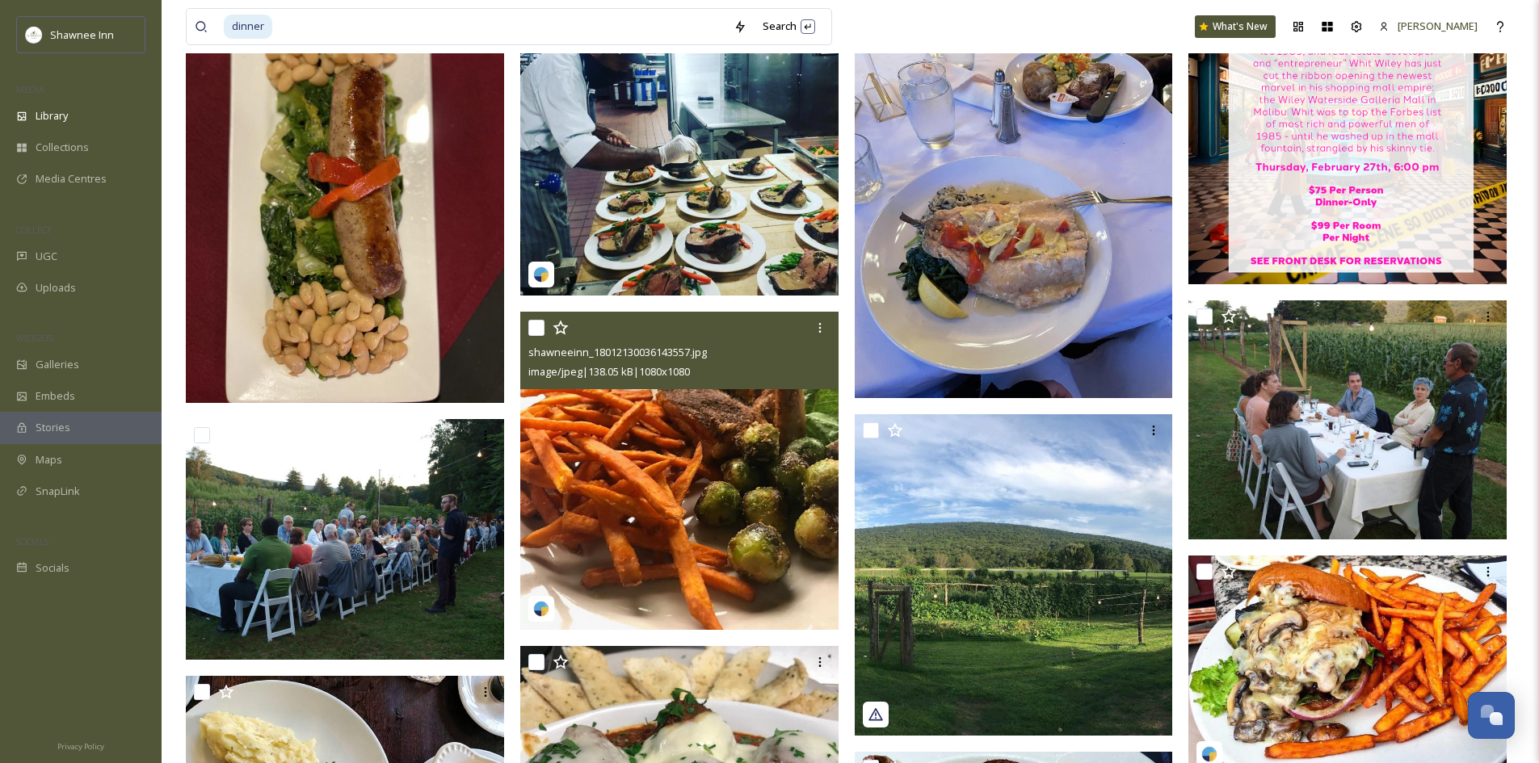
scroll to position [1258, 0]
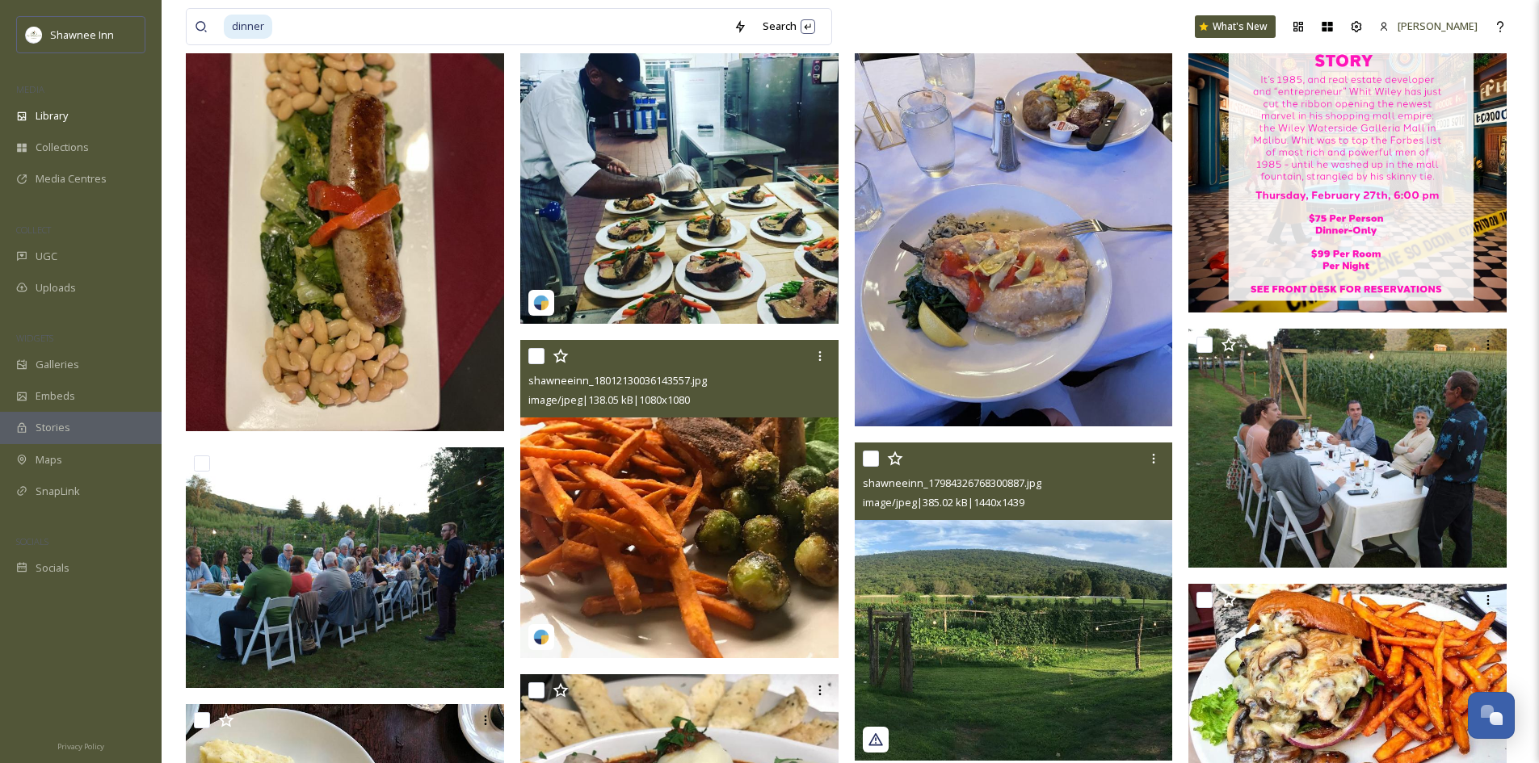
click at [976, 449] on div at bounding box center [1016, 458] width 306 height 29
click at [977, 471] on div at bounding box center [1016, 458] width 306 height 29
click at [945, 595] on img at bounding box center [1014, 602] width 318 height 318
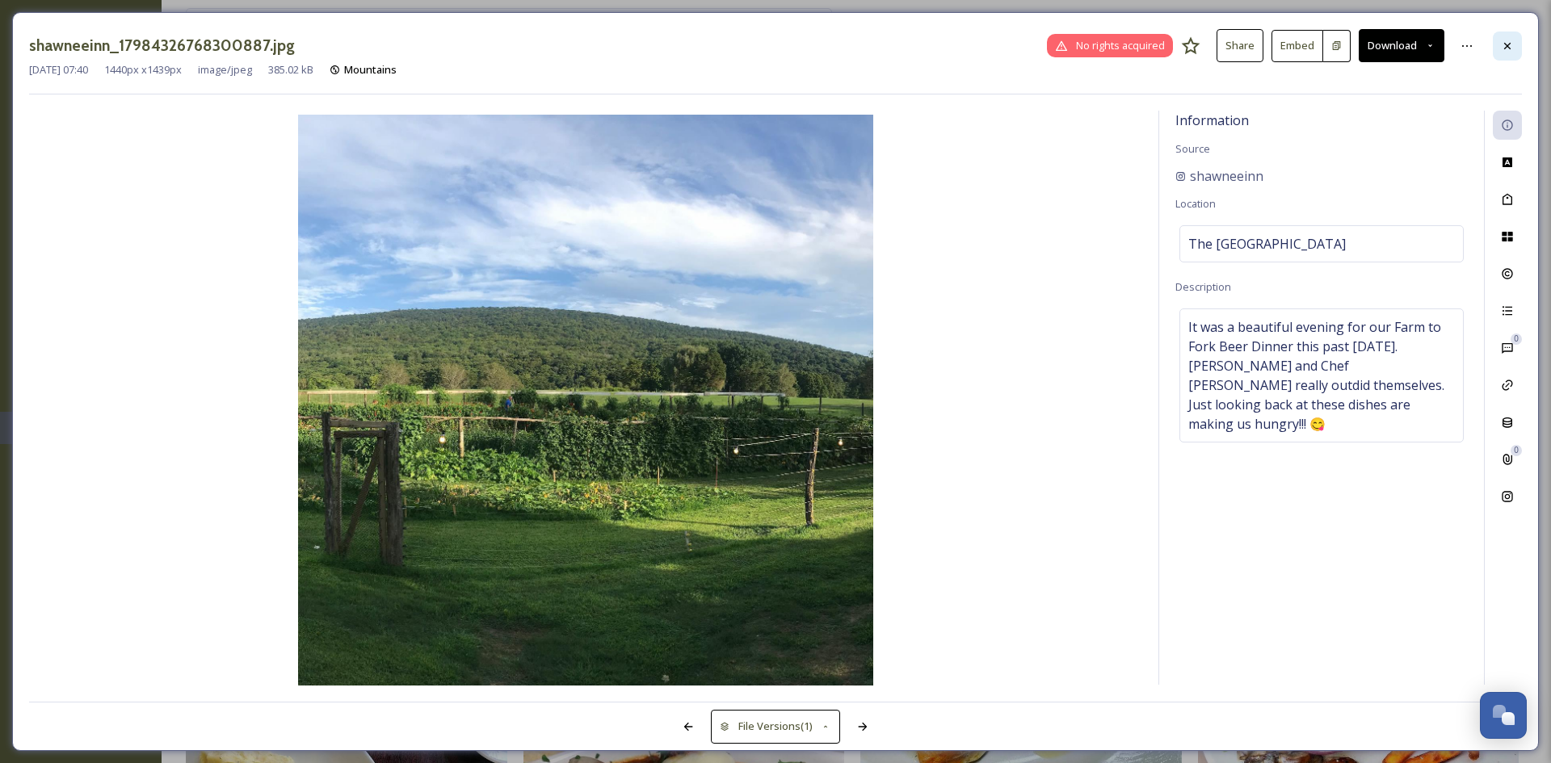
click at [1510, 47] on icon at bounding box center [1507, 46] width 13 height 13
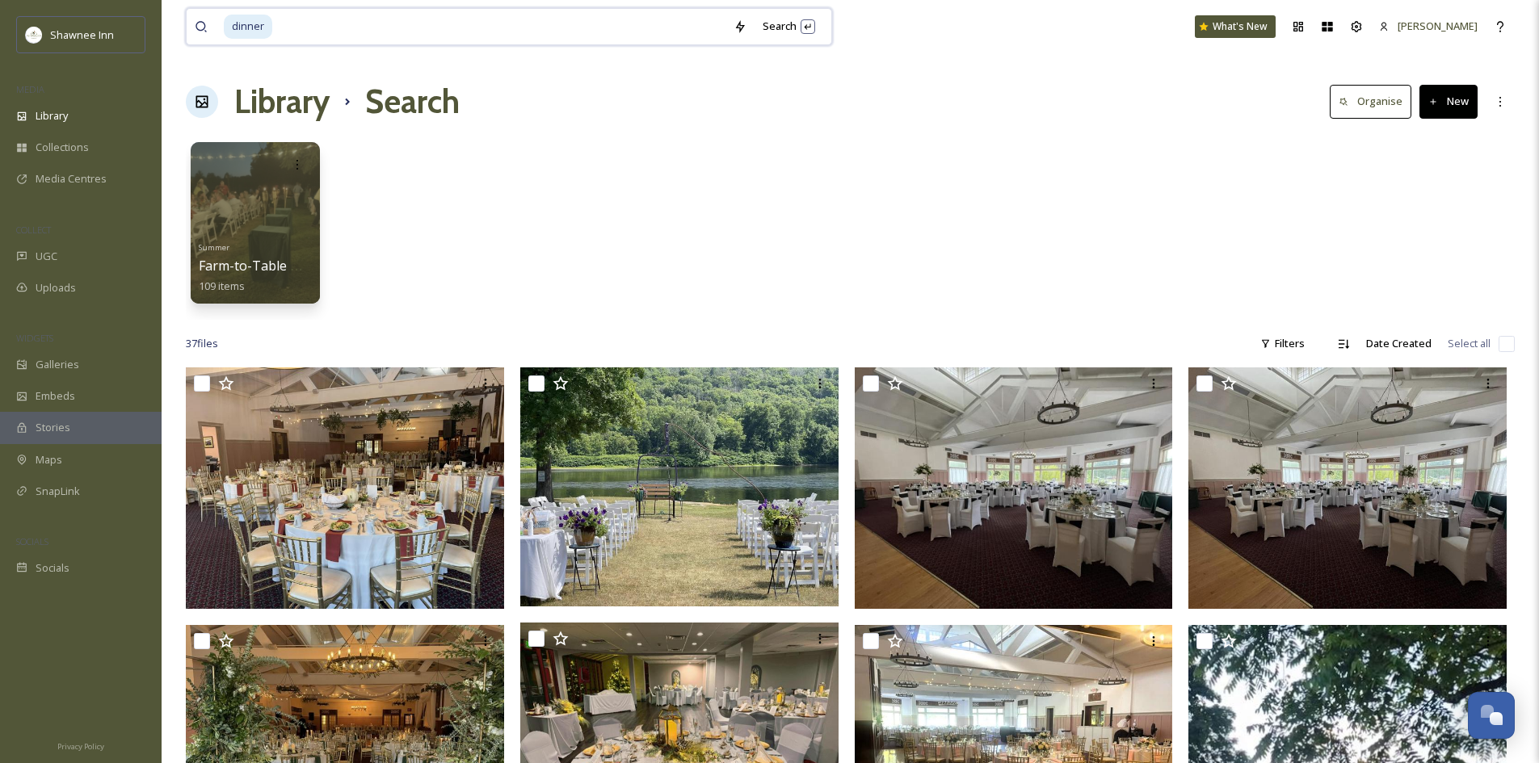
drag, startPoint x: 327, startPoint y: 40, endPoint x: 121, endPoint y: 12, distance: 207.8
type input "d"
type input "food"
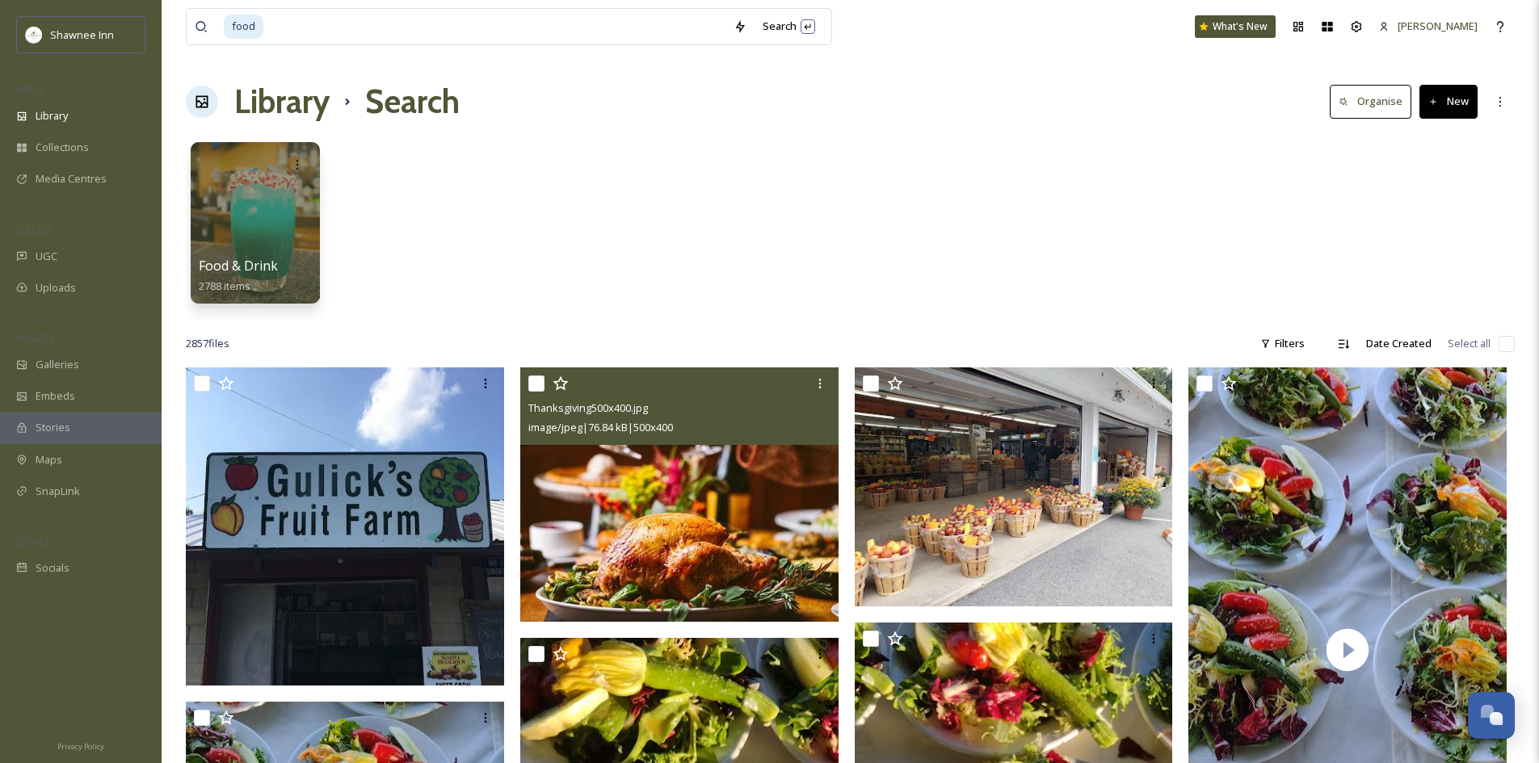
click at [673, 538] on img at bounding box center [679, 495] width 318 height 254
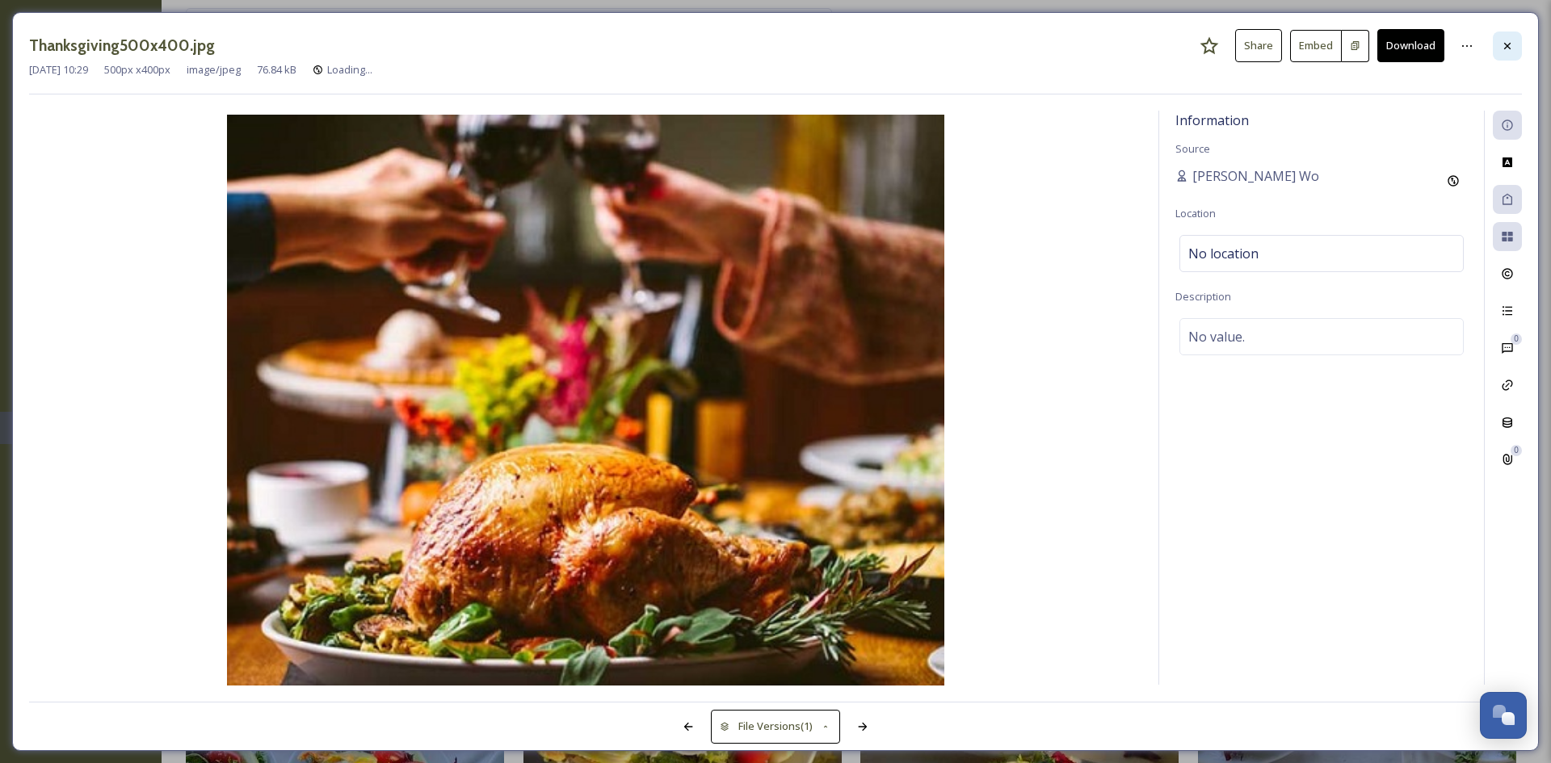
click at [1511, 47] on icon at bounding box center [1507, 46] width 13 height 13
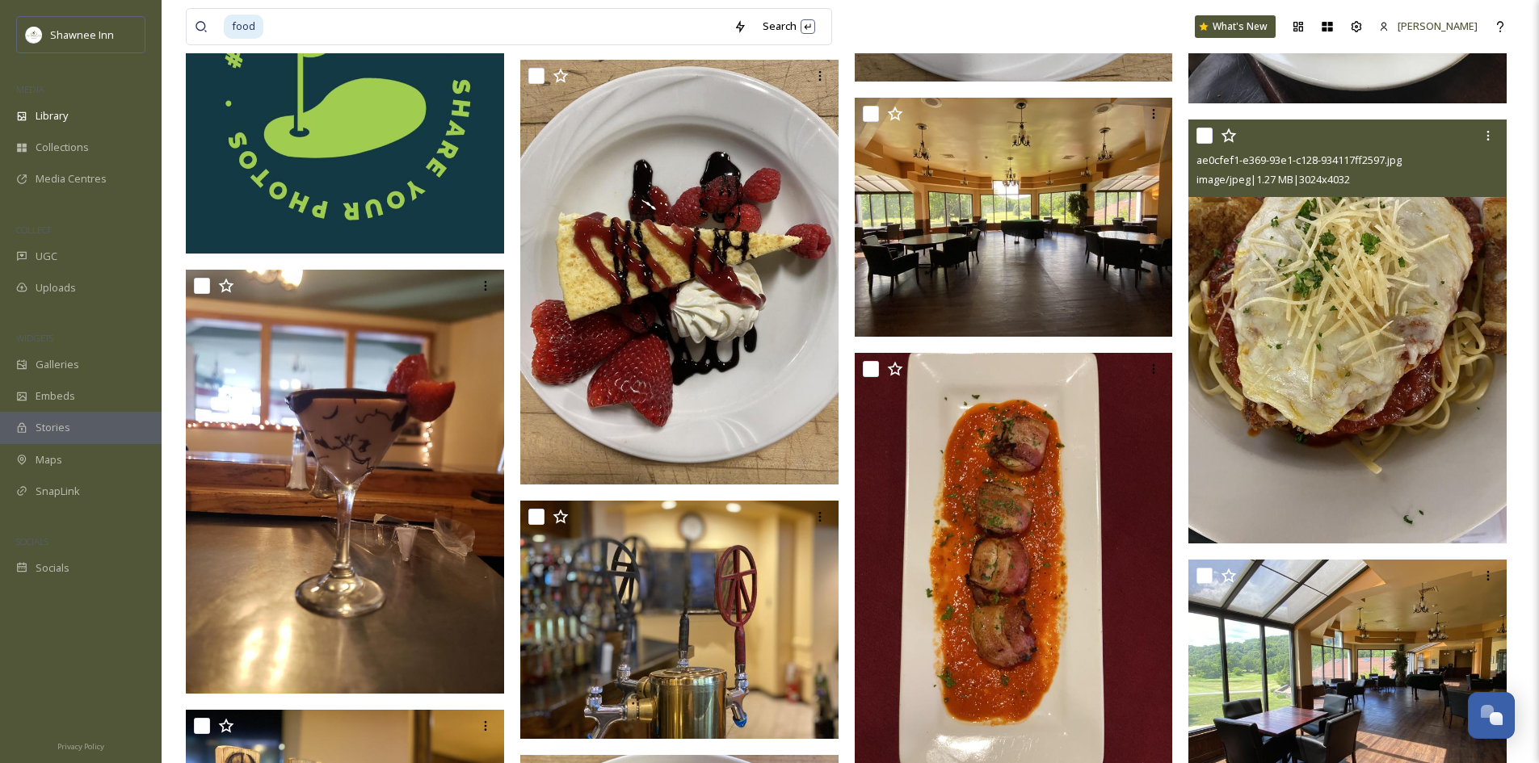
scroll to position [16489, 0]
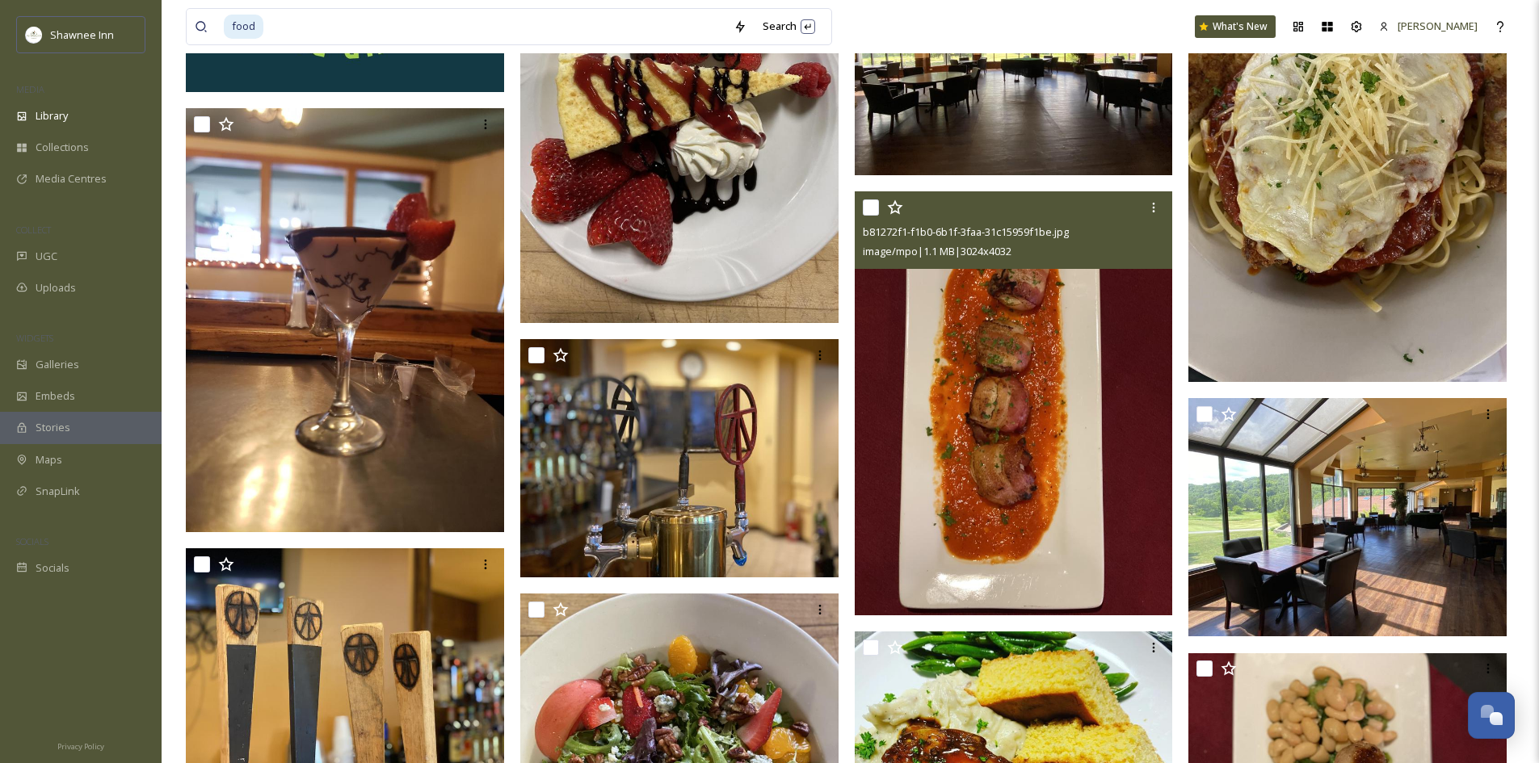
click at [998, 467] on img at bounding box center [1014, 403] width 318 height 424
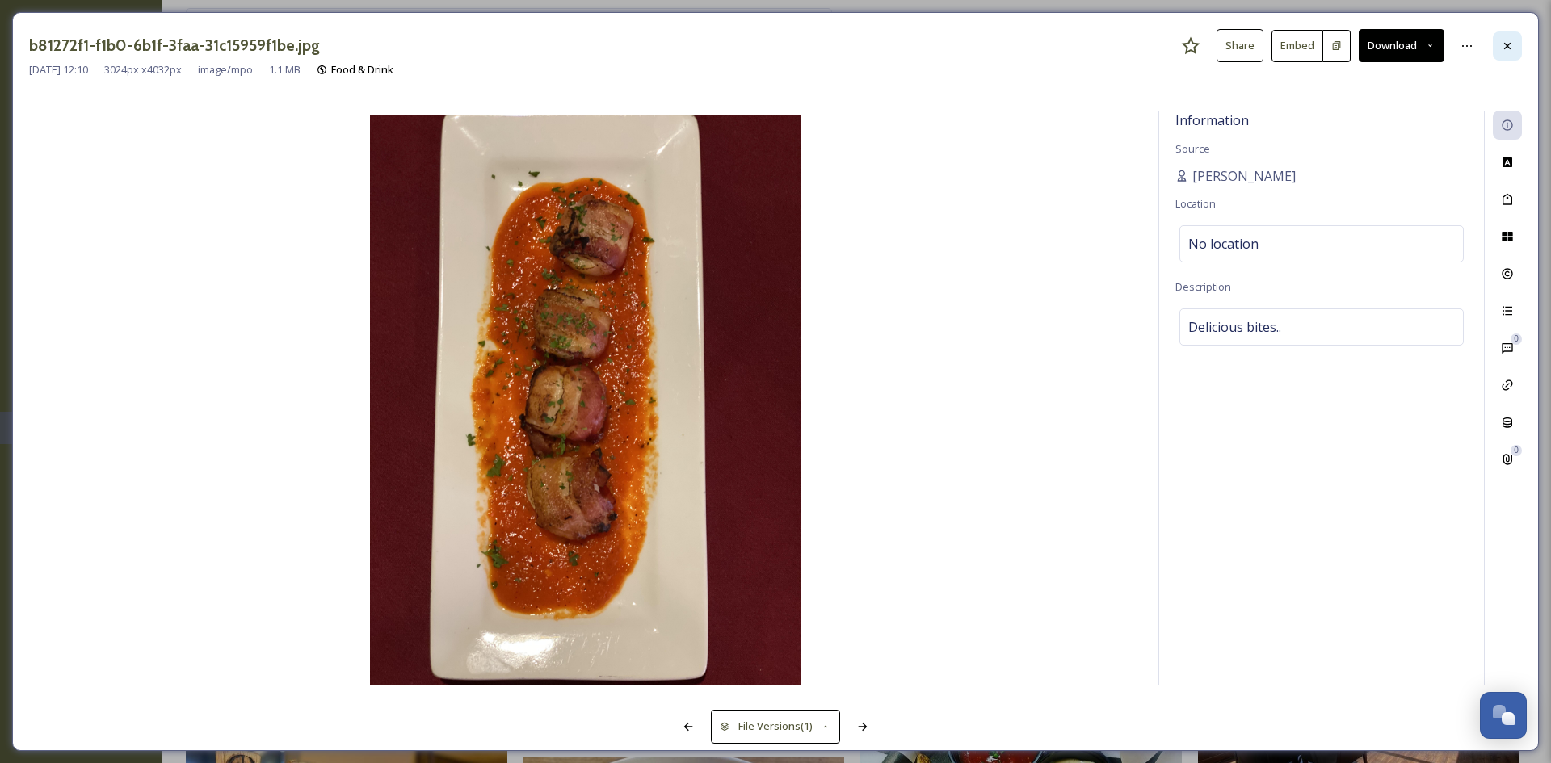
click at [1507, 53] on div at bounding box center [1507, 46] width 29 height 29
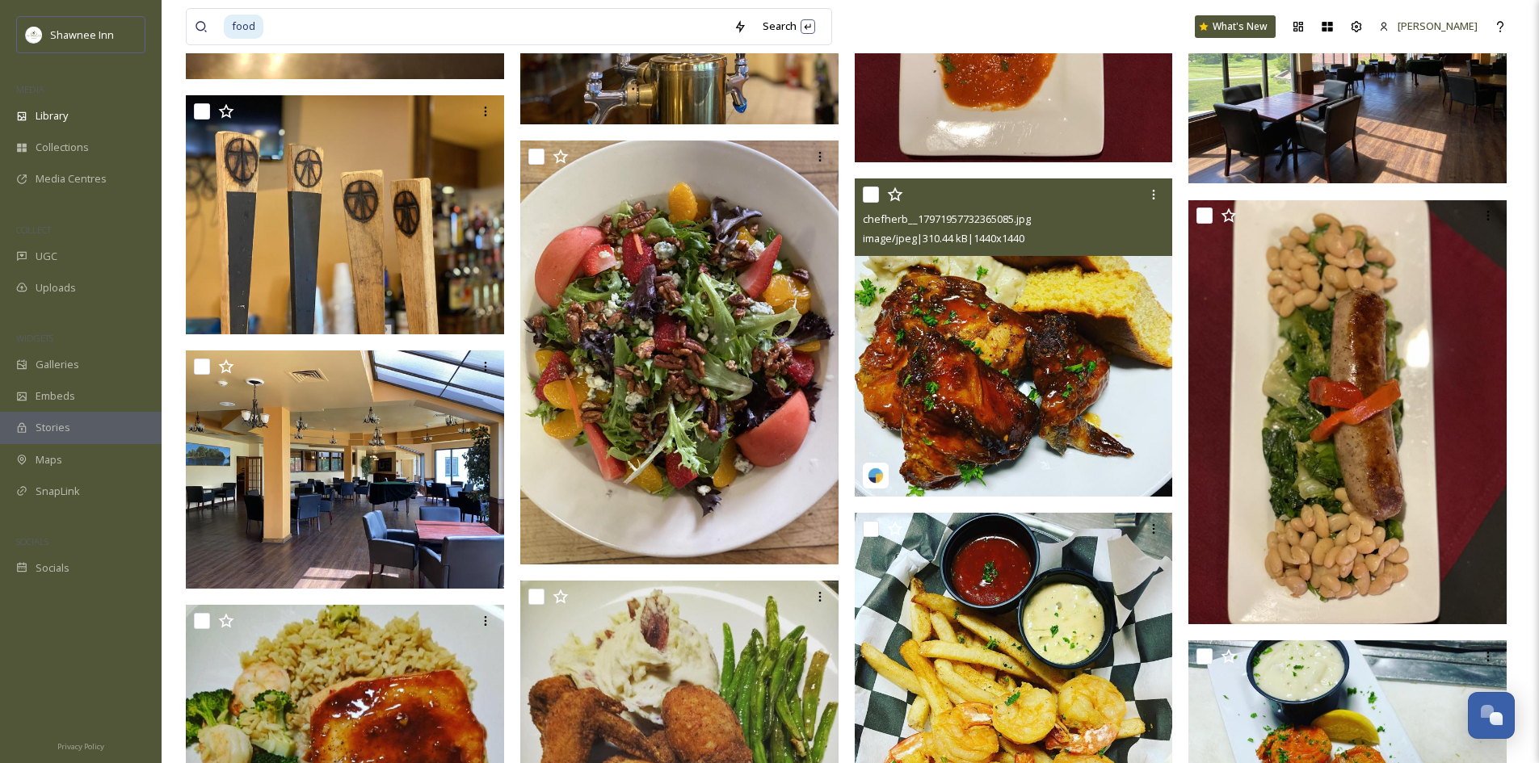
scroll to position [16974, 0]
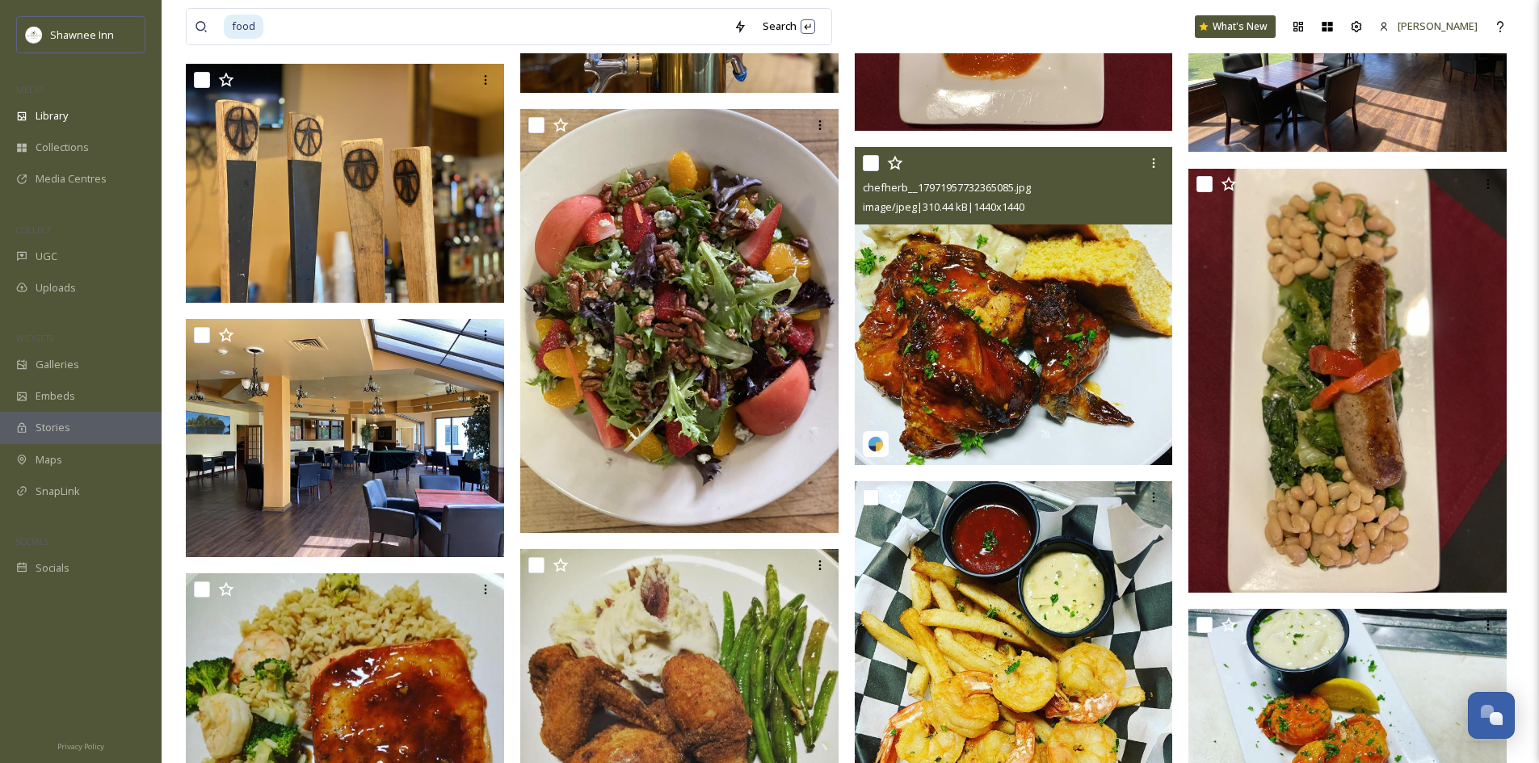
click at [1064, 301] on img at bounding box center [1014, 306] width 318 height 318
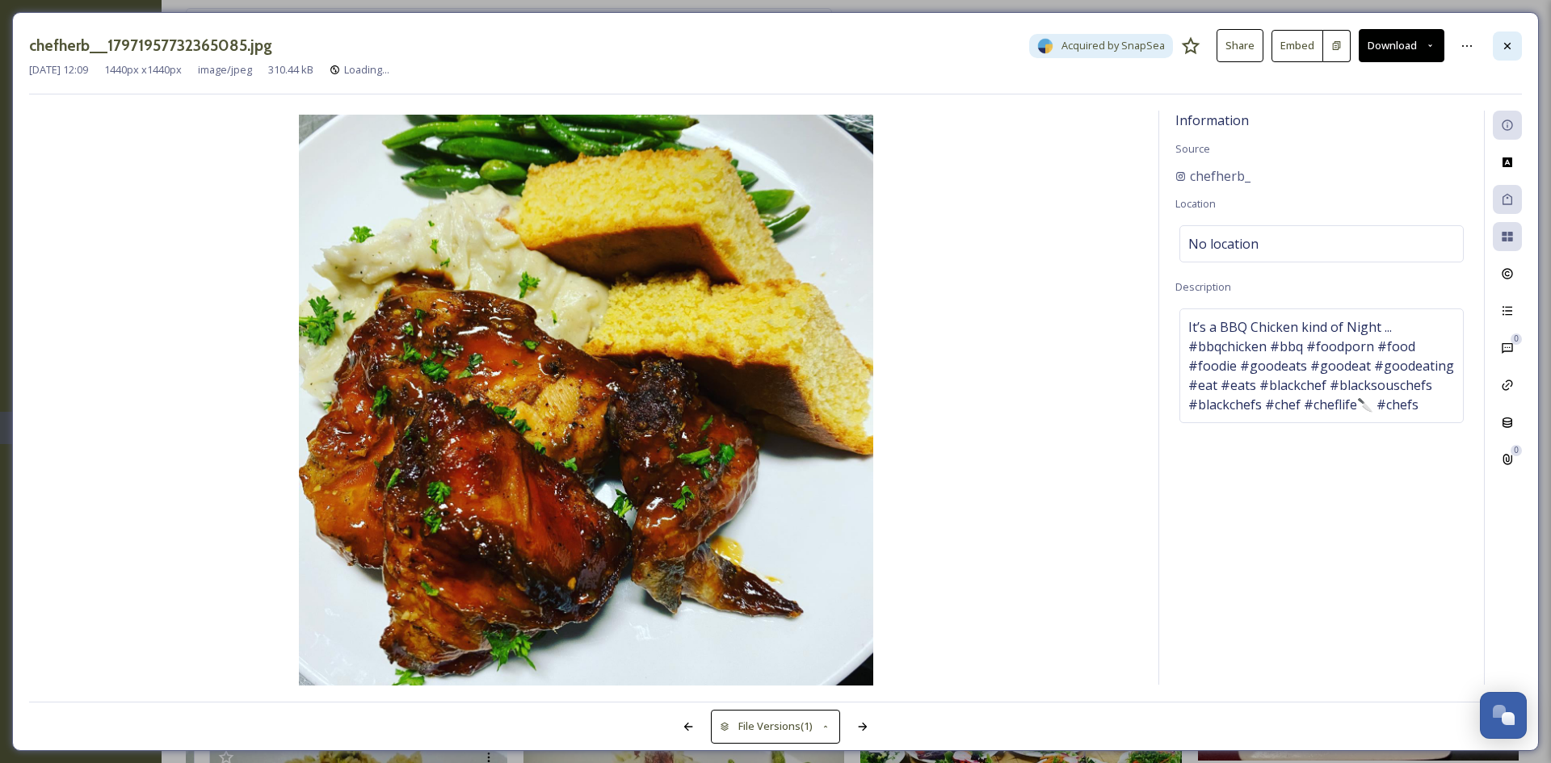
click at [1517, 43] on div at bounding box center [1507, 46] width 29 height 29
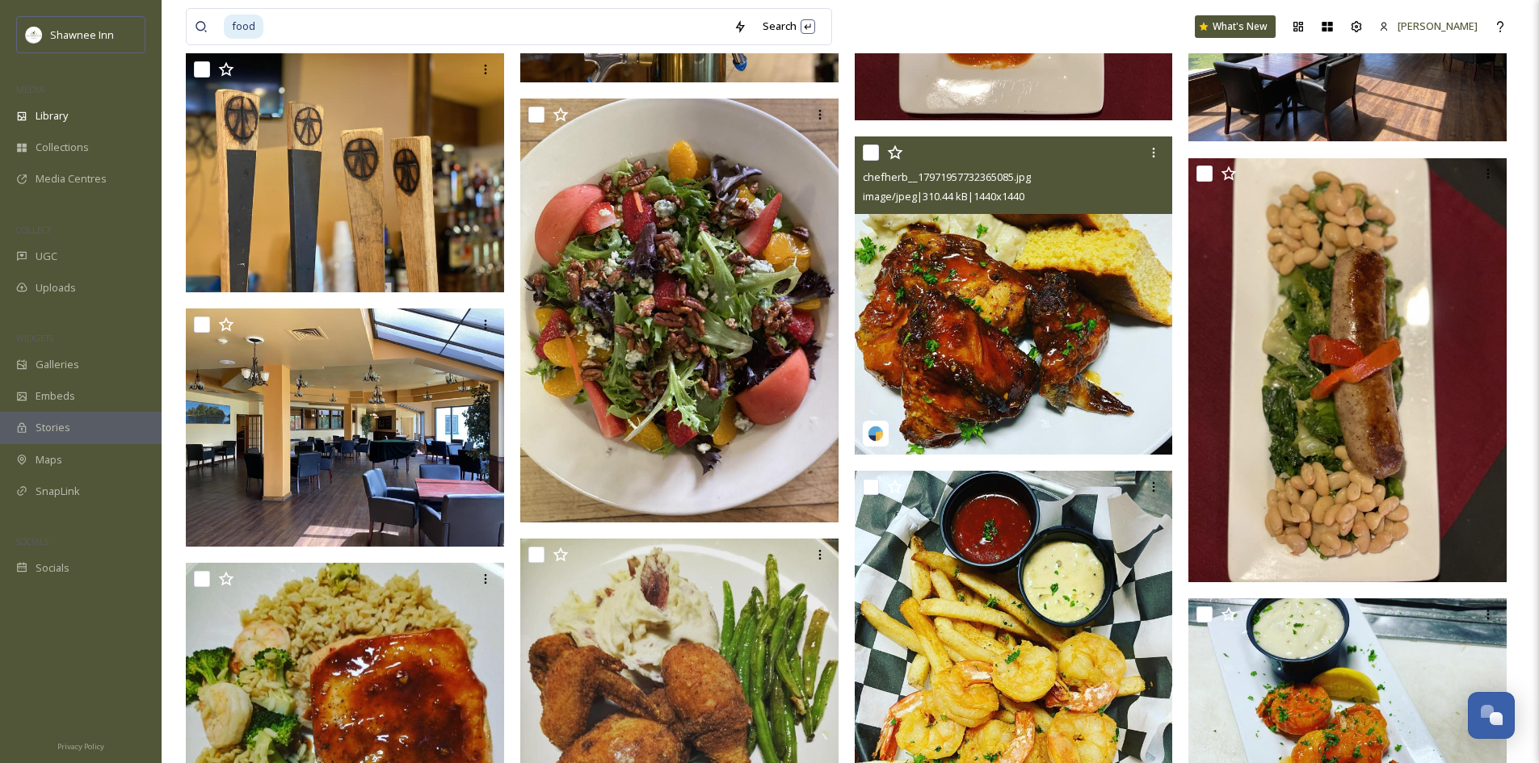
scroll to position [17378, 0]
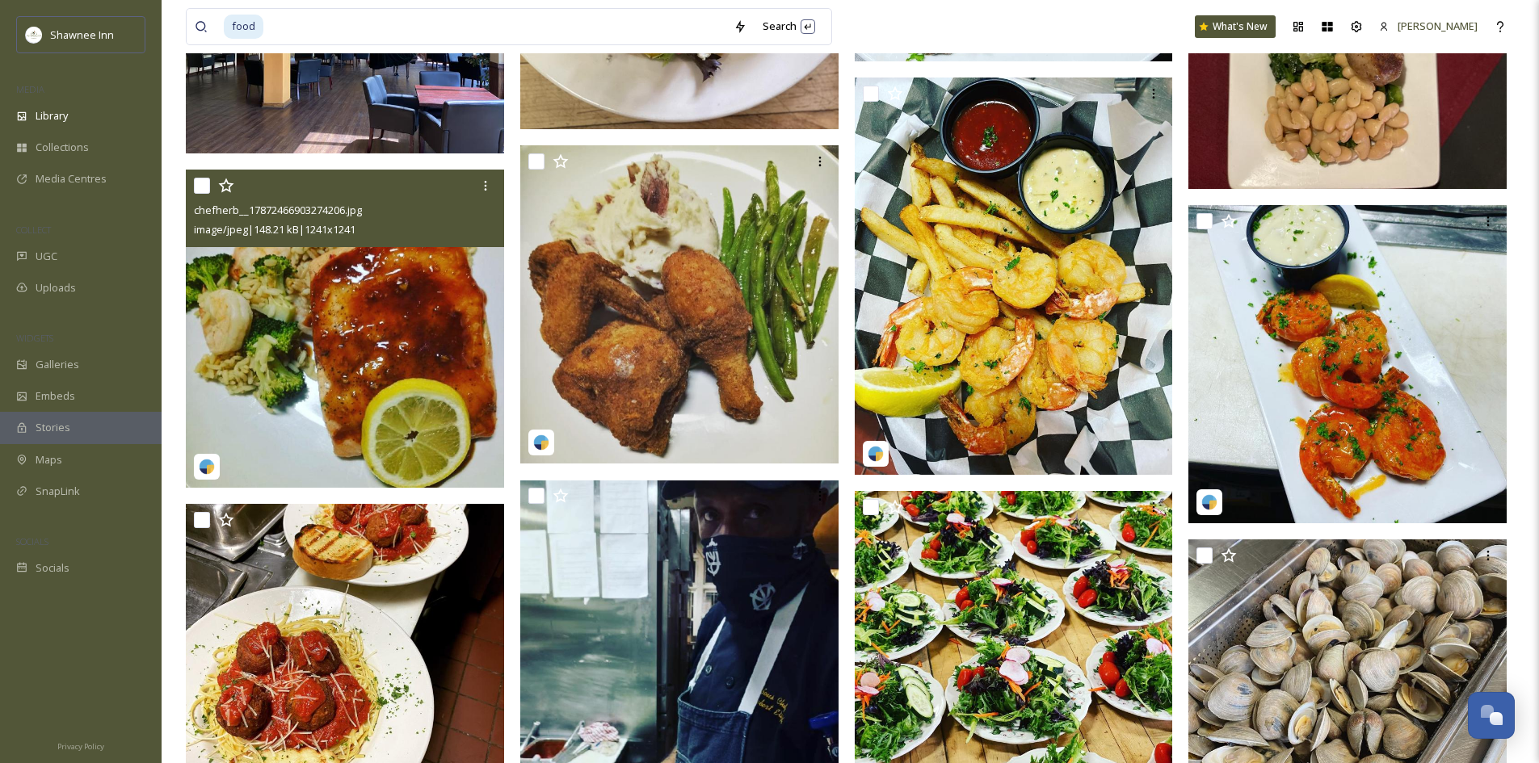
click at [297, 416] on img at bounding box center [345, 329] width 318 height 318
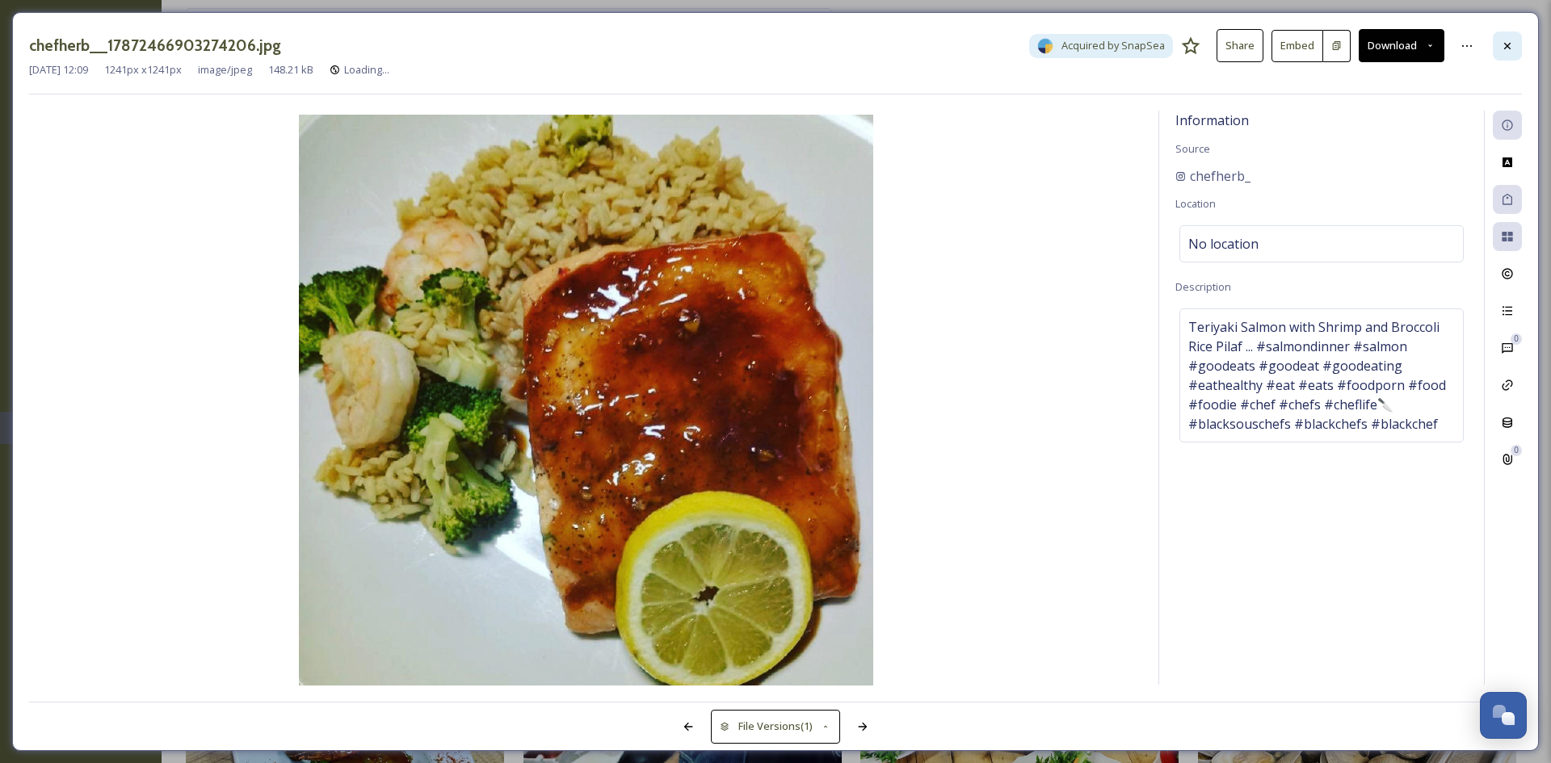
click at [1512, 48] on icon at bounding box center [1507, 46] width 13 height 13
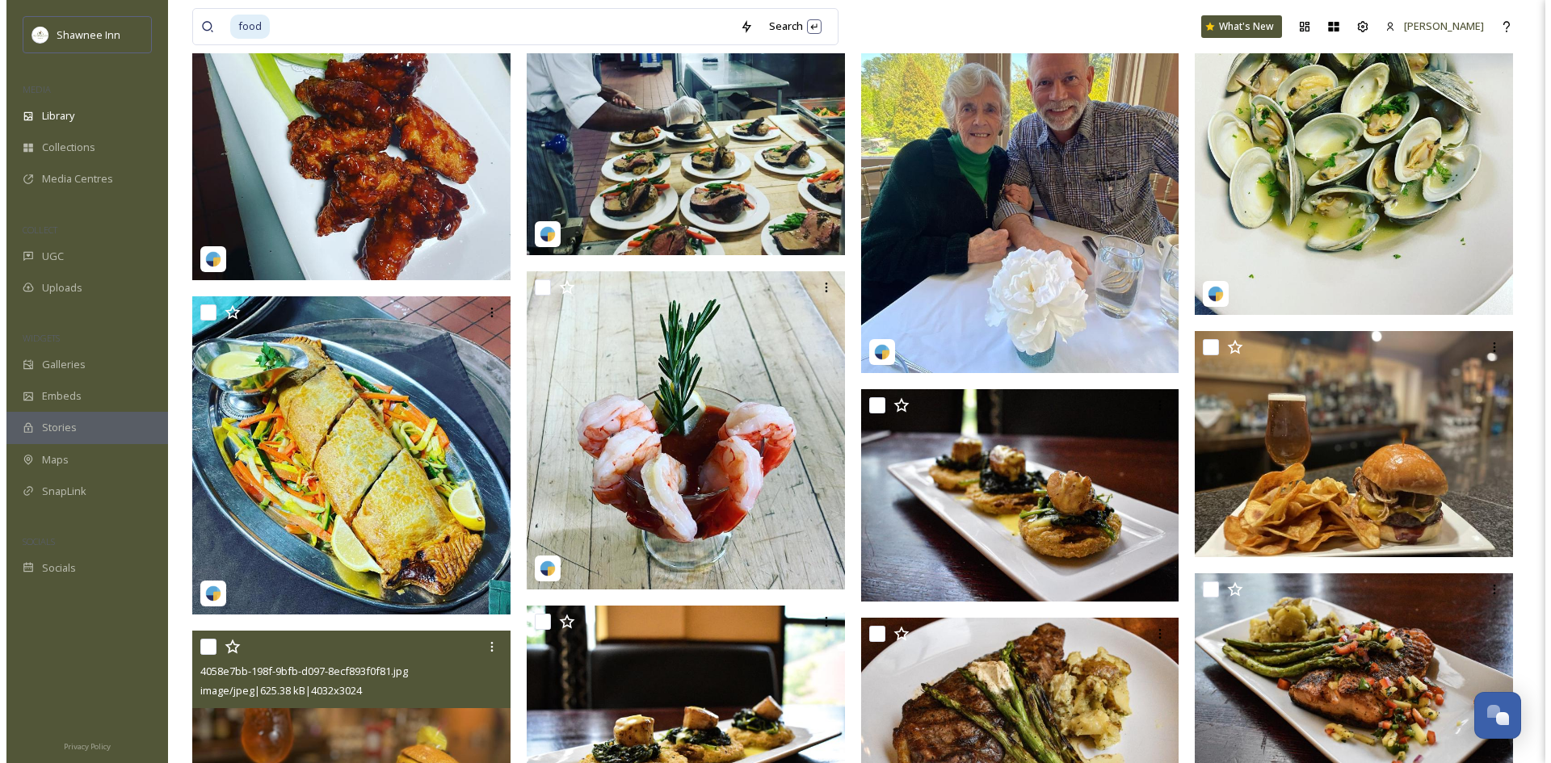
scroll to position [18987, 0]
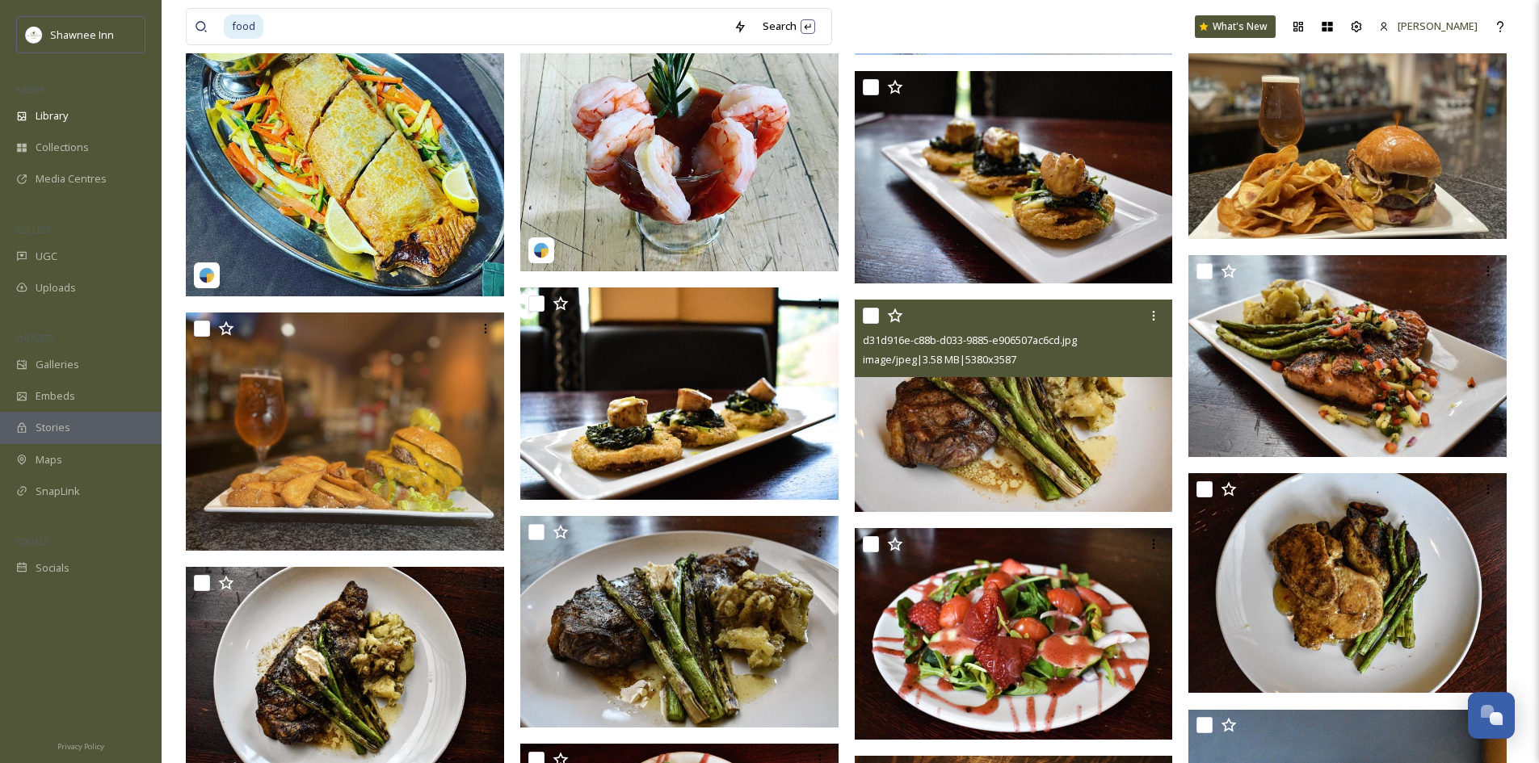
click at [1014, 397] on img at bounding box center [1014, 406] width 318 height 212
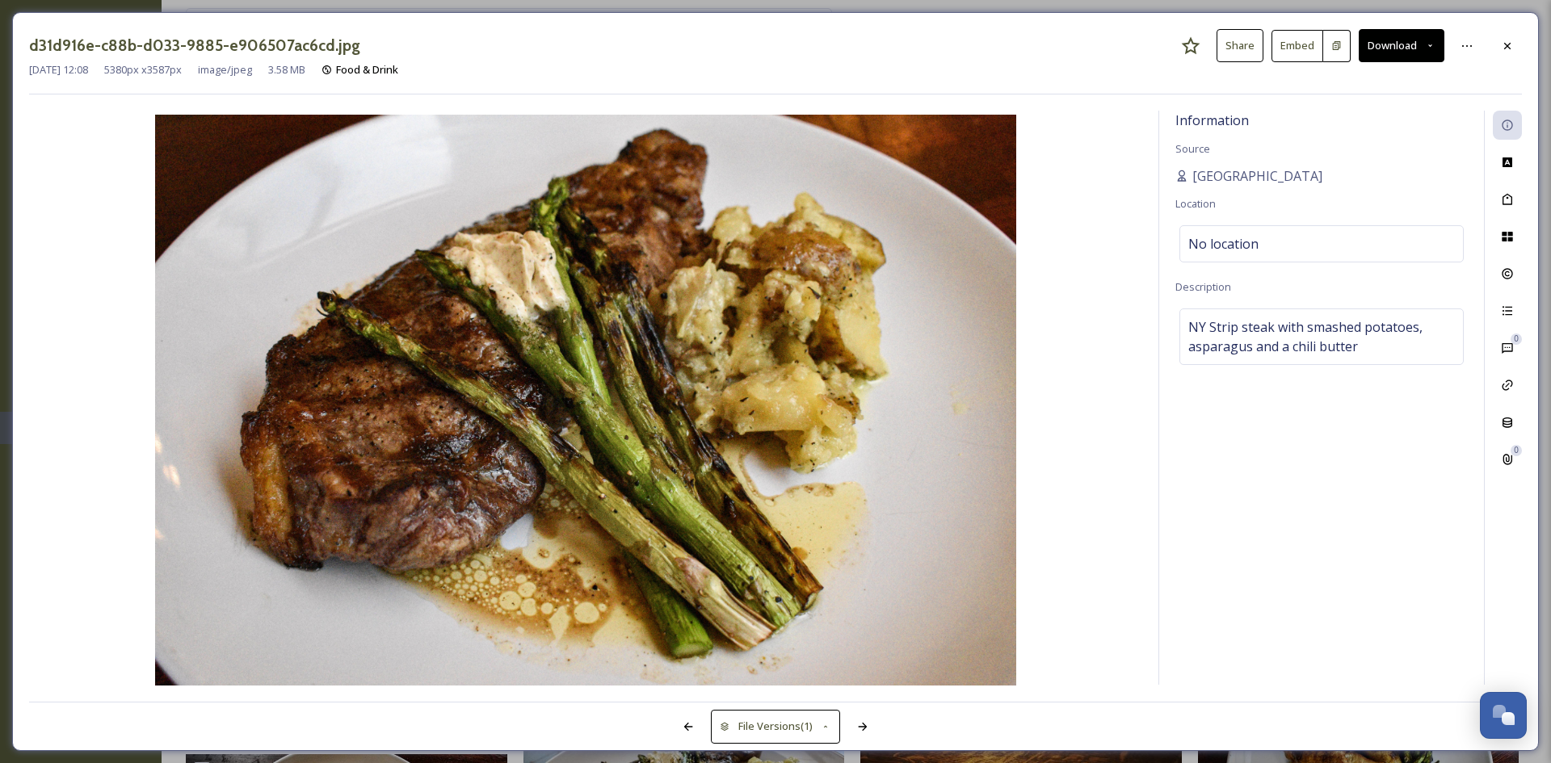
click at [1385, 49] on button "Download" at bounding box center [1402, 45] width 86 height 33
click at [1355, 79] on span "Download Original (5380 x 3587)" at bounding box center [1359, 82] width 153 height 15
click at [1391, 49] on button "Download" at bounding box center [1402, 45] width 86 height 33
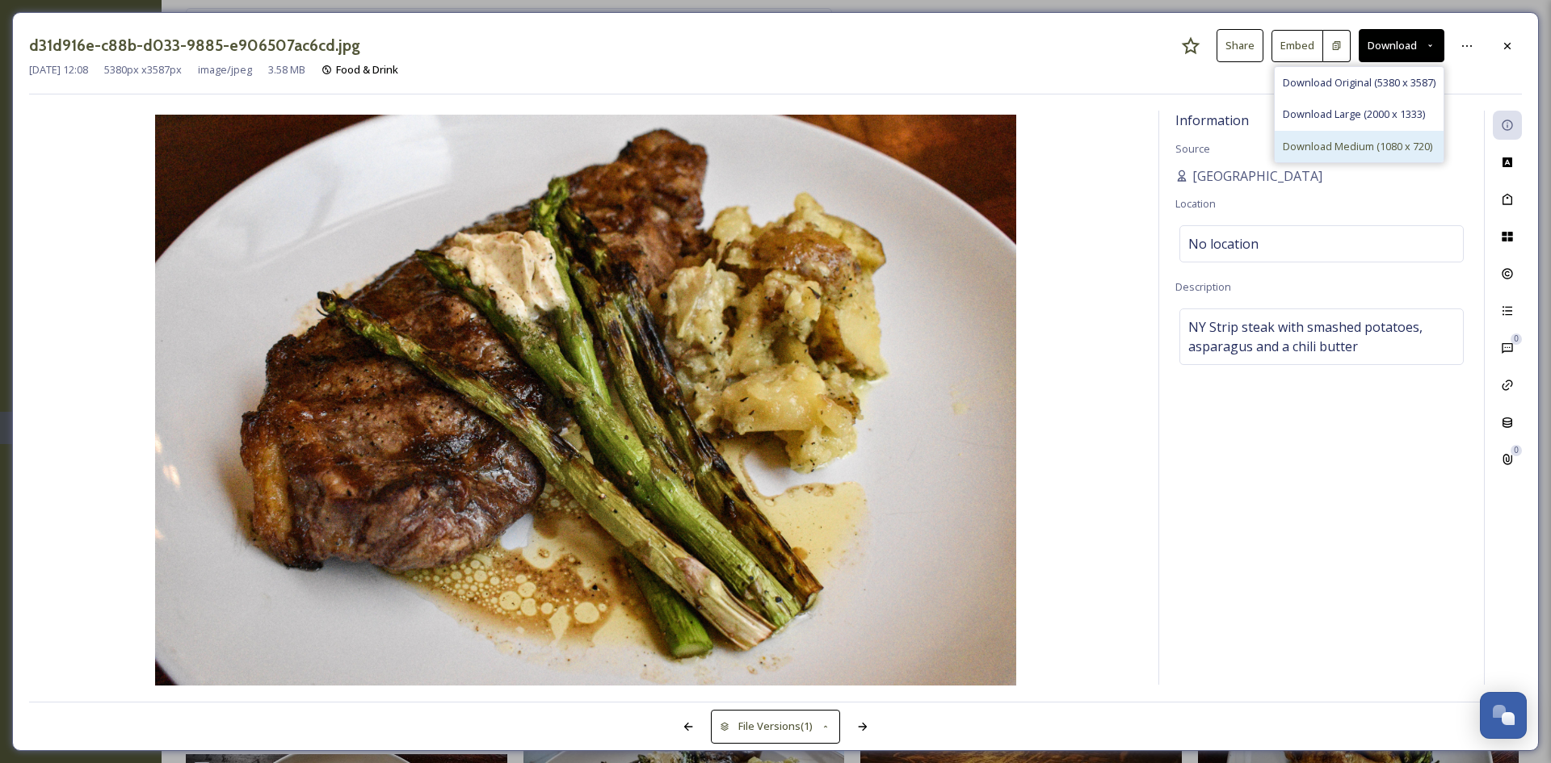
click at [1354, 133] on div "Download Medium (1080 x 720)" at bounding box center [1359, 147] width 169 height 32
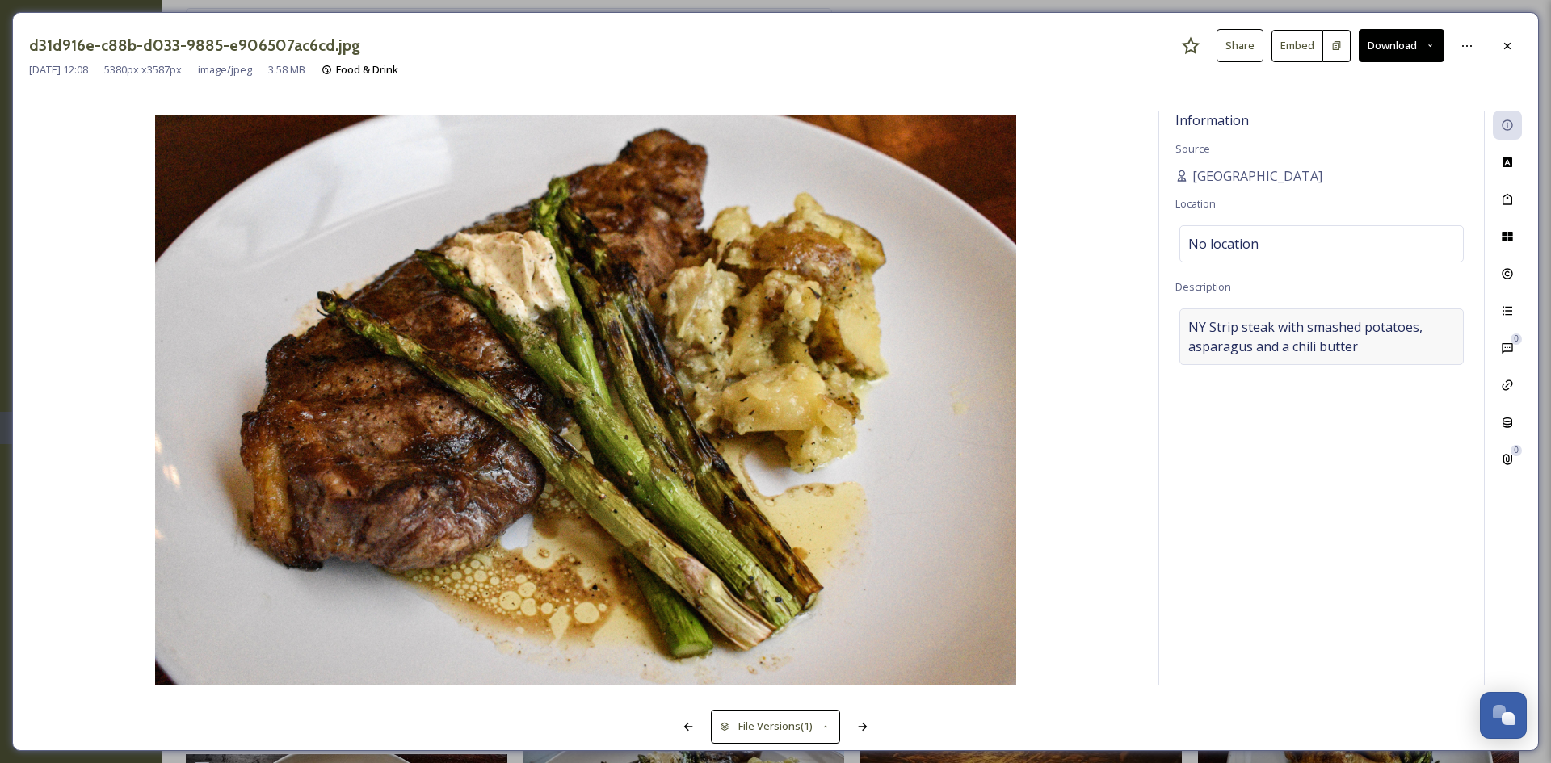
click at [1312, 342] on span "NY Strip steak with smashed potatoes, asparagus and a chili butter" at bounding box center [1321, 336] width 267 height 39
drag, startPoint x: 1356, startPoint y: 348, endPoint x: 1157, endPoint y: 329, distance: 200.5
click at [1157, 329] on div "Information Source [GEOGRAPHIC_DATA] and Golf Resort Location No location Descr…" at bounding box center [775, 398] width 1493 height 575
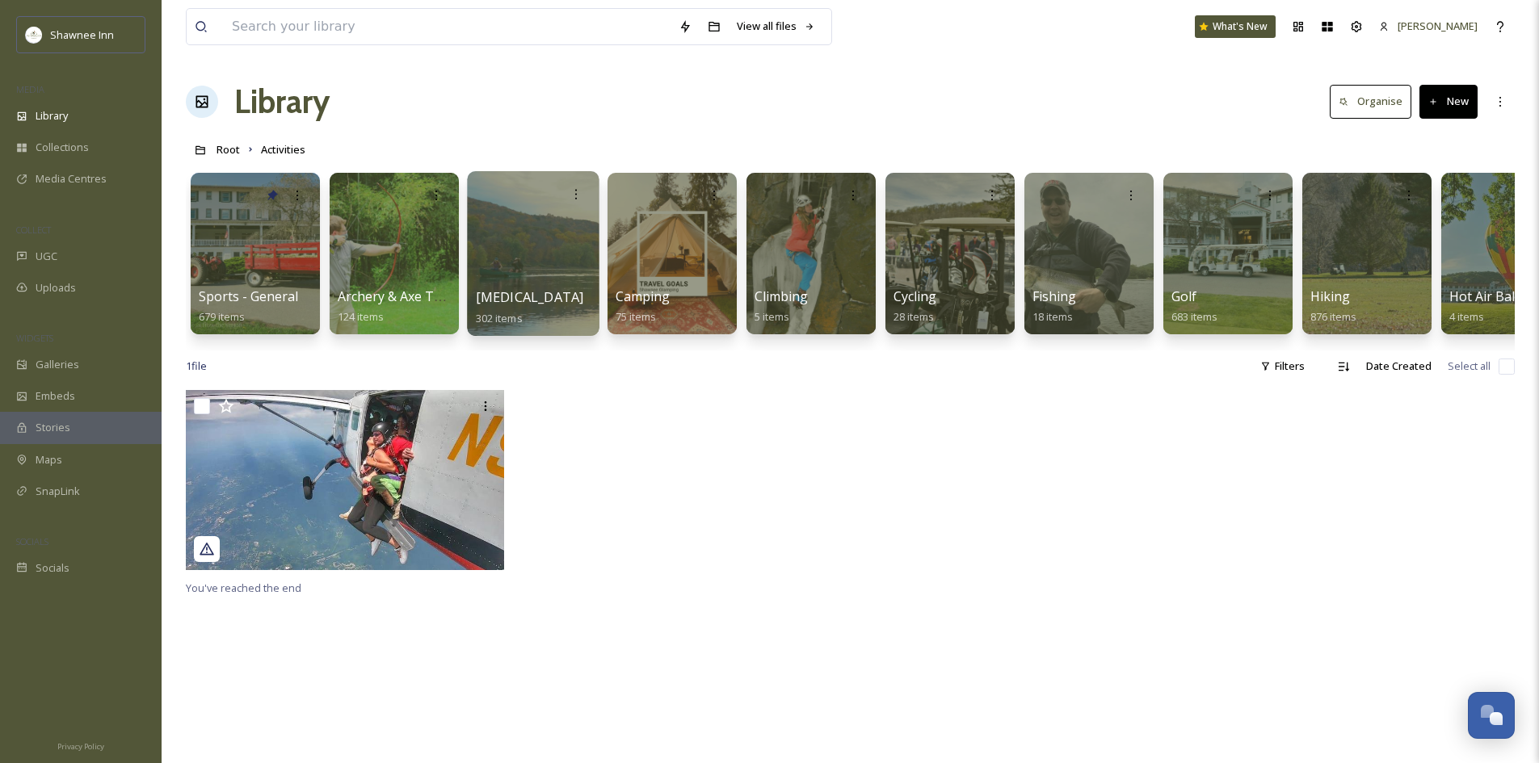
click at [520, 256] on div at bounding box center [533, 253] width 132 height 165
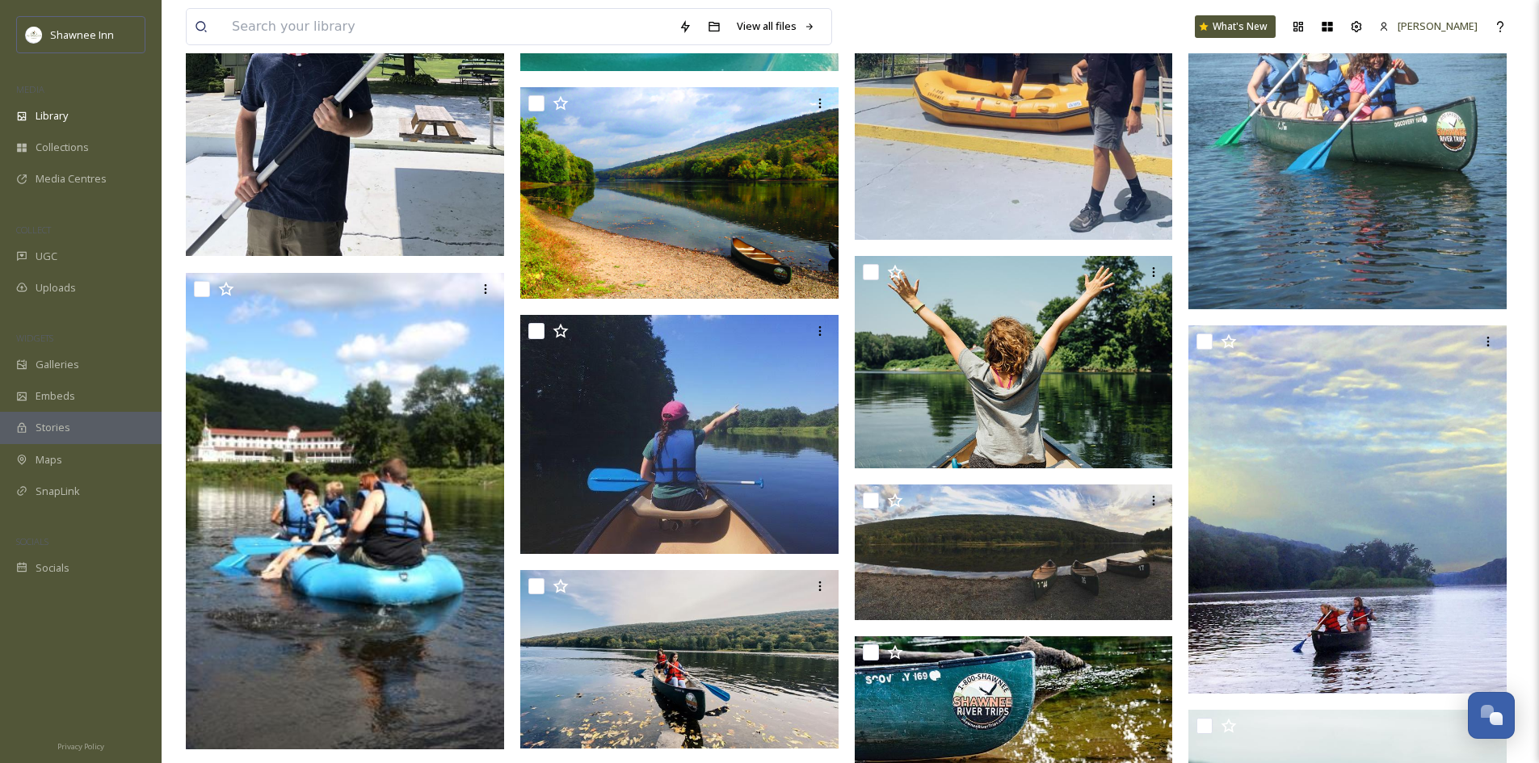
scroll to position [404, 0]
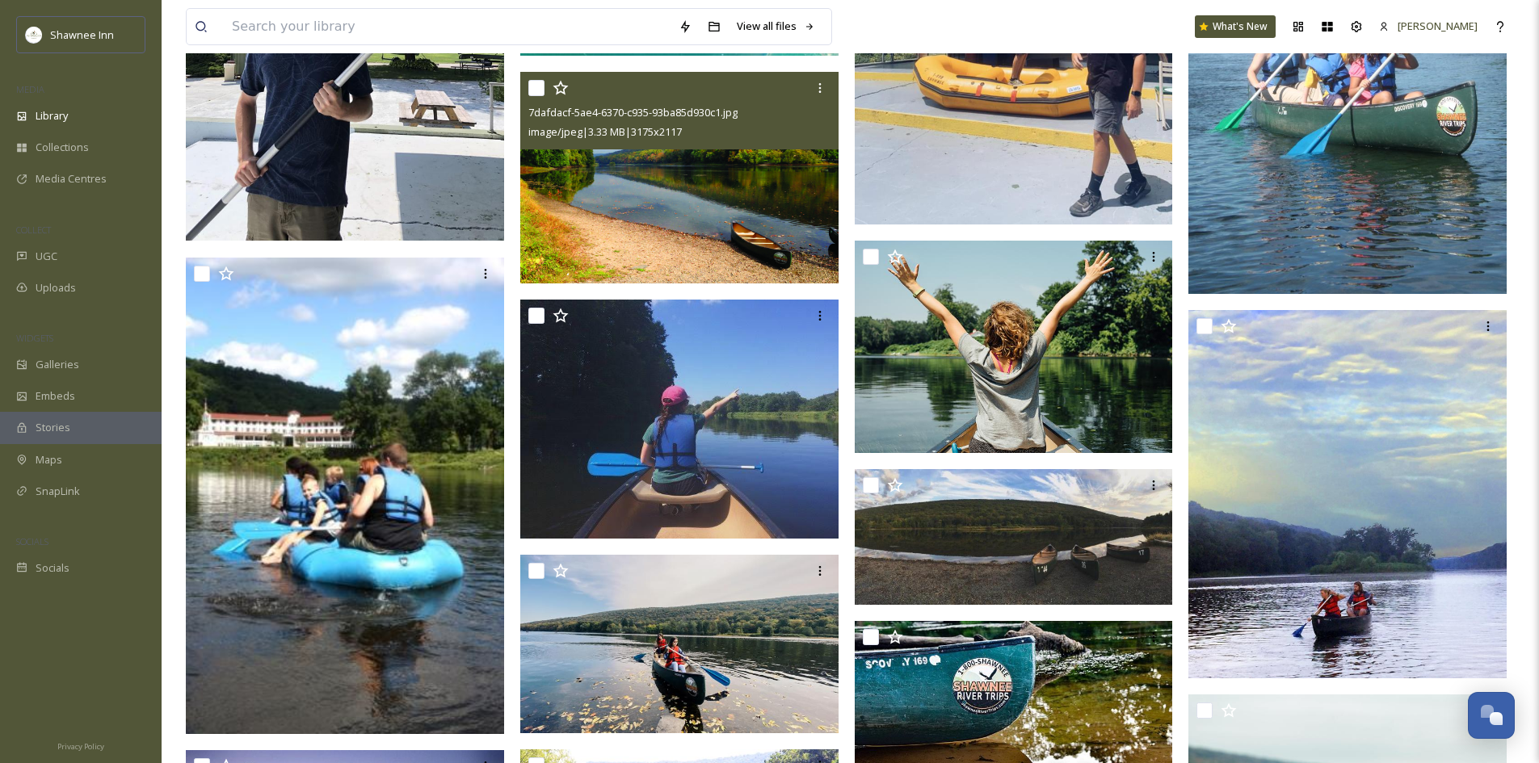
click at [612, 226] on img at bounding box center [679, 178] width 318 height 212
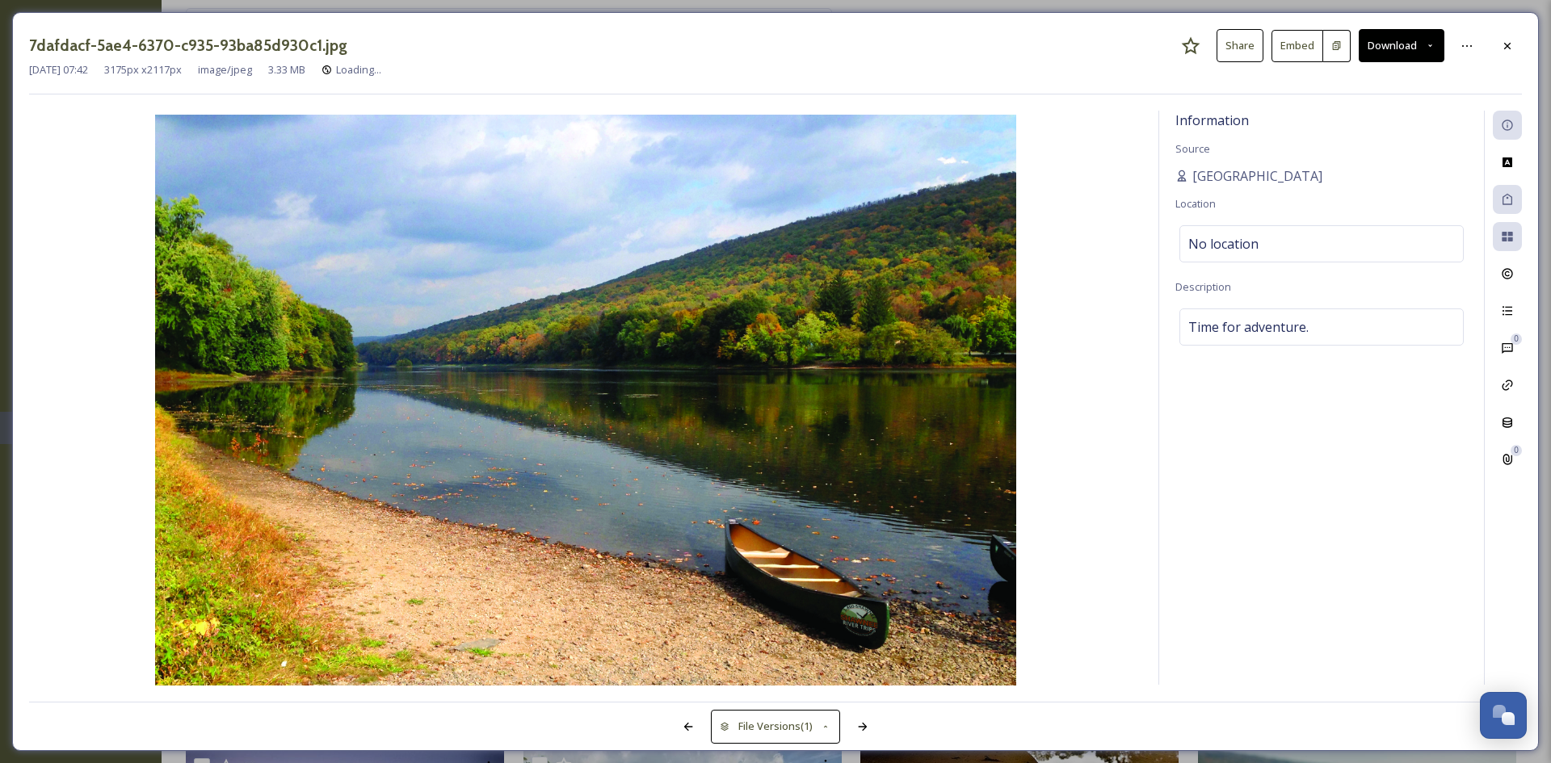
click at [1389, 53] on button "Download" at bounding box center [1402, 45] width 86 height 33
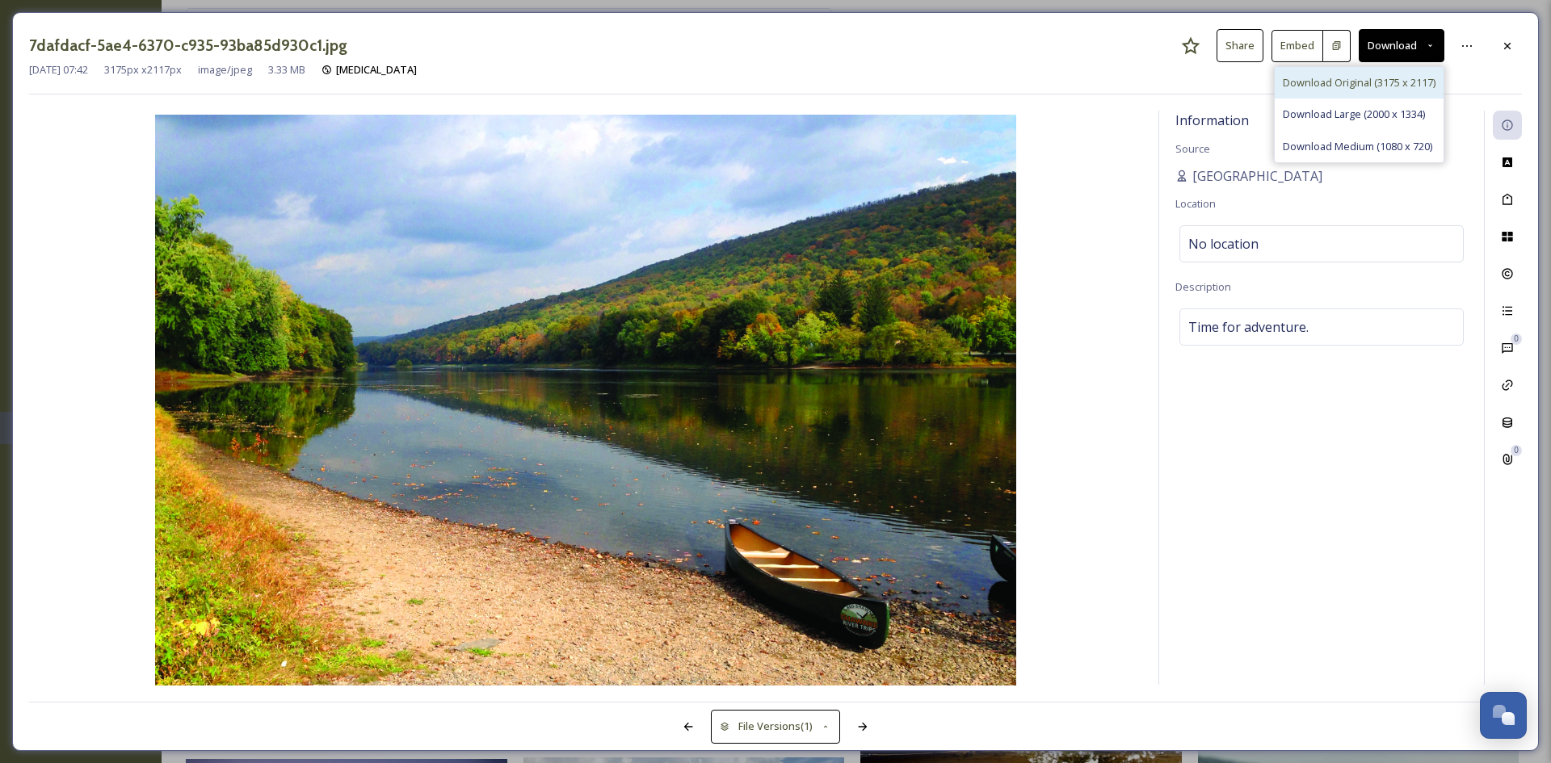
click at [1382, 77] on span "Download Original (3175 x 2117)" at bounding box center [1359, 82] width 153 height 15
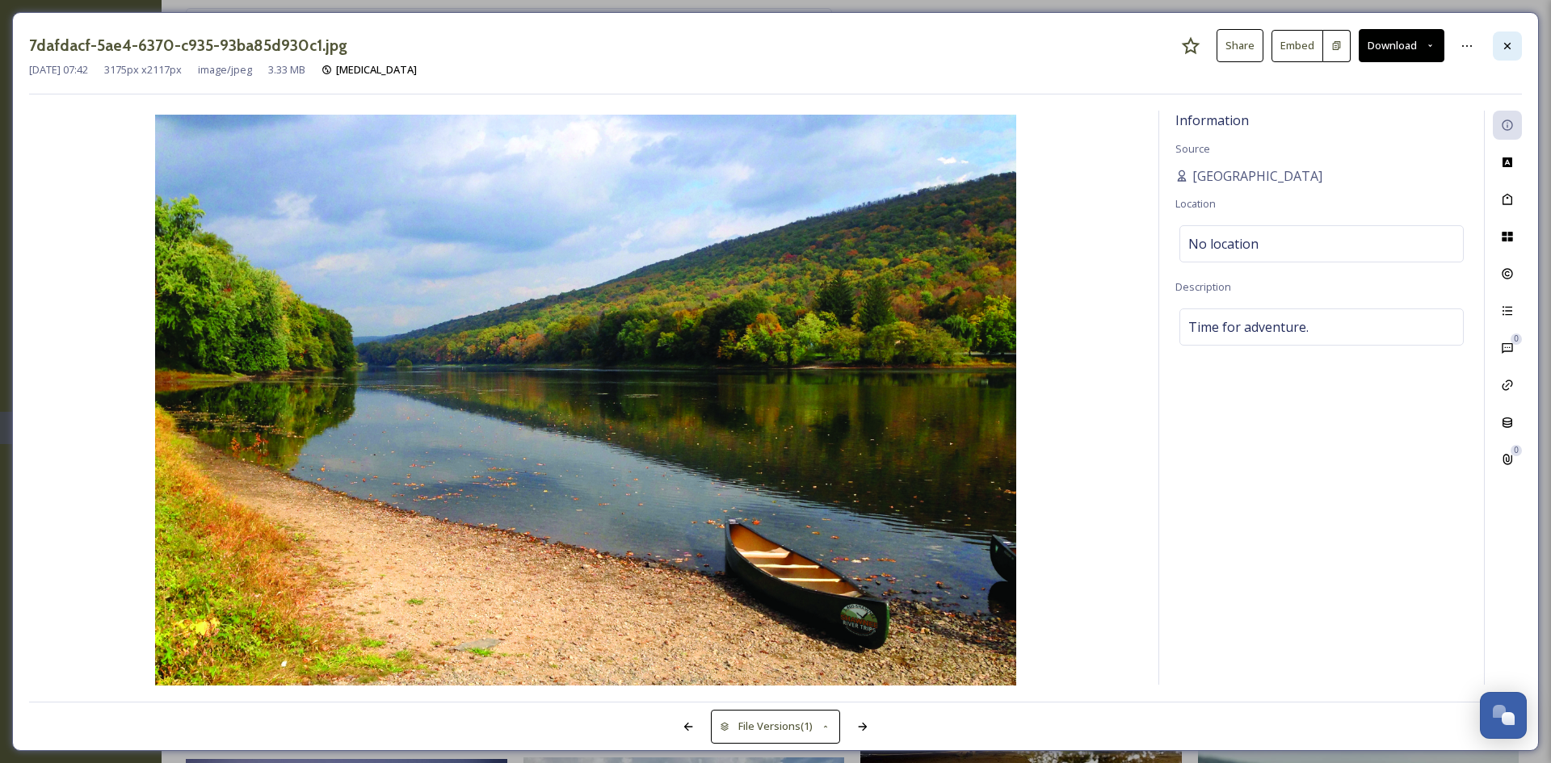
click at [1495, 36] on div at bounding box center [1507, 46] width 29 height 29
